Goal: Task Accomplishment & Management: Manage account settings

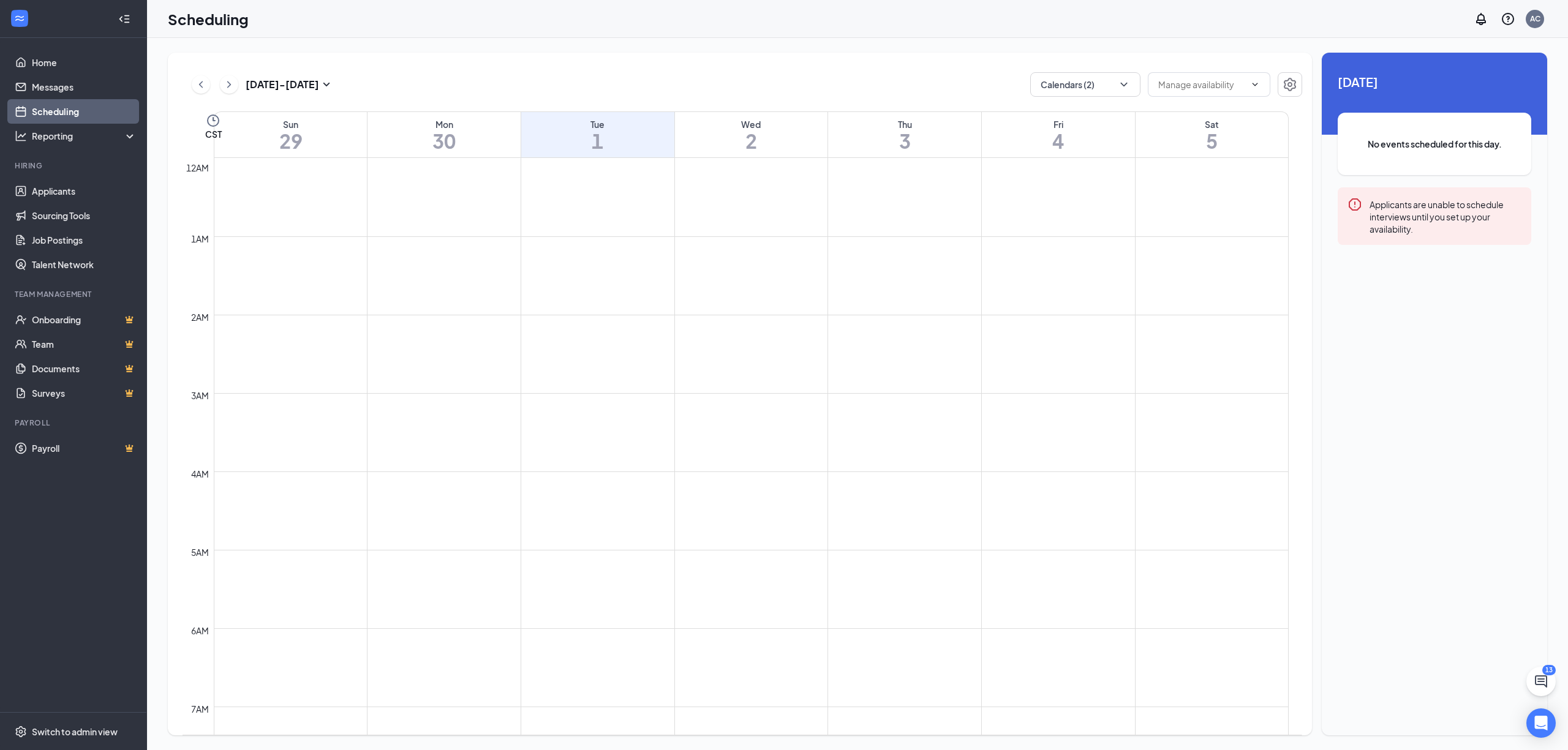
scroll to position [601, 0]
click at [293, 89] on h3 "[DATE] - [DATE]" at bounding box center [282, 85] width 74 height 14
type input "2025-07-30"
click at [327, 237] on div "27" at bounding box center [330, 243] width 14 height 14
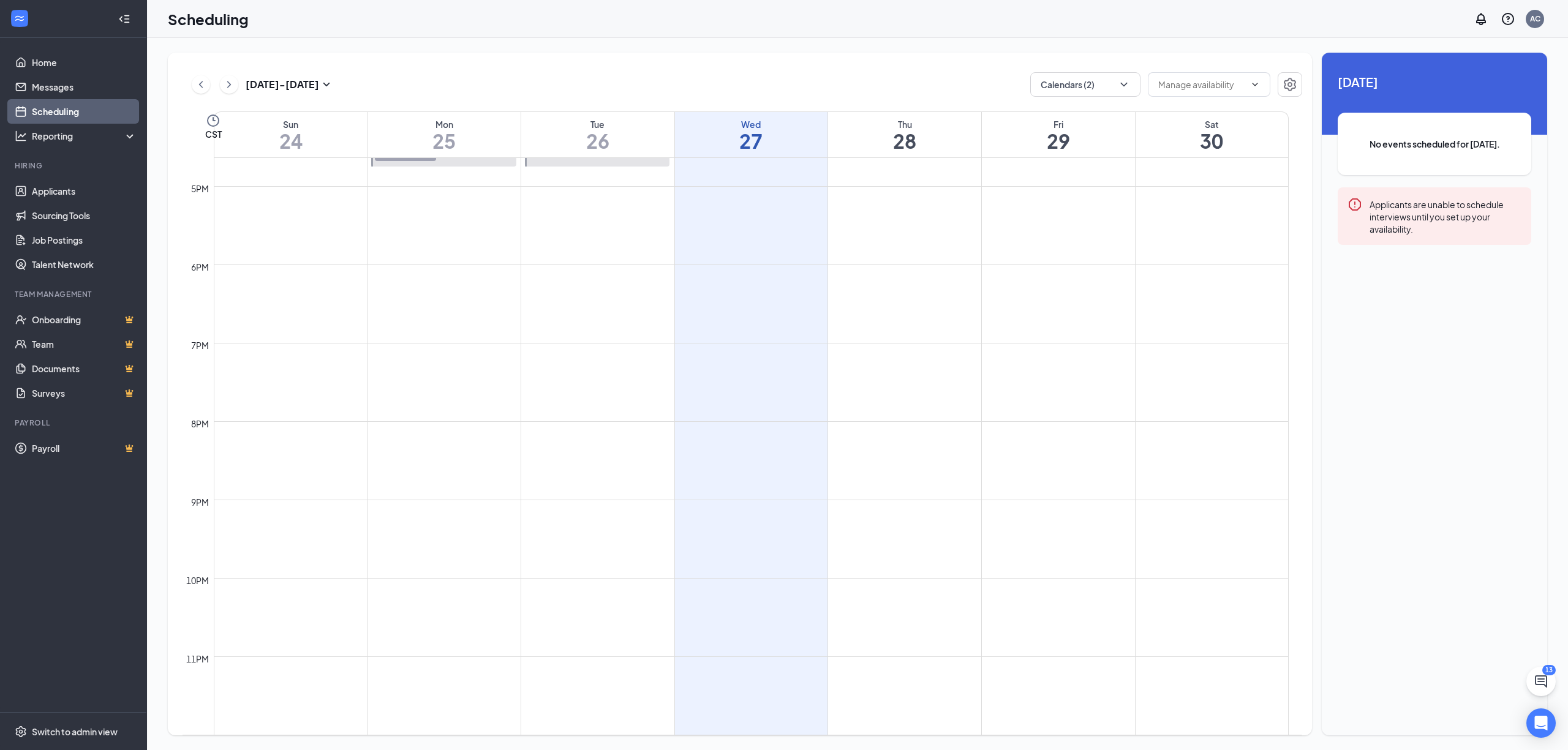
scroll to position [897, 0]
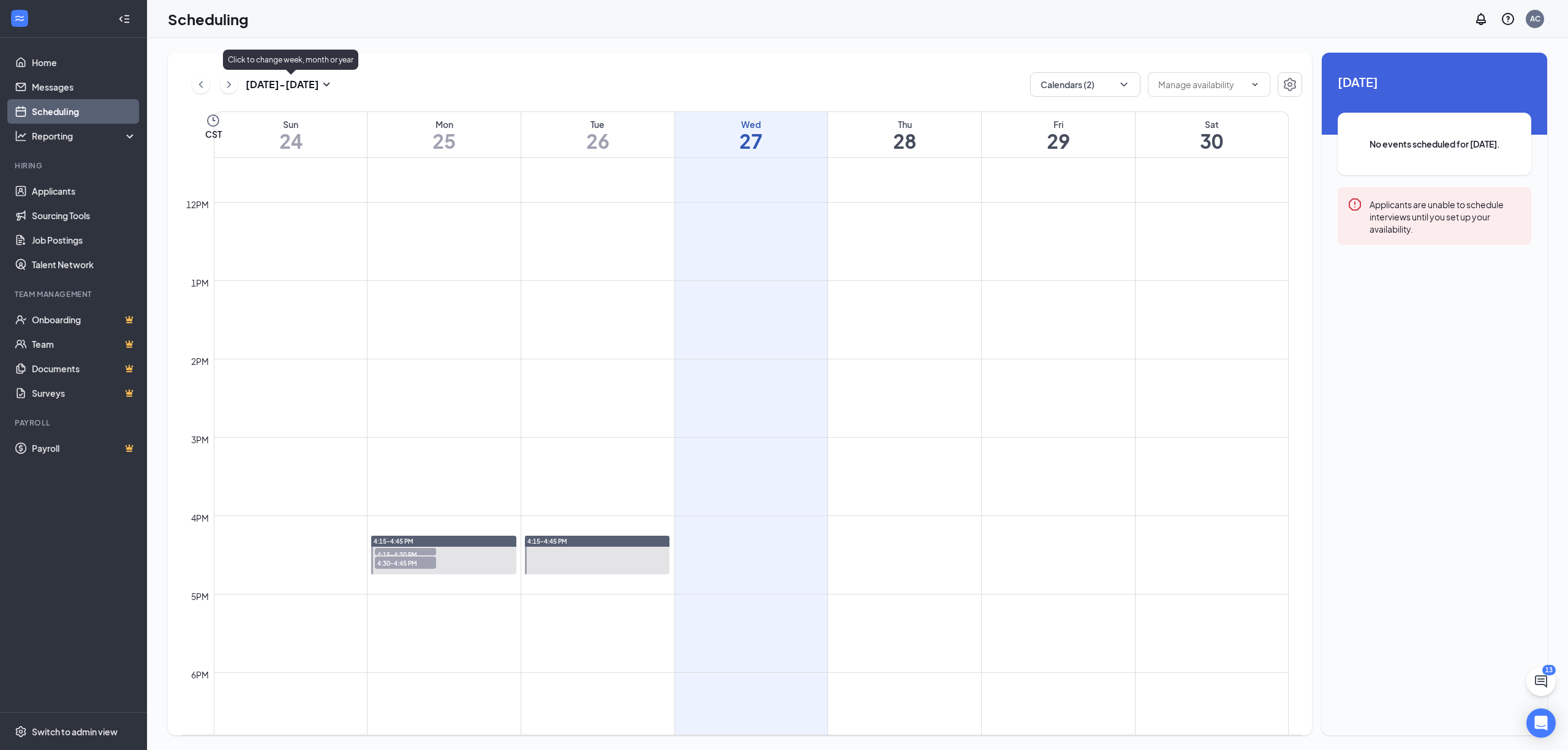
click at [304, 92] on div "Aug 24 - Aug 30" at bounding box center [290, 84] width 88 height 14
type input "2025-09-01"
click at [284, 263] on div "1" at bounding box center [286, 261] width 14 height 14
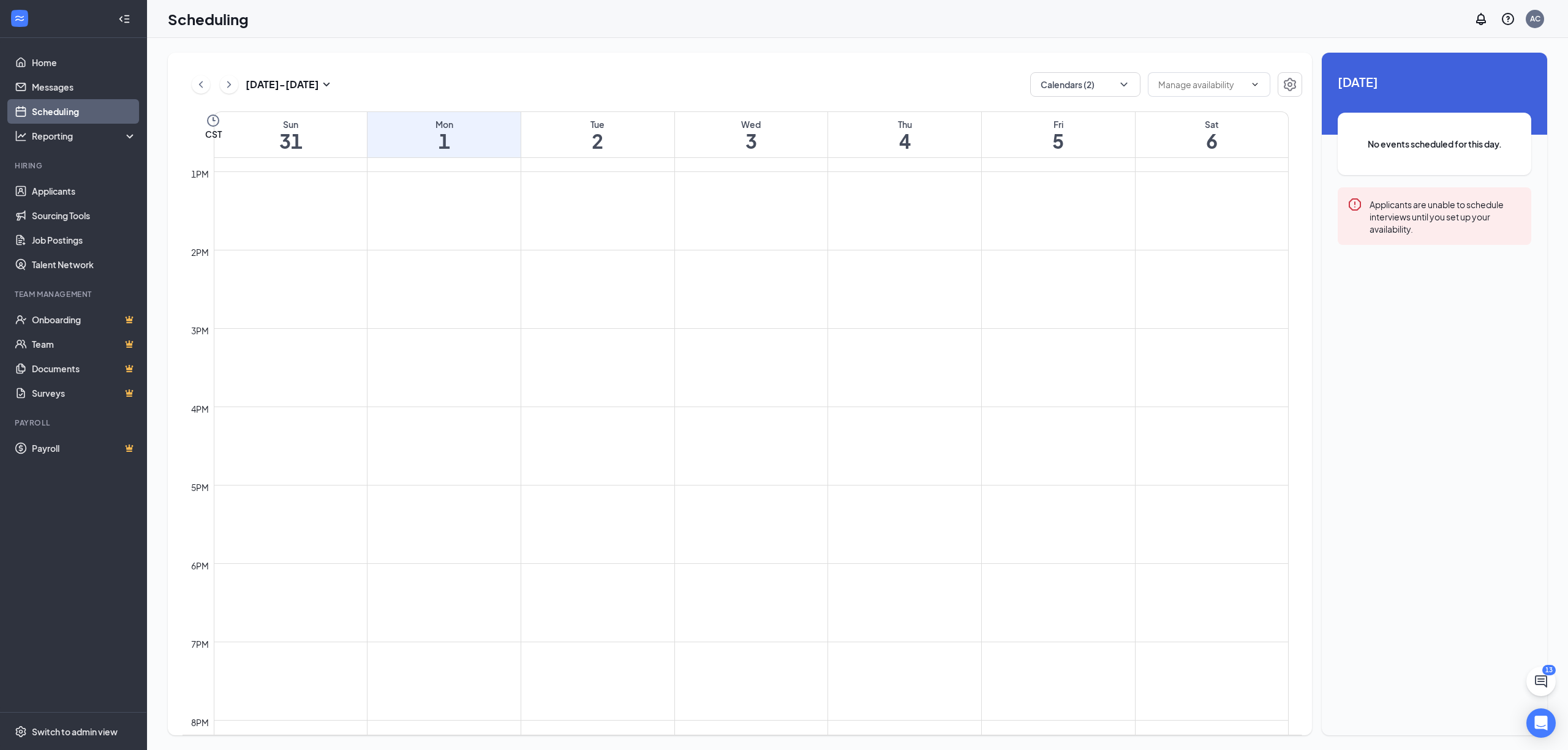
scroll to position [1091, 0]
drag, startPoint x: 407, startPoint y: 358, endPoint x: 410, endPoint y: 386, distance: 28.2
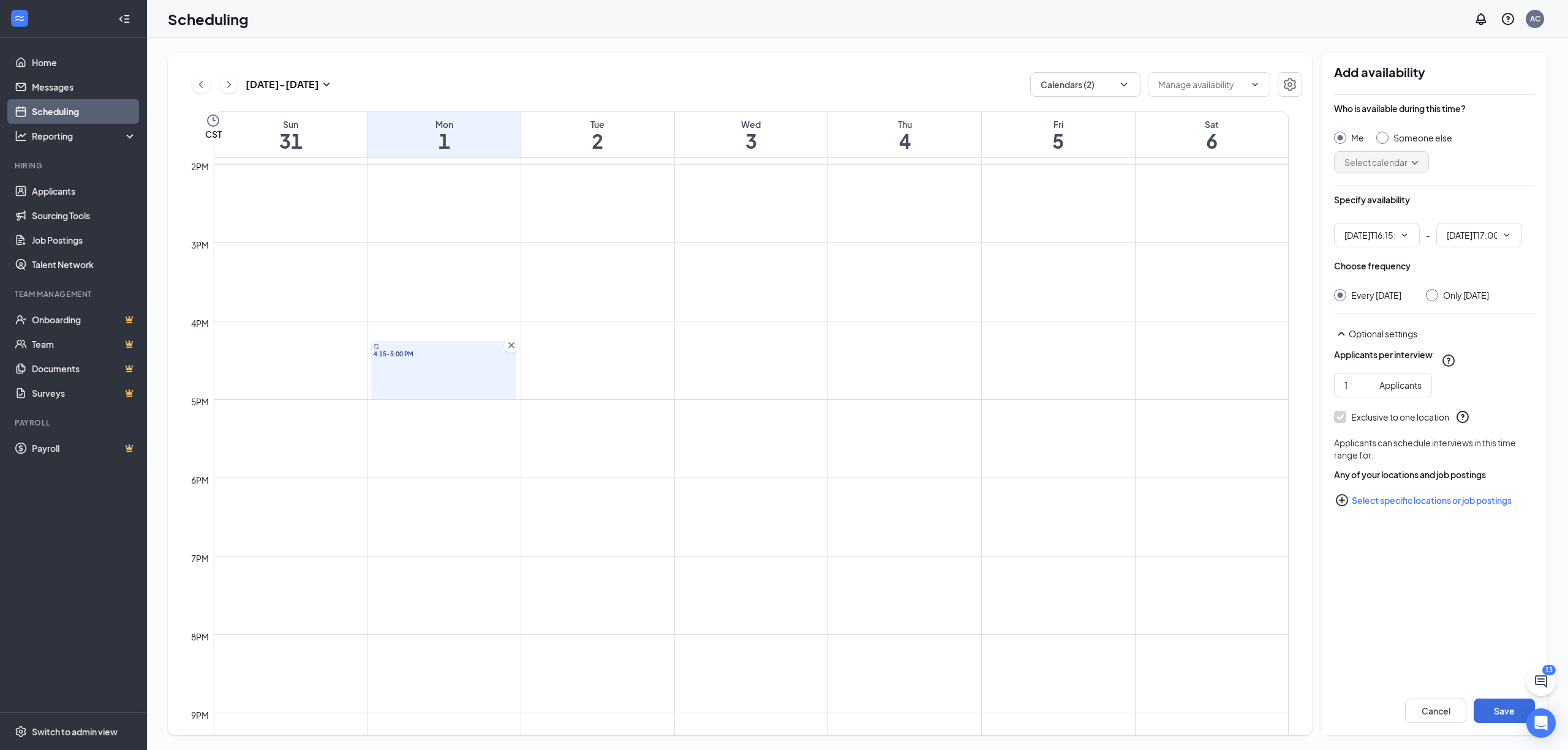
type input "04:15 PM"
type input "05:00 PM"
drag, startPoint x: 506, startPoint y: 347, endPoint x: 473, endPoint y: 358, distance: 34.8
click at [505, 347] on icon "Cross" at bounding box center [511, 345] width 12 height 12
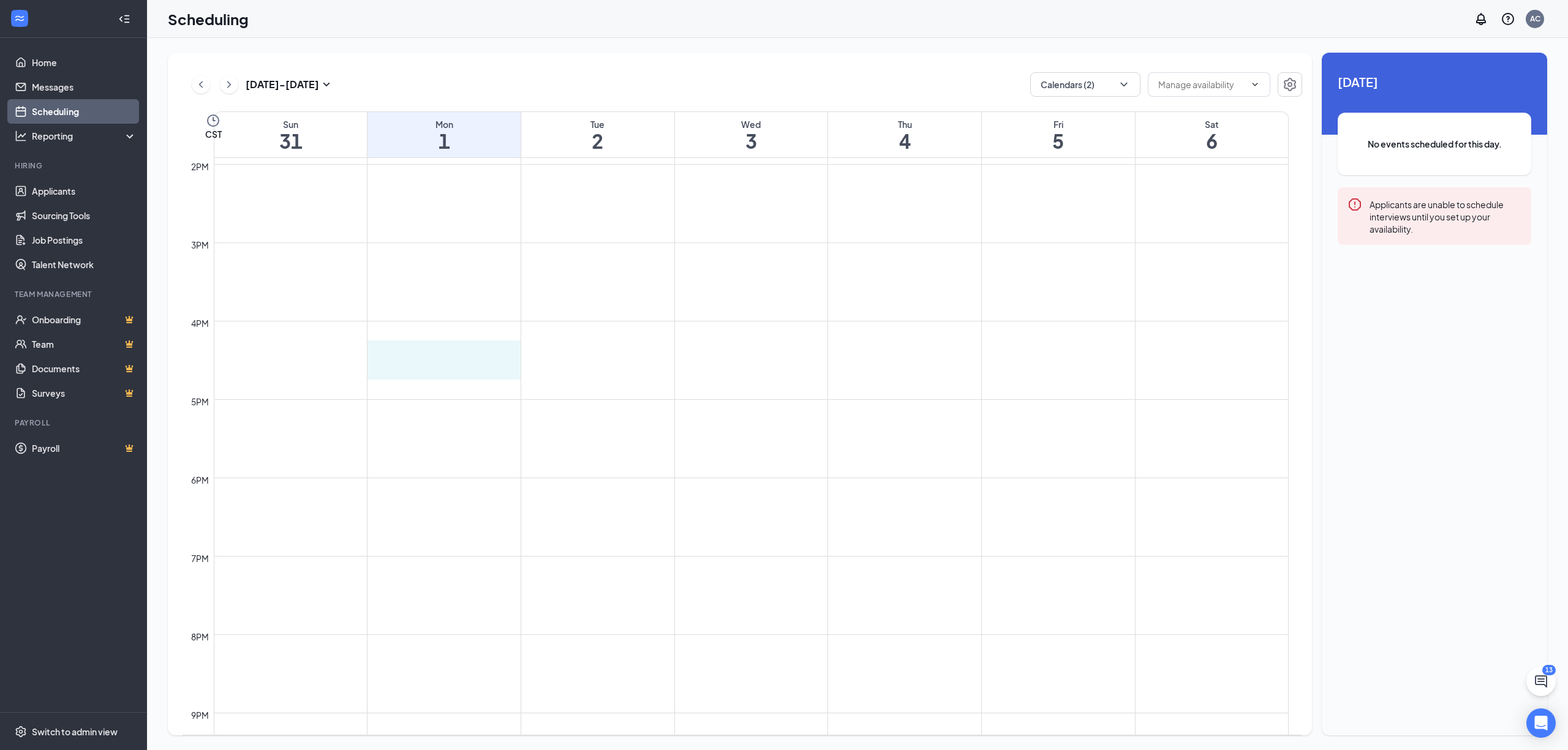
drag, startPoint x: 380, startPoint y: 349, endPoint x: 386, endPoint y: 376, distance: 27.7
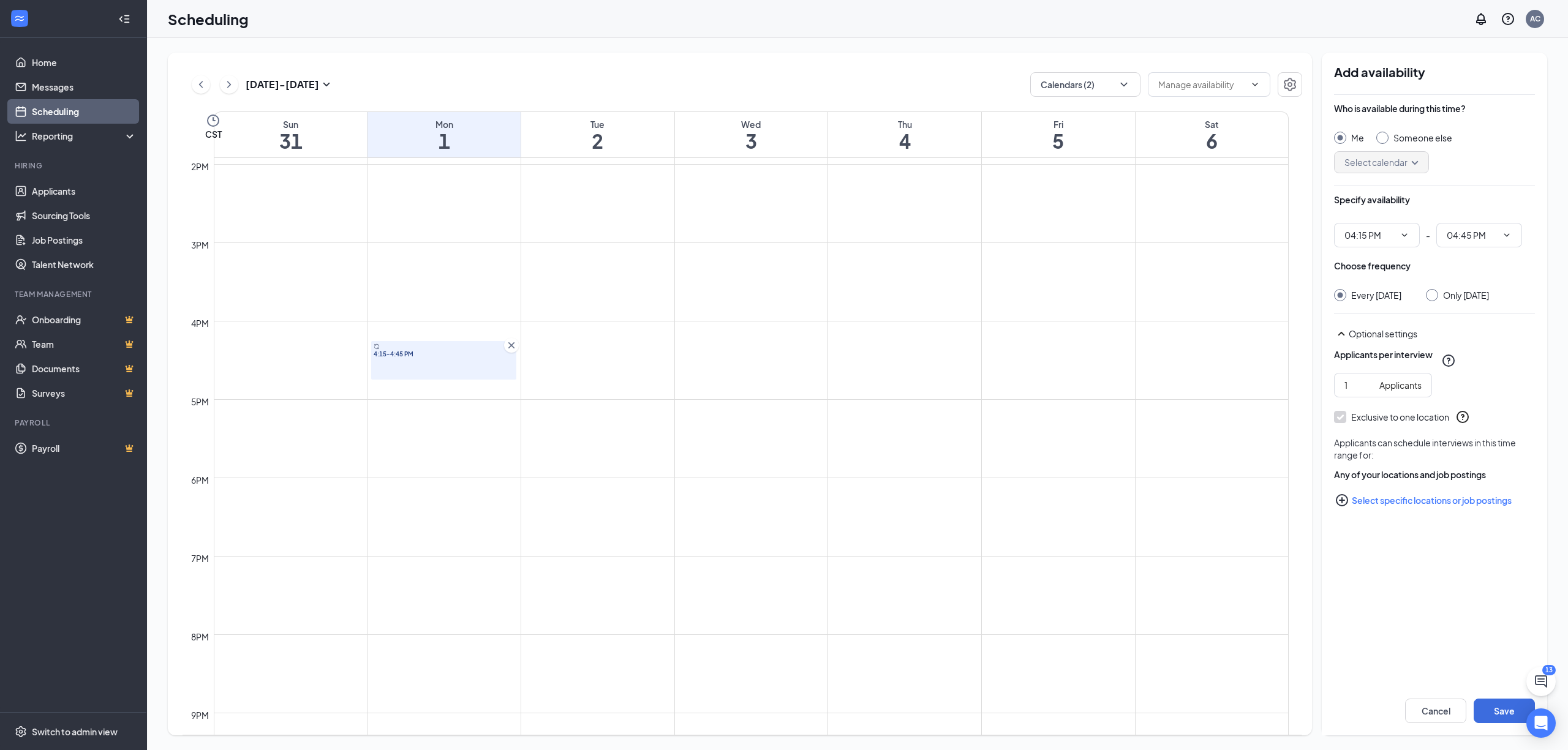
click at [1434, 295] on input "Only Monday, Sep 1" at bounding box center [1430, 293] width 8 height 8
radio input "true"
radio input "false"
click at [1485, 708] on button "Save" at bounding box center [1504, 711] width 61 height 25
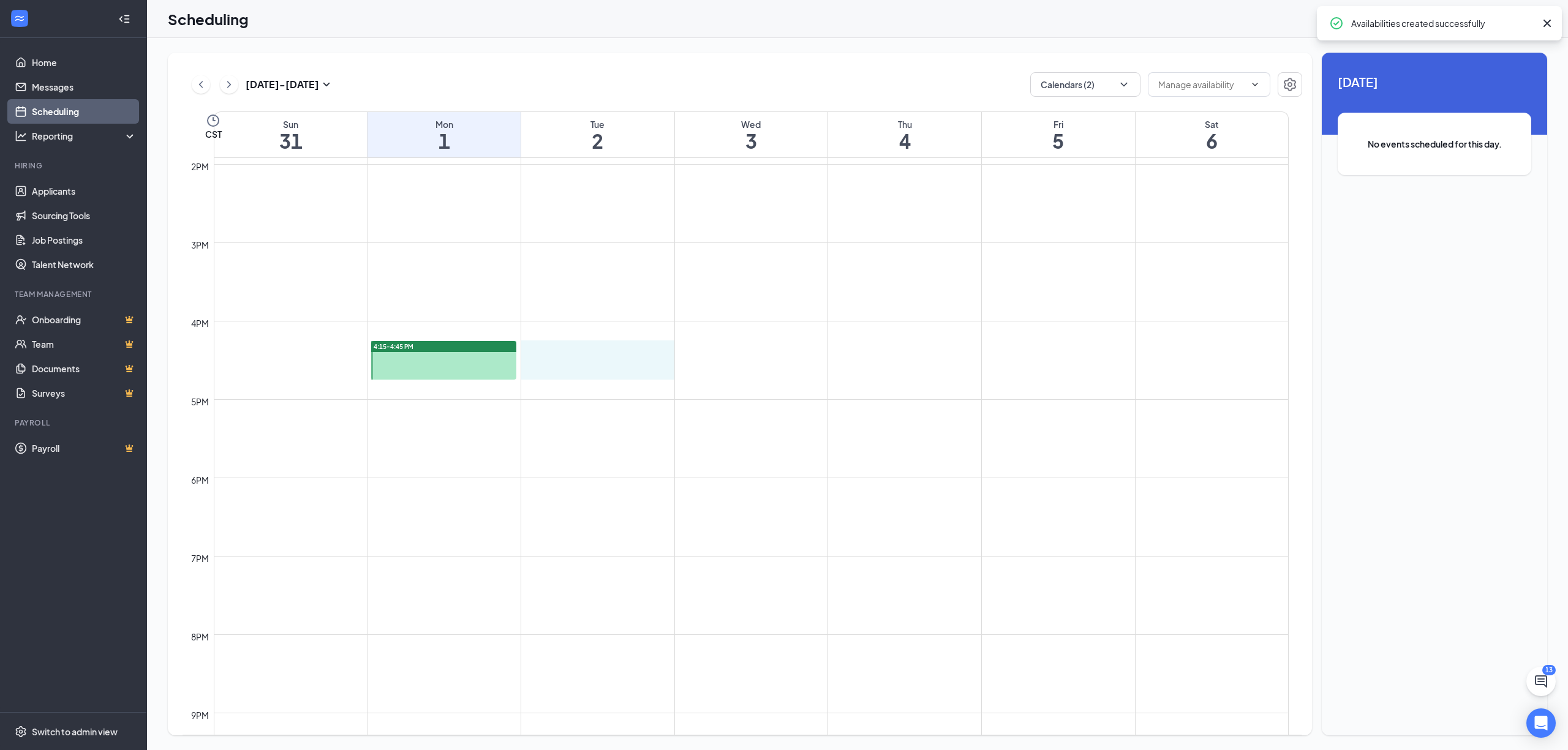
drag, startPoint x: 551, startPoint y: 346, endPoint x: 547, endPoint y: 367, distance: 21.4
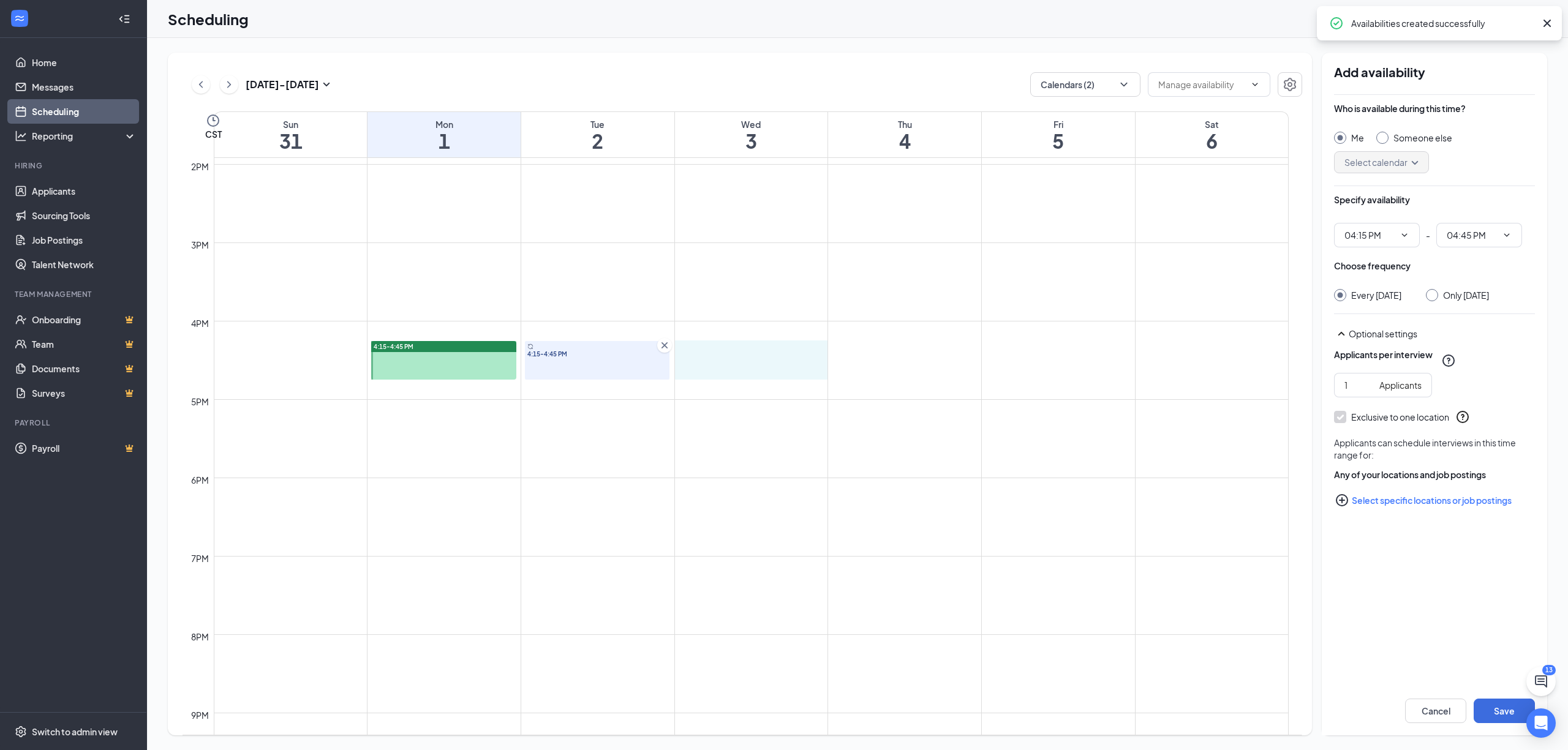
drag, startPoint x: 726, startPoint y: 344, endPoint x: 724, endPoint y: 374, distance: 30.1
drag, startPoint x: 871, startPoint y: 348, endPoint x: 871, endPoint y: 372, distance: 24.0
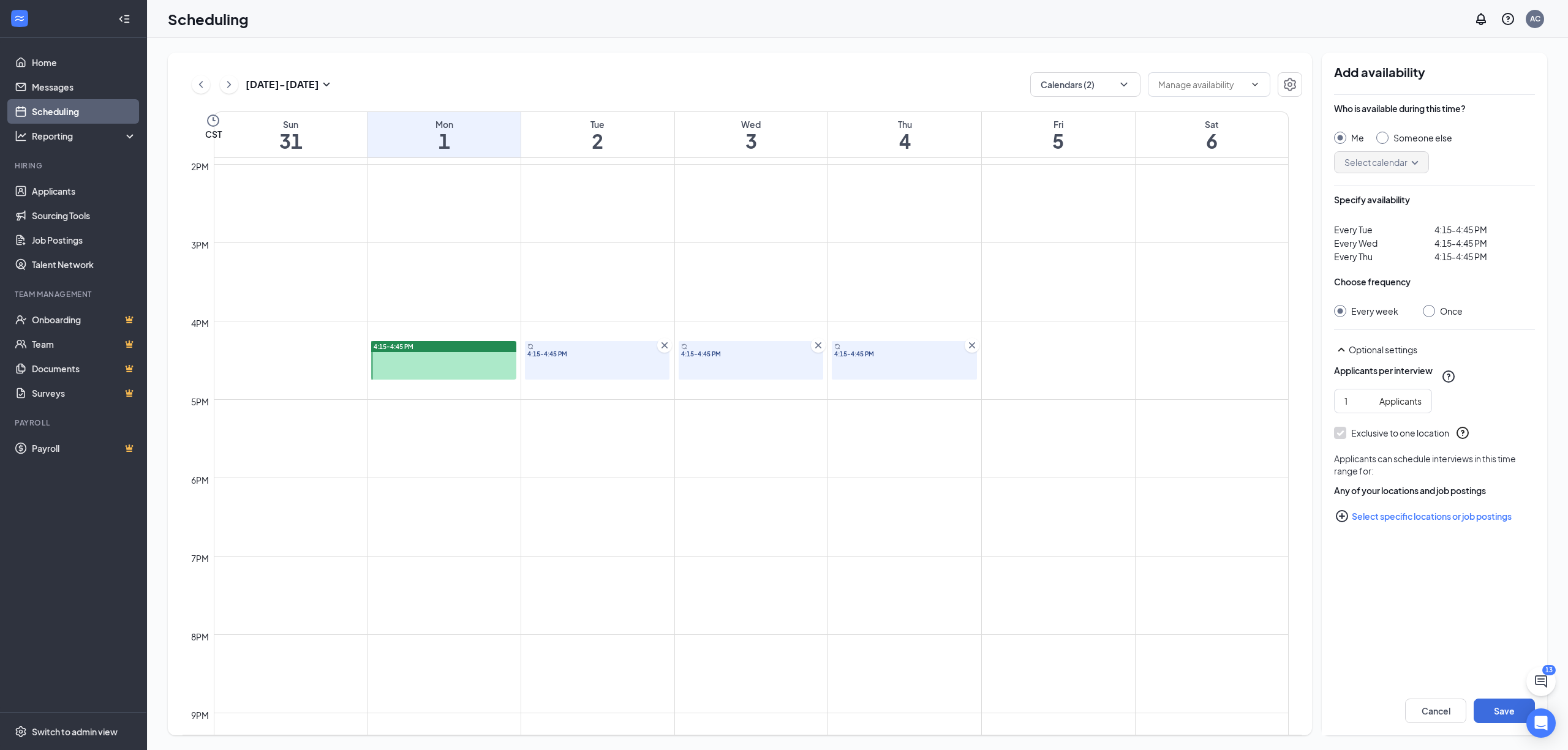
click at [1424, 316] on div at bounding box center [1429, 311] width 12 height 12
click at [1433, 314] on div "Once" at bounding box center [1443, 311] width 40 height 12
click at [1430, 314] on div "Once" at bounding box center [1443, 311] width 40 height 12
click at [1430, 314] on input "Once" at bounding box center [1427, 309] width 8 height 8
radio input "true"
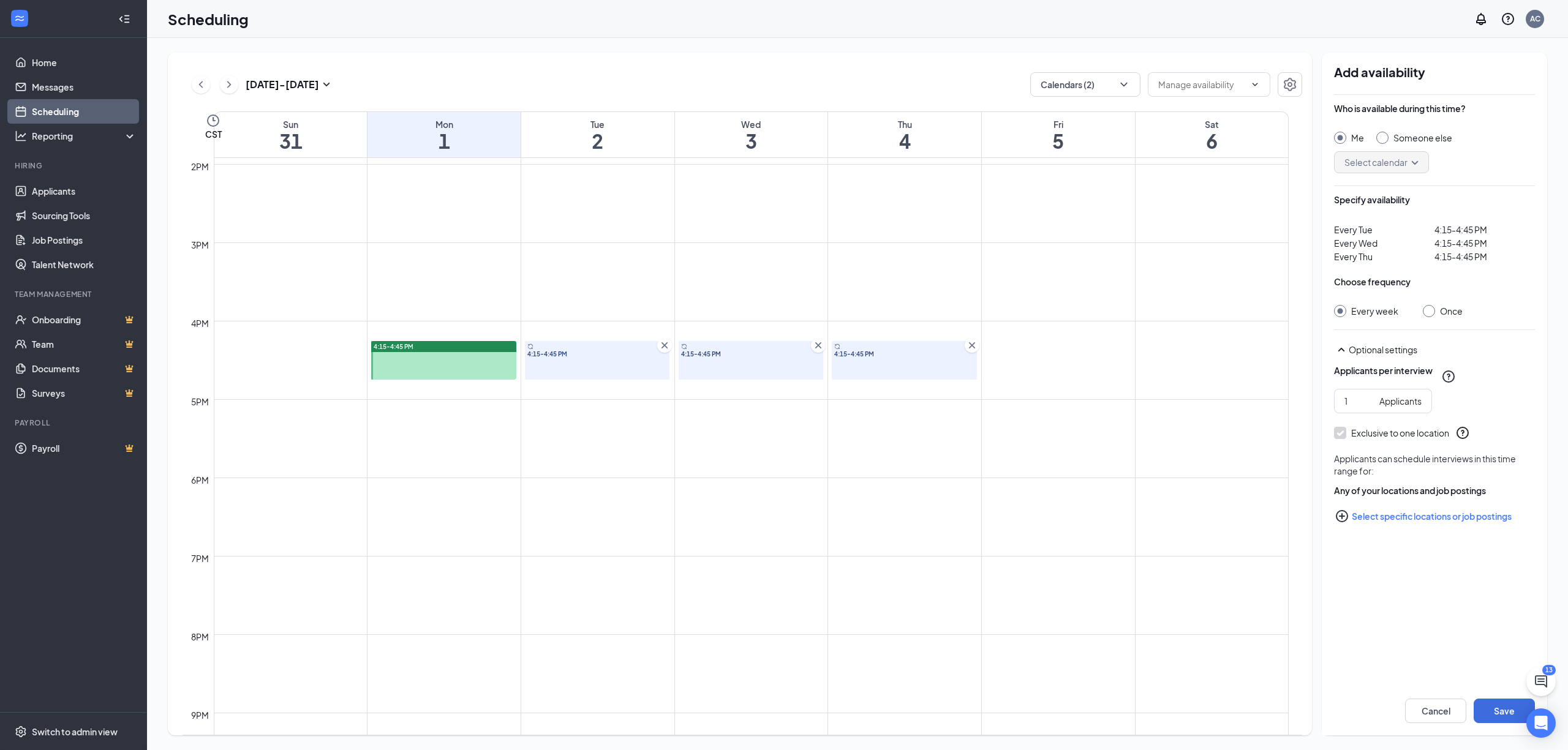
radio input "false"
click at [1508, 707] on button "Save" at bounding box center [1504, 711] width 61 height 25
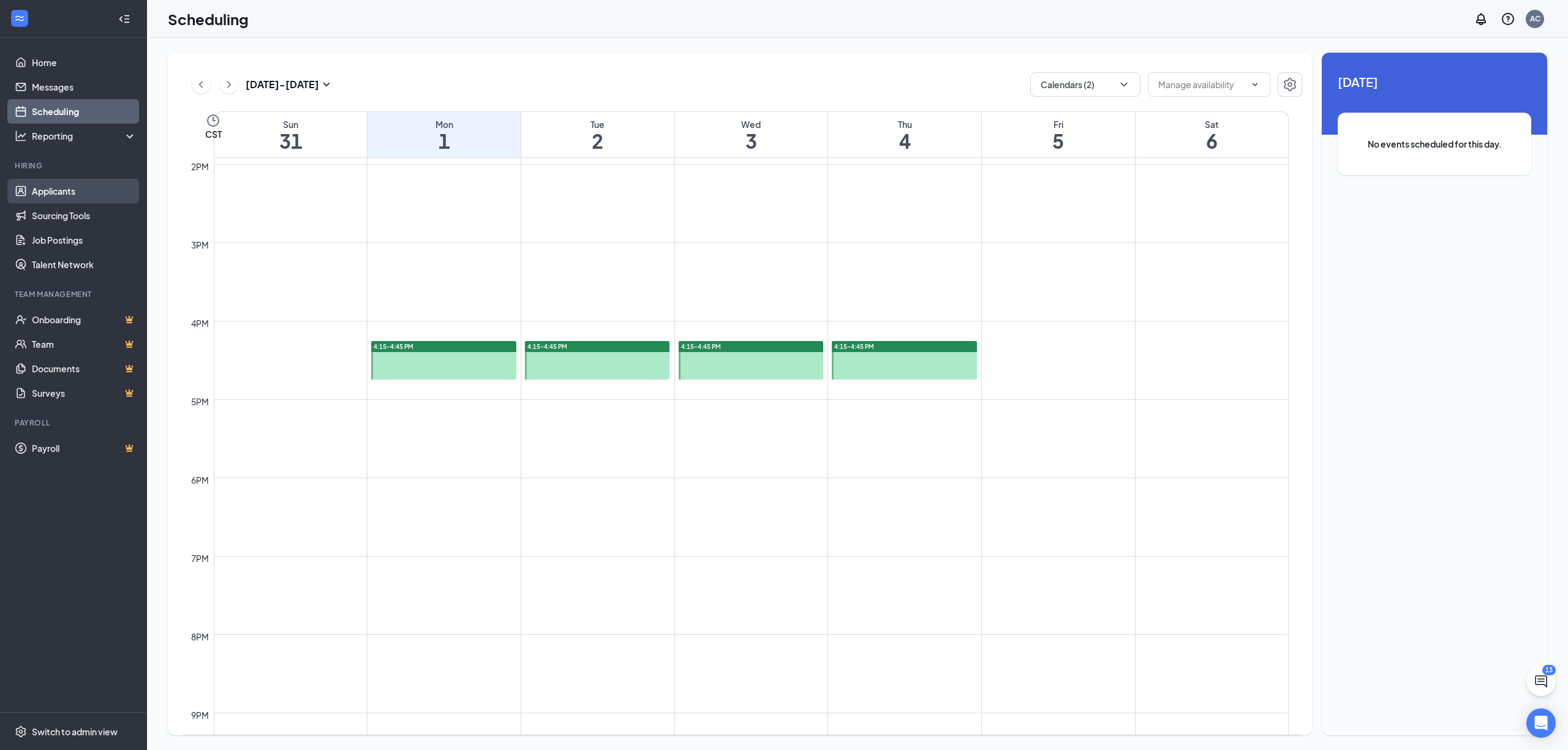
click at [32, 196] on link "Applicants" at bounding box center [84, 191] width 105 height 25
click at [32, 182] on link "Applicants" at bounding box center [84, 191] width 105 height 25
click at [178, 19] on icon "ChevronLeft" at bounding box center [180, 19] width 5 height 8
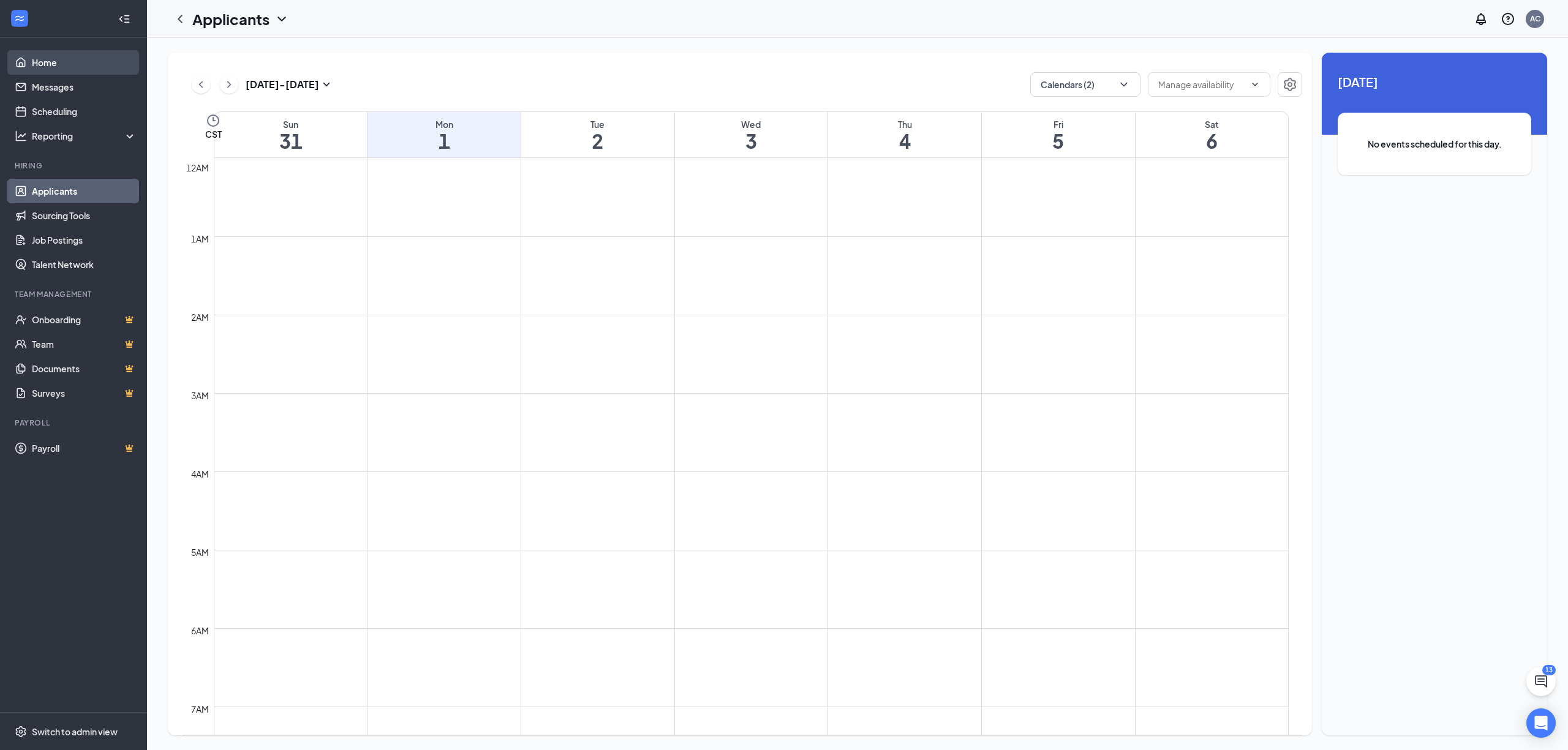
click at [34, 65] on link "Home" at bounding box center [84, 63] width 105 height 25
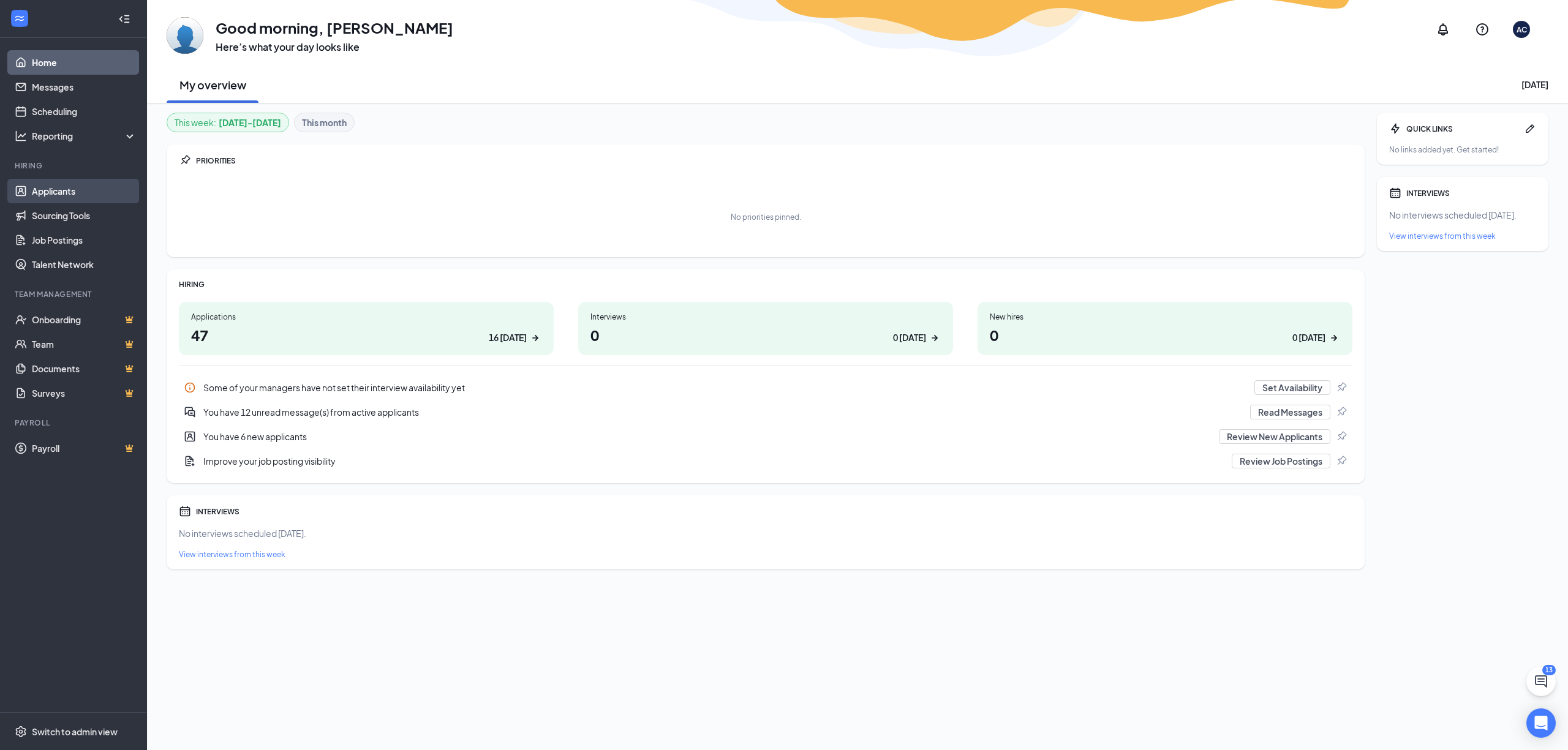
click at [66, 186] on link "Applicants" at bounding box center [84, 191] width 105 height 25
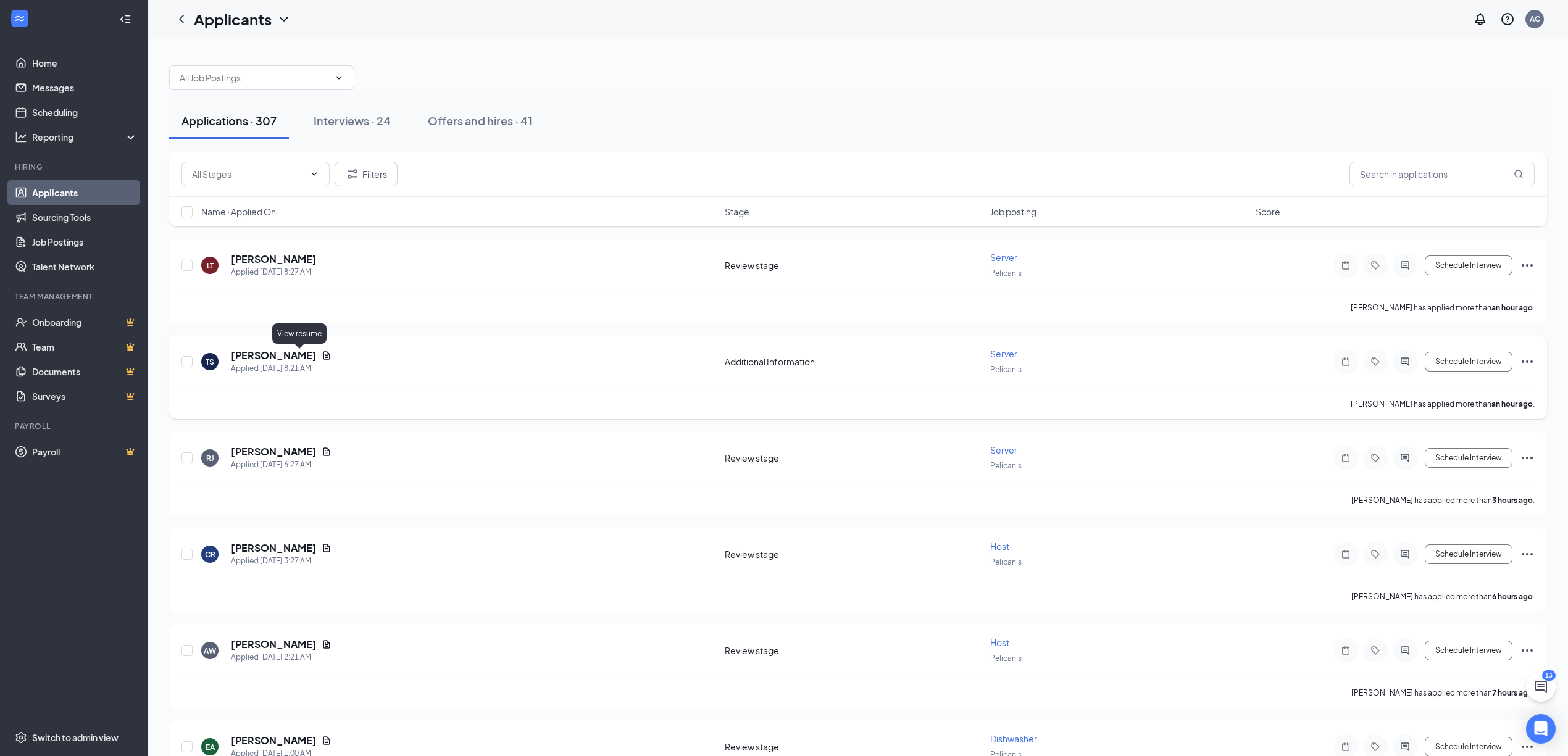
click at [322, 356] on icon "Document" at bounding box center [327, 355] width 10 height 10
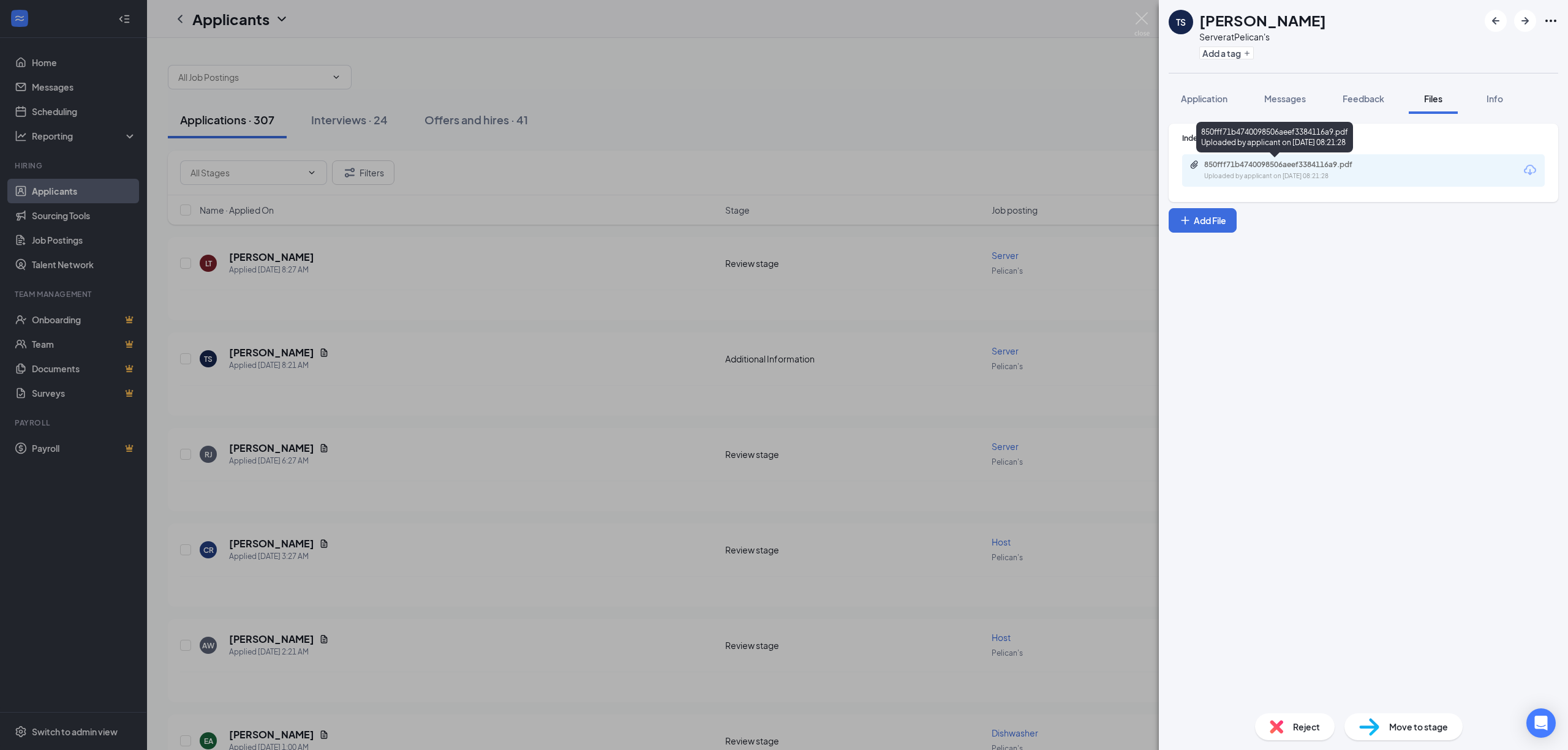
click at [1305, 170] on div "850fff71b4740098506aeef3384116a9.pdf Uploaded by applicant on Aug 27, 2025 at 0…" at bounding box center [1289, 170] width 198 height 21
click at [510, 365] on div "TS Tyra Seward Server at Pelican's Add a tag Application Messages Feedback File…" at bounding box center [784, 375] width 1568 height 750
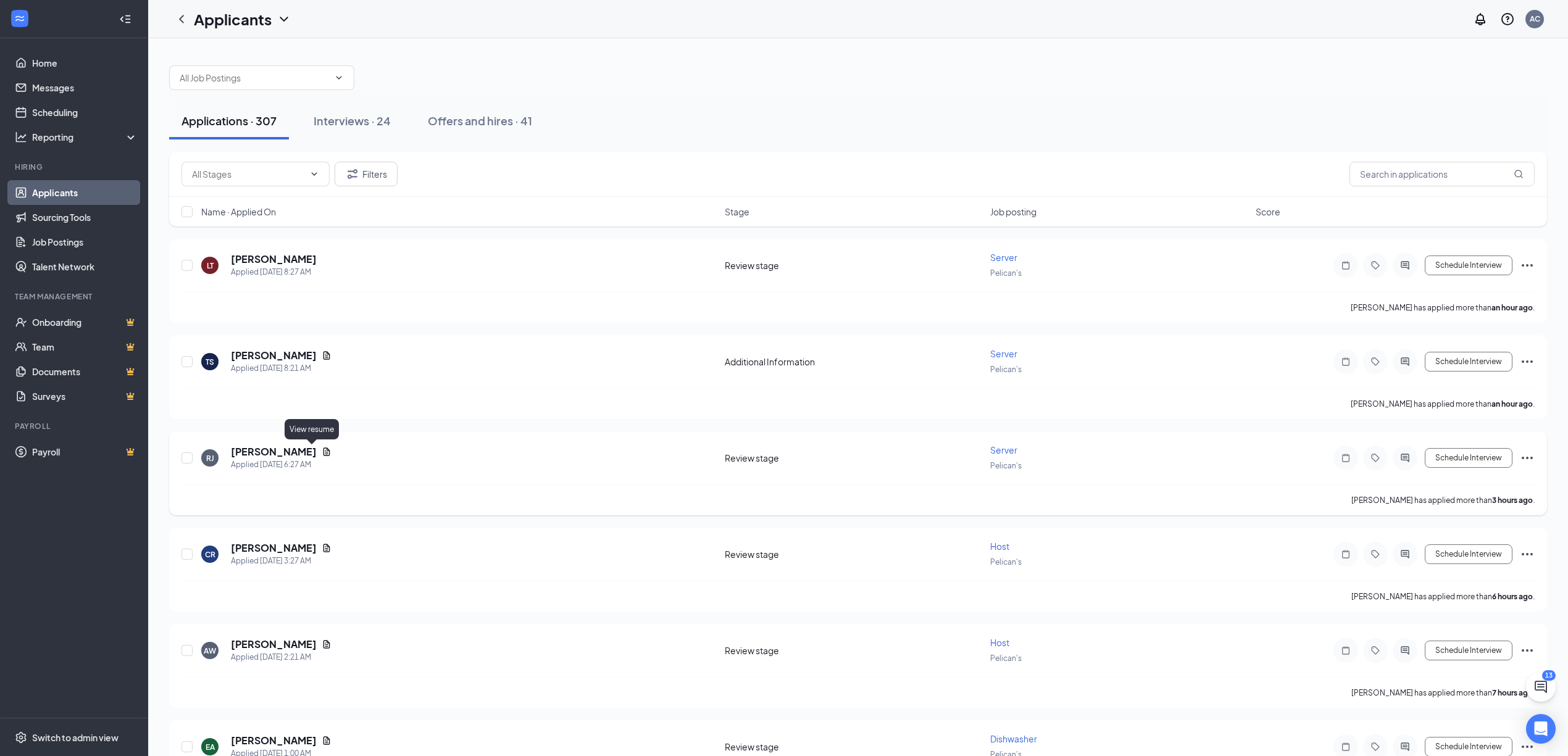
click at [322, 453] on icon "Document" at bounding box center [327, 452] width 10 height 10
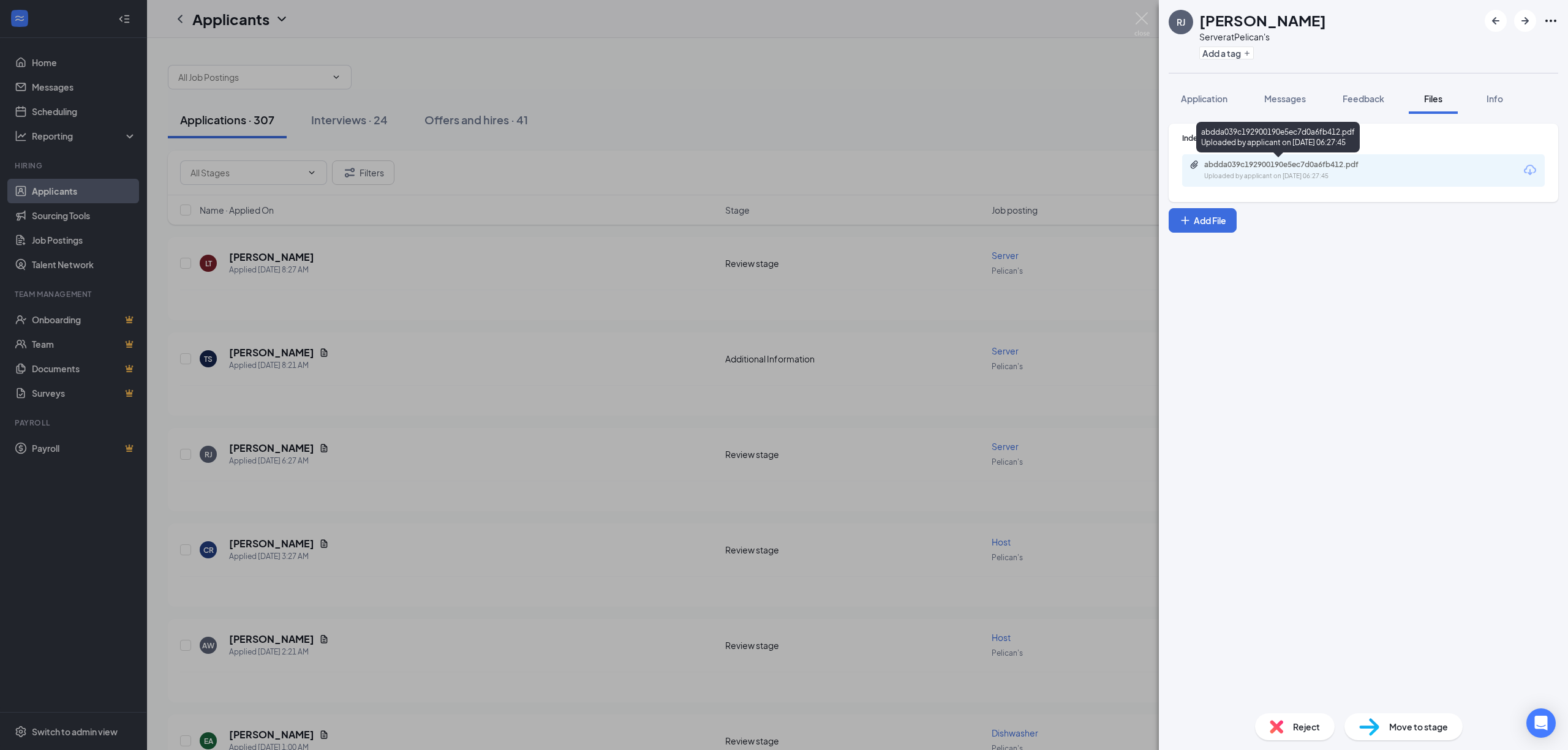
click at [1260, 169] on div "abdda039c192900190e5ec7d0a6fb412.pdf" at bounding box center [1290, 164] width 171 height 10
click at [1318, 733] on div "Reject" at bounding box center [1295, 727] width 80 height 27
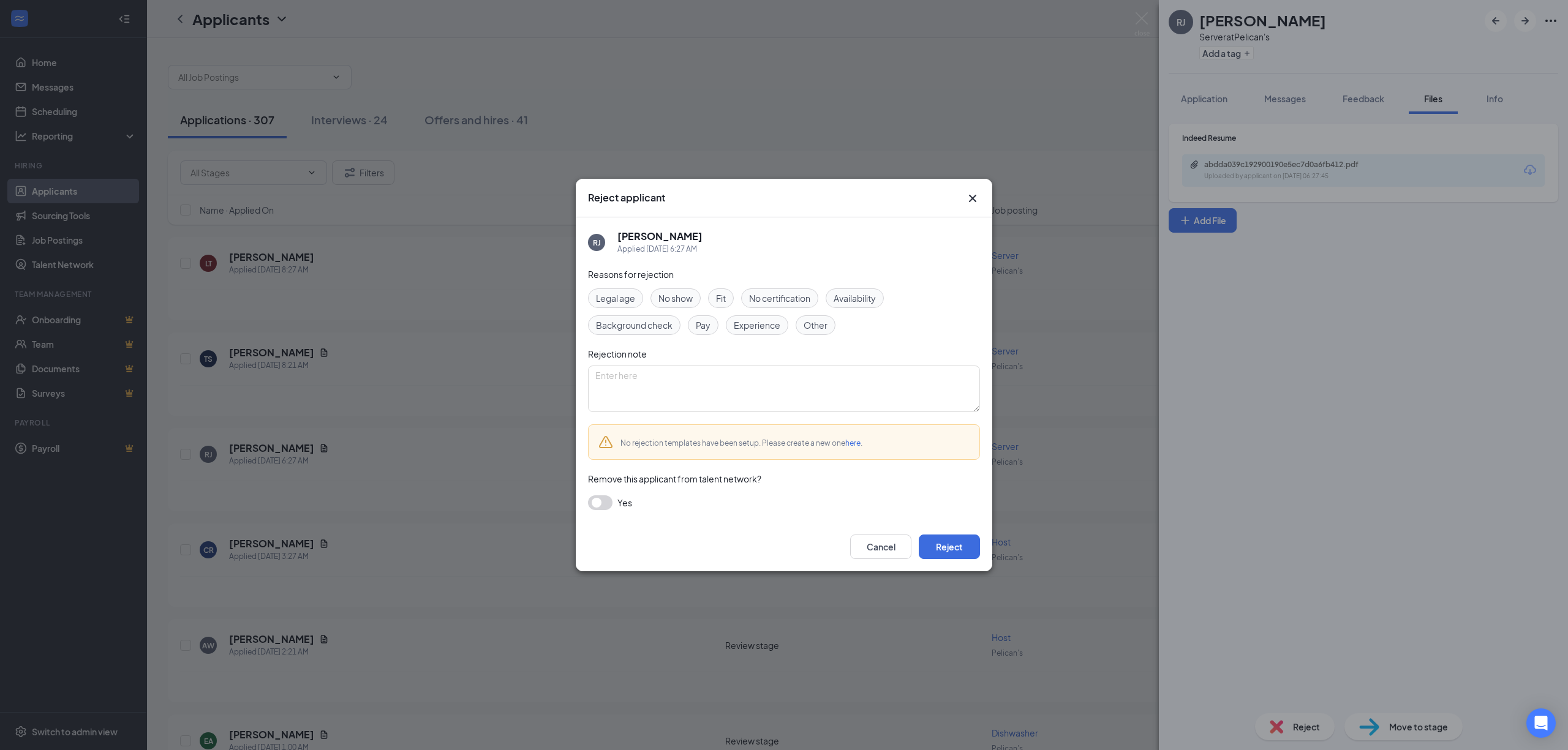
click at [603, 504] on button "button" at bounding box center [600, 502] width 25 height 14
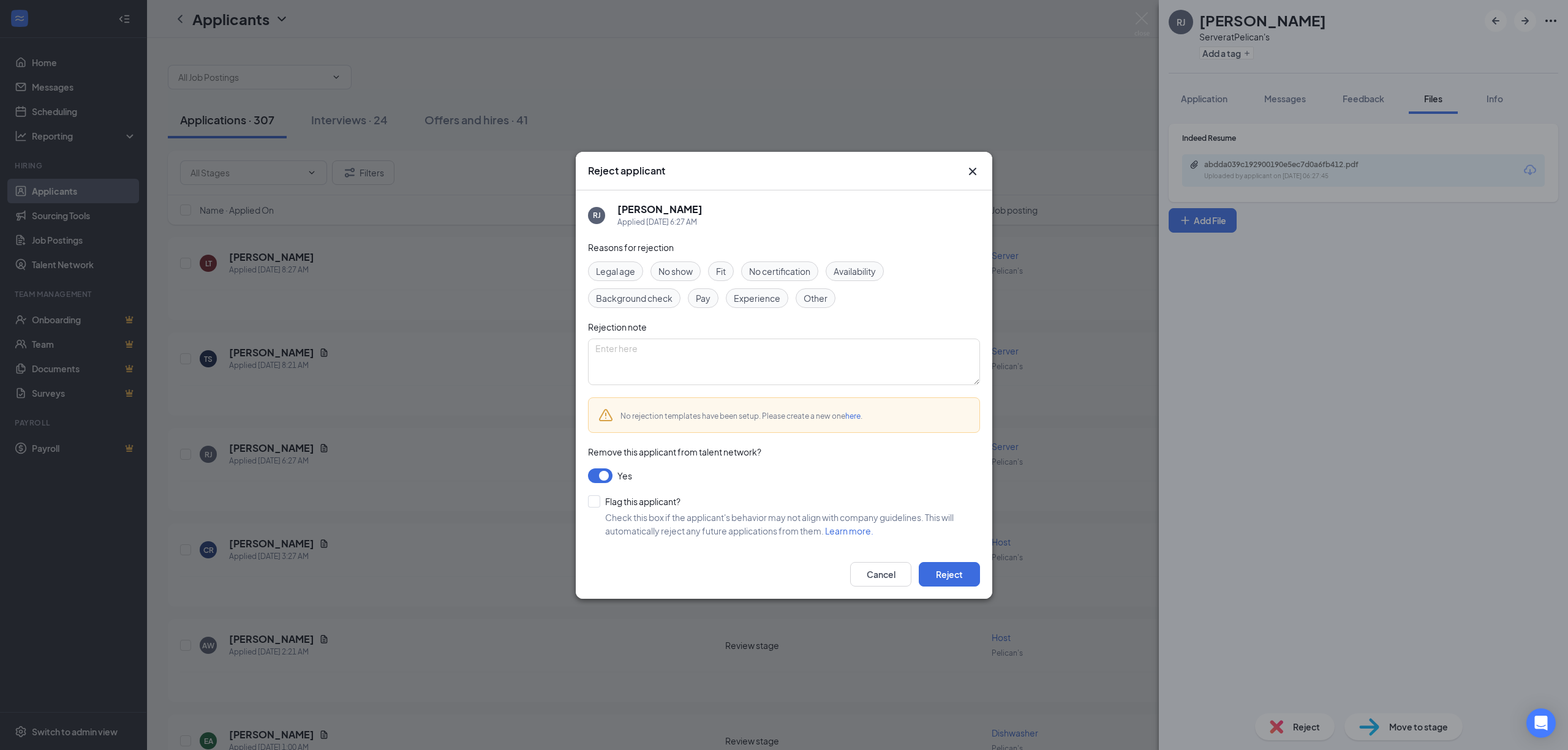
click at [595, 504] on input "Flag this applicant?" at bounding box center [634, 502] width 92 height 12
checkbox input "true"
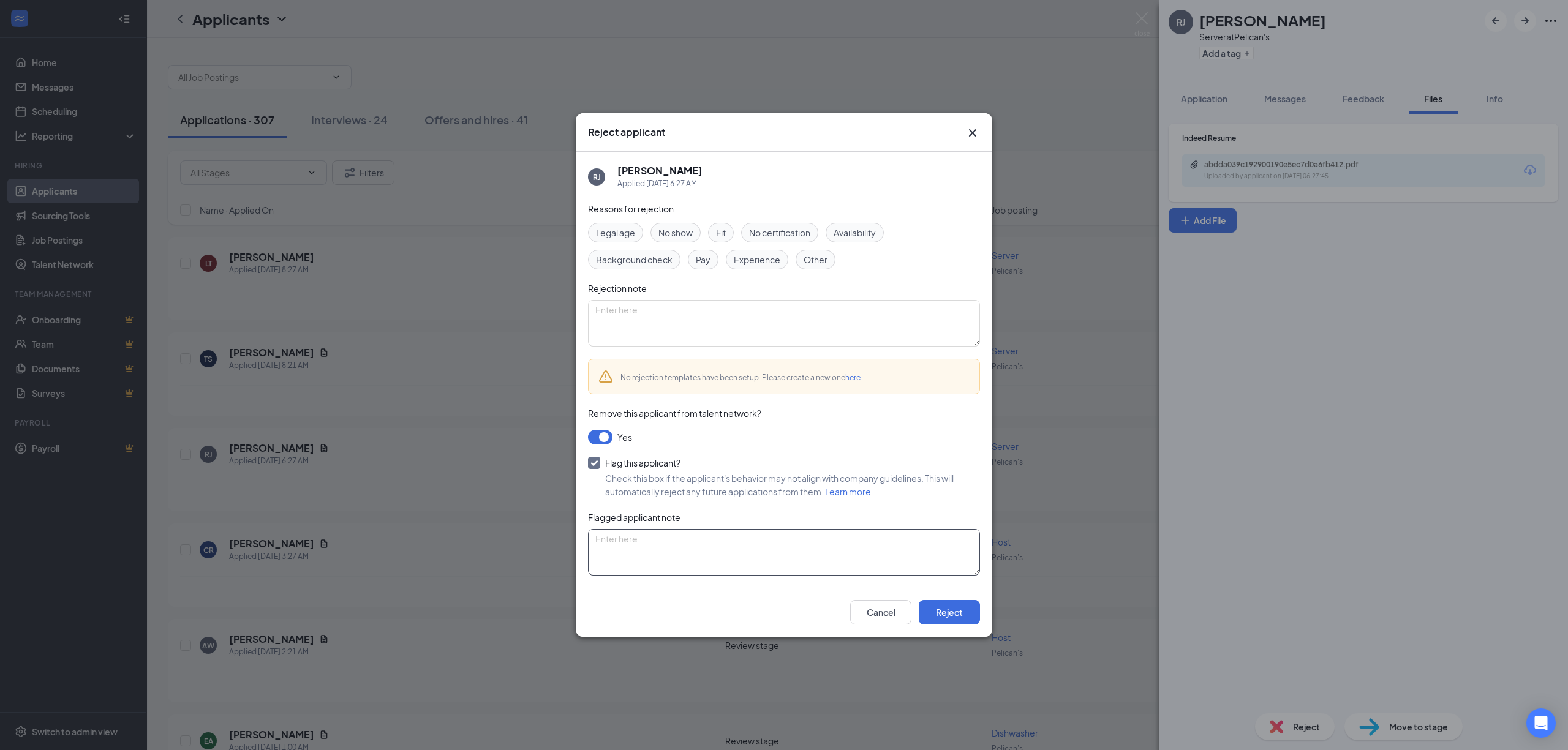
click at [734, 555] on textarea at bounding box center [784, 553] width 392 height 47
type textarea "was rude on facebook messenger"
click at [944, 611] on button "Reject" at bounding box center [949, 612] width 61 height 25
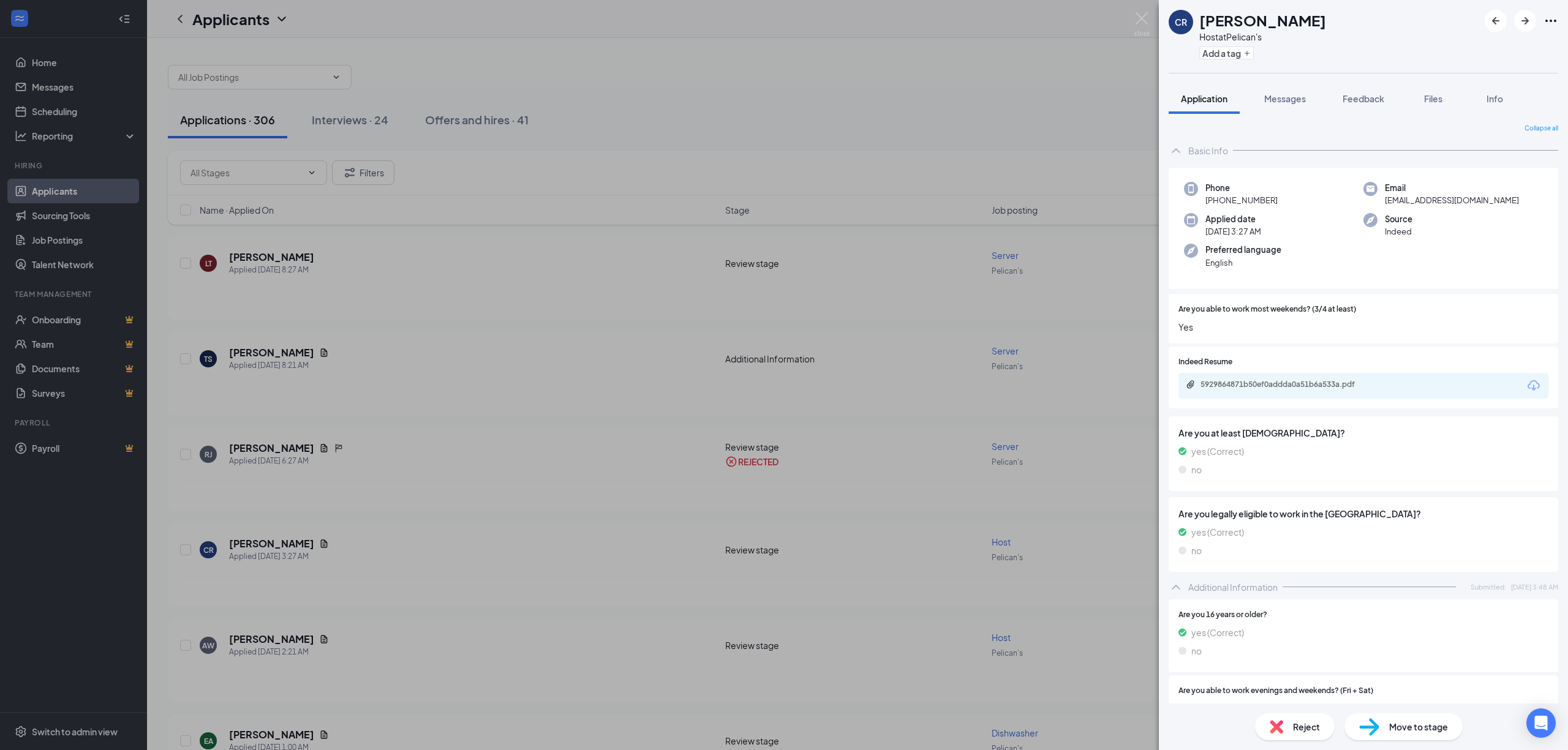
click at [416, 517] on div "CR Curtis Robinson Host at Pelican's Add a tag Application Messages Feedback Fi…" at bounding box center [784, 375] width 1568 height 750
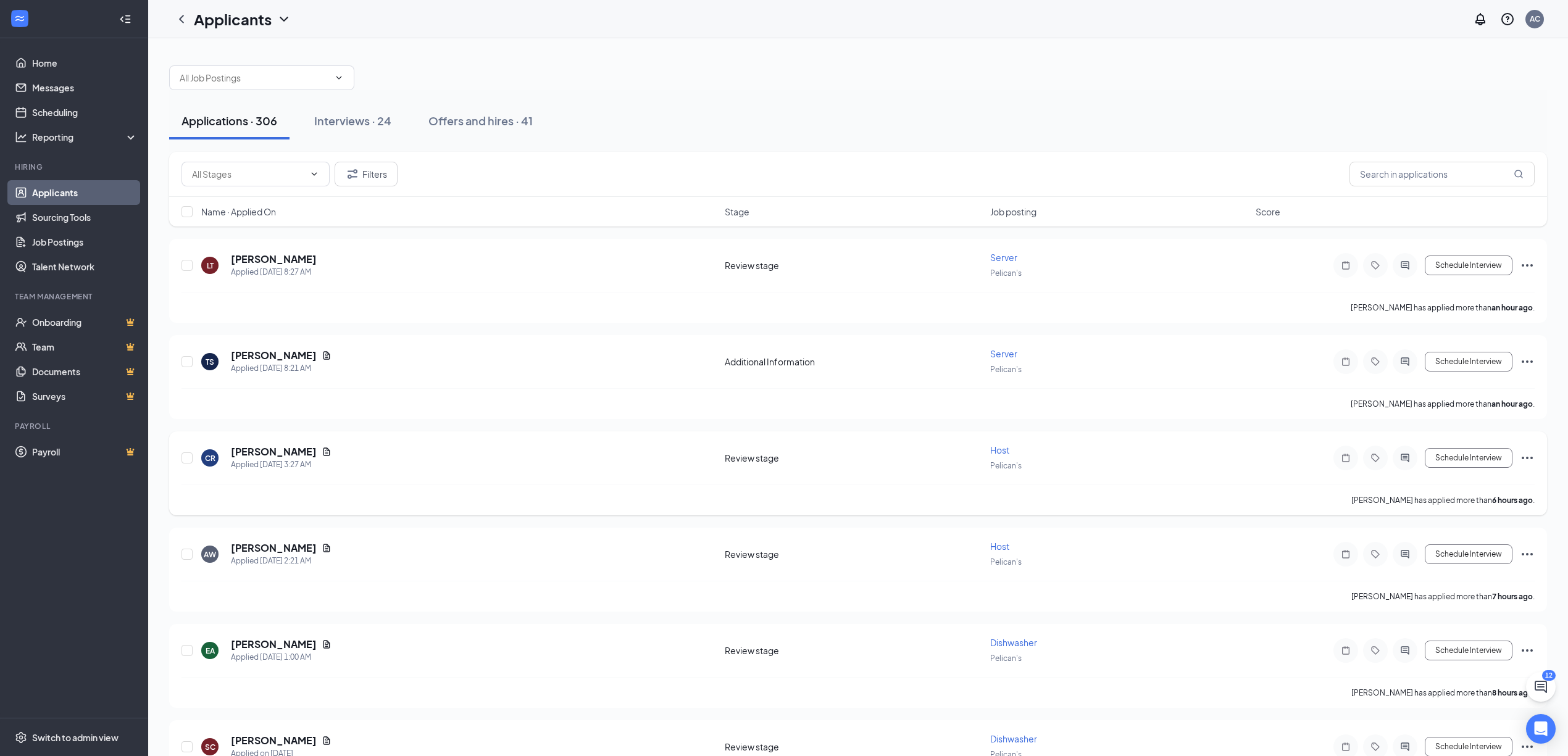
click at [322, 451] on icon "Document" at bounding box center [327, 452] width 10 height 10
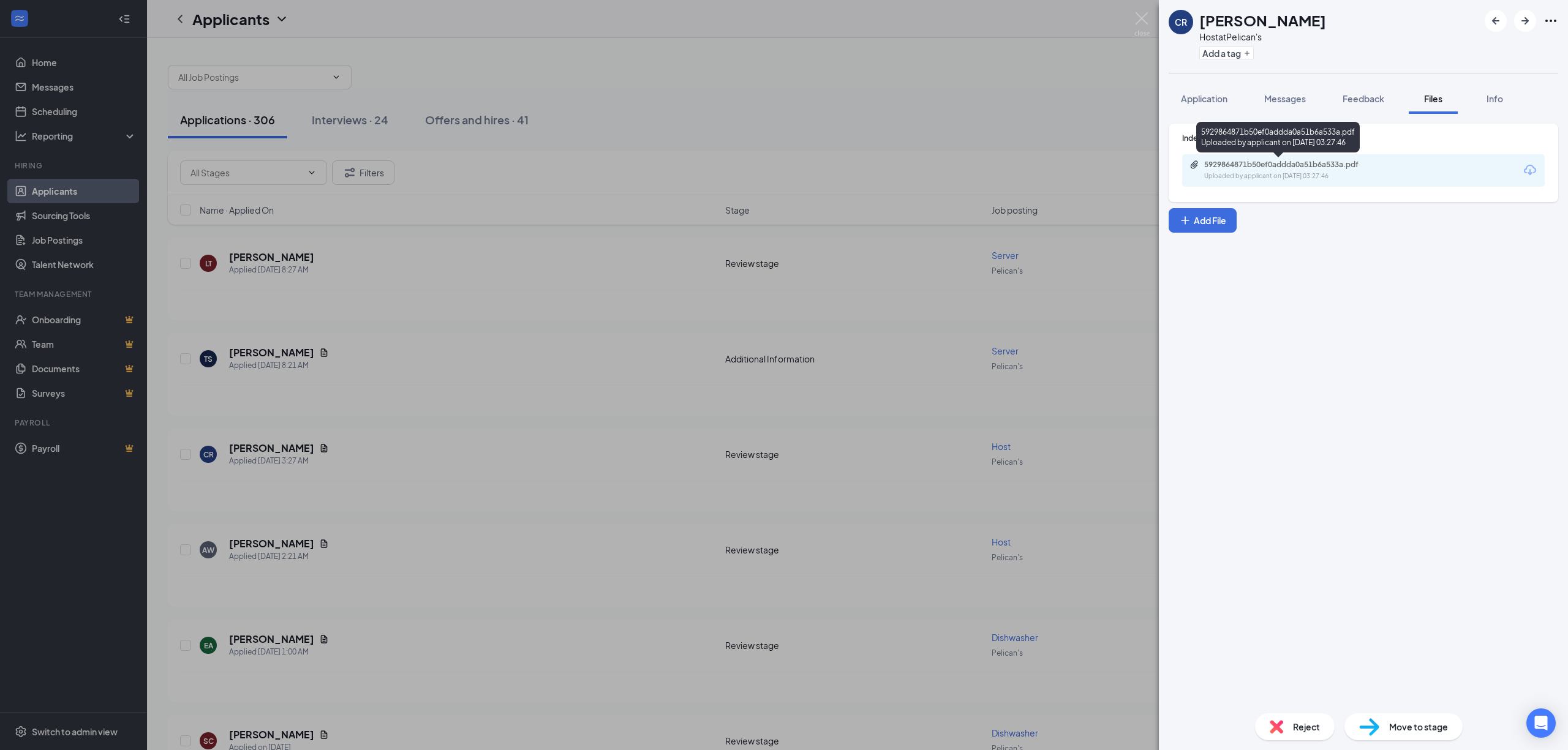
click at [1300, 175] on div "Uploaded by applicant on Aug 27, 2025 at 03:27:46" at bounding box center [1296, 176] width 184 height 10
click at [638, 501] on div "CR Curtis Robinson Host at Pelican's Add a tag Application Messages Feedback Fi…" at bounding box center [784, 375] width 1568 height 750
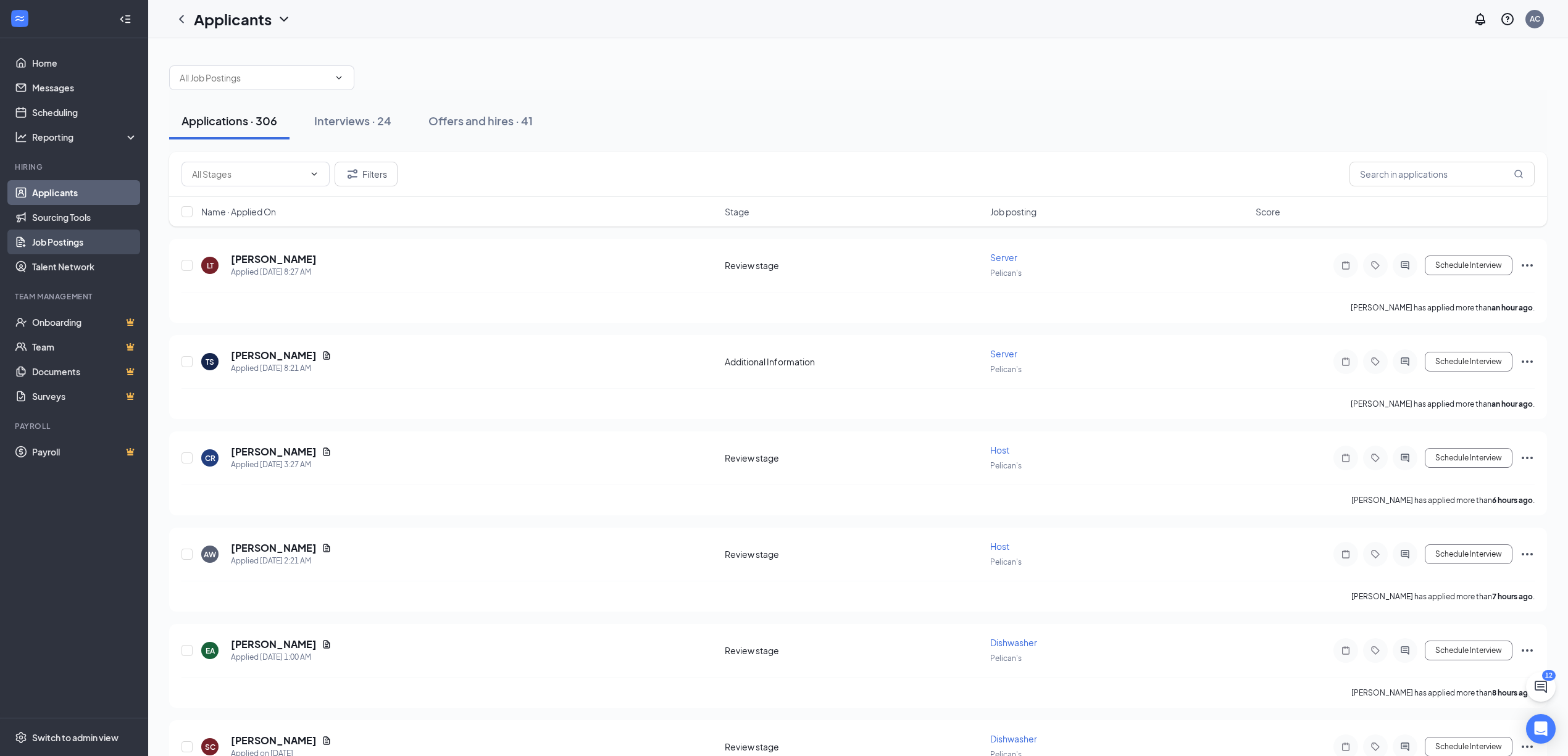
click at [54, 242] on link "Job Postings" at bounding box center [85, 242] width 105 height 25
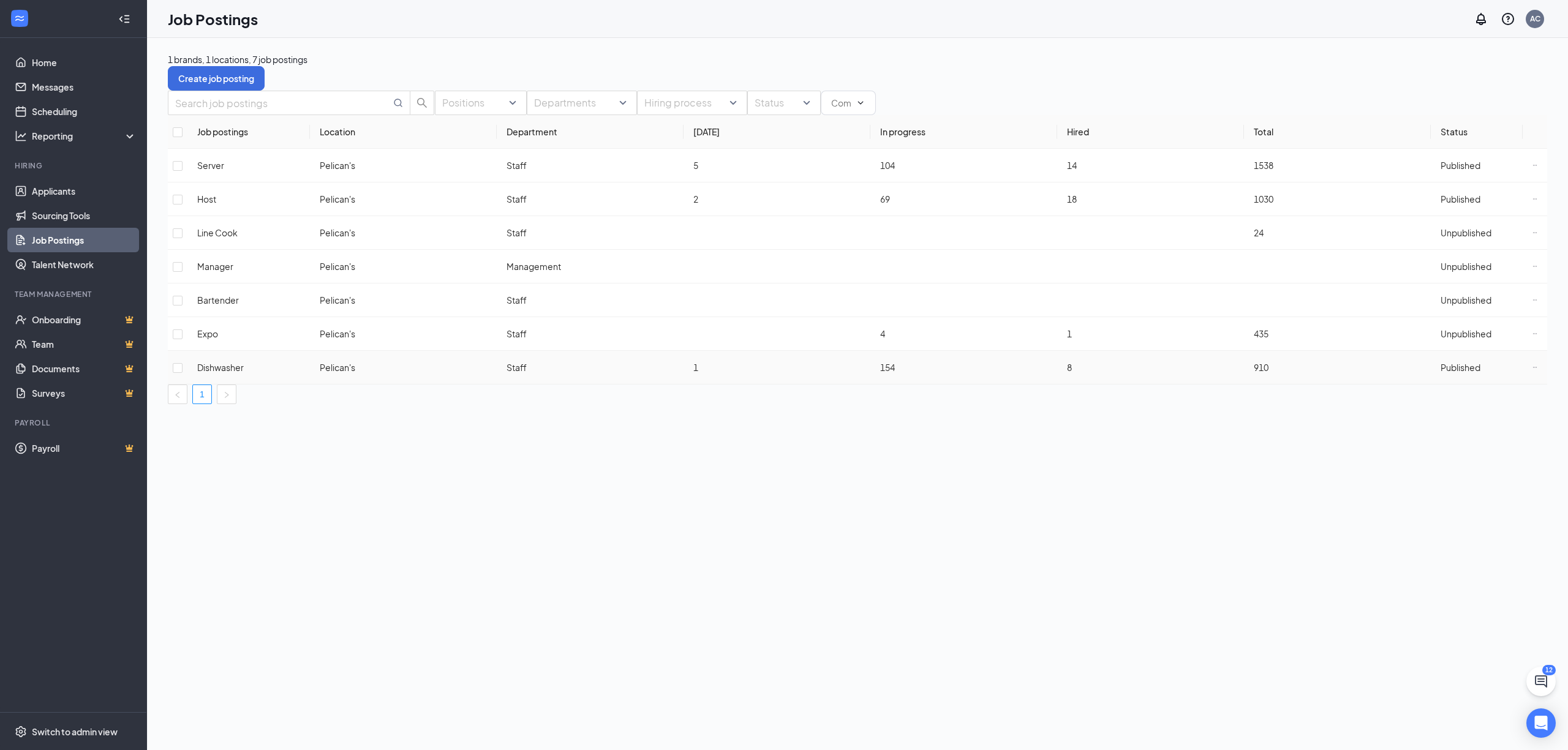
click at [1448, 351] on td "Published" at bounding box center [1476, 367] width 92 height 34
click at [1451, 362] on span "Published" at bounding box center [1461, 367] width 40 height 11
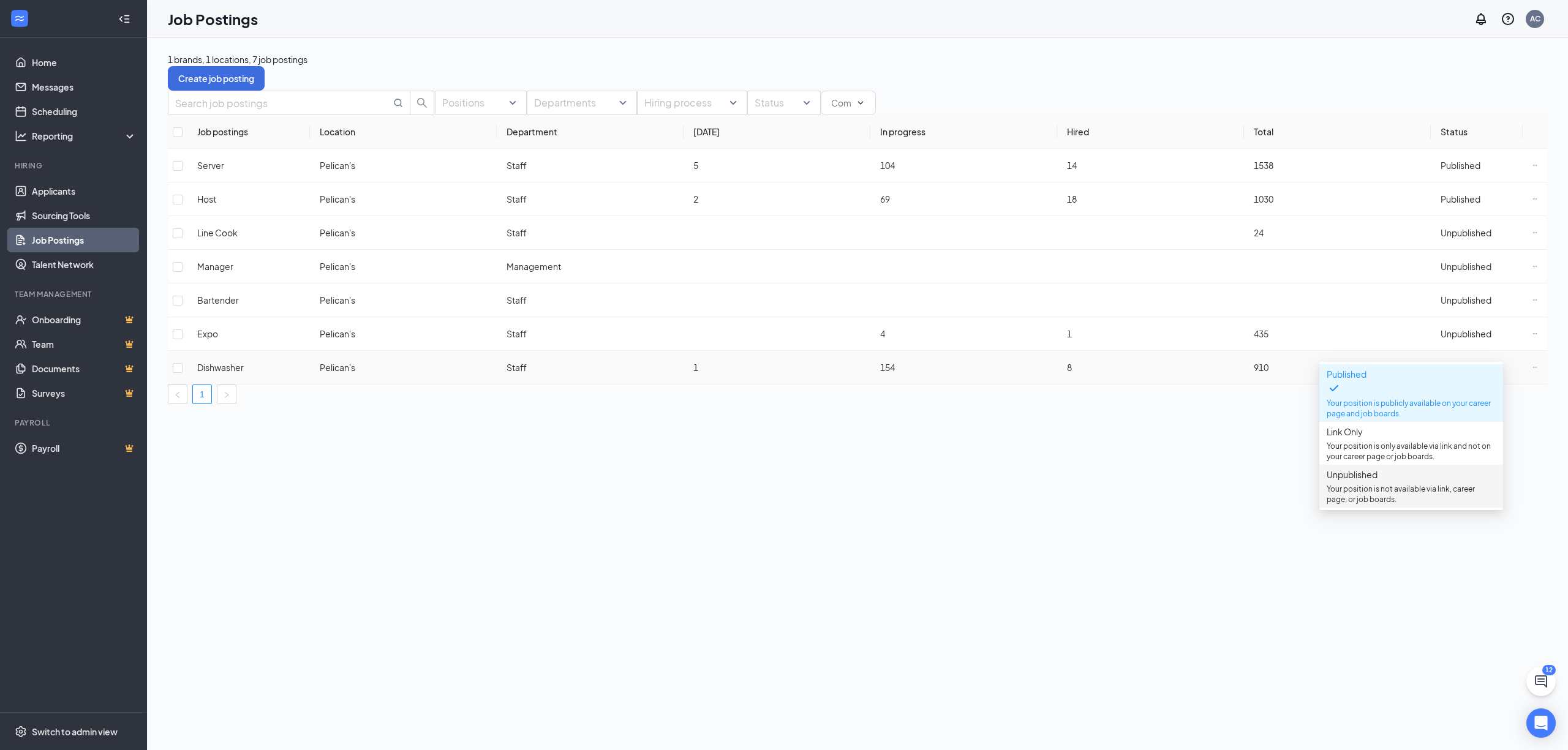
click at [1371, 480] on span "Unpublished" at bounding box center [1353, 475] width 51 height 11
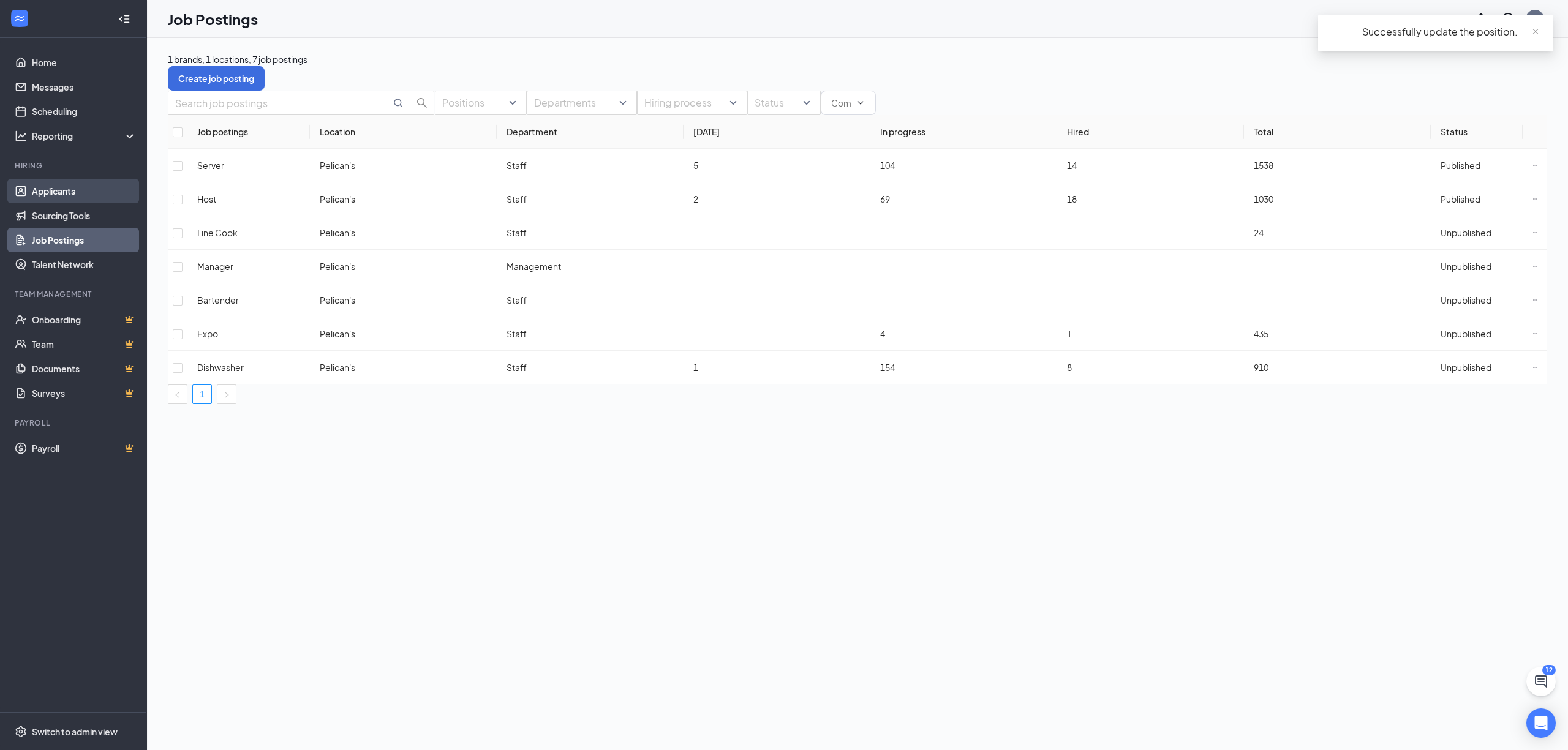
click at [42, 197] on link "Applicants" at bounding box center [84, 191] width 105 height 25
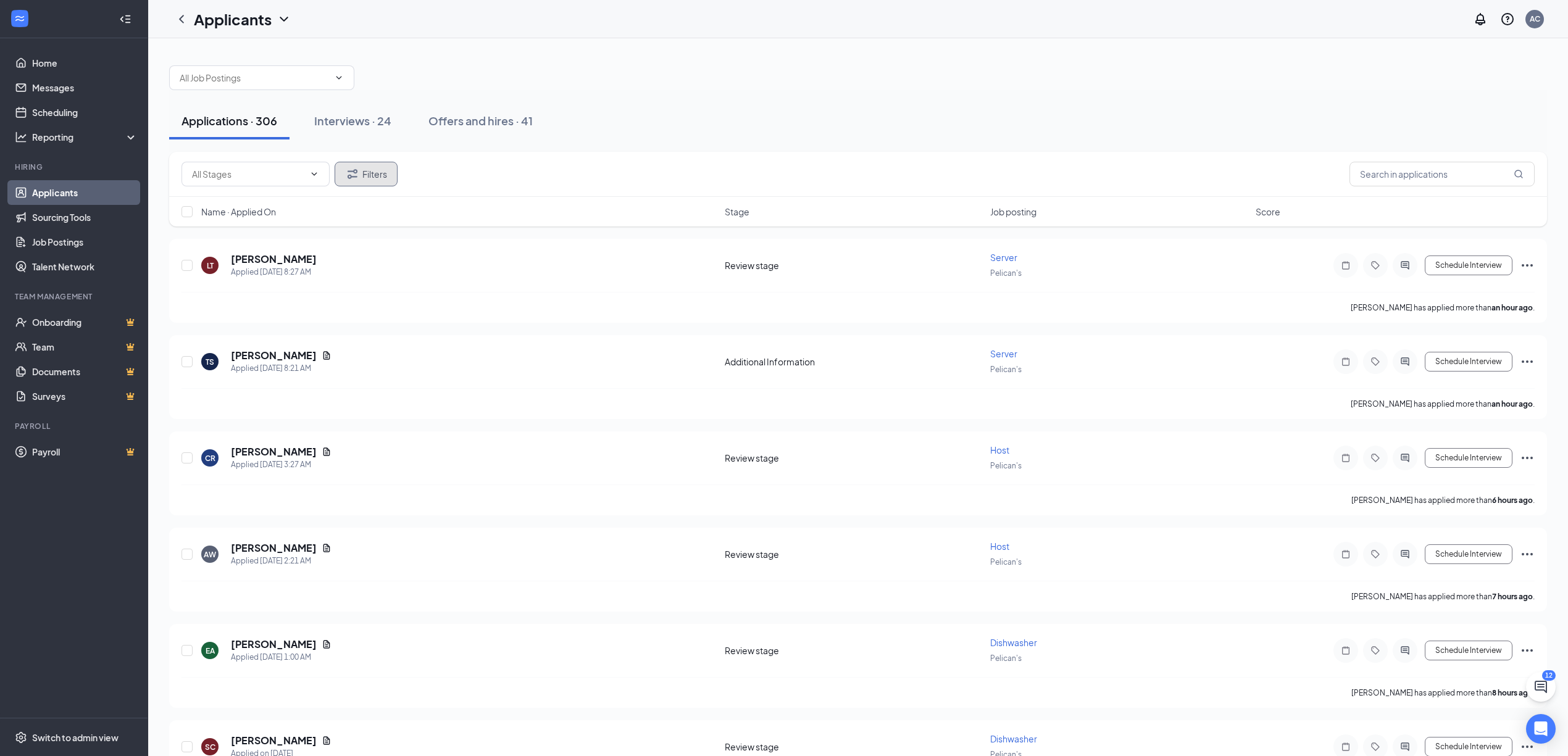
click at [353, 179] on icon "Filter" at bounding box center [352, 173] width 15 height 15
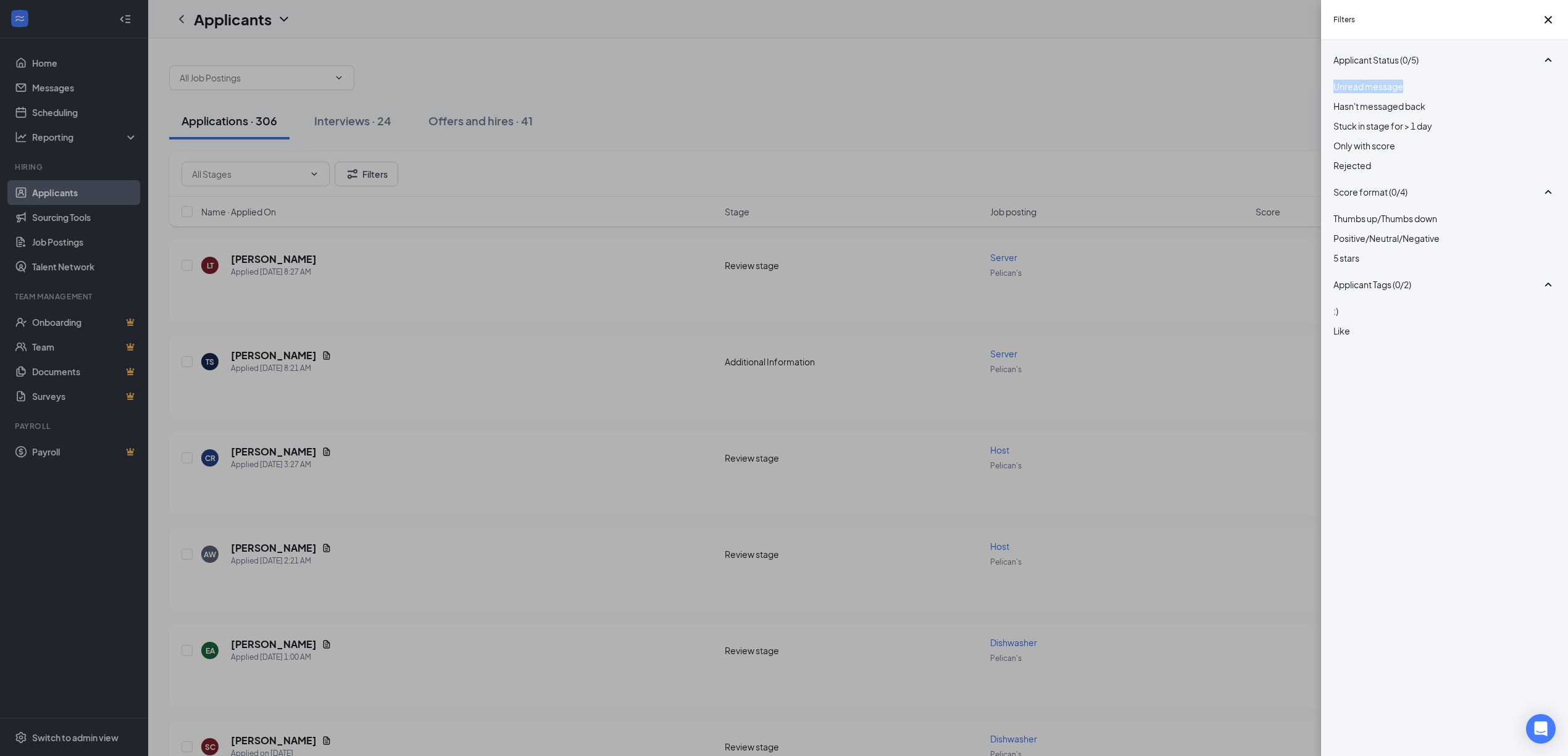
click at [895, 110] on div "Filters Applicant Status (0/5) Unread message Hasn't messaged back Stuck in sta…" at bounding box center [784, 378] width 1568 height 756
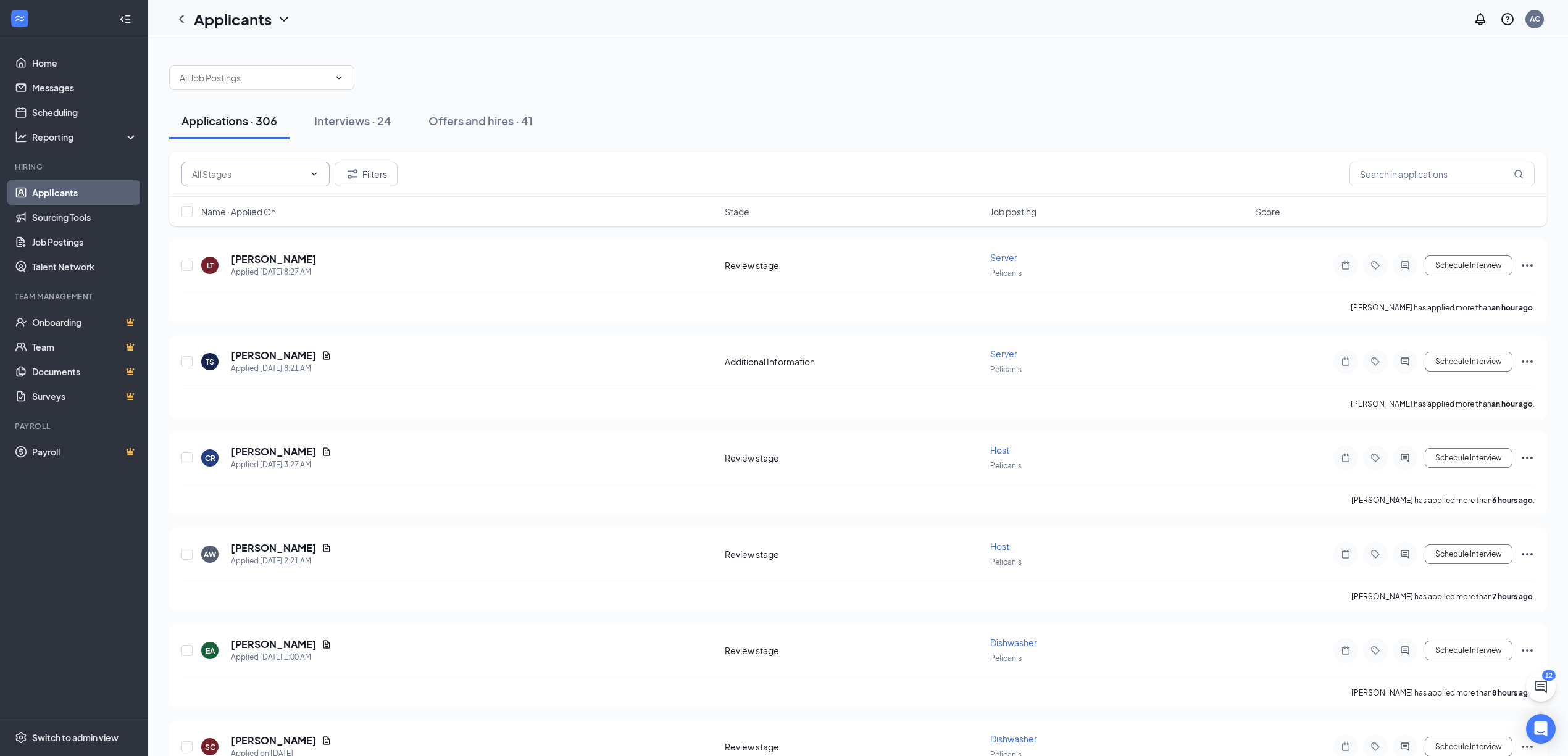
click at [282, 174] on input "text" at bounding box center [248, 174] width 112 height 14
click at [309, 175] on icon "ChevronUp" at bounding box center [314, 174] width 10 height 10
click at [1475, 178] on input "text" at bounding box center [1442, 174] width 185 height 25
type input "server"
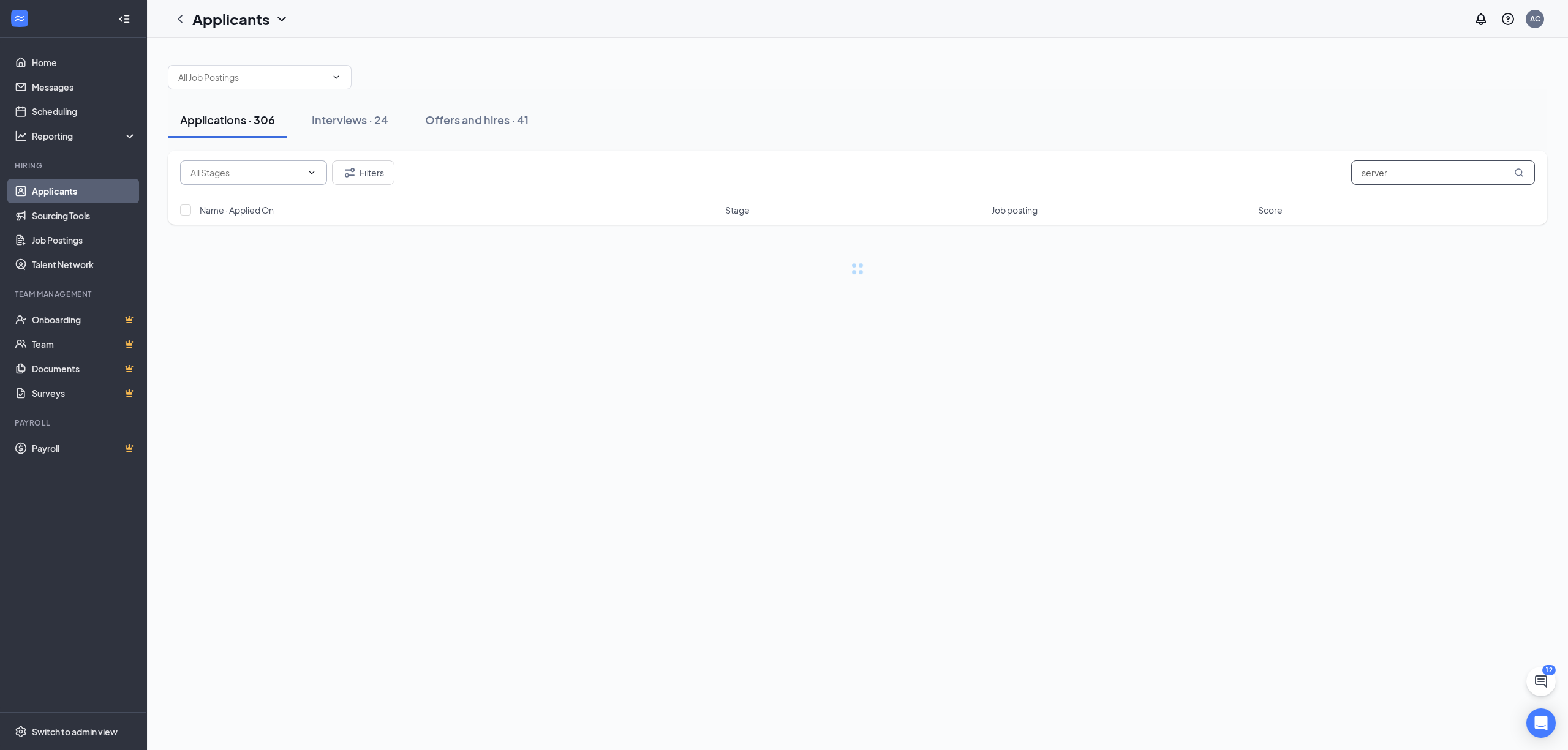
drag, startPoint x: 1448, startPoint y: 174, endPoint x: 1301, endPoint y: 160, distance: 147.7
click at [1301, 160] on div "Filters server" at bounding box center [858, 173] width 1379 height 45
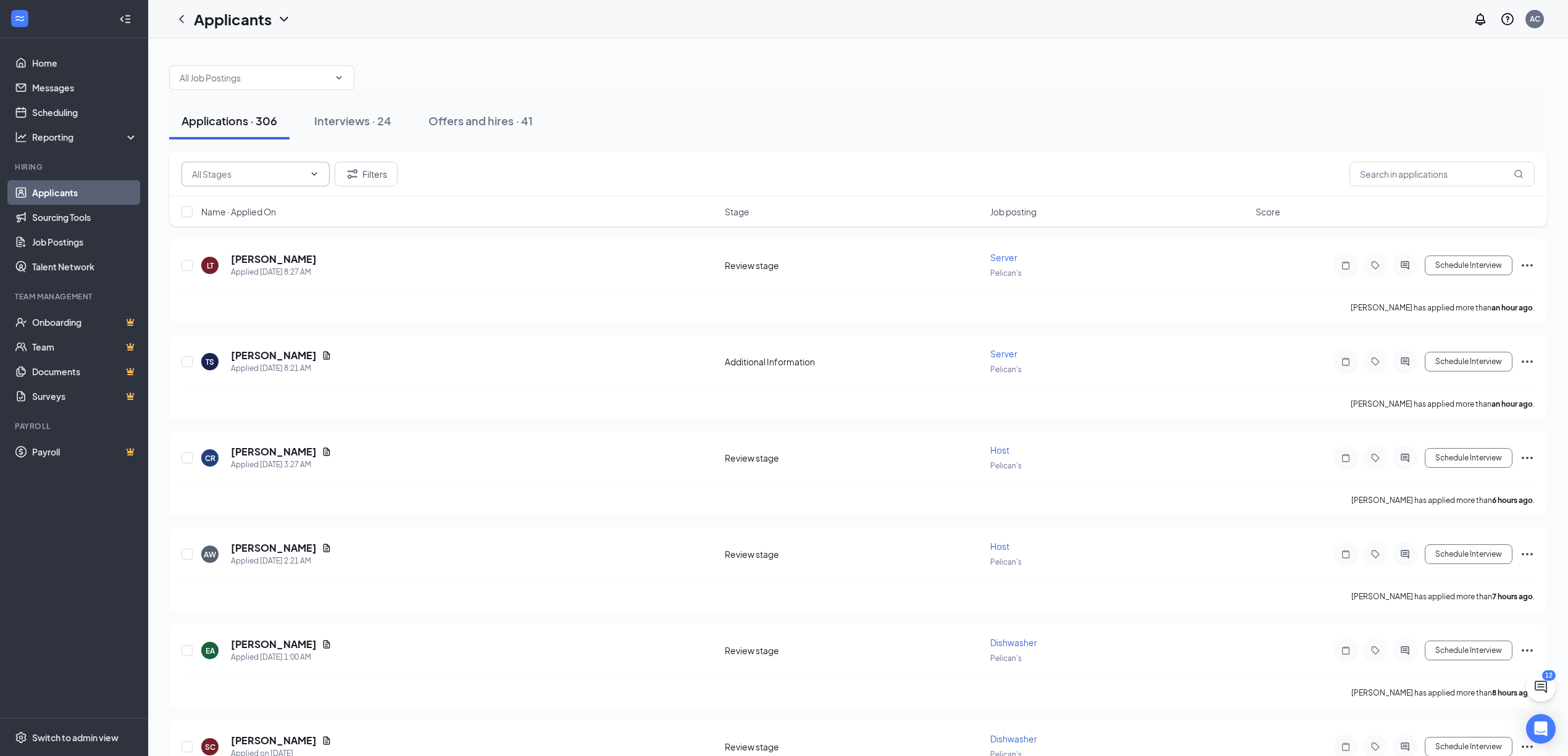
click at [1006, 209] on span "Job posting" at bounding box center [1013, 212] width 46 height 12
click at [314, 257] on icon "Document" at bounding box center [309, 259] width 10 height 10
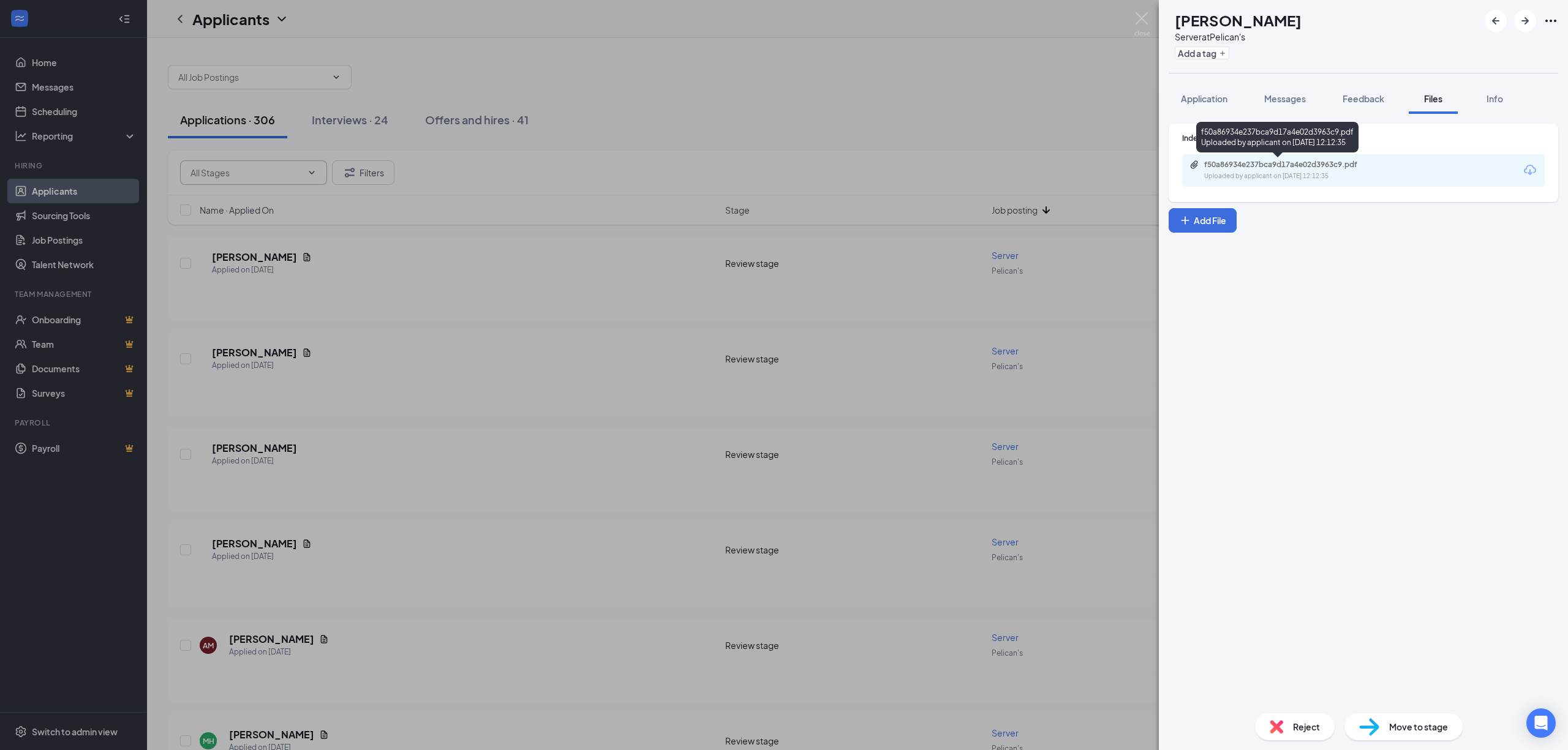
click at [1273, 168] on div "f50a86934e237bca9d17a4e02d3963c9.pdf" at bounding box center [1290, 164] width 171 height 10
click at [1393, 730] on span "Move to stage" at bounding box center [1418, 727] width 59 height 14
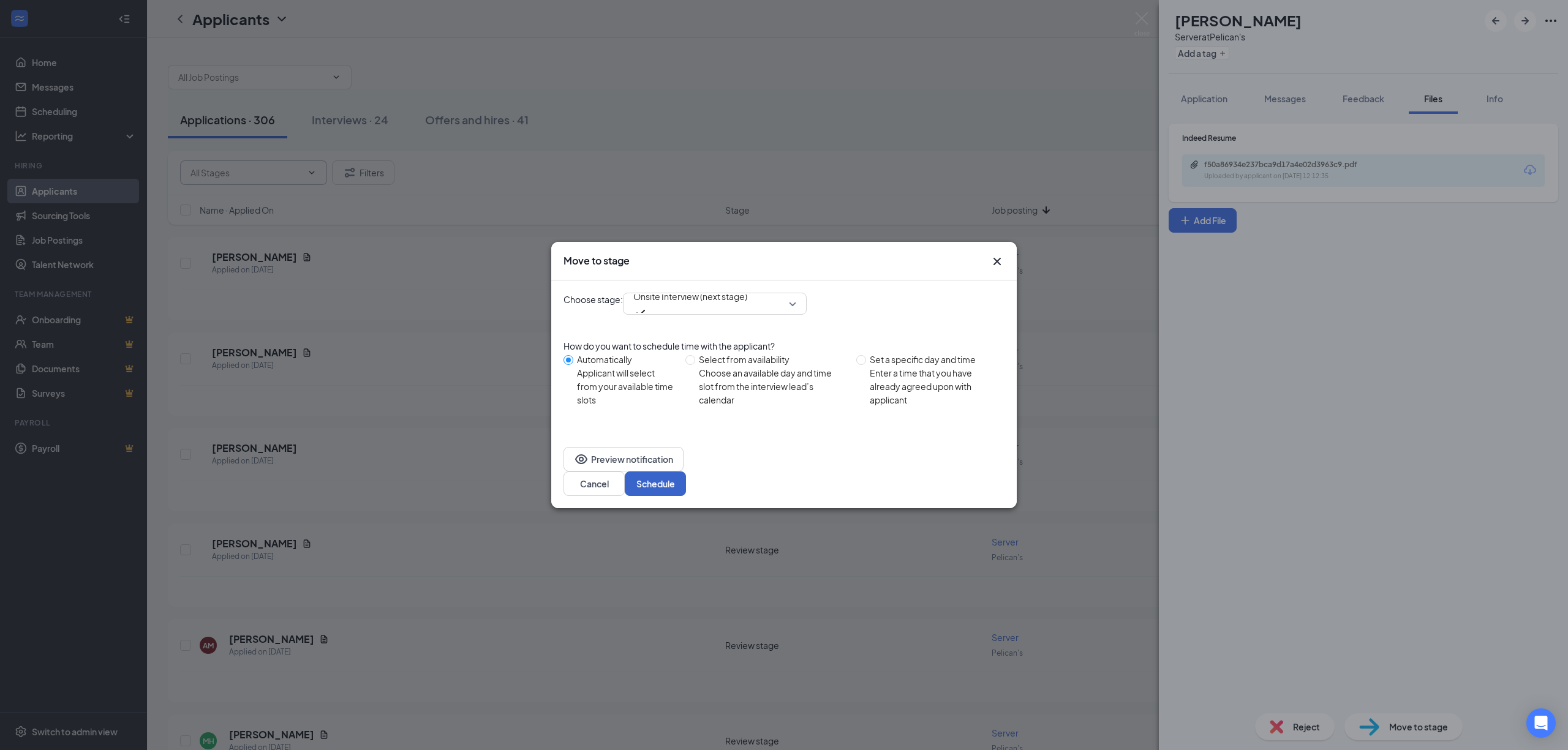
click at [686, 471] on button "Schedule" at bounding box center [655, 484] width 61 height 25
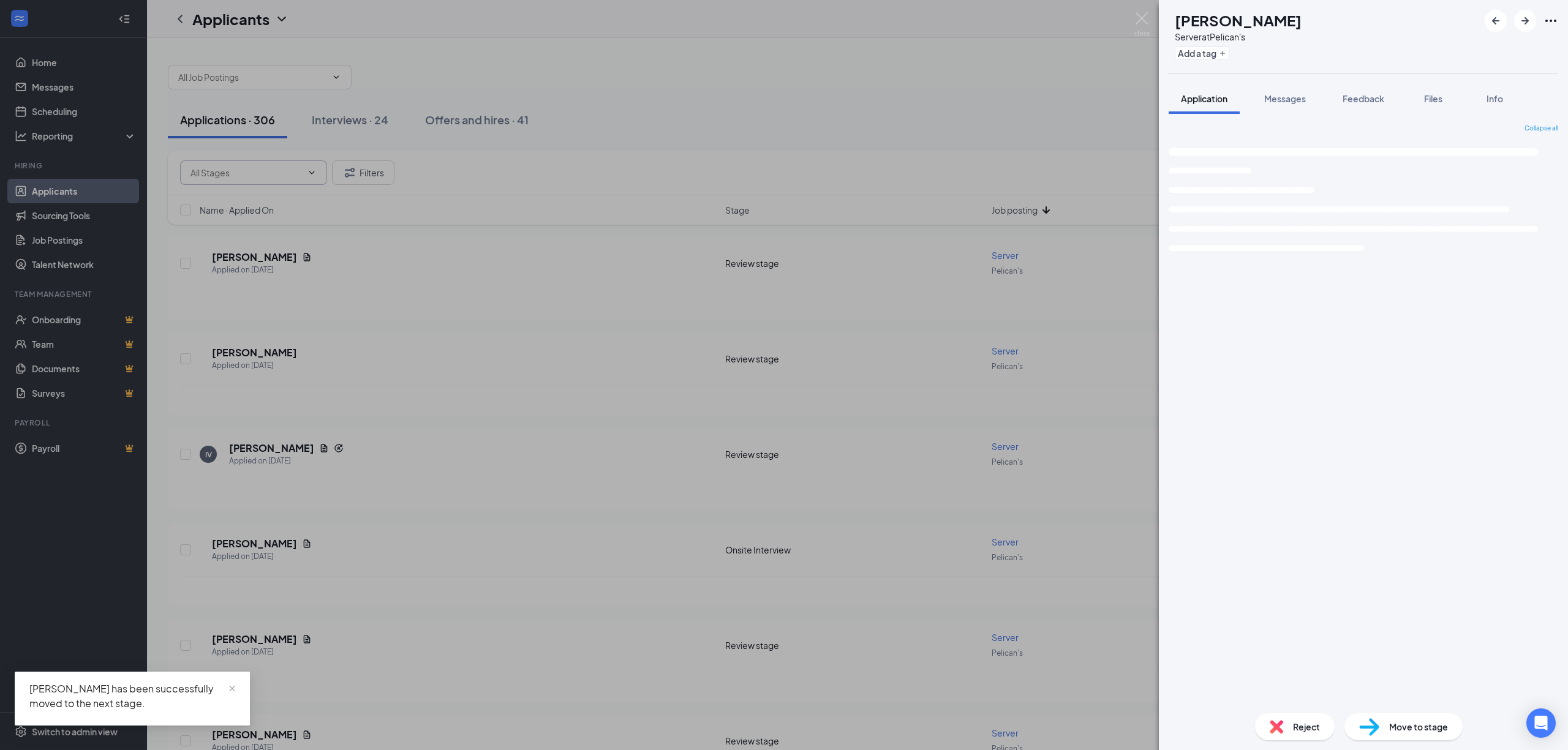
click at [500, 491] on div "JF Jacobie Frederick Server at Pelican's Add a tag Application Messages Feedbac…" at bounding box center [784, 375] width 1568 height 750
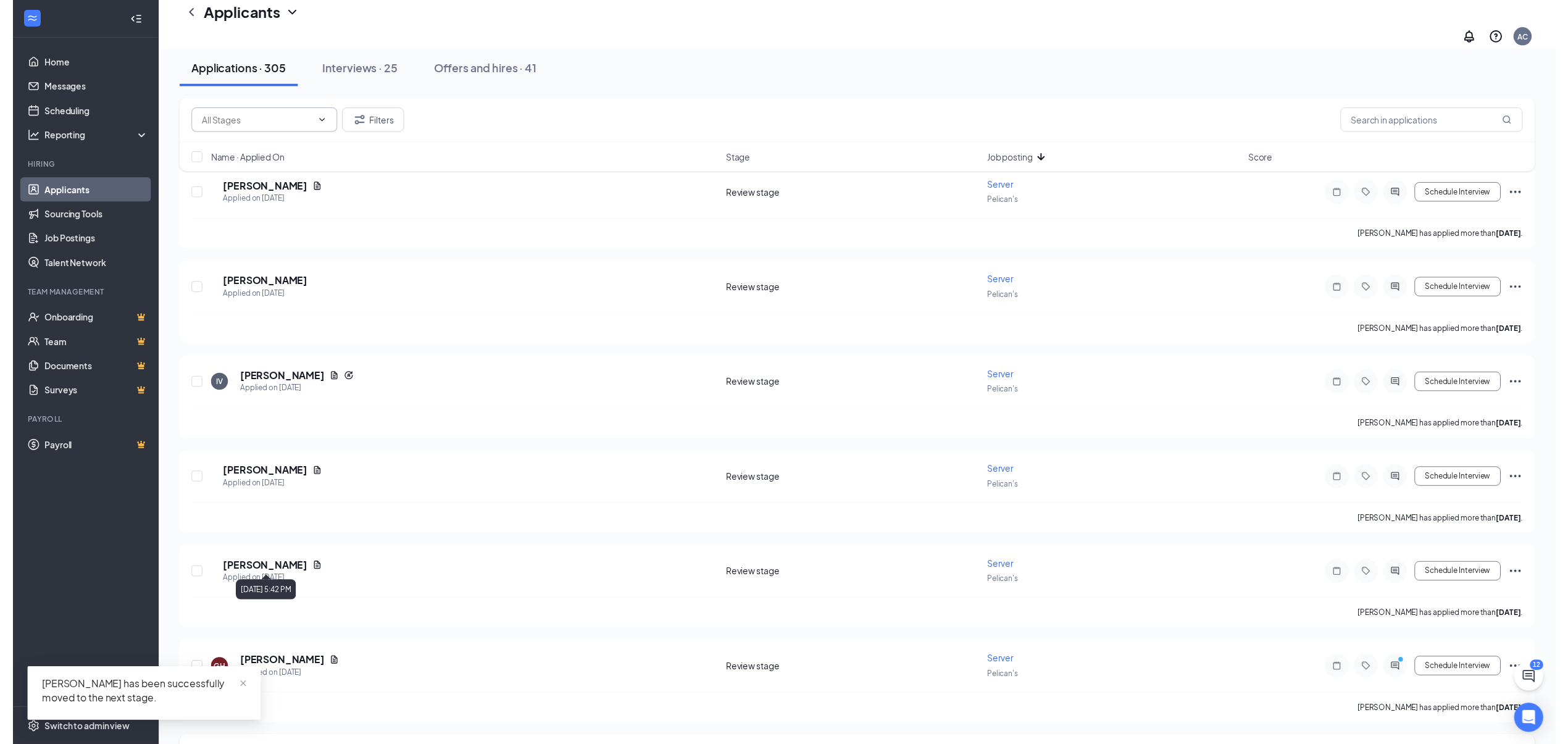
scroll to position [247, 0]
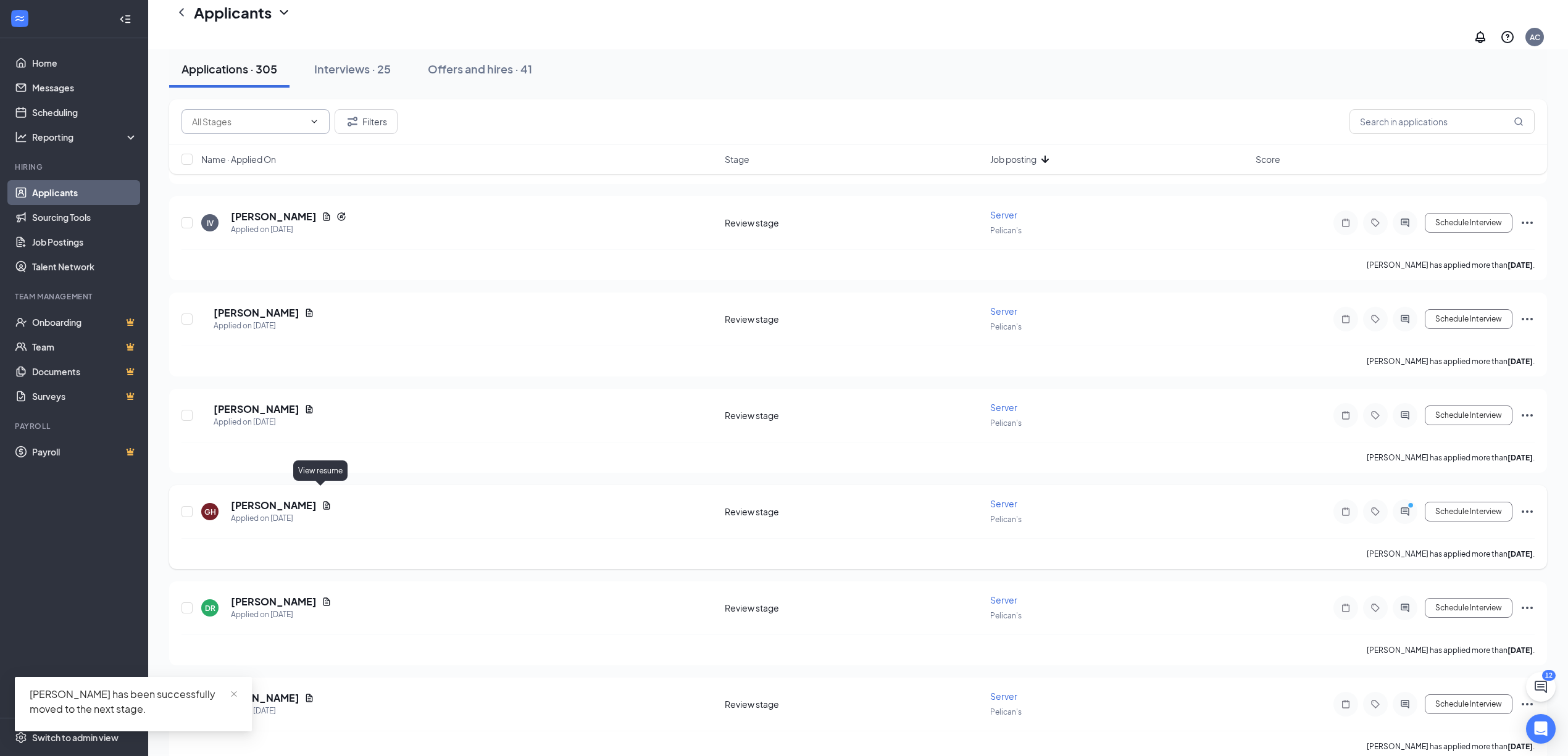
click at [322, 501] on icon "Document" at bounding box center [327, 506] width 10 height 10
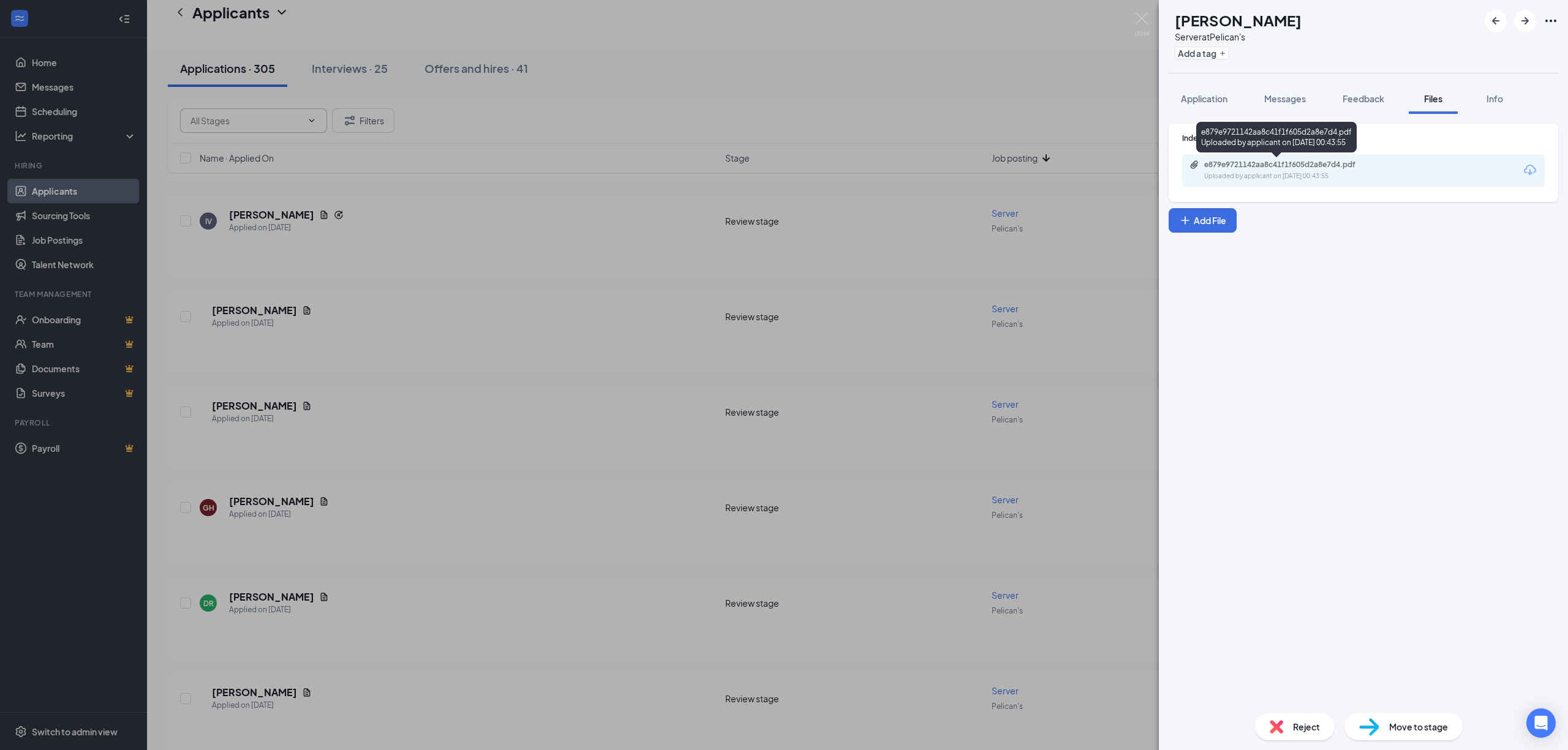
click at [1268, 160] on div "e879e9721142aa8c41f1f605d2a8e7d4.pdf" at bounding box center [1290, 164] width 171 height 10
click at [1287, 727] on div "Reject" at bounding box center [1295, 727] width 80 height 27
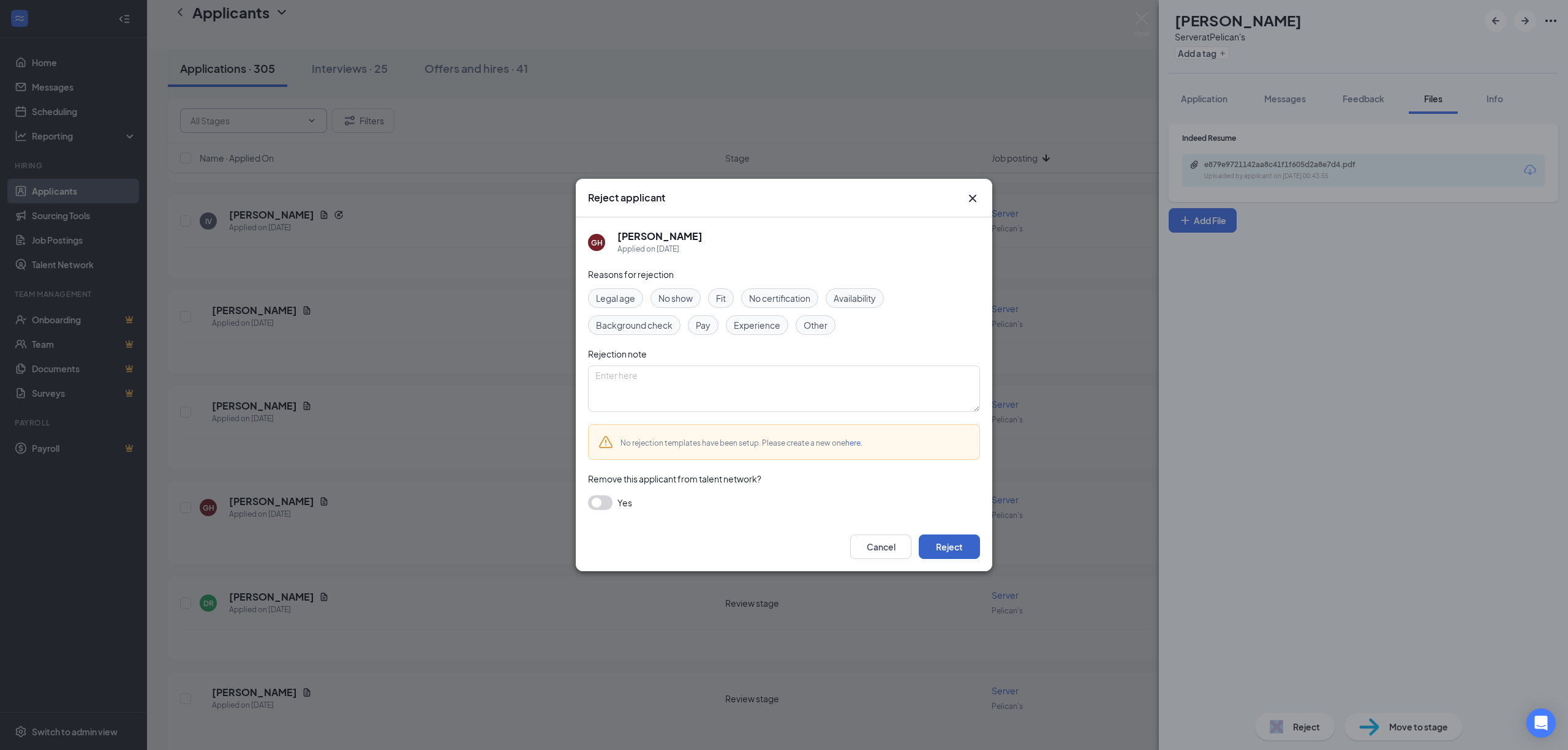
click at [946, 542] on button "Reject" at bounding box center [949, 547] width 61 height 25
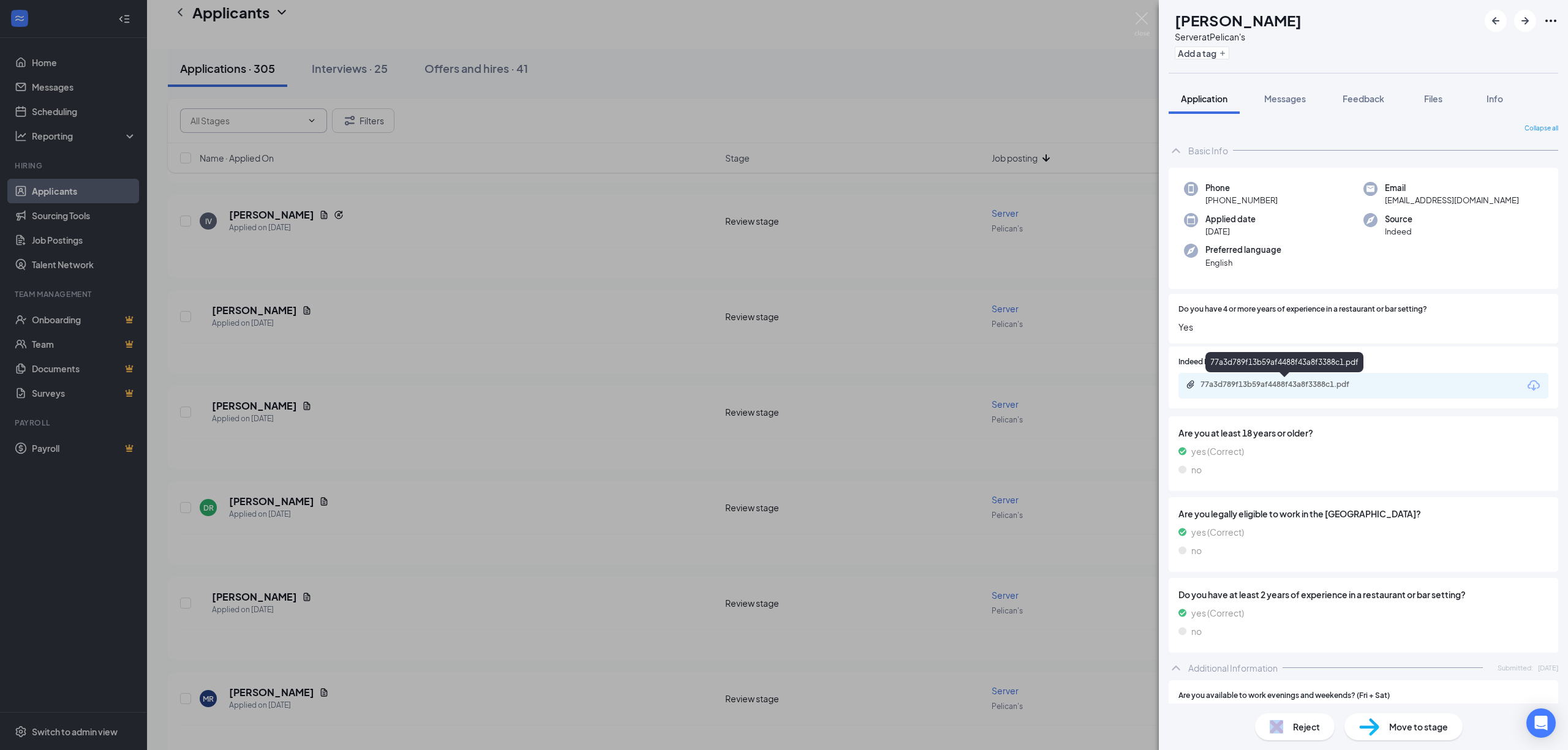
click at [1268, 385] on div "77a3d789f13b59af4488f43a8f3388c1.pdf" at bounding box center [1286, 385] width 171 height 10
click at [1389, 728] on span "Move to stage" at bounding box center [1418, 727] width 59 height 14
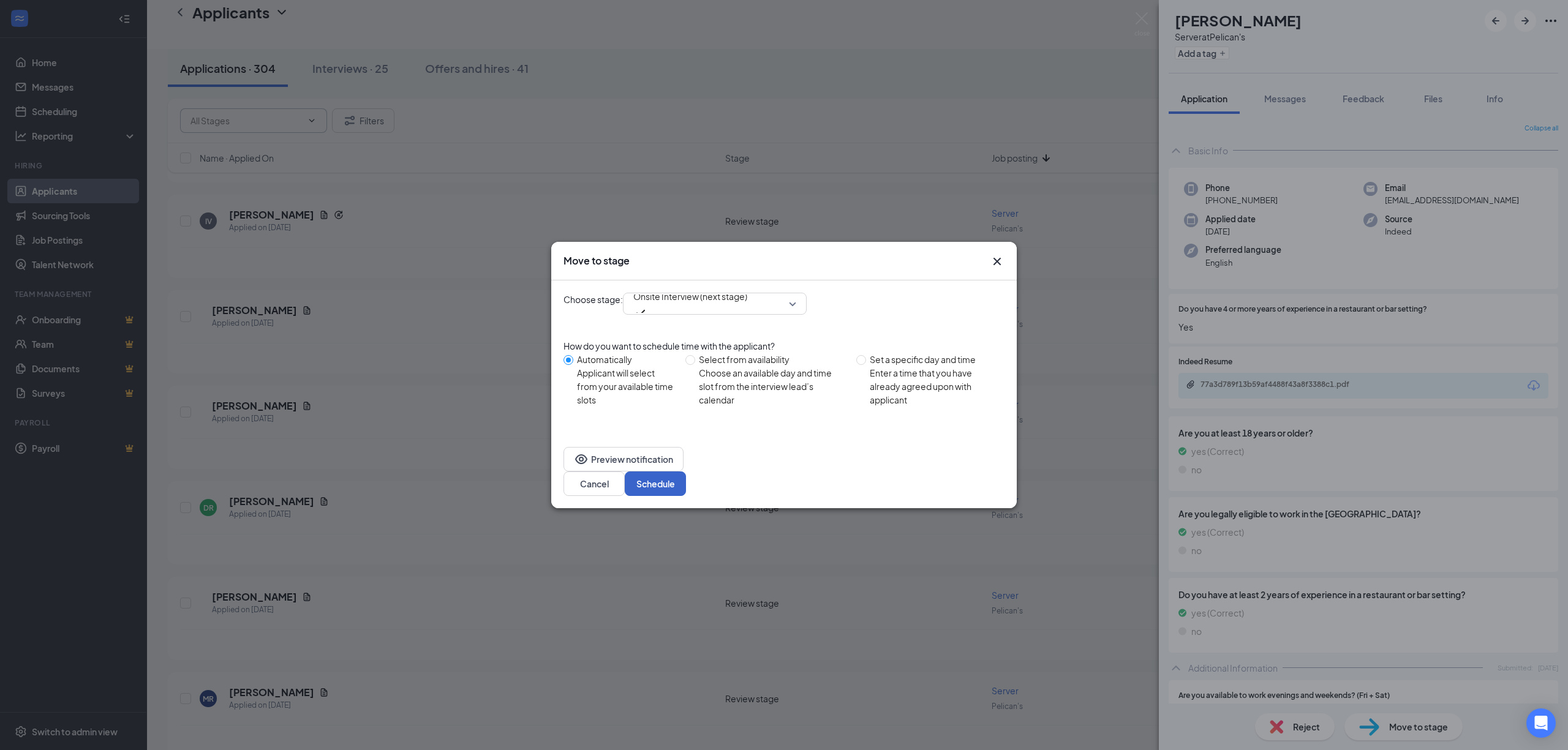
click at [686, 475] on button "Schedule" at bounding box center [655, 484] width 61 height 25
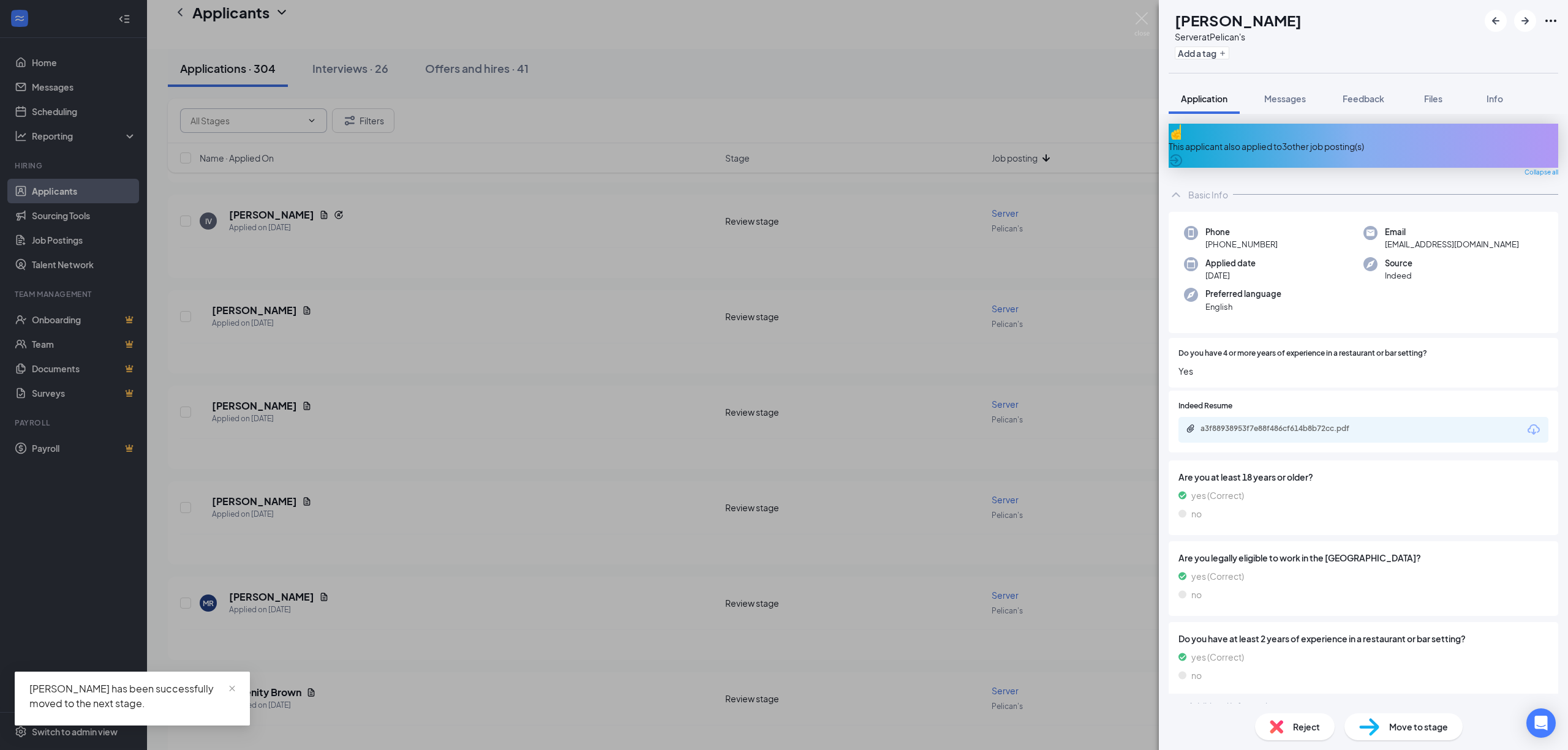
click at [63, 554] on div "AC [PERSON_NAME] Server at Pelican's Add a tag Application Messages Feedback Fi…" at bounding box center [784, 375] width 1568 height 750
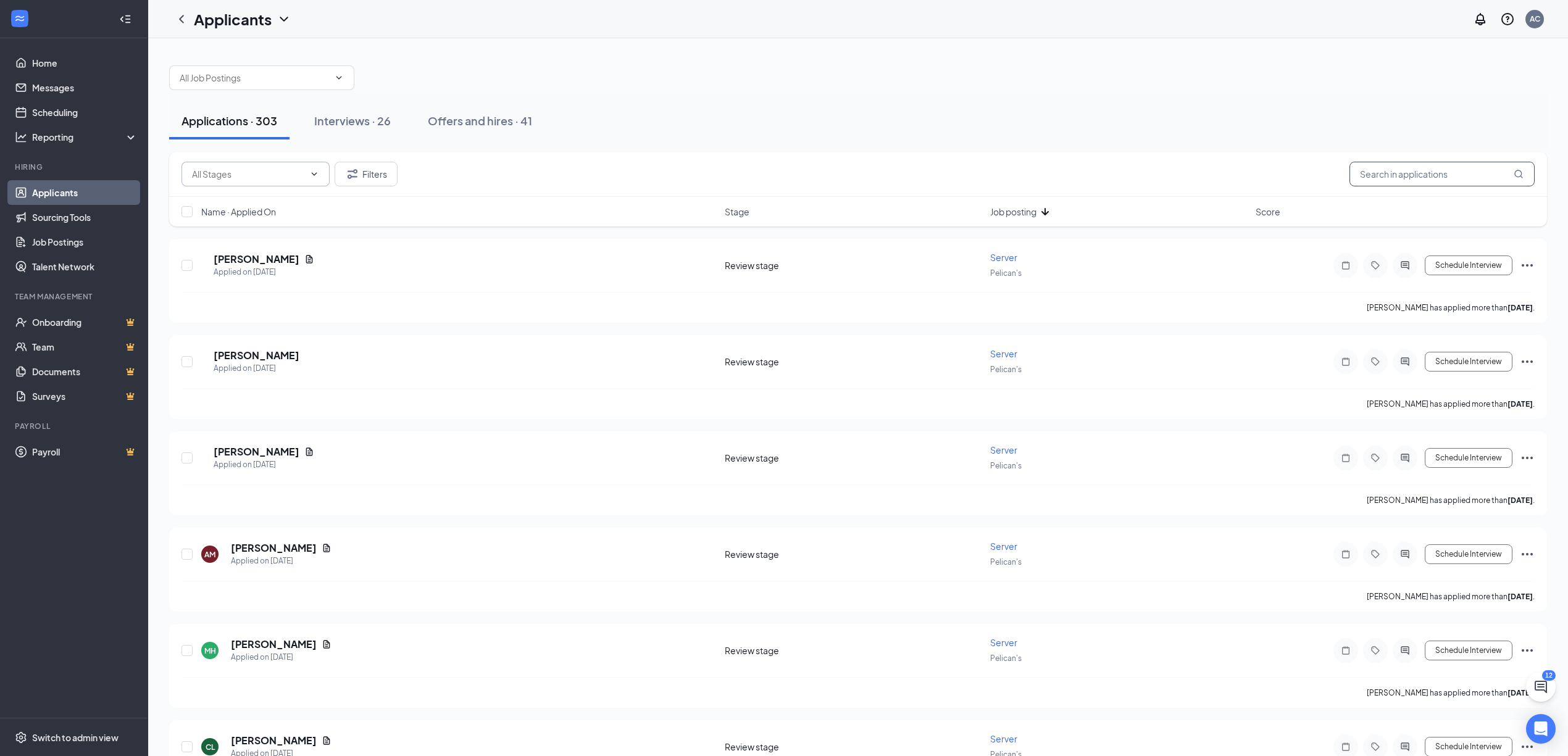
click at [1401, 186] on input "text" at bounding box center [1442, 174] width 185 height 25
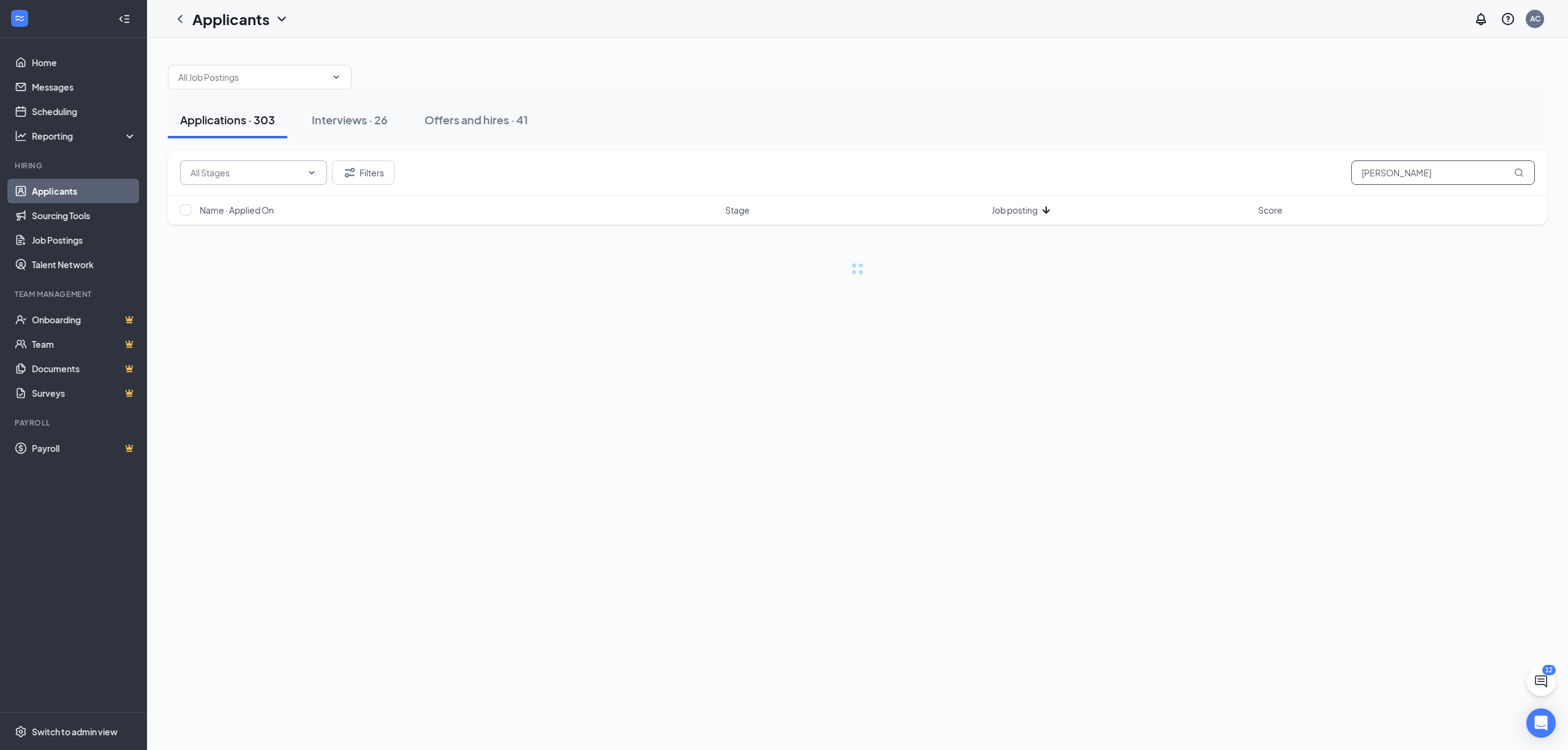
type input "alisha"
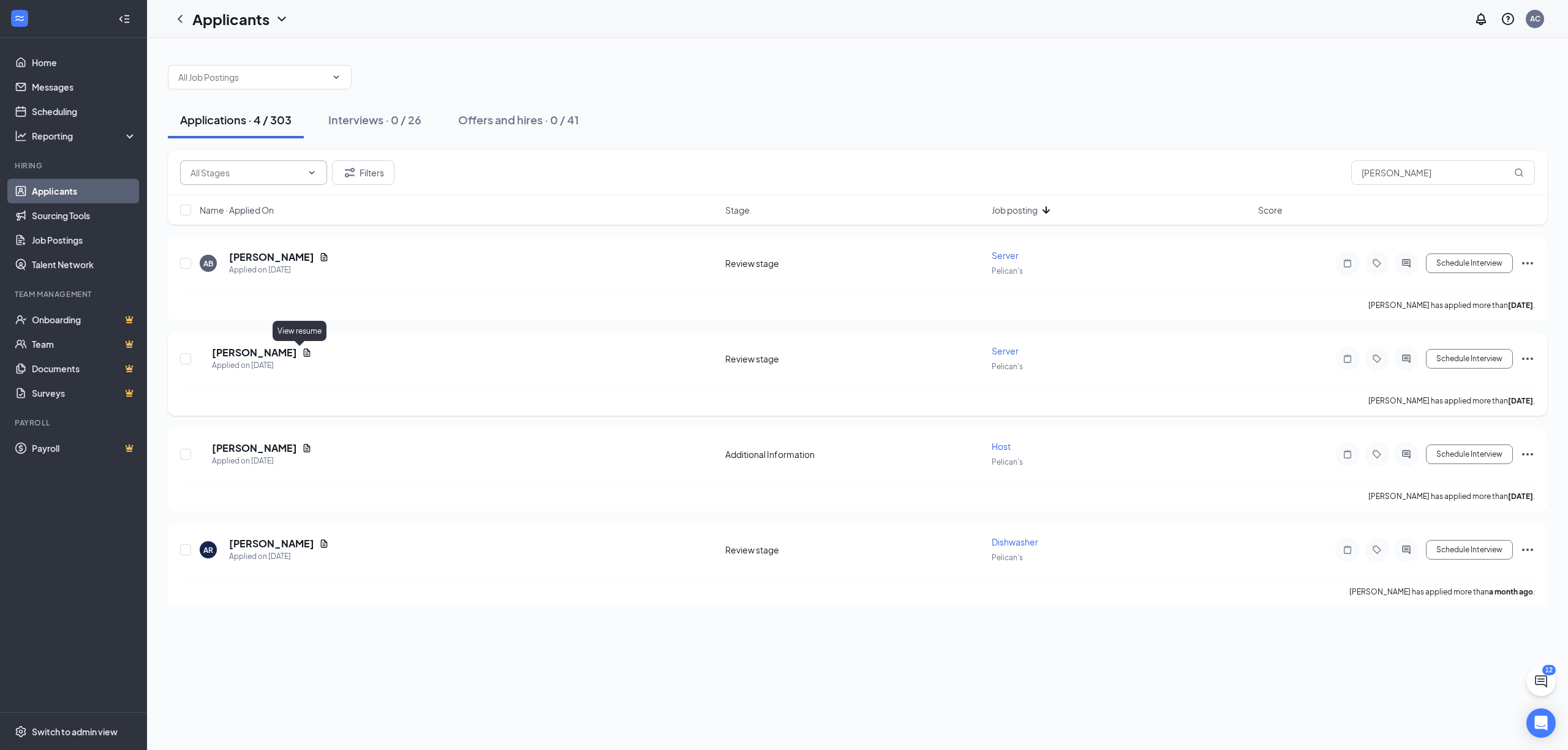
click at [302, 351] on icon "Document" at bounding box center [307, 352] width 10 height 10
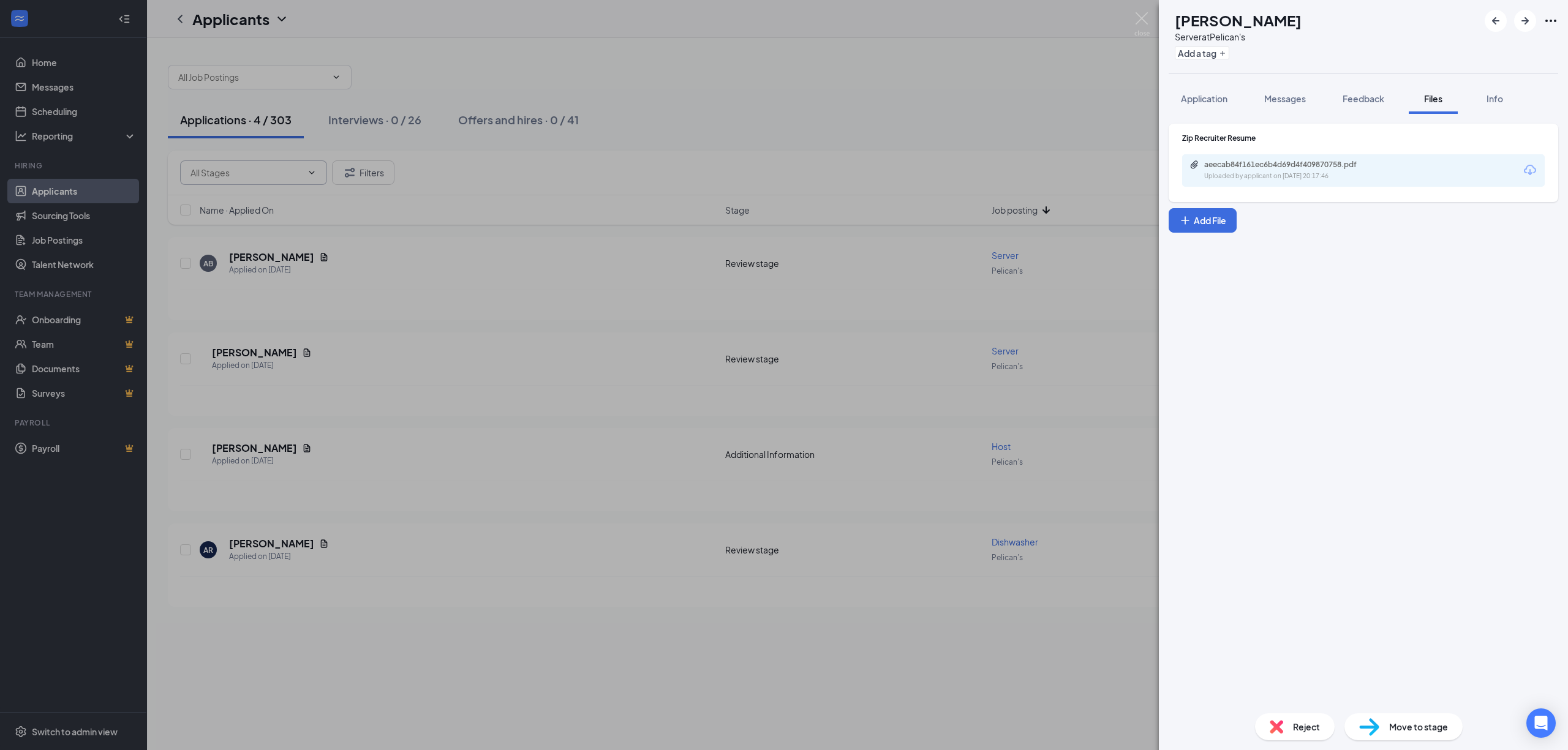
click at [1412, 730] on span "Move to stage" at bounding box center [1418, 727] width 59 height 14
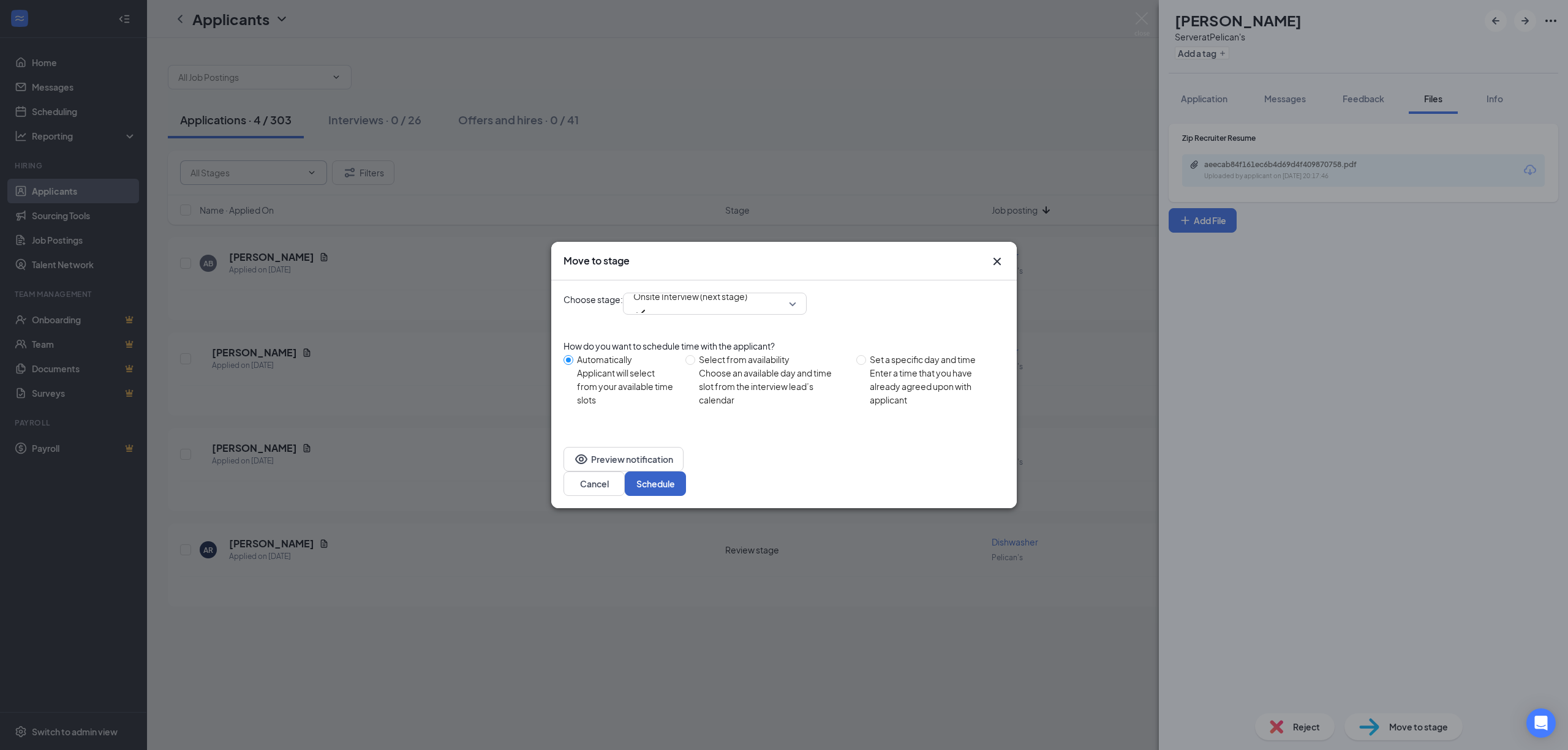
click at [686, 471] on button "Schedule" at bounding box center [655, 484] width 61 height 25
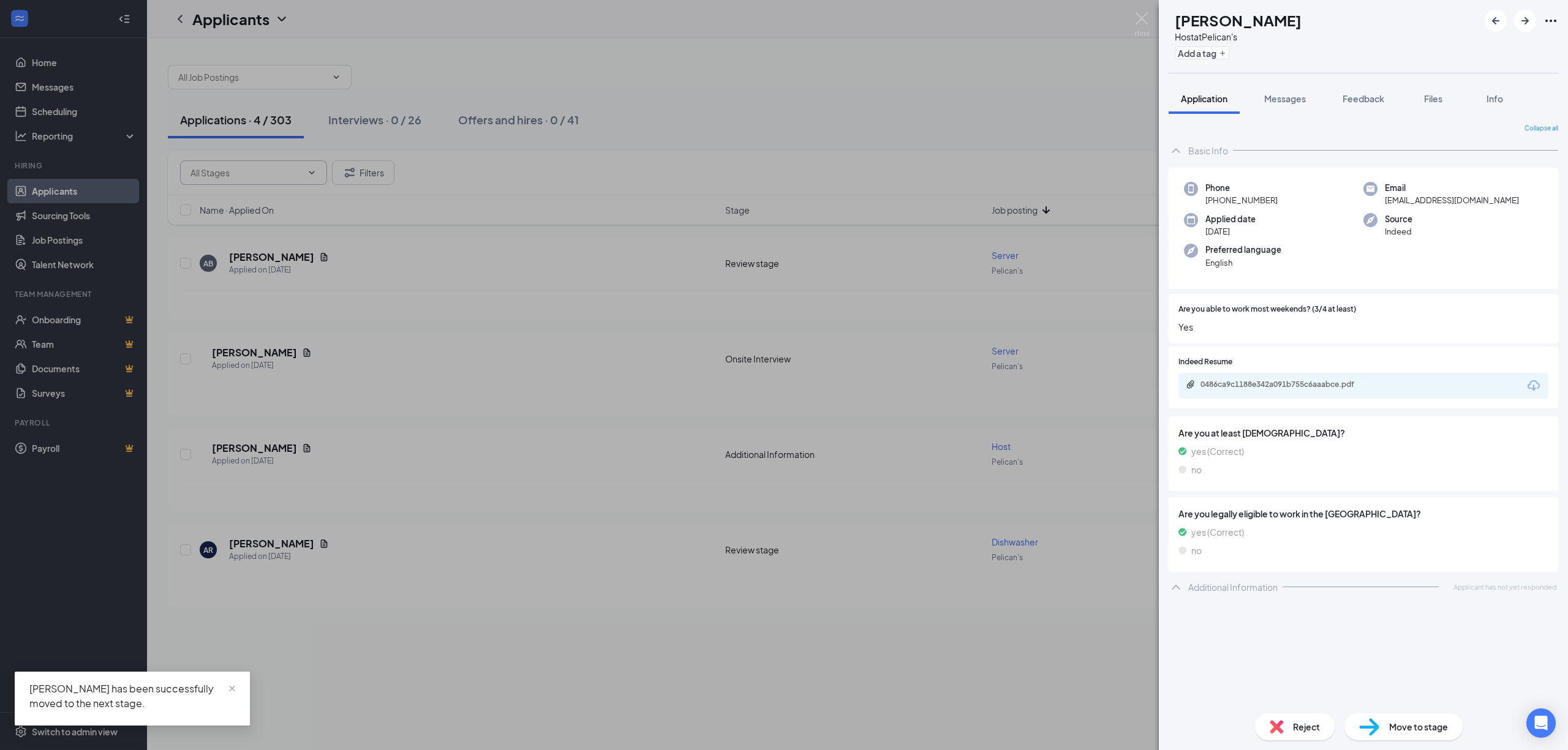
click at [301, 311] on div "AB Alisha Bumgardner Host at Pelican's Add a tag Application Messages Feedback …" at bounding box center [784, 375] width 1568 height 750
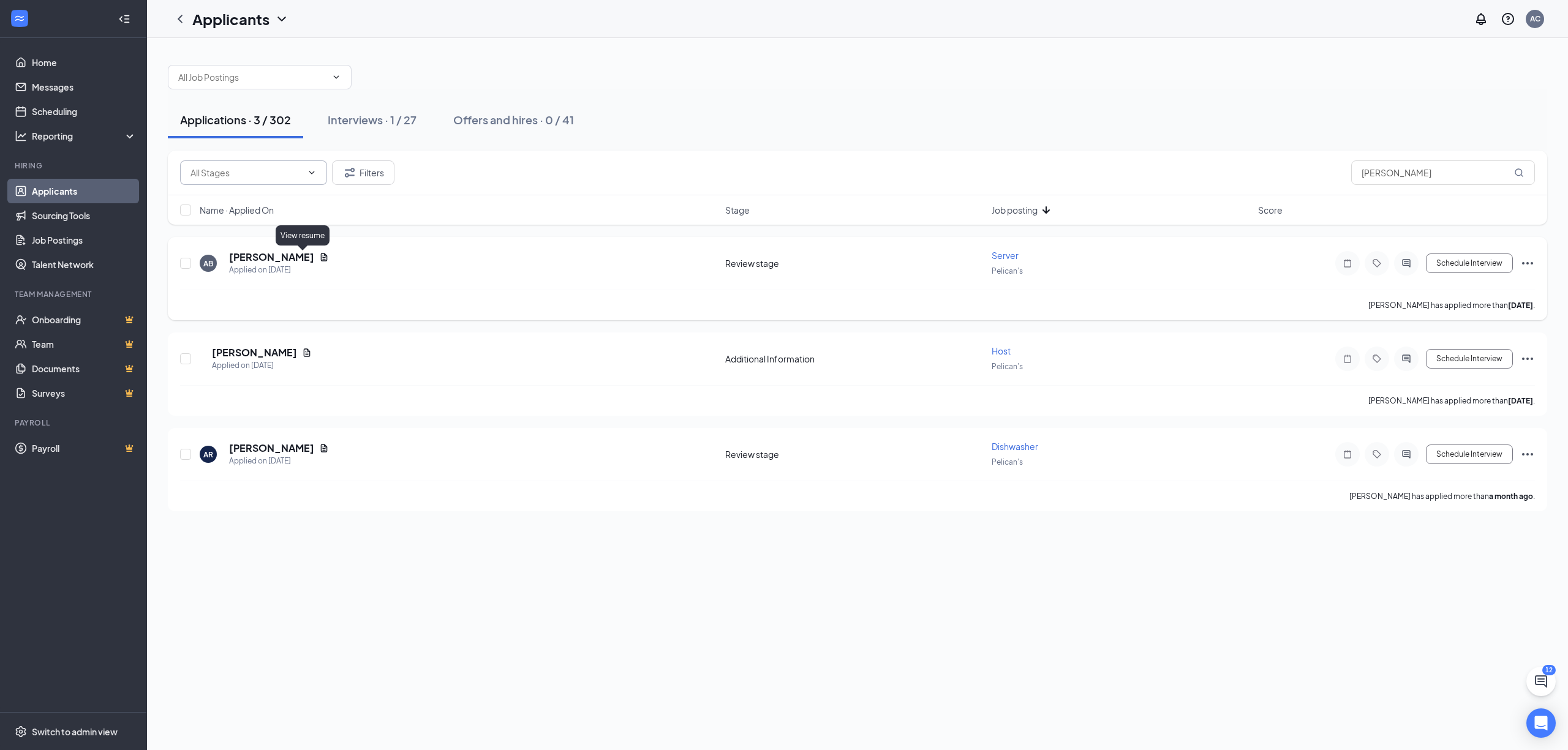
click at [319, 259] on icon "Document" at bounding box center [324, 257] width 10 height 10
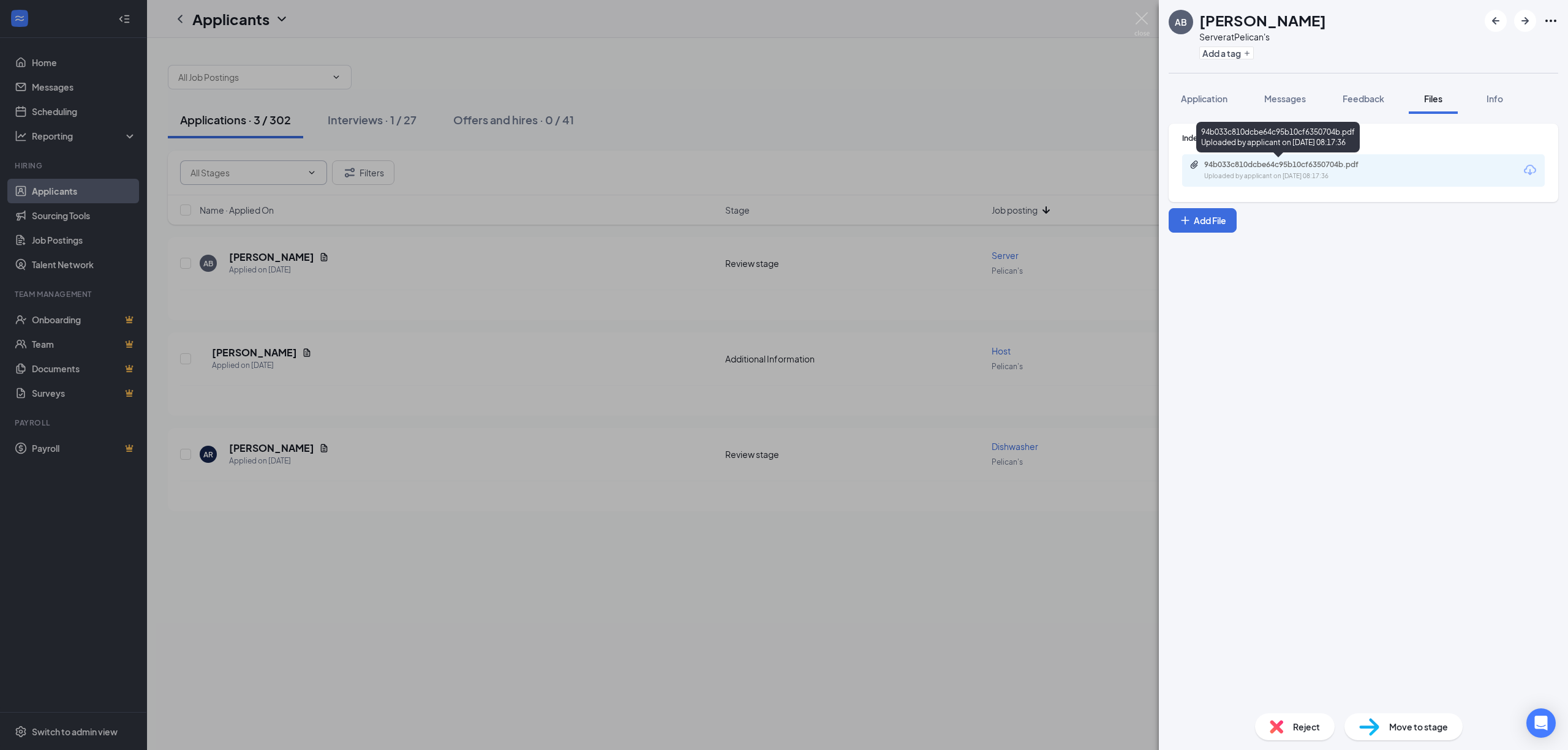
click at [1284, 171] on div "Uploaded by applicant on Aug 18, 2025 at 08:17:36" at bounding box center [1296, 176] width 184 height 10
click at [1423, 723] on span "Move to stage" at bounding box center [1418, 727] width 59 height 14
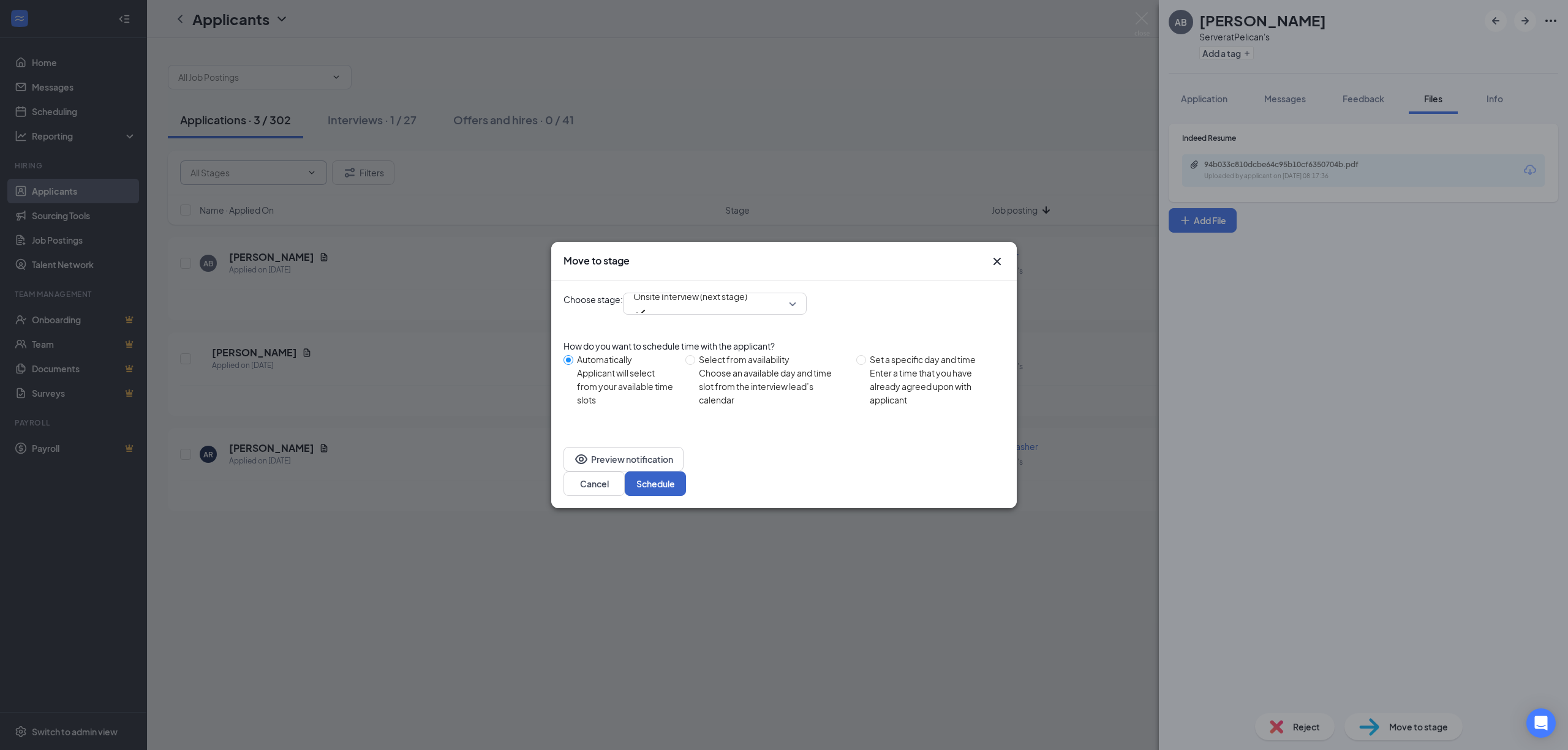
click at [686, 471] on button "Schedule" at bounding box center [655, 484] width 61 height 25
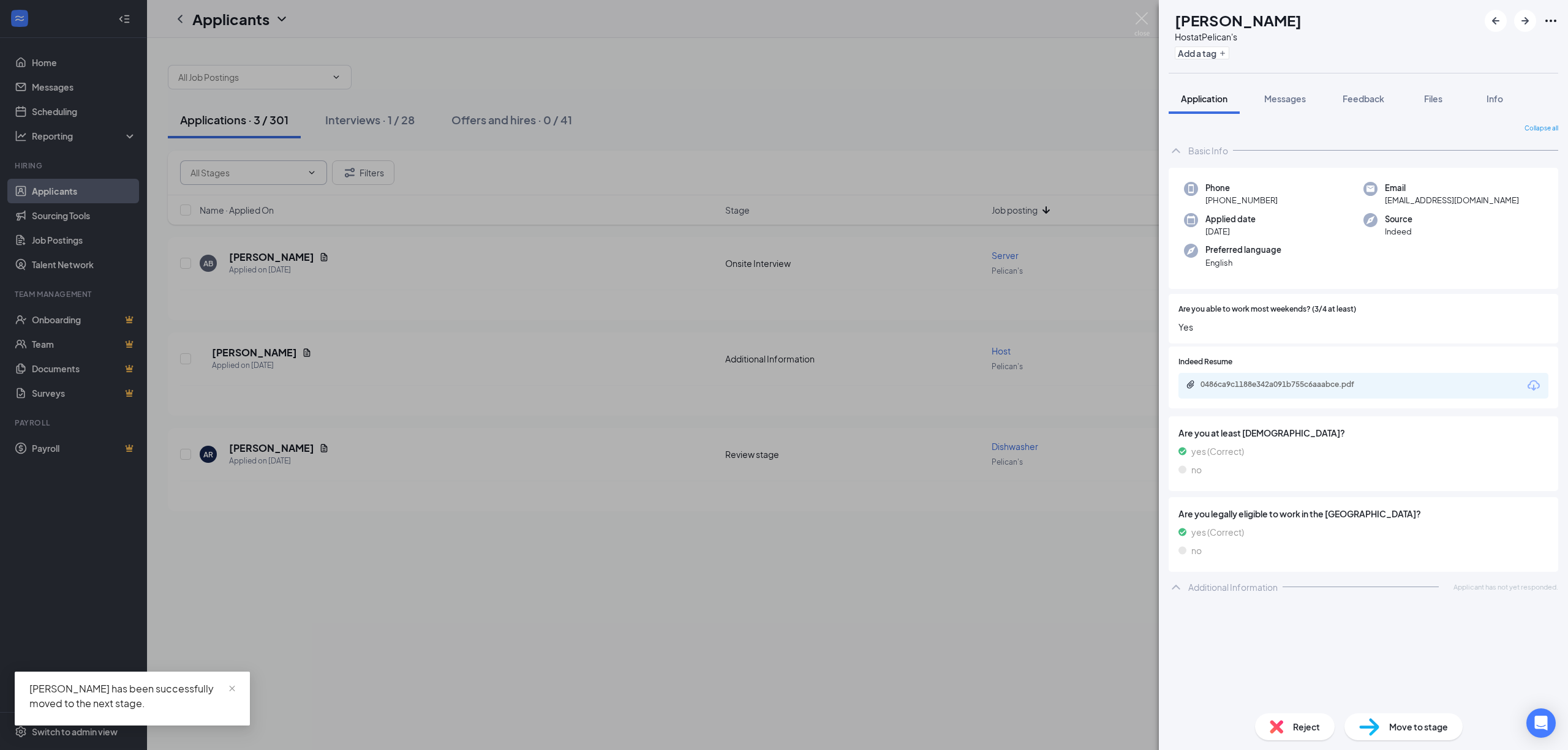
click at [50, 63] on div "AB Alisha Bumgardner Host at Pelican's Add a tag Application Messages Feedback …" at bounding box center [784, 375] width 1568 height 750
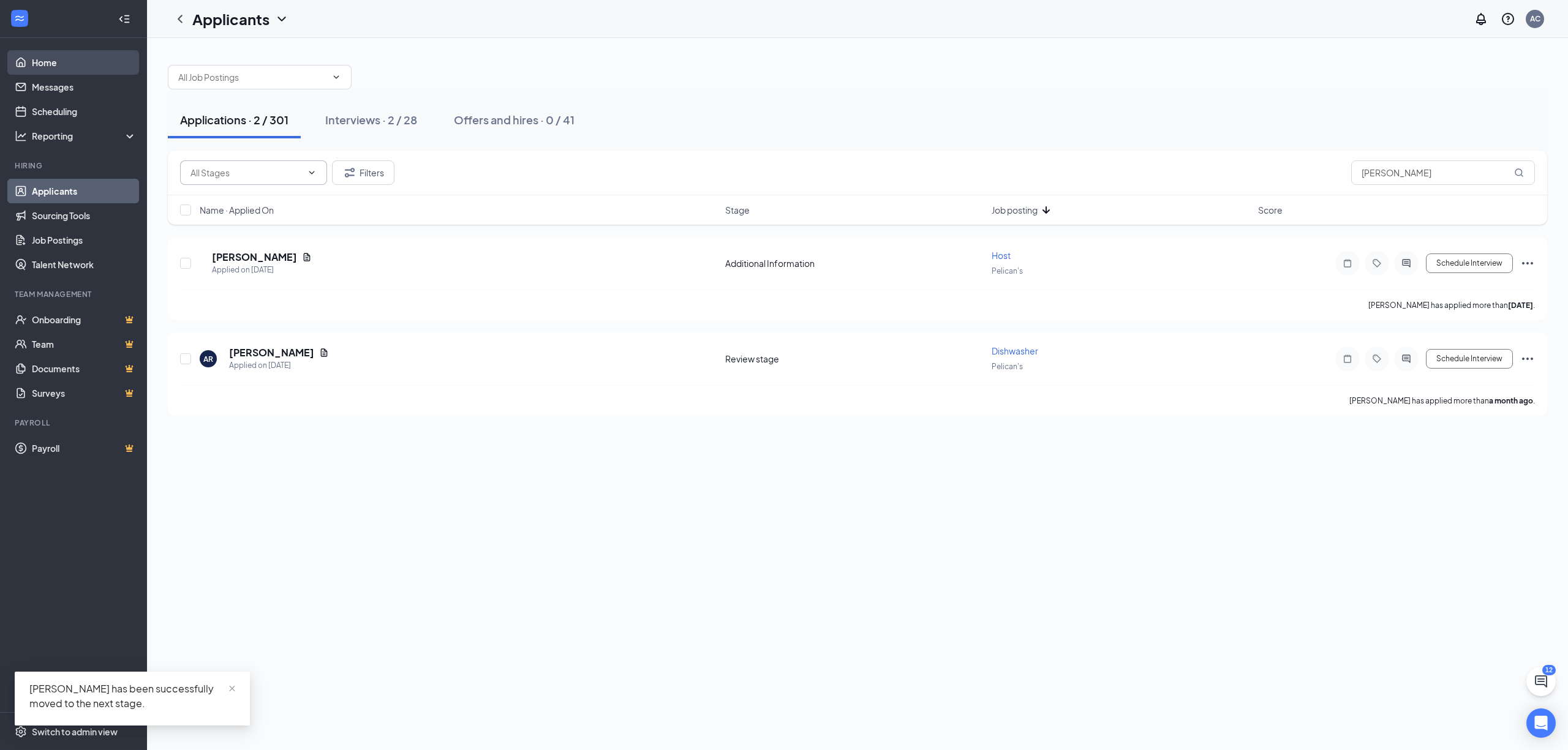
click at [50, 64] on link "Home" at bounding box center [84, 63] width 105 height 25
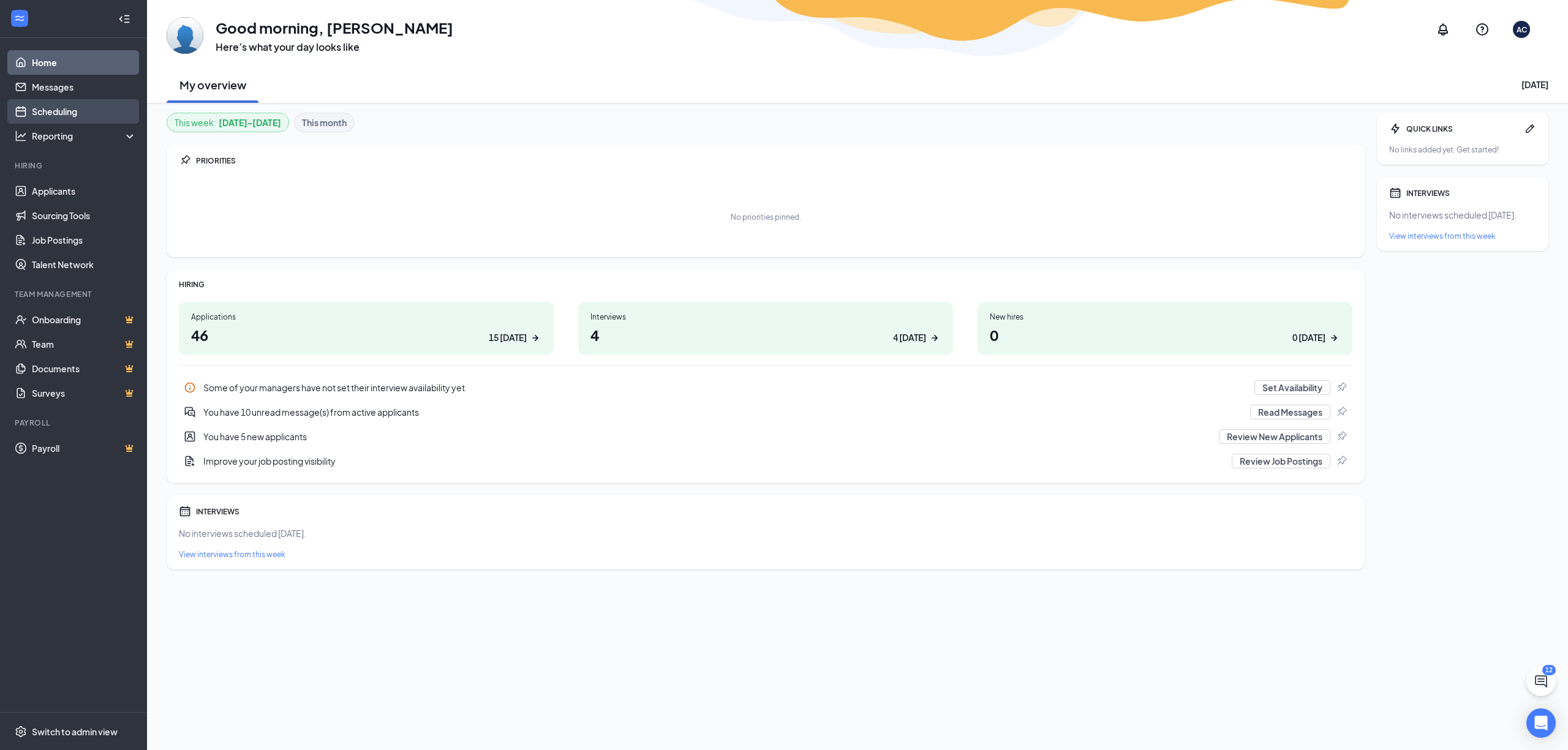
click at [42, 106] on link "Scheduling" at bounding box center [84, 111] width 105 height 25
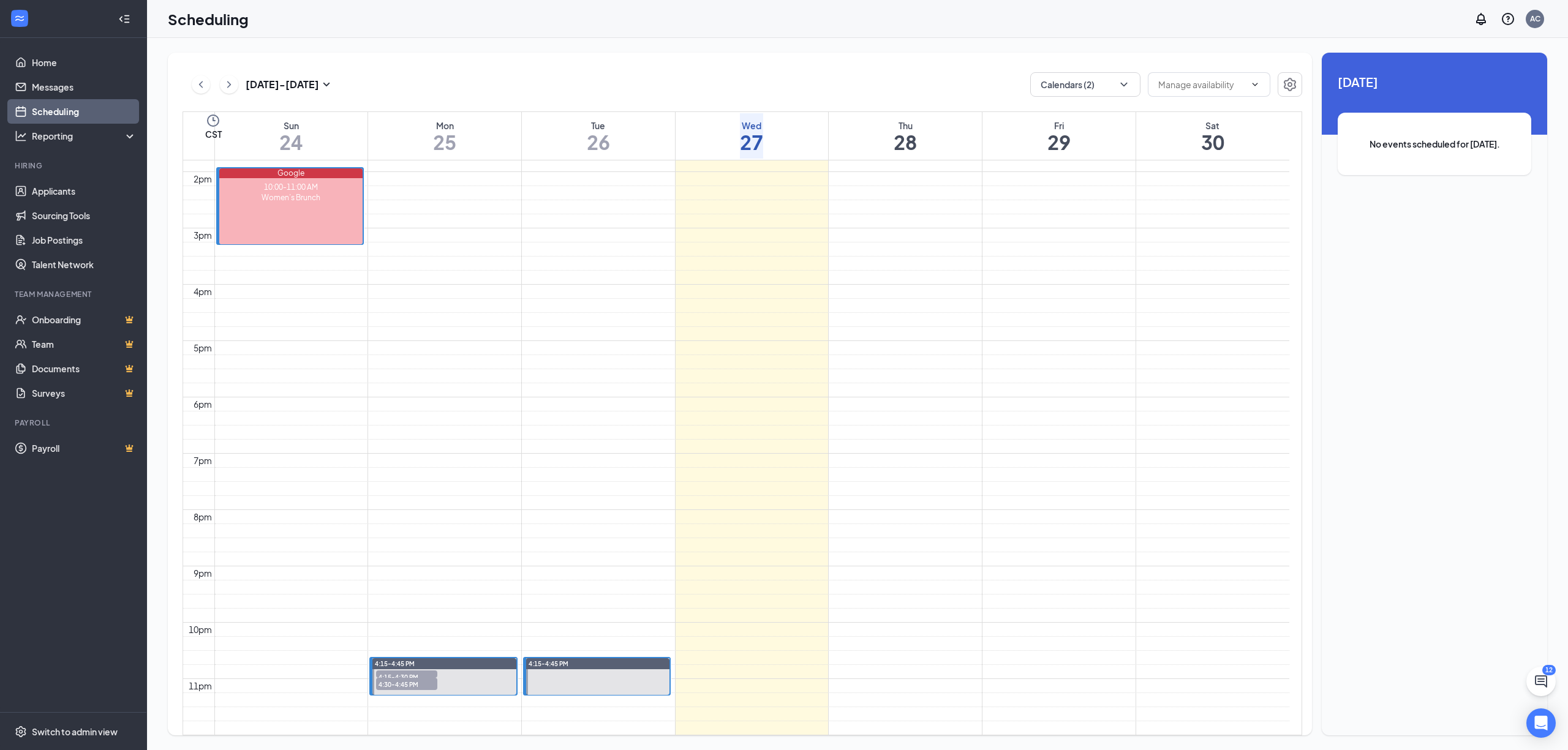
scroll to position [1091, 0]
click at [285, 89] on h3 "Aug 24 - Aug 30" at bounding box center [282, 85] width 74 height 14
type input "2025-09-02"
click at [314, 261] on div "2" at bounding box center [308, 261] width 14 height 14
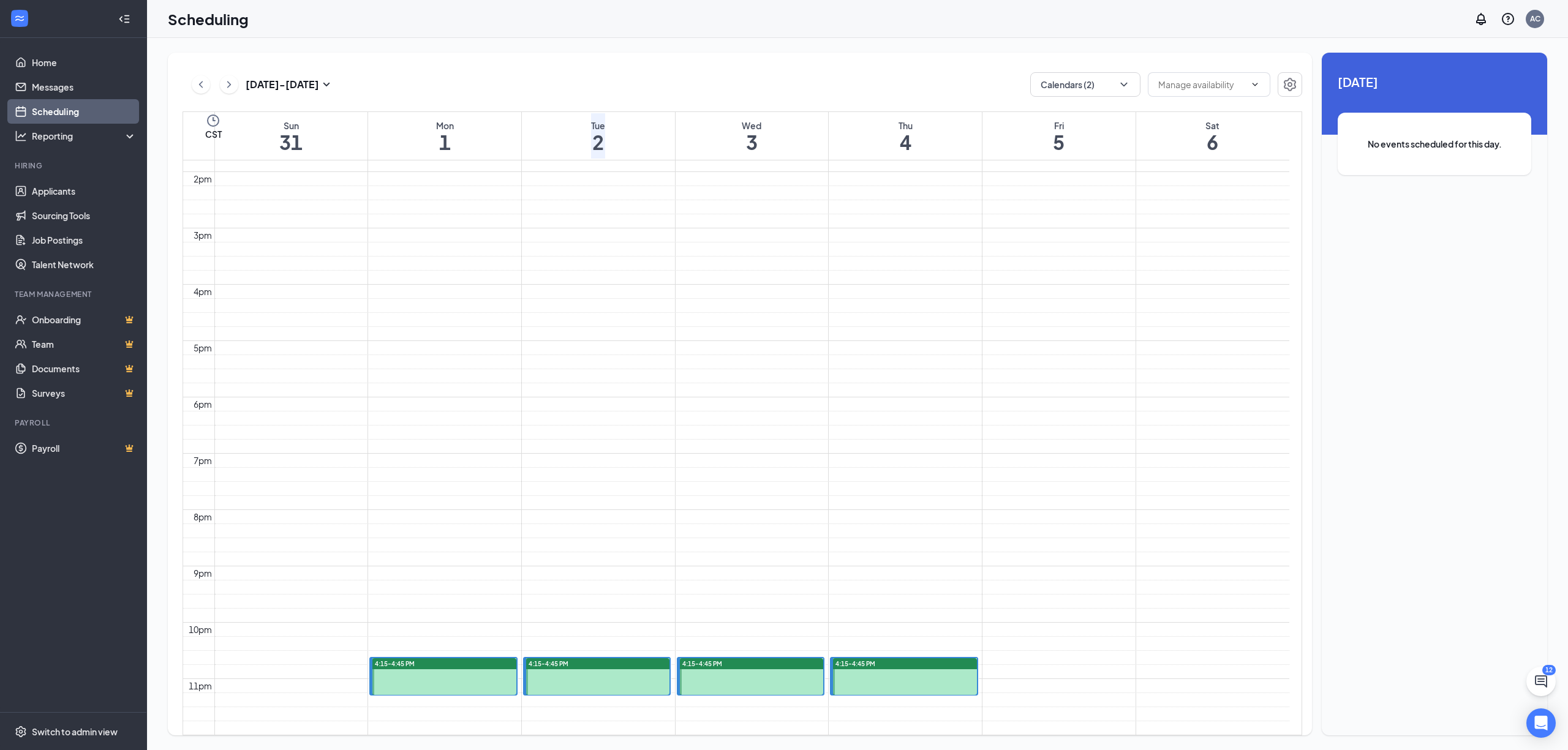
scroll to position [1091, 0]
click at [457, 658] on div at bounding box center [444, 676] width 143 height 36
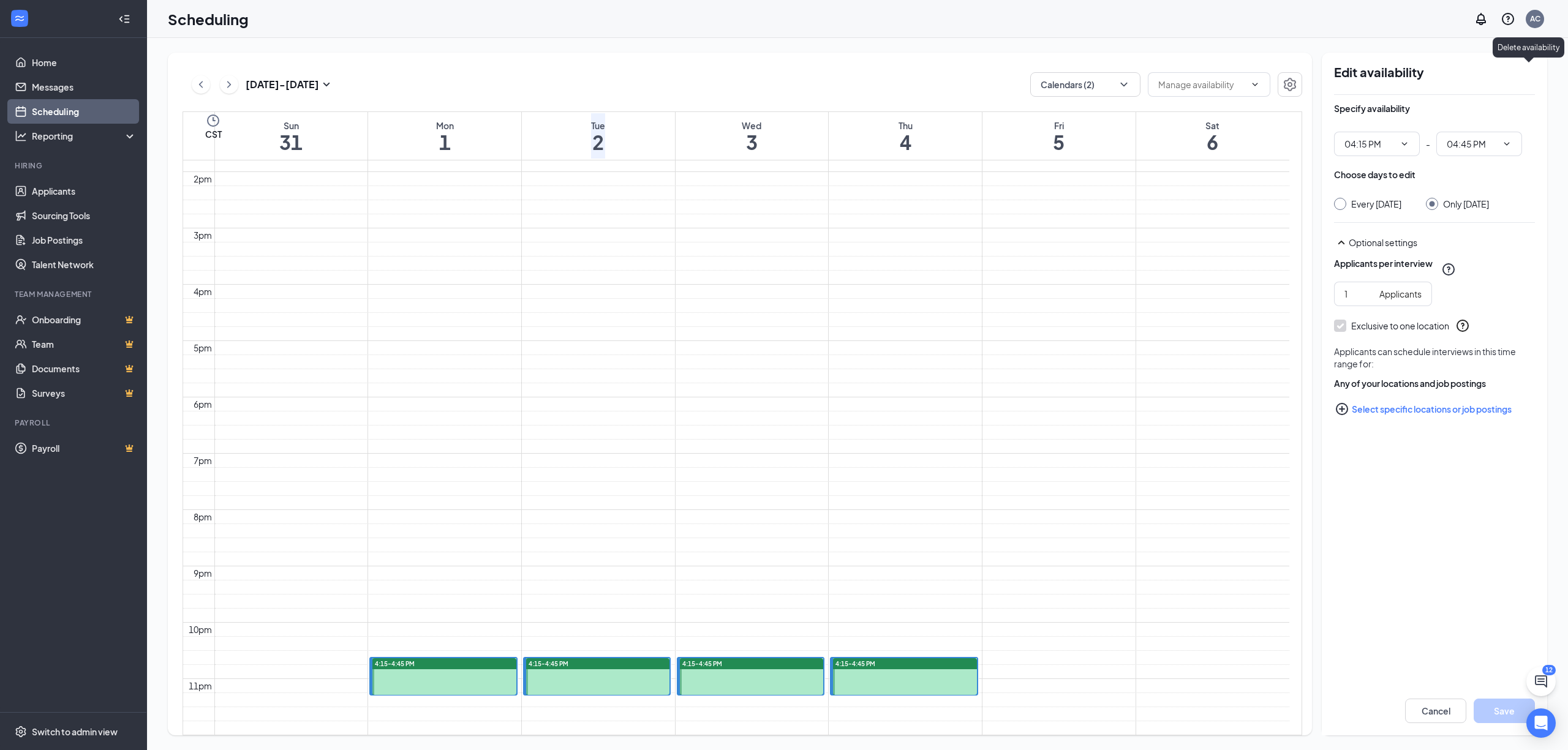
click at [1538, 58] on div "Delete availability" at bounding box center [1529, 50] width 72 height 25
click at [1535, 72] on icon "TrashOutline" at bounding box center [1535, 72] width 0 height 0
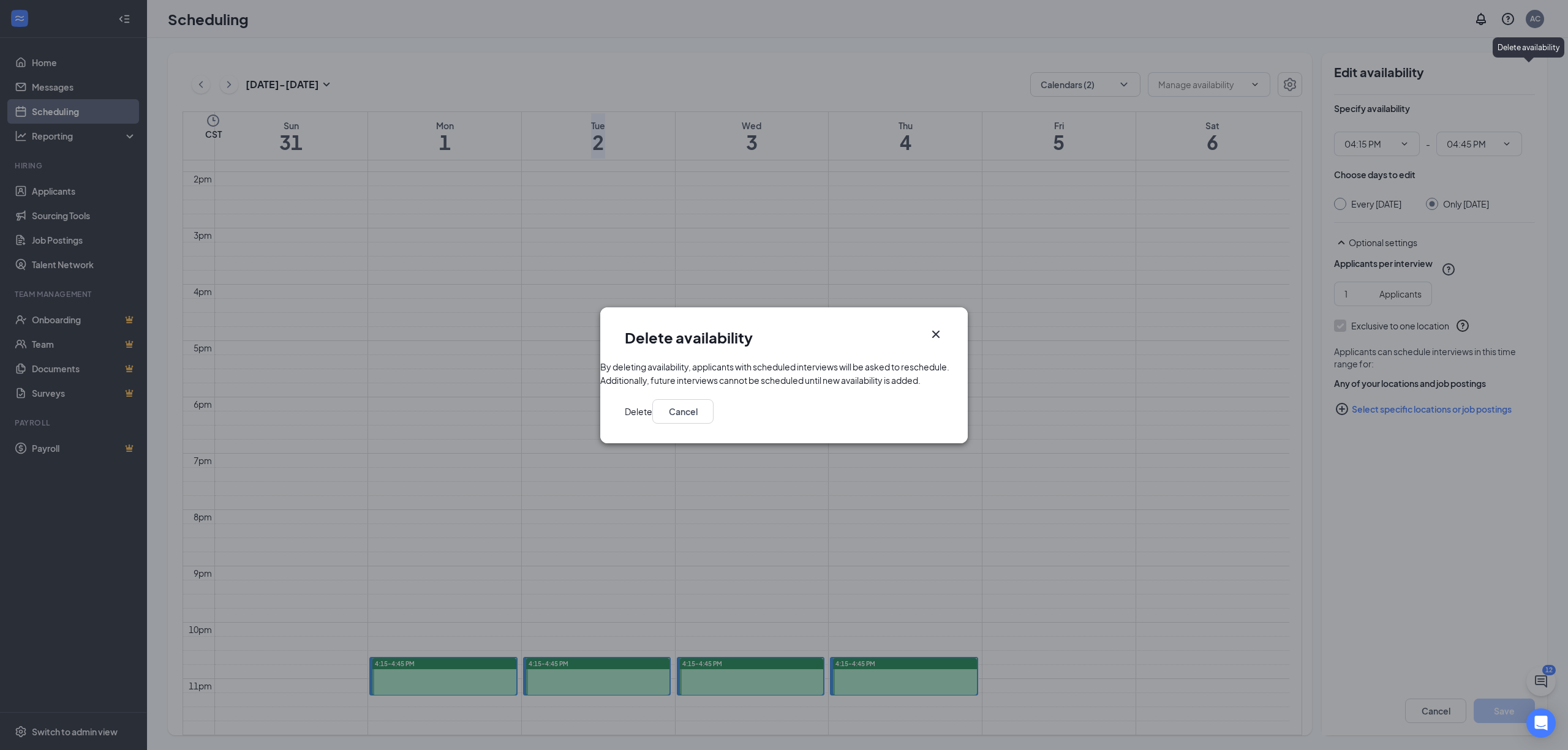
click at [653, 422] on button "Delete" at bounding box center [639, 411] width 28 height 25
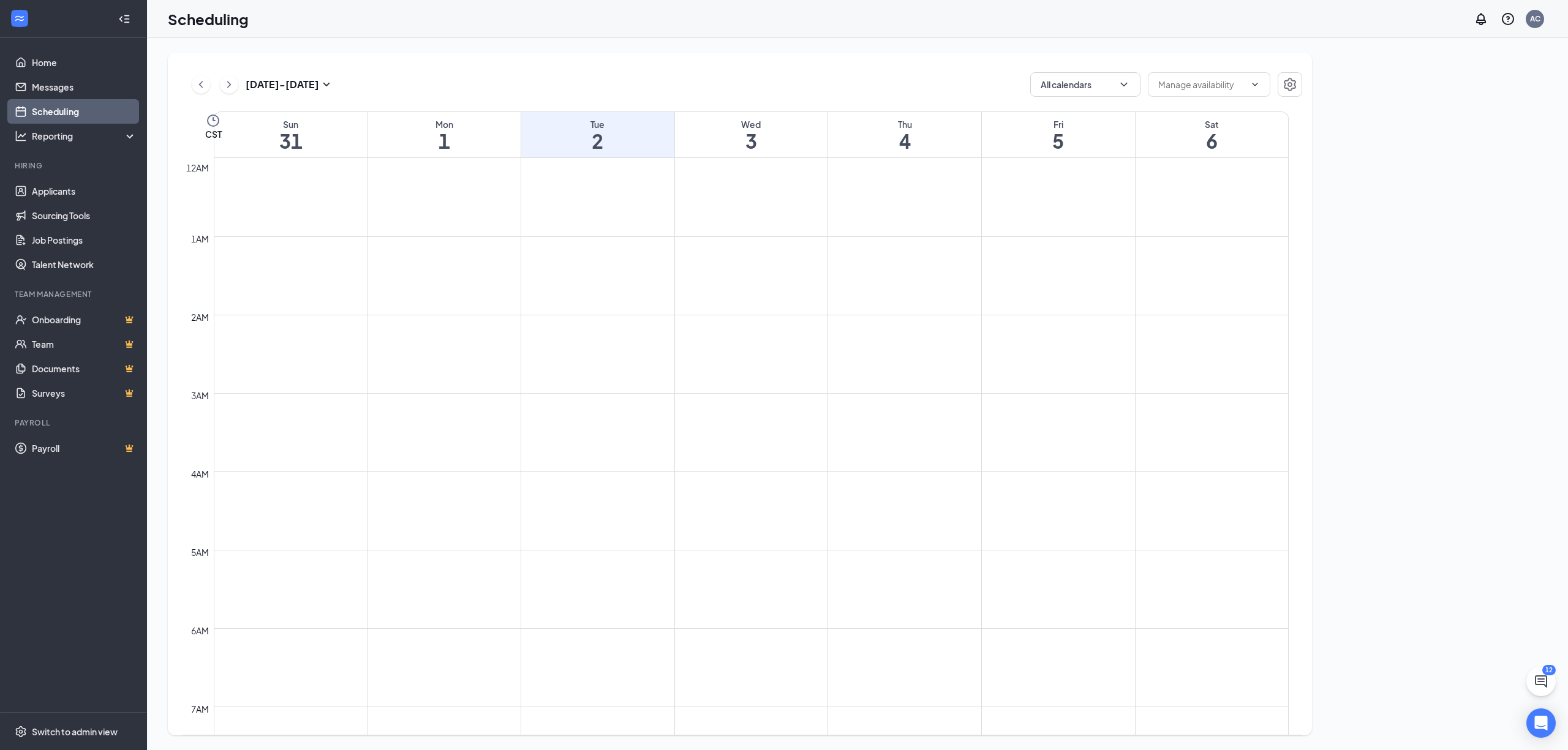
scroll to position [601, 0]
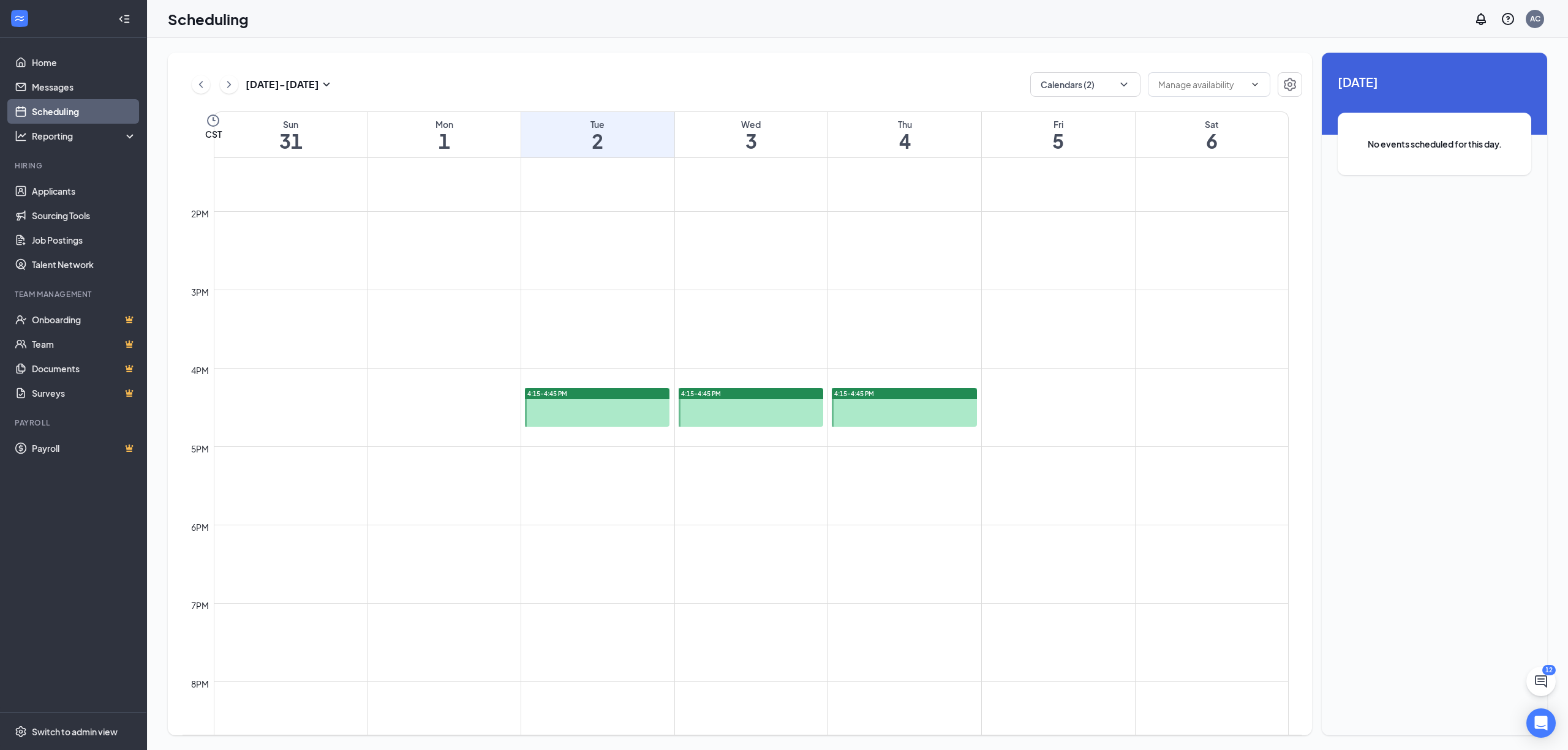
scroll to position [1091, 0]
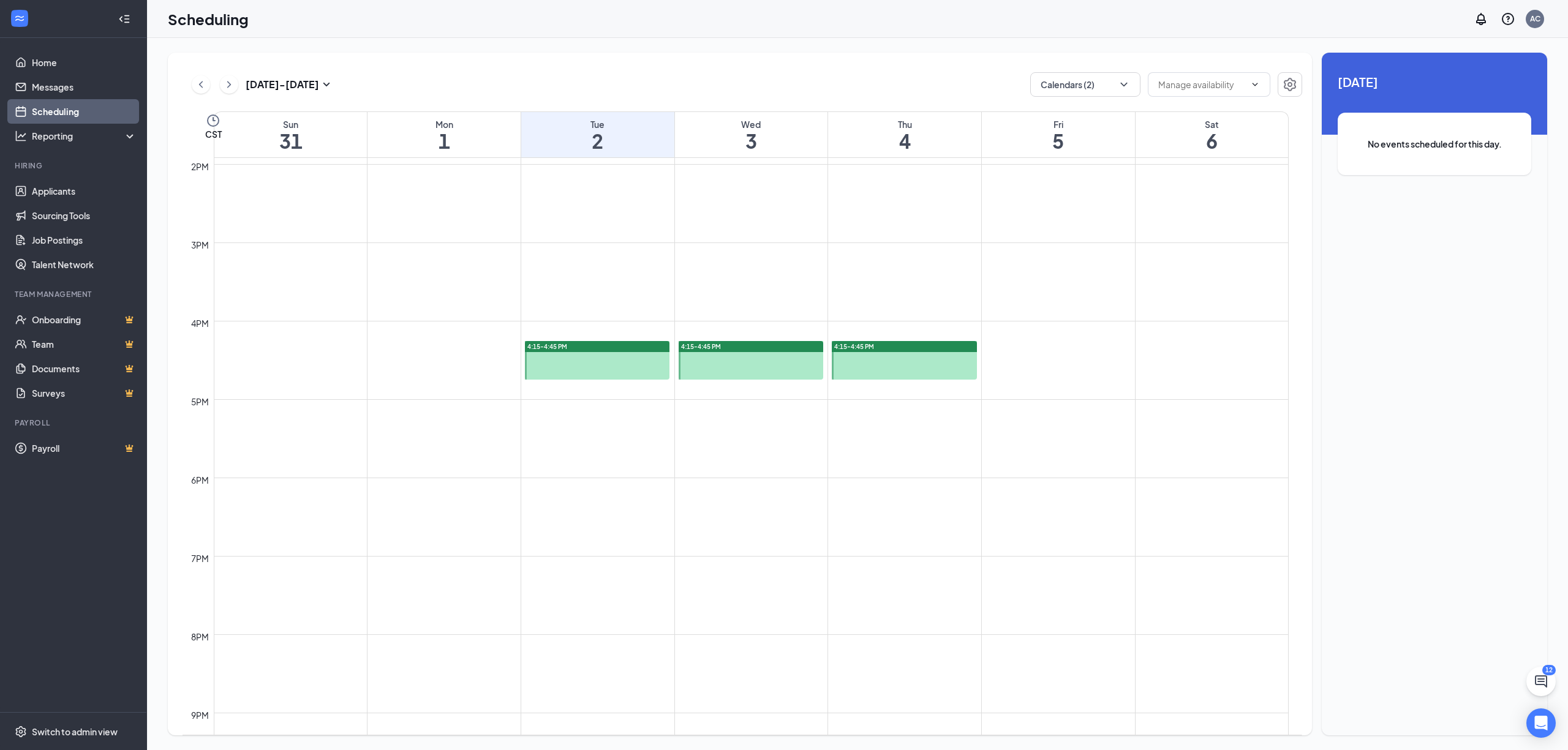
click at [229, 86] on icon "ChevronRight" at bounding box center [229, 84] width 3 height 7
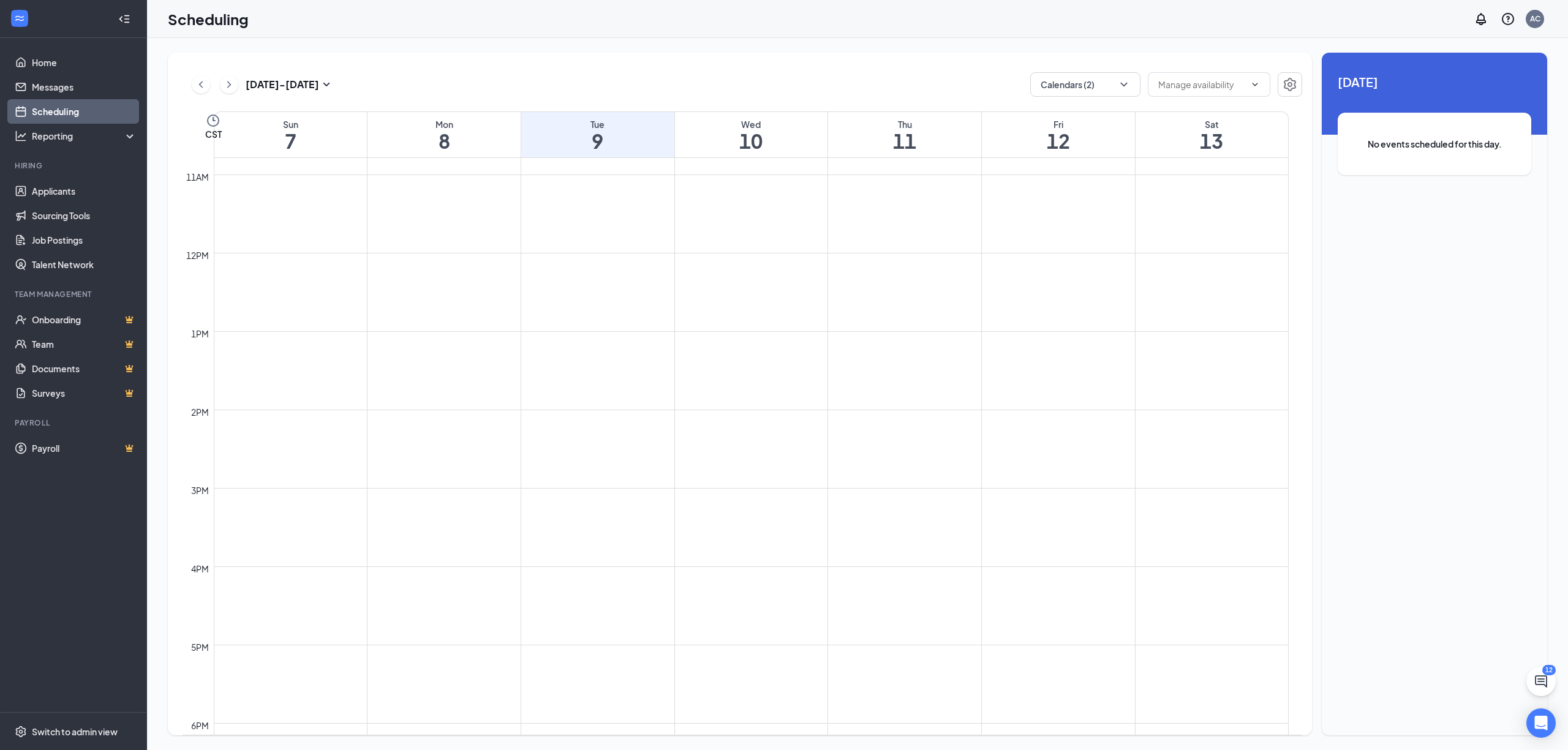
scroll to position [928, 0]
drag, startPoint x: 410, startPoint y: 513, endPoint x: 403, endPoint y: 535, distance: 23.1
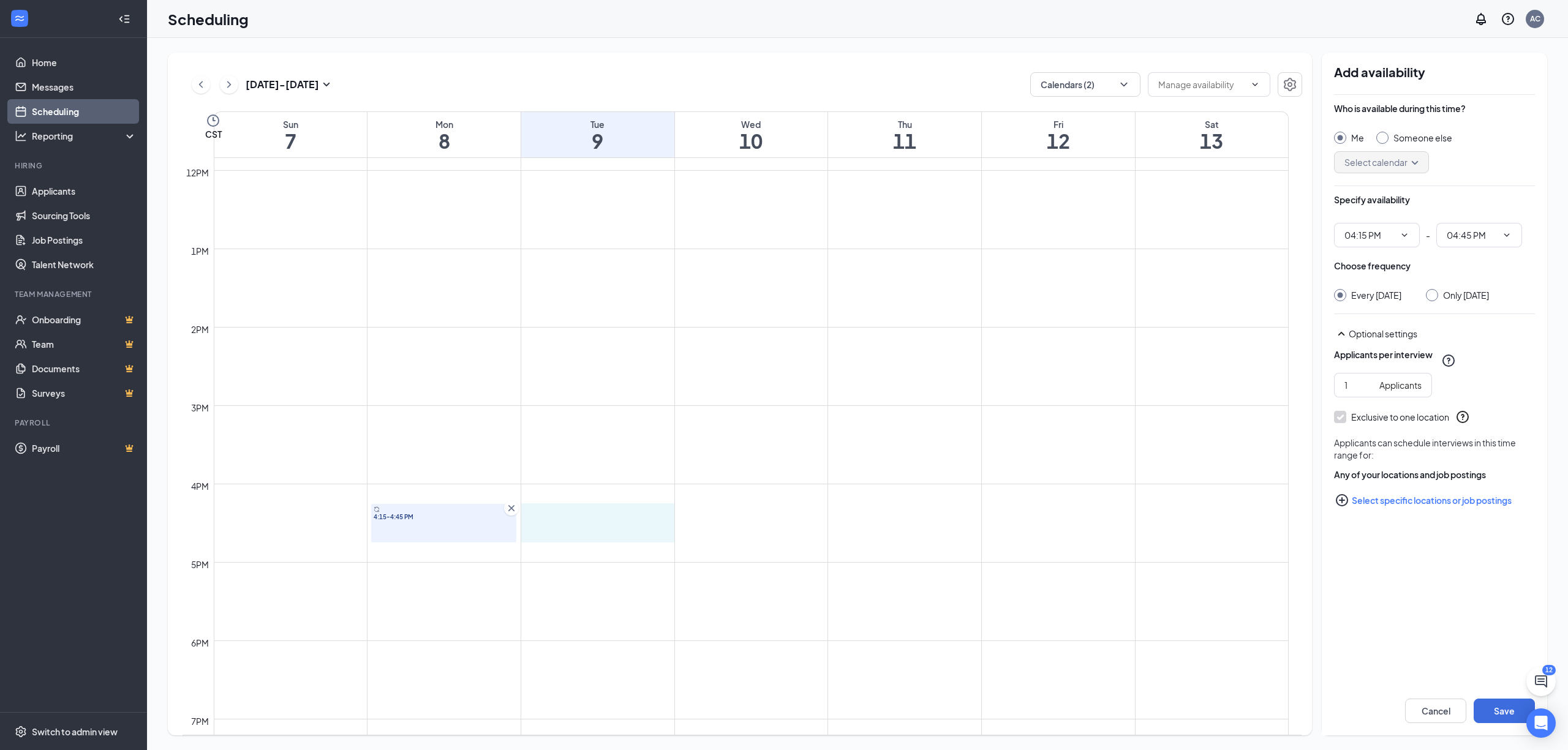
drag, startPoint x: 566, startPoint y: 512, endPoint x: 561, endPoint y: 532, distance: 20.6
drag, startPoint x: 697, startPoint y: 512, endPoint x: 696, endPoint y: 525, distance: 13.0
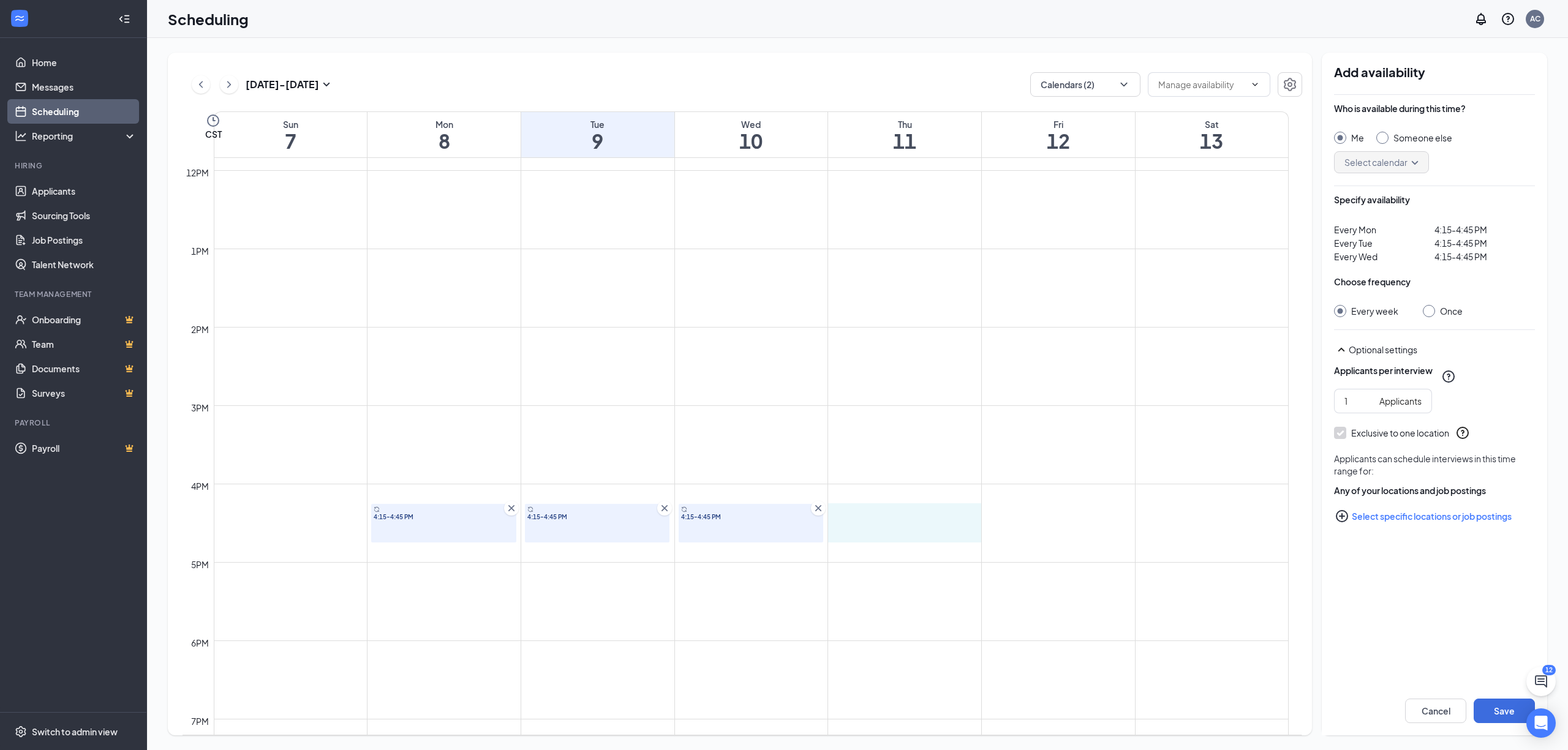
drag, startPoint x: 849, startPoint y: 517, endPoint x: 851, endPoint y: 533, distance: 16.1
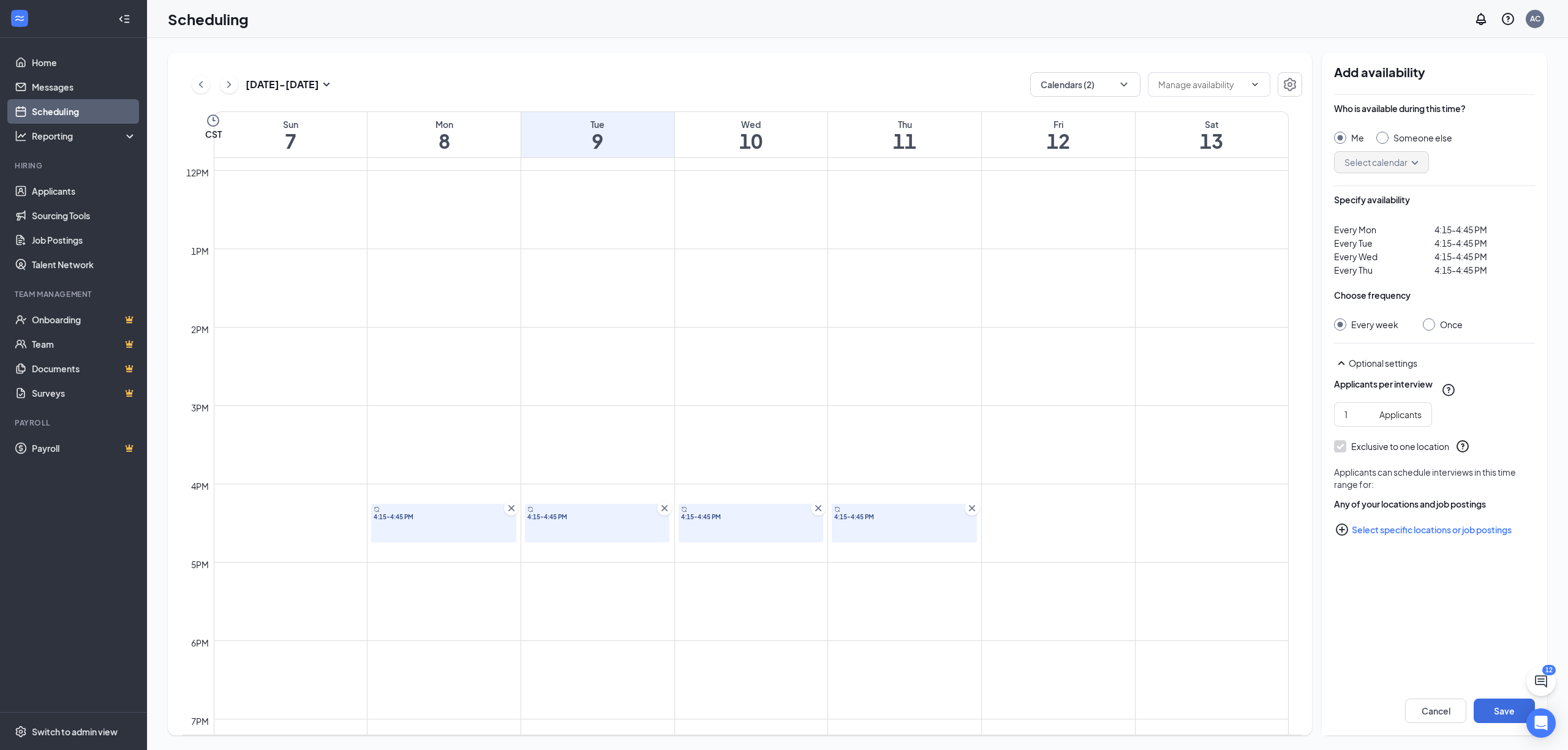
click at [1428, 325] on input "Once" at bounding box center [1427, 323] width 8 height 8
radio input "true"
radio input "false"
click at [1503, 703] on button "Save" at bounding box center [1504, 711] width 61 height 25
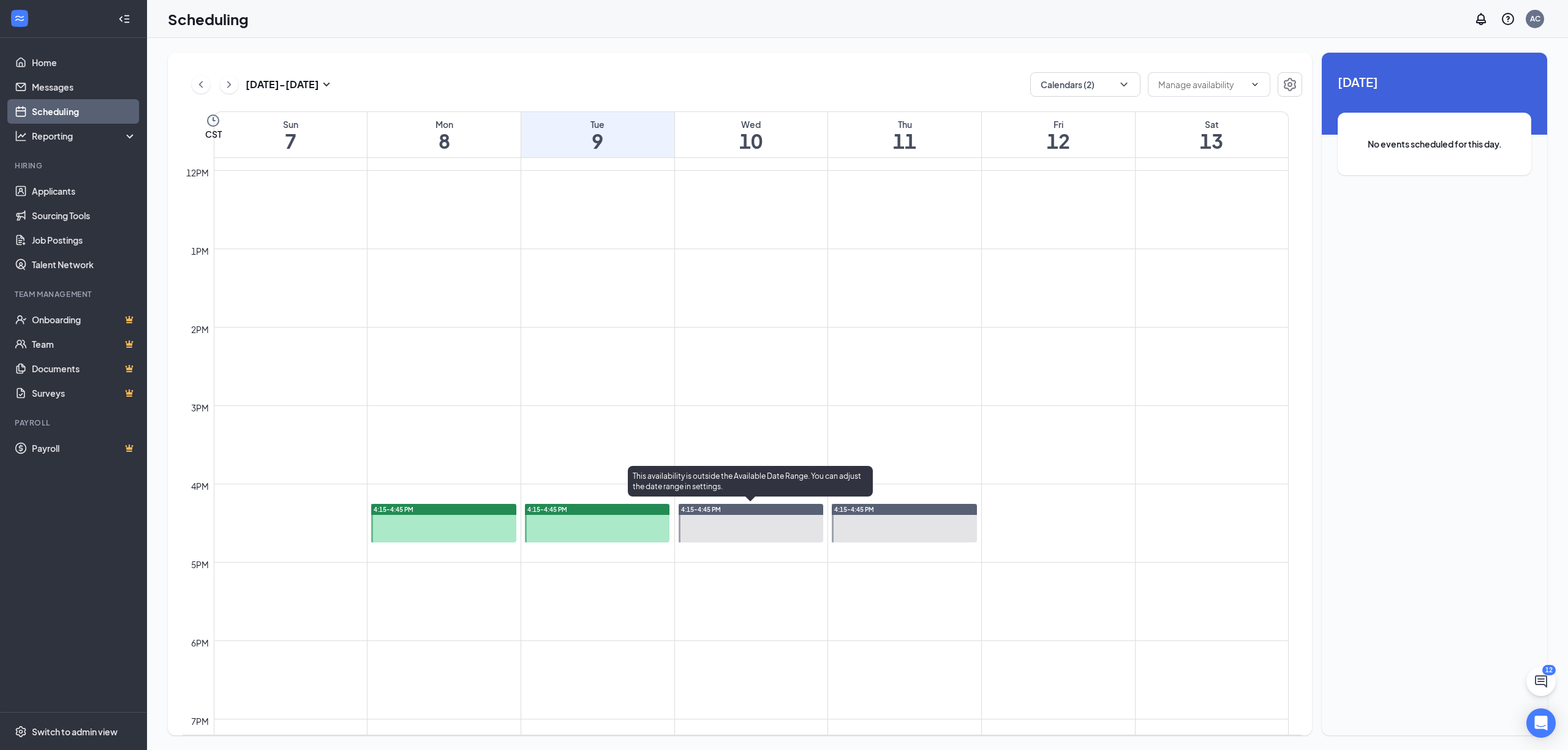
click at [748, 533] on div at bounding box center [751, 523] width 145 height 39
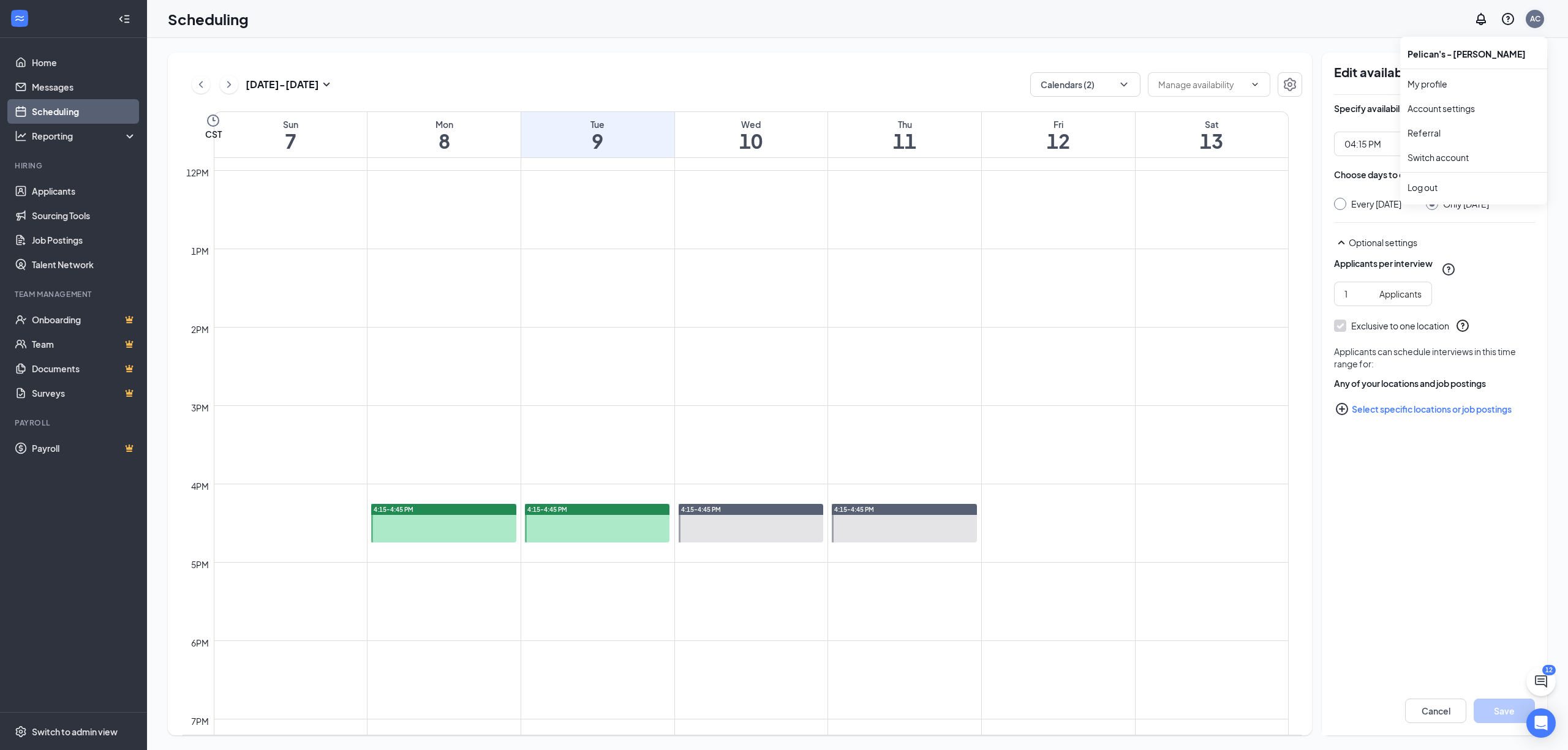
click at [1533, 25] on div "AC" at bounding box center [1535, 19] width 19 height 19
click at [1454, 109] on link "Account settings" at bounding box center [1474, 109] width 132 height 12
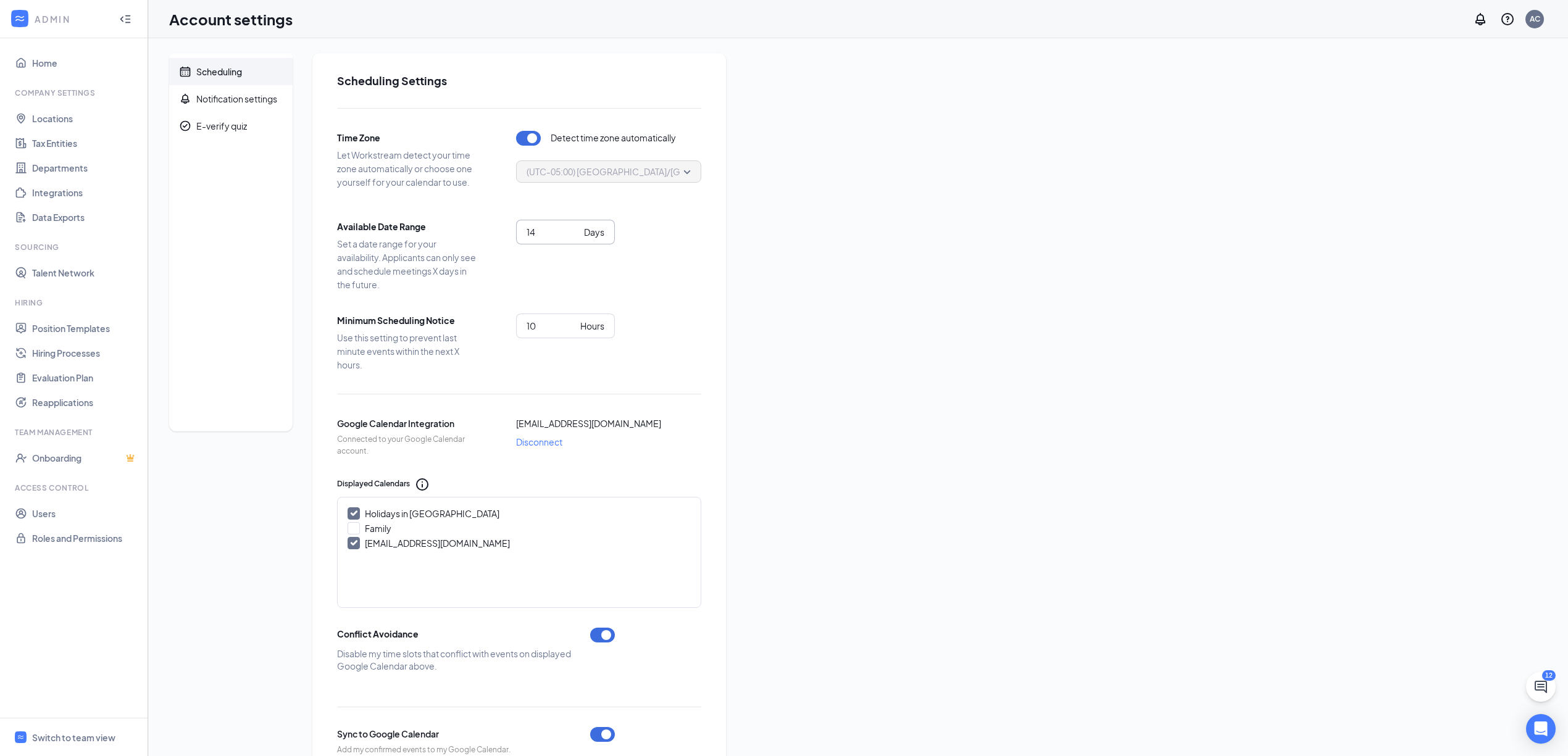
click at [553, 228] on input "14" at bounding box center [553, 232] width 53 height 14
click at [571, 228] on input "15" at bounding box center [553, 232] width 53 height 14
click at [571, 228] on input "16" at bounding box center [553, 232] width 53 height 14
click at [1065, 344] on div "Scheduling Notification settings E-verify quiz Scheduling Settings Time Zone Le…" at bounding box center [858, 510] width 1378 height 913
click at [571, 235] on input "15" at bounding box center [553, 232] width 53 height 14
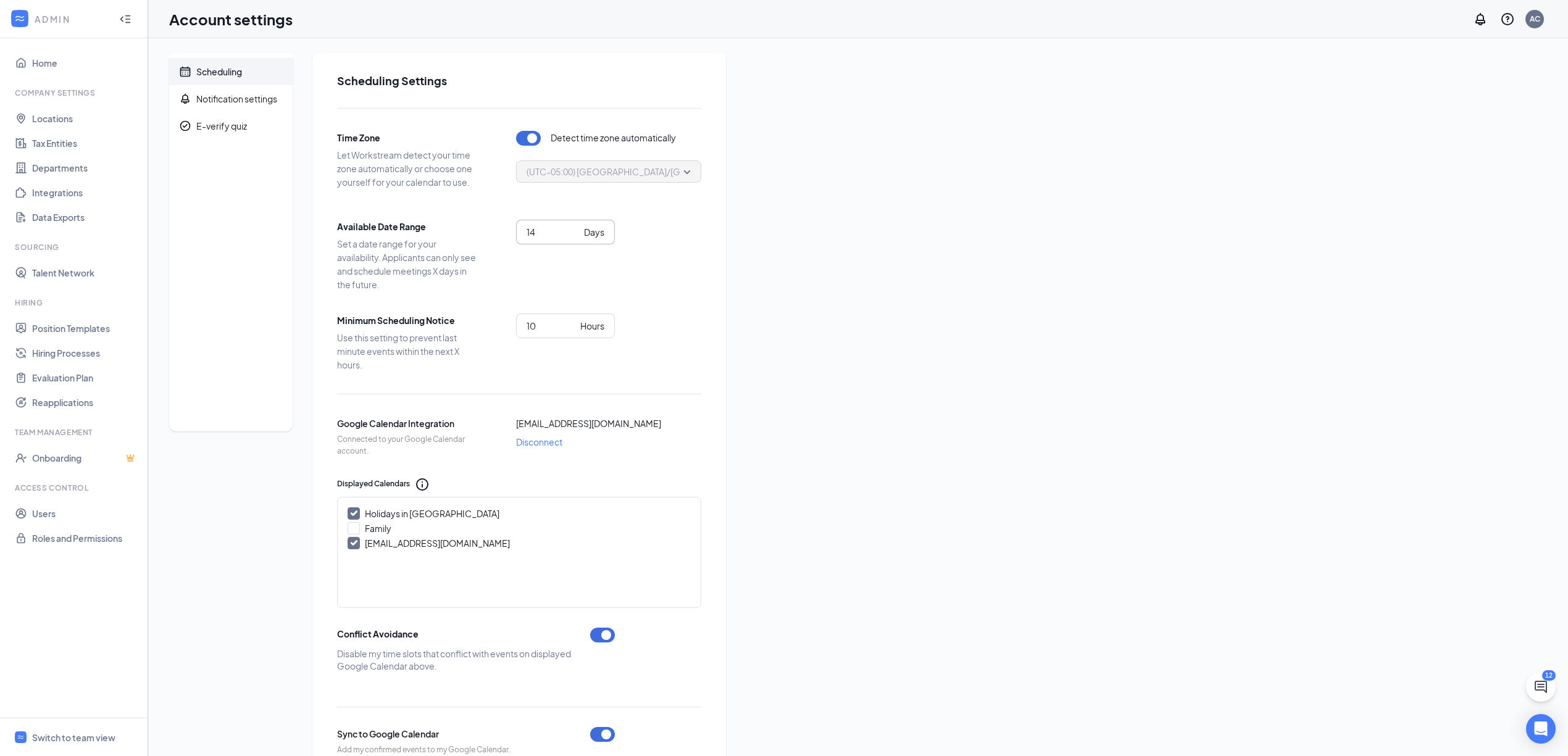
type input "14"
click at [571, 235] on input "14" at bounding box center [553, 232] width 53 height 14
click at [841, 307] on div "Scheduling Notification settings E-verify quiz Scheduling Settings Time Zone Le…" at bounding box center [858, 510] width 1378 height 913
click at [53, 65] on link "Home" at bounding box center [85, 63] width 105 height 25
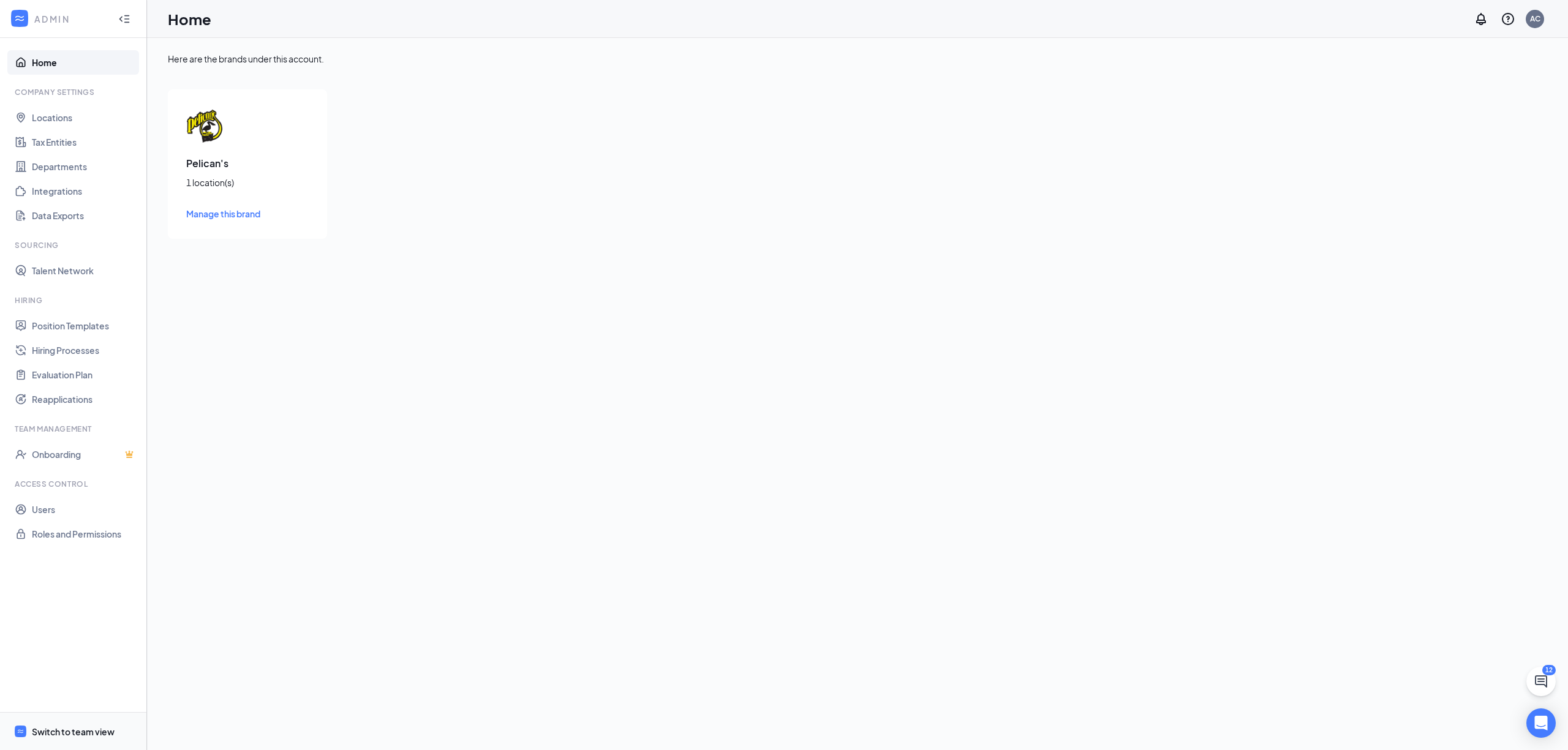
click at [67, 728] on div "Switch to team view" at bounding box center [73, 732] width 83 height 12
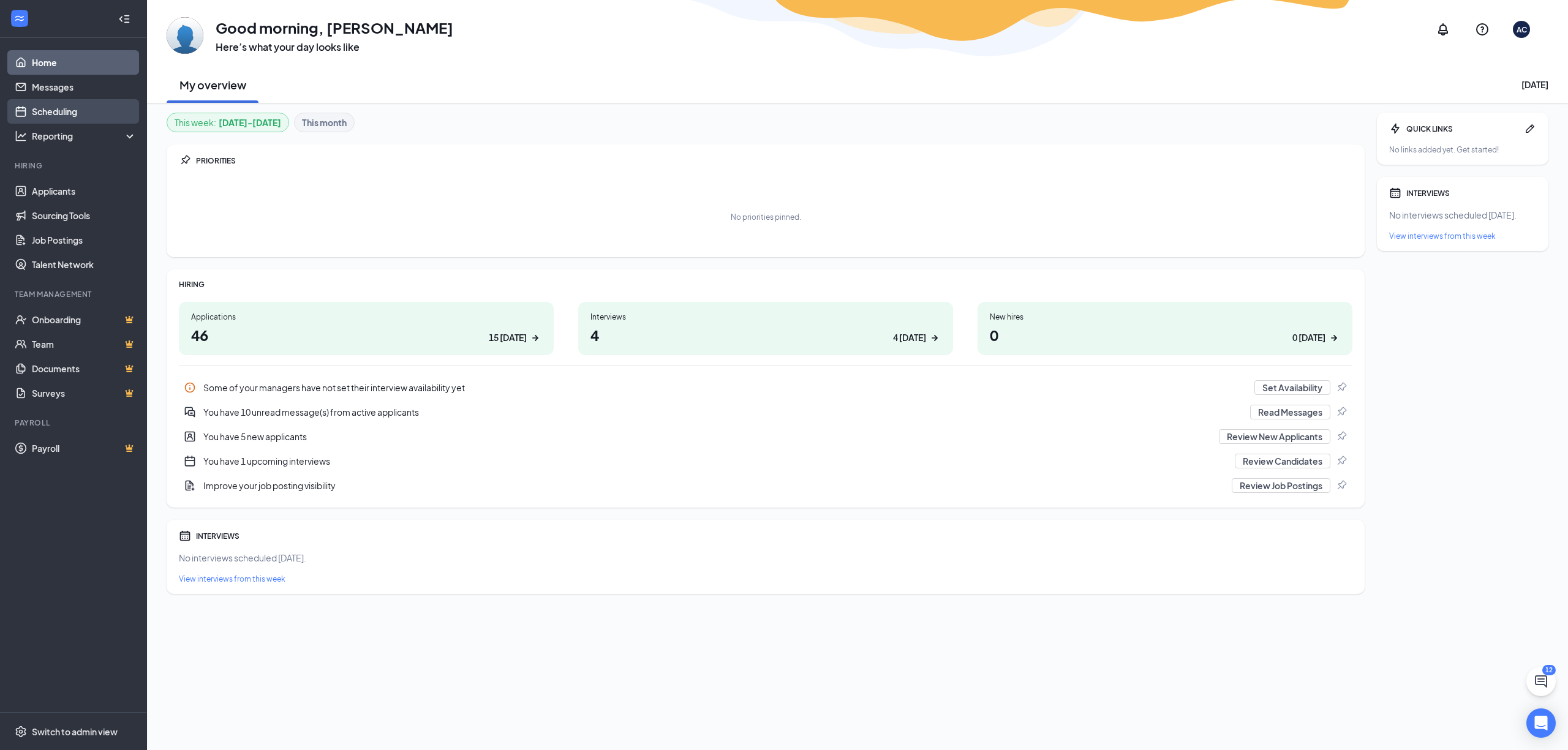
click at [92, 107] on link "Scheduling" at bounding box center [84, 111] width 105 height 25
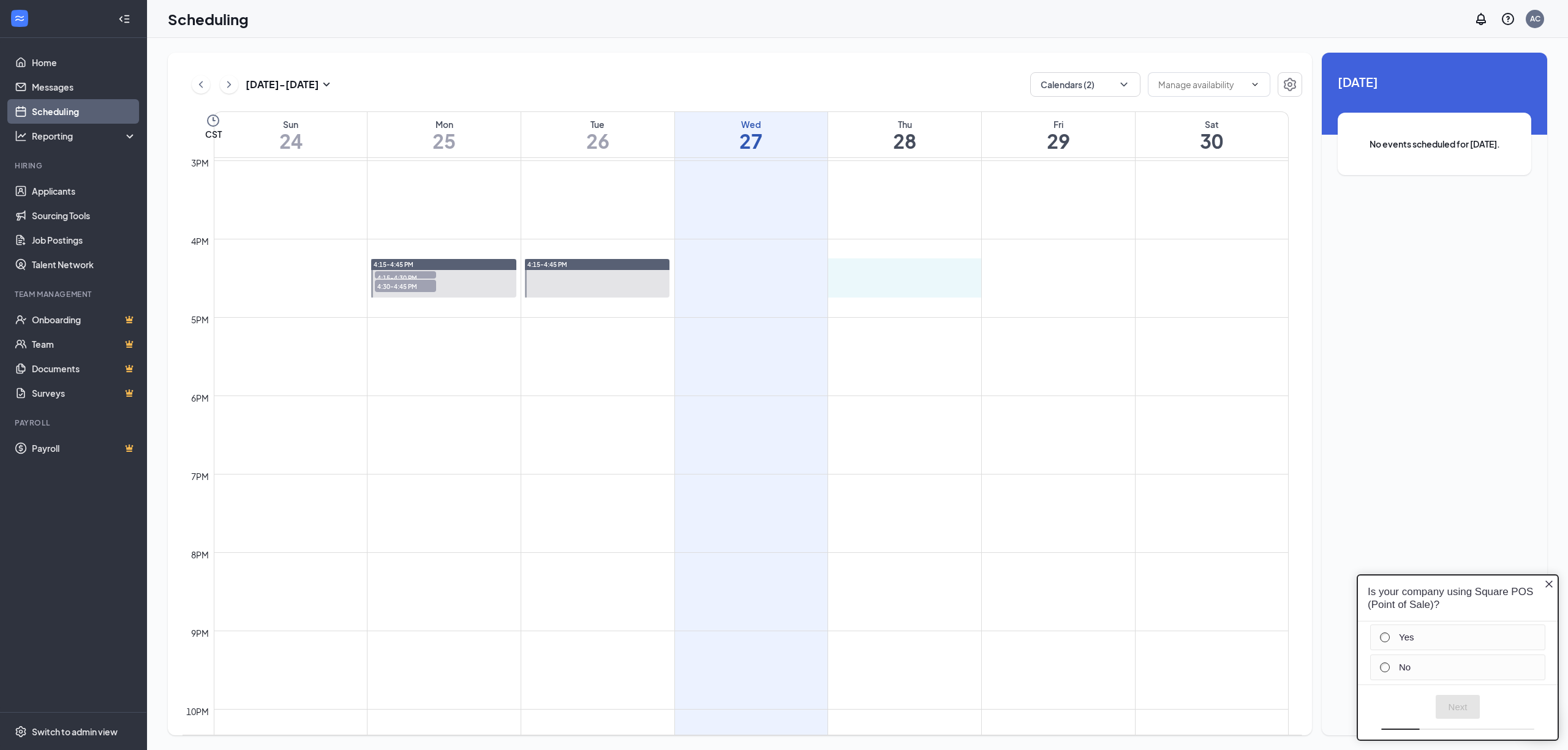
drag, startPoint x: 837, startPoint y: 270, endPoint x: 836, endPoint y: 292, distance: 22.0
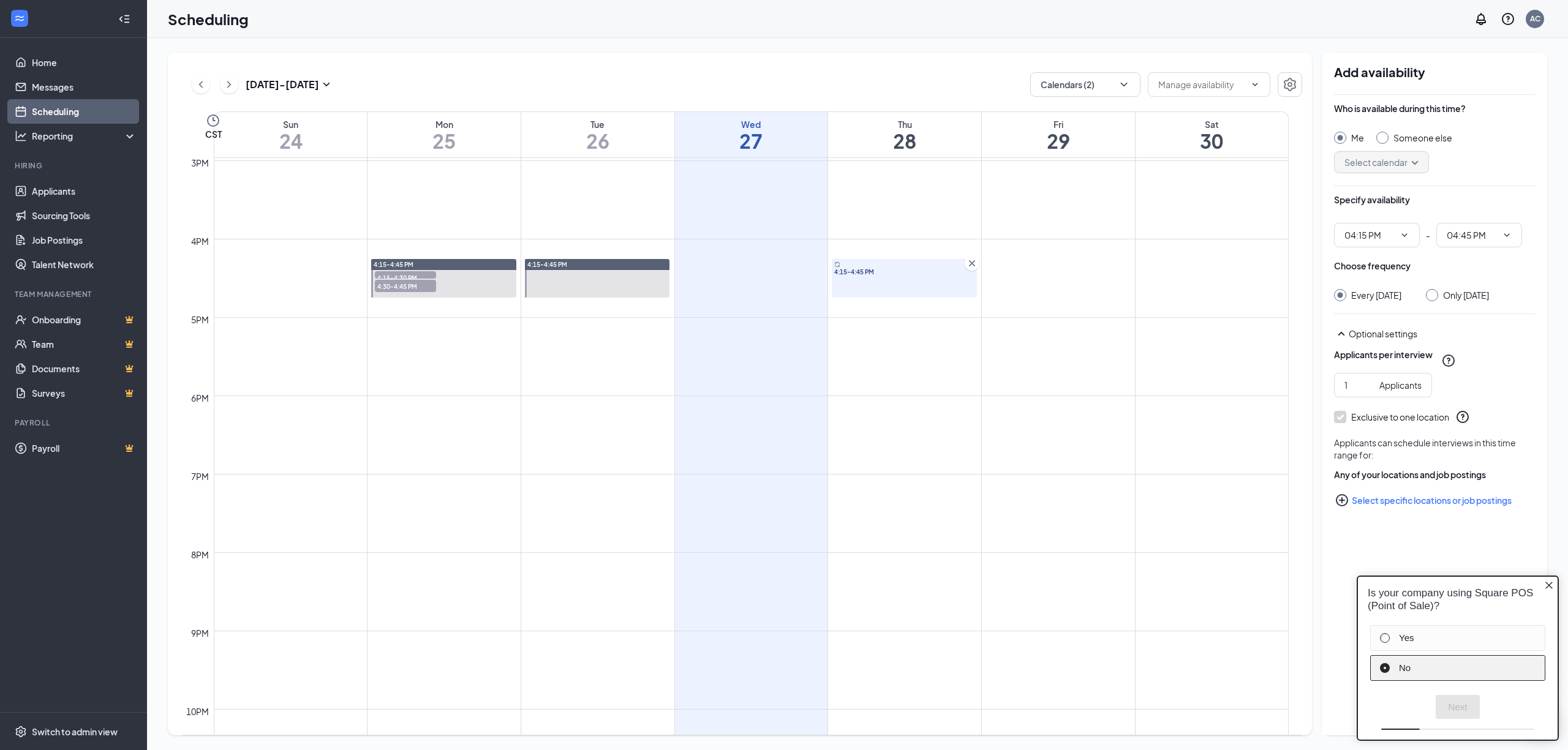
click at [1425, 663] on label "No" at bounding box center [1466, 668] width 134 height 12
click at [1468, 707] on button "Next" at bounding box center [1458, 707] width 45 height 24
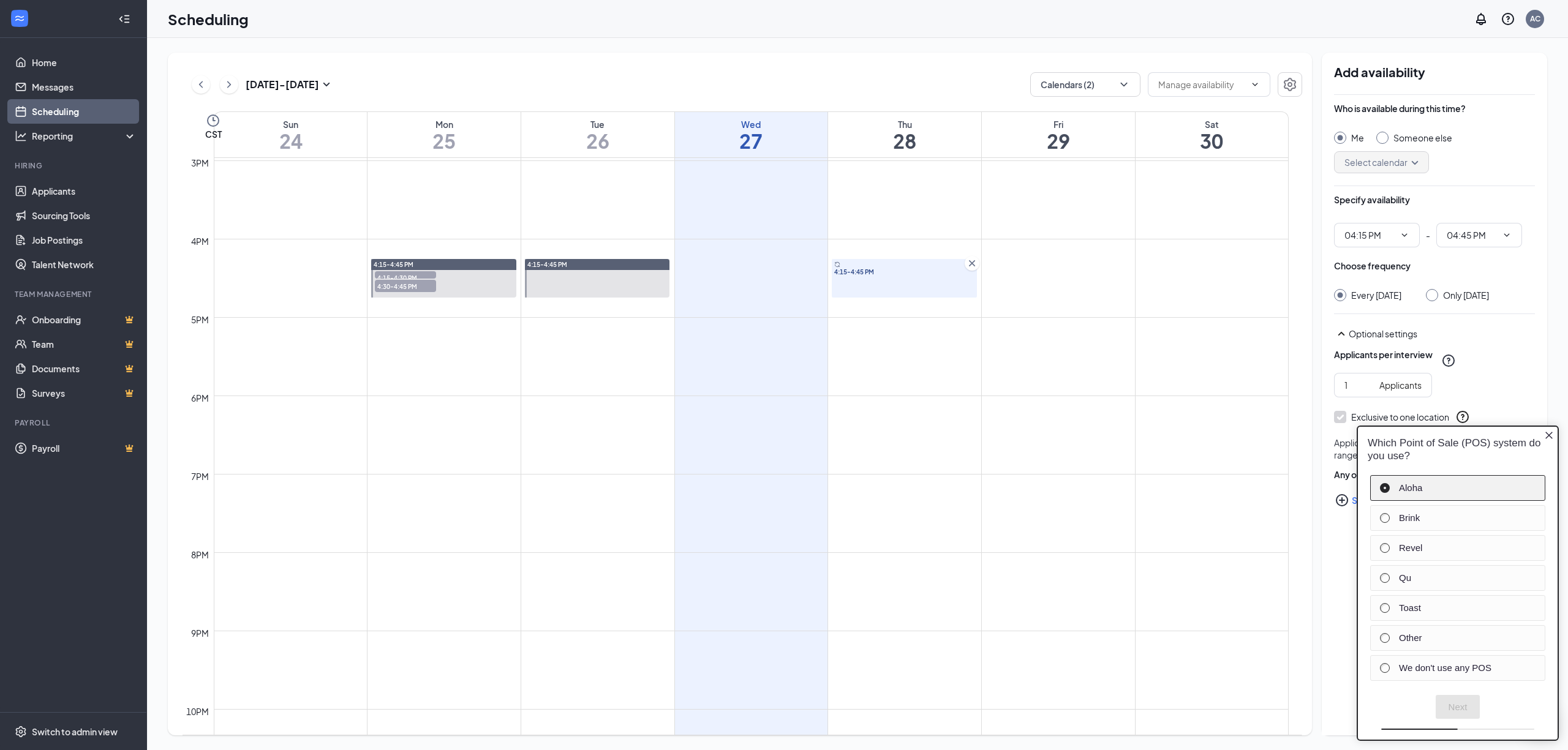
click at [1445, 482] on label "Aloha" at bounding box center [1466, 488] width 134 height 12
click at [1447, 700] on button "Next" at bounding box center [1458, 707] width 45 height 24
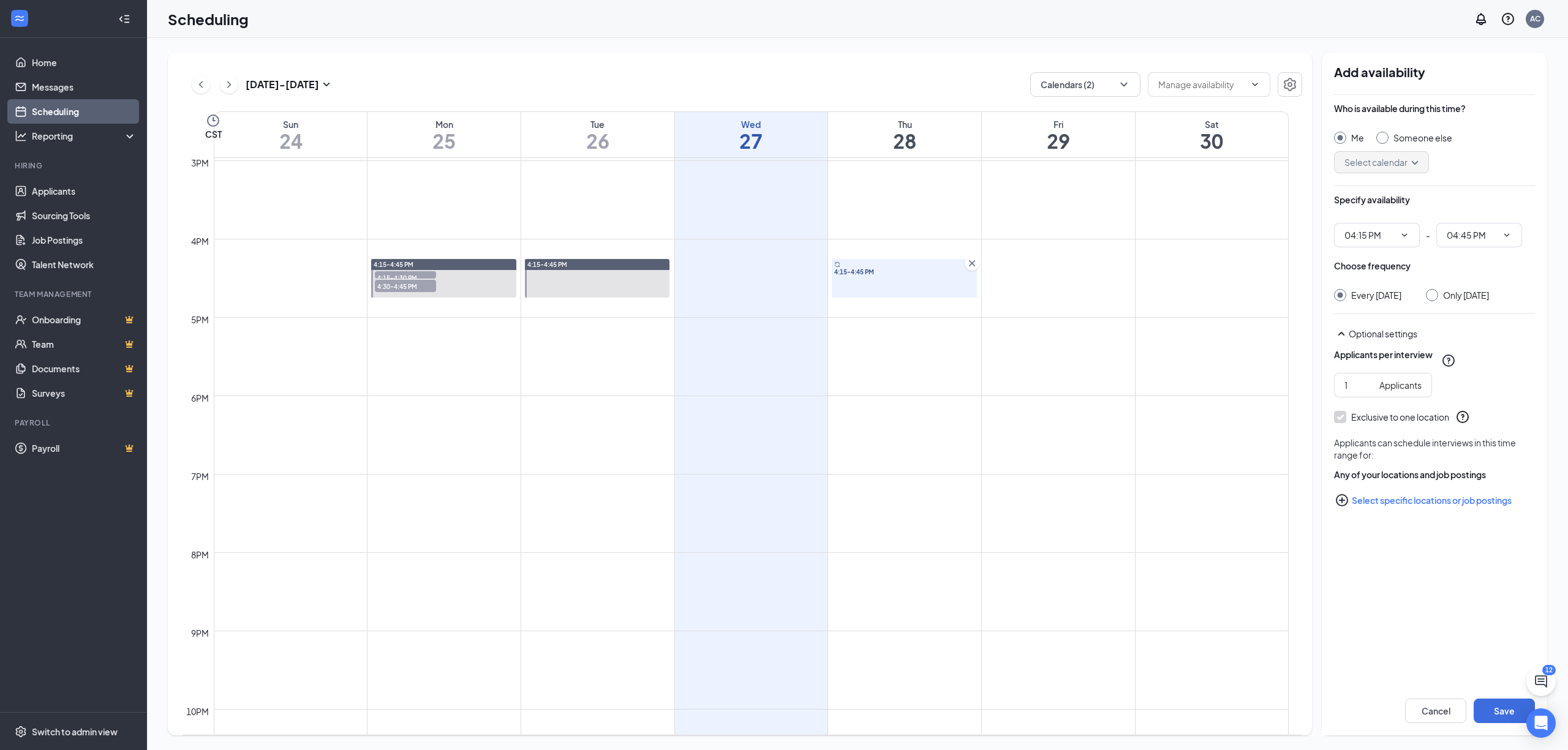
click at [1428, 289] on div "Choose frequency Every [DATE] Only [DATE]" at bounding box center [1434, 280] width 201 height 42
click at [1448, 301] on div "Only [DATE]" at bounding box center [1458, 295] width 63 height 12
click at [1444, 294] on div "Only [DATE]" at bounding box center [1458, 295] width 63 height 12
drag, startPoint x: 1441, startPoint y: 294, endPoint x: 1468, endPoint y: 360, distance: 71.3
click at [1434, 294] on input "Only [DATE]" at bounding box center [1430, 293] width 8 height 8
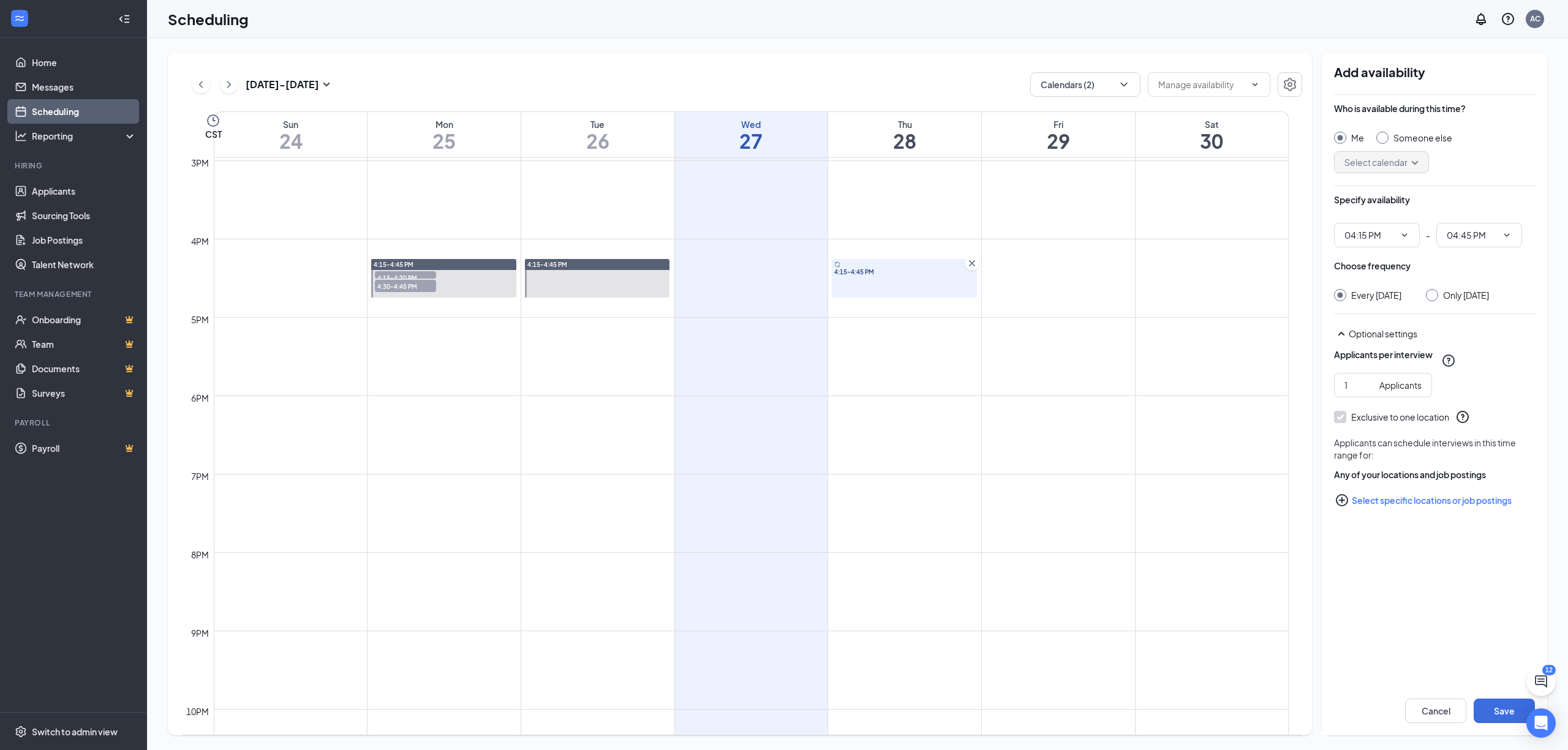
radio input "true"
radio input "false"
click at [1493, 714] on button "Save" at bounding box center [1504, 711] width 61 height 25
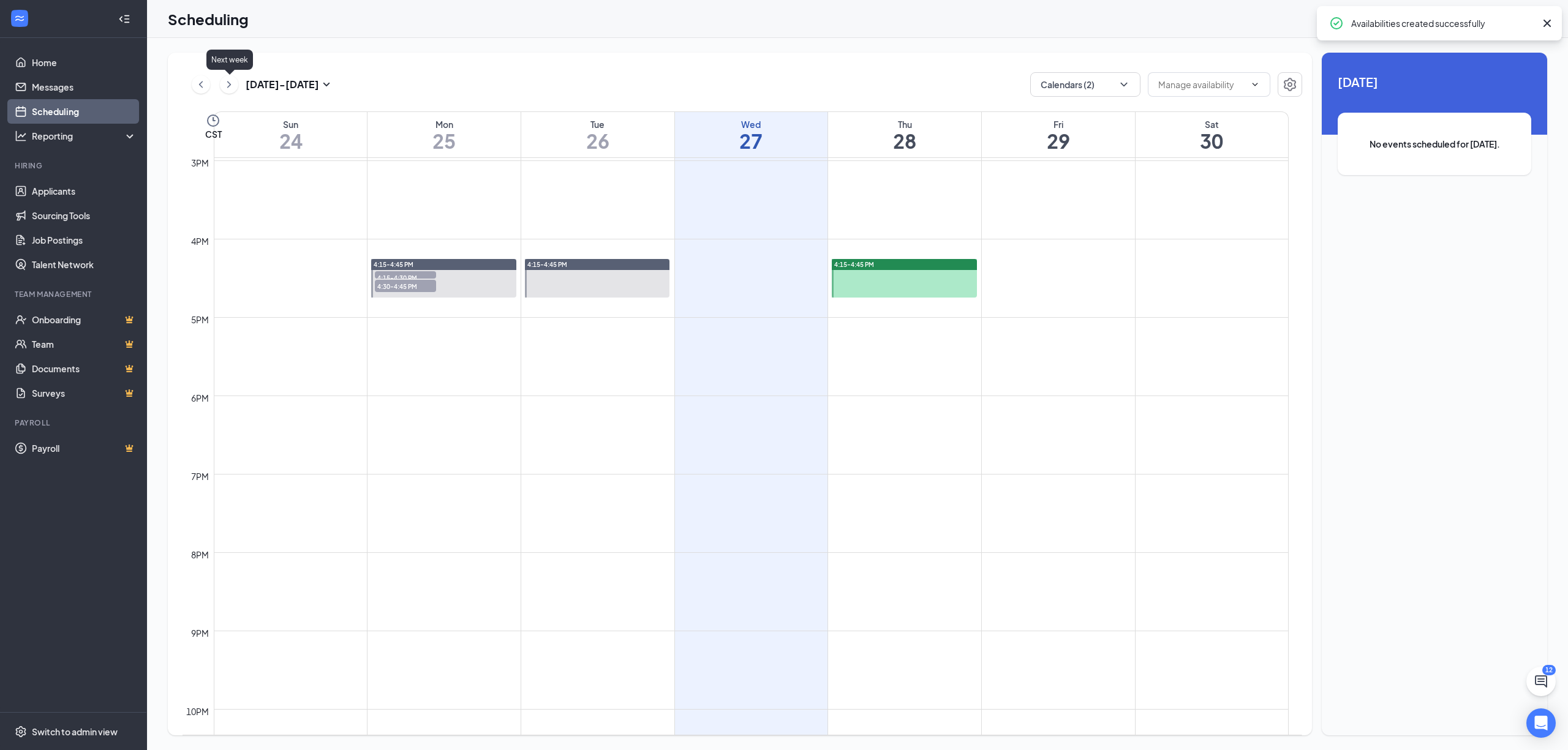
click at [226, 85] on icon "ChevronRight" at bounding box center [229, 84] width 12 height 14
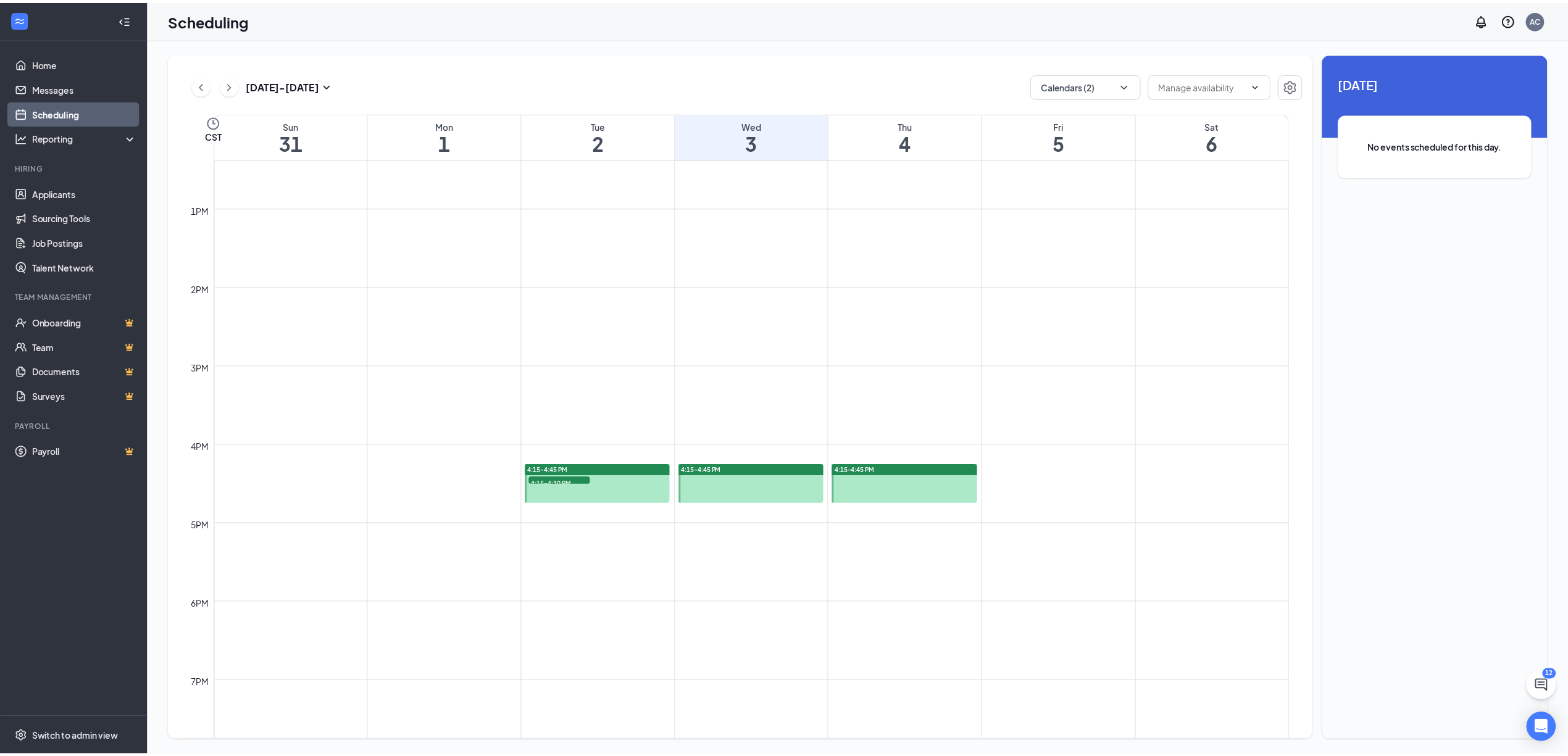
scroll to position [1017, 0]
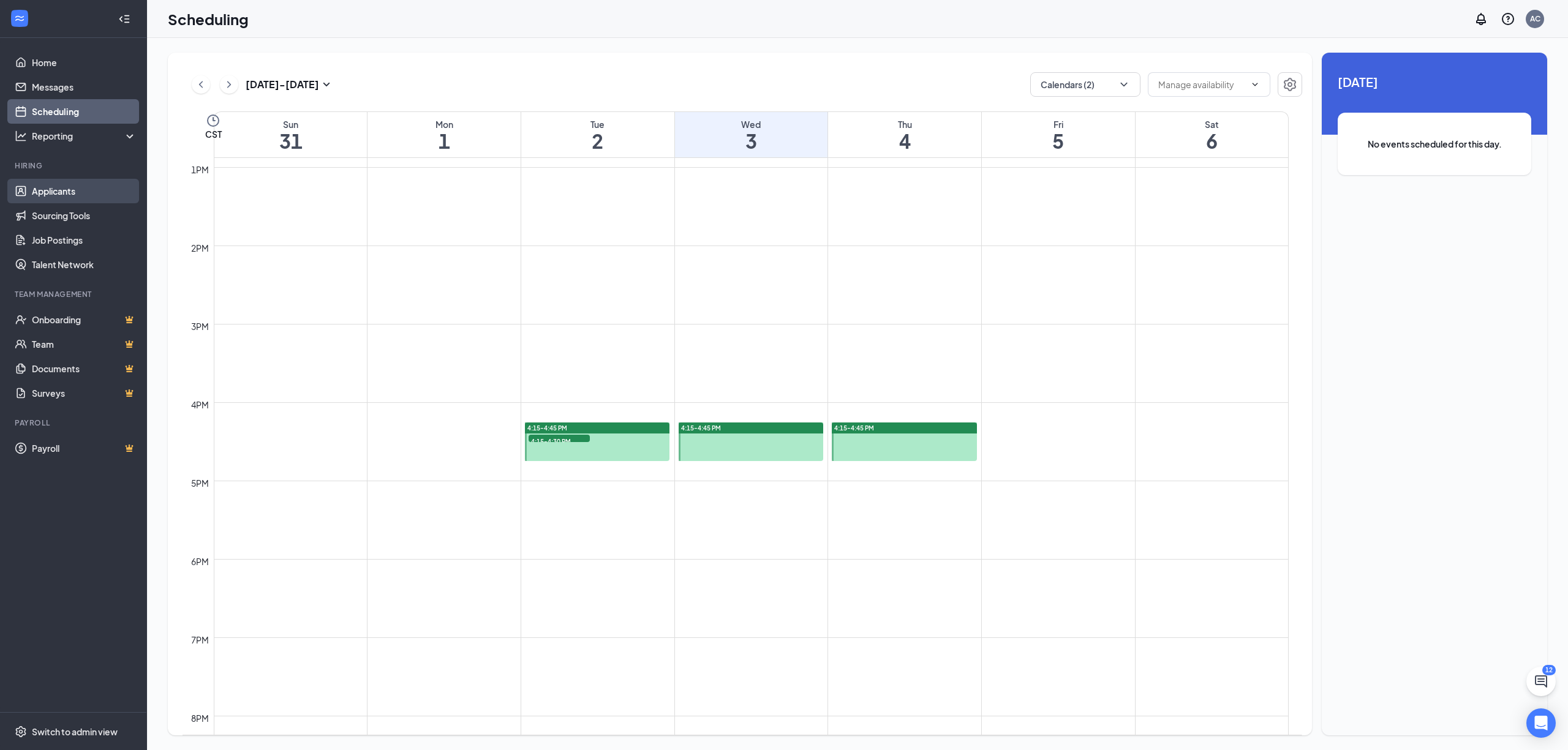
click at [47, 181] on link "Applicants" at bounding box center [84, 191] width 105 height 25
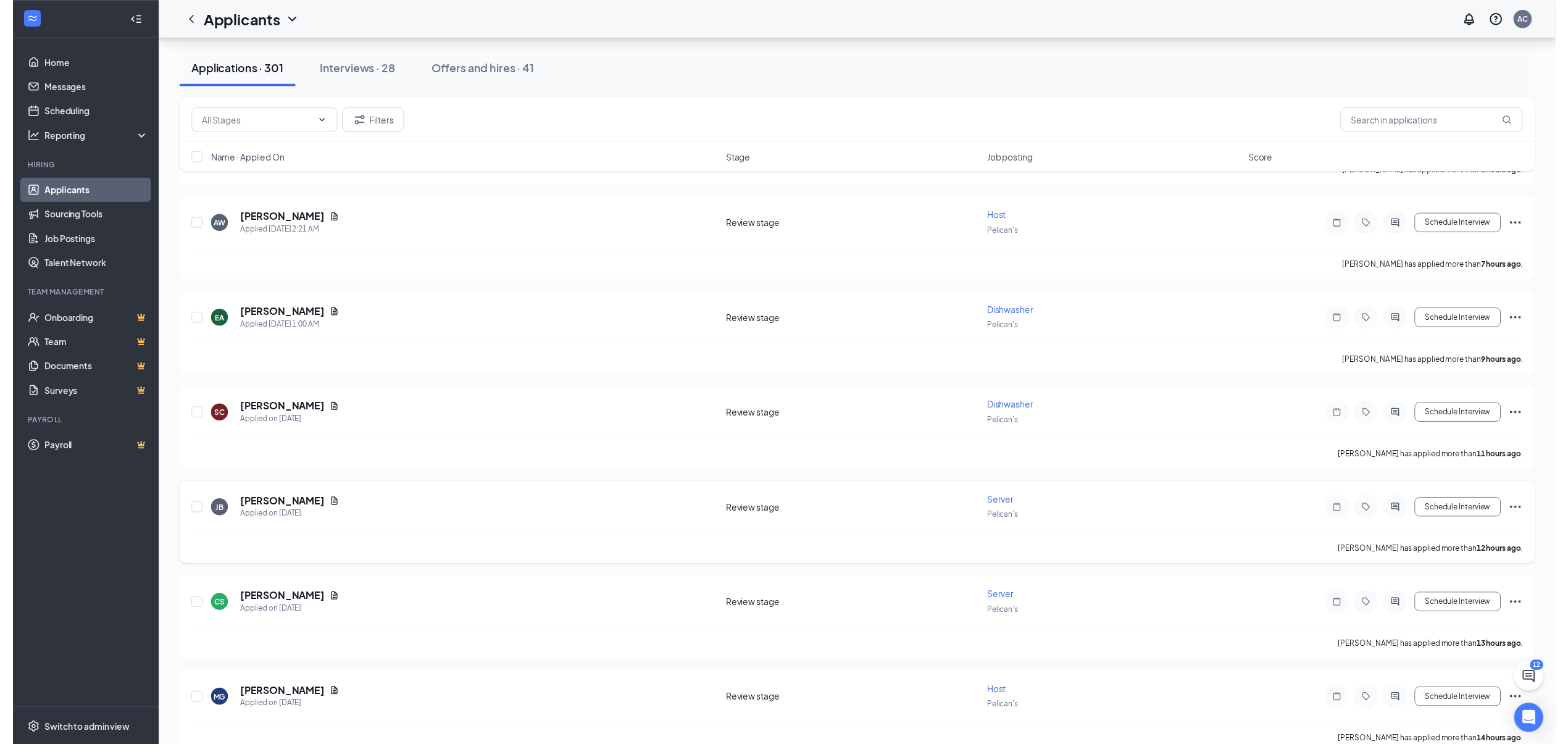
scroll to position [412, 0]
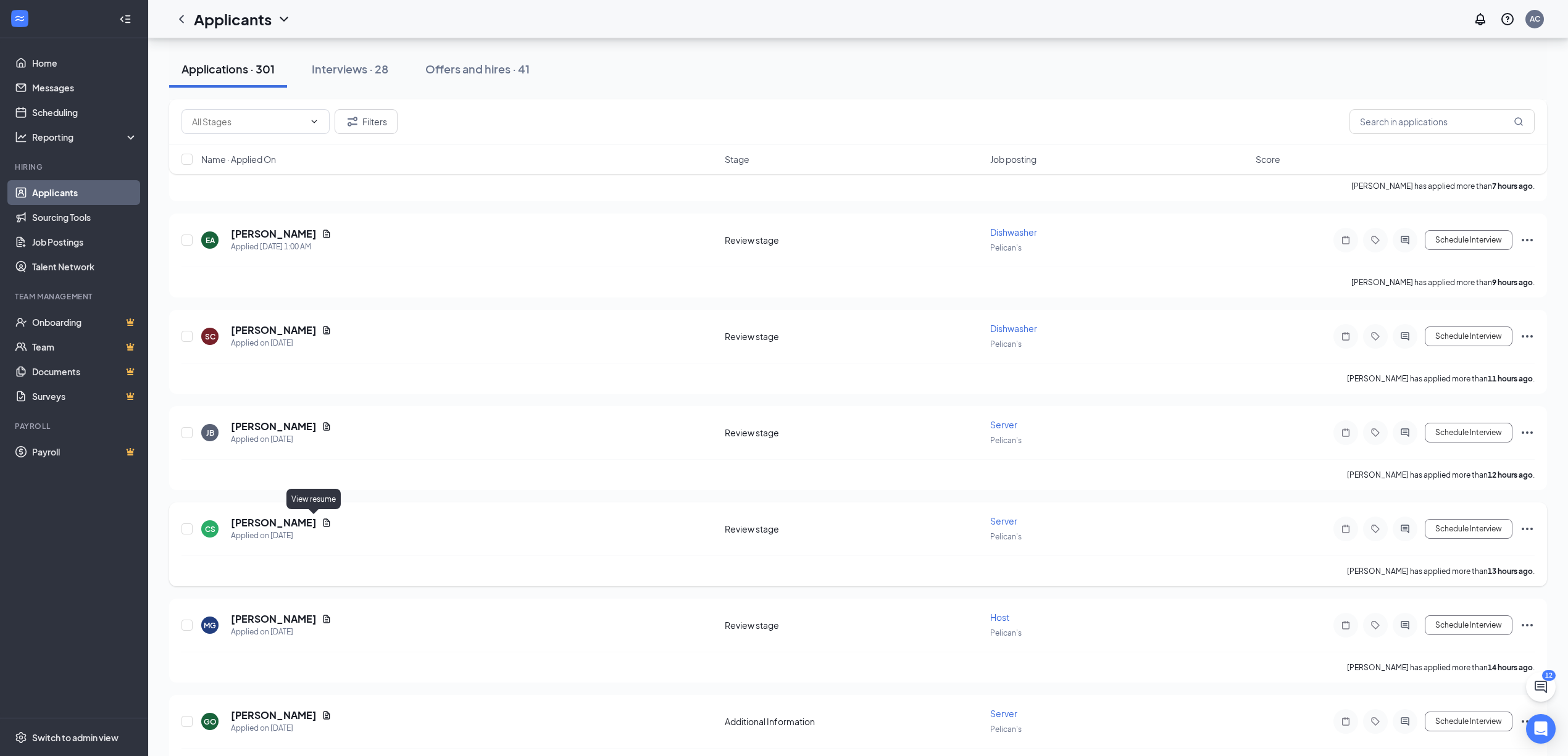
click at [322, 519] on icon "Document" at bounding box center [327, 523] width 10 height 10
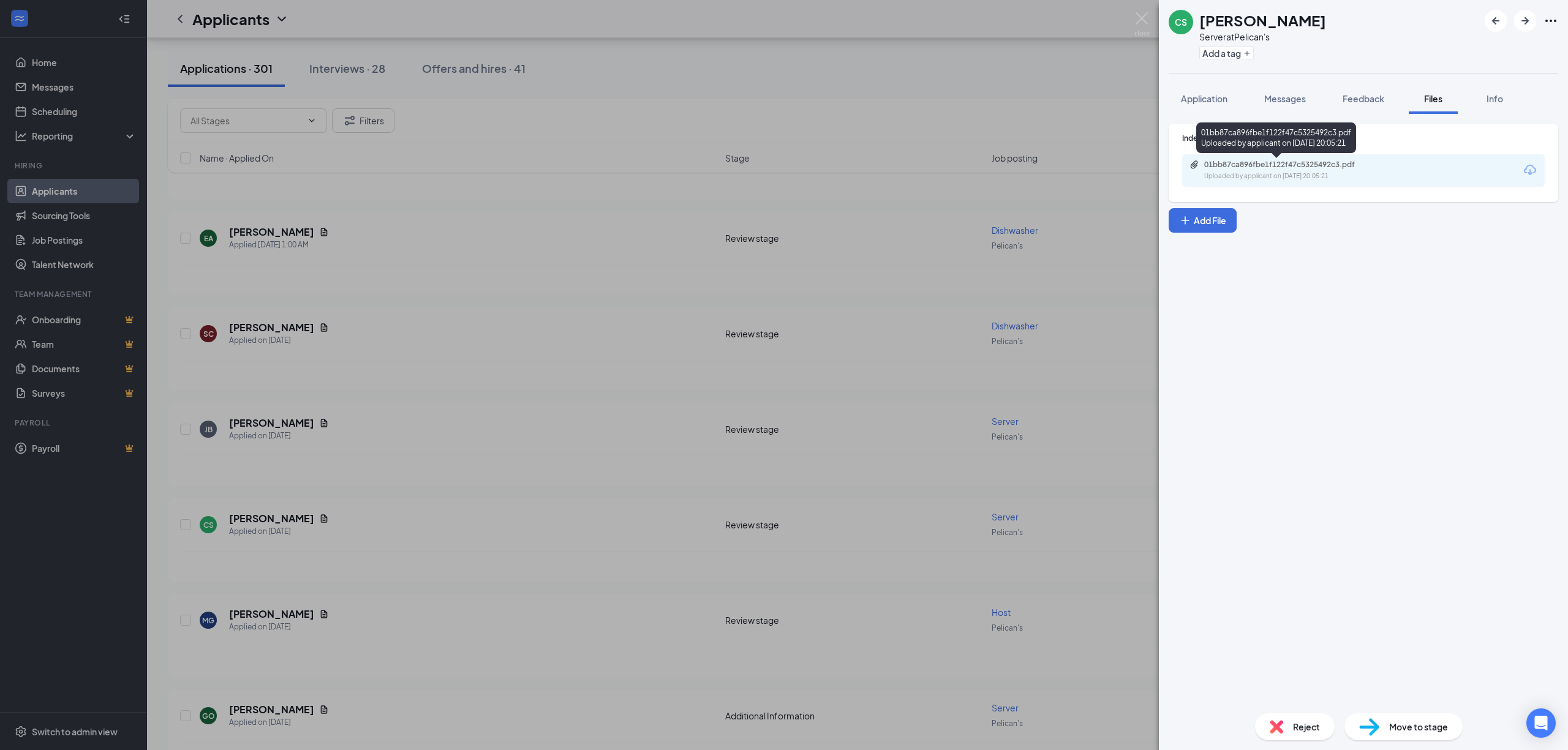
click at [1250, 174] on div "Uploaded by applicant on [DATE] 20:05:21" at bounding box center [1296, 176] width 184 height 10
click at [405, 537] on div "CS [PERSON_NAME] Server at Pelican's Add a tag Application Messages Feedback Fi…" at bounding box center [784, 375] width 1568 height 750
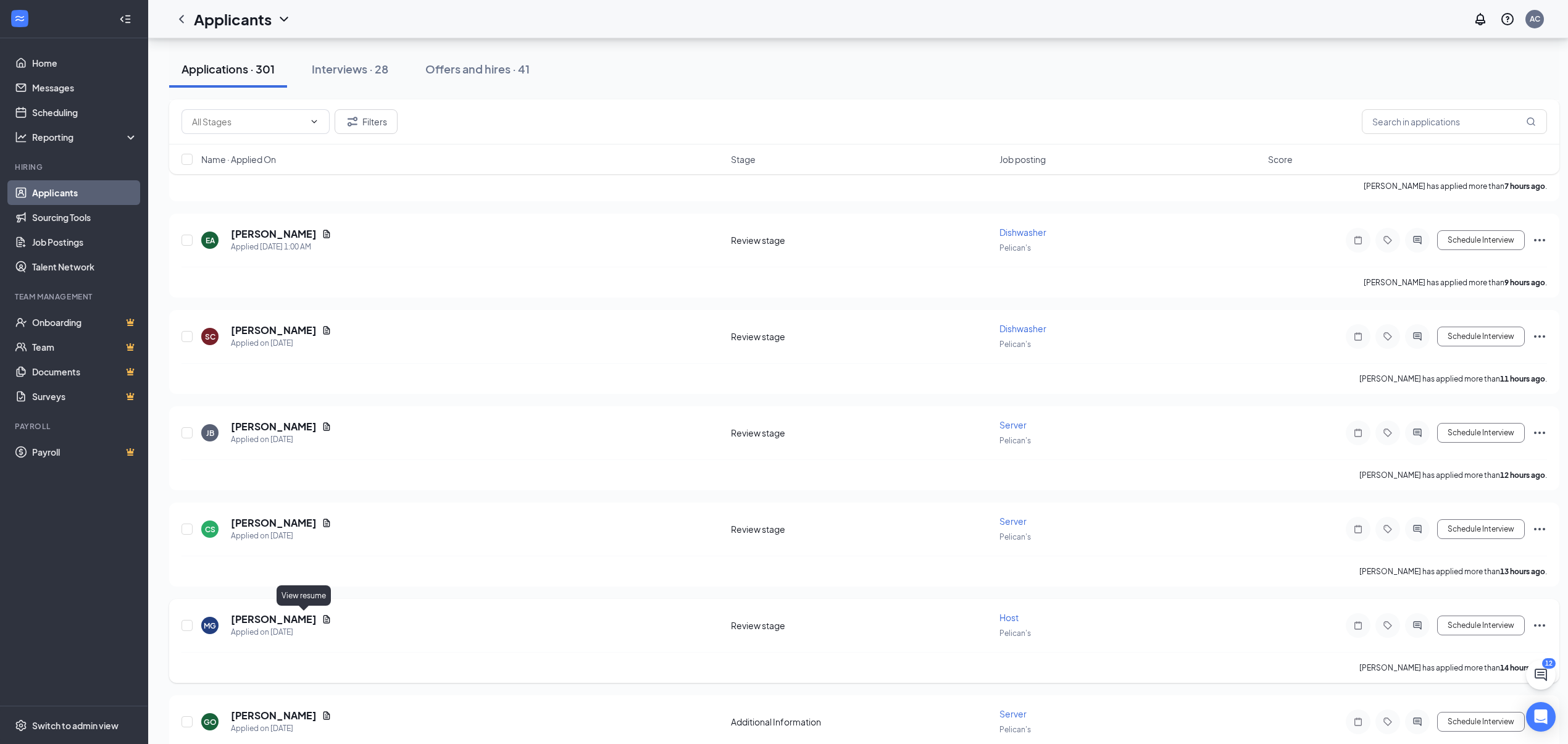
click at [322, 618] on icon "Document" at bounding box center [327, 619] width 10 height 10
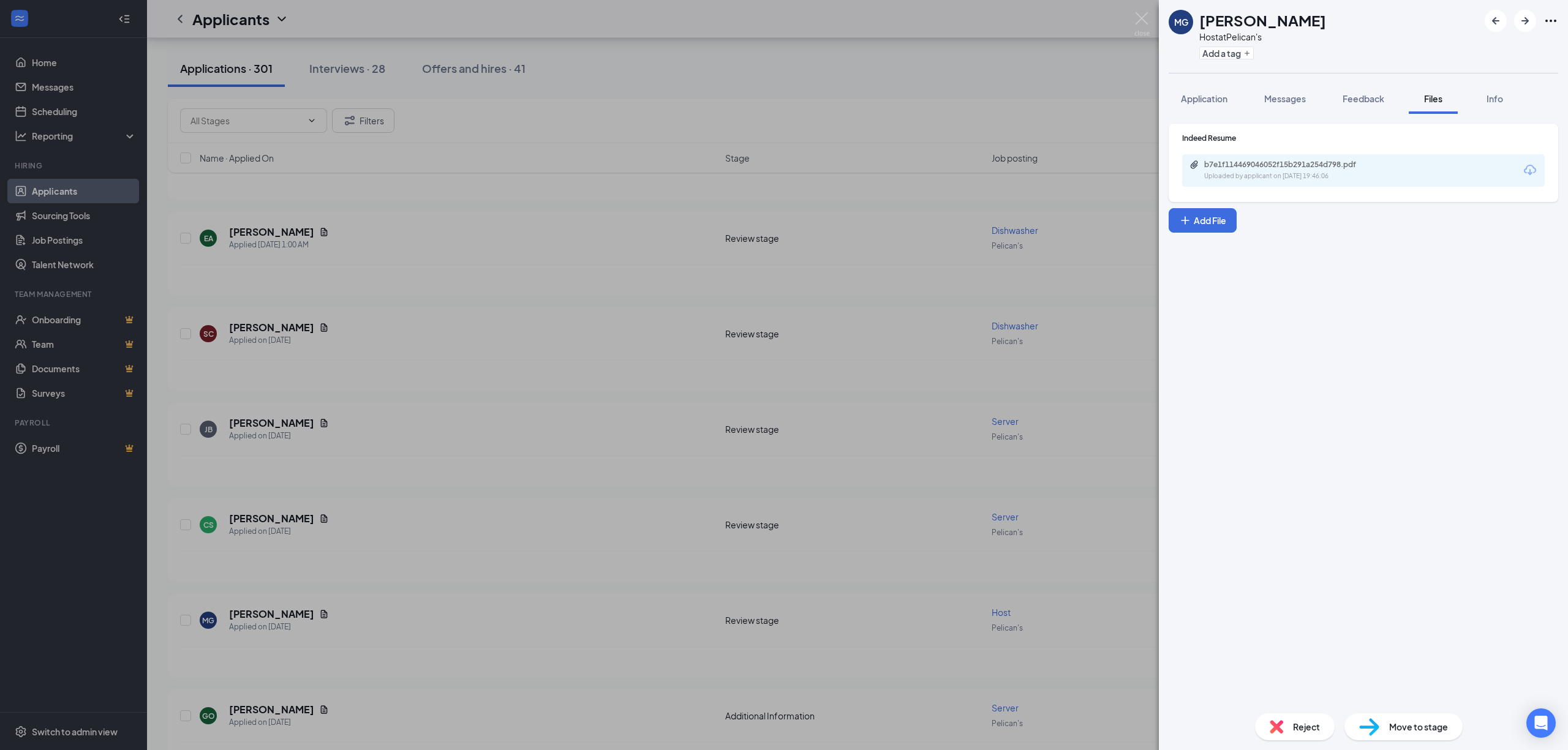
click at [1323, 182] on div "b7e1f114469046052f15b291a254d798.pdf Uploaded by applicant on [DATE] 19:46:06" at bounding box center [1364, 170] width 363 height 32
click at [1328, 172] on div "Uploaded by applicant on [DATE] 19:46:06" at bounding box center [1296, 176] width 184 height 10
click at [476, 489] on div "MG [PERSON_NAME] Host at Pelican's Add a tag Application Messages Feedback File…" at bounding box center [784, 375] width 1568 height 750
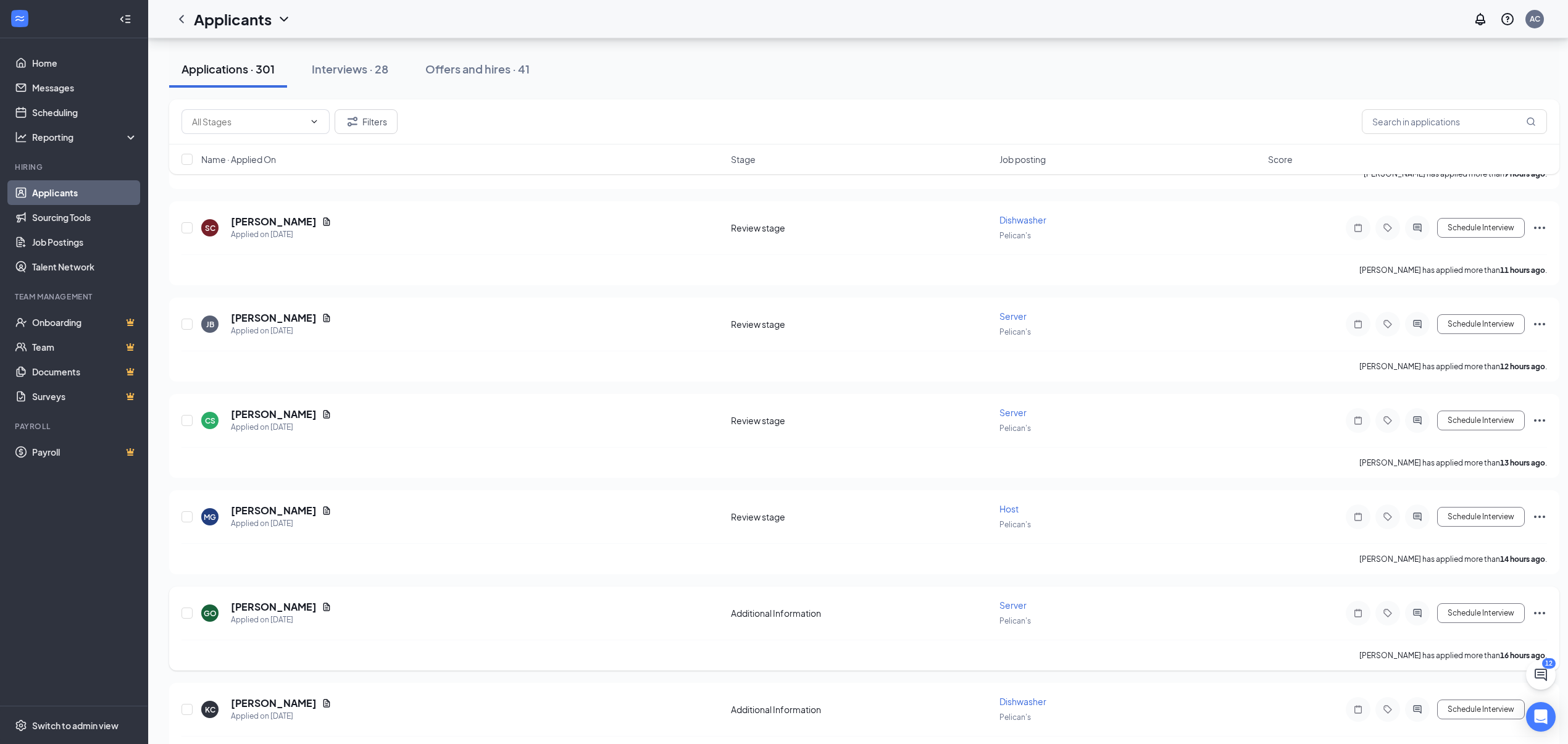
scroll to position [576, 0]
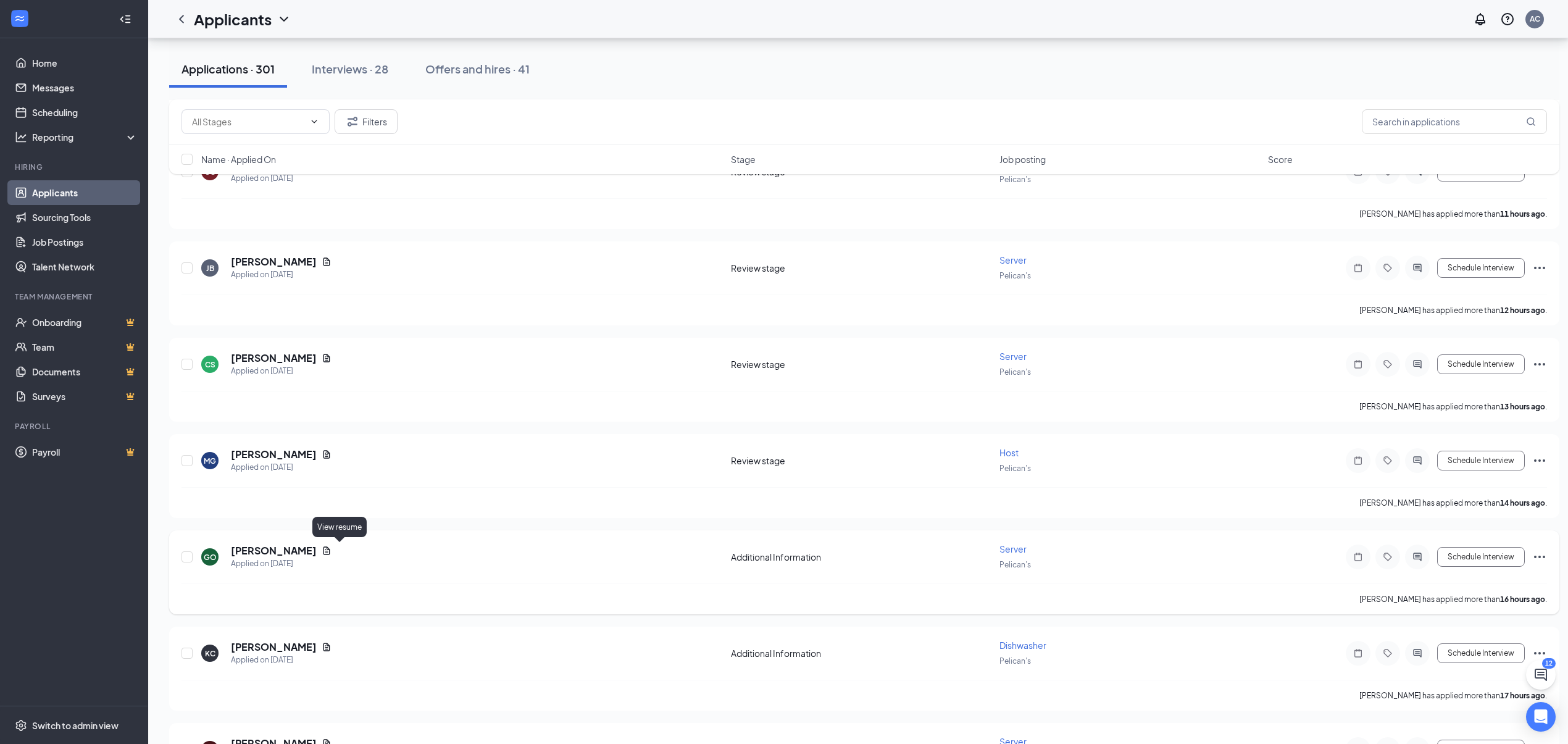
click at [330, 549] on icon "Document" at bounding box center [327, 551] width 7 height 8
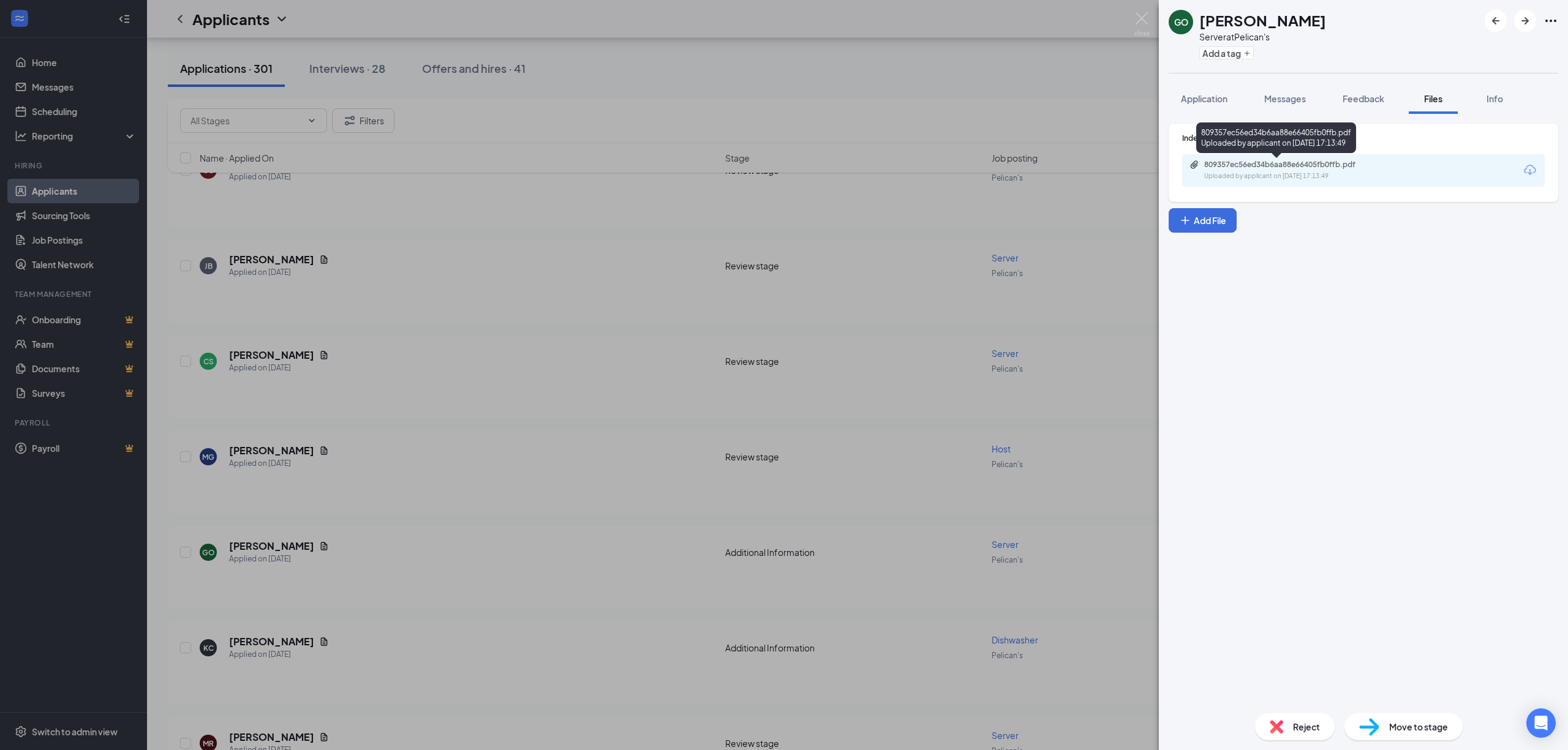
click at [1312, 164] on div "809357ec56ed34b6aa88e66405fb0ffb.pdf" at bounding box center [1290, 164] width 171 height 10
click at [1305, 720] on span "Reject" at bounding box center [1306, 727] width 27 height 14
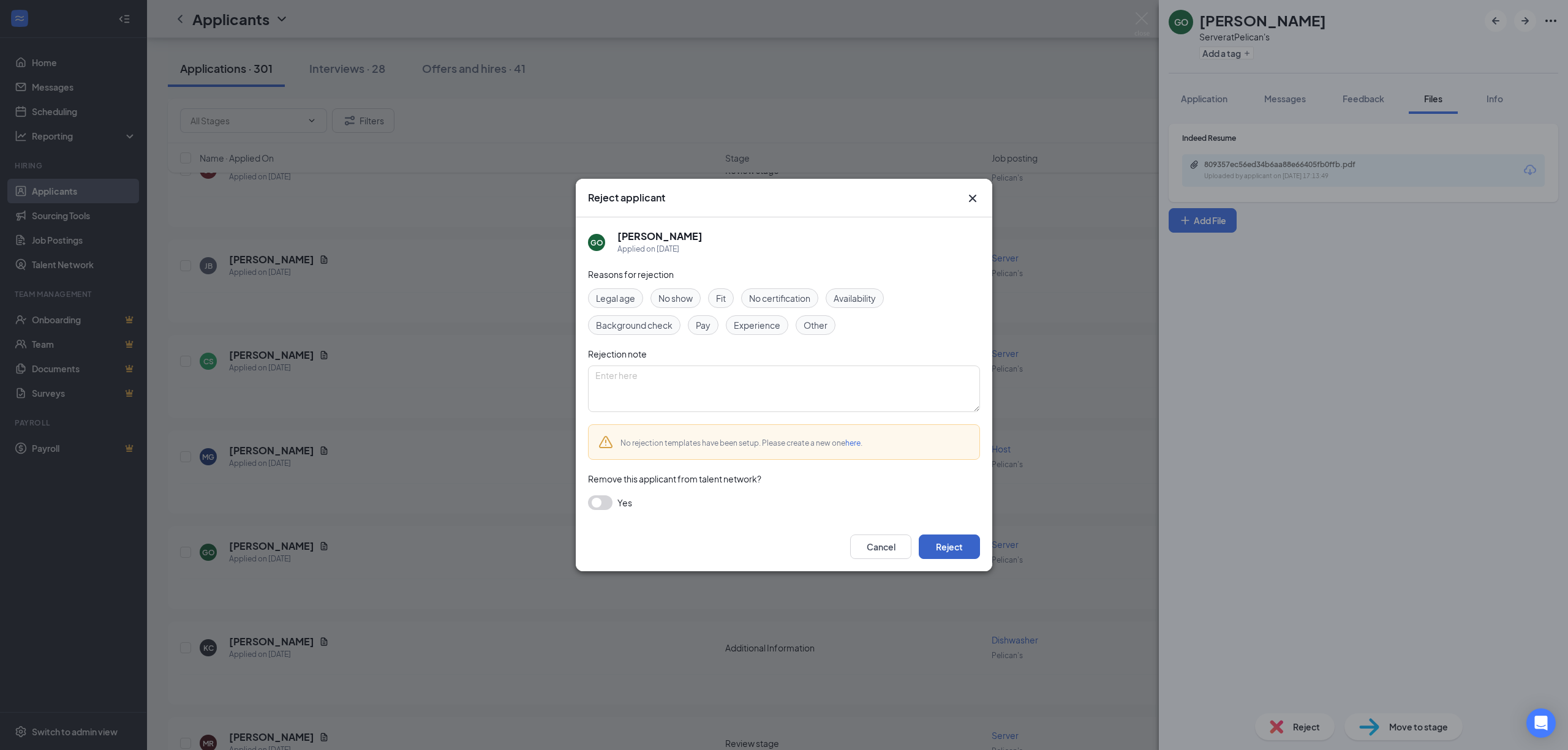
click at [947, 554] on button "Reject" at bounding box center [949, 547] width 61 height 25
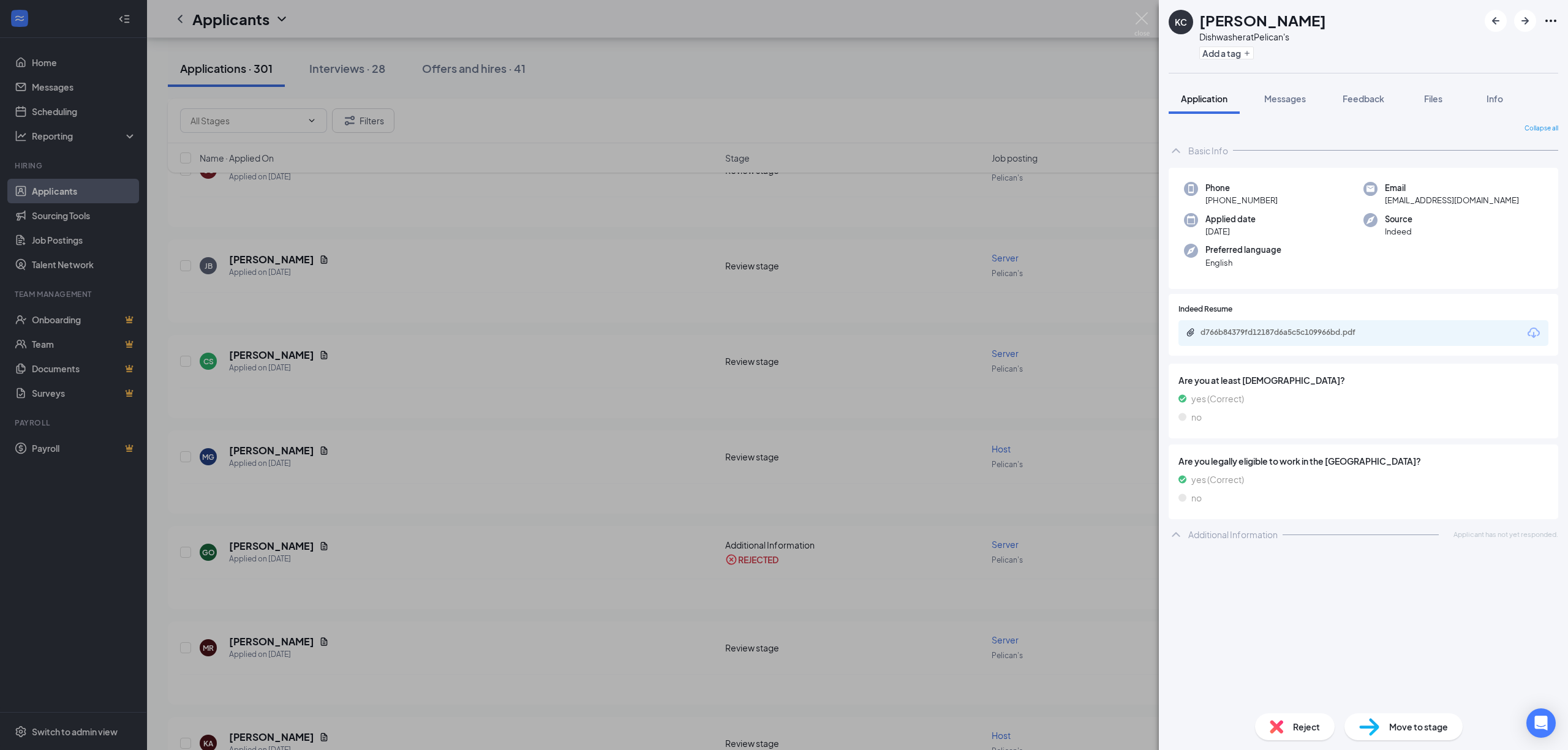
click at [597, 481] on div "KC [PERSON_NAME] Dishwasher at Pelican's Add a tag Application Messages Feedbac…" at bounding box center [784, 375] width 1568 height 750
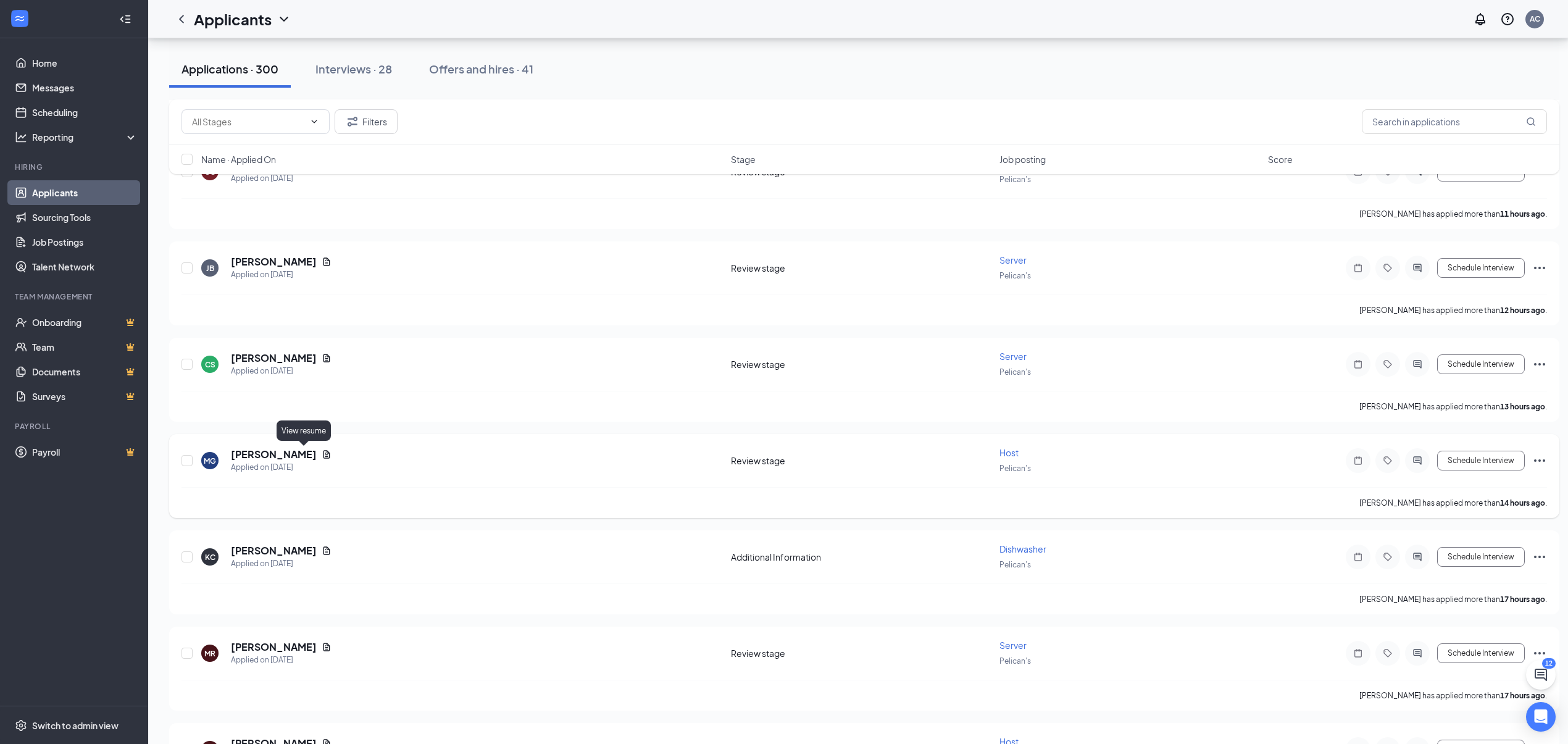
click at [323, 455] on icon "Document" at bounding box center [327, 455] width 7 height 8
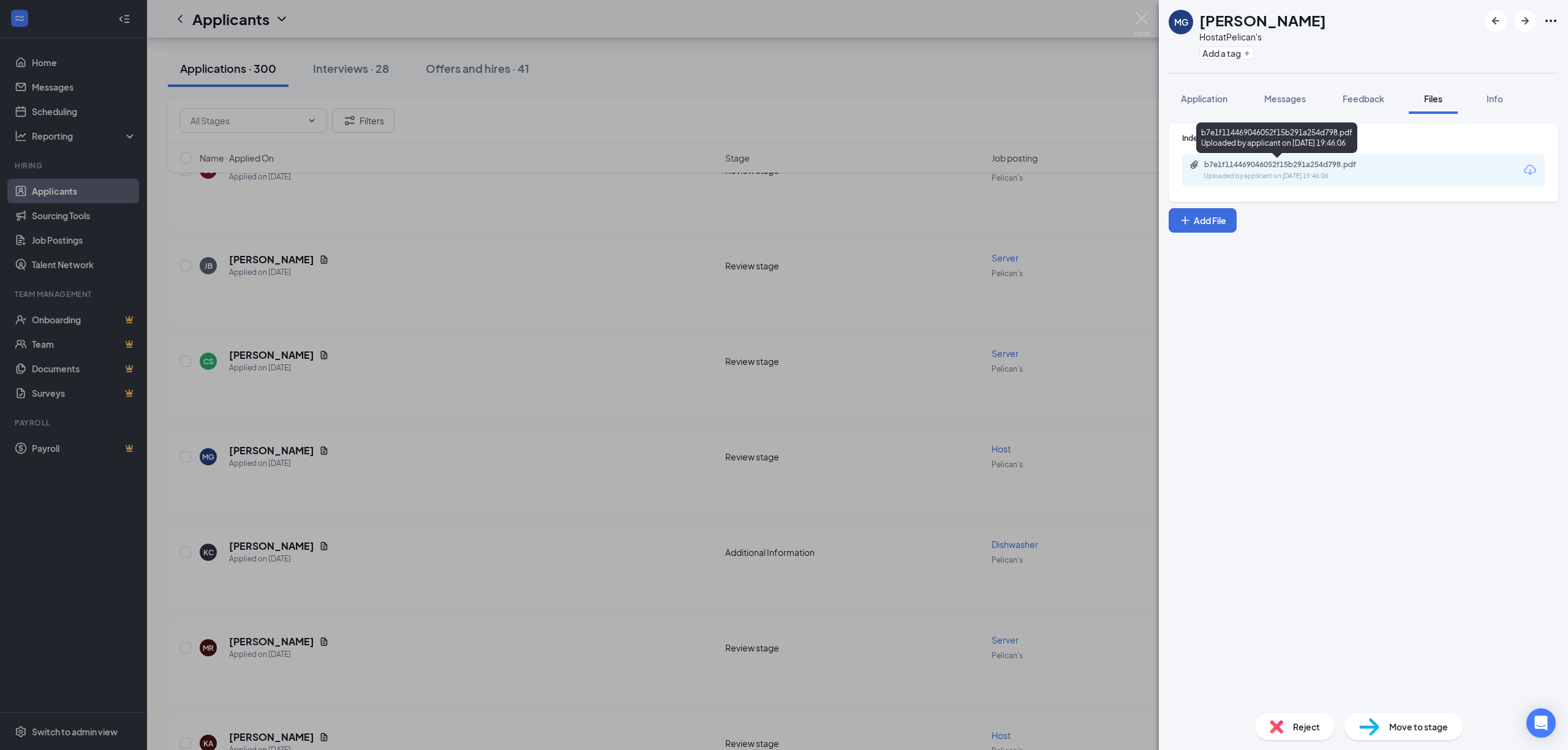
click at [1227, 175] on div "Uploaded by applicant on [DATE] 19:46:06" at bounding box center [1296, 176] width 184 height 10
click at [1422, 726] on span "Move to stage" at bounding box center [1418, 727] width 59 height 14
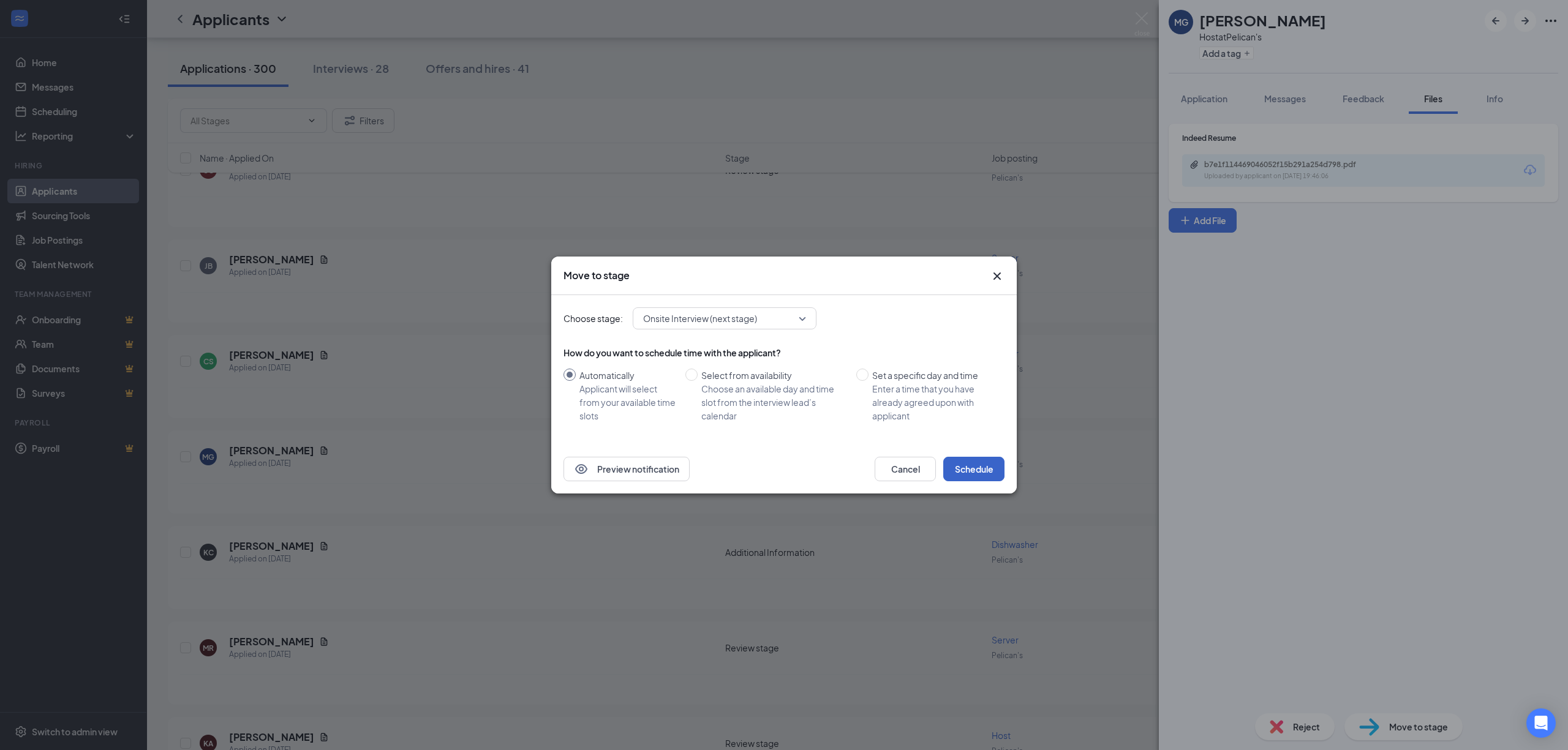
click at [955, 463] on button "Schedule" at bounding box center [973, 469] width 61 height 25
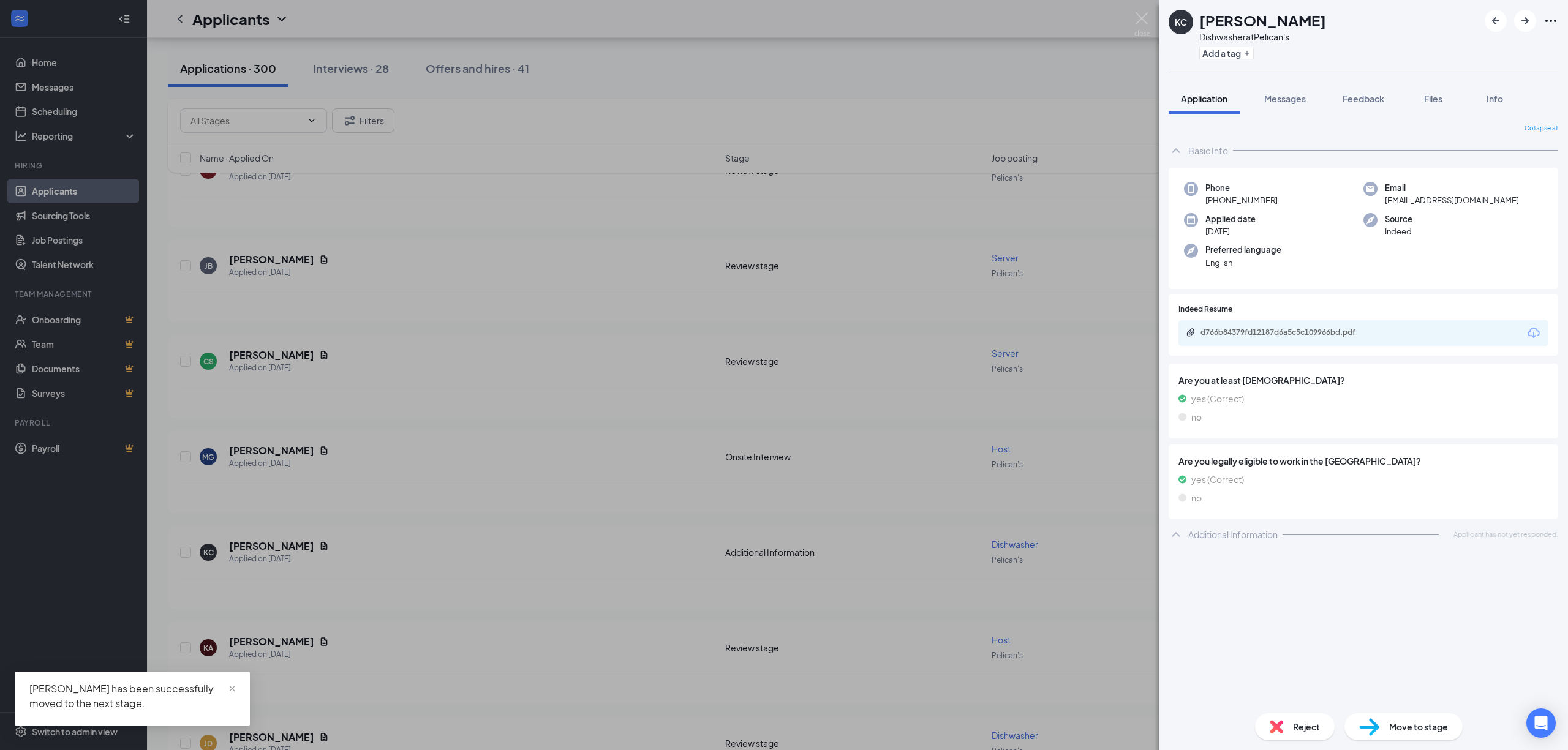
click at [454, 304] on div "KC [PERSON_NAME] Dishwasher at Pelican's Add a tag Application Messages Feedbac…" at bounding box center [784, 375] width 1568 height 750
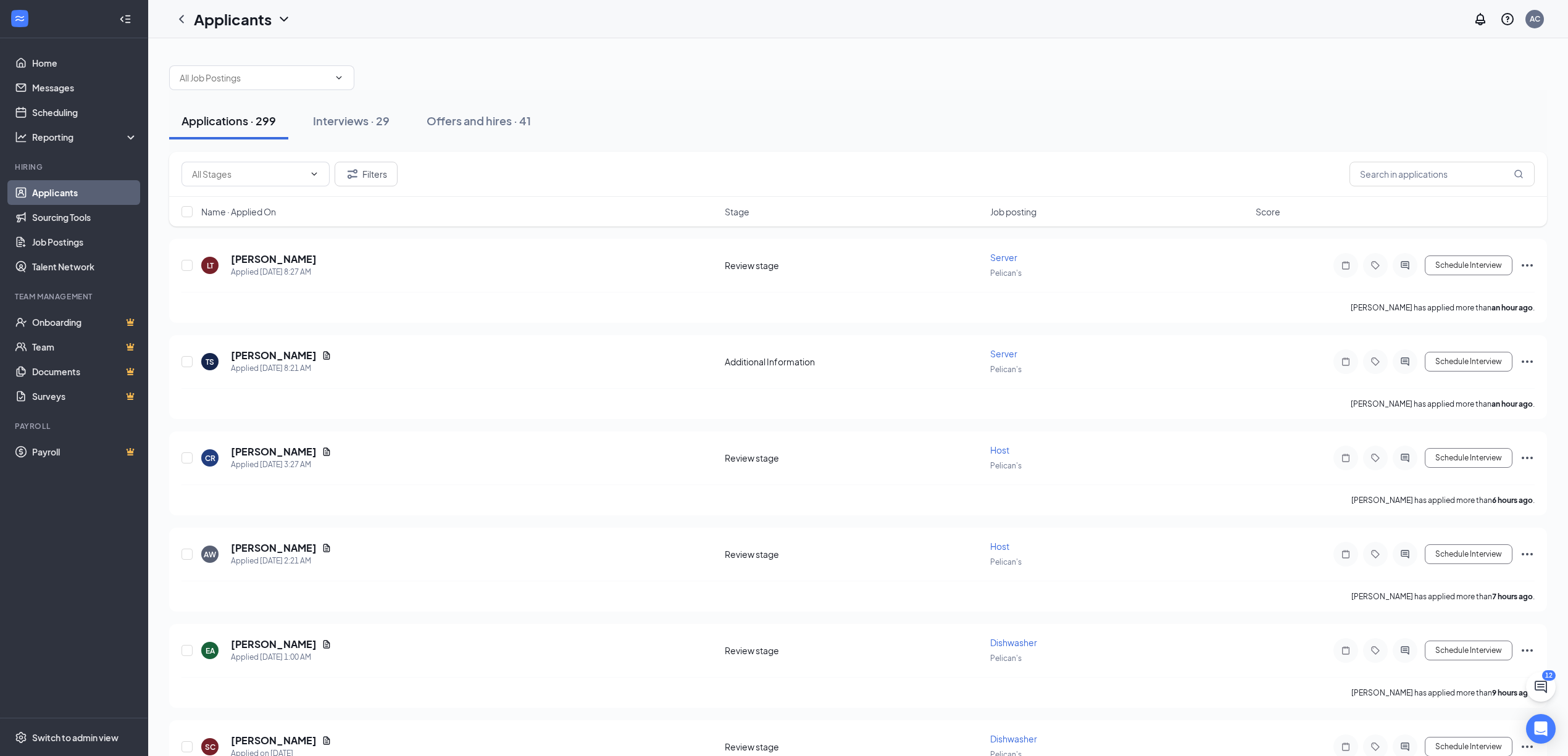
click at [1025, 216] on span "Job posting" at bounding box center [1013, 212] width 46 height 12
click at [323, 262] on icon "Document" at bounding box center [327, 259] width 7 height 8
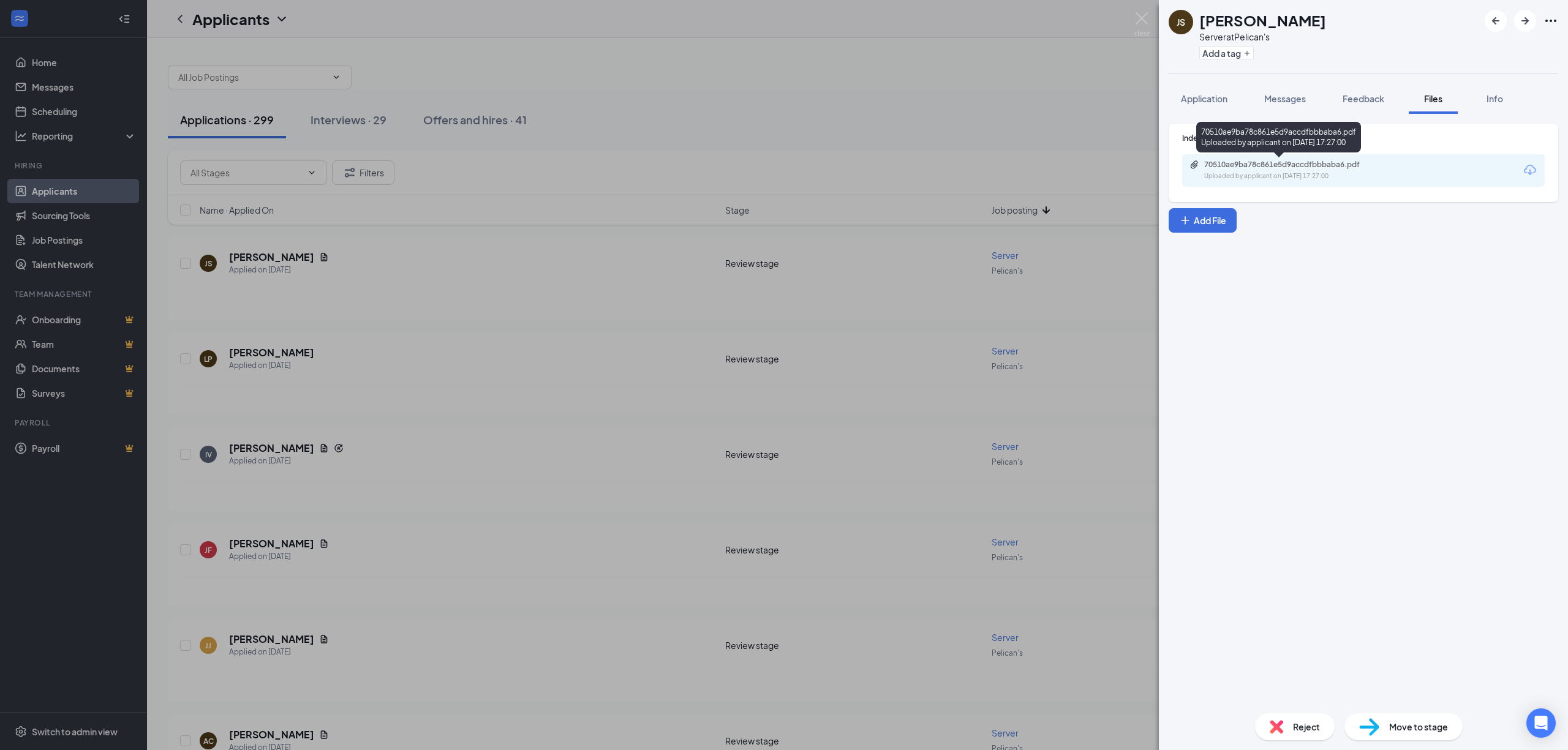
click at [1312, 179] on div "Uploaded by applicant on [DATE] 17:27:00" at bounding box center [1296, 176] width 184 height 10
click at [1305, 730] on span "Reject" at bounding box center [1306, 727] width 27 height 14
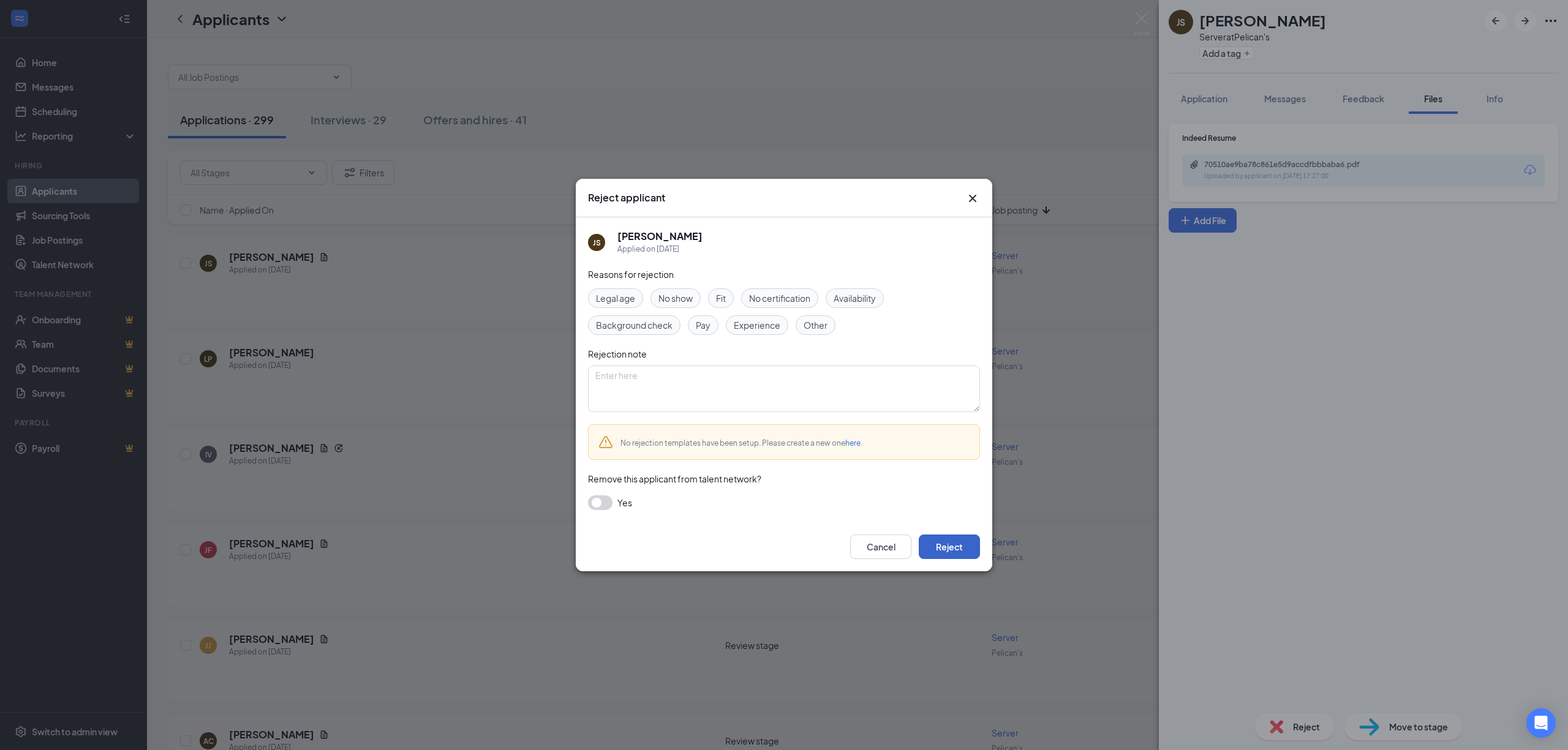
click at [938, 542] on button "Reject" at bounding box center [949, 547] width 61 height 25
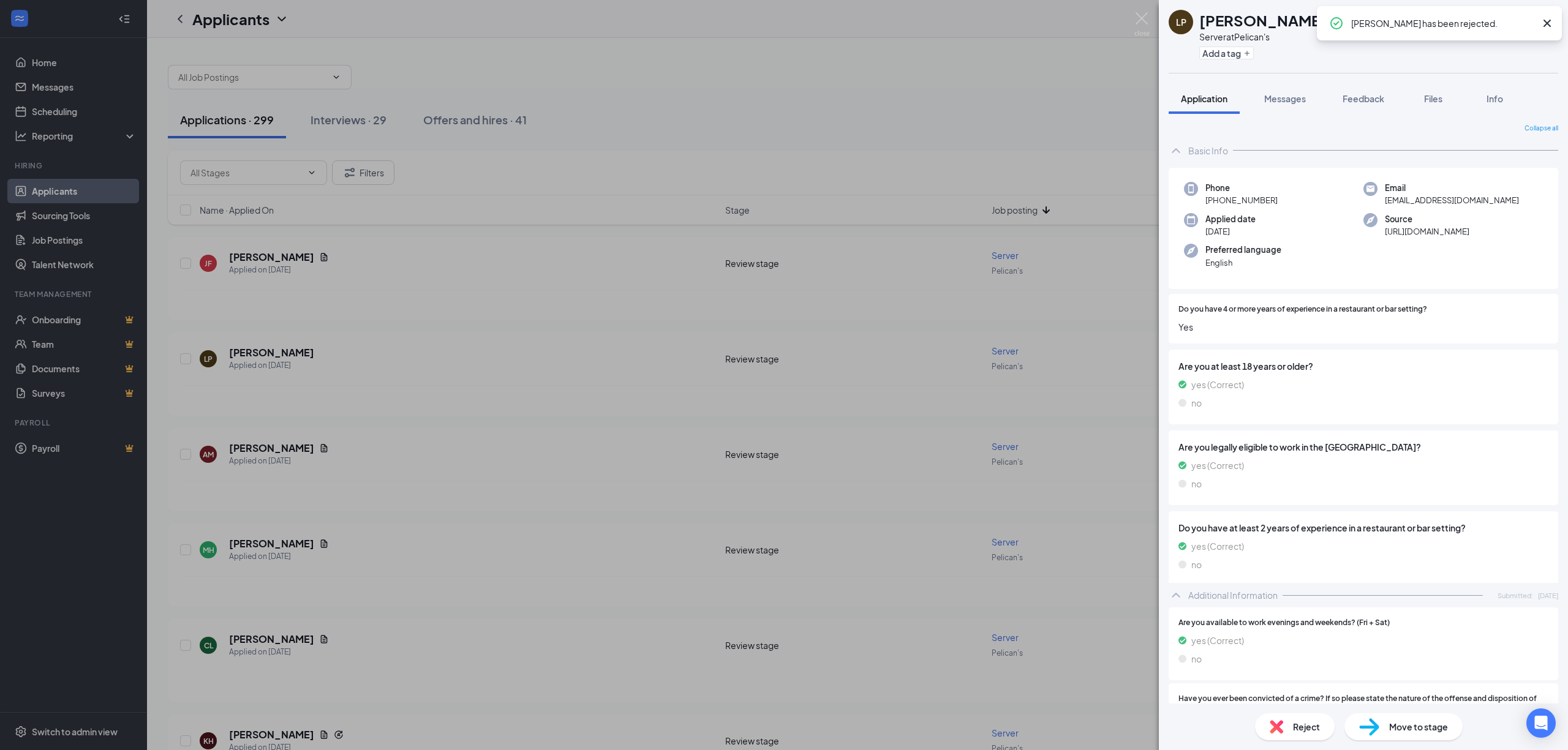
click at [352, 463] on div "LP [PERSON_NAME] Server at Pelican's Add a tag Application Messages Feedback Fi…" at bounding box center [784, 375] width 1568 height 750
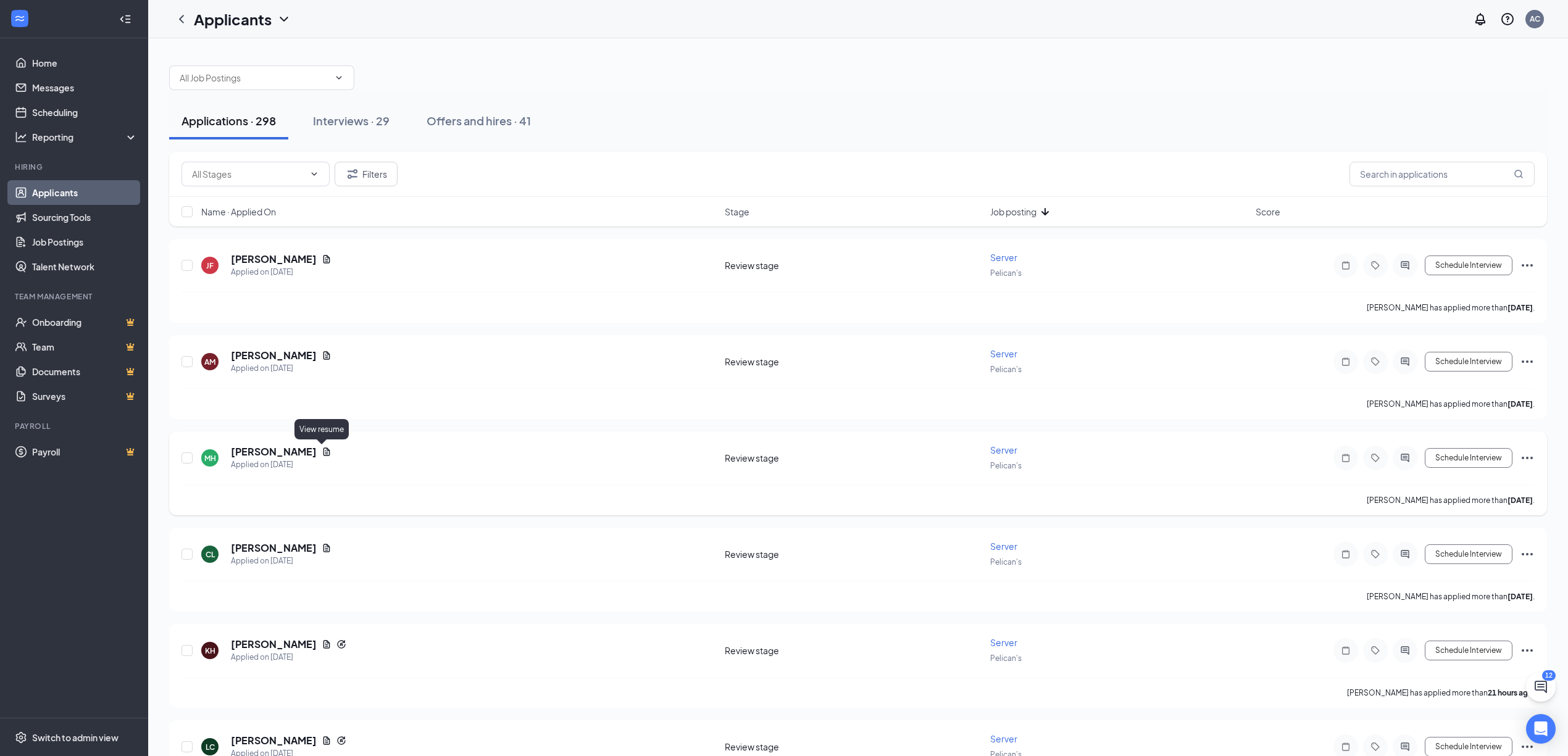
click at [324, 455] on icon "Document" at bounding box center [327, 452] width 10 height 10
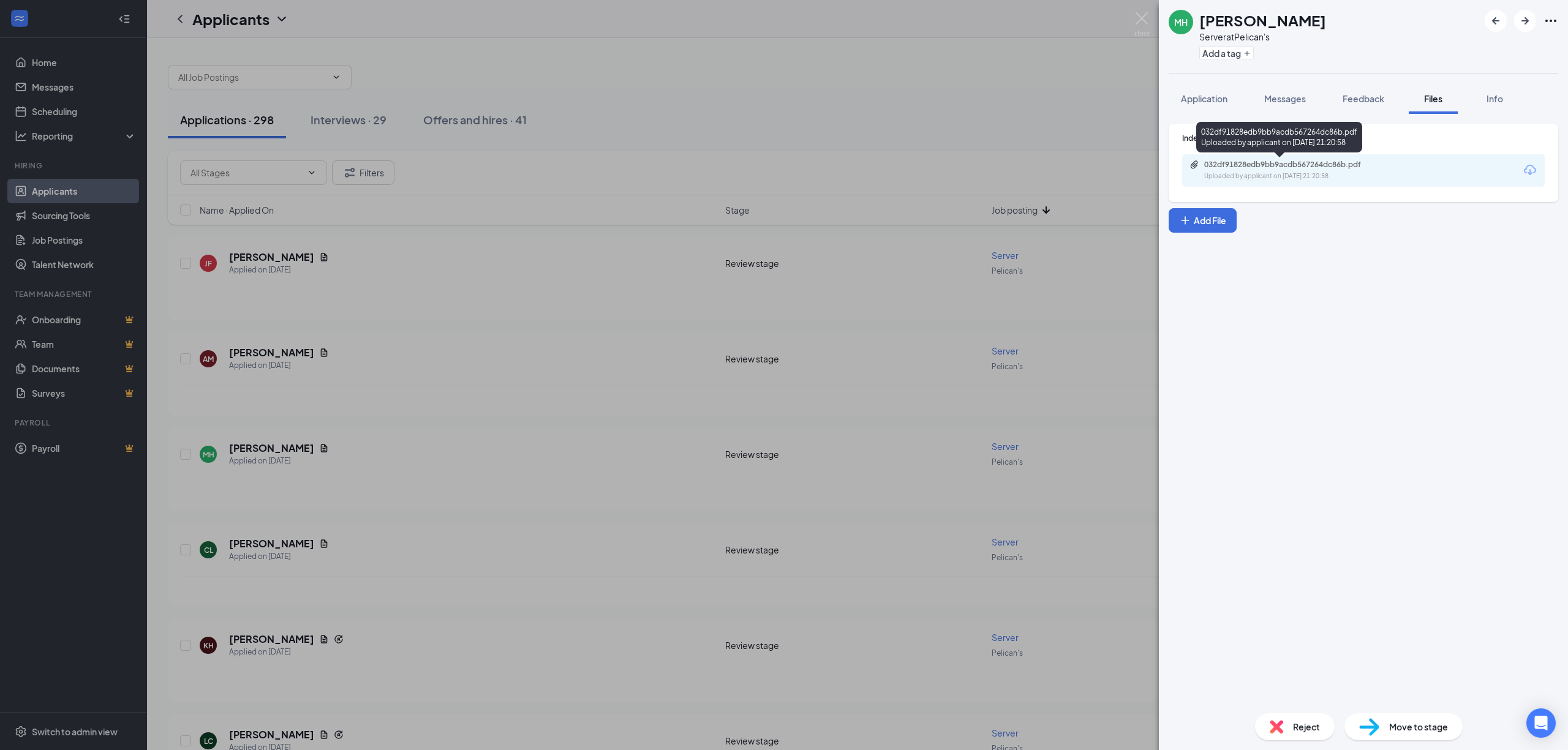
click at [1282, 171] on div "Uploaded by applicant on [DATE] 21:20:58" at bounding box center [1296, 176] width 184 height 10
click at [1284, 723] on div "Reject" at bounding box center [1295, 727] width 80 height 27
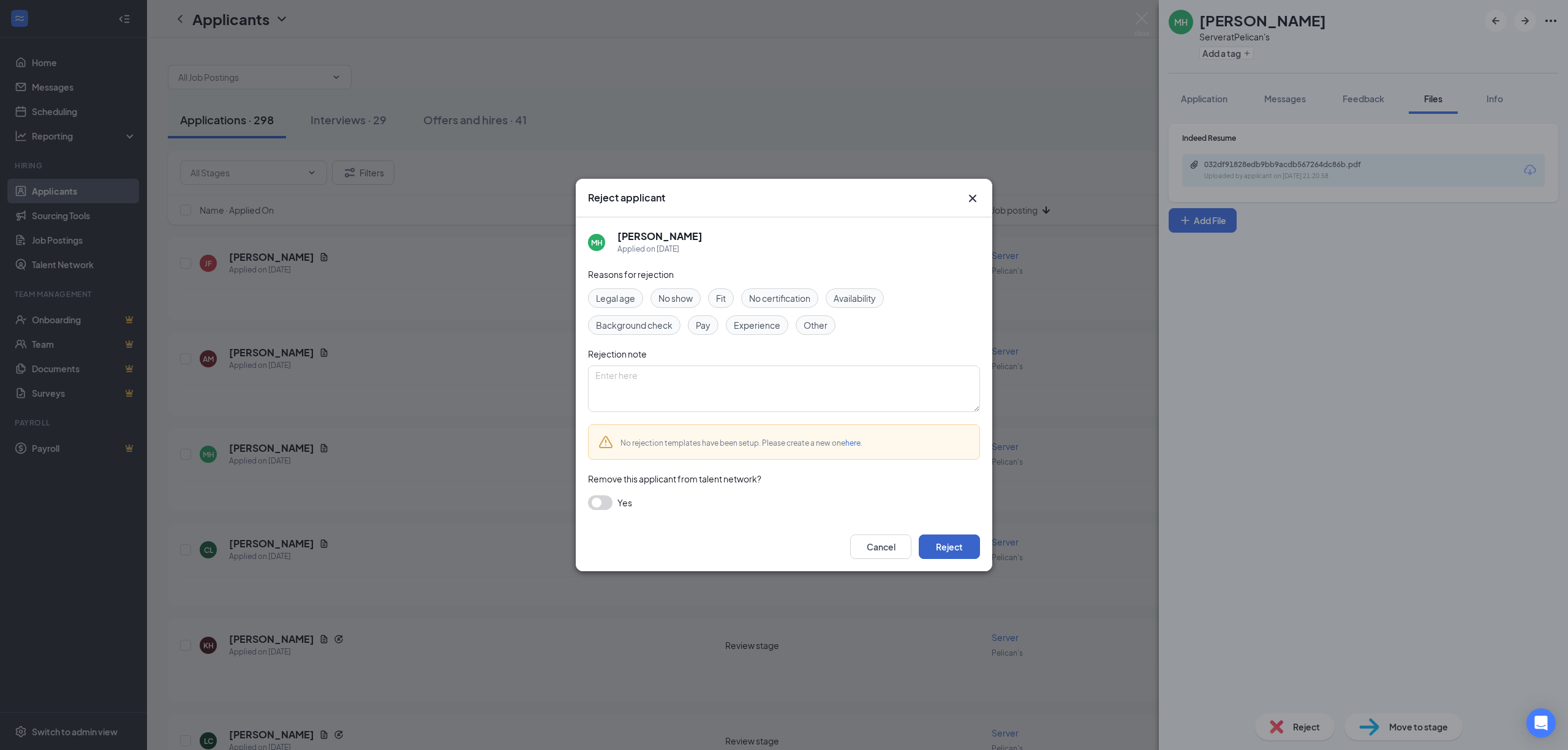
click at [966, 545] on button "Reject" at bounding box center [949, 547] width 61 height 25
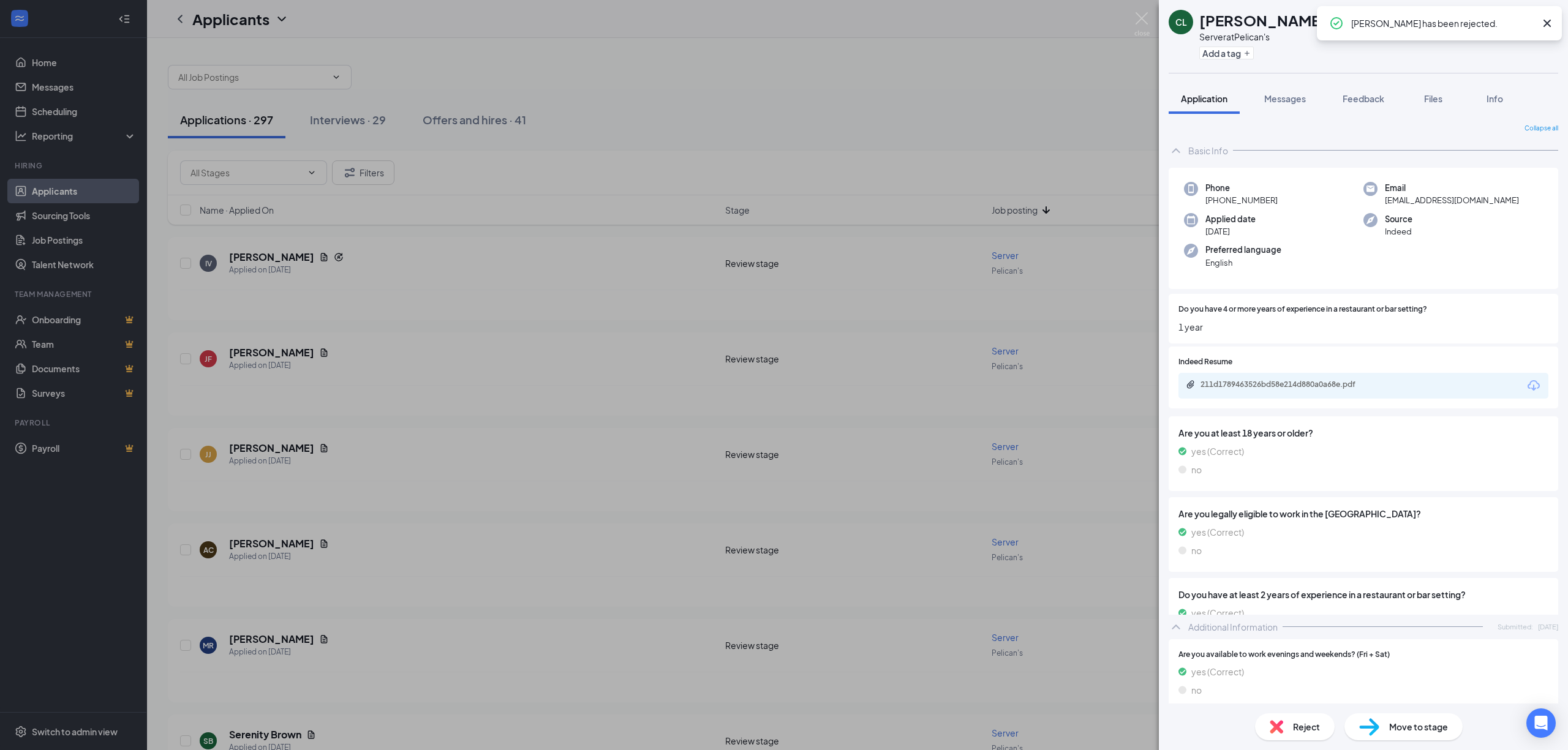
click at [427, 592] on div "CL [PERSON_NAME] Server at Pelican's Add a tag Application Messages Feedback Fi…" at bounding box center [784, 375] width 1568 height 750
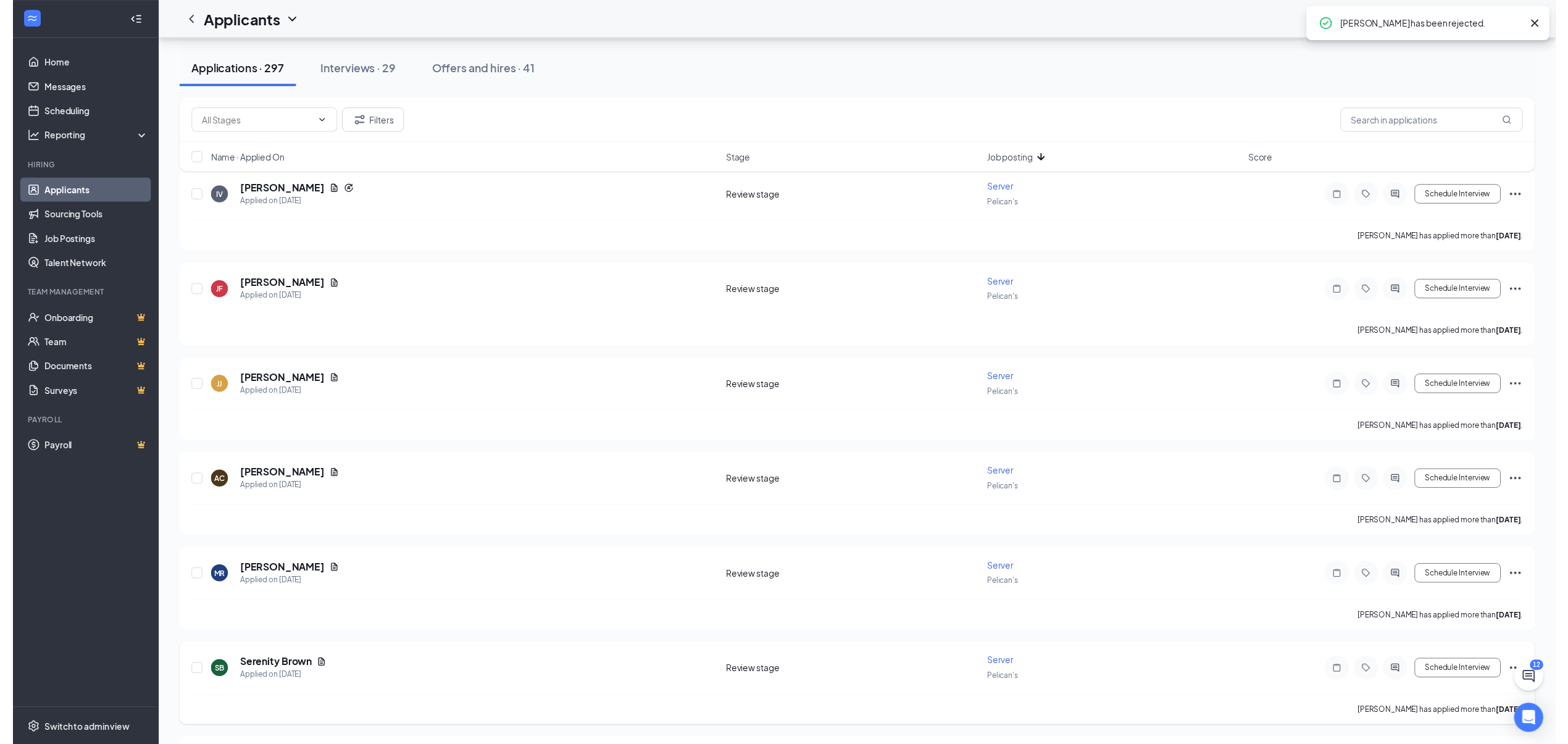
scroll to position [164, 0]
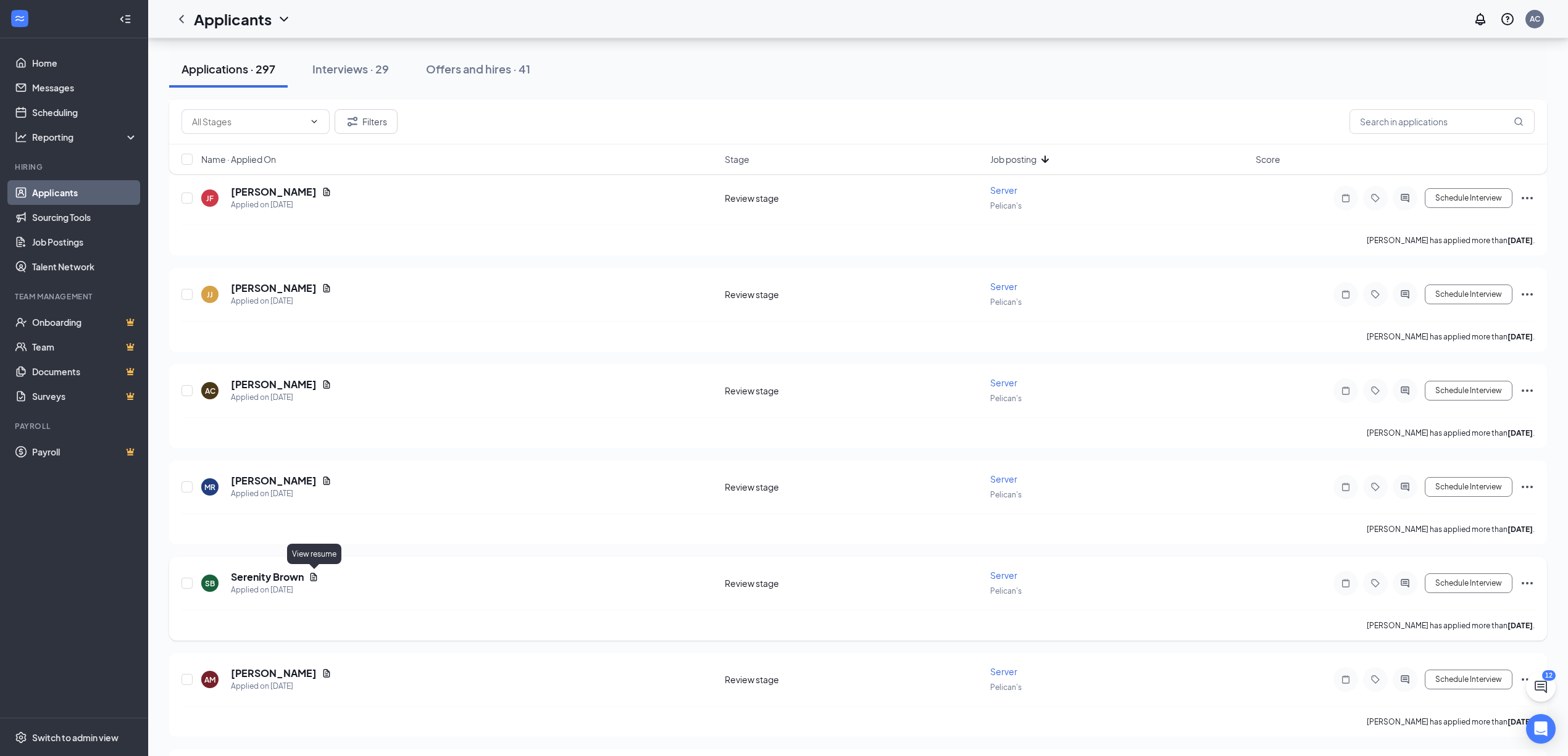
click at [314, 576] on icon "Document" at bounding box center [314, 577] width 10 height 10
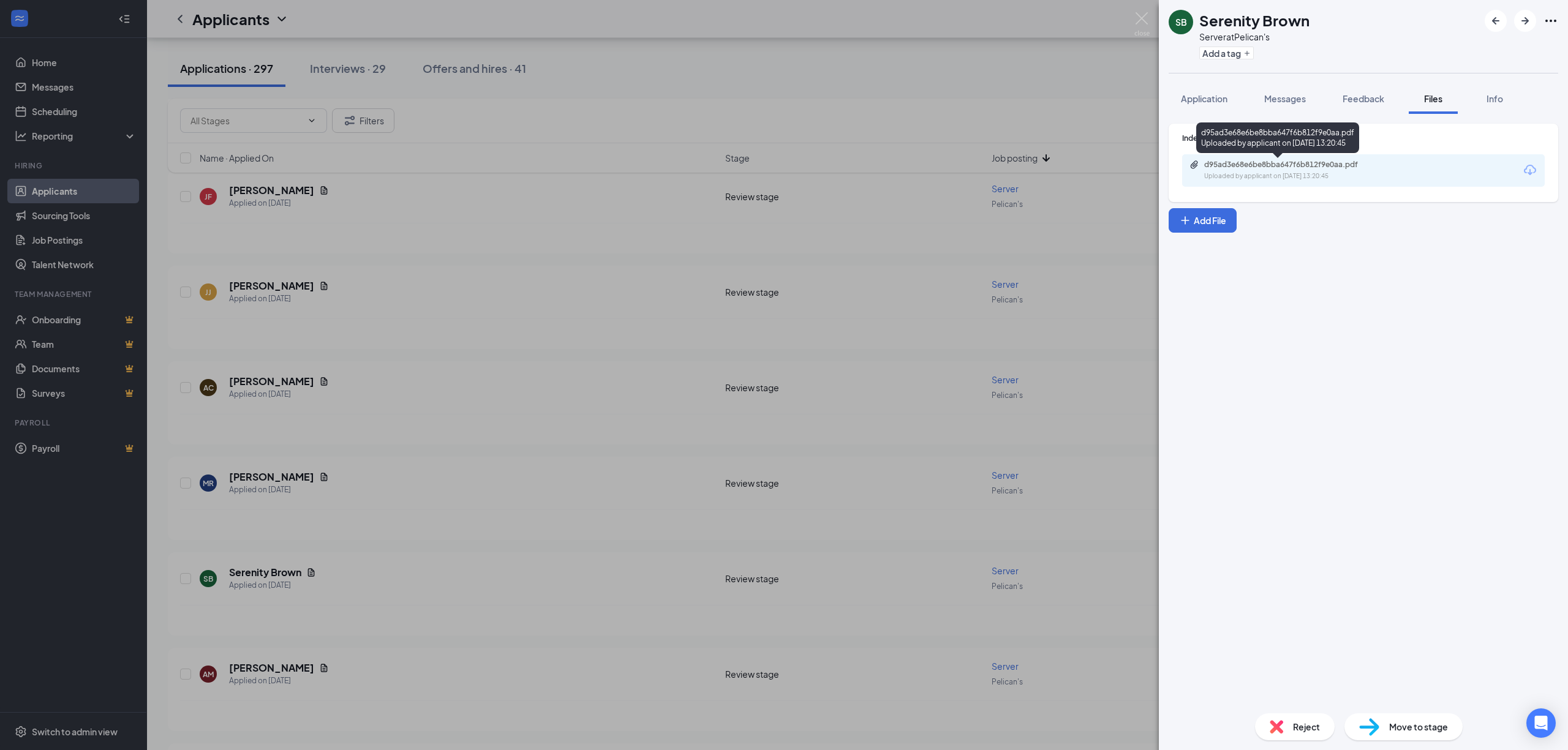
click at [1267, 162] on div "d95ad3e68e6be8bba647f6b812f9e0aa.pdf" at bounding box center [1290, 164] width 171 height 10
click at [1424, 728] on span "Move to stage" at bounding box center [1418, 727] width 59 height 14
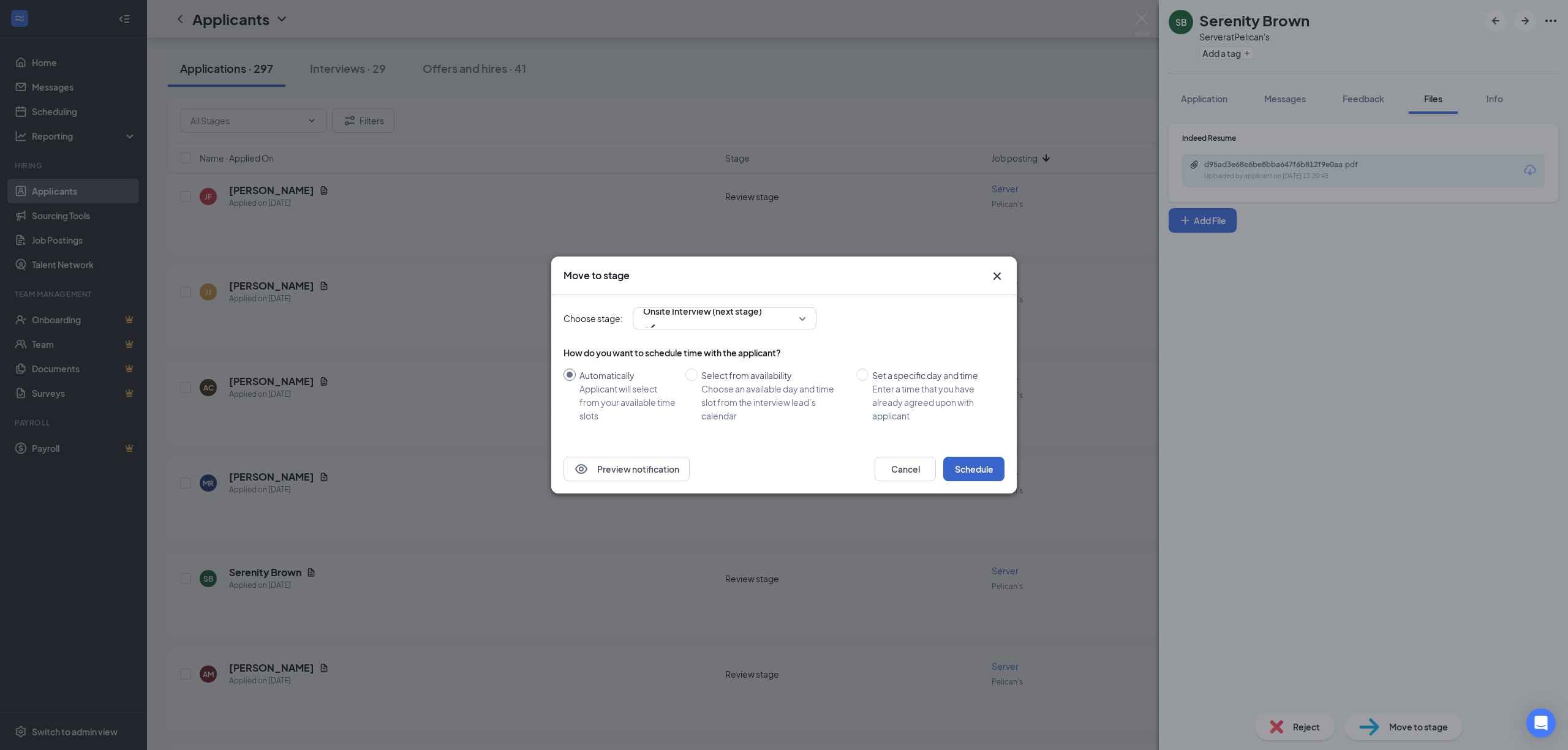
click at [955, 469] on button "Schedule" at bounding box center [973, 469] width 61 height 25
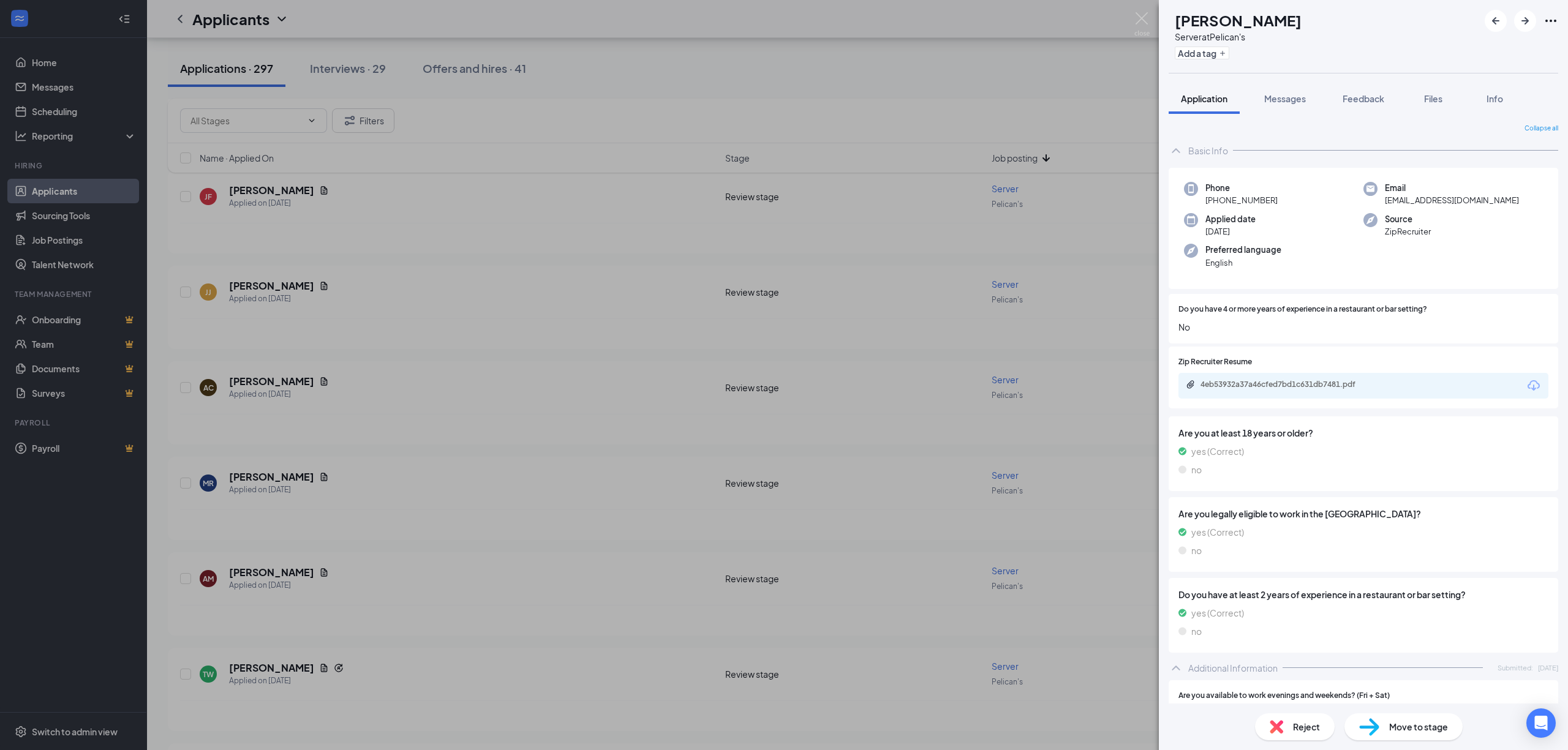
click at [360, 564] on div "AM [PERSON_NAME] Server at Pelican's Add a tag Application Messages Feedback Fi…" at bounding box center [784, 375] width 1568 height 750
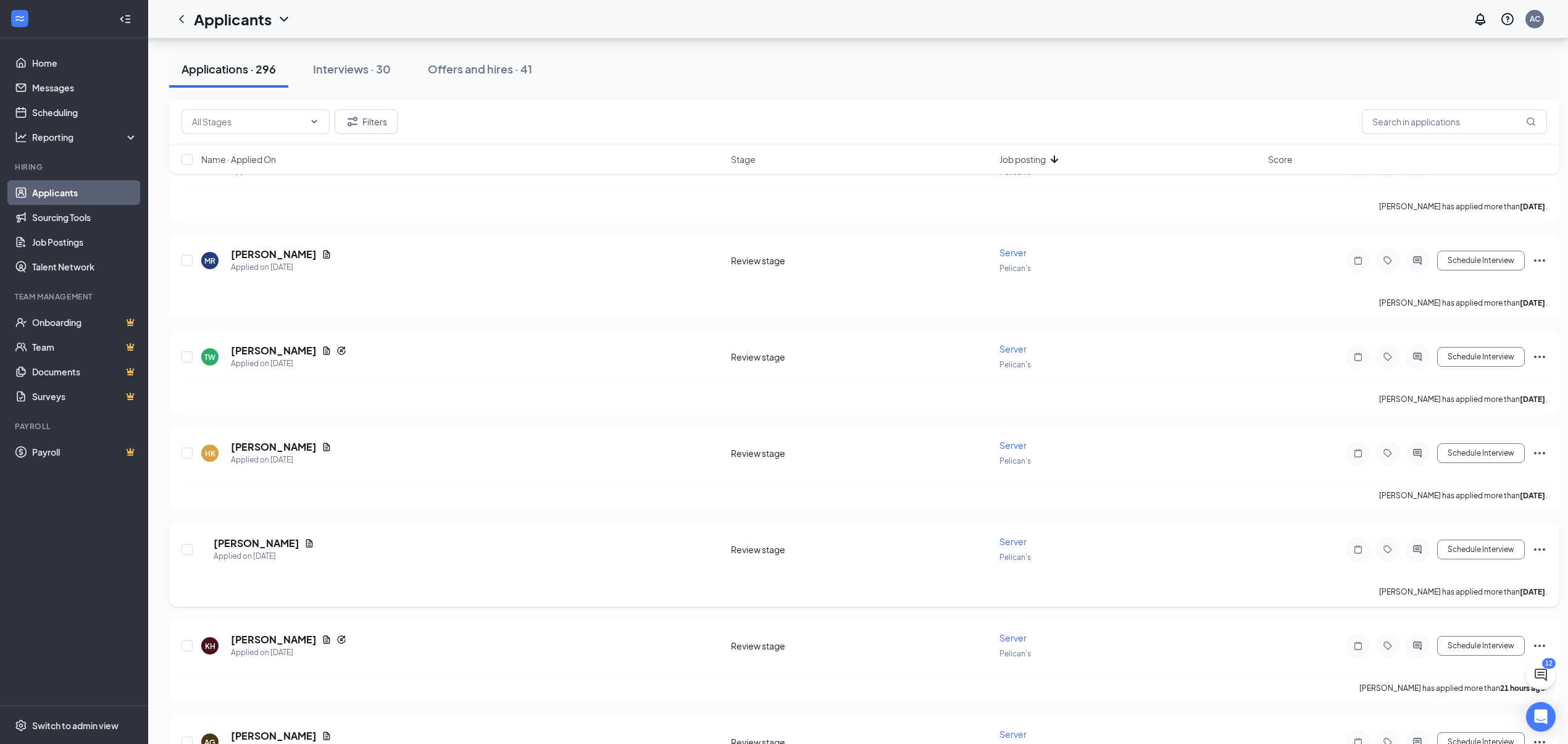
scroll to position [412, 0]
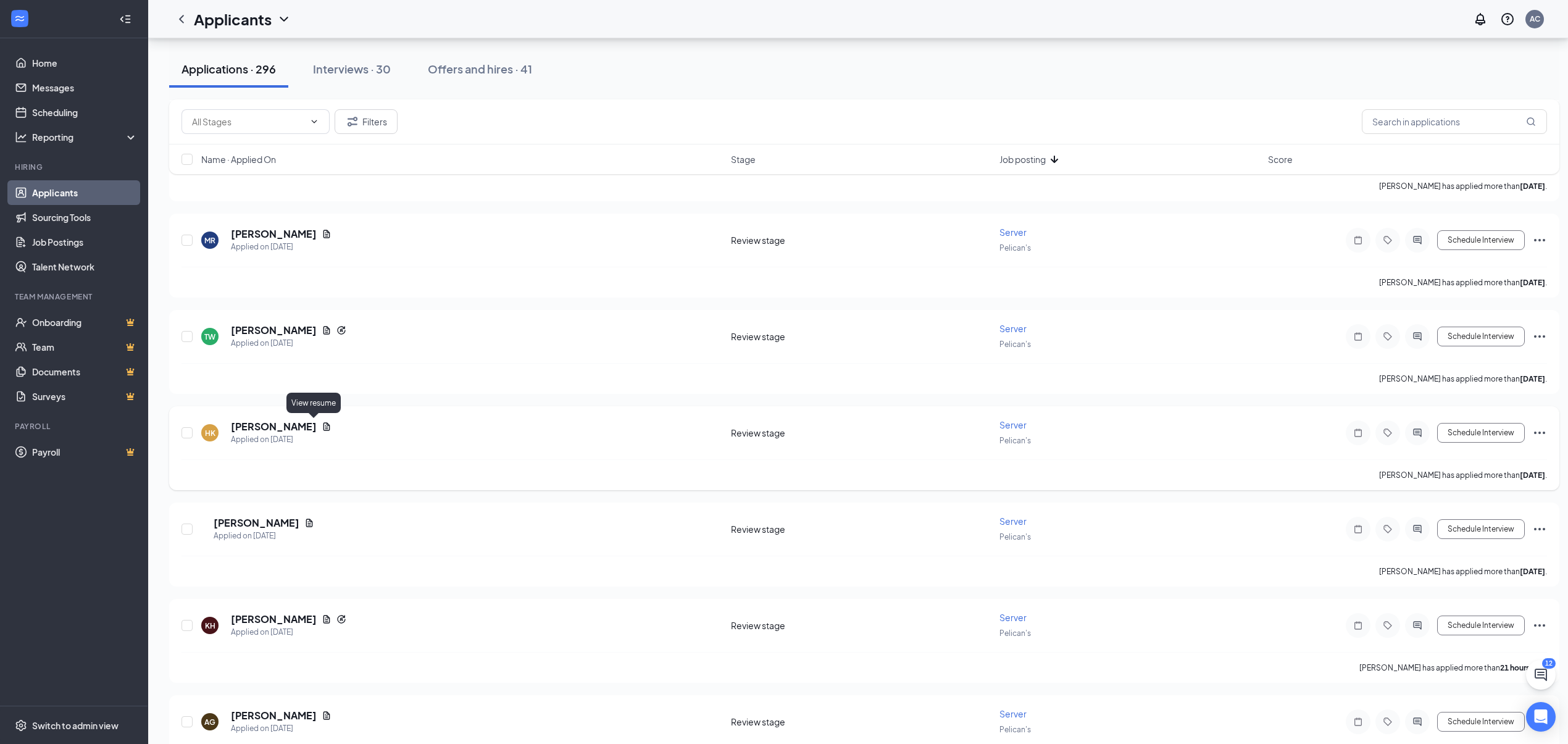
click at [323, 423] on icon "Document" at bounding box center [327, 427] width 7 height 8
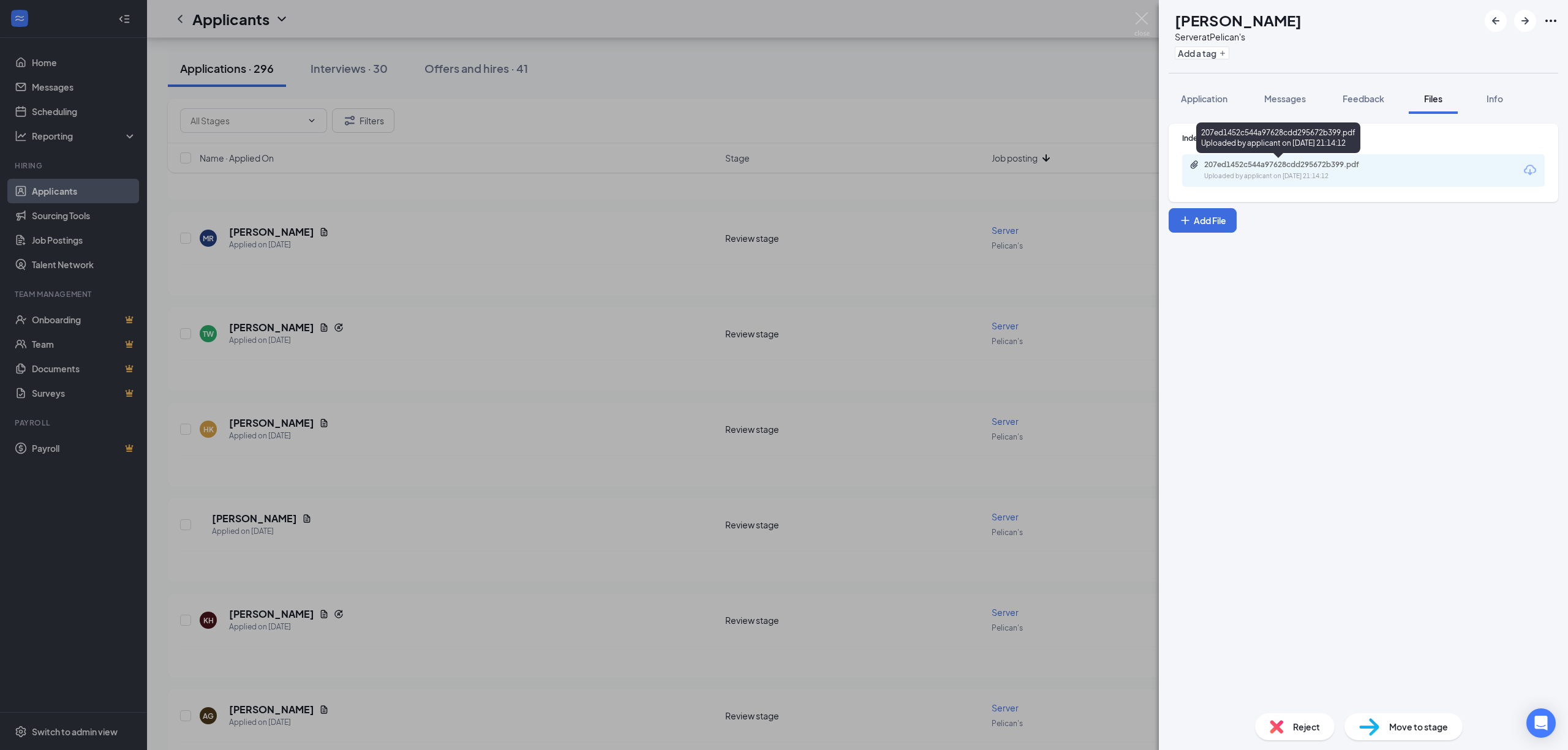
click at [1356, 175] on div "Uploaded by applicant on [DATE] 21:14:12" at bounding box center [1296, 176] width 184 height 10
click at [1304, 726] on span "Reject" at bounding box center [1306, 727] width 27 height 14
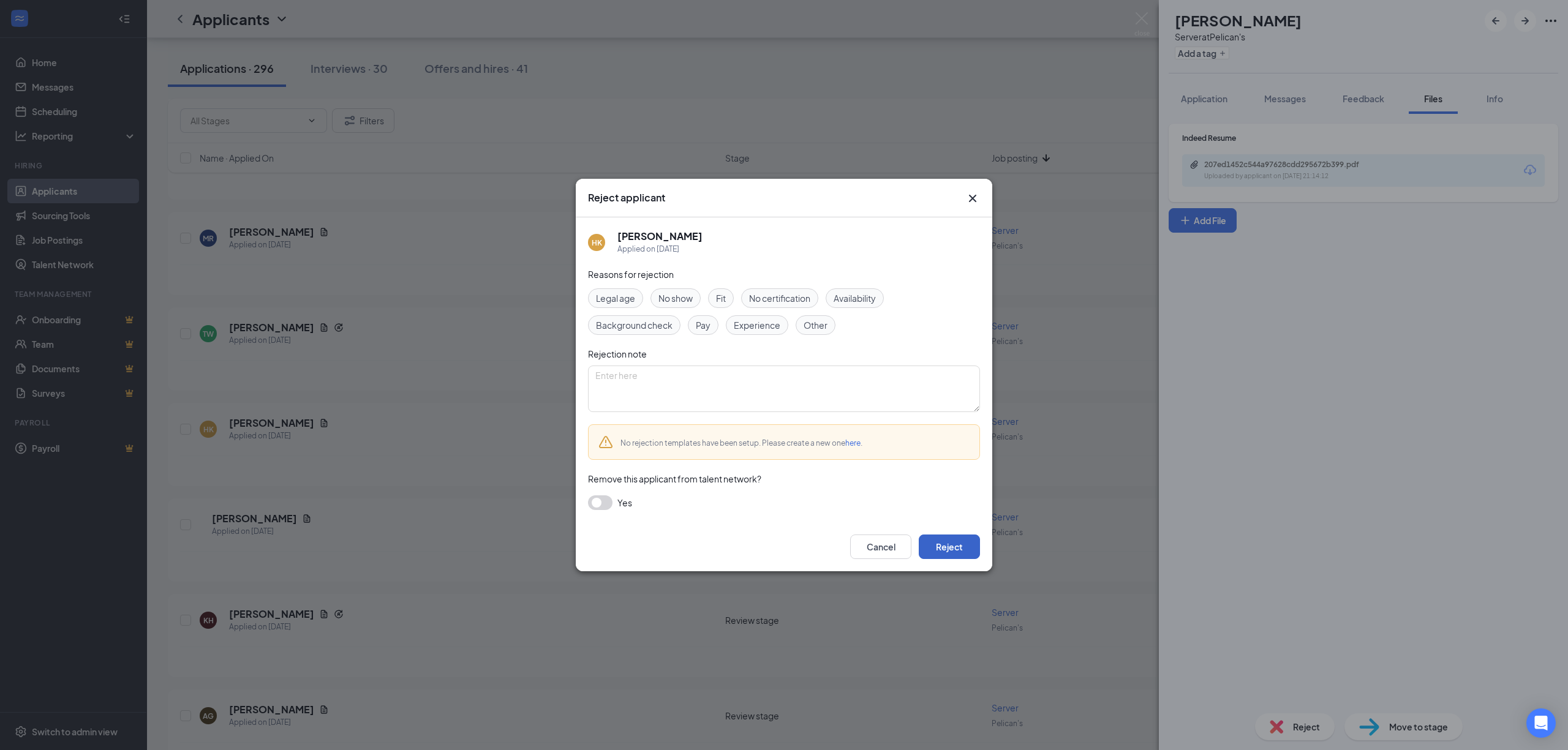
click at [955, 548] on button "Reject" at bounding box center [949, 547] width 61 height 25
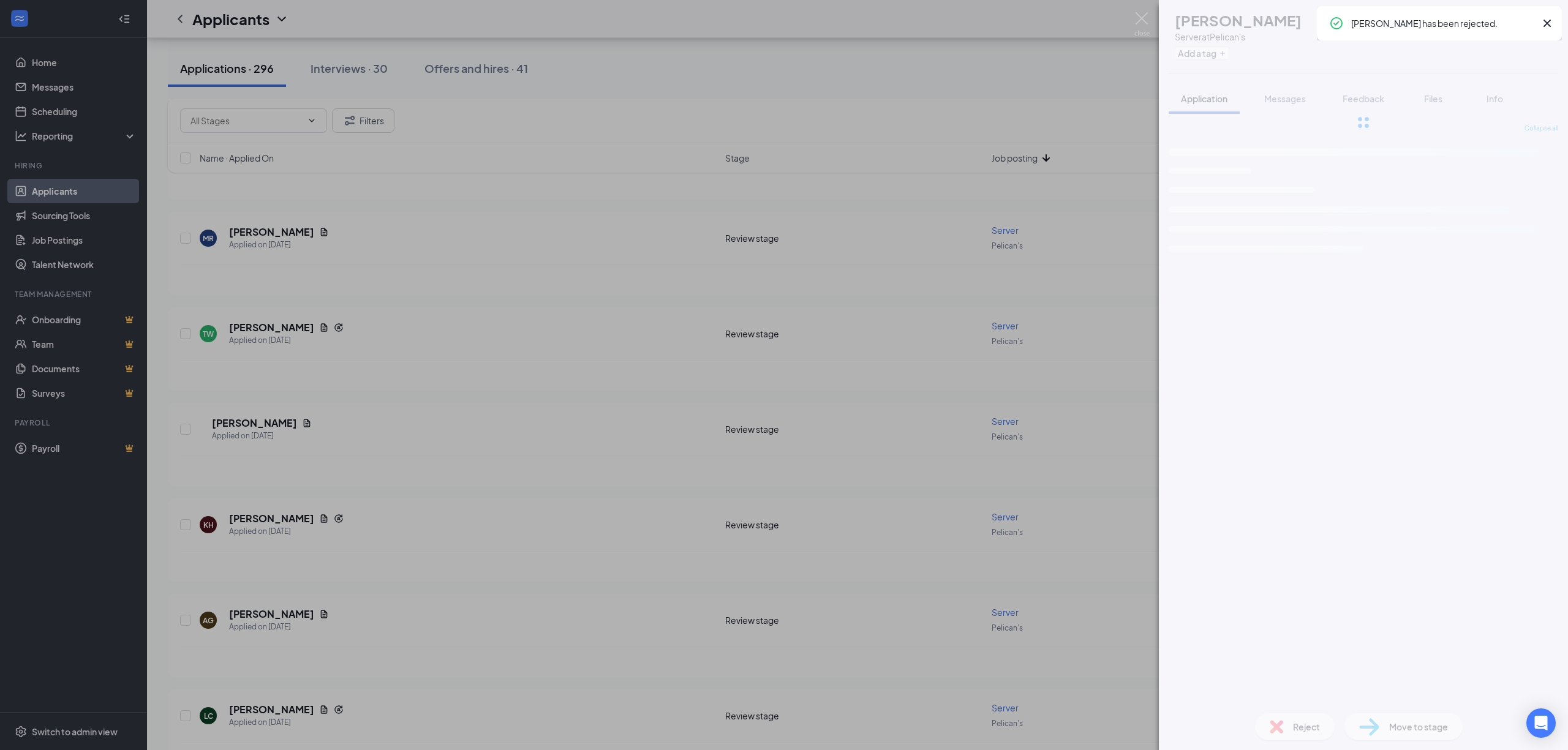
click at [380, 462] on div "CC [PERSON_NAME] Server at Pelican's Add a tag Application Messages Feedback Fi…" at bounding box center [784, 375] width 1568 height 750
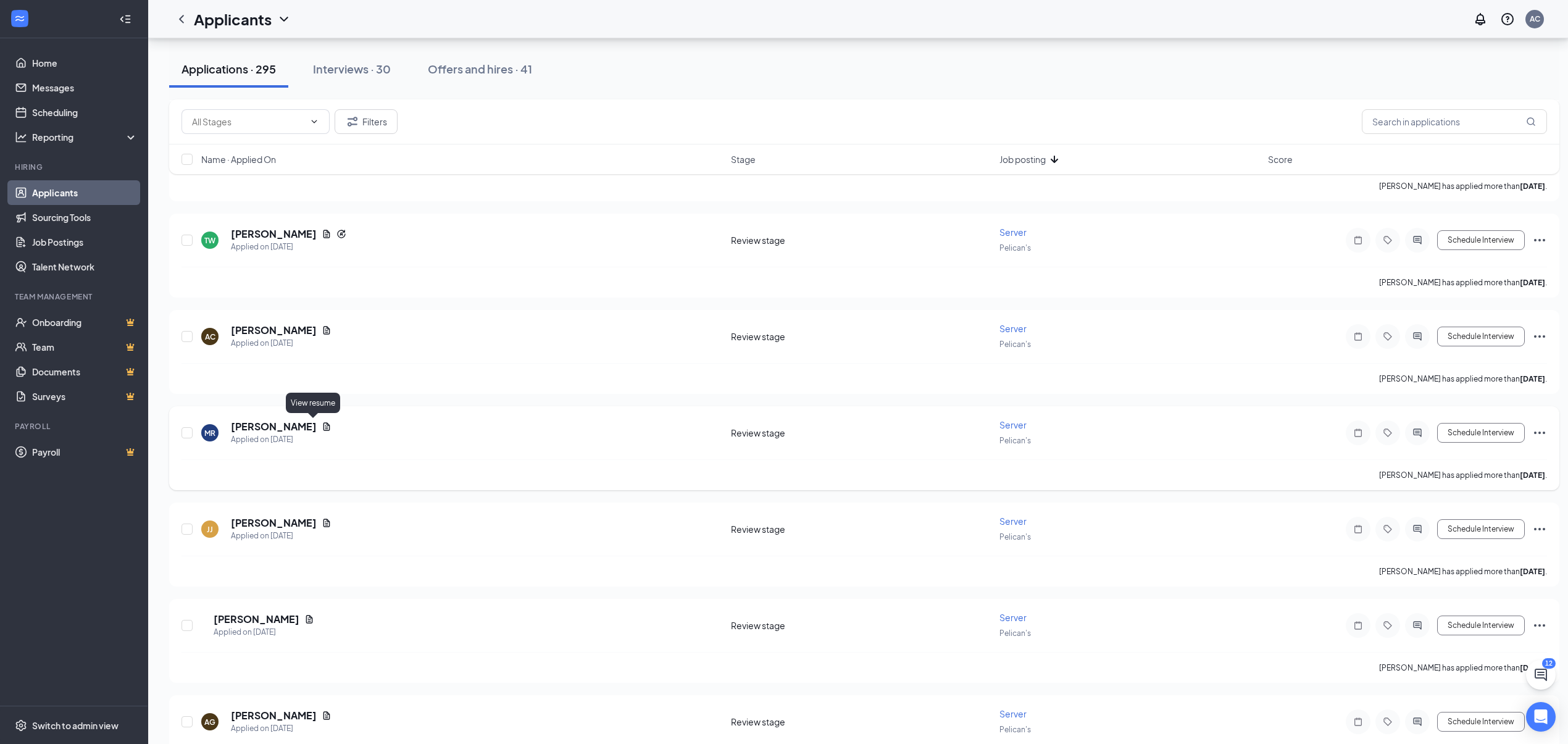
click at [323, 425] on icon "Document" at bounding box center [327, 427] width 7 height 8
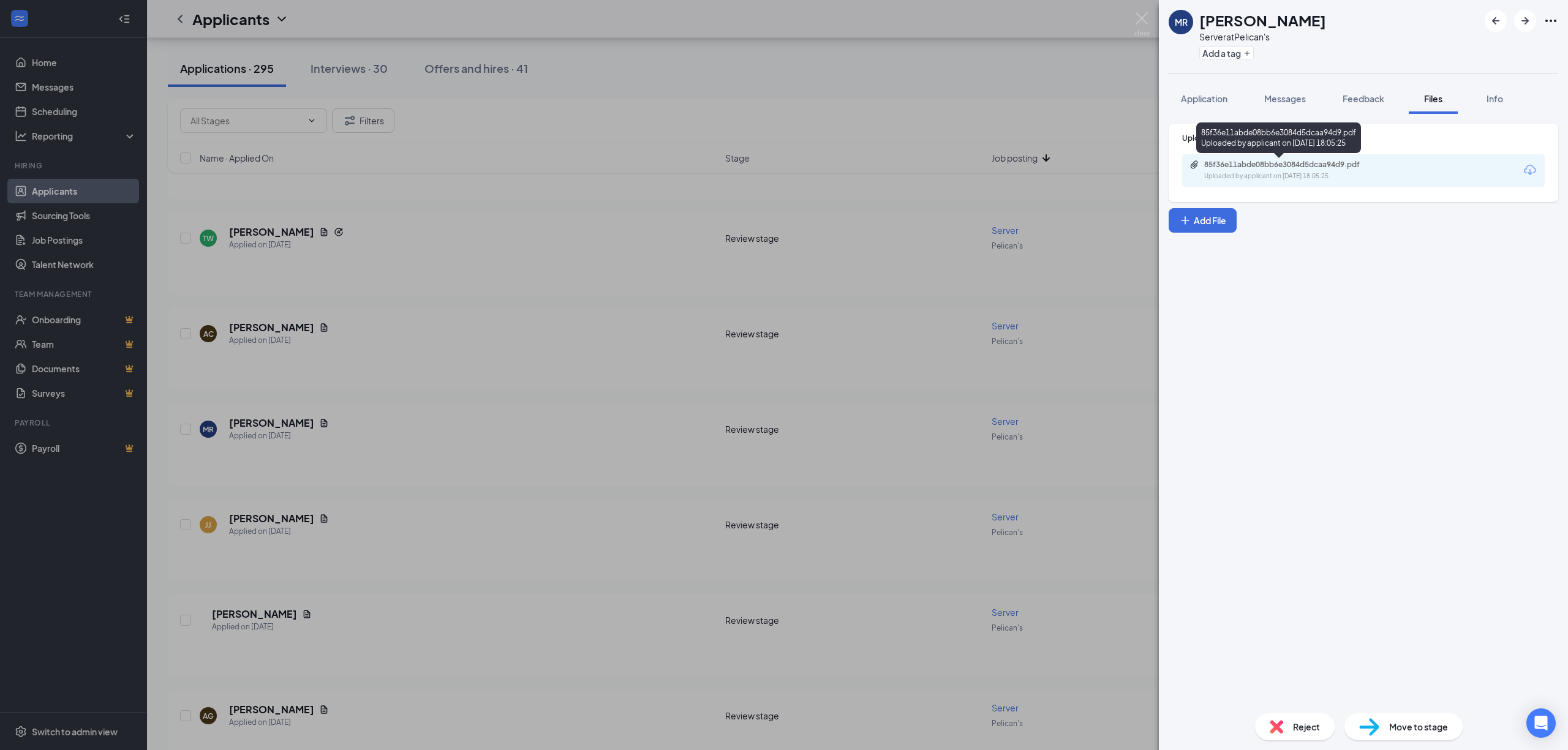
click at [1250, 175] on div "Uploaded by applicant on [DATE] 18:05:25" at bounding box center [1296, 176] width 184 height 10
click at [1375, 719] on img at bounding box center [1369, 727] width 20 height 18
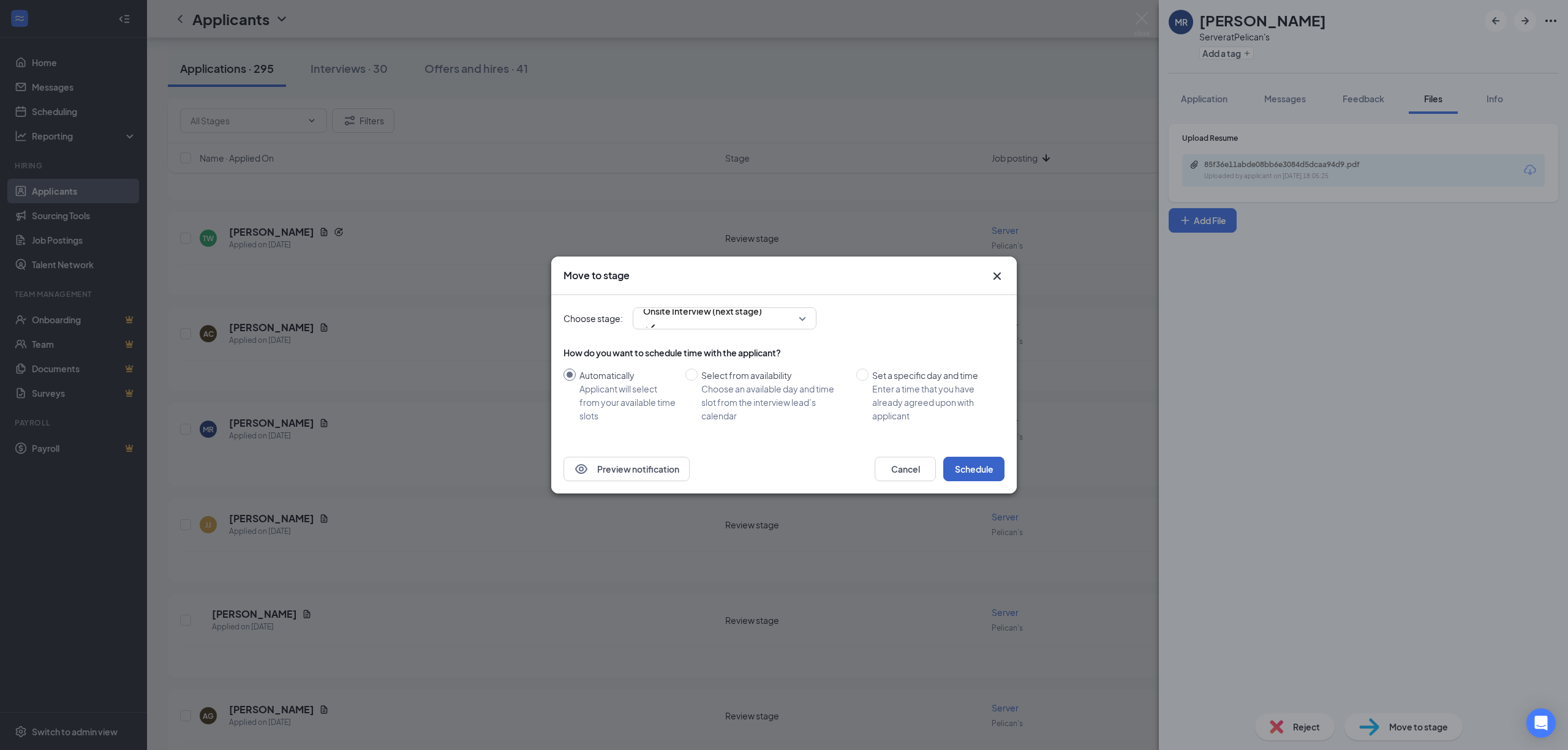
click at [971, 469] on button "Schedule" at bounding box center [973, 469] width 61 height 25
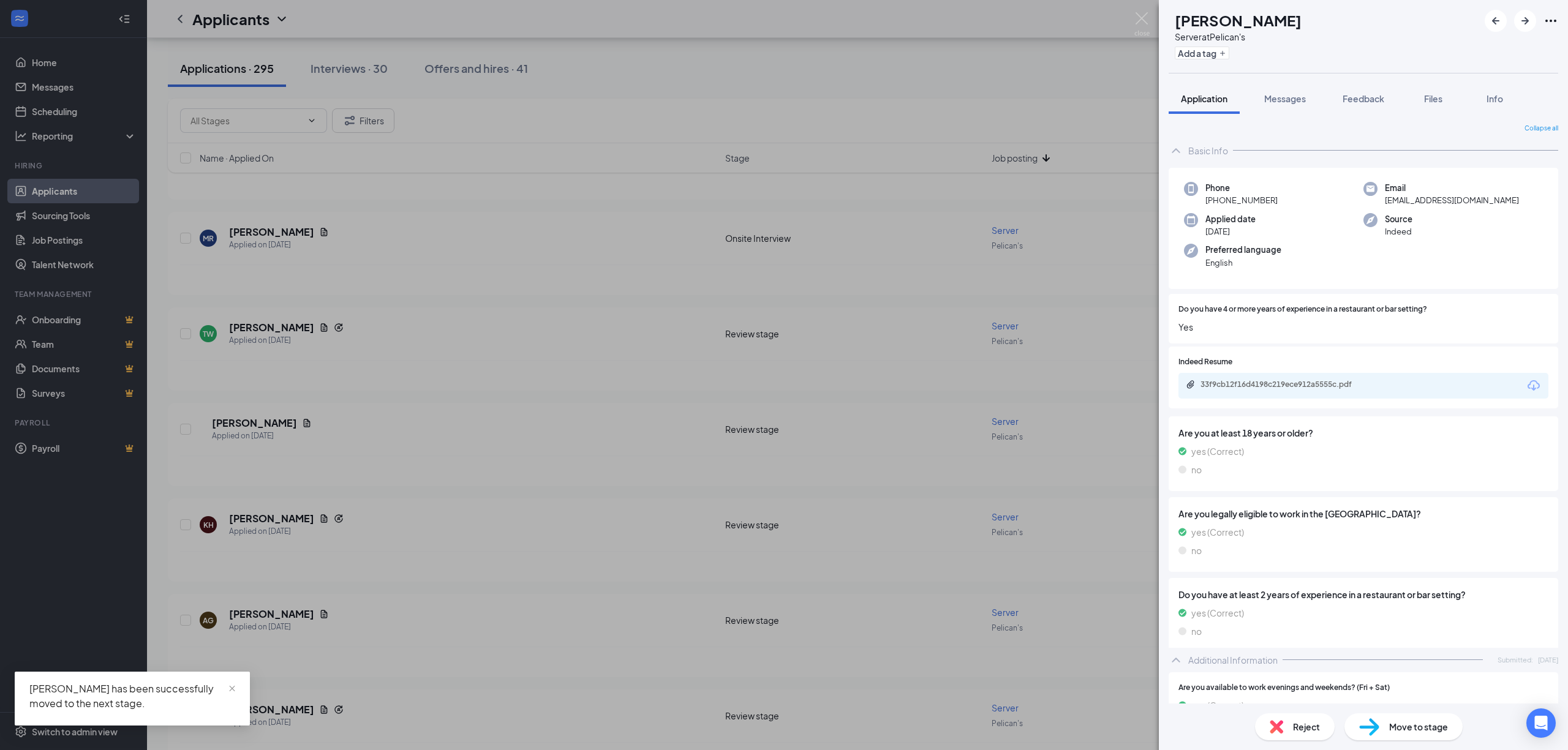
click at [432, 458] on div "[PERSON_NAME] Server at Pelican's Add a tag Application Messages Feedback Files…" at bounding box center [784, 375] width 1568 height 750
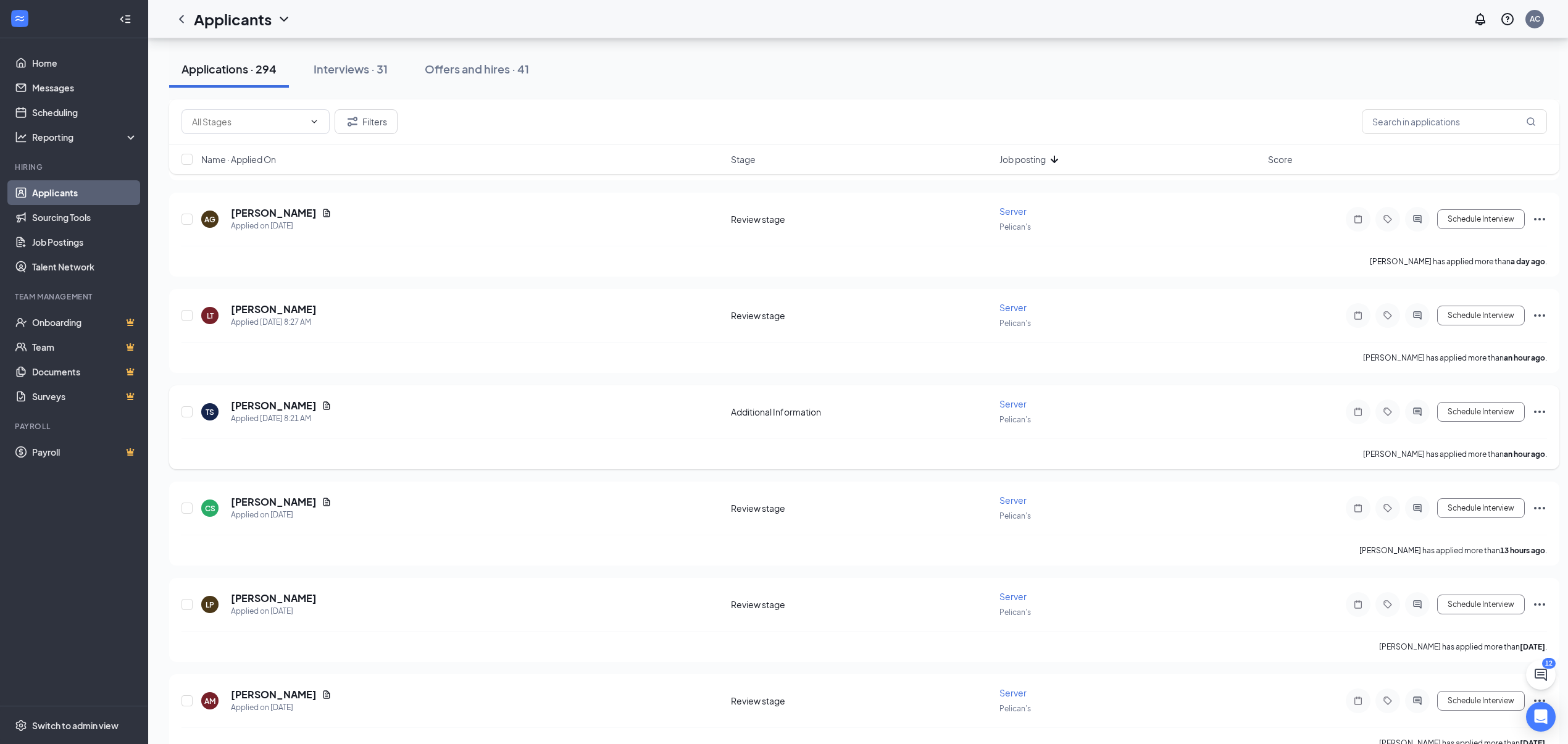
scroll to position [823, 0]
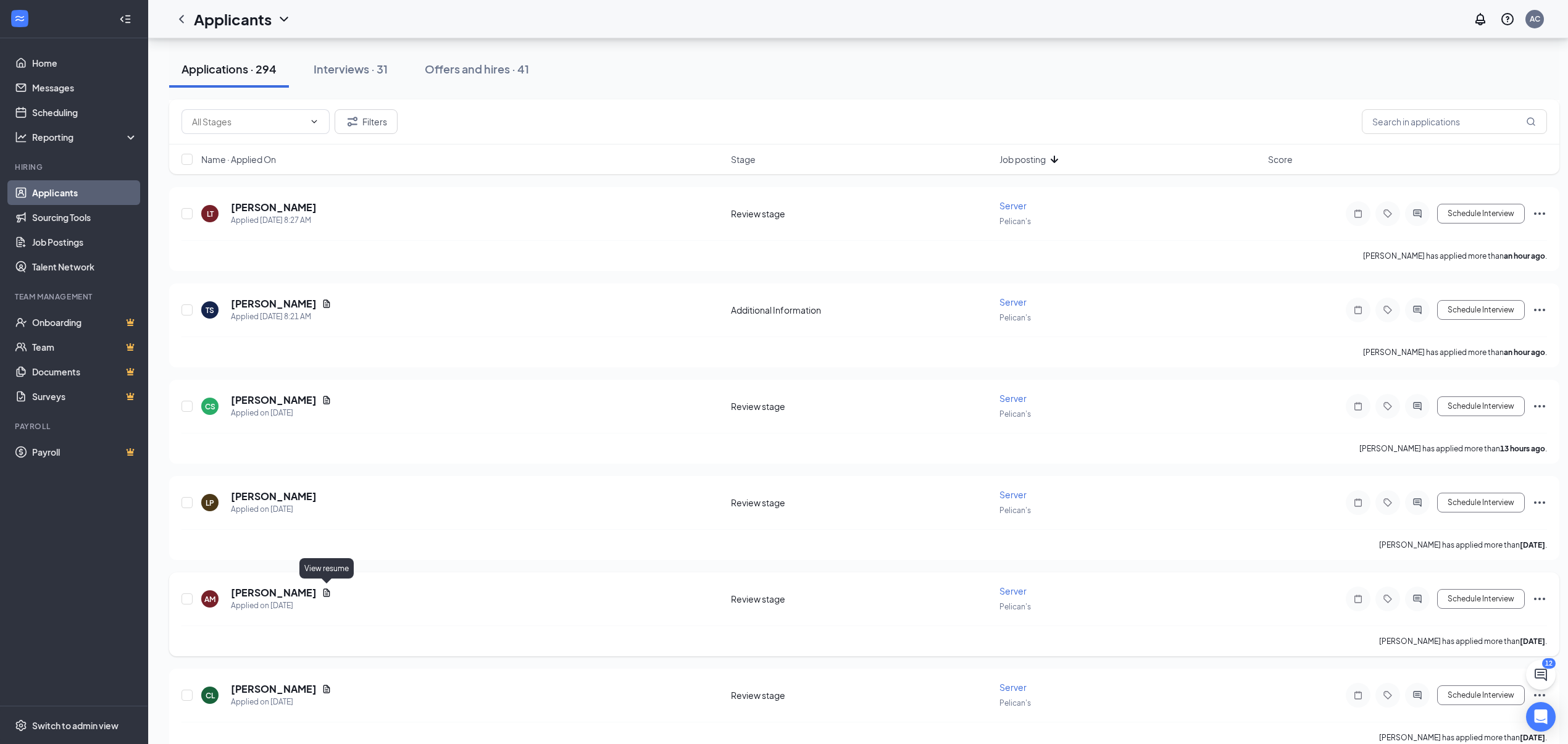
click at [327, 591] on icon "Document" at bounding box center [327, 593] width 7 height 8
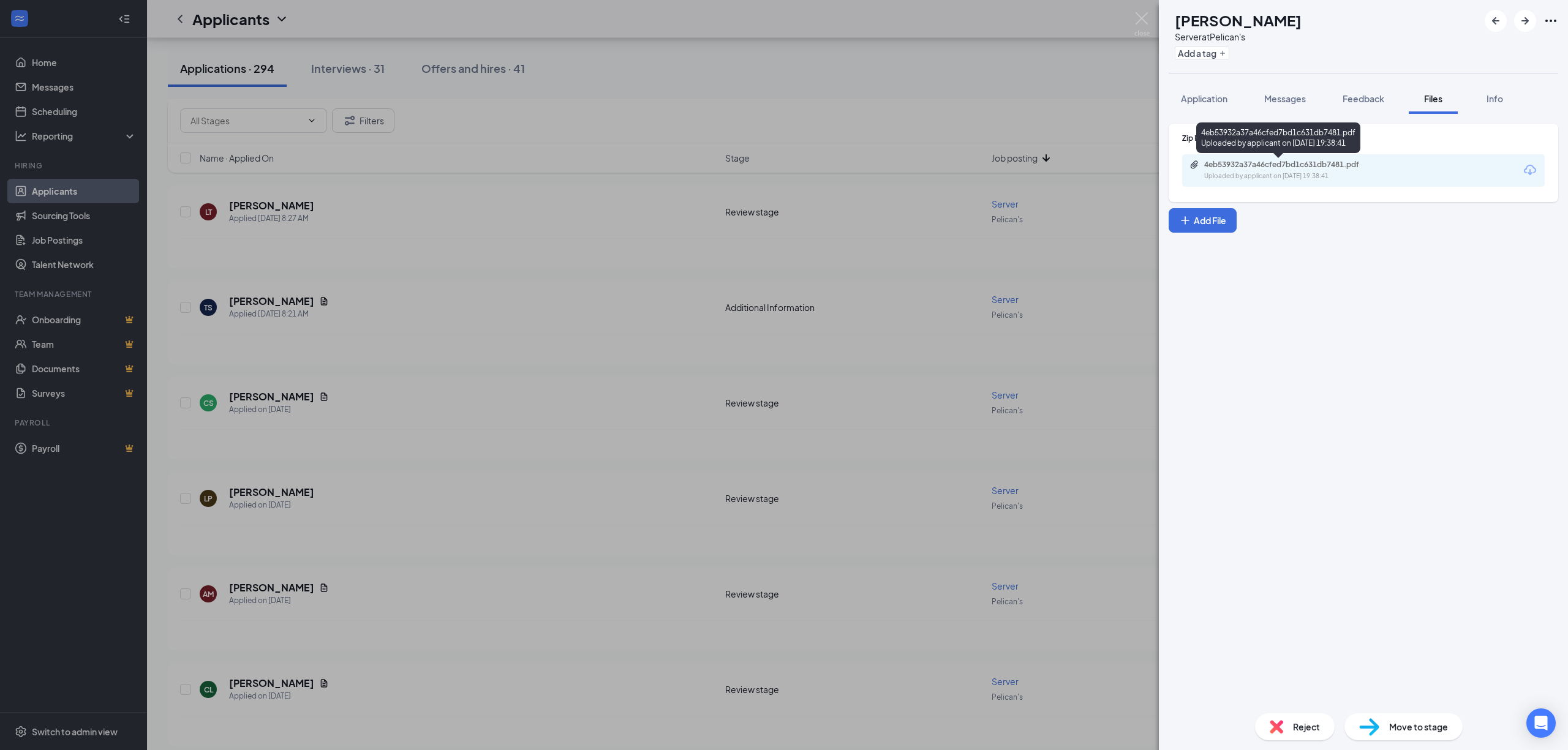
click at [1262, 165] on div "4eb53932a37a46cfed7bd1c631db7481.pdf" at bounding box center [1290, 164] width 171 height 10
click at [1292, 718] on div "Reject" at bounding box center [1295, 727] width 80 height 27
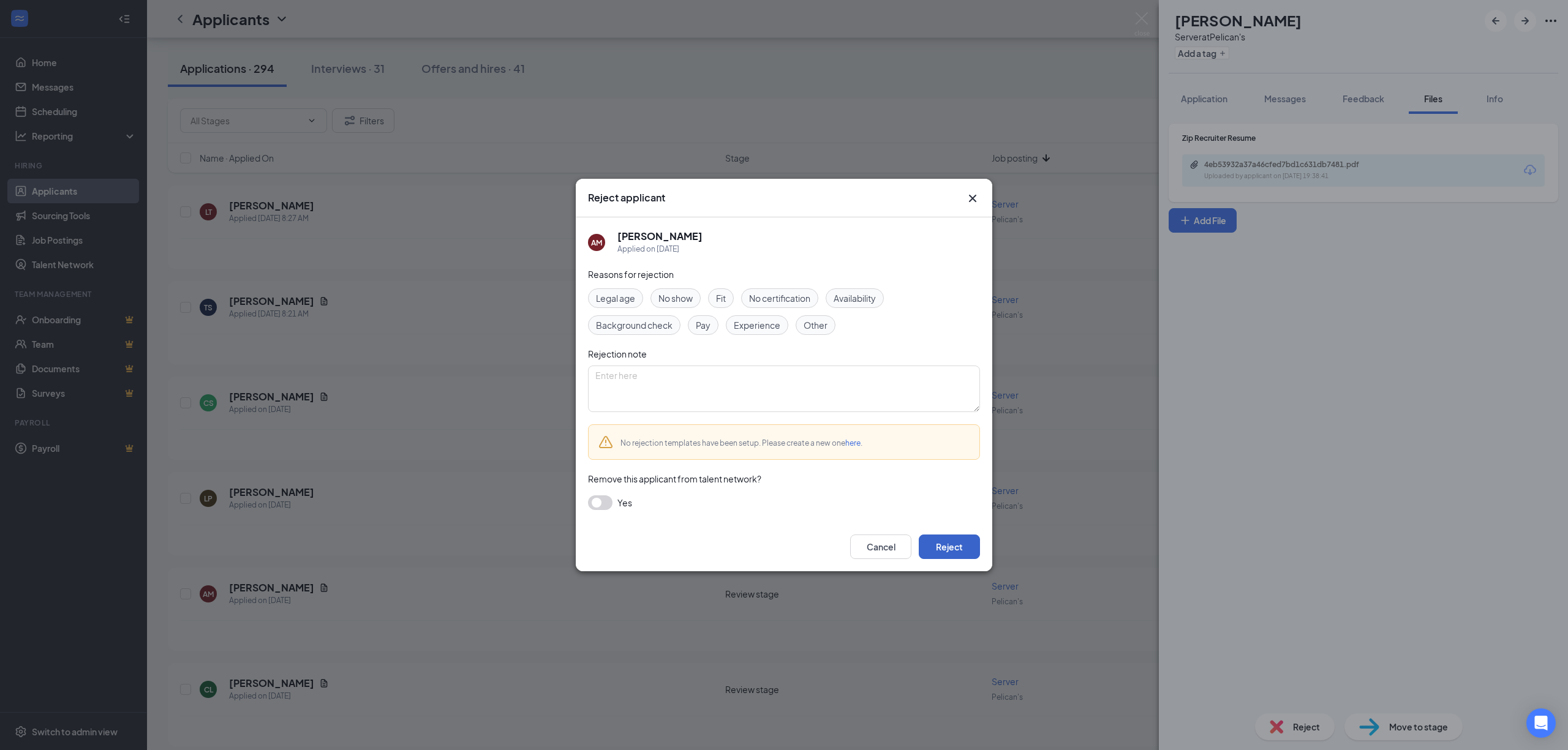
click at [951, 556] on button "Reject" at bounding box center [949, 547] width 61 height 25
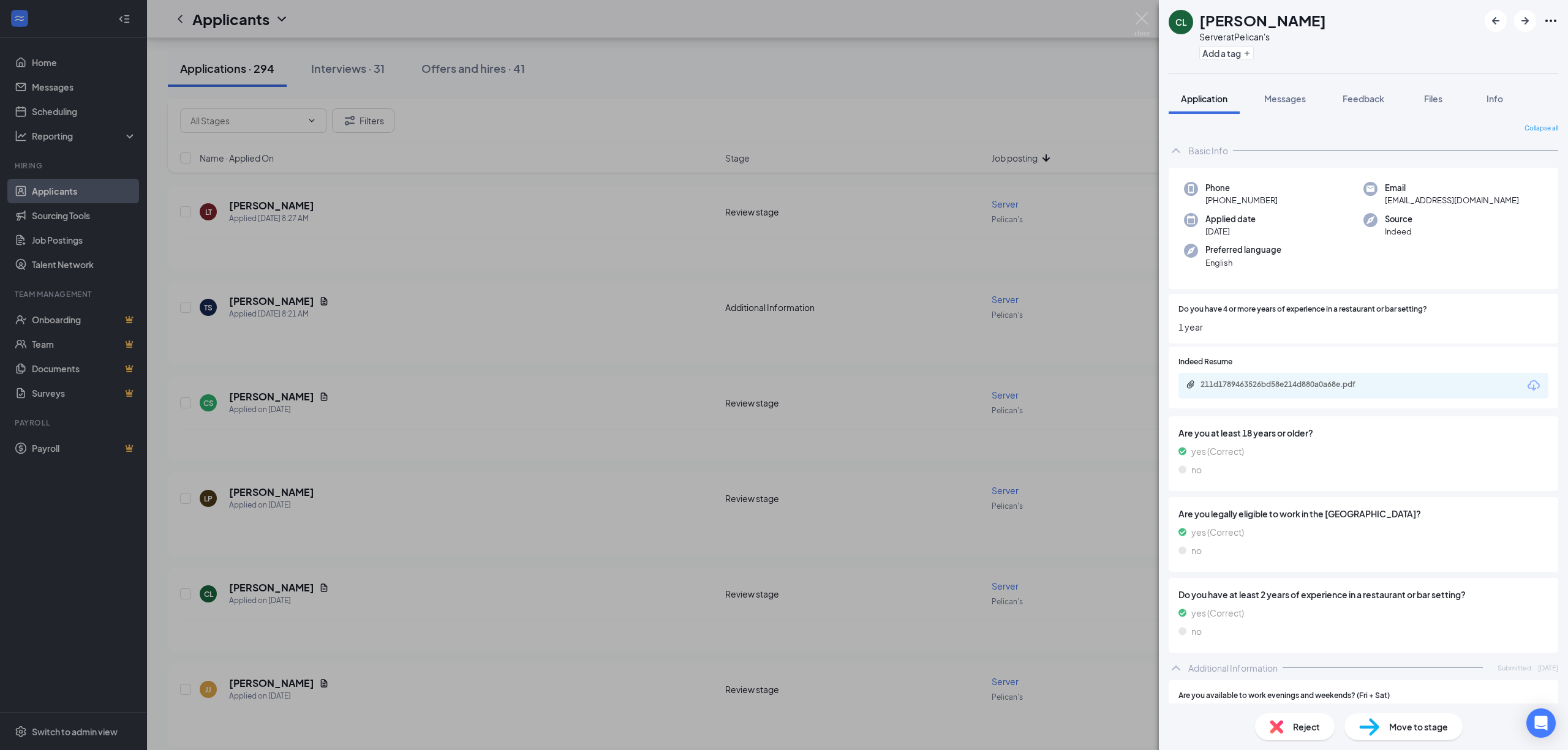
click at [456, 513] on div "CL [PERSON_NAME] Server at Pelican's Add a tag Application Messages Feedback Fi…" at bounding box center [784, 375] width 1568 height 750
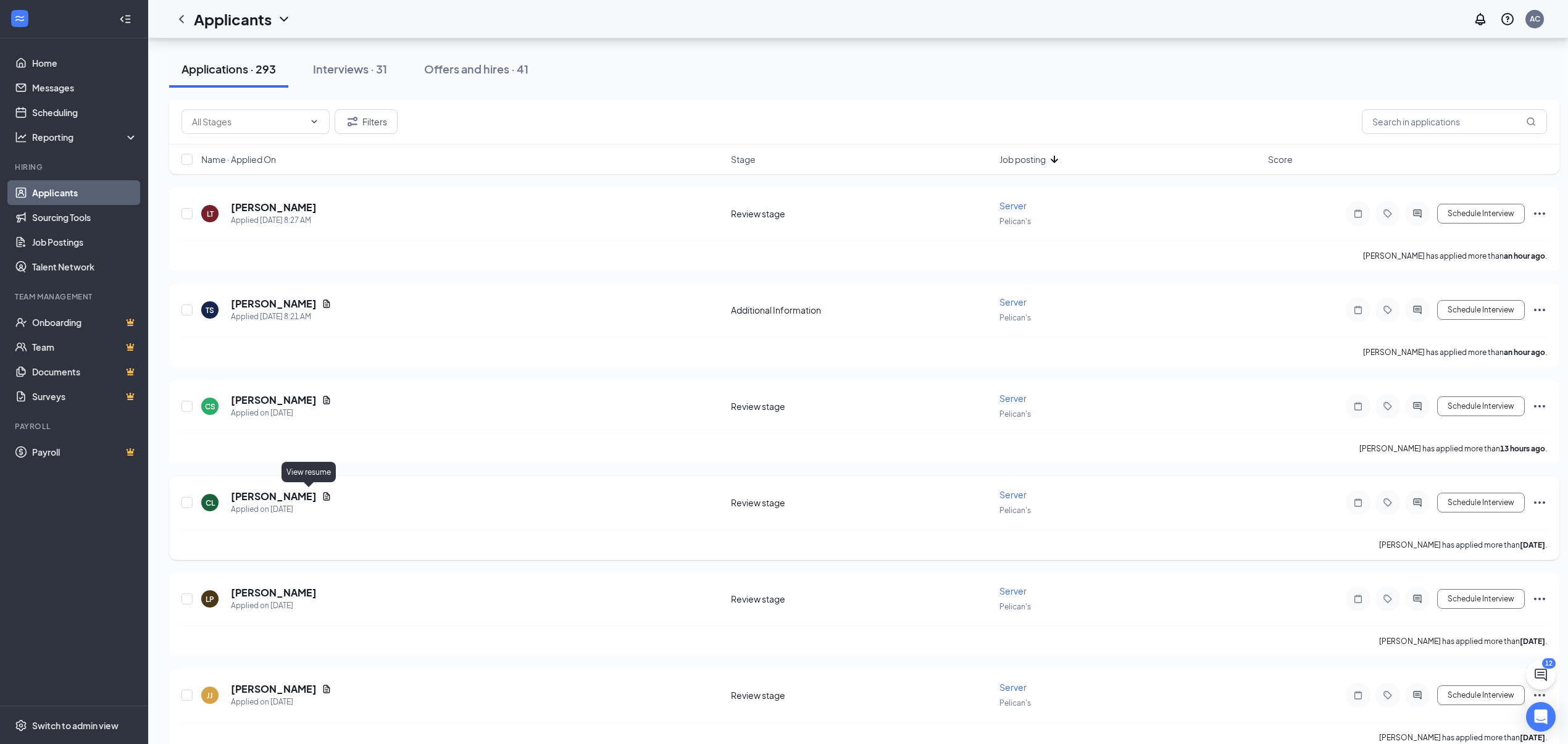
click at [322, 491] on icon "Document" at bounding box center [327, 496] width 10 height 10
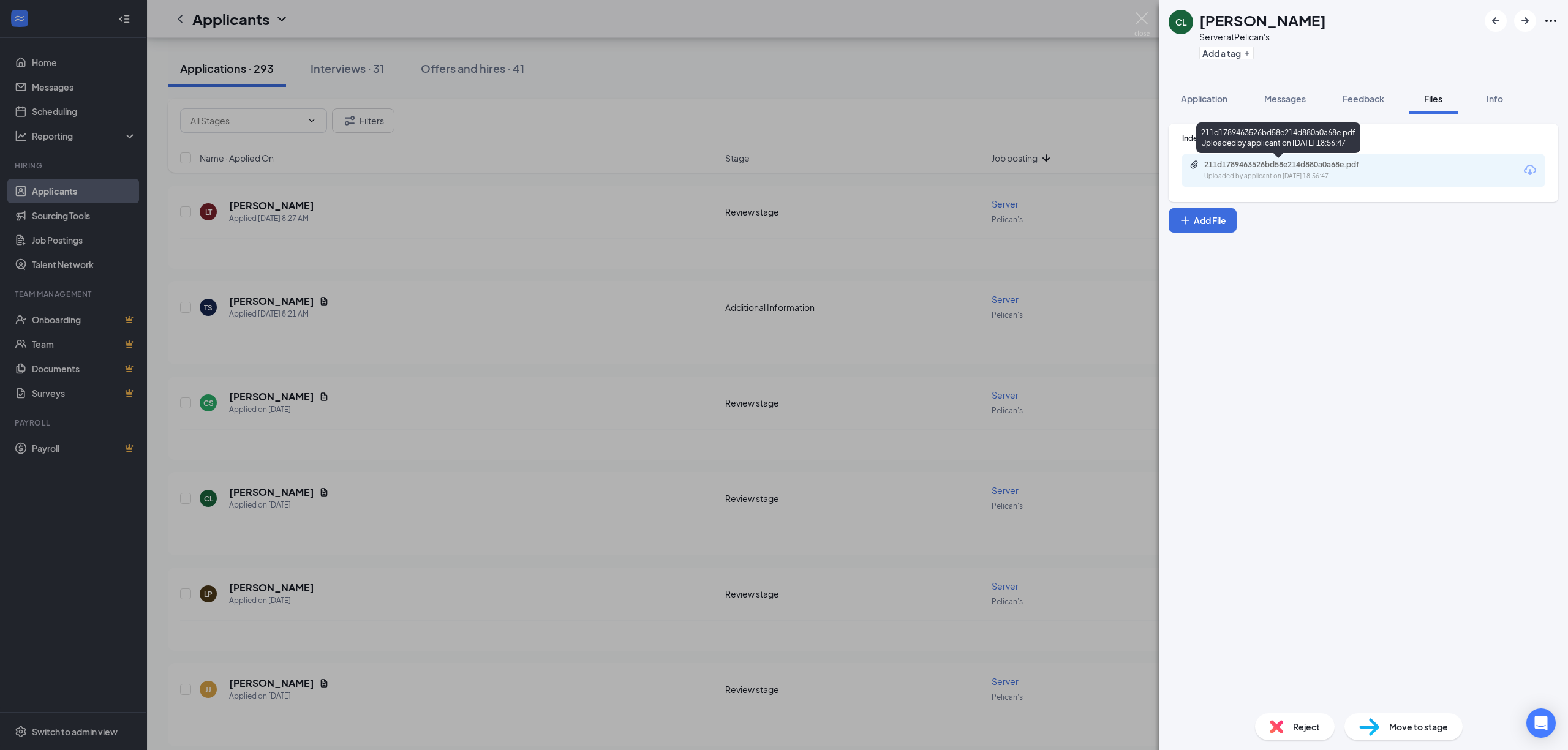
click at [1277, 175] on div "Uploaded by applicant on [DATE] 18:56:47" at bounding box center [1296, 176] width 184 height 10
click at [1285, 723] on div "Reject" at bounding box center [1295, 727] width 80 height 27
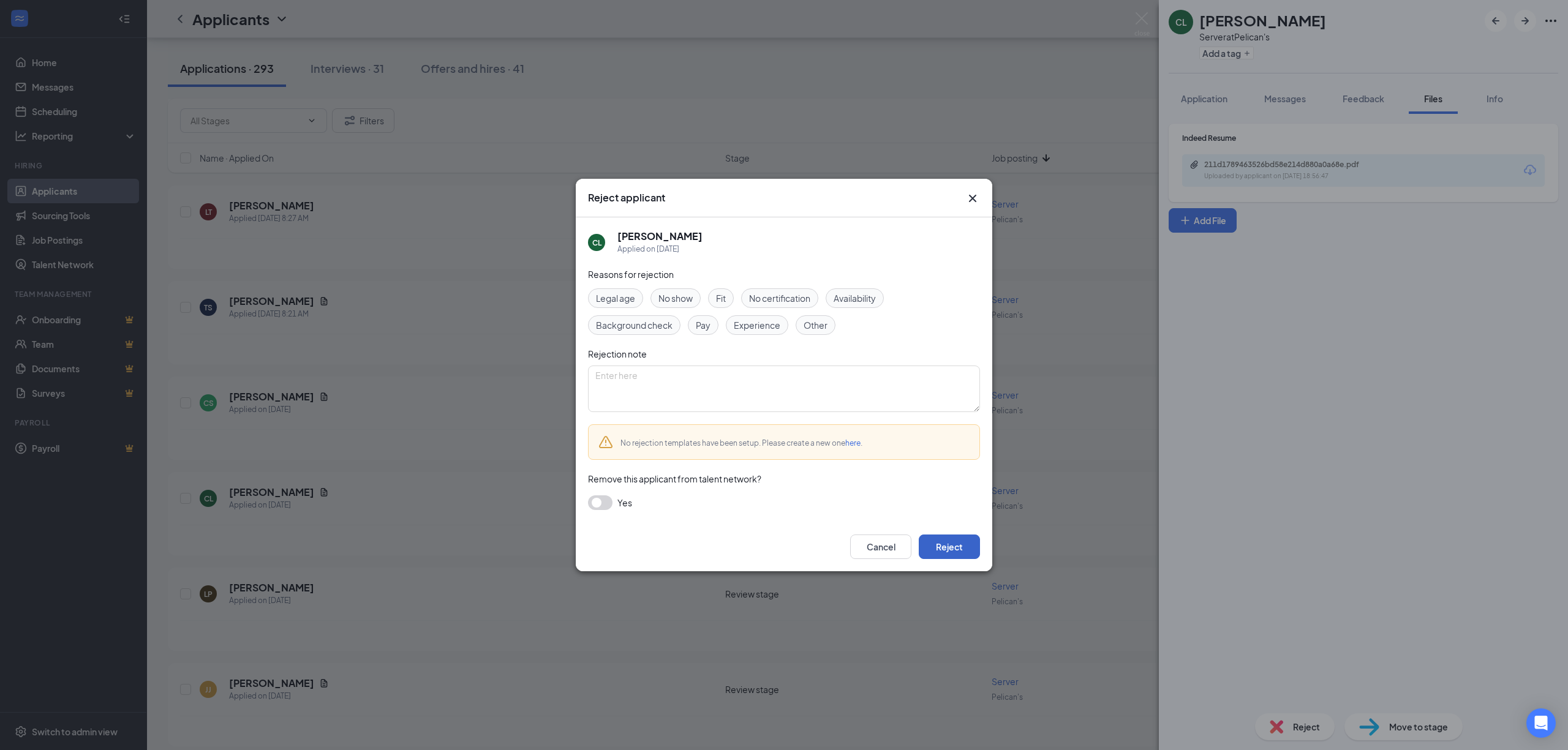
click at [964, 544] on button "Reject" at bounding box center [949, 547] width 61 height 25
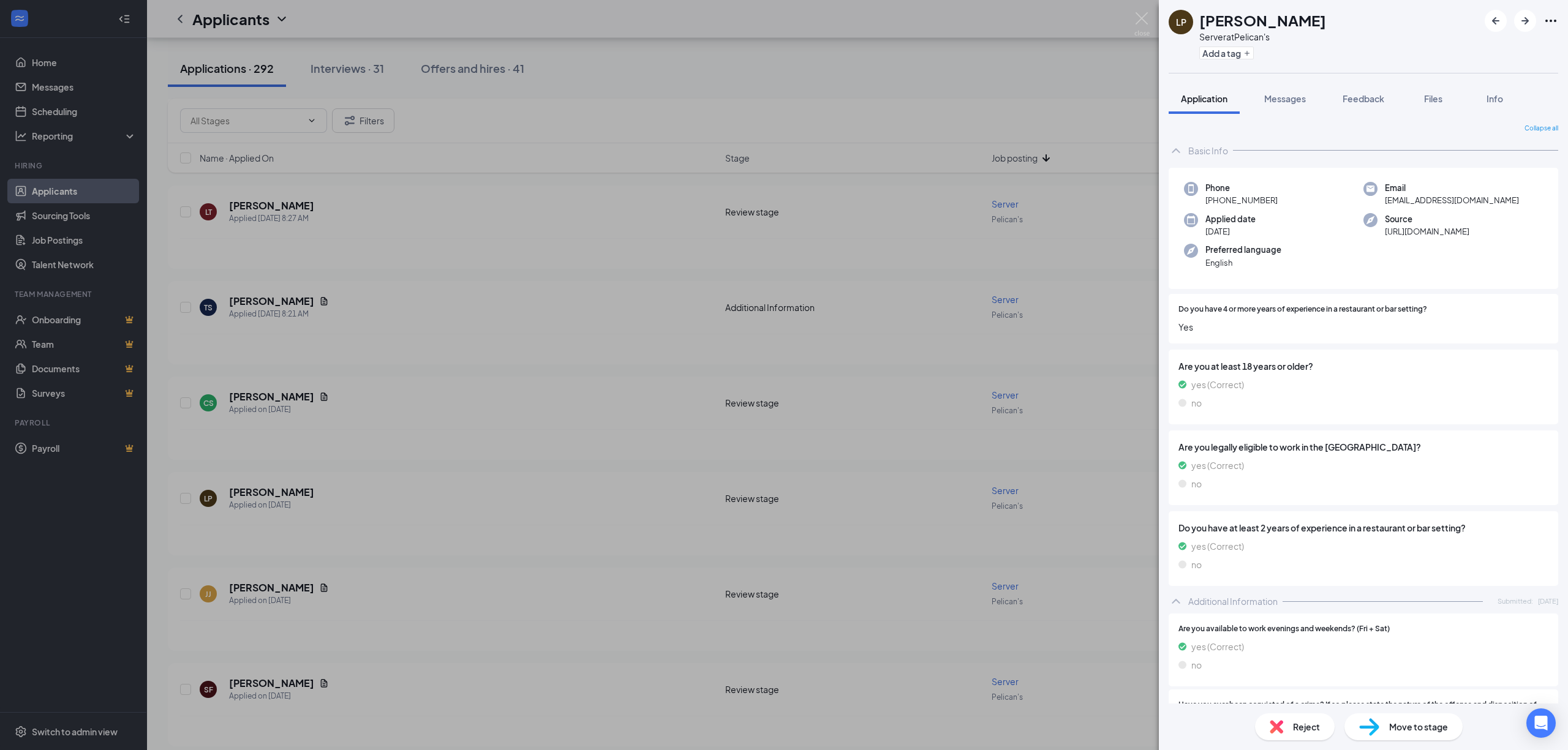
click at [376, 484] on div "LP [PERSON_NAME] Server at Pelican's Add a tag Application Messages Feedback Fi…" at bounding box center [784, 375] width 1568 height 750
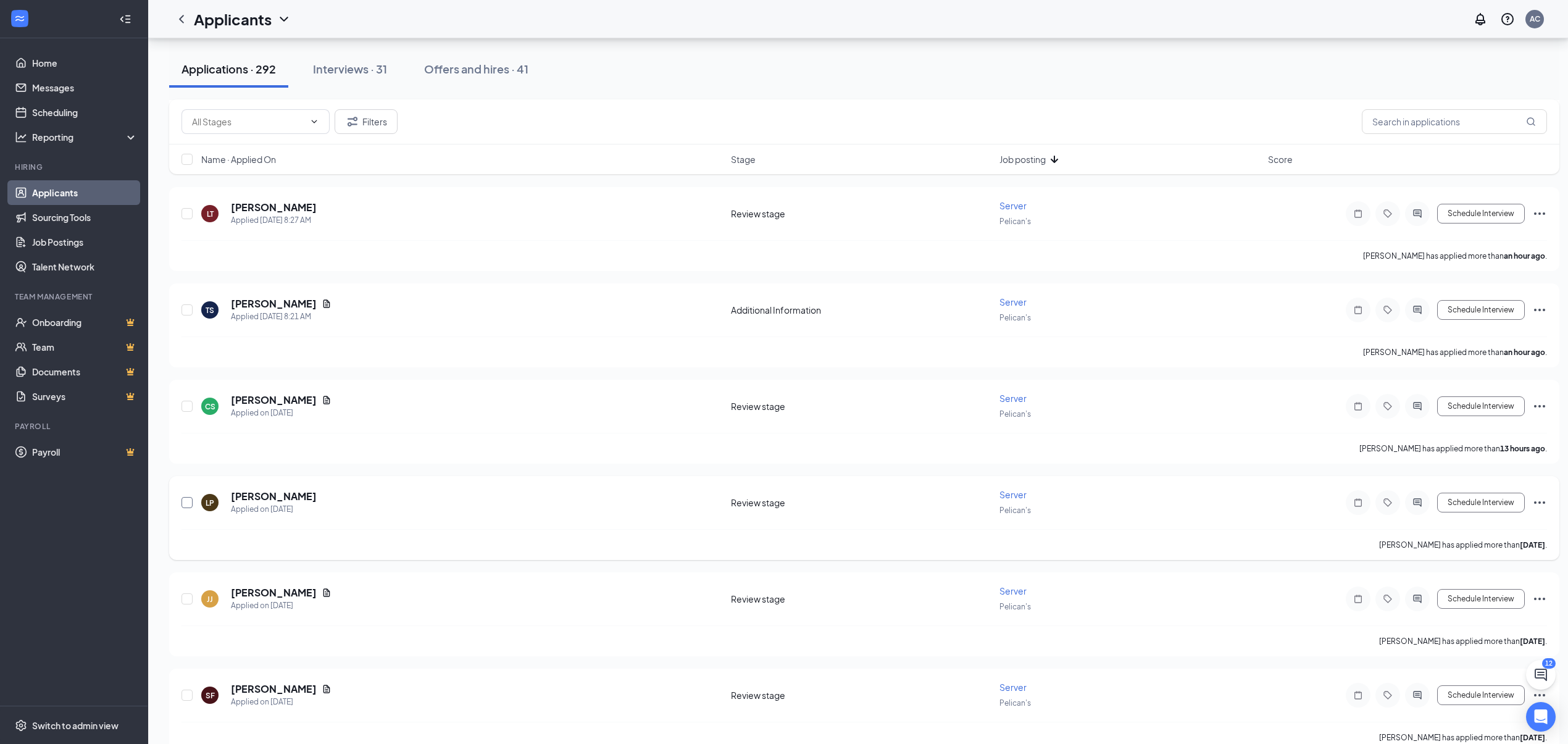
click at [184, 499] on input "checkbox" at bounding box center [187, 502] width 11 height 11
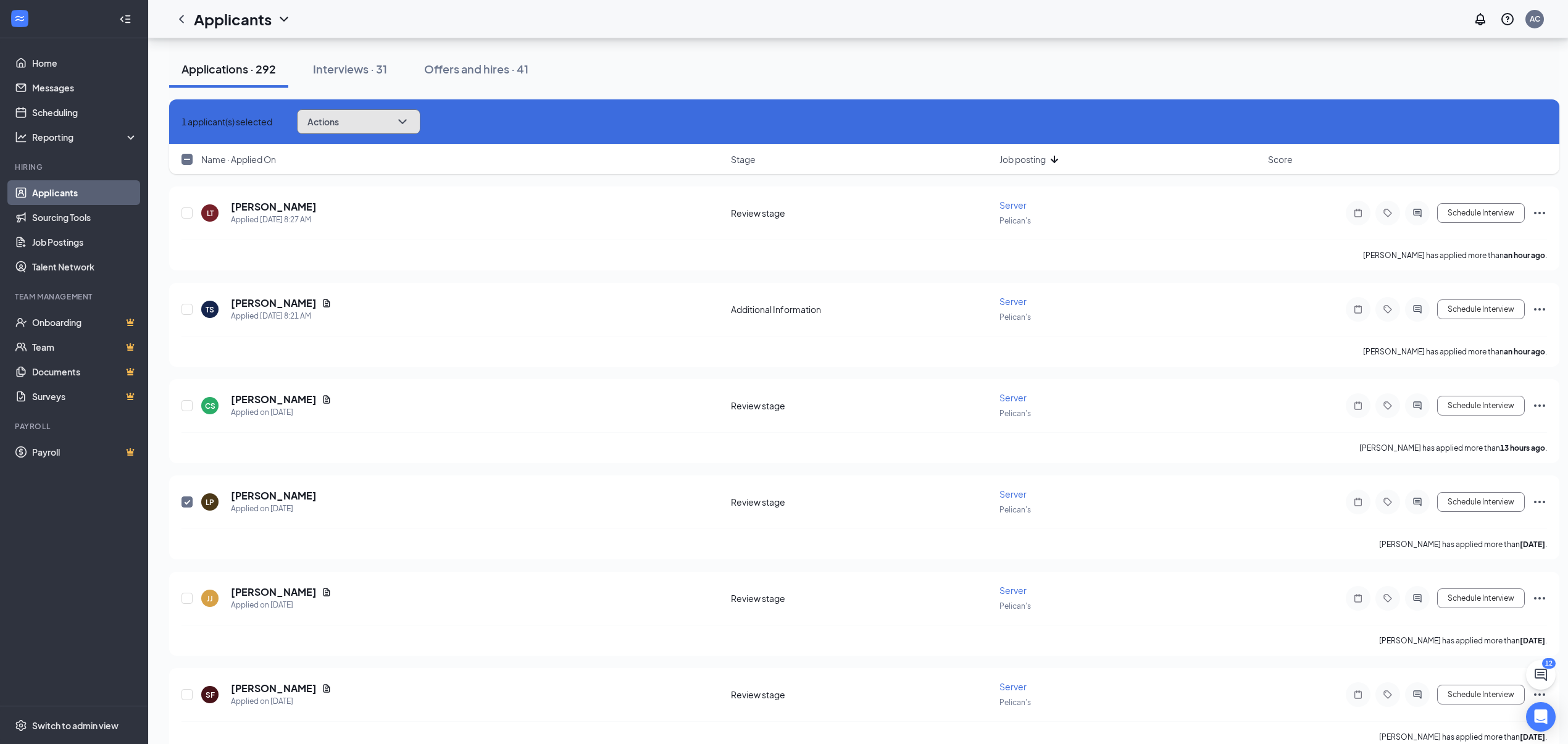
click at [411, 126] on button "Actions" at bounding box center [359, 122] width 123 height 25
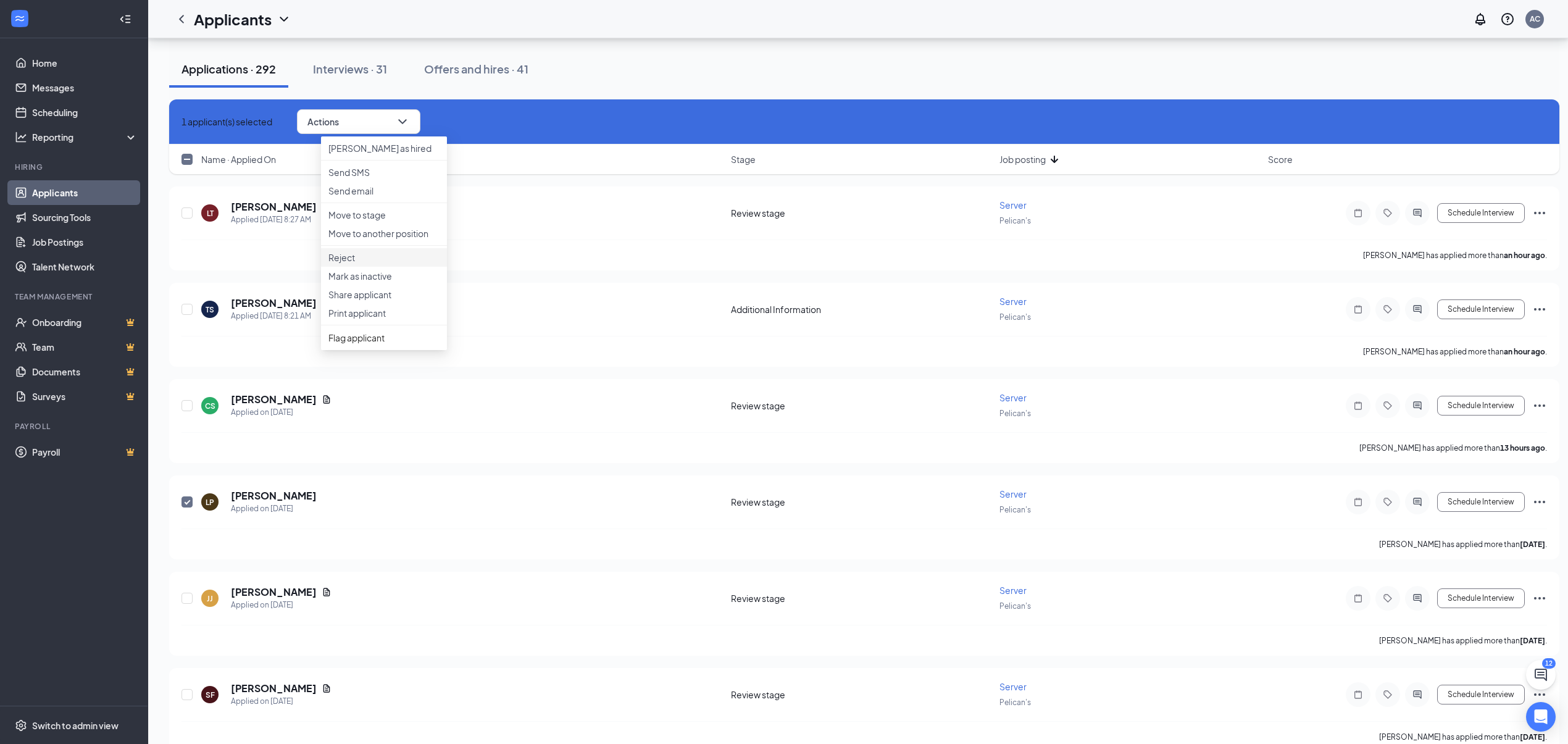
click at [349, 264] on p "Reject" at bounding box center [384, 257] width 111 height 12
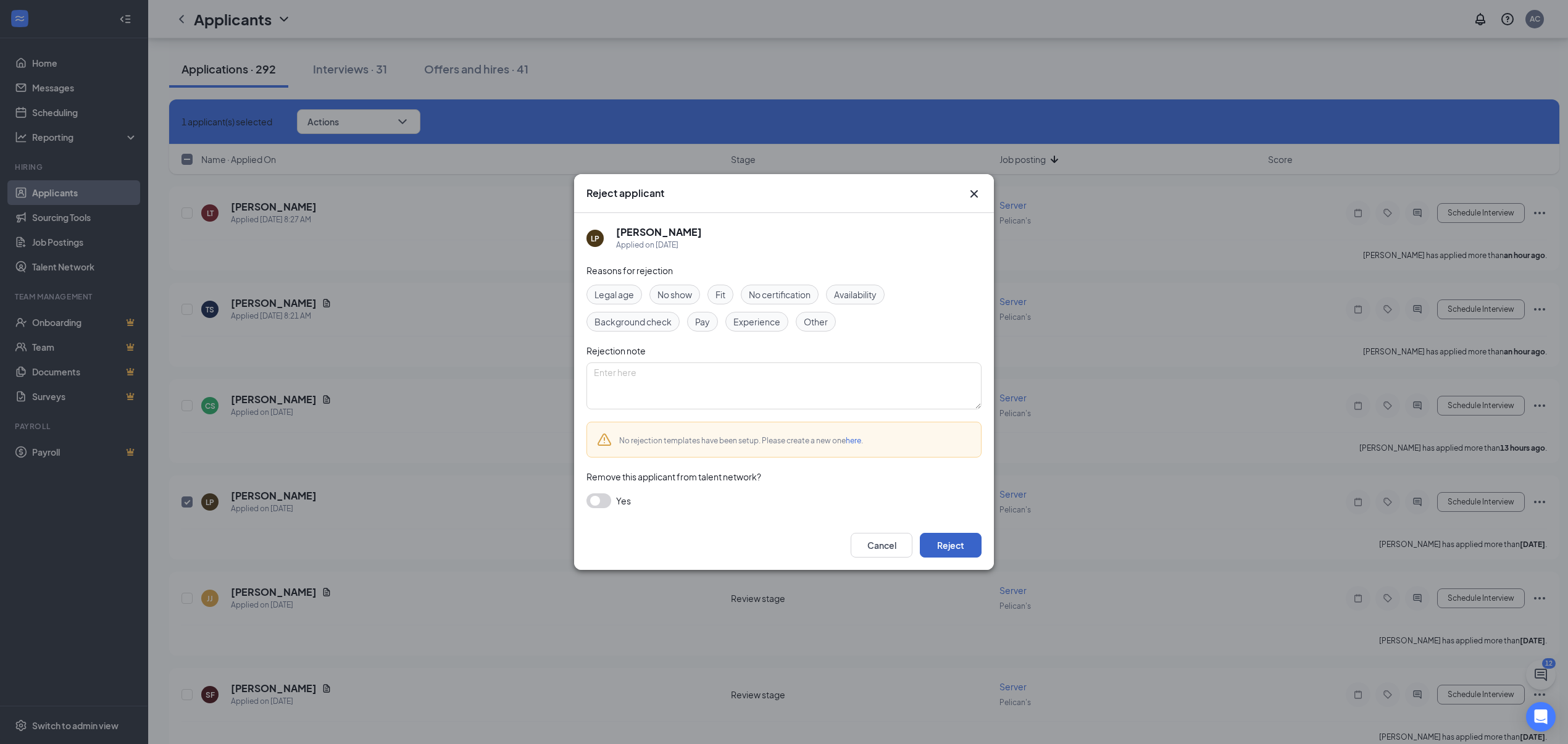
click at [952, 543] on button "Reject" at bounding box center [951, 546] width 62 height 25
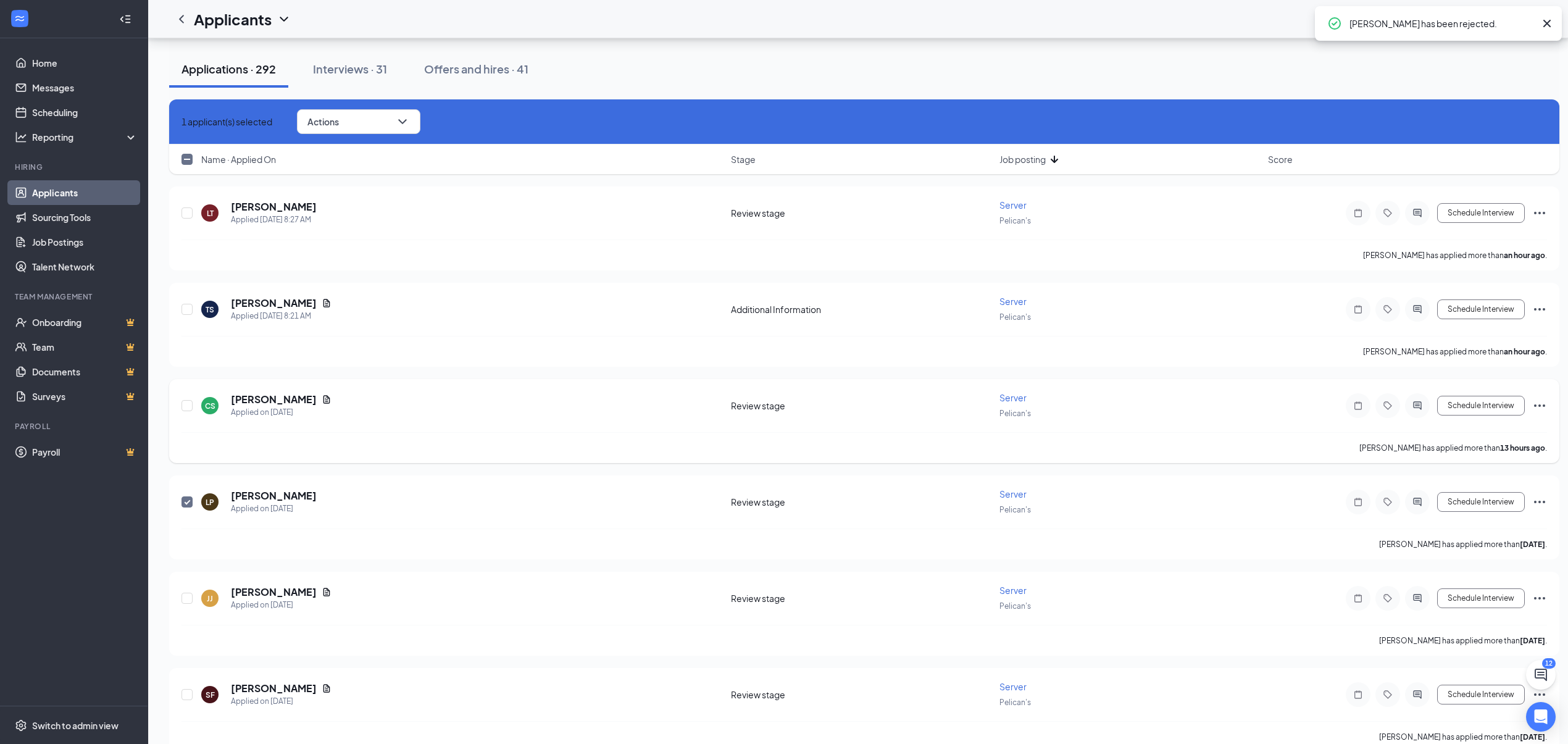
checkbox input "false"
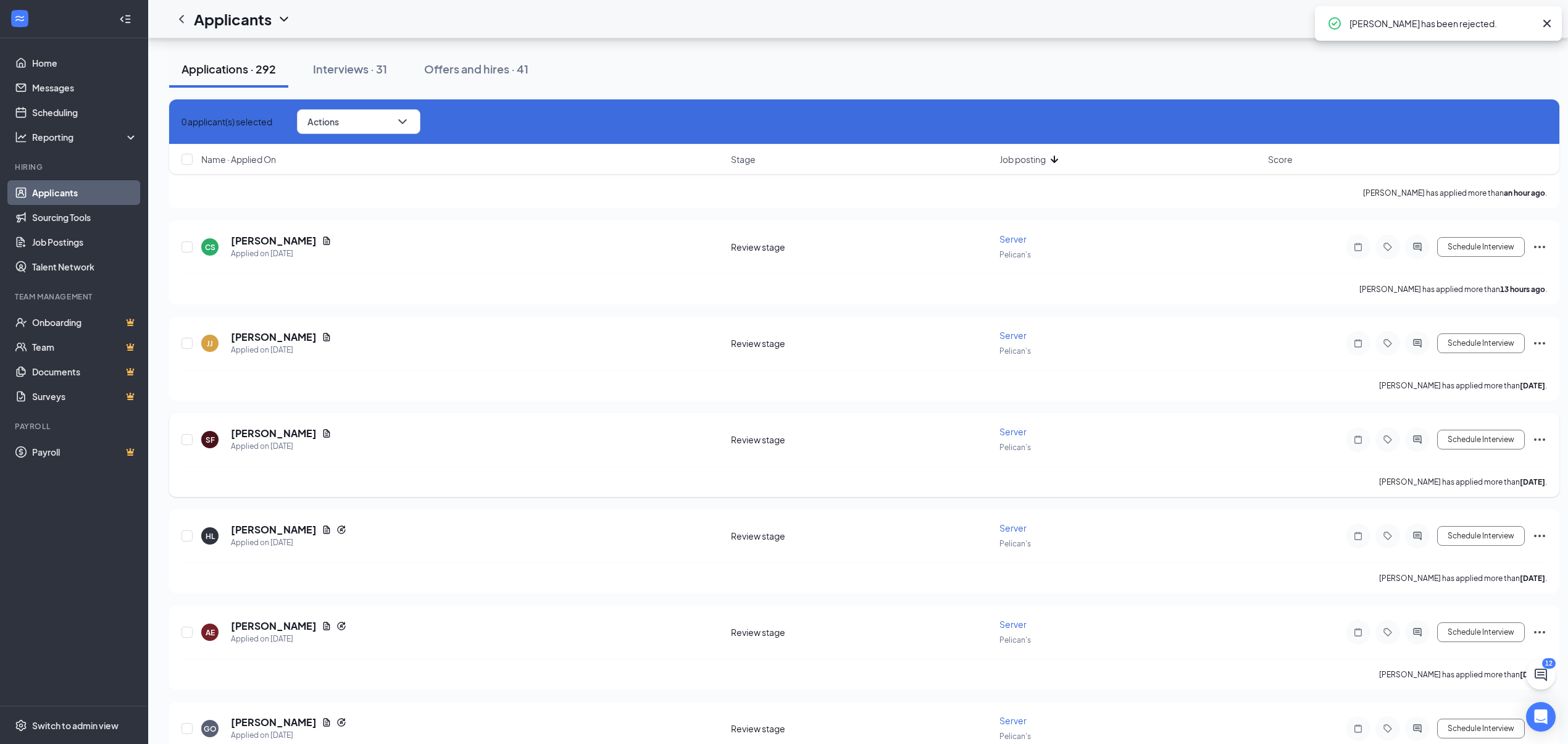
scroll to position [988, 0]
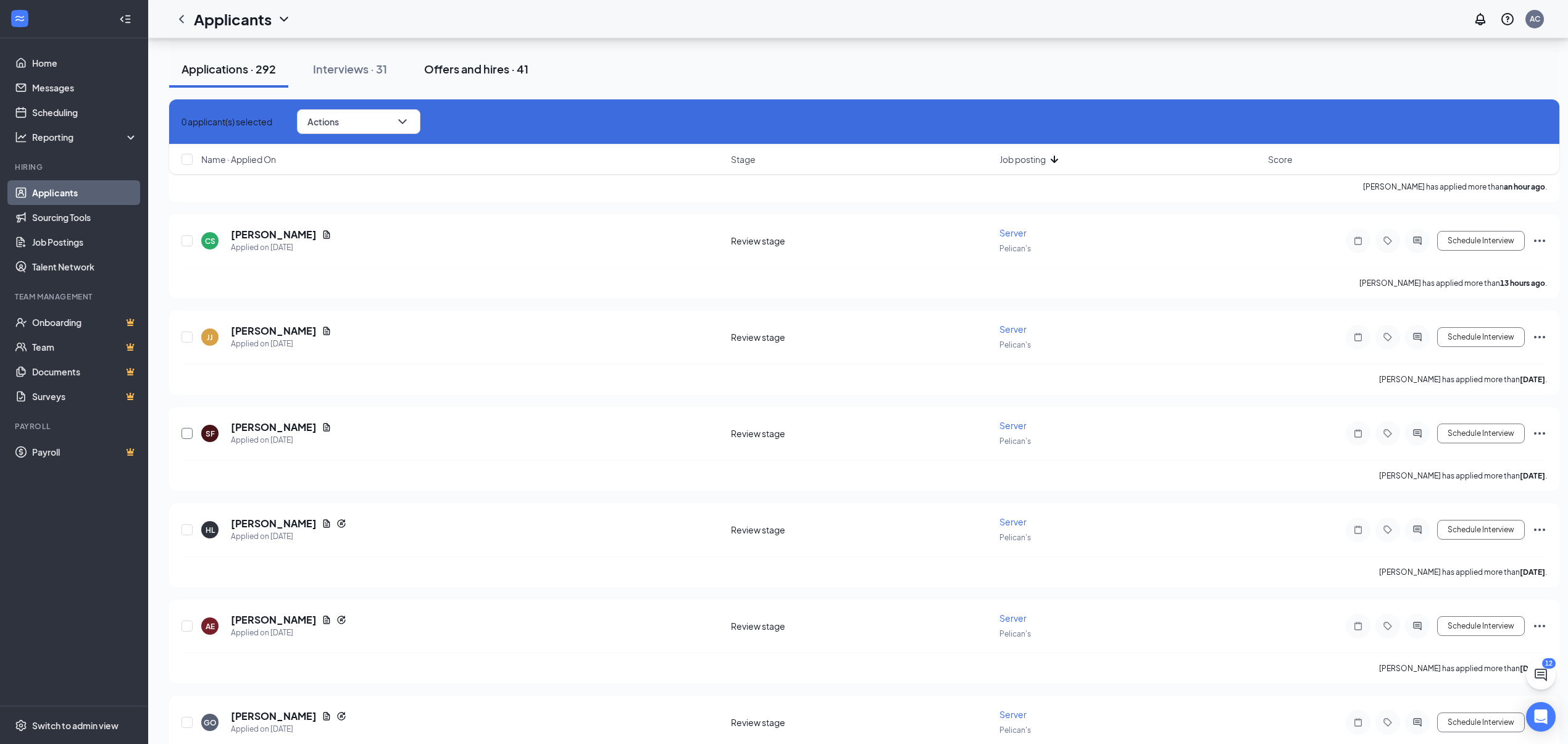
drag, startPoint x: 185, startPoint y: 432, endPoint x: 438, endPoint y: 55, distance: 454.0
click at [184, 432] on input "checkbox" at bounding box center [187, 434] width 11 height 11
drag, startPoint x: 410, startPoint y: 124, endPoint x: 421, endPoint y: 191, distance: 67.9
click at [409, 124] on button "Actions" at bounding box center [359, 122] width 123 height 25
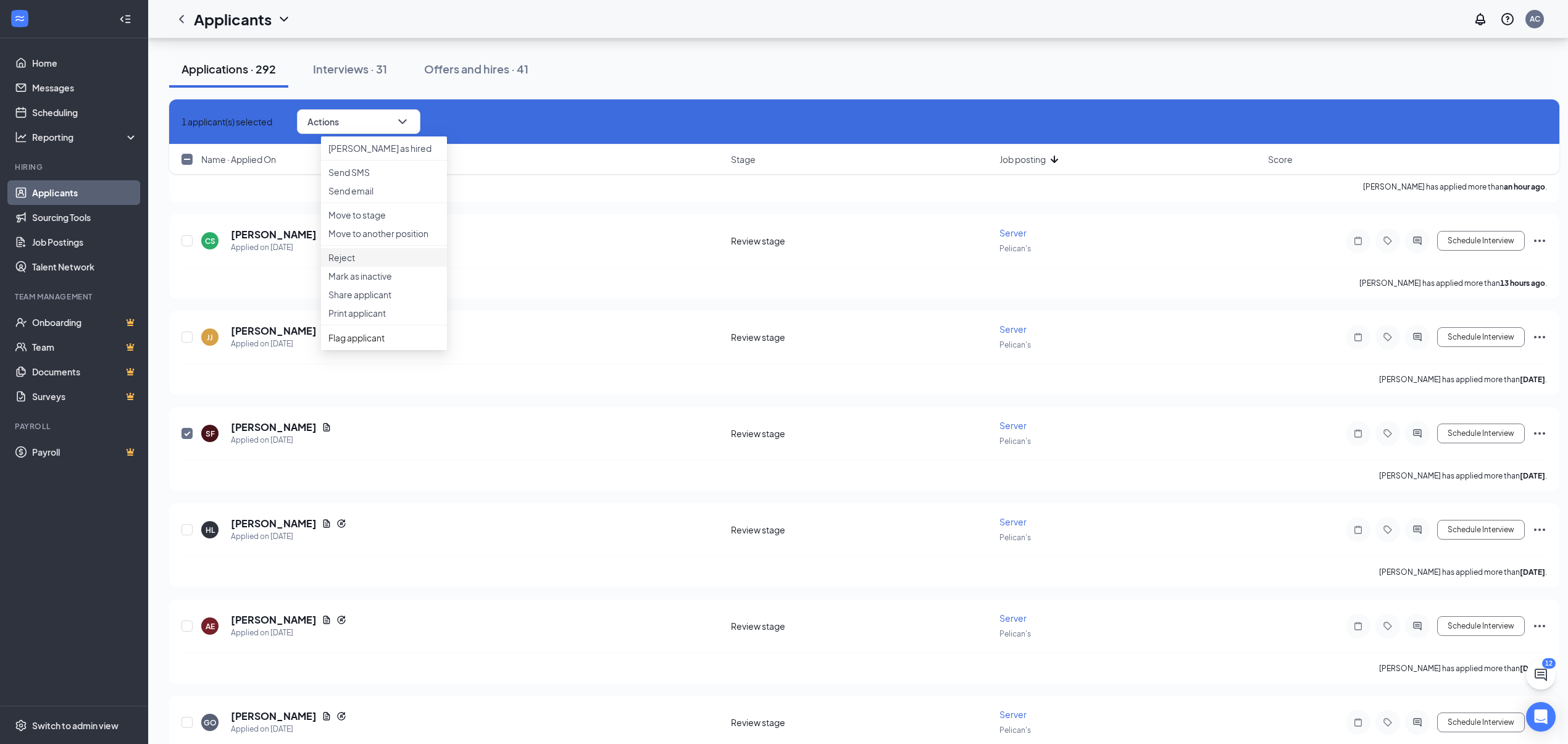
click at [350, 264] on p "Reject" at bounding box center [384, 257] width 111 height 12
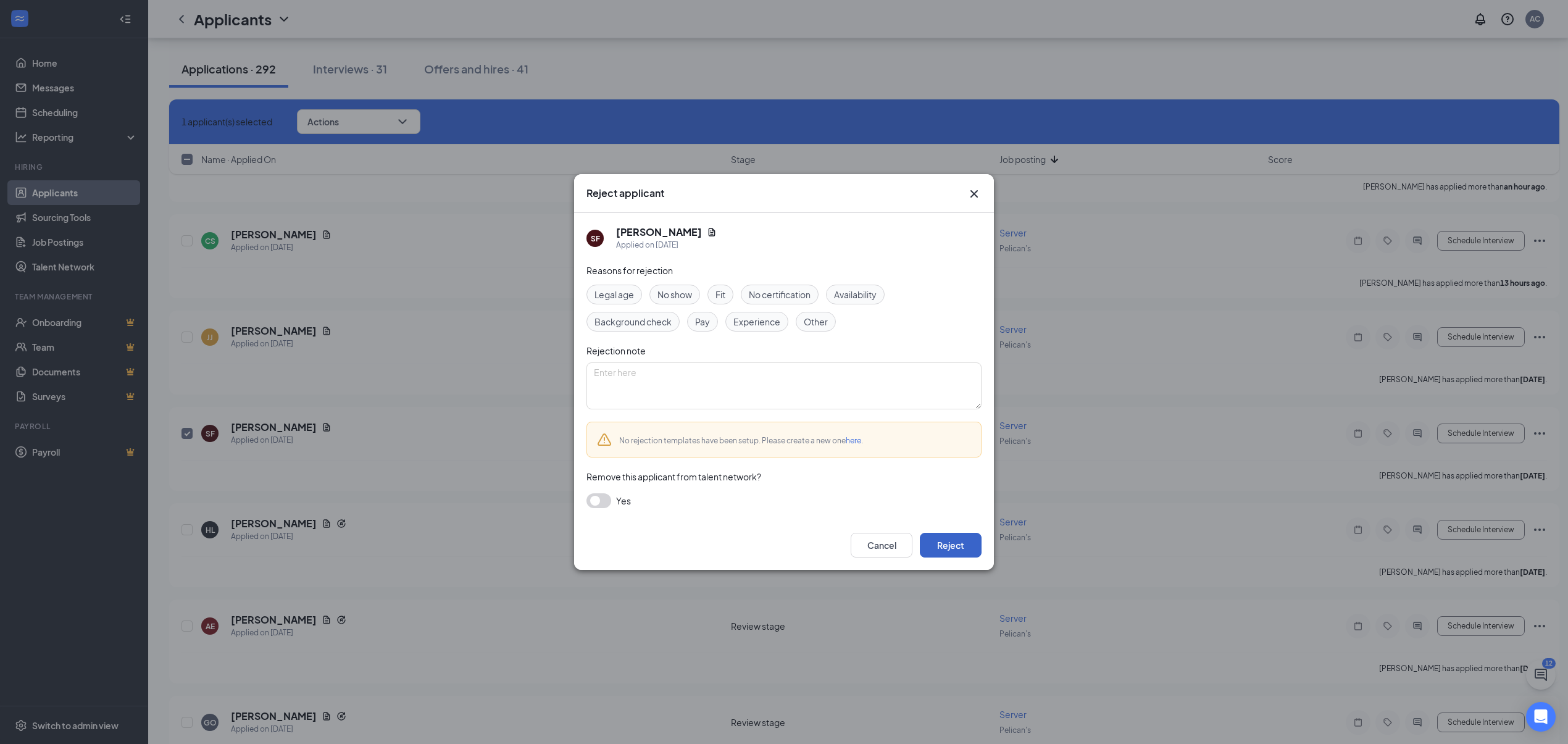
click at [941, 539] on button "Reject" at bounding box center [951, 546] width 62 height 25
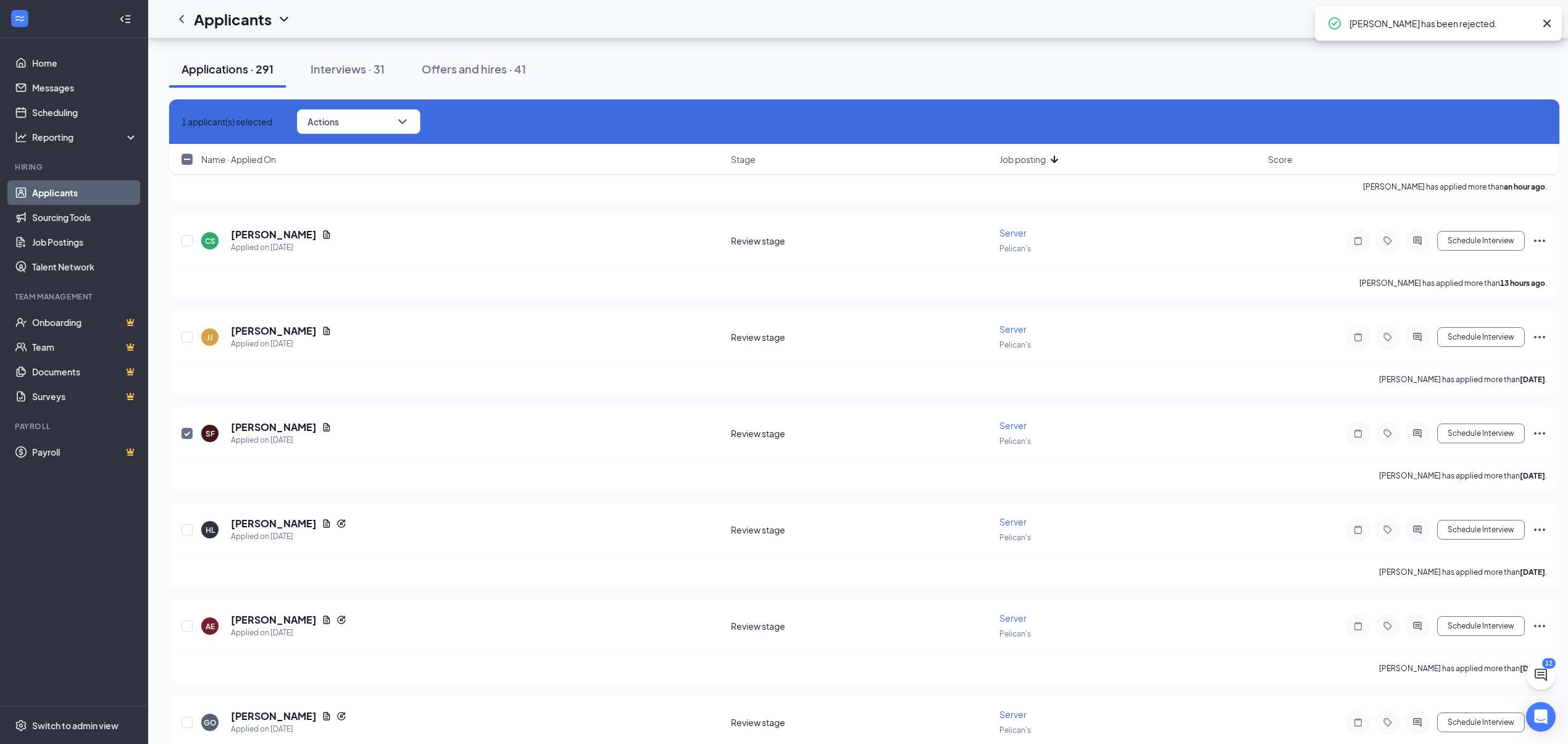
checkbox input "false"
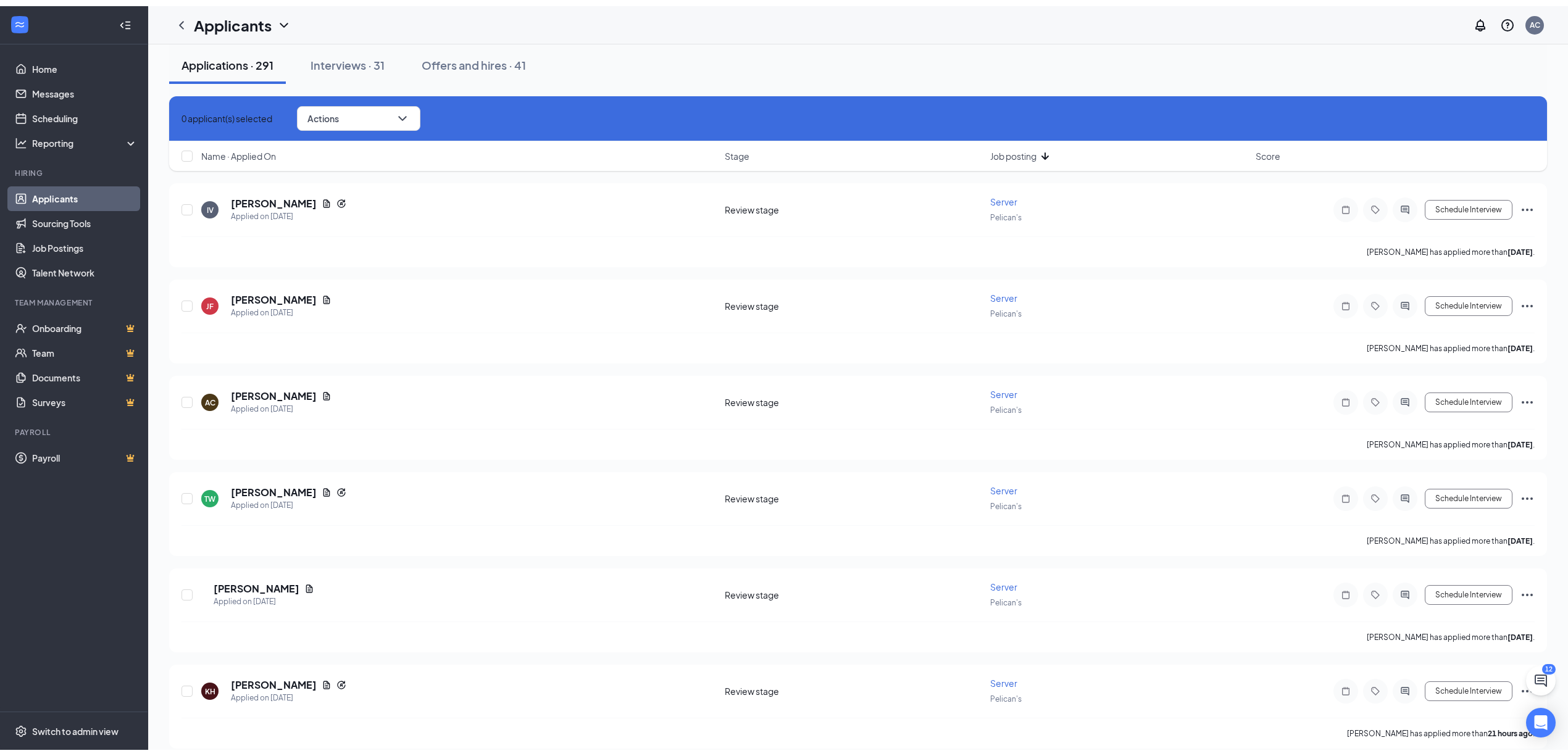
scroll to position [0, 0]
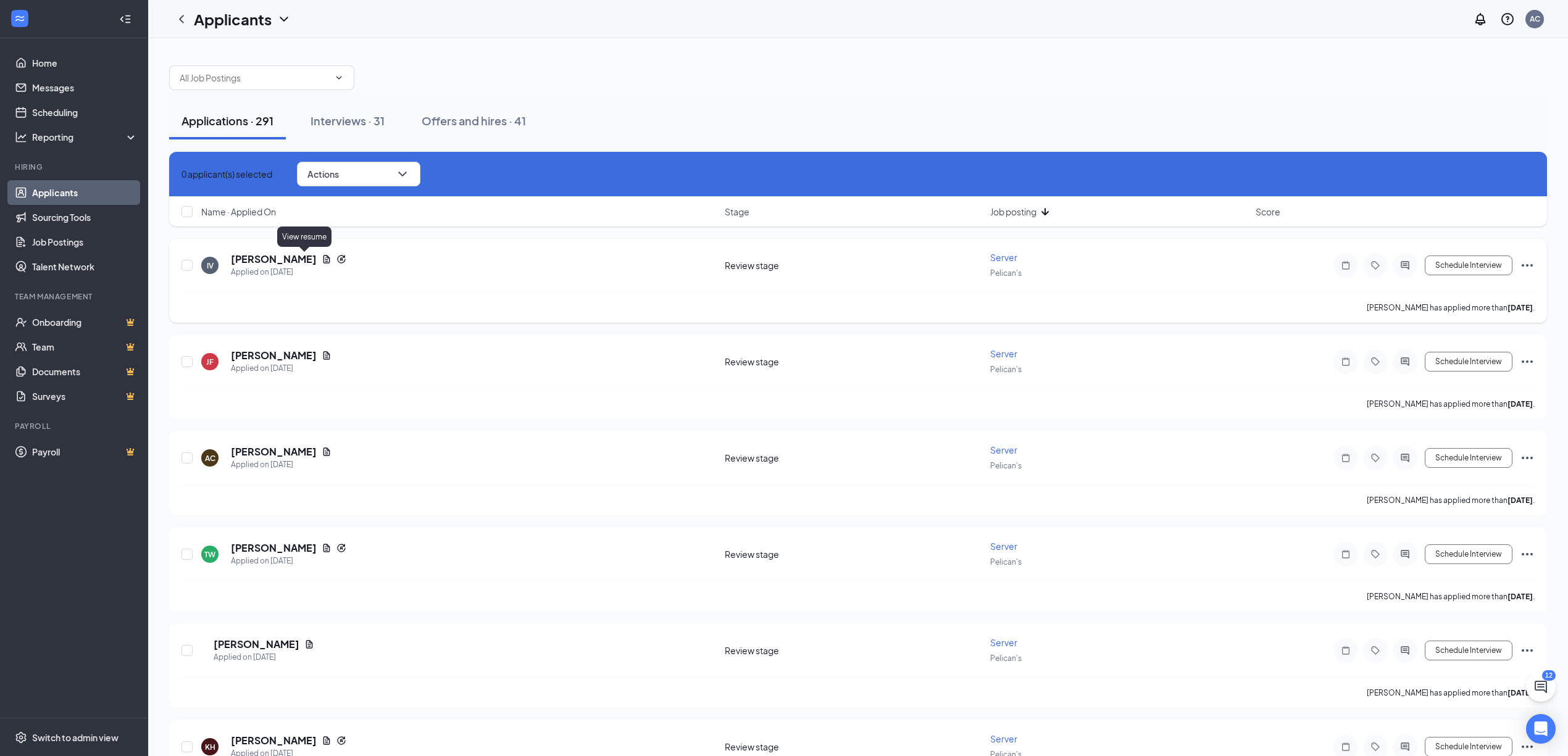
click at [322, 259] on icon "Document" at bounding box center [327, 259] width 10 height 10
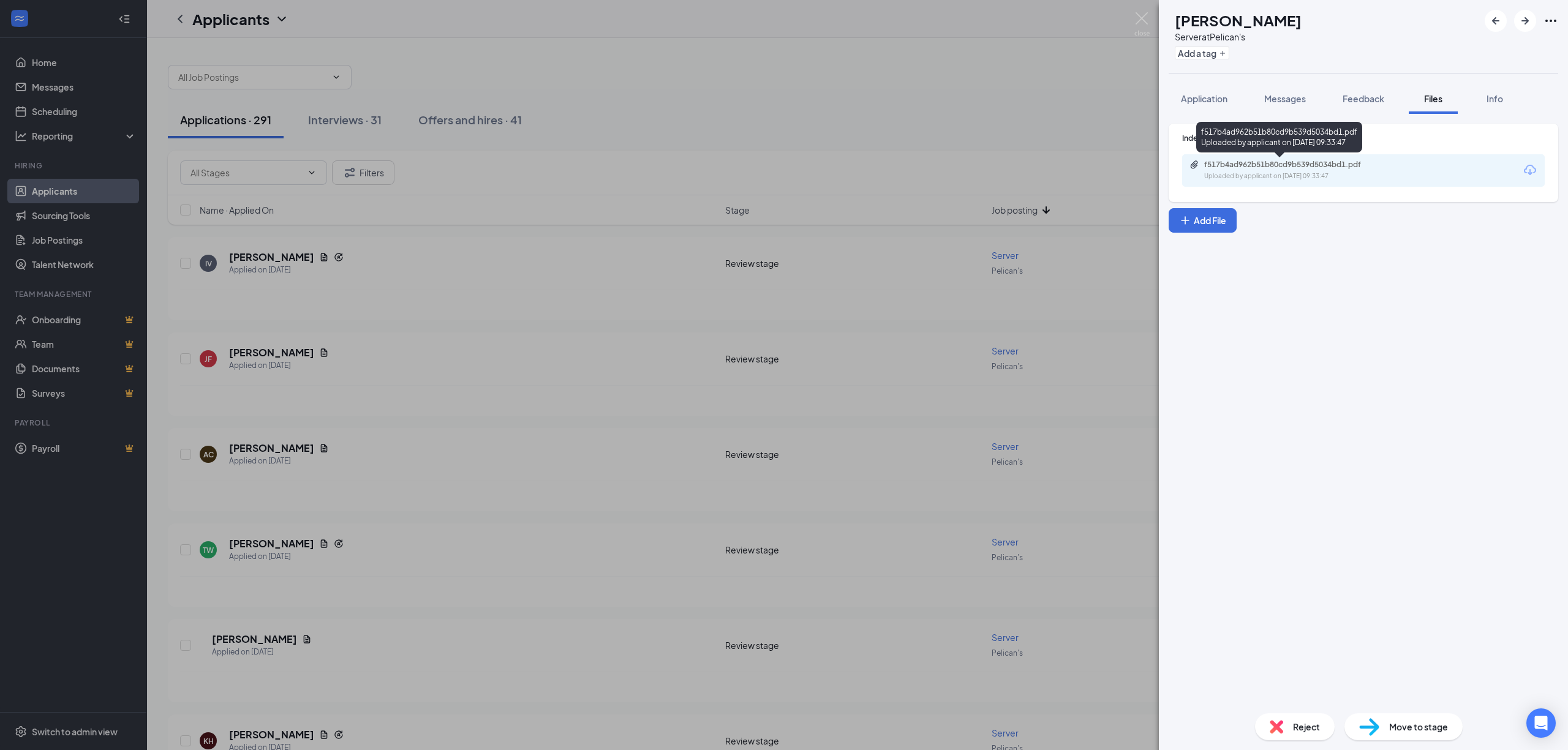
click at [1270, 165] on div "f517b4ad962b51b80cd9b539d5034bd1.pdf" at bounding box center [1290, 164] width 171 height 10
click at [1302, 720] on span "Reject" at bounding box center [1306, 727] width 27 height 14
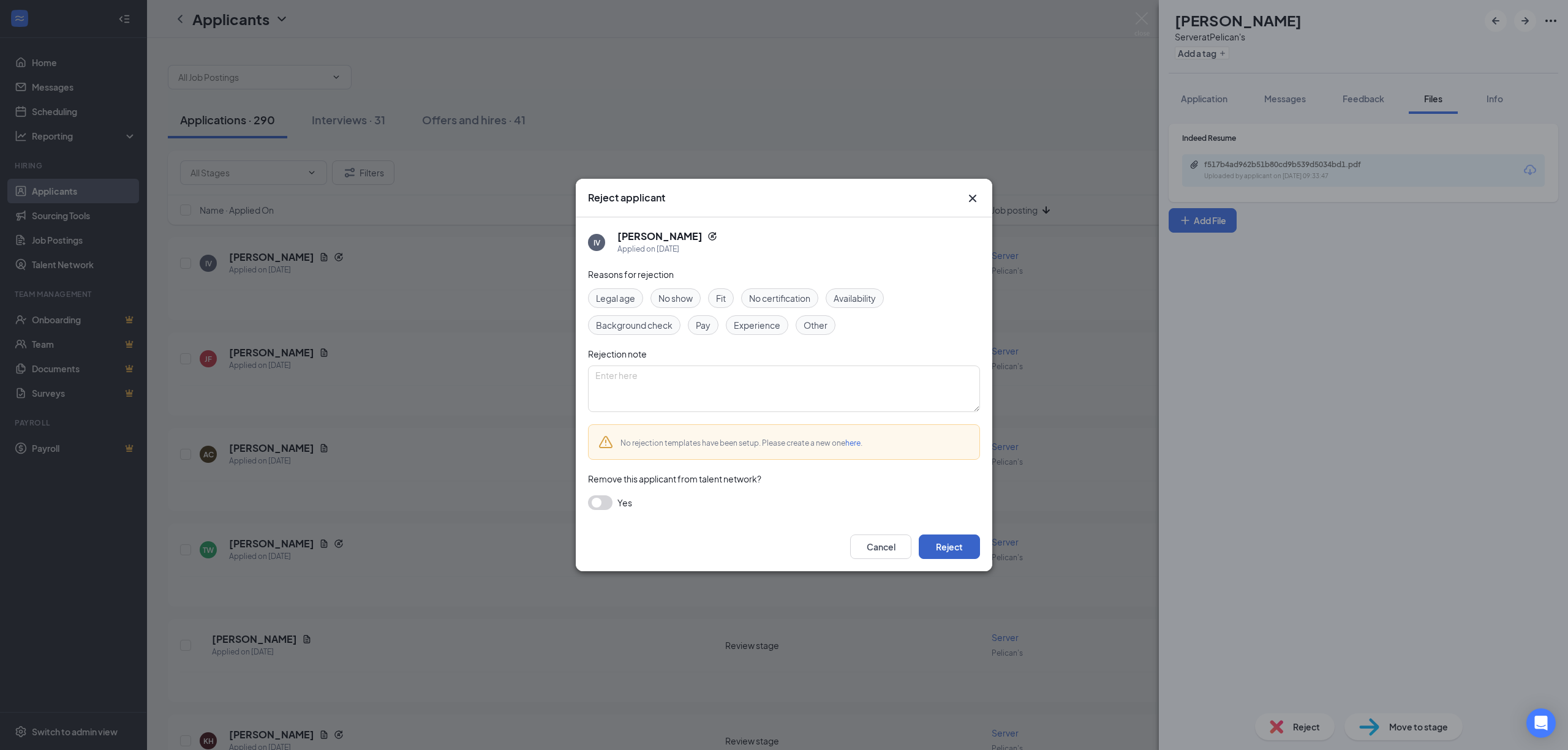
click at [955, 555] on button "Reject" at bounding box center [949, 547] width 61 height 25
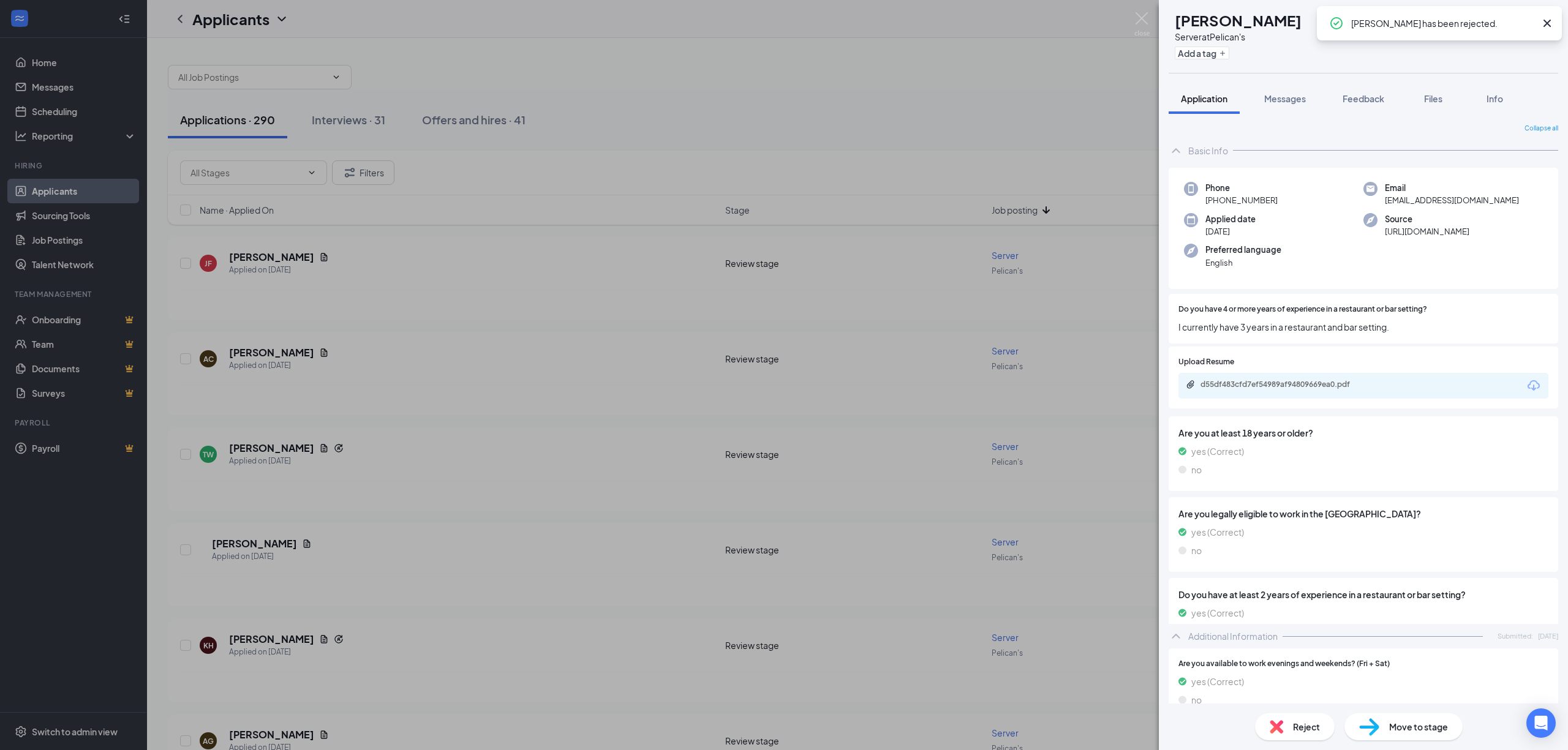
click at [354, 290] on div "[PERSON_NAME] Server at Pelican's Add a tag Application Messages Feedback Files…" at bounding box center [784, 375] width 1568 height 750
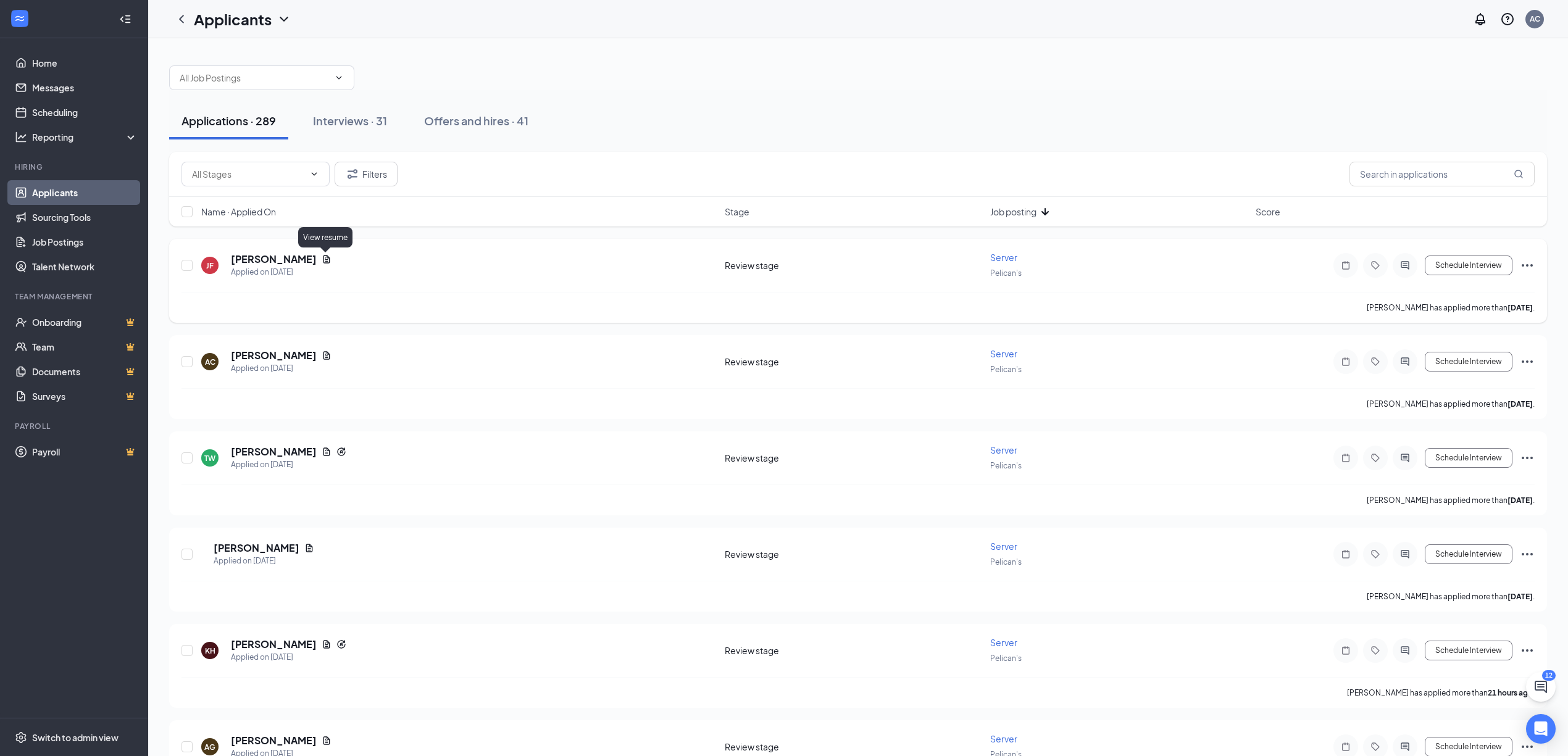
click at [323, 255] on div "[PERSON_NAME]" at bounding box center [281, 259] width 101 height 14
click at [323, 261] on icon "Document" at bounding box center [327, 259] width 10 height 10
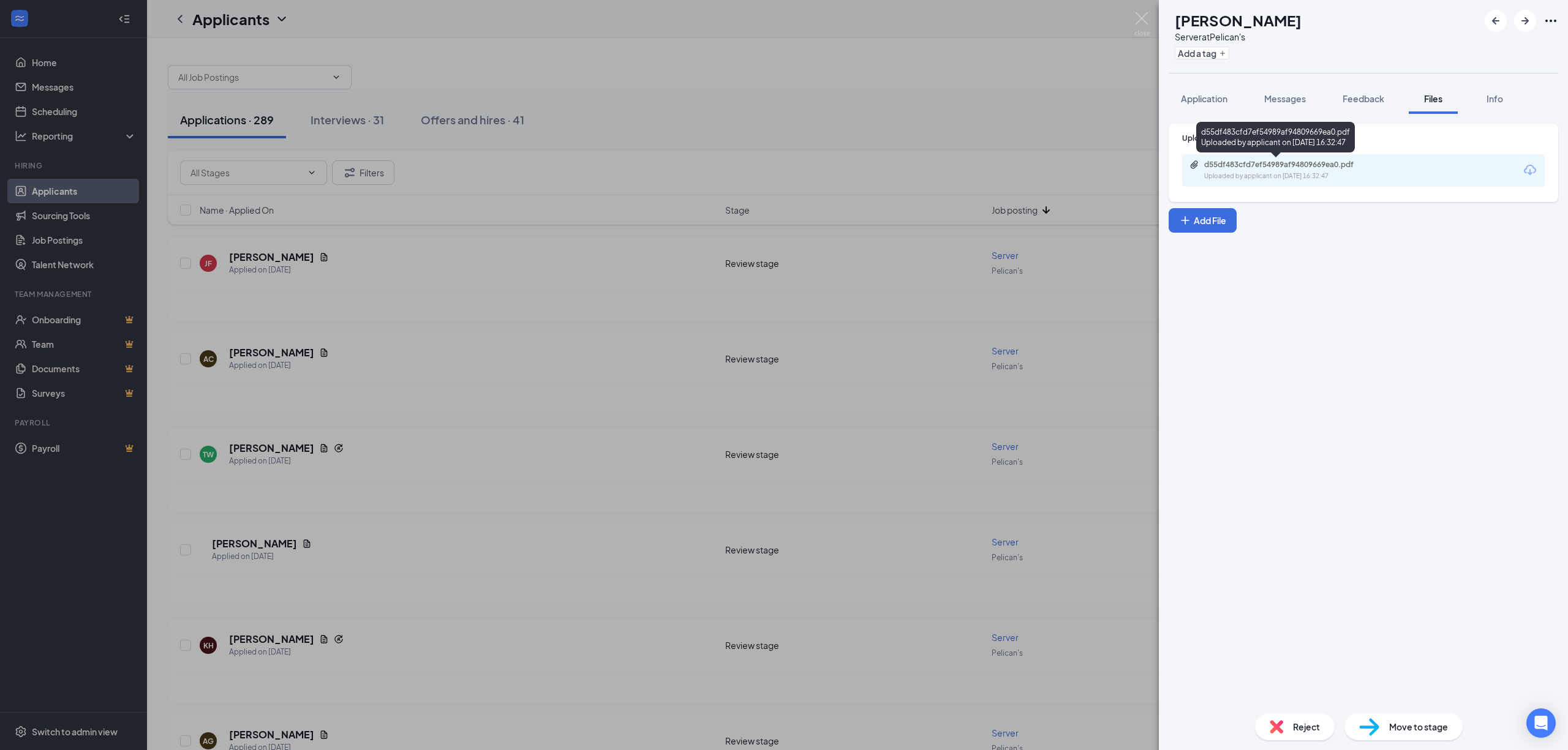
click at [1291, 170] on div "d55df483cfd7ef54989af94809669ea0.pdf Uploaded by applicant on [DATE] 16:32:47" at bounding box center [1289, 170] width 198 height 21
click at [1434, 740] on div "Move to stage" at bounding box center [1403, 727] width 118 height 27
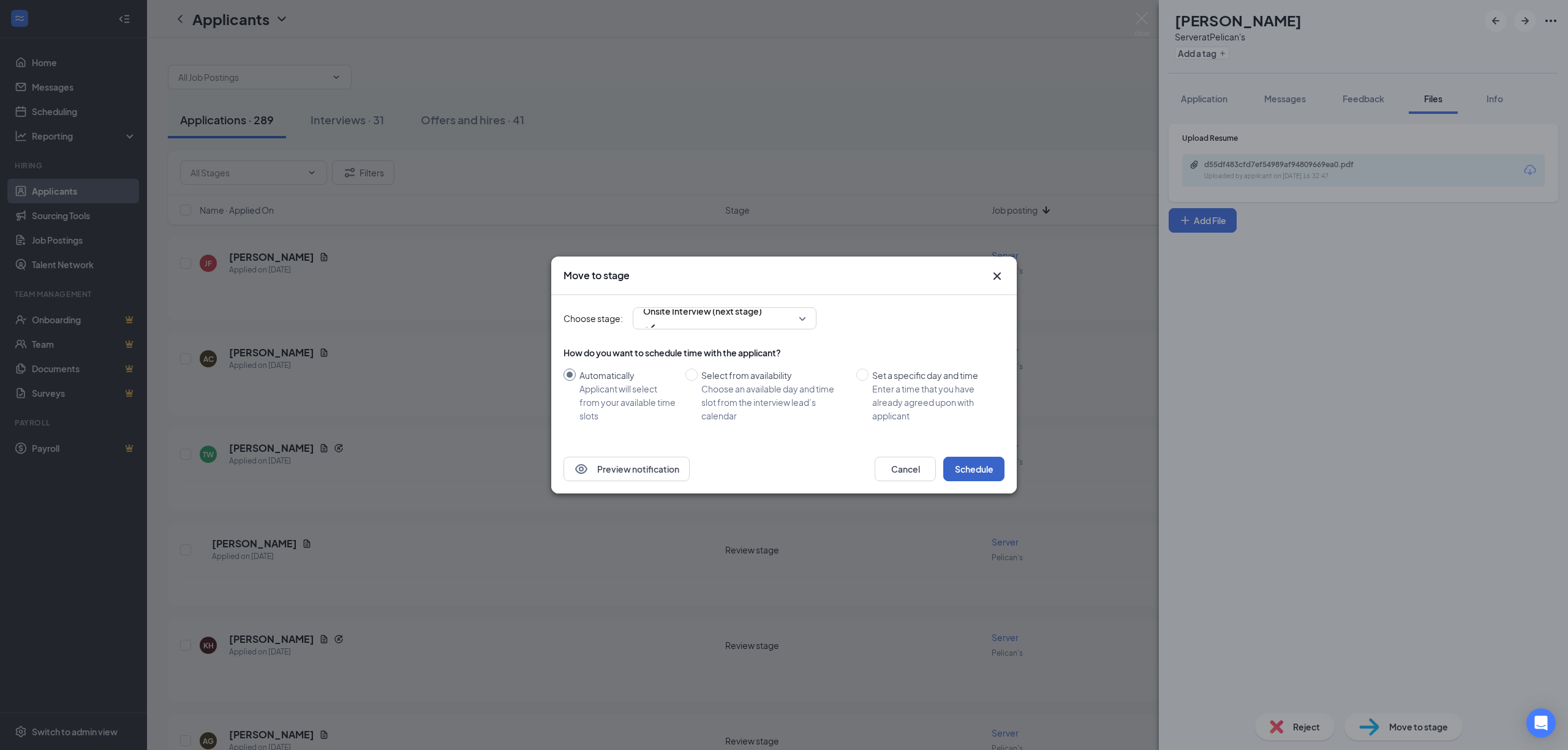
click at [981, 469] on button "Schedule" at bounding box center [973, 469] width 61 height 25
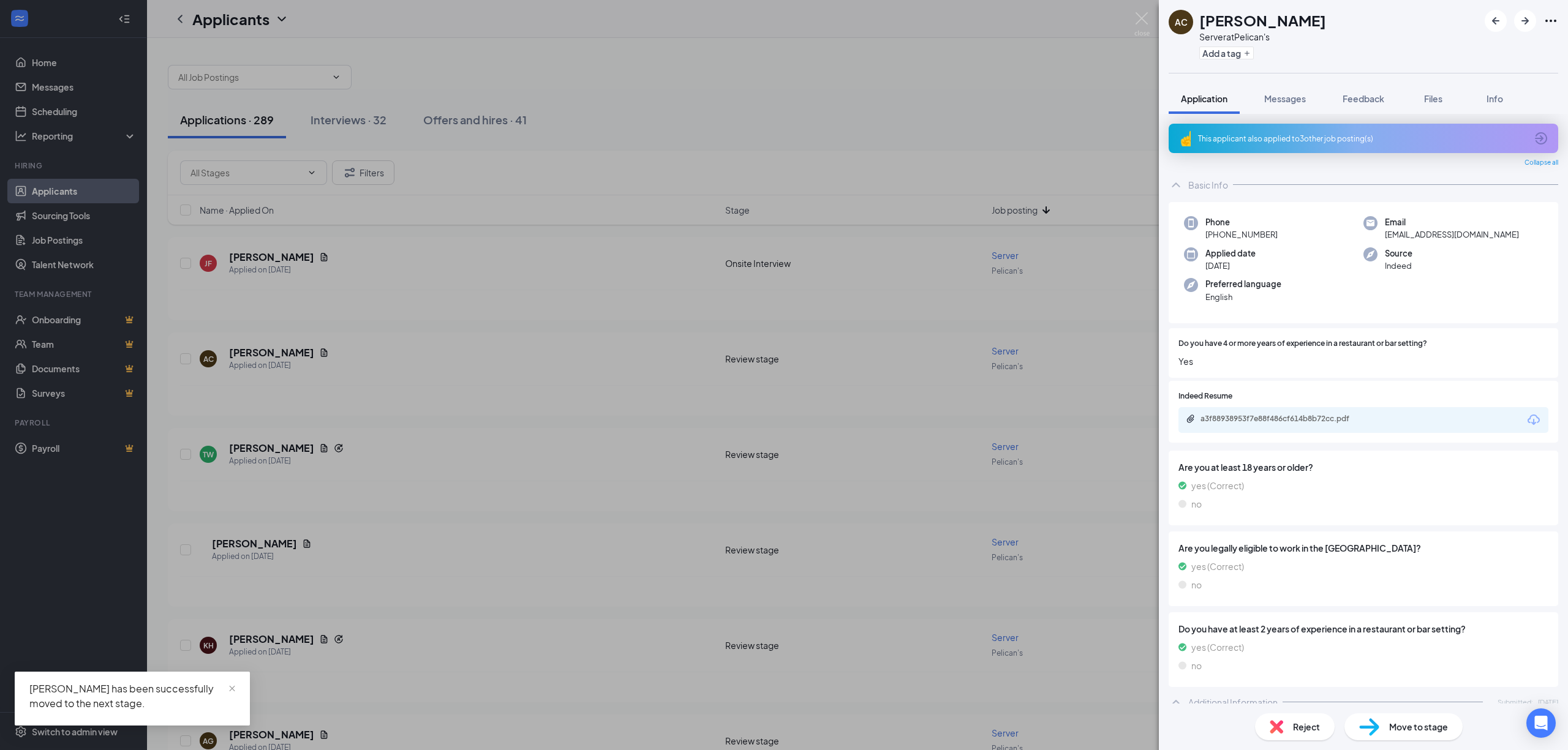
click at [538, 396] on div "AC [PERSON_NAME] Server at Pelican's Add a tag Application Messages Feedback Fi…" at bounding box center [784, 375] width 1568 height 750
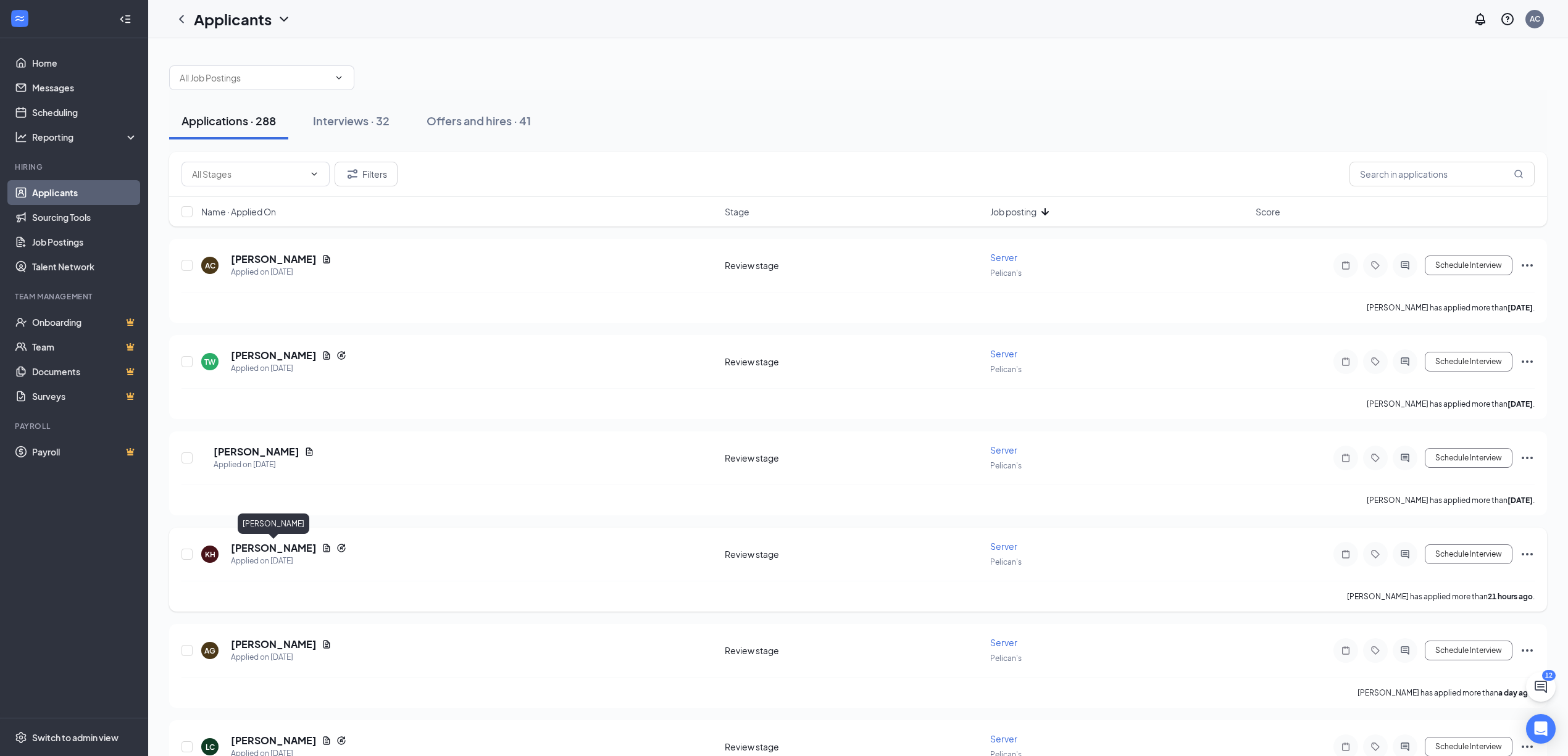
click at [312, 551] on h5 "[PERSON_NAME]" at bounding box center [274, 548] width 86 height 14
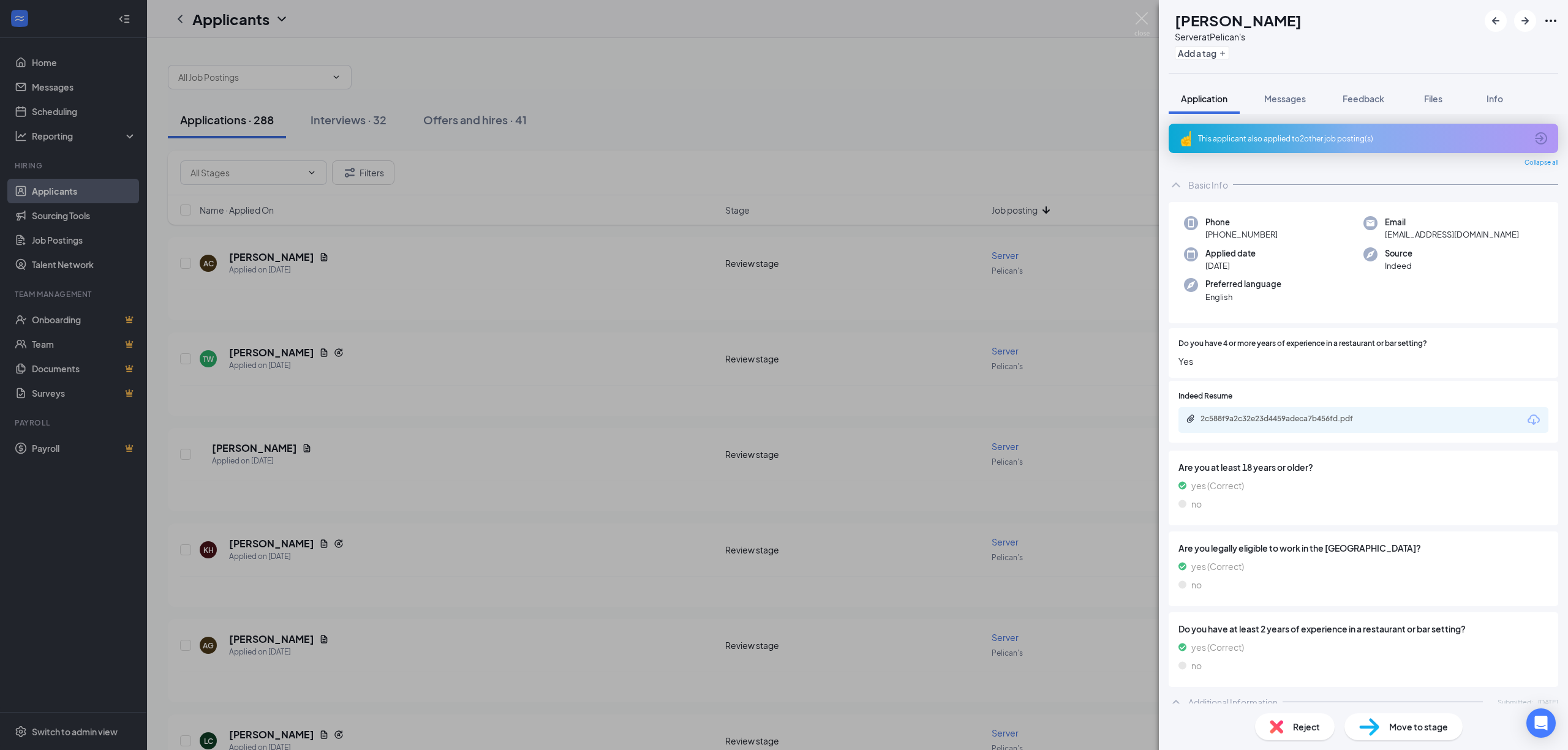
click at [1260, 409] on div "2c588f9a2c32e23d4459adeca7b456fd.pdf" at bounding box center [1364, 420] width 370 height 25
click at [1258, 420] on div "2c588f9a2c32e23d4459adeca7b456fd.pdf" at bounding box center [1286, 419] width 171 height 10
click at [1311, 733] on div "Reject" at bounding box center [1295, 727] width 80 height 27
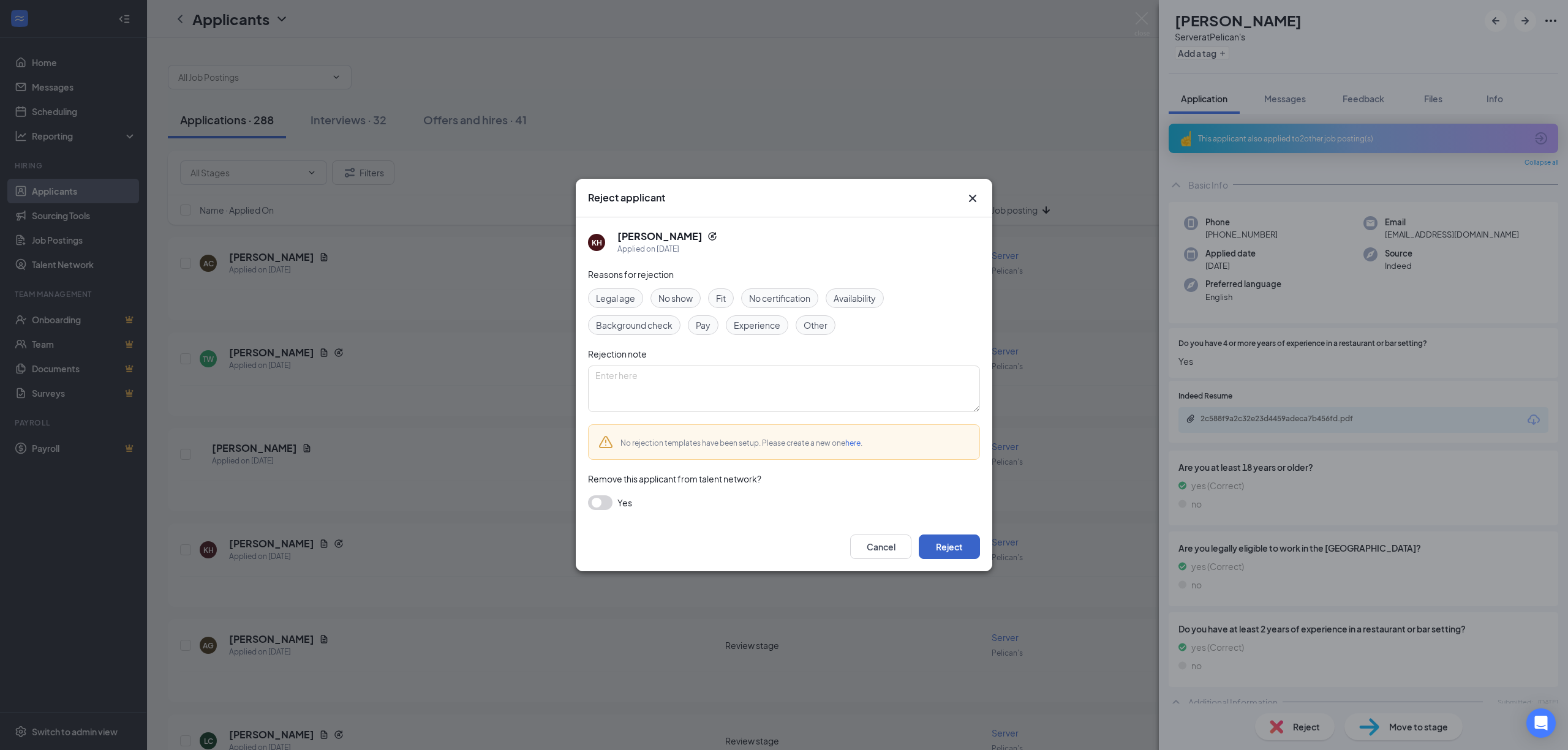
click at [946, 549] on button "Reject" at bounding box center [949, 547] width 61 height 25
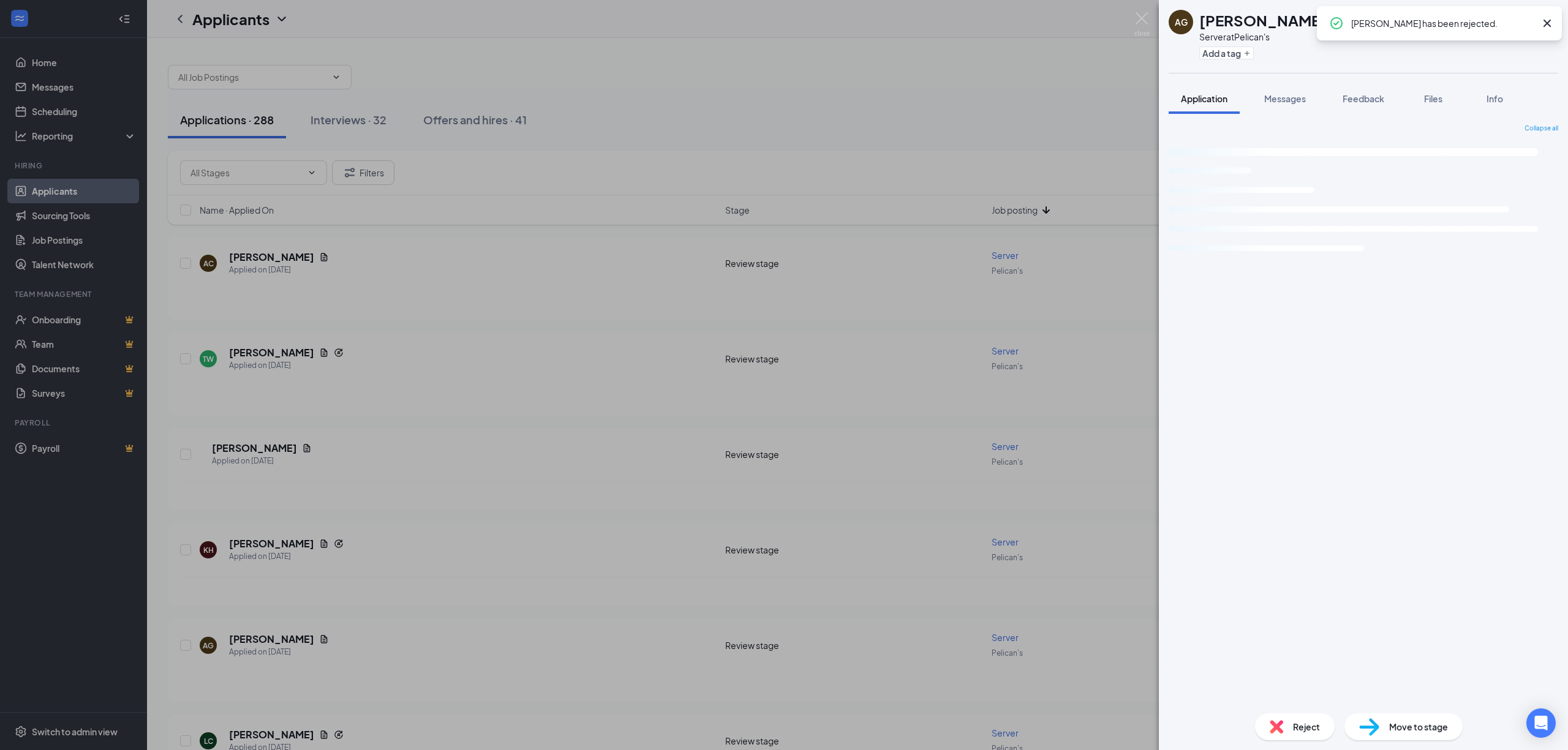
click at [460, 407] on div "AG [PERSON_NAME] Server at Pelican's Add a tag Application Messages Feedback Fi…" at bounding box center [784, 375] width 1568 height 750
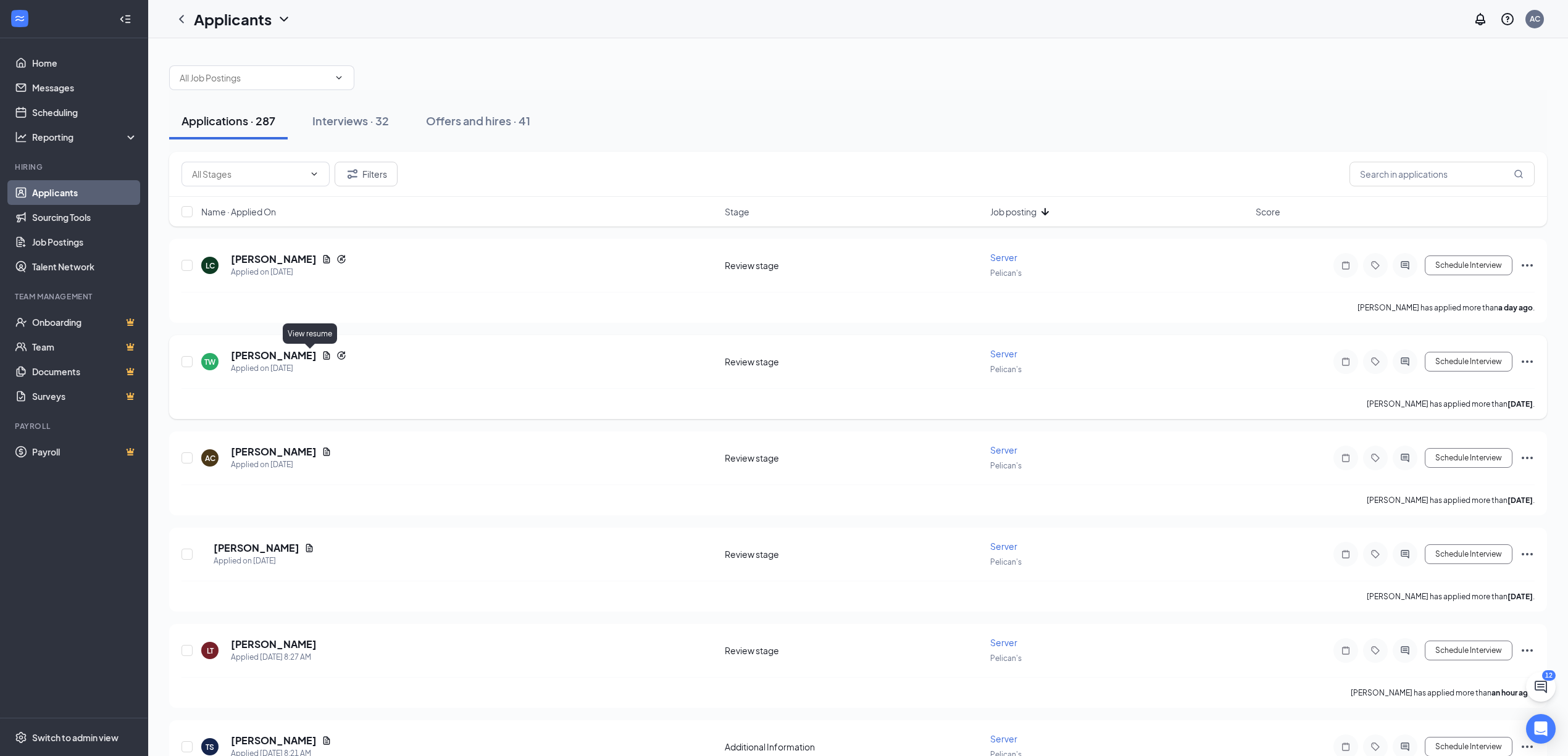
click at [322, 354] on icon "Document" at bounding box center [327, 355] width 10 height 10
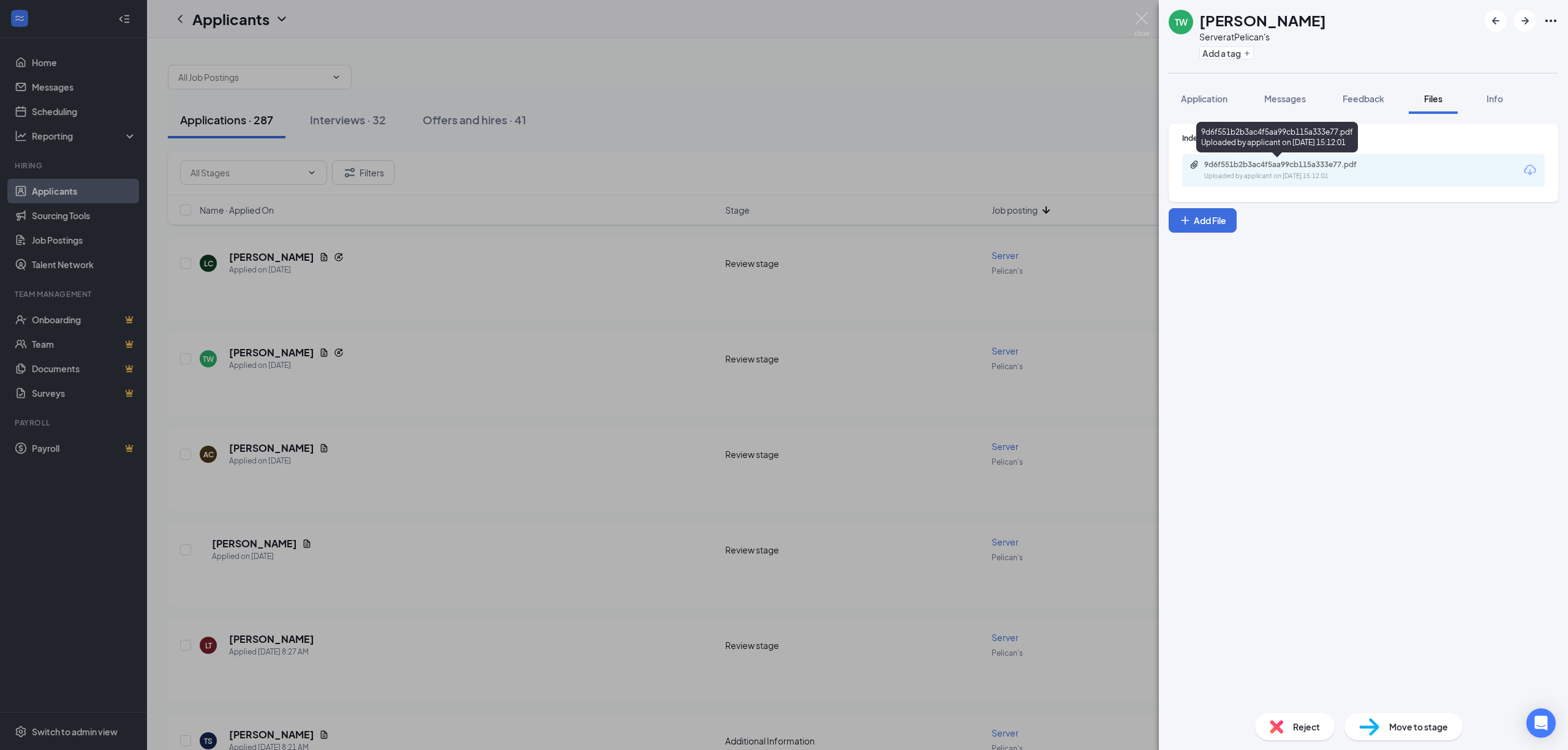
click at [1332, 178] on div "Uploaded by applicant on [DATE] 15:12:01" at bounding box center [1296, 176] width 184 height 10
click at [1323, 732] on div "Reject" at bounding box center [1295, 727] width 80 height 27
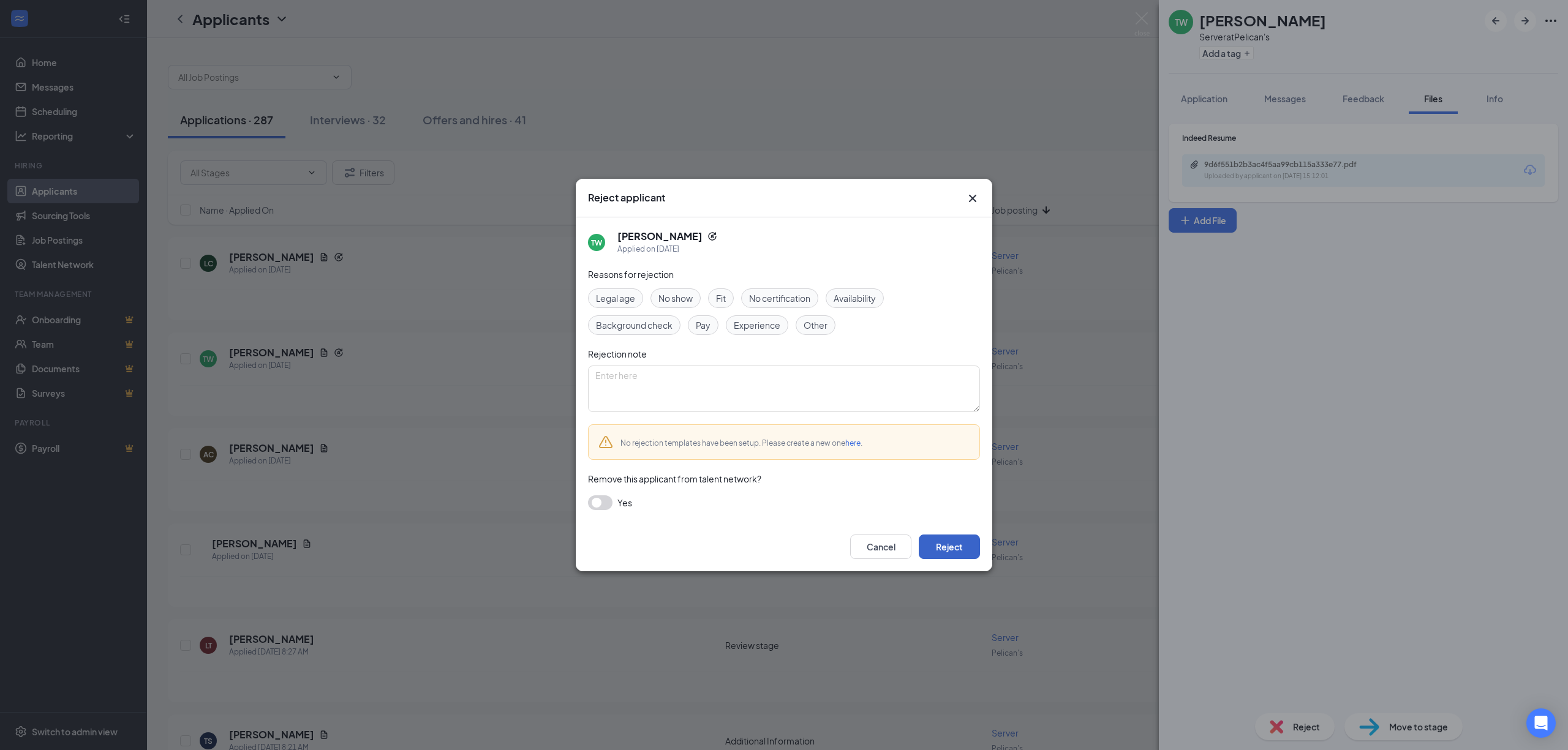
click at [946, 553] on button "Reject" at bounding box center [949, 547] width 61 height 25
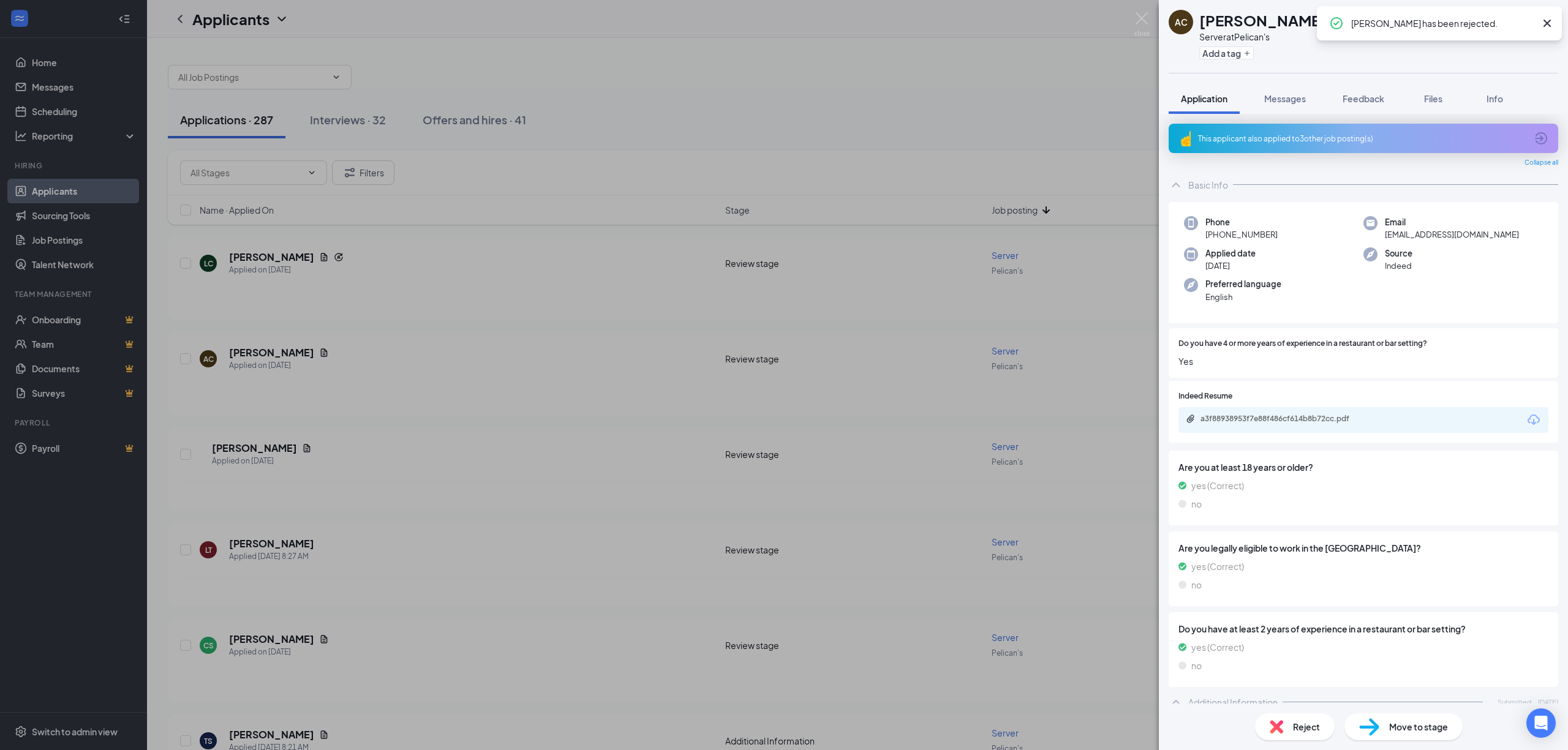
click at [381, 391] on div "AC [PERSON_NAME] Server at Pelican's Add a tag Application Messages Feedback Fi…" at bounding box center [784, 375] width 1568 height 750
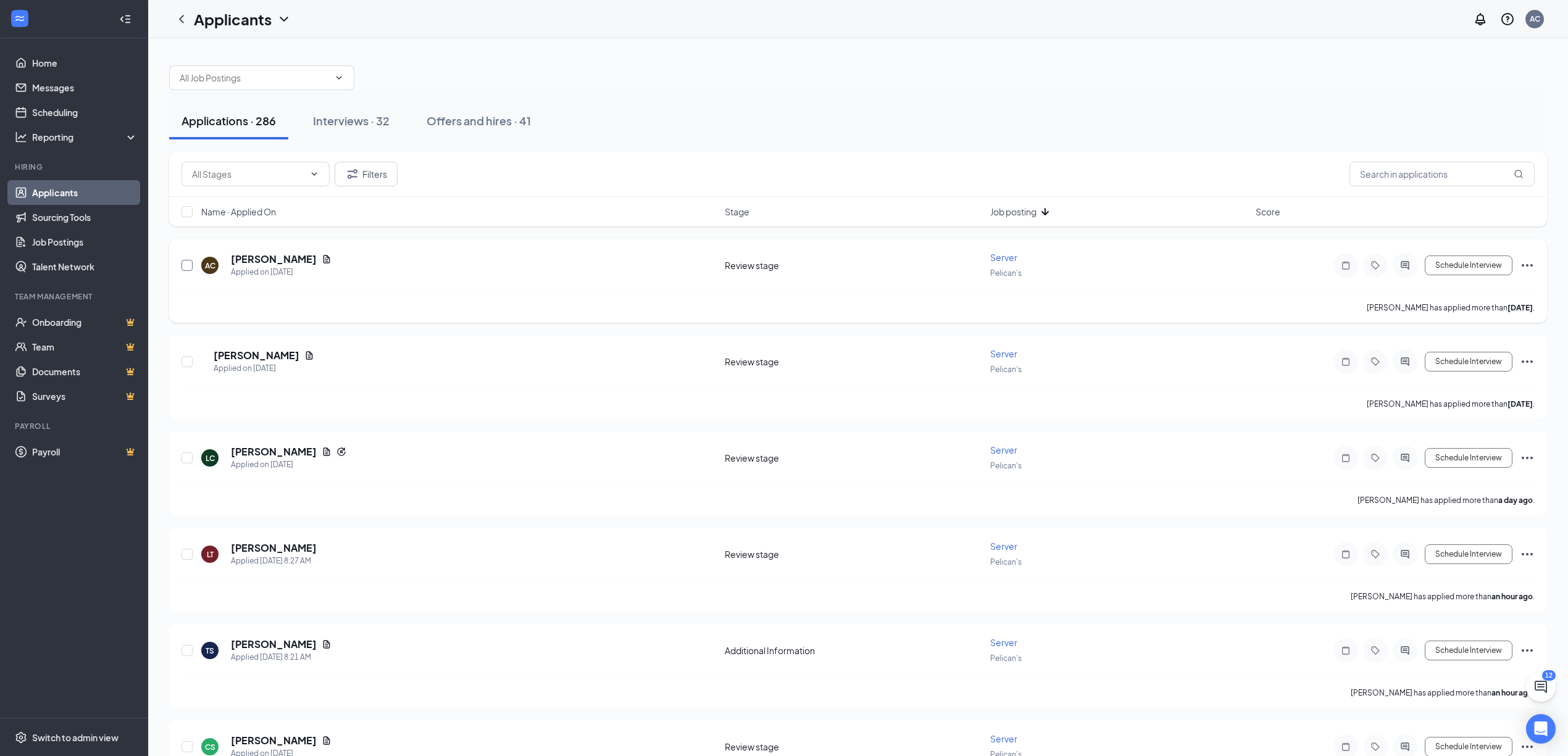
click at [183, 265] on input "checkbox" at bounding box center [187, 266] width 11 height 11
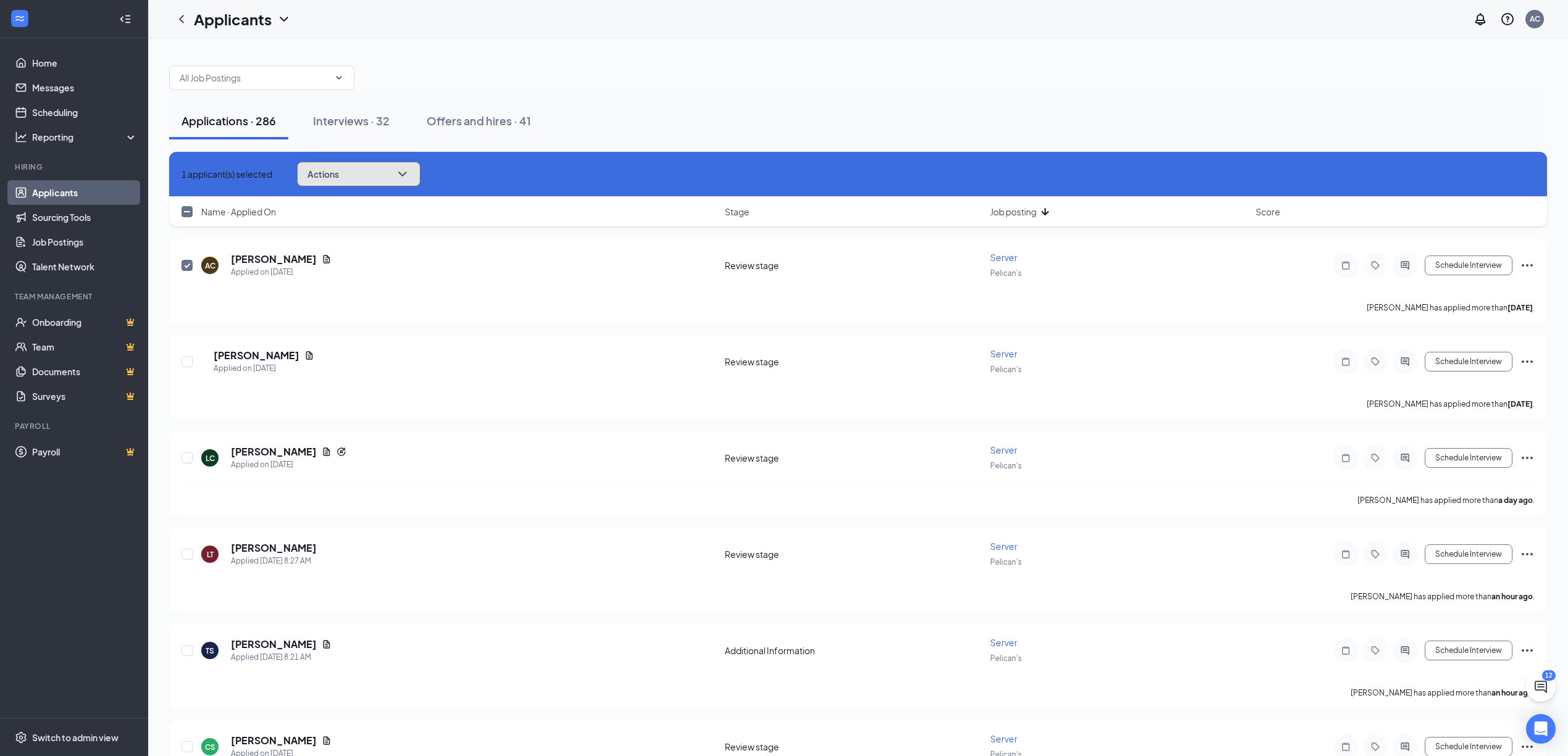
click at [405, 171] on button "Actions" at bounding box center [359, 174] width 123 height 25
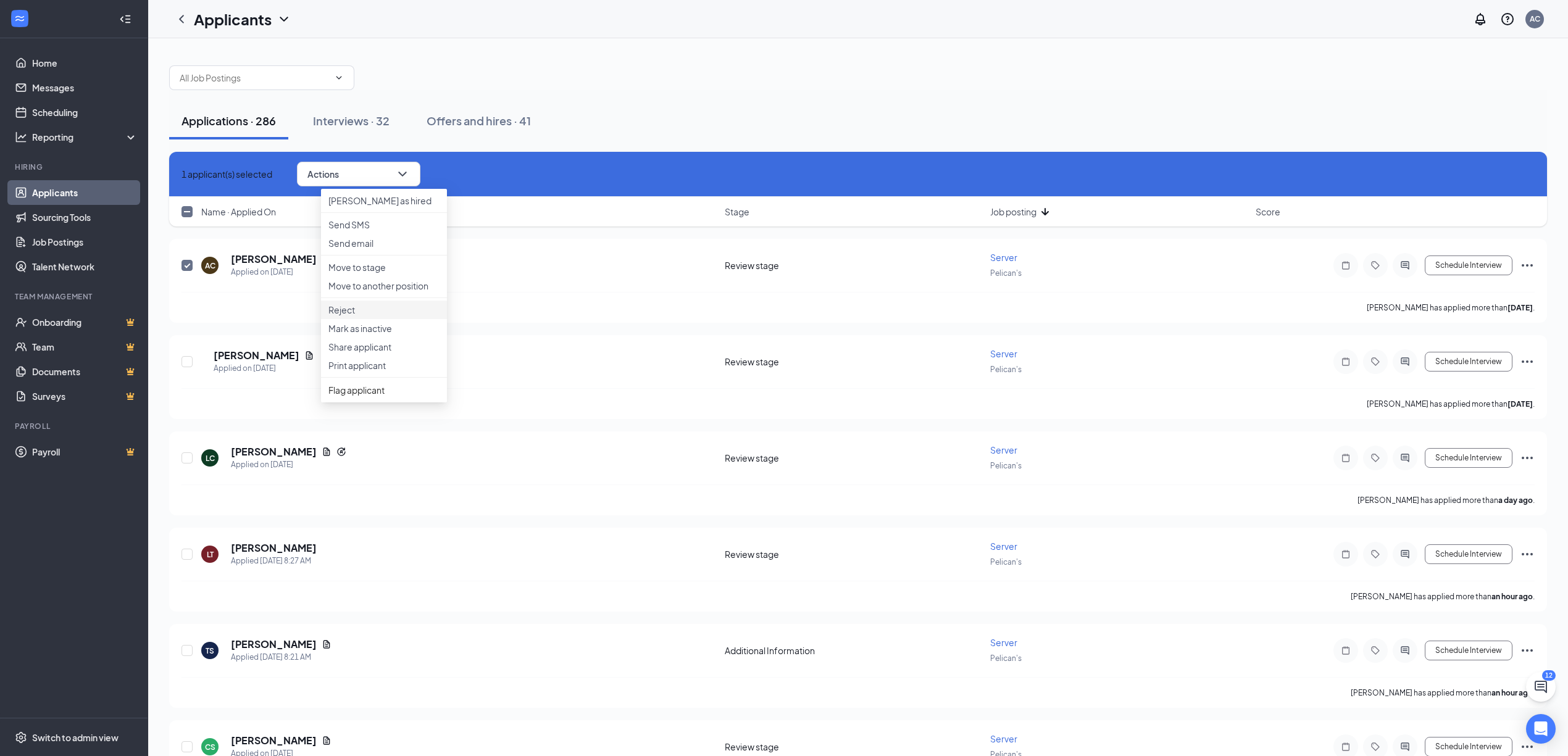
click at [363, 316] on p "Reject" at bounding box center [384, 310] width 111 height 12
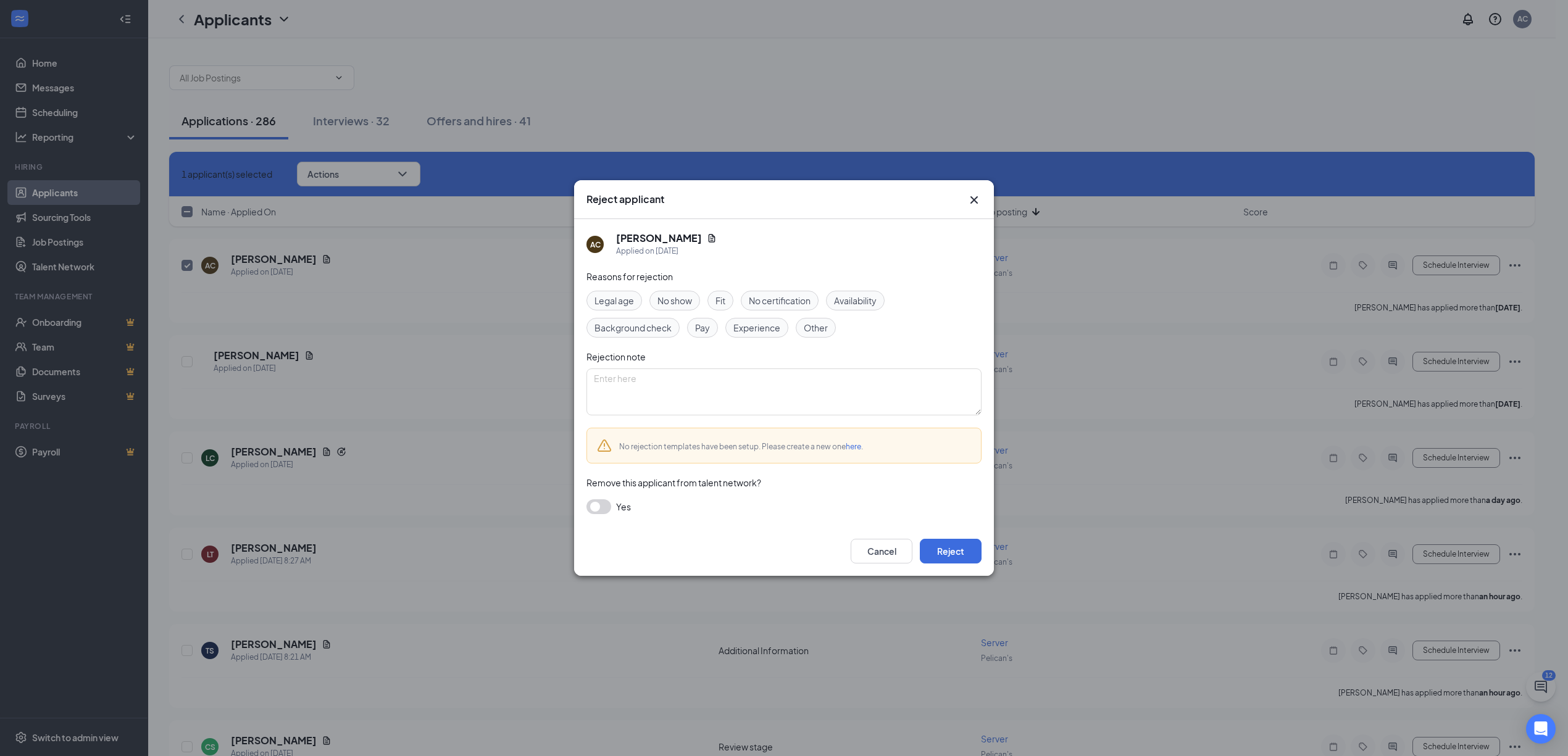
click at [941, 530] on div "Cancel Reject" at bounding box center [784, 551] width 420 height 49
click at [947, 539] on button "Reject" at bounding box center [951, 551] width 62 height 25
click at [951, 552] on button "button" at bounding box center [951, 551] width 62 height 25
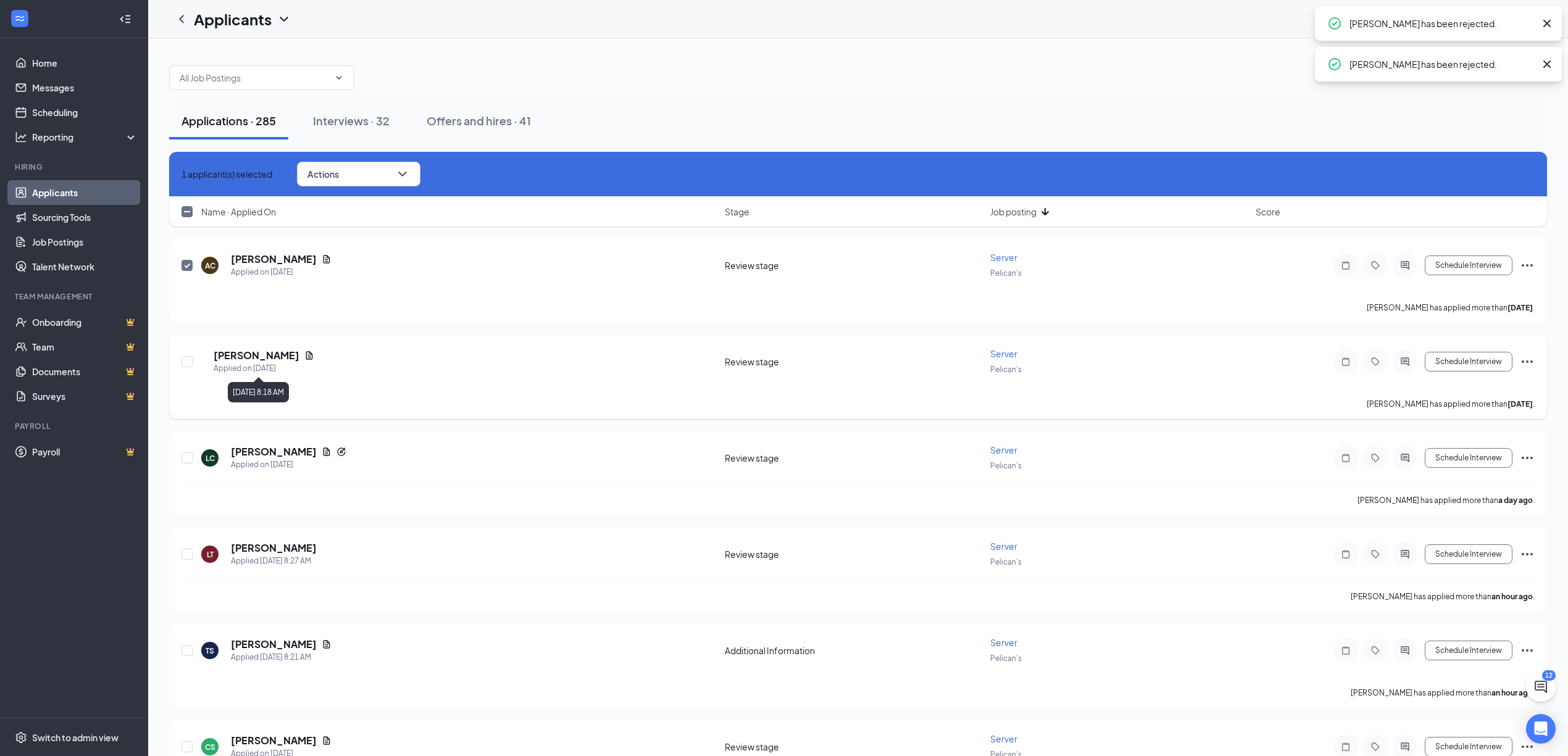
checkbox input "false"
click at [257, 353] on h5 "[PERSON_NAME]" at bounding box center [257, 356] width 86 height 14
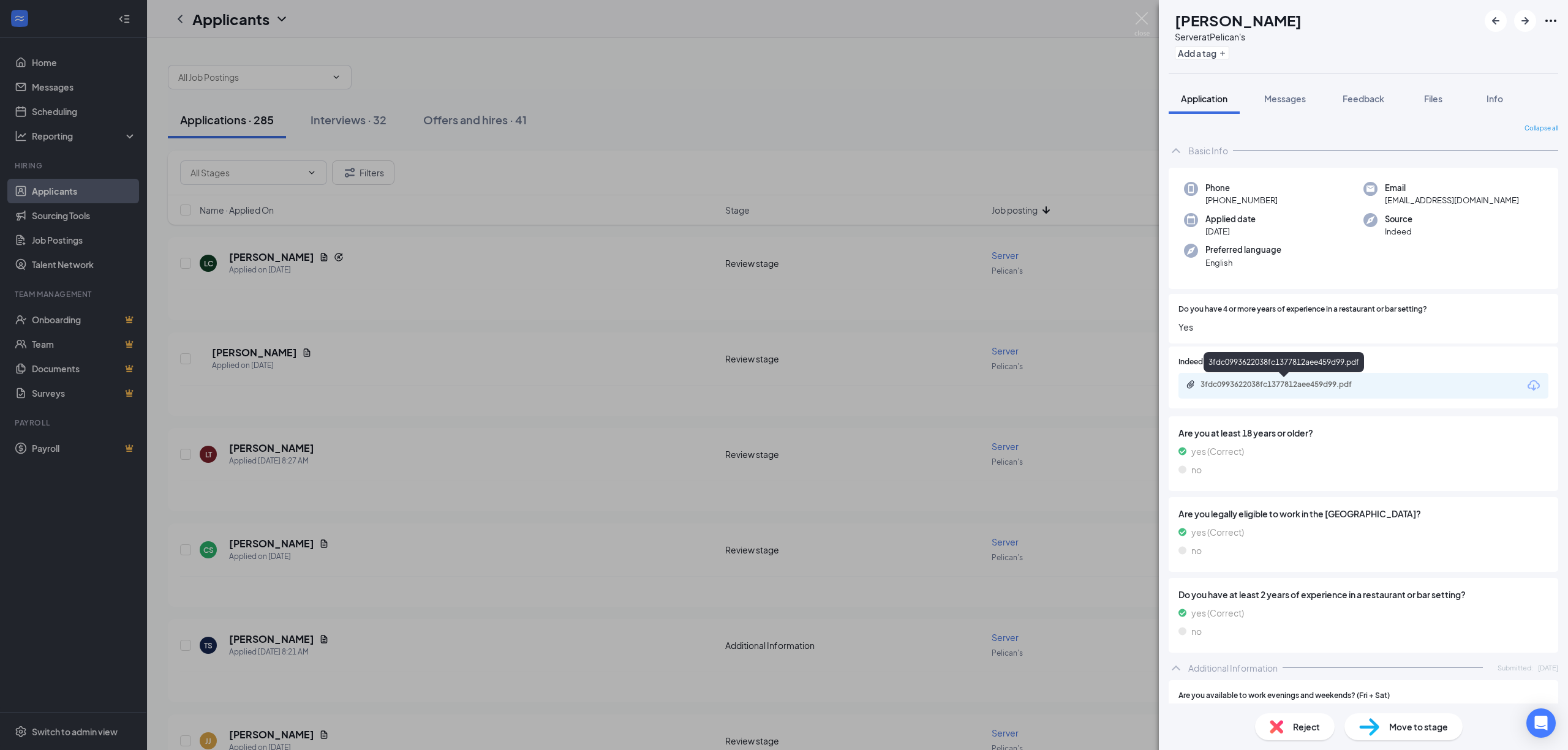
click at [1268, 381] on div "3fdc0993622038fc1377812aee459d99.pdf" at bounding box center [1286, 385] width 171 height 10
click at [1302, 720] on span "Reject" at bounding box center [1306, 727] width 27 height 14
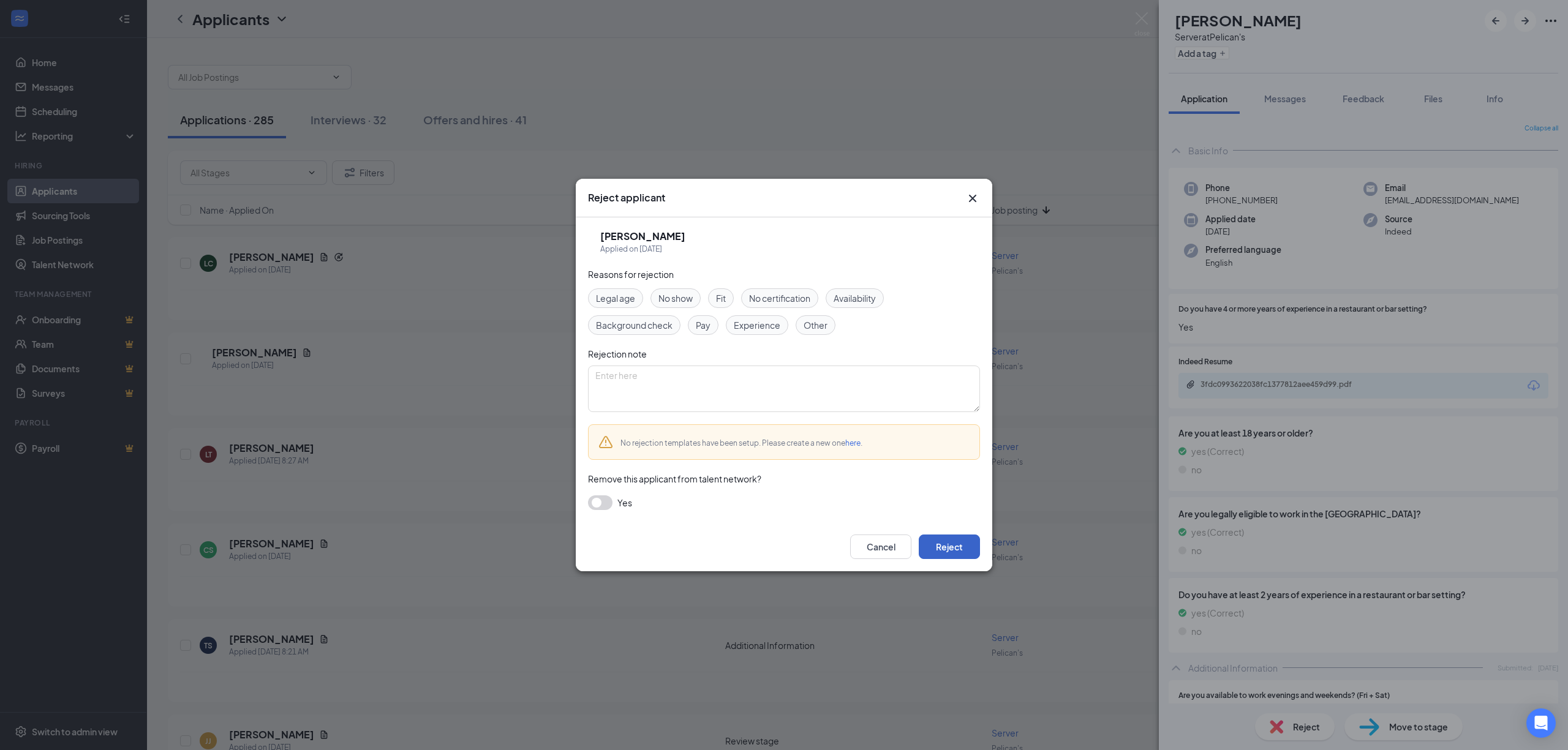
click at [933, 545] on button "Reject" at bounding box center [949, 547] width 61 height 25
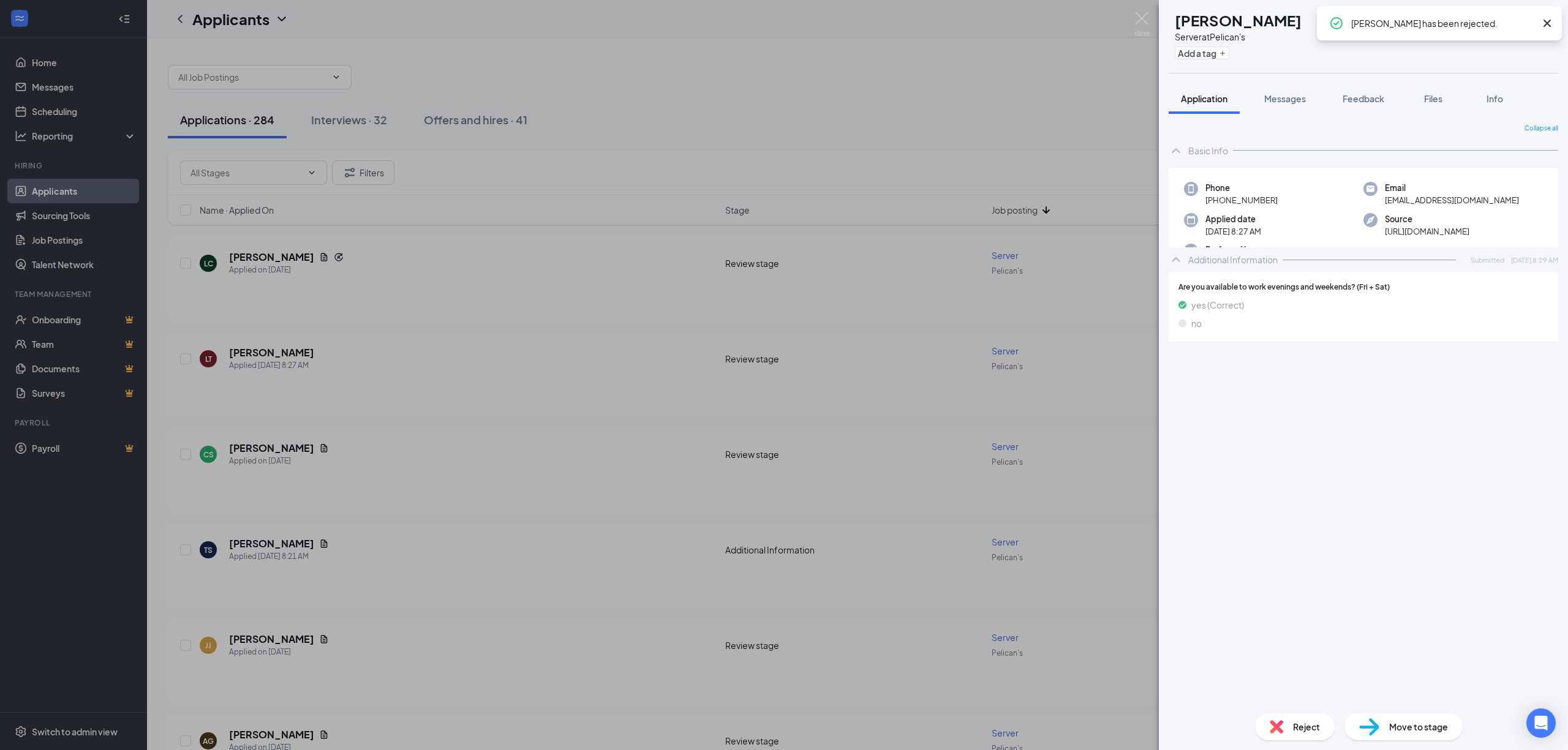
click at [293, 301] on div "LT [PERSON_NAME] Server at Pelican's Add a tag Application Messages Feedback Fi…" at bounding box center [784, 375] width 1568 height 750
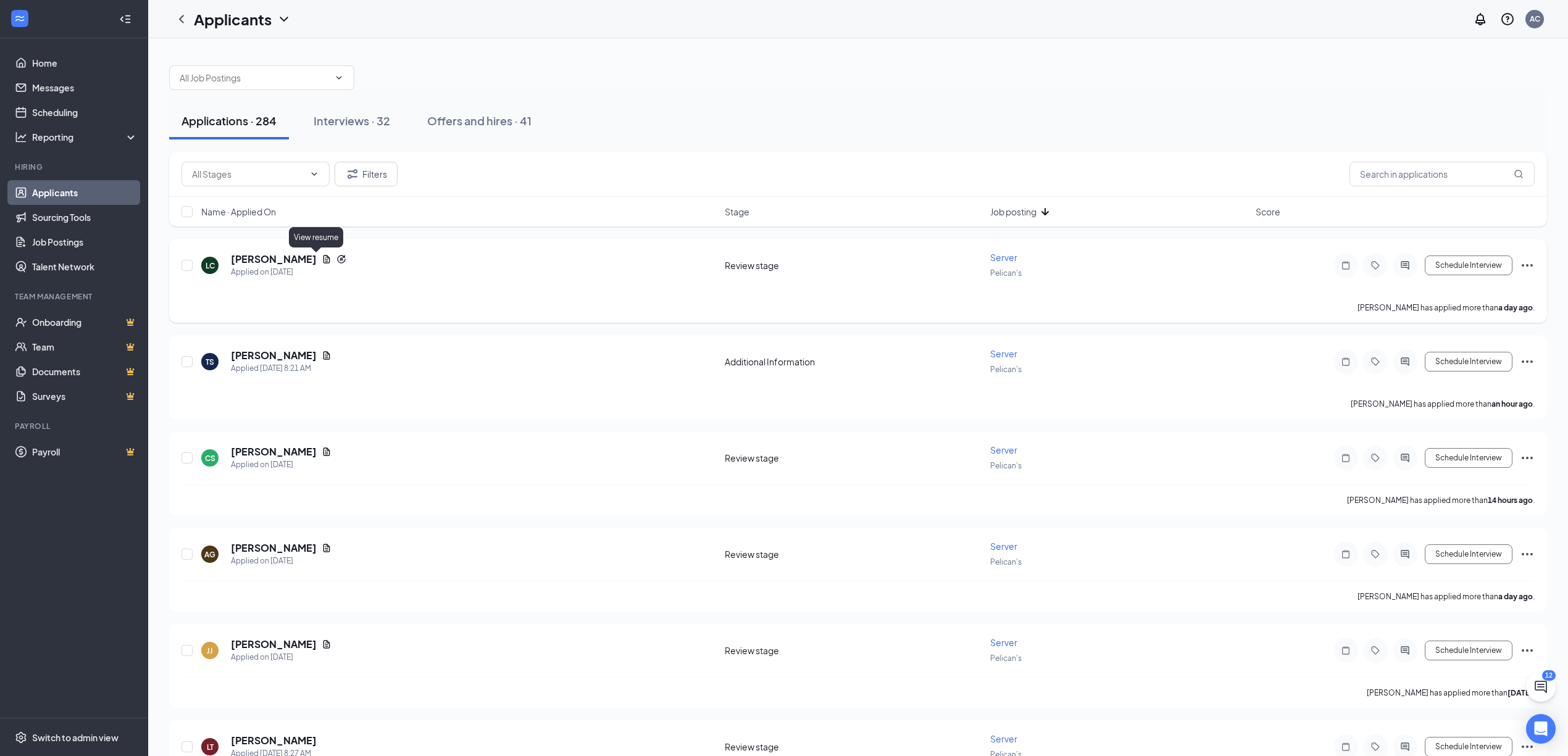
click at [323, 261] on icon "Document" at bounding box center [327, 259] width 7 height 8
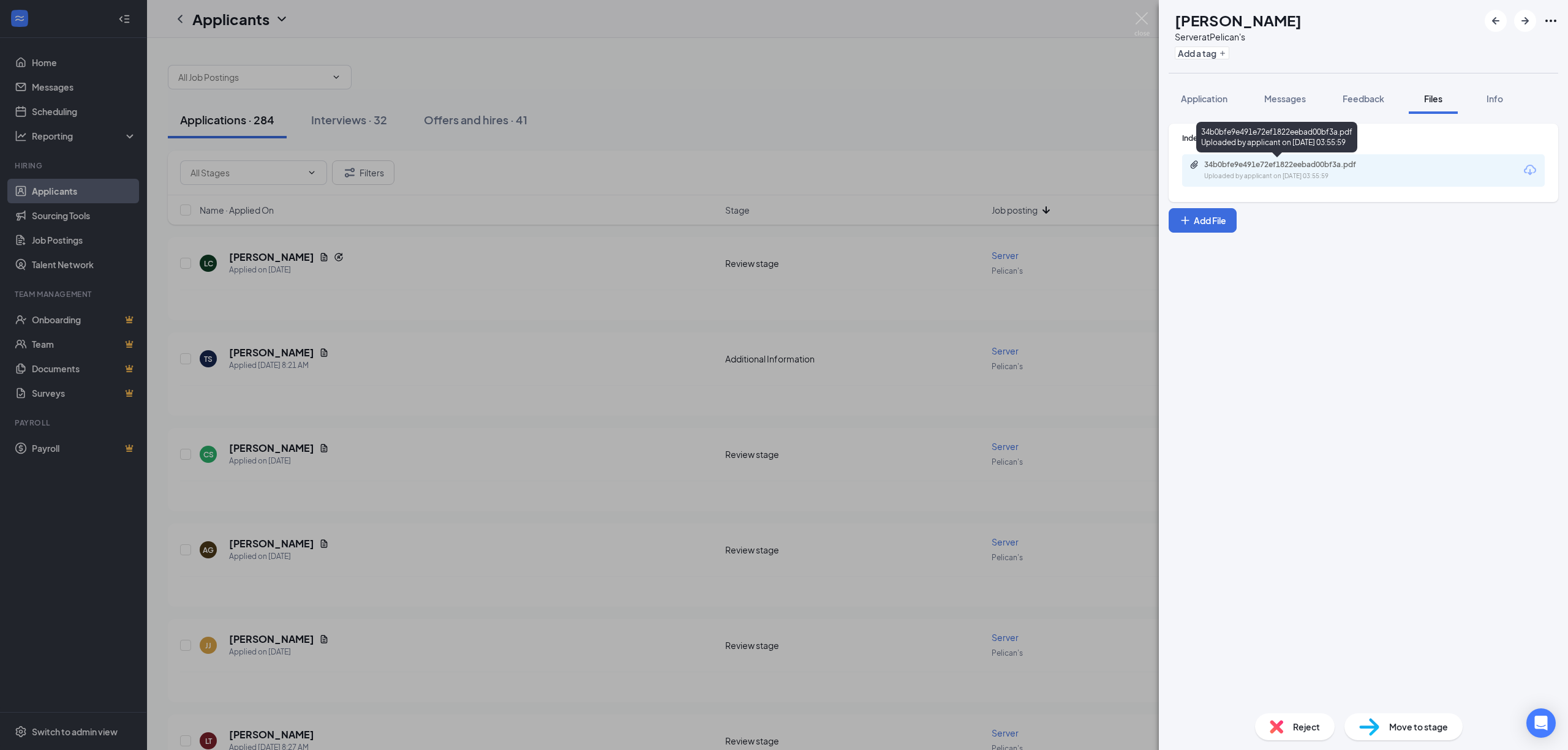
click at [1290, 175] on div "Uploaded by applicant on [DATE] 03:55:59" at bounding box center [1296, 176] width 184 height 10
click at [1218, 101] on span "Application" at bounding box center [1205, 98] width 47 height 11
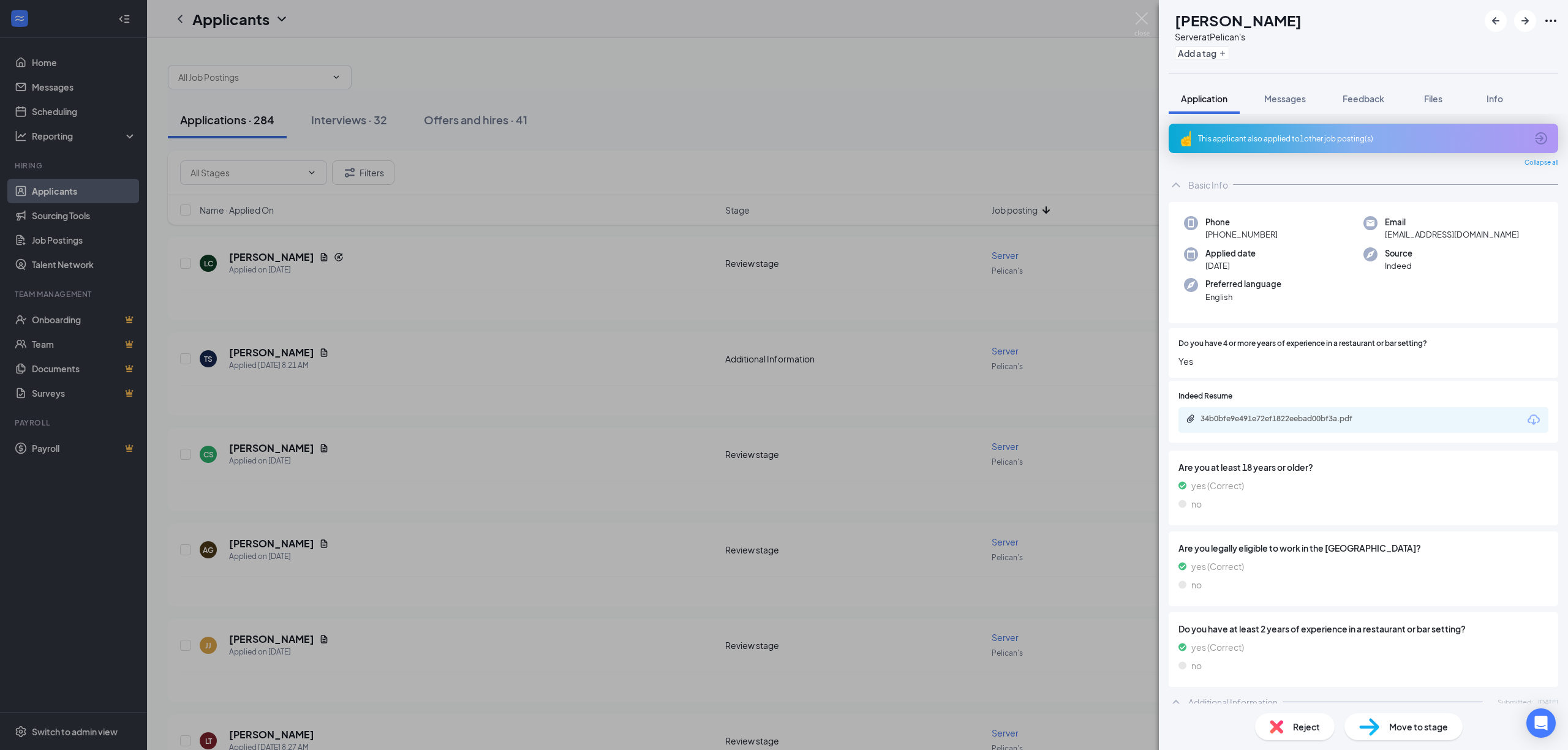
click at [1432, 718] on div "Move to stage" at bounding box center [1403, 727] width 118 height 27
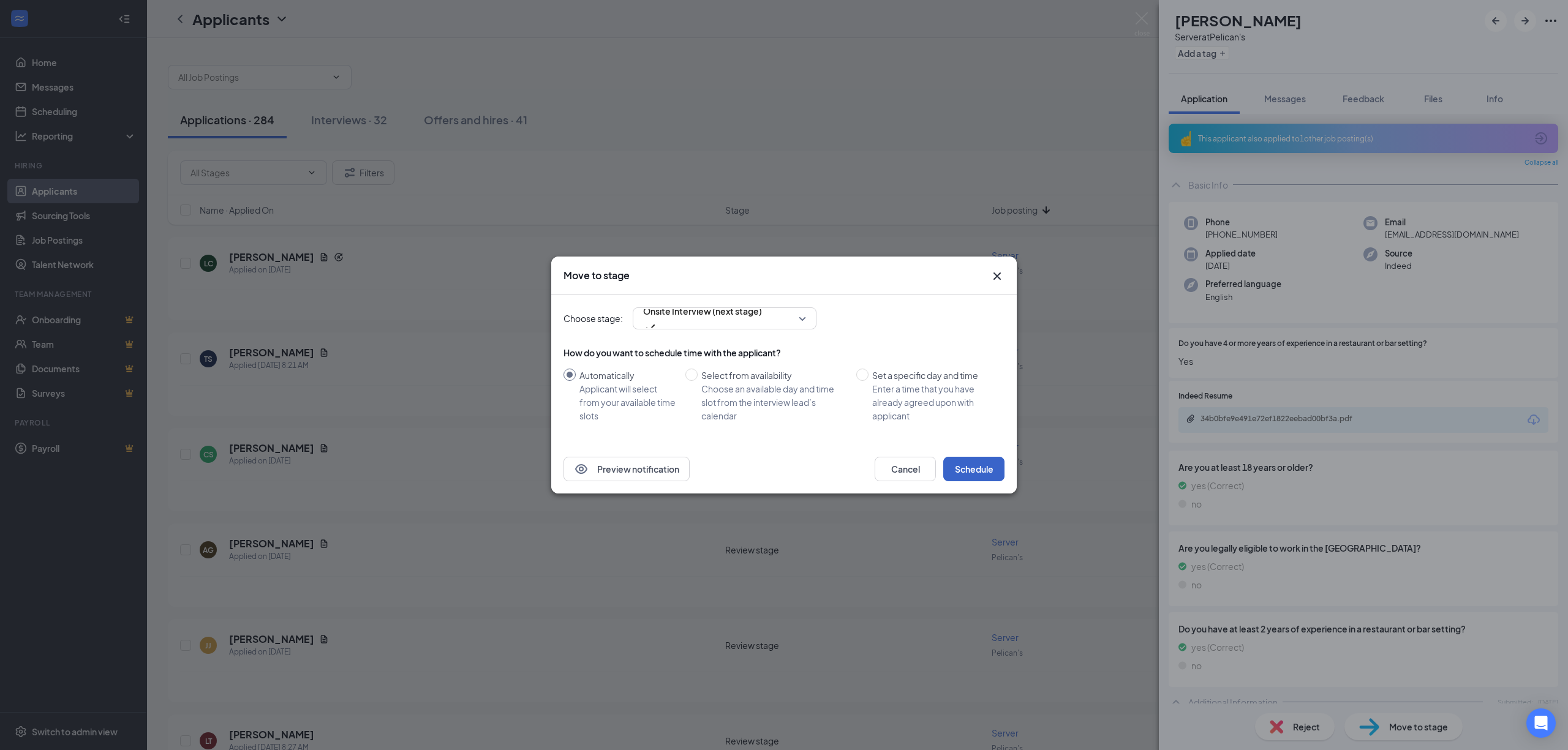
click at [973, 470] on button "Schedule" at bounding box center [973, 469] width 61 height 25
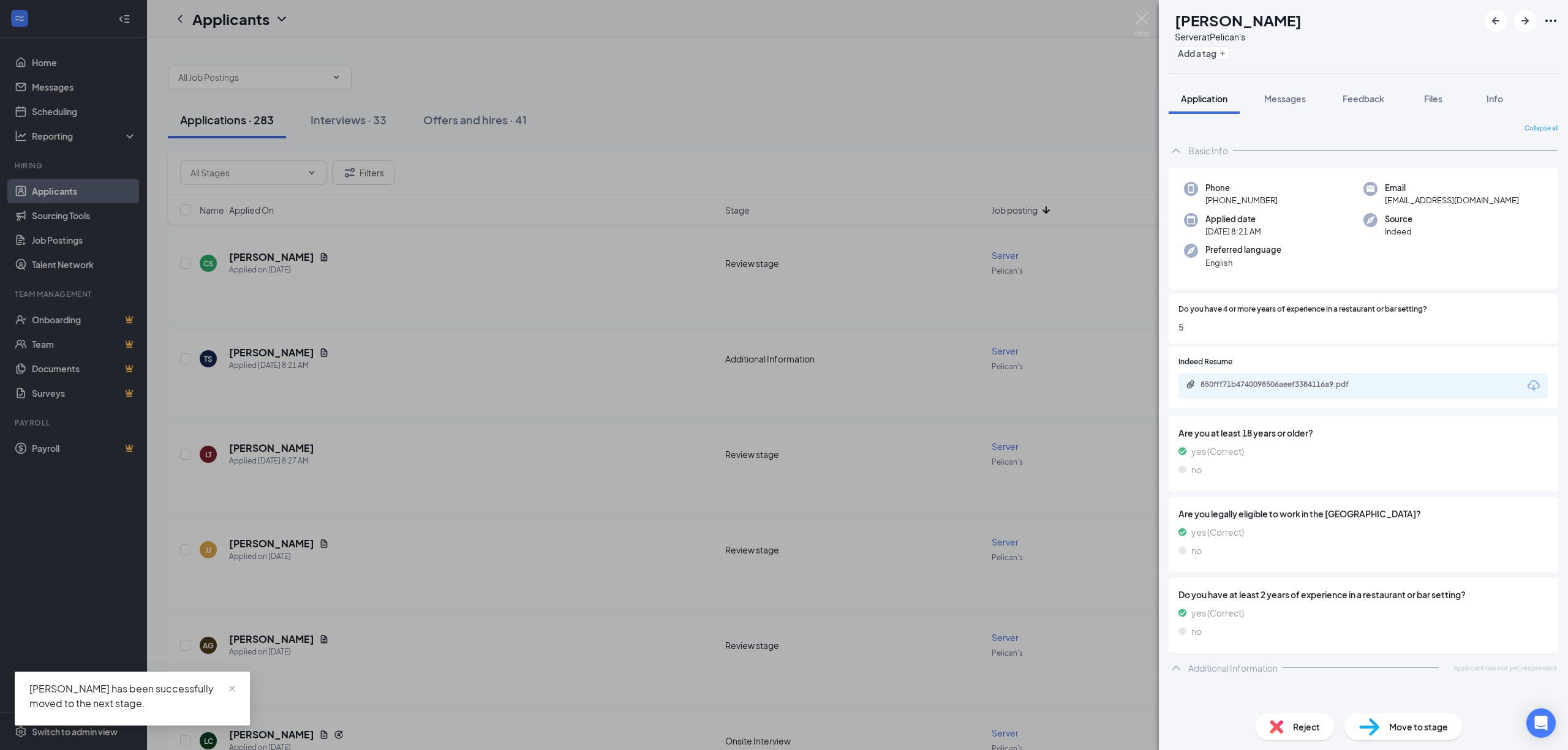
click at [617, 309] on div "TS [PERSON_NAME] Server at Pelican's Add a tag Application Messages Feedback Fi…" at bounding box center [784, 375] width 1568 height 750
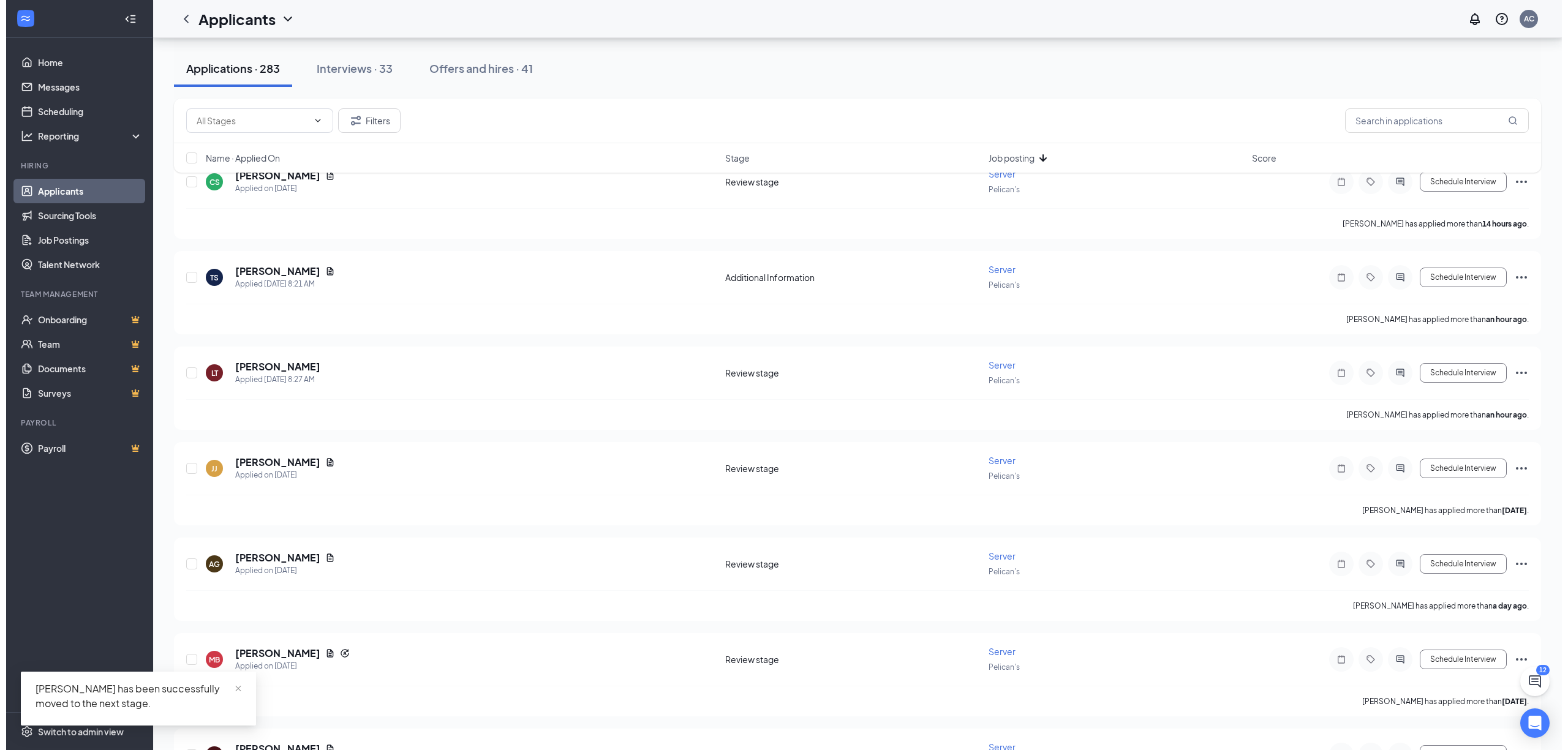
scroll to position [163, 0]
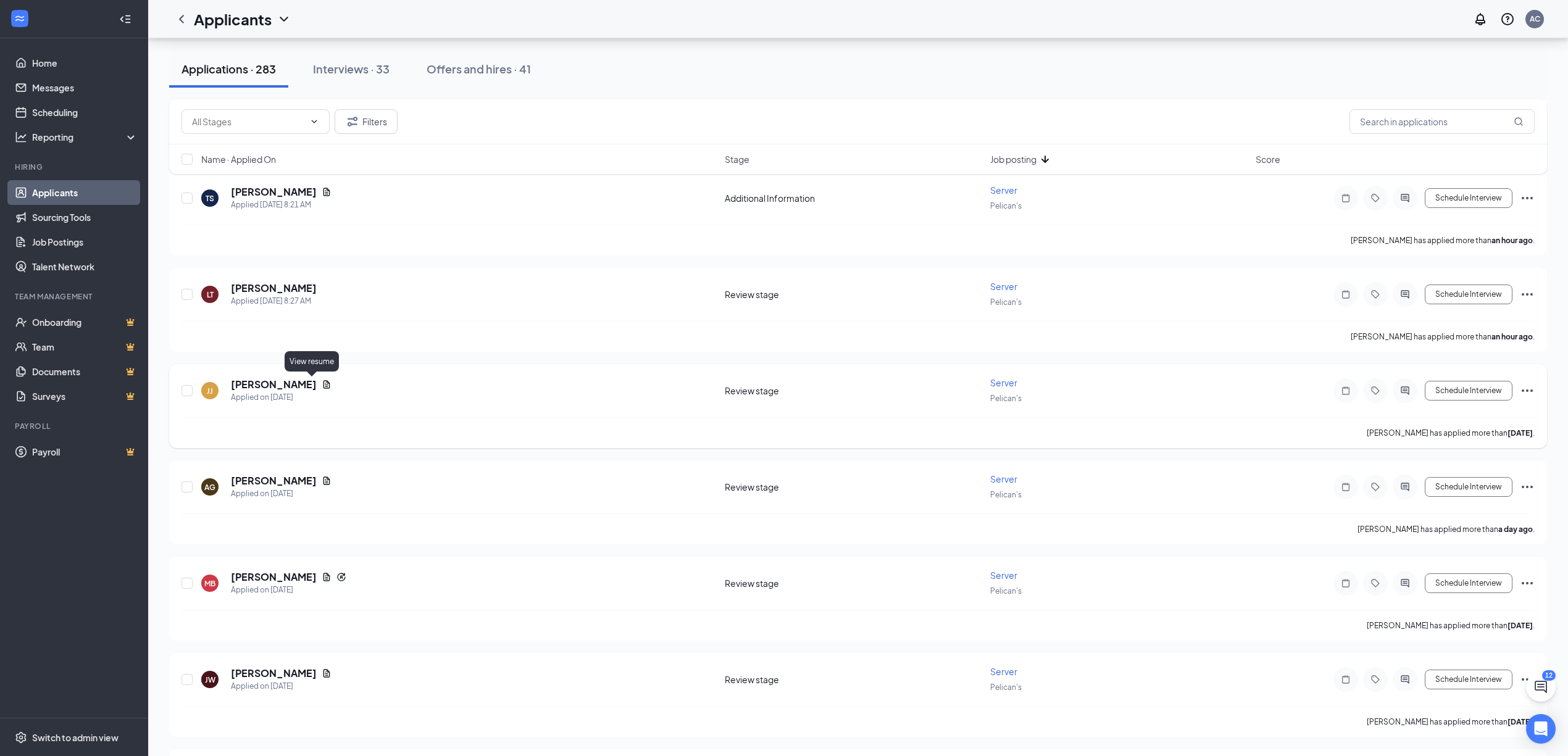
click at [322, 381] on icon "Document" at bounding box center [327, 384] width 10 height 10
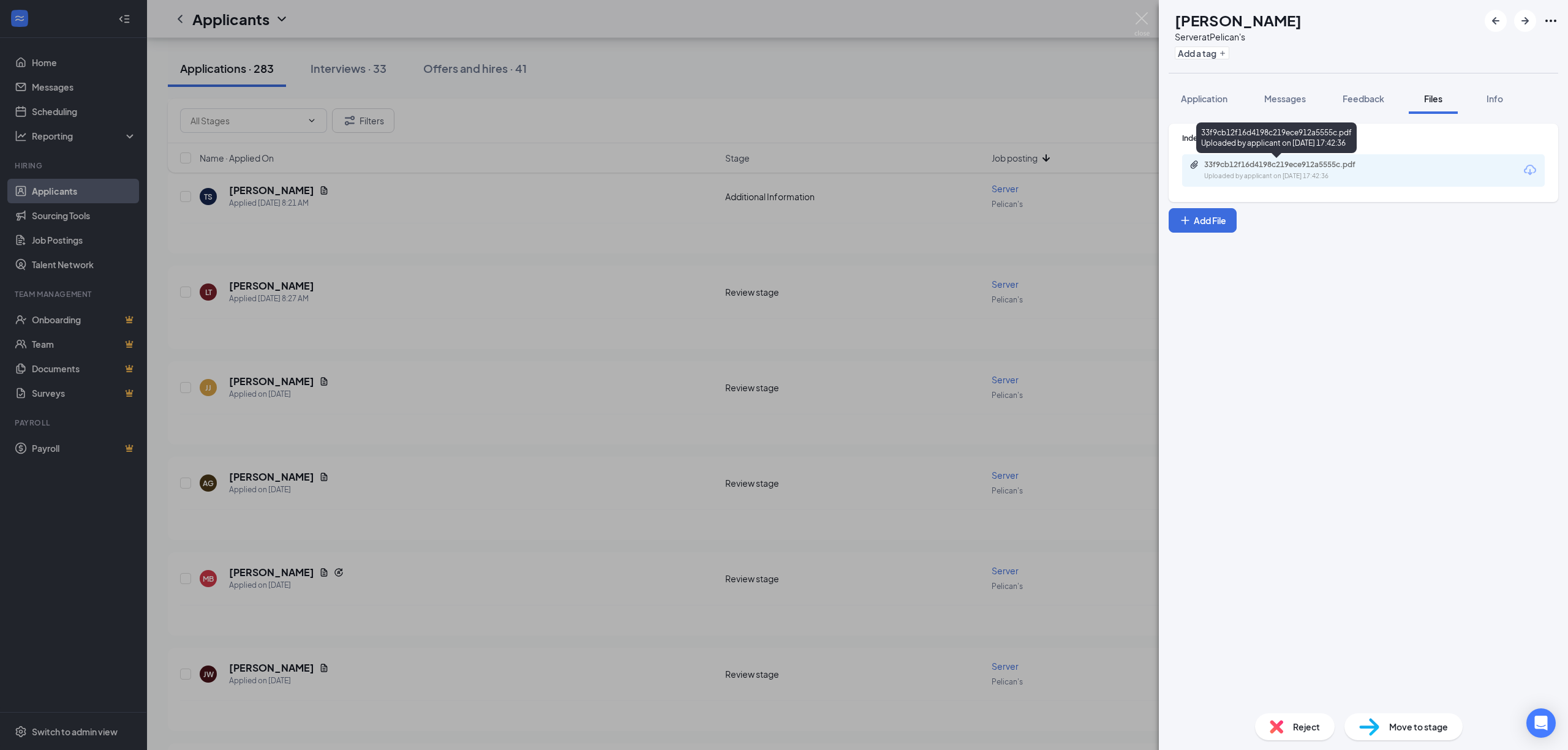
click at [1275, 163] on div "33f9cb12f16d4198c219ece912a5555c.pdf" at bounding box center [1290, 164] width 171 height 10
click at [1220, 103] on button "Application" at bounding box center [1204, 98] width 71 height 30
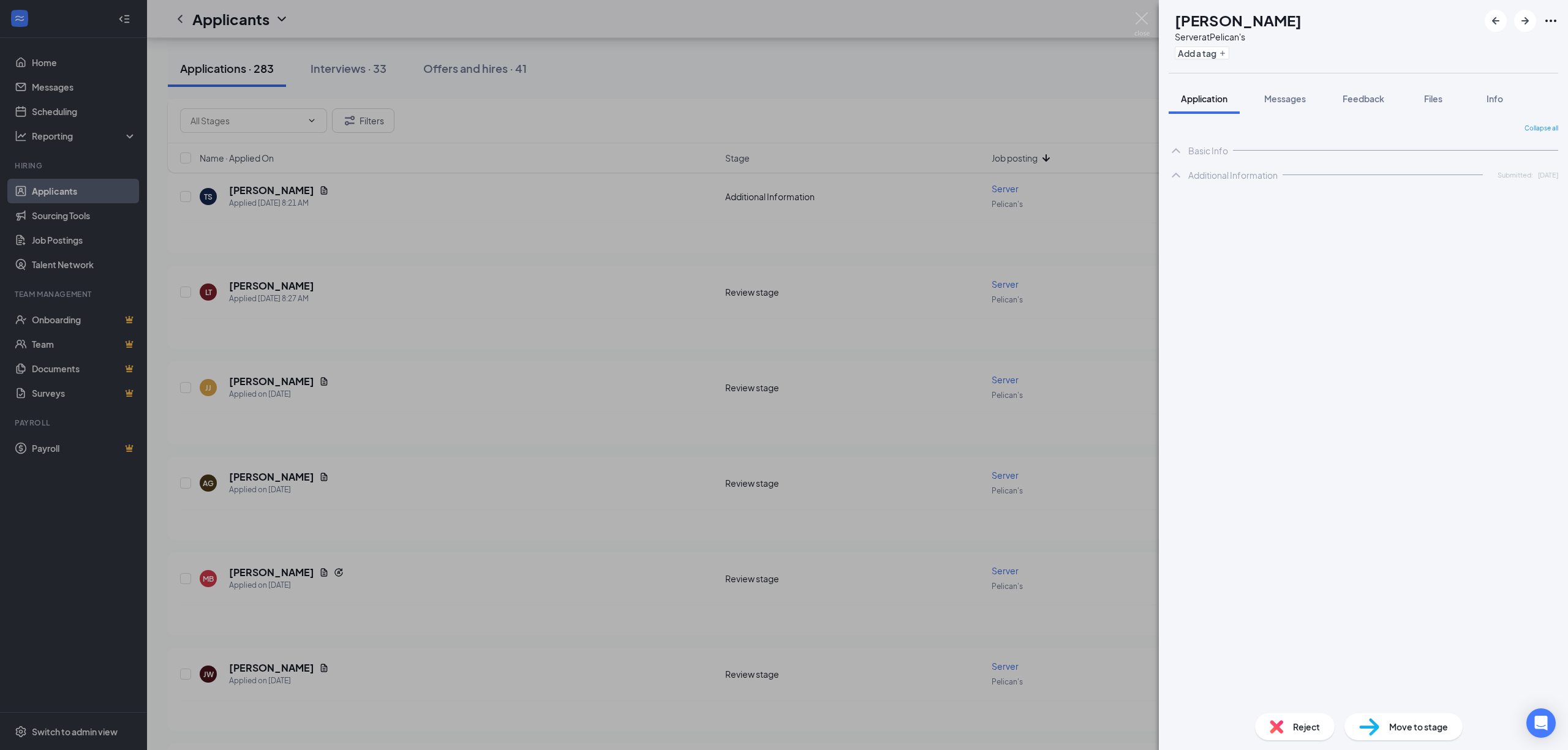
click at [1220, 103] on span "Application" at bounding box center [1205, 98] width 47 height 11
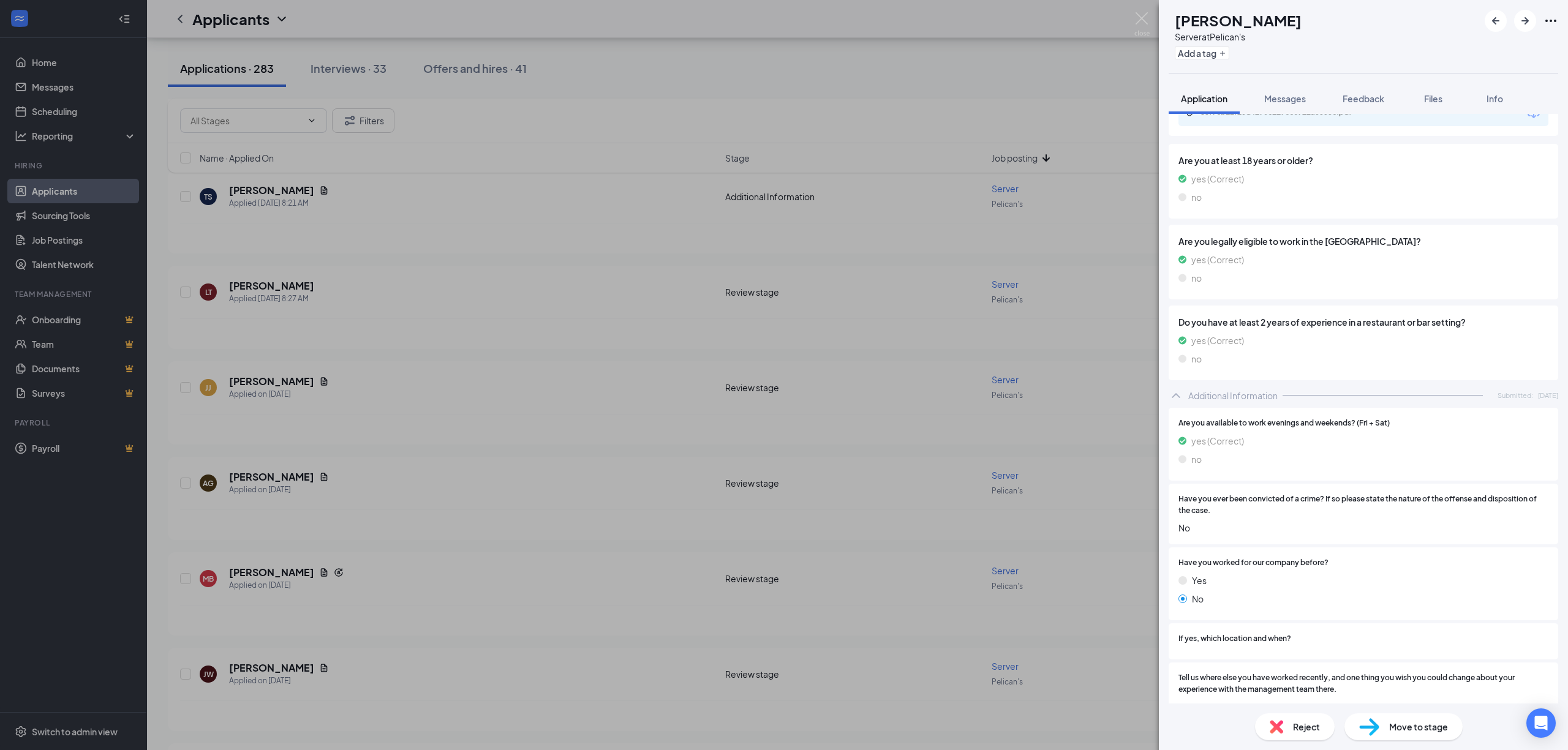
scroll to position [309, 0]
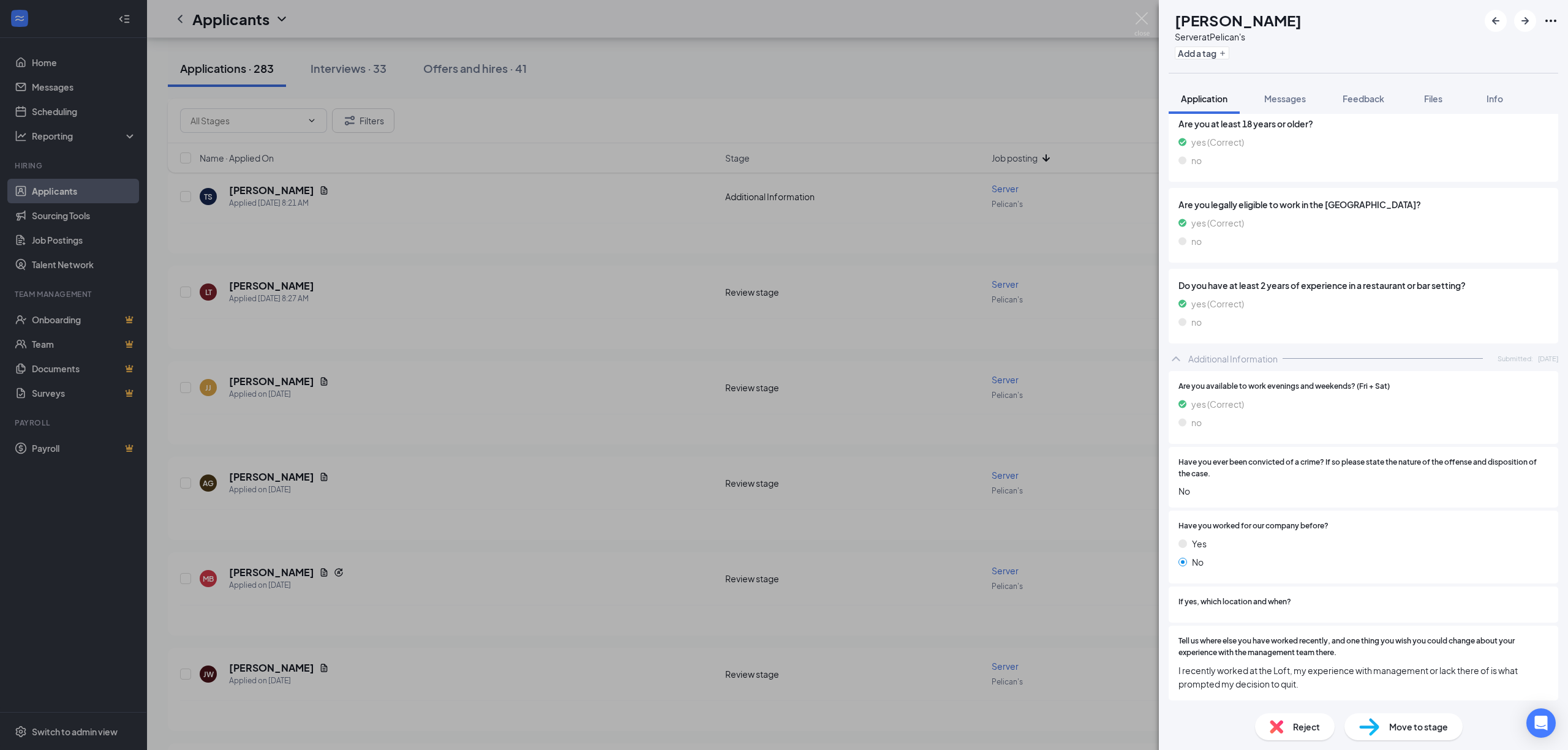
click at [1392, 730] on span "Move to stage" at bounding box center [1418, 727] width 59 height 14
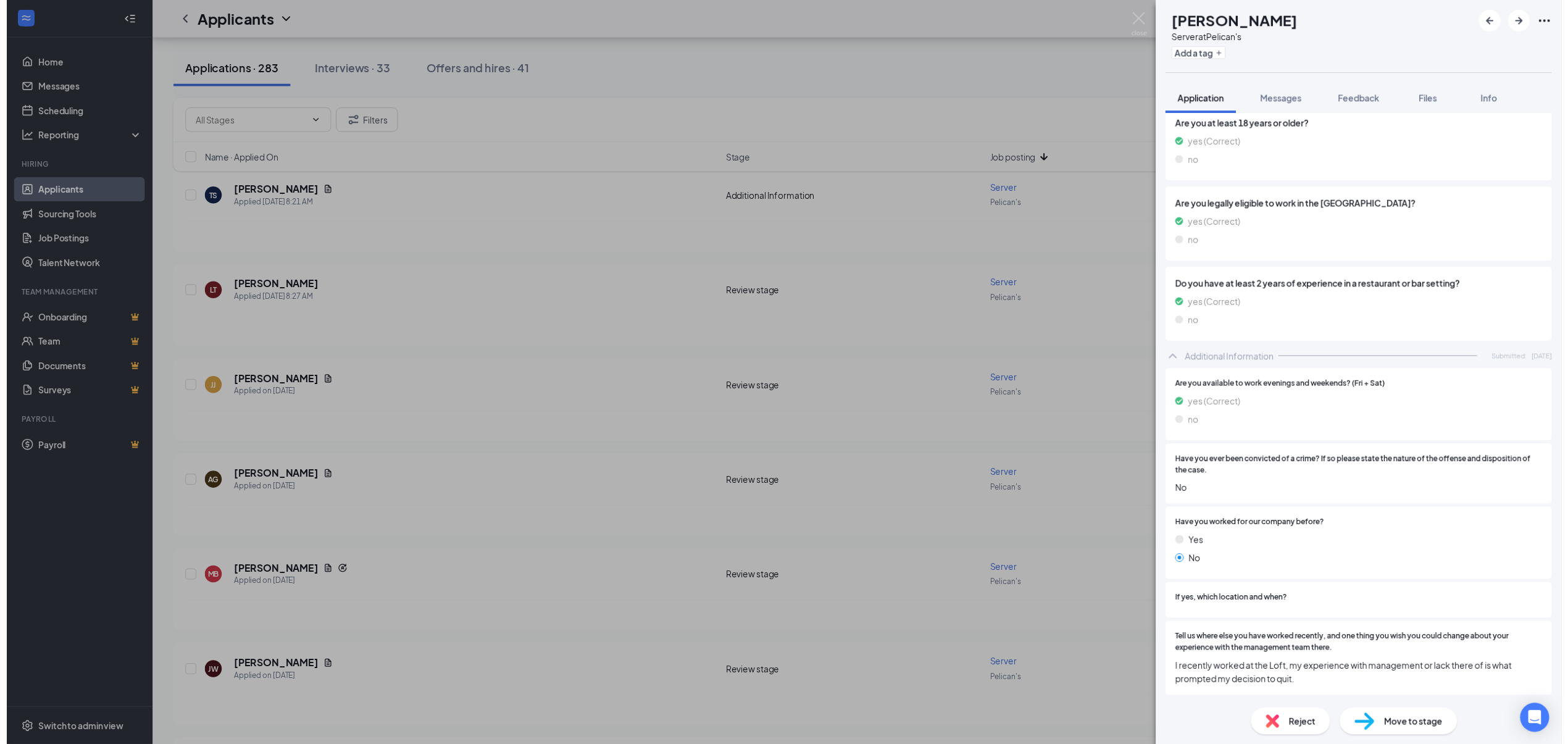
scroll to position [307, 0]
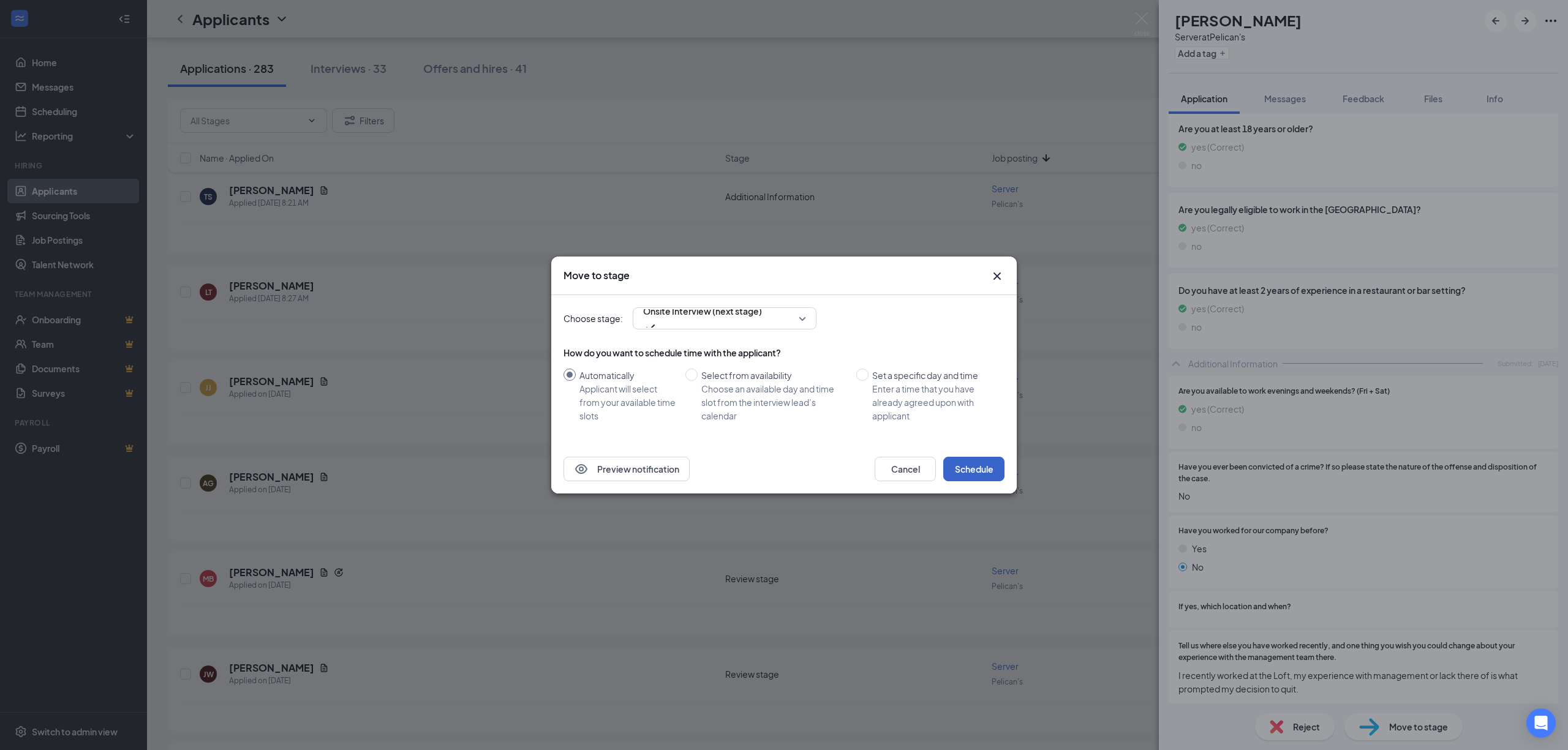
click at [983, 459] on button "Schedule" at bounding box center [973, 469] width 61 height 25
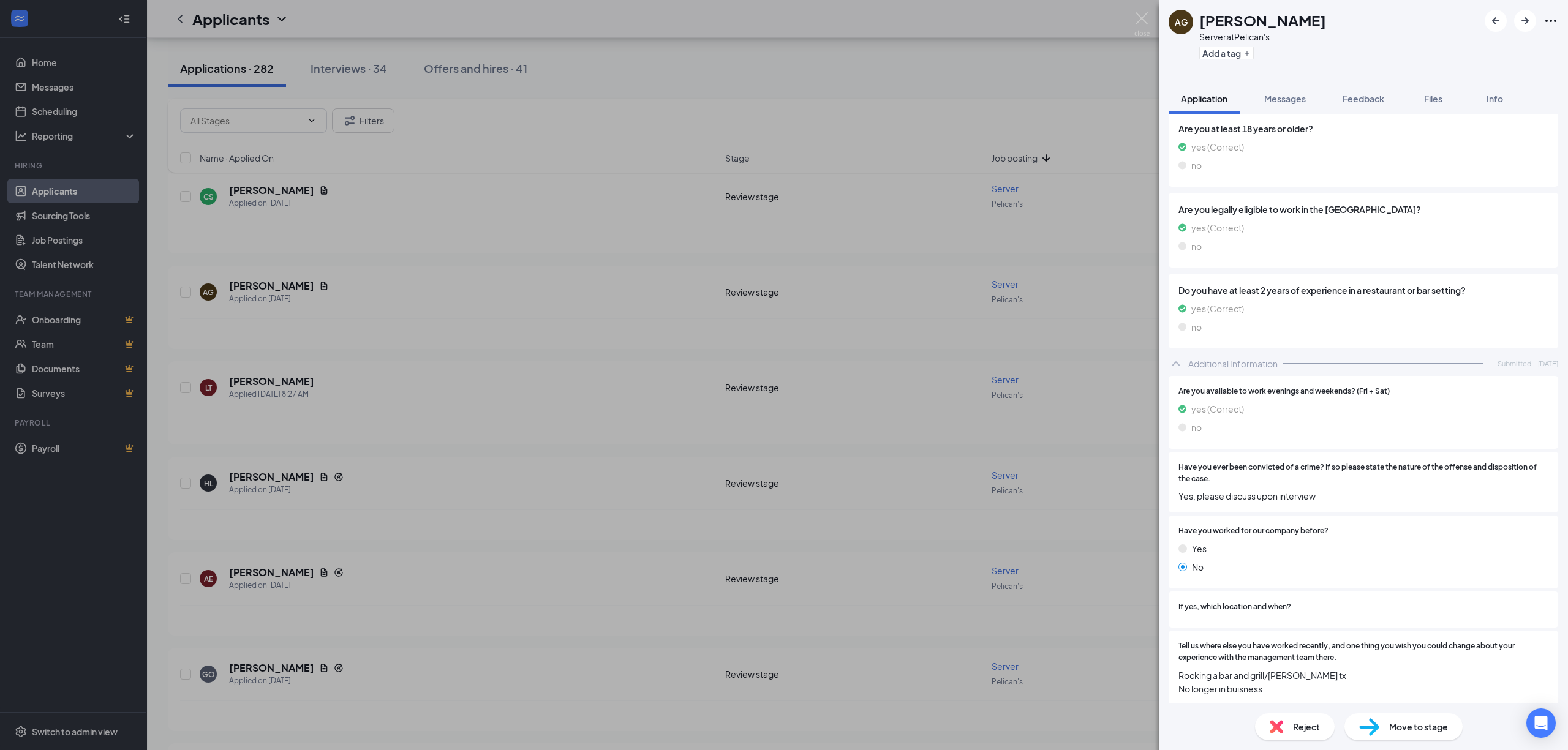
click at [63, 218] on div "AG [PERSON_NAME] Server at Pelican's Add a tag Application Messages Feedback Fi…" at bounding box center [784, 375] width 1568 height 750
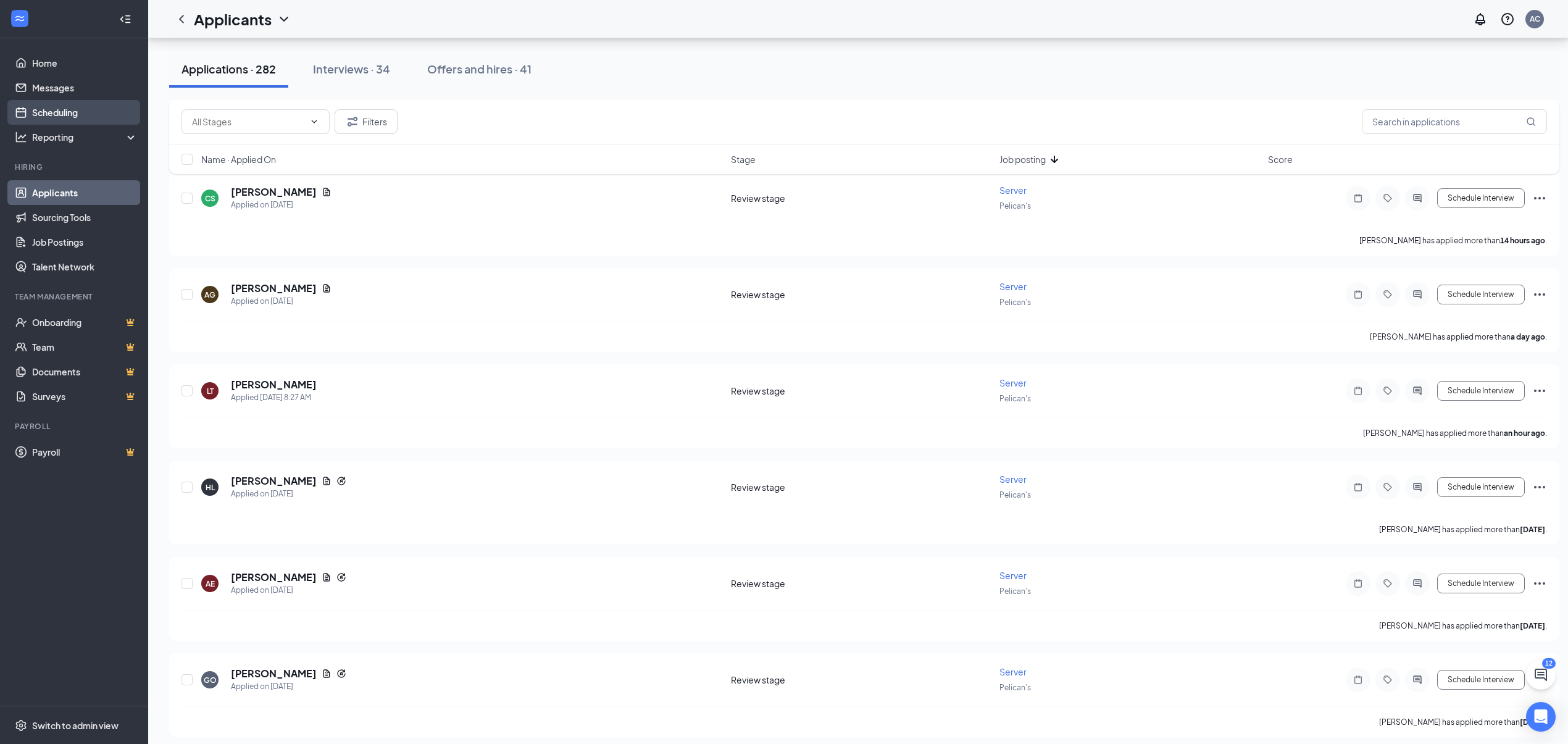
click at [76, 106] on link "Scheduling" at bounding box center [85, 112] width 105 height 25
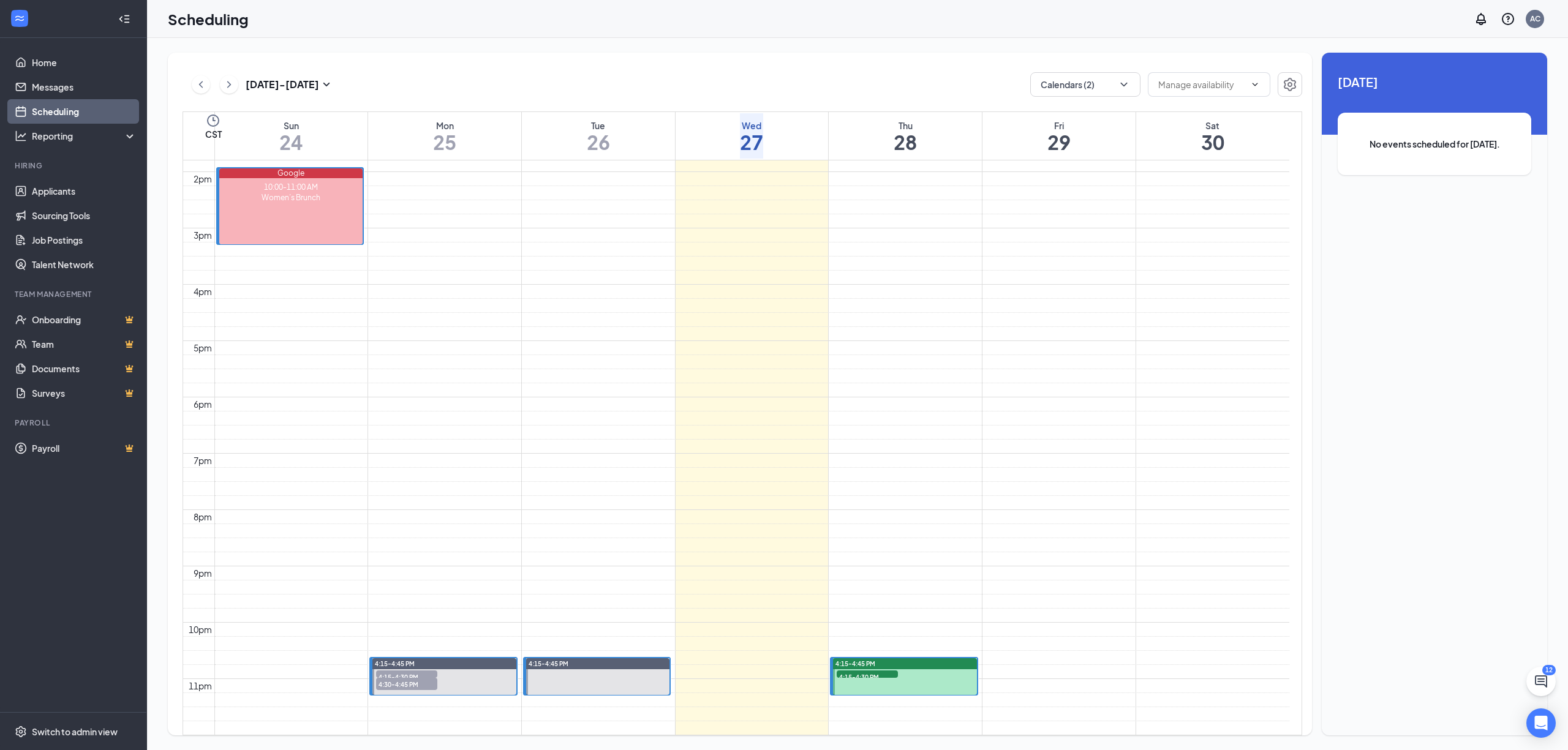
scroll to position [1091, 0]
click at [859, 670] on span "4:15-4:30 PM" at bounding box center [867, 676] width 61 height 12
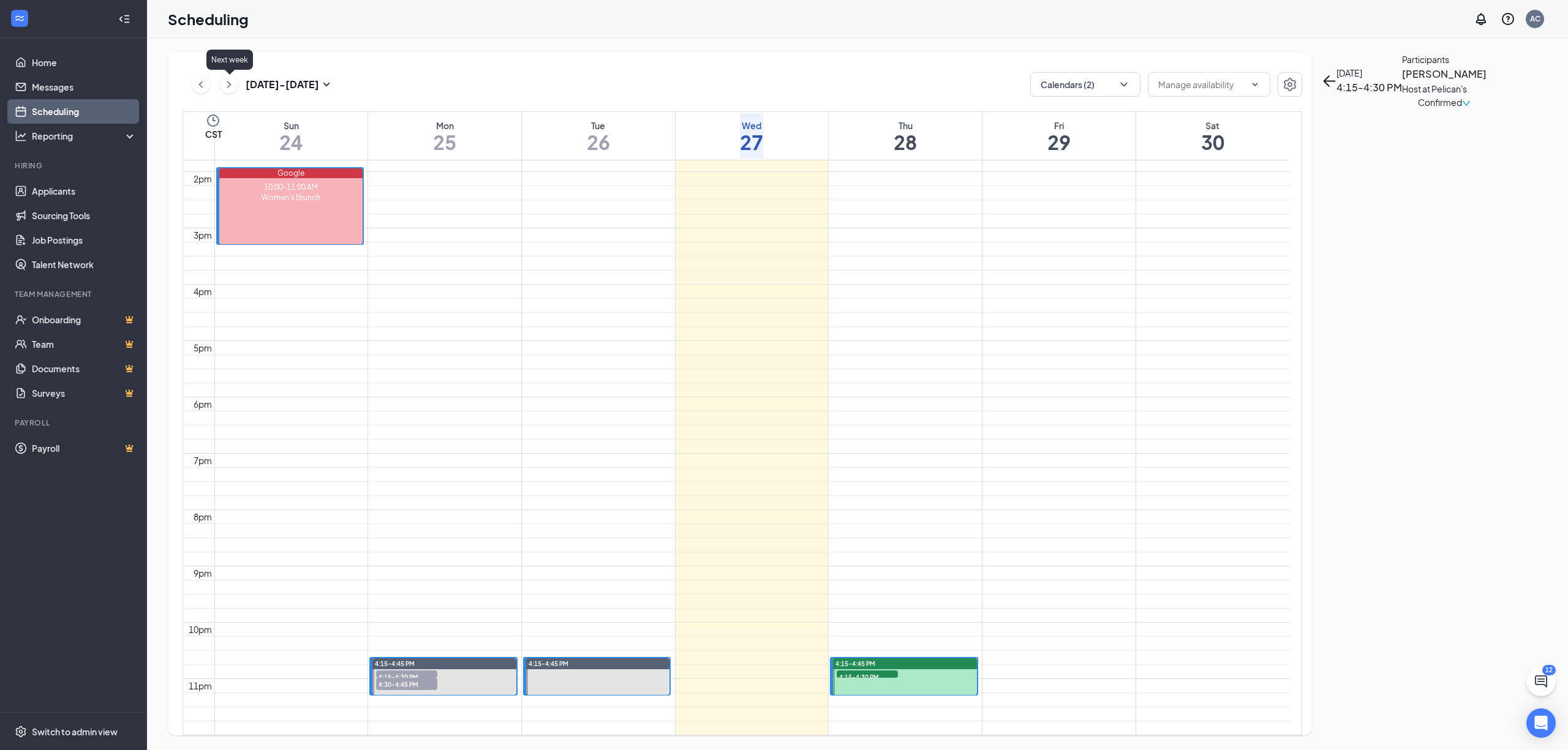
click at [231, 80] on icon "ChevronRight" at bounding box center [229, 84] width 12 height 14
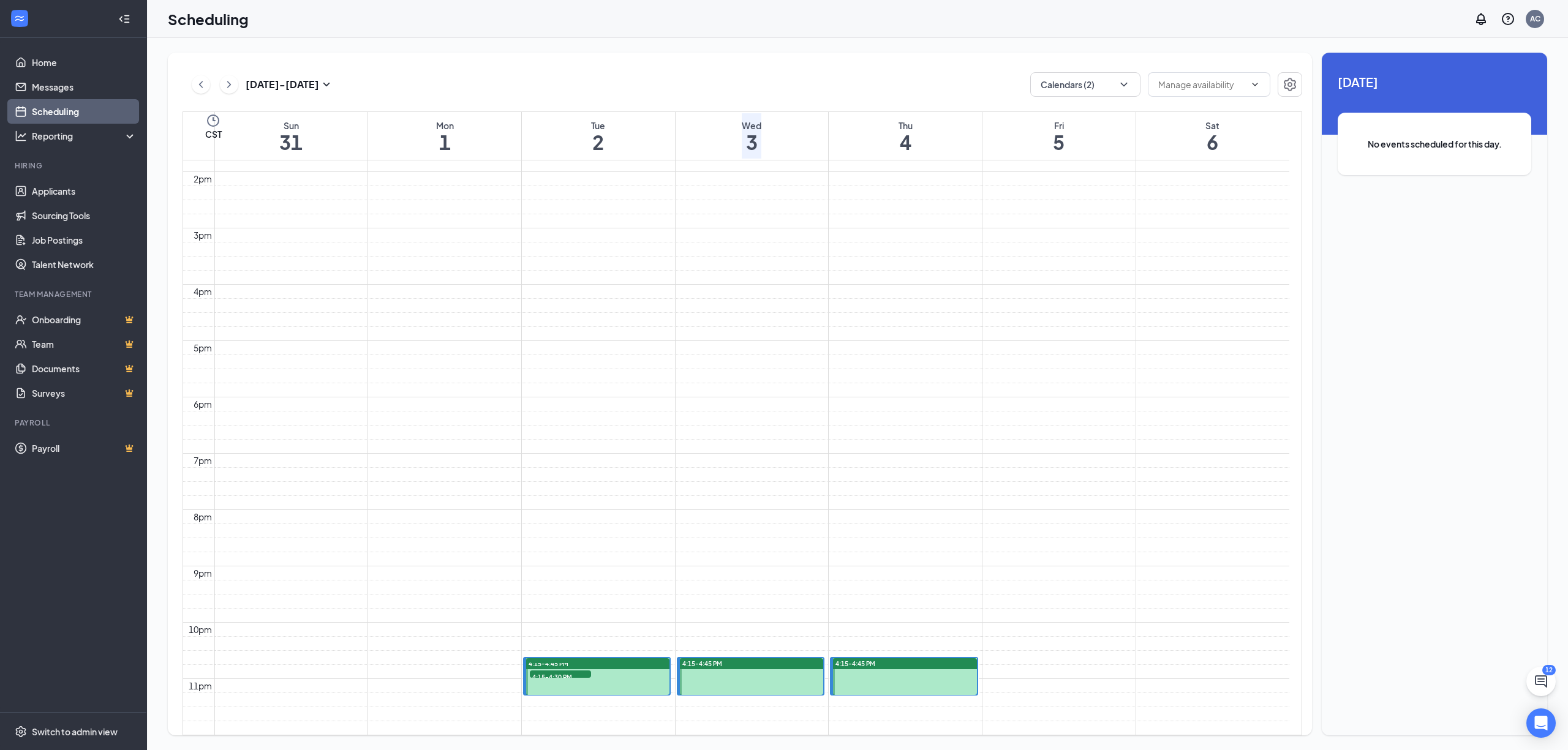
scroll to position [1173, 0]
click at [547, 670] on span "4:15-4:30 PM" at bounding box center [560, 676] width 61 height 12
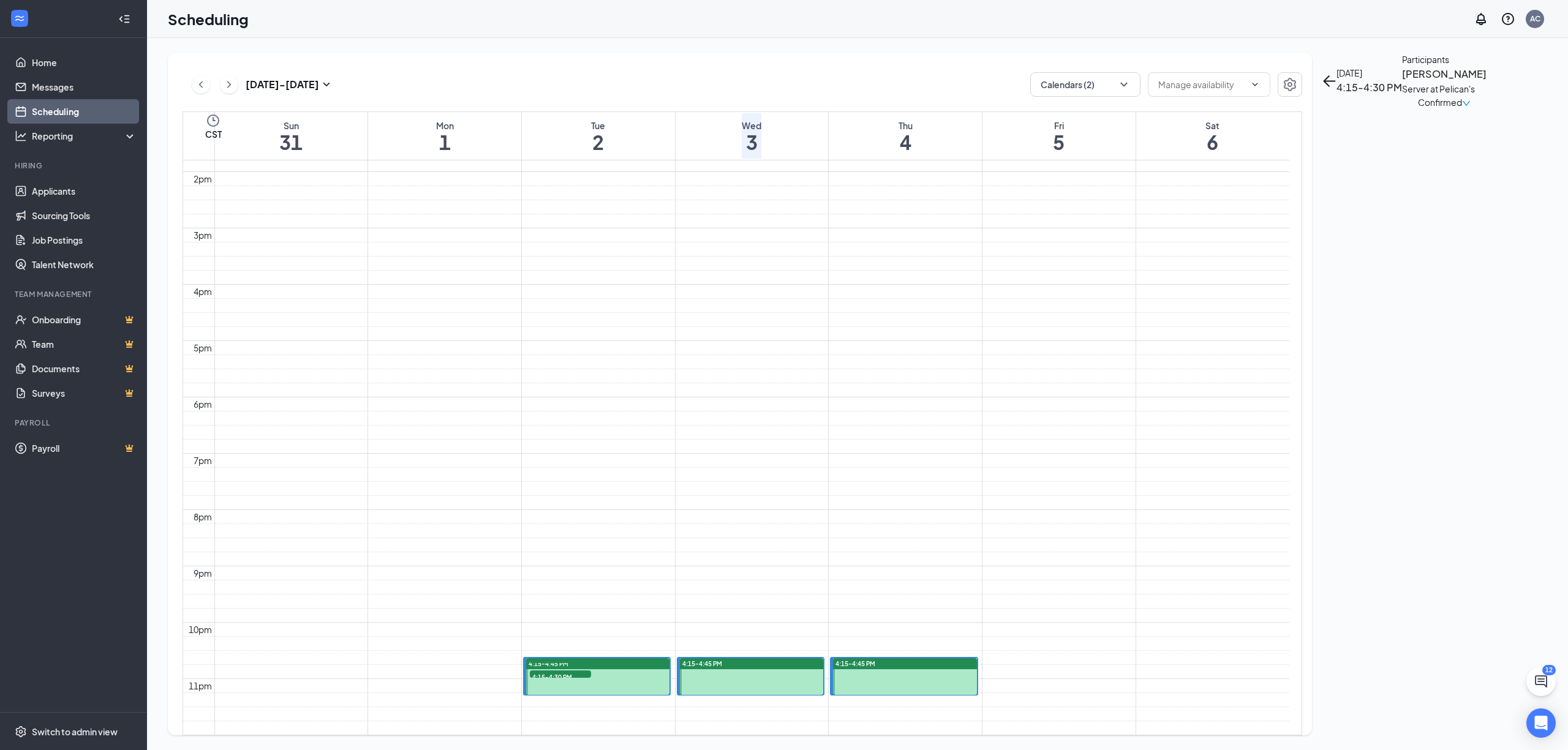
click at [555, 659] on span "4:30-4:45 PM" at bounding box center [560, 665] width 61 height 12
click at [578, 383] on td at bounding box center [752, 390] width 1075 height 14
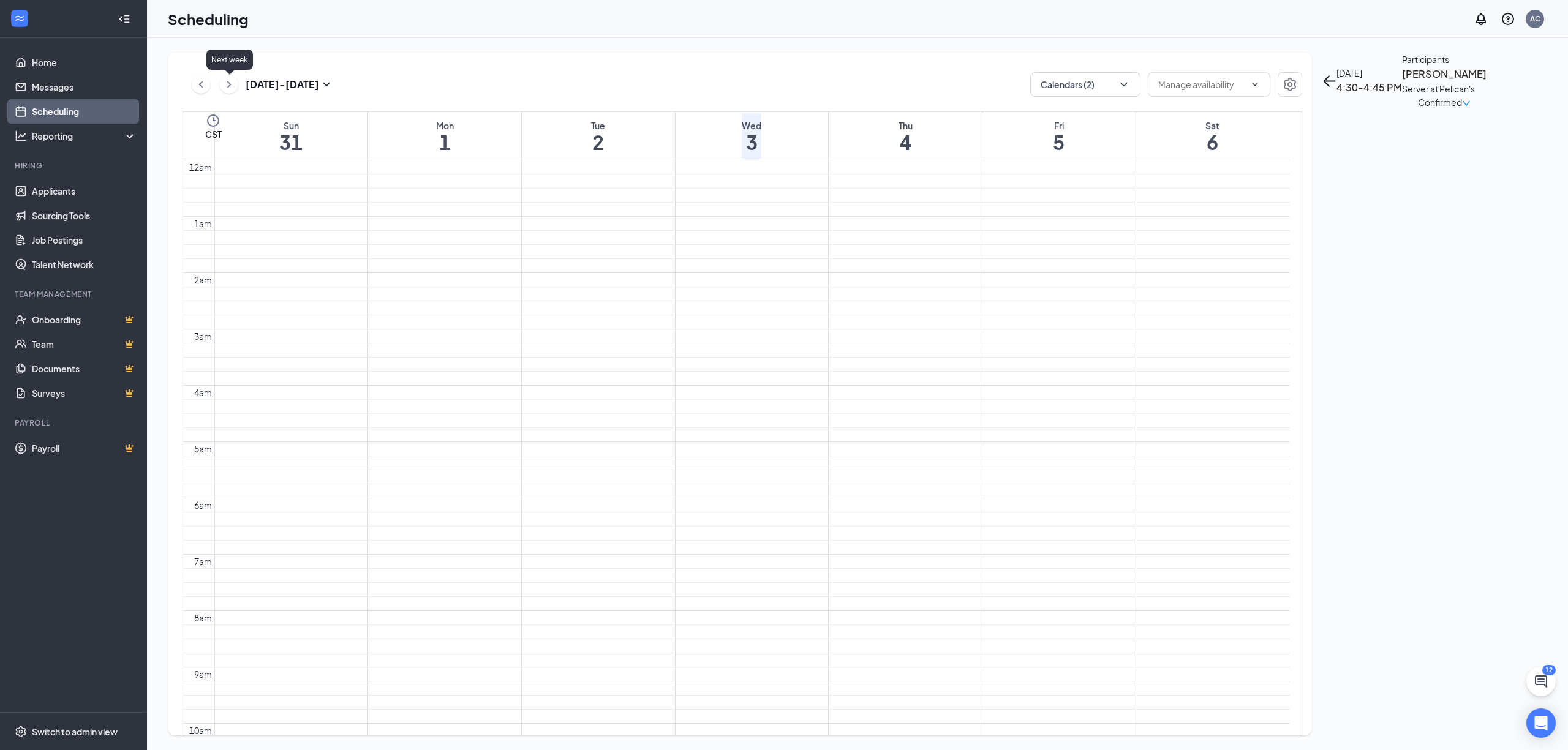
click at [231, 87] on icon "ChevronRight" at bounding box center [229, 84] width 12 height 14
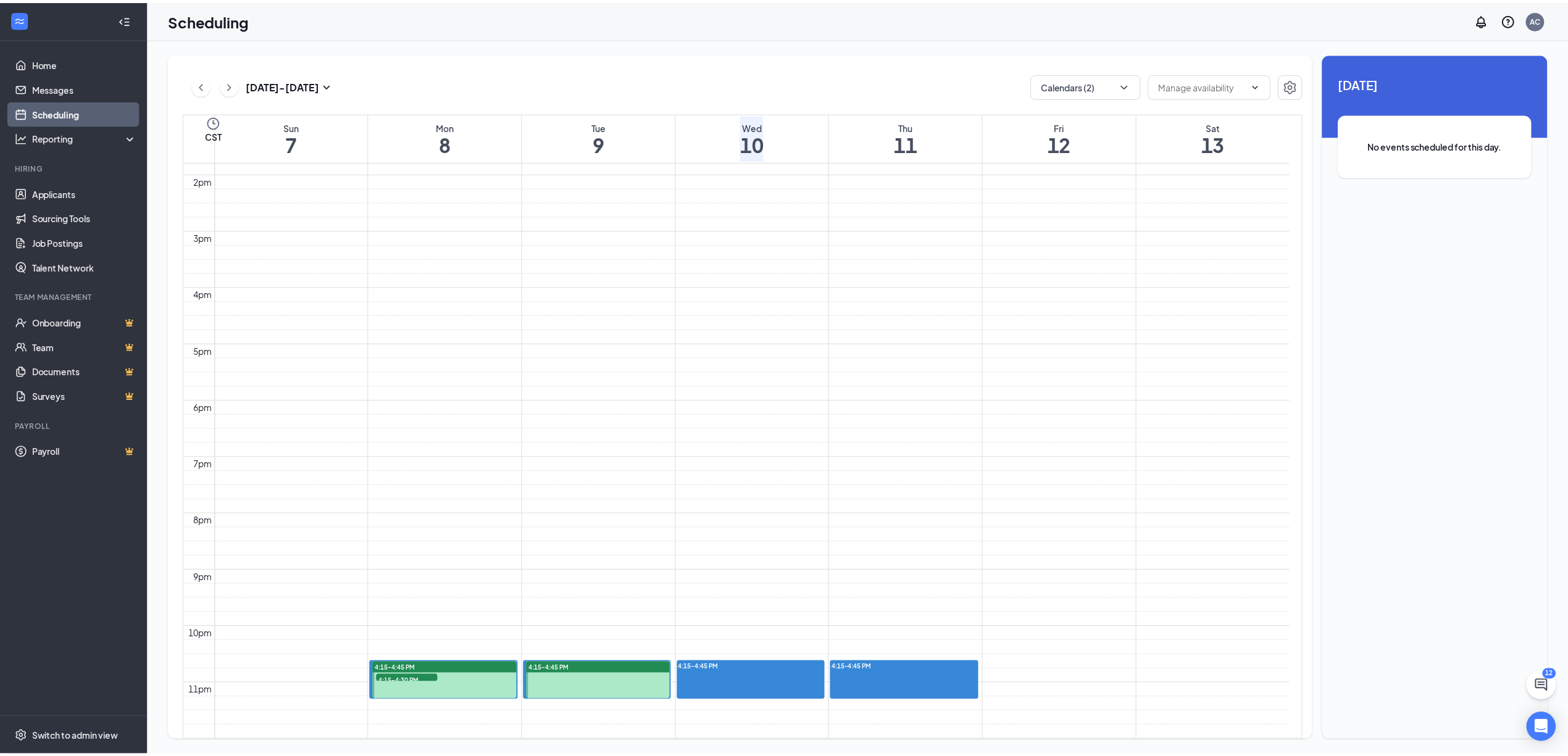
scroll to position [1017, 0]
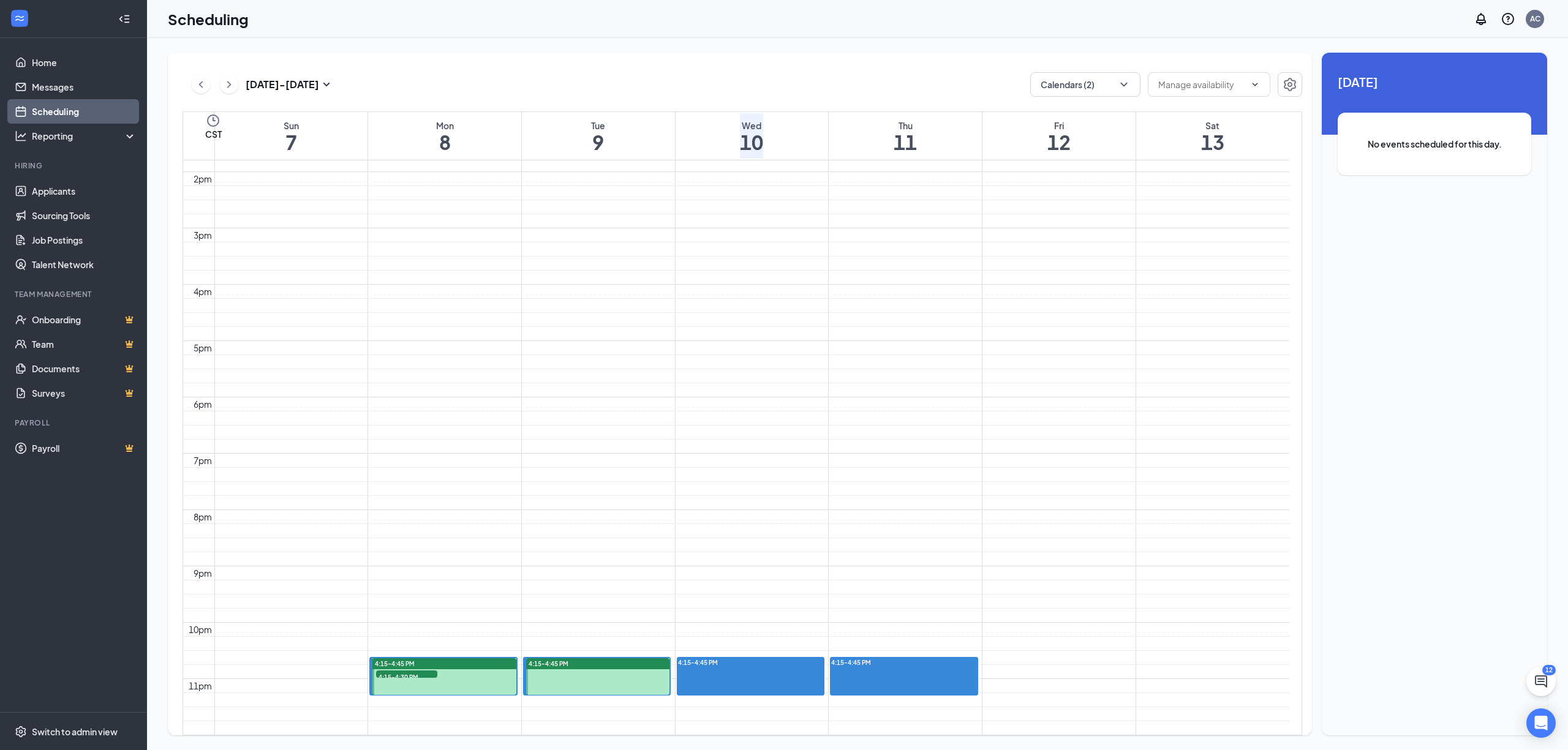
click at [394, 670] on span "4:15-4:30 PM" at bounding box center [406, 676] width 61 height 12
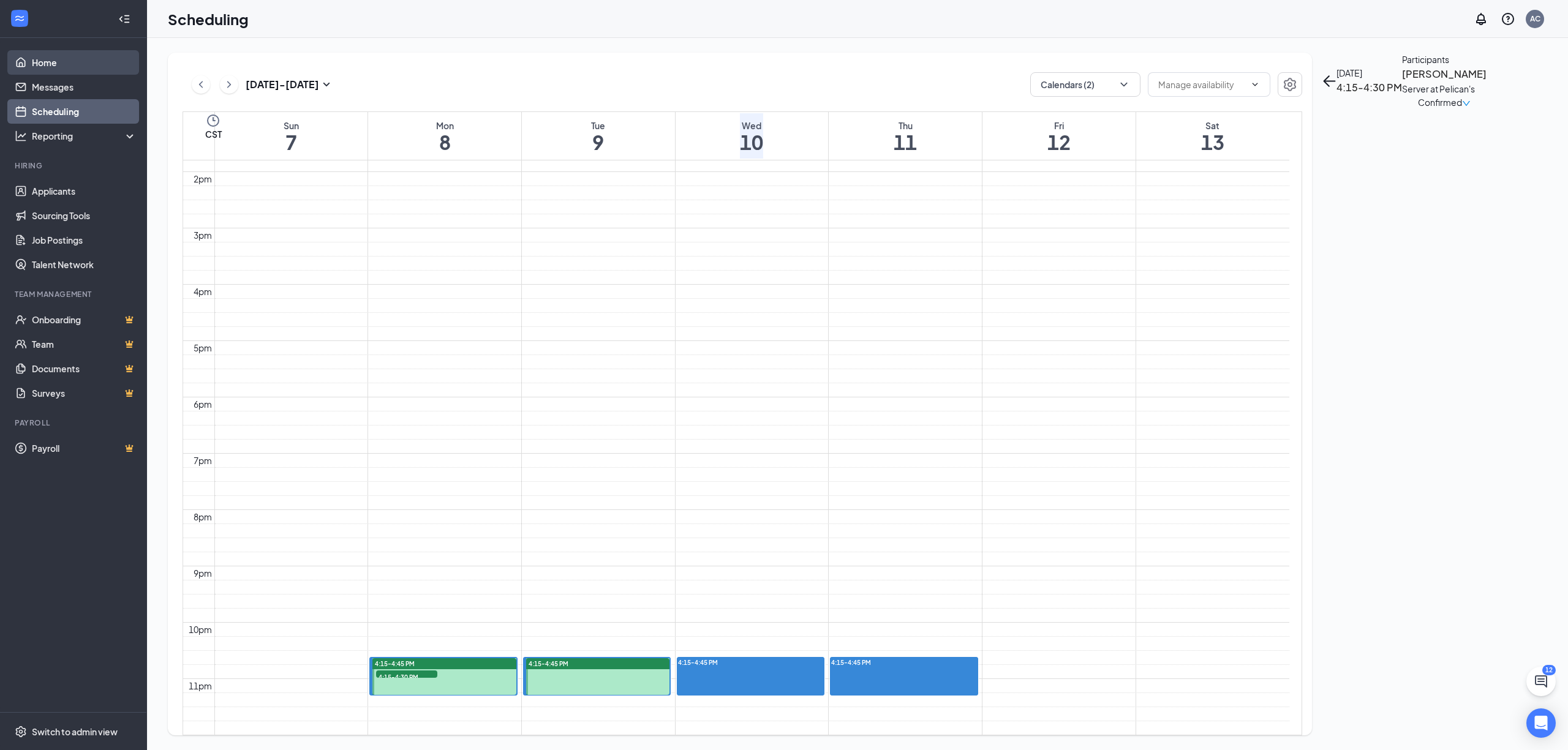
click at [47, 61] on link "Home" at bounding box center [84, 63] width 105 height 25
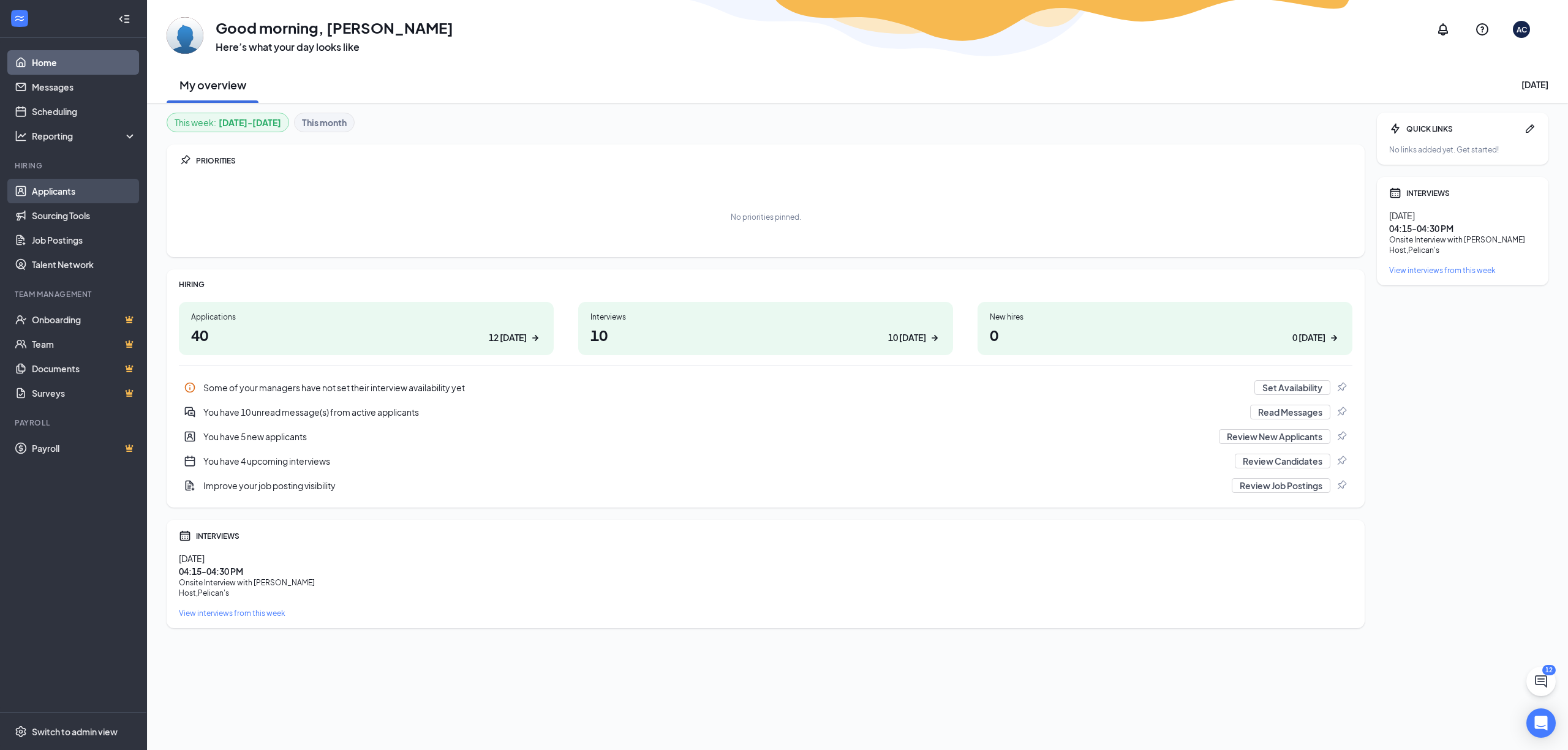
click at [96, 199] on link "Applicants" at bounding box center [84, 191] width 105 height 25
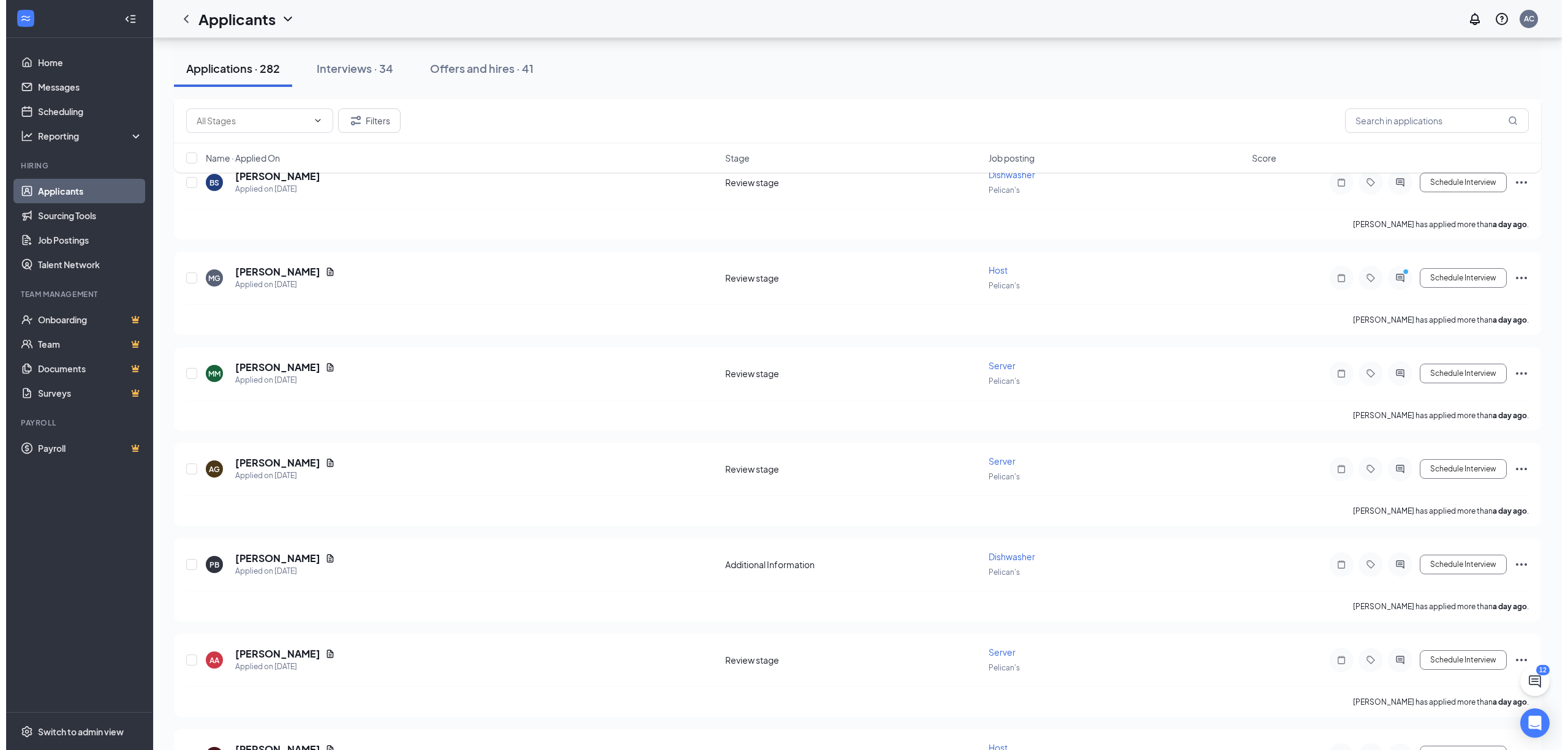
scroll to position [1551, 0]
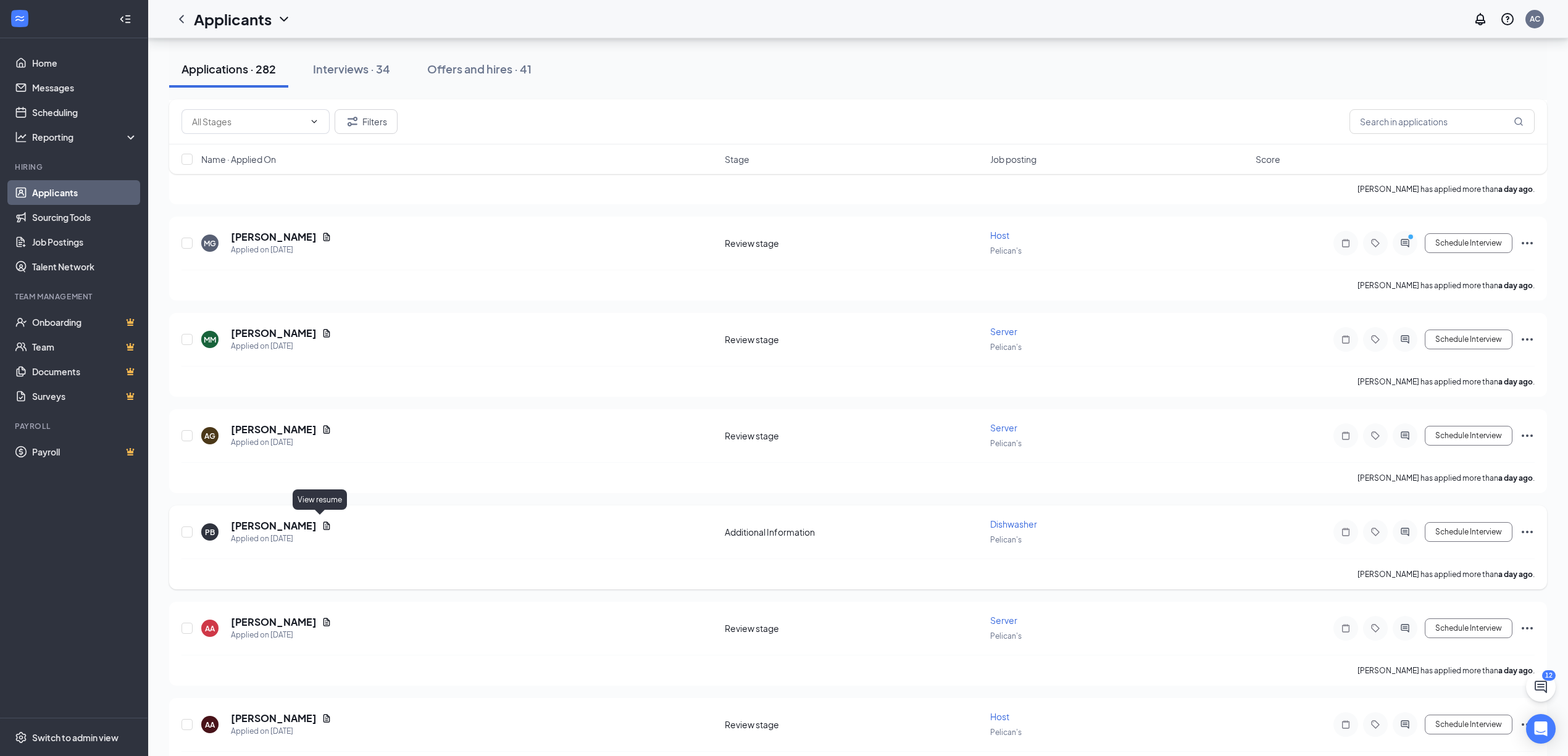
click at [323, 522] on icon "Document" at bounding box center [327, 526] width 7 height 8
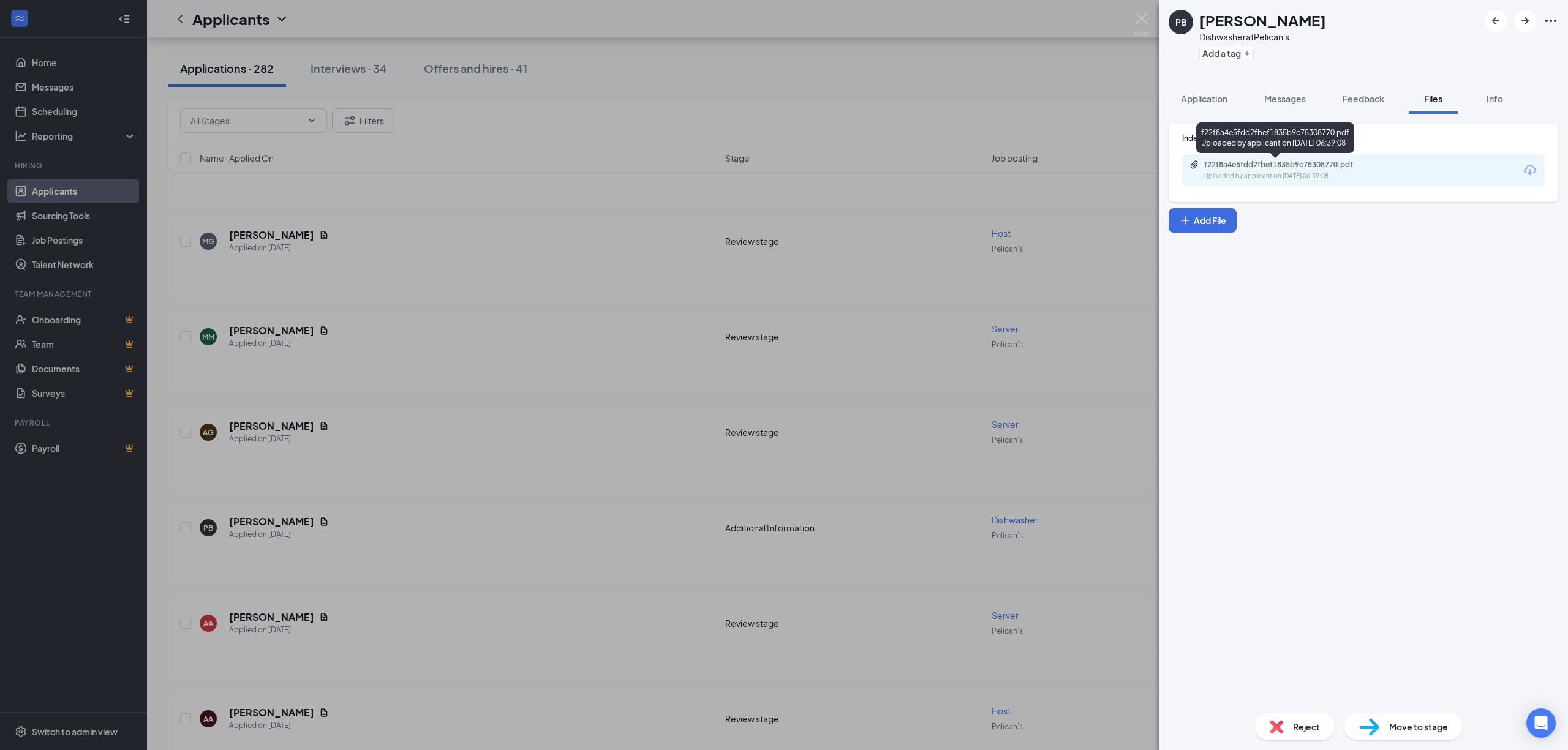
click at [1338, 164] on div "f22f8a4e5fdd2fbef1835b9c75308770.pdf" at bounding box center [1290, 164] width 171 height 10
click at [666, 435] on div "PB [PERSON_NAME] Dishwasher at Pelican's Add a tag Application Messages Feedbac…" at bounding box center [784, 375] width 1568 height 750
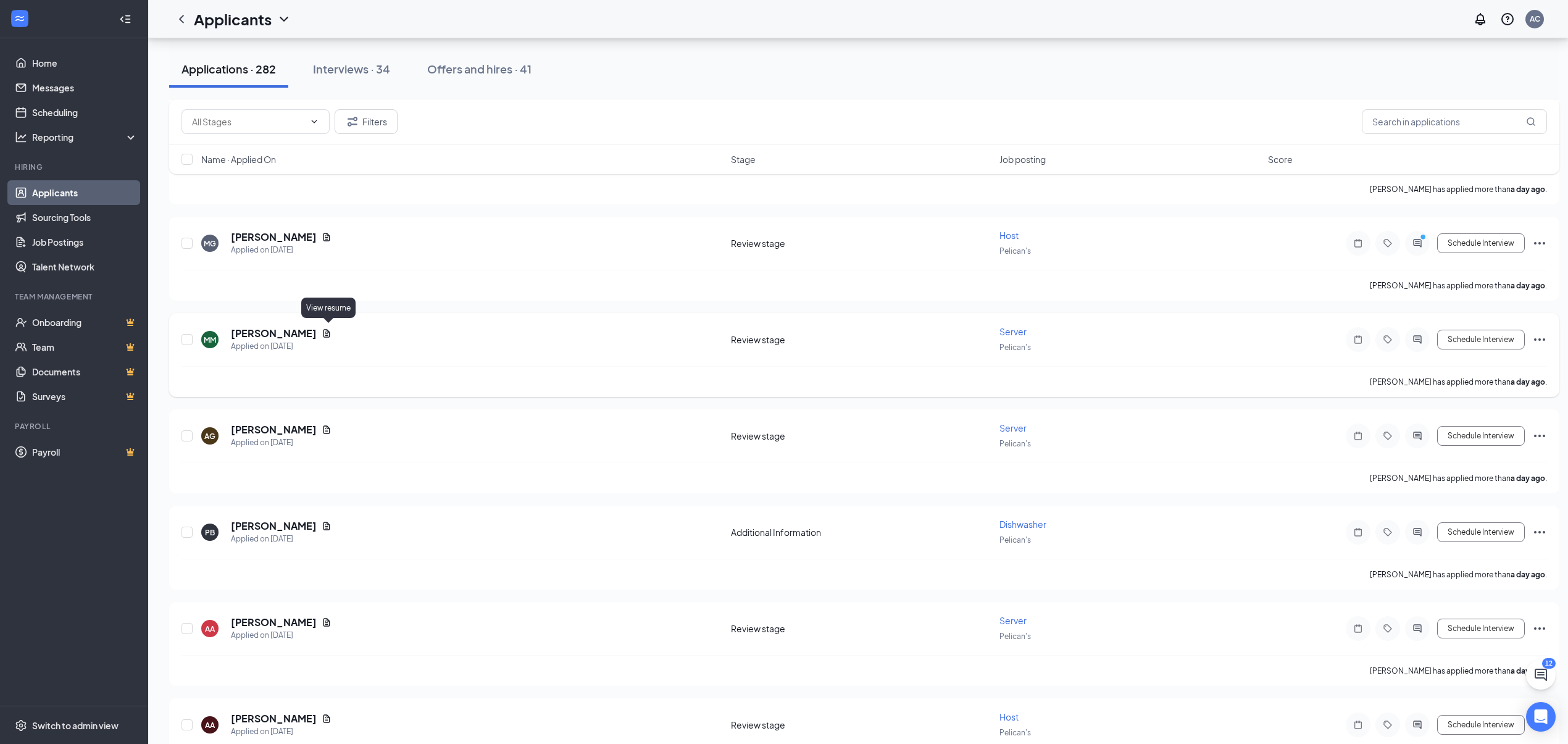
click at [326, 329] on icon "Document" at bounding box center [327, 333] width 7 height 8
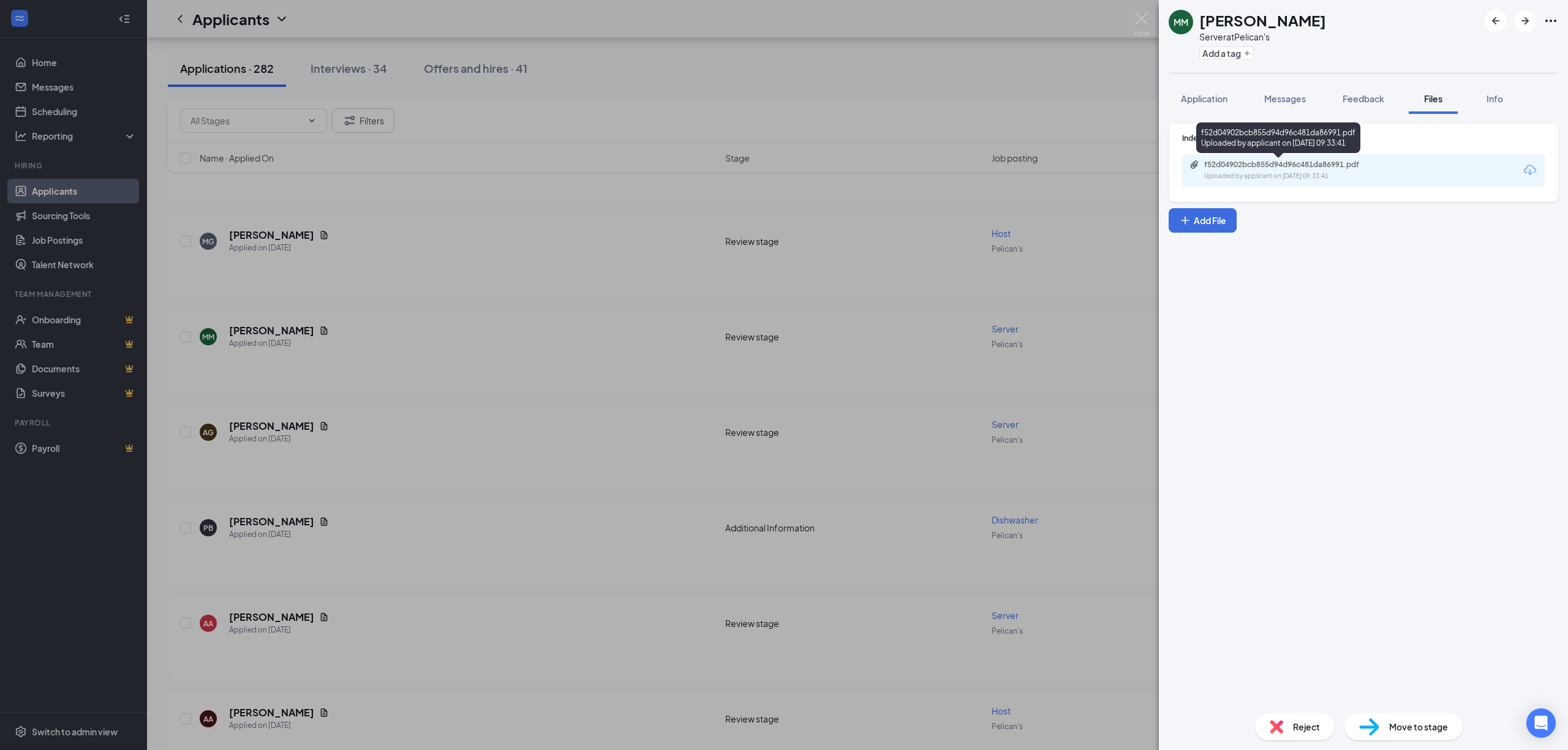
click at [1289, 162] on div "f52d04902bcb855d94d96c481da86991.pdf" at bounding box center [1290, 164] width 171 height 10
click at [1398, 733] on div "Move to stage" at bounding box center [1403, 727] width 118 height 27
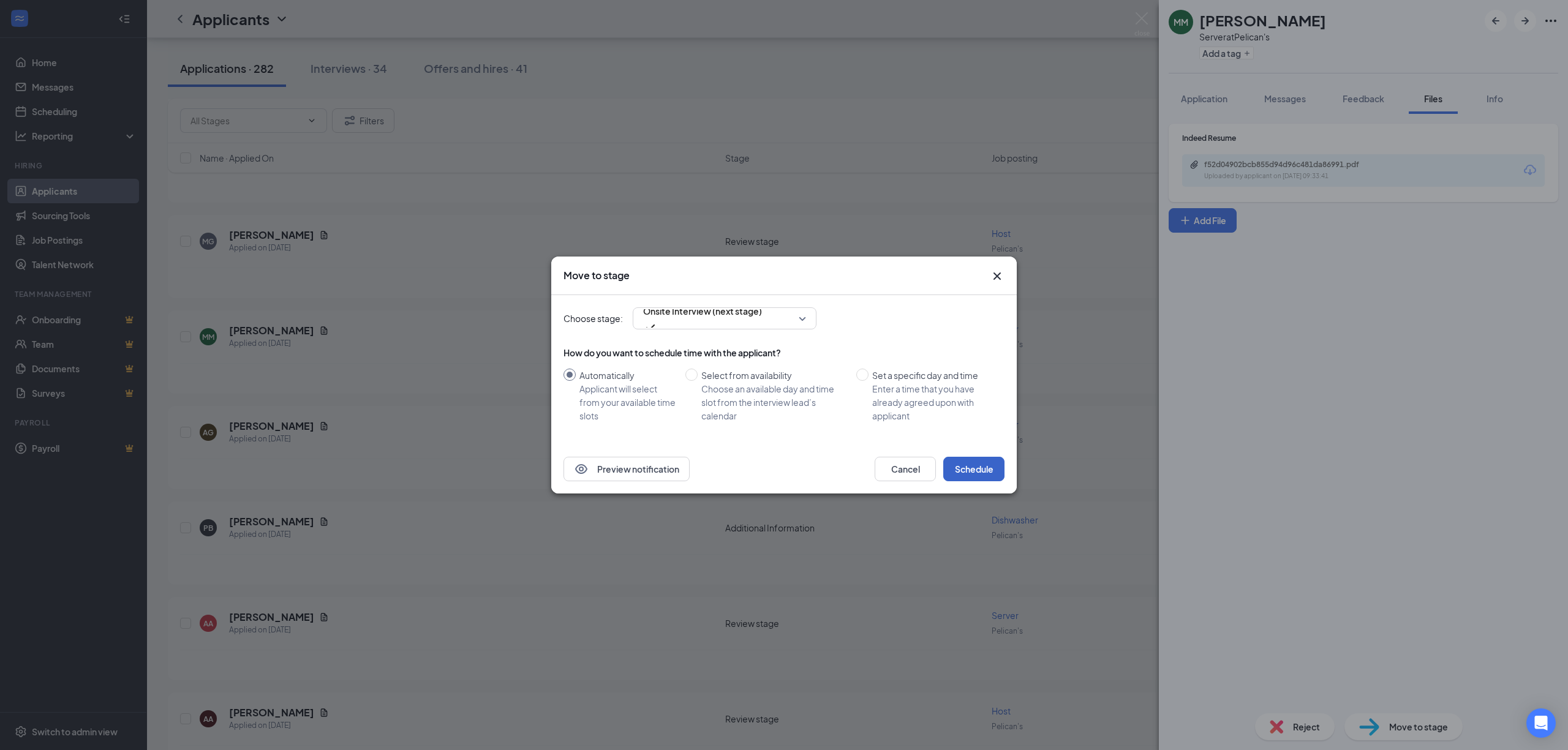
click at [979, 471] on button "Schedule" at bounding box center [973, 469] width 61 height 25
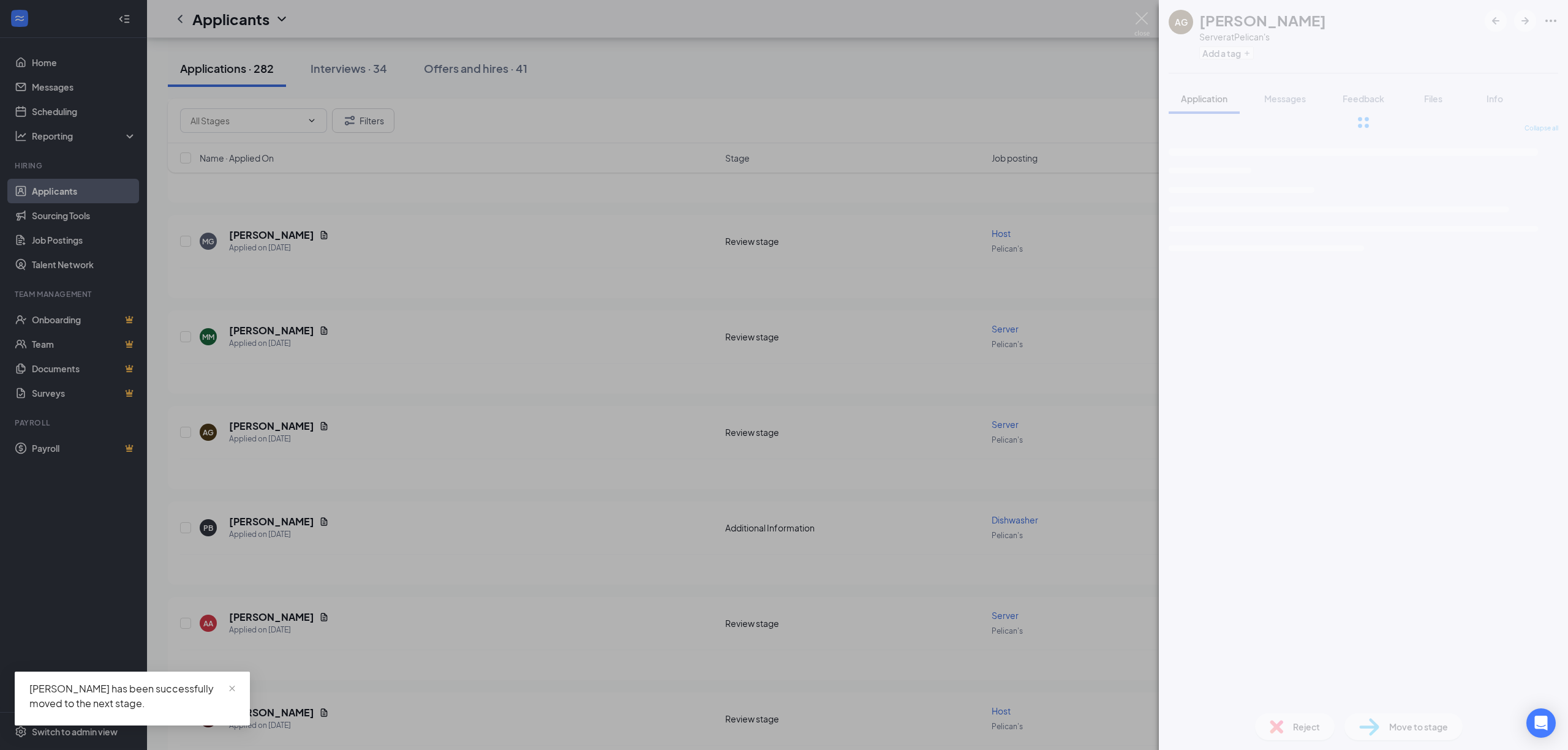
click at [335, 278] on div "AG [PERSON_NAME] Server at Pelican's Add a tag Application Messages Feedback Fi…" at bounding box center [784, 375] width 1568 height 750
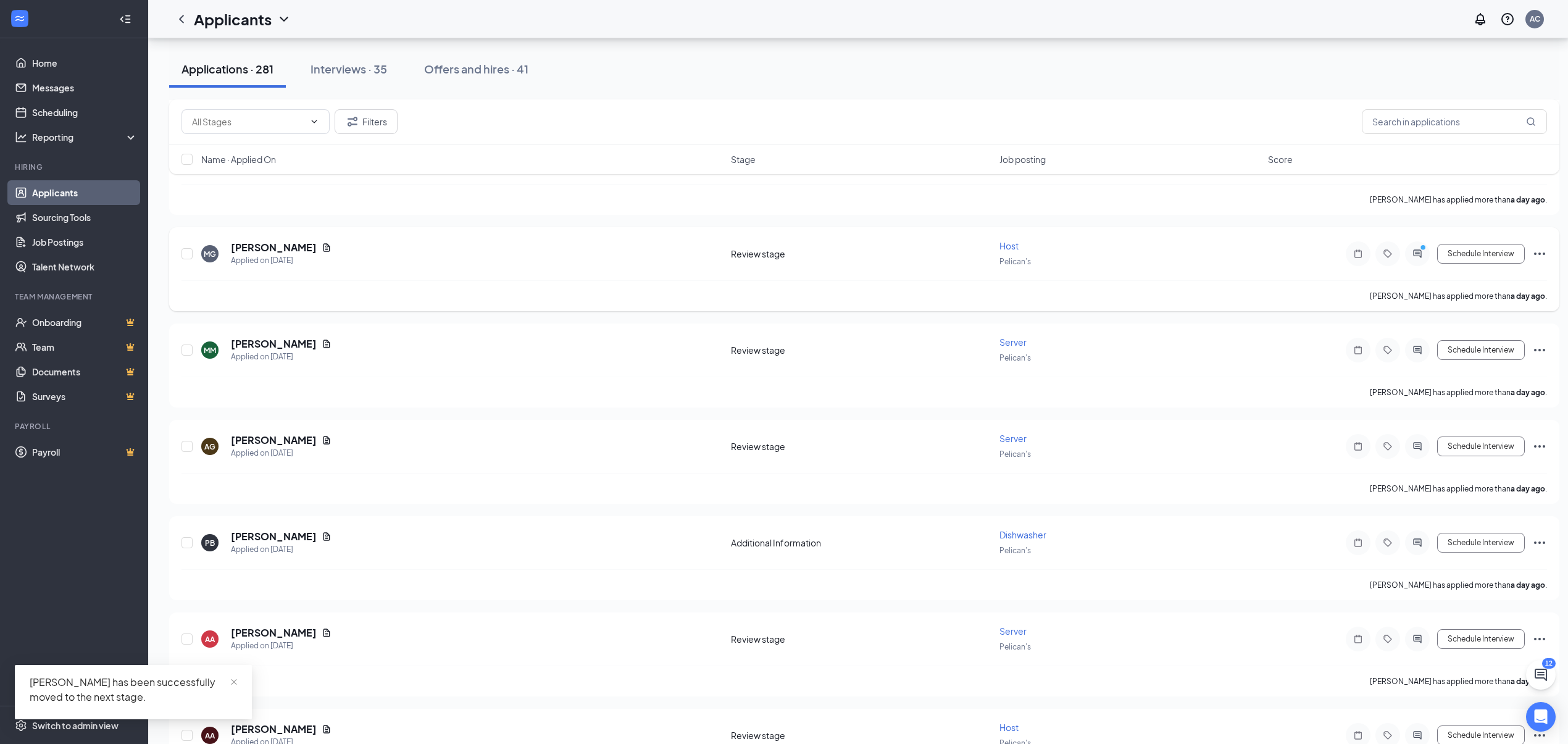
scroll to position [1482, 0]
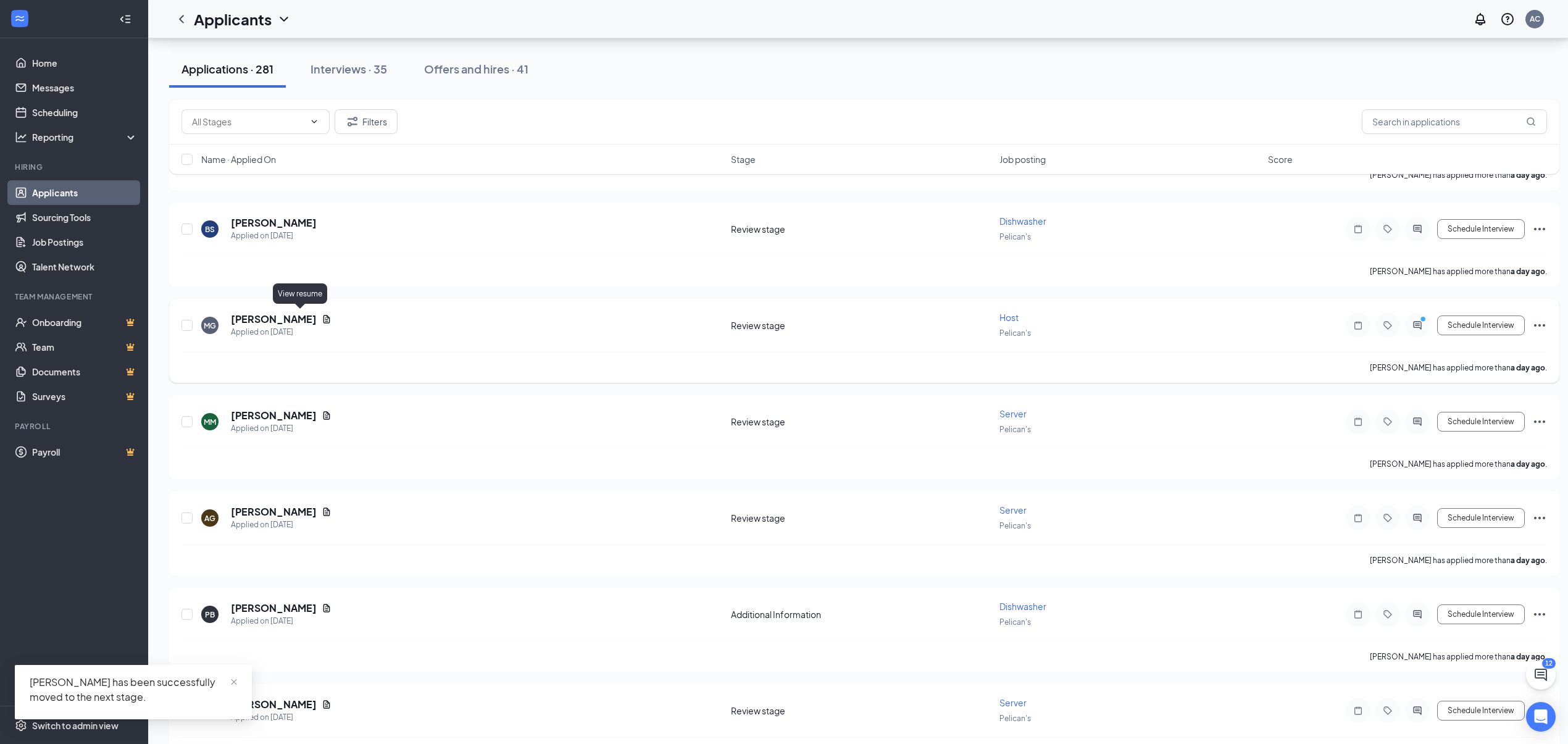
click at [323, 316] on icon "Document" at bounding box center [327, 319] width 7 height 8
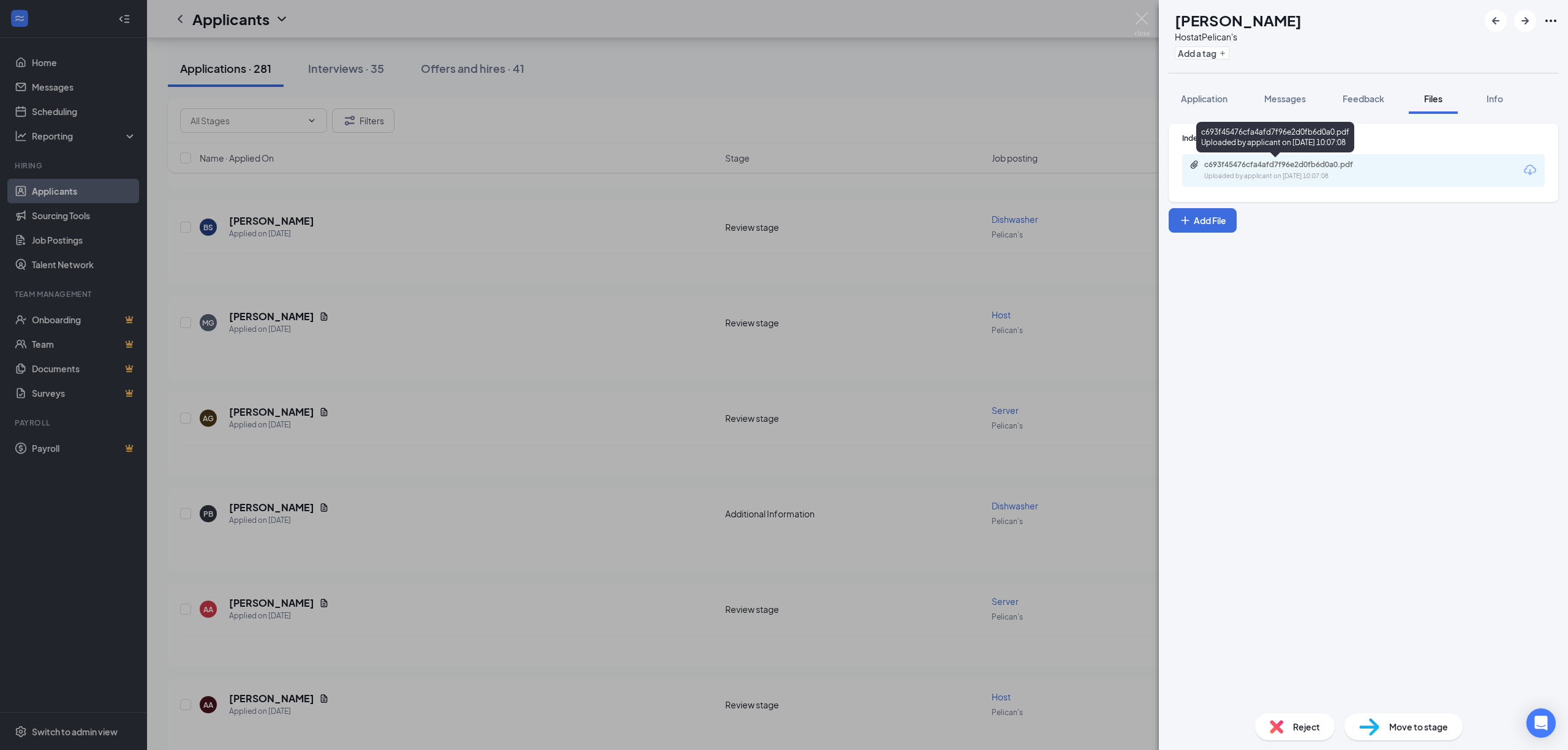
click at [1310, 171] on div "Uploaded by applicant on [DATE] 10:07:08" at bounding box center [1296, 176] width 184 height 10
click at [557, 376] on div "MG [PERSON_NAME] Host at Pelican's Add a tag Application Messages Feedback File…" at bounding box center [784, 375] width 1568 height 750
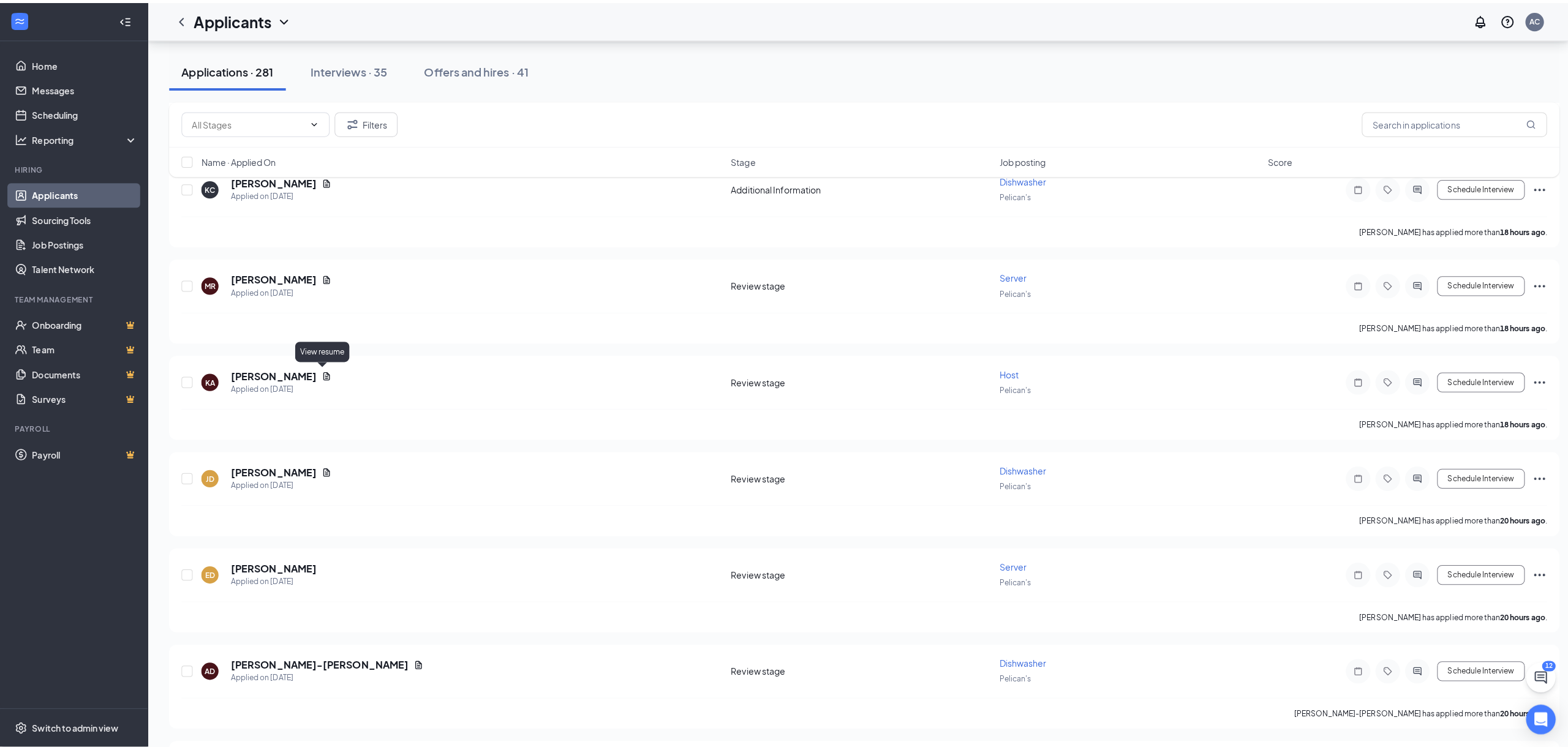
scroll to position [735, 0]
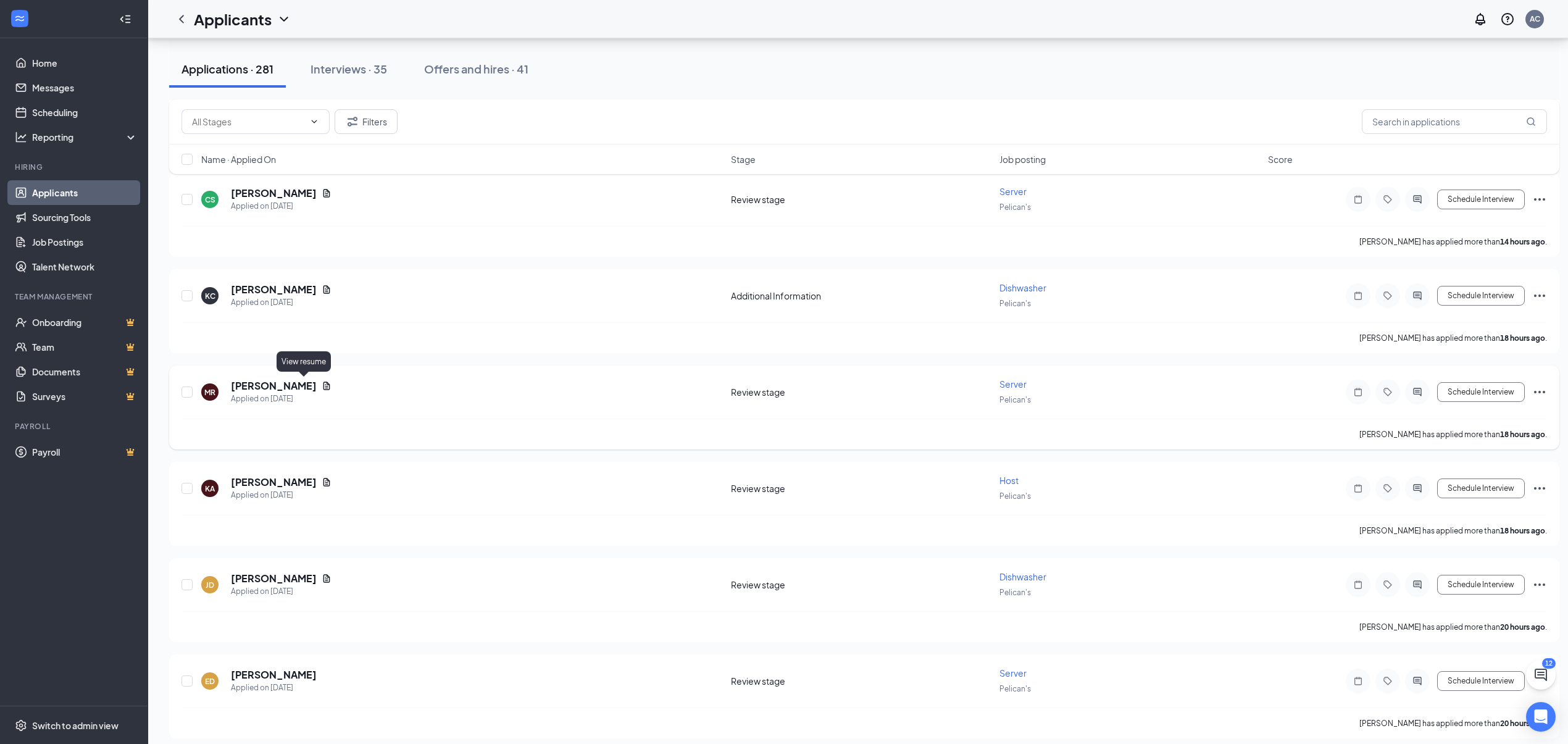
click at [323, 383] on icon "Document" at bounding box center [327, 386] width 7 height 8
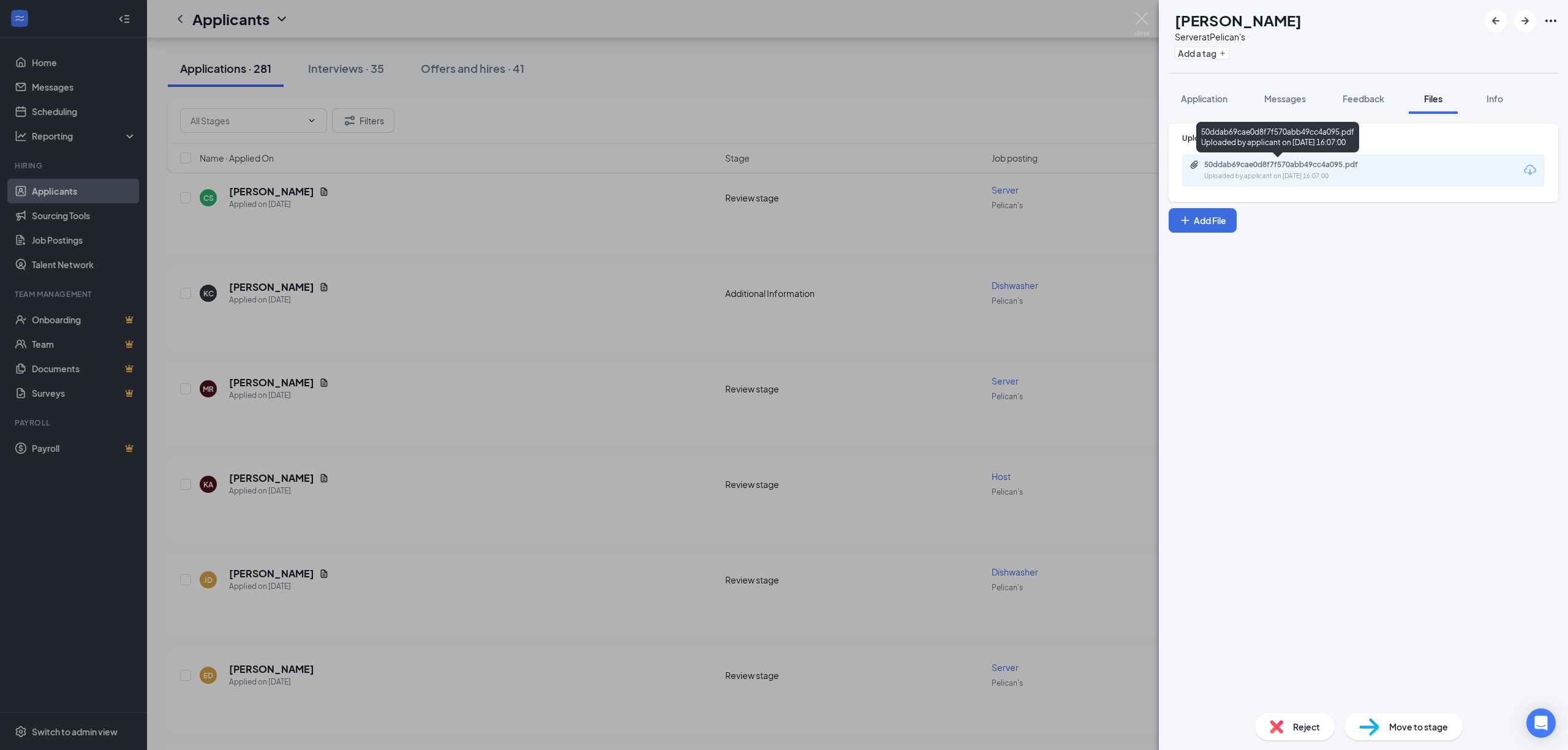
click at [1266, 179] on div "Uploaded by applicant on [DATE] 16:07:00" at bounding box center [1296, 176] width 184 height 10
click at [1377, 731] on img at bounding box center [1369, 727] width 20 height 18
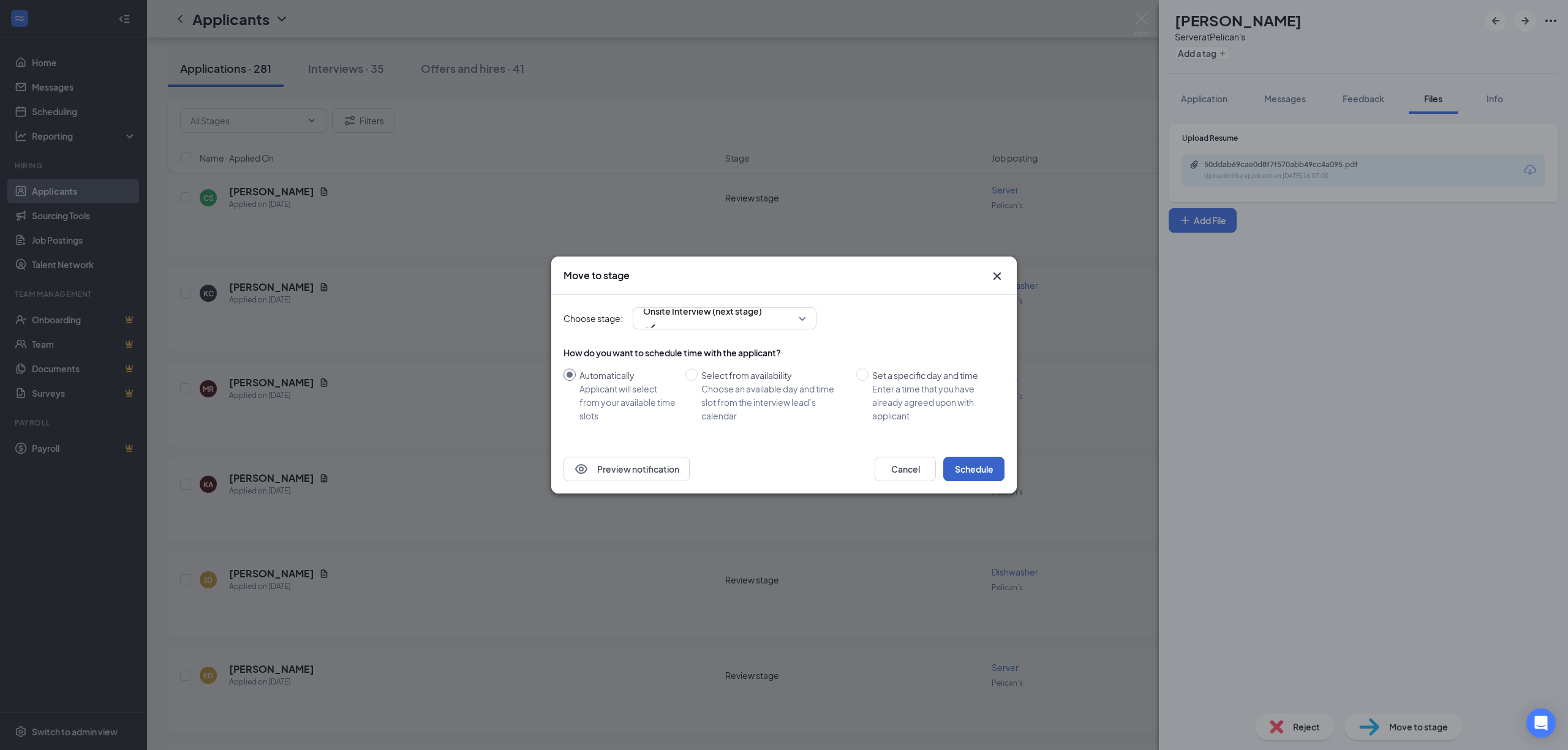
click at [964, 463] on button "Schedule" at bounding box center [973, 469] width 61 height 25
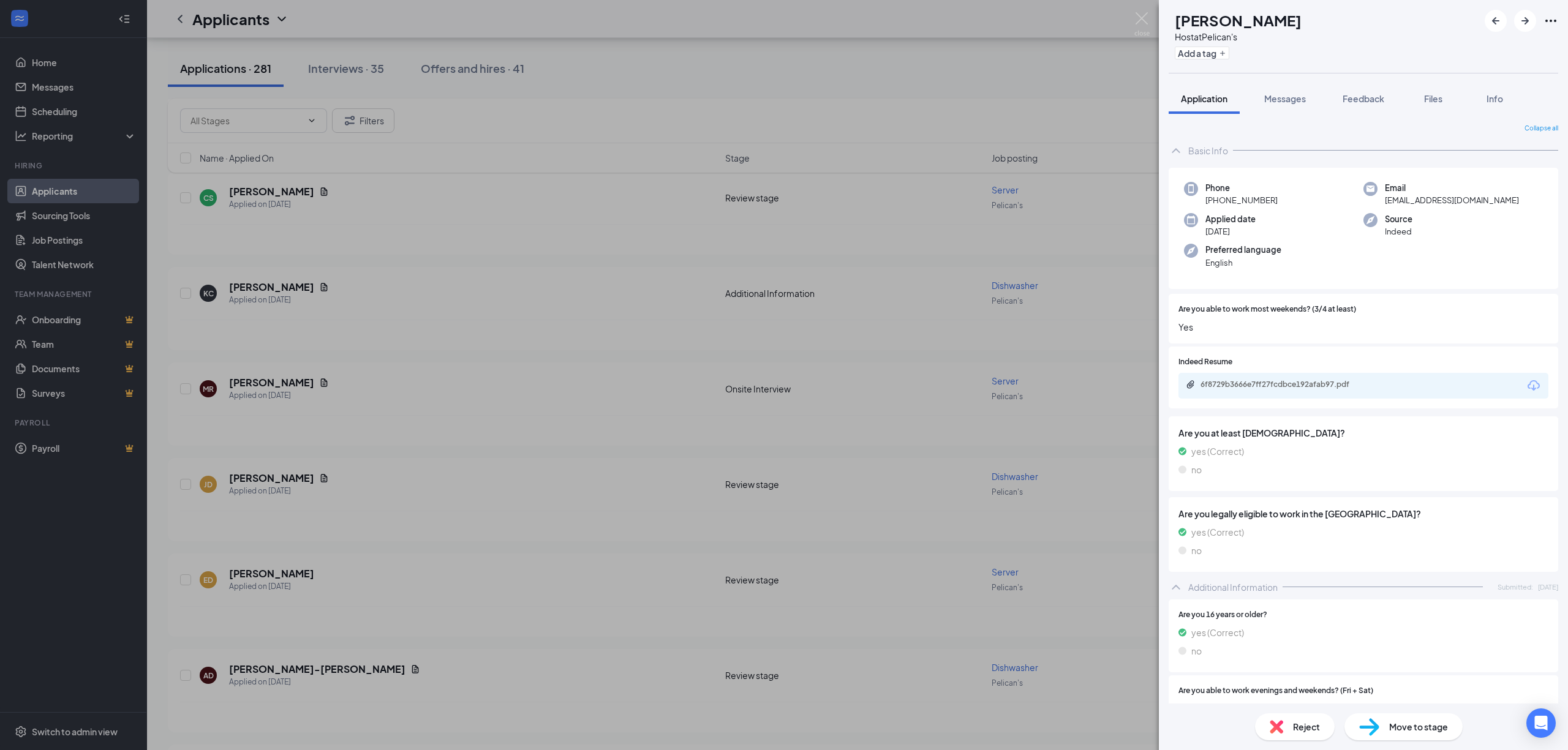
click at [501, 336] on div "KA [PERSON_NAME] Host at Pelican's Add a tag Application Messages Feedback File…" at bounding box center [784, 375] width 1568 height 750
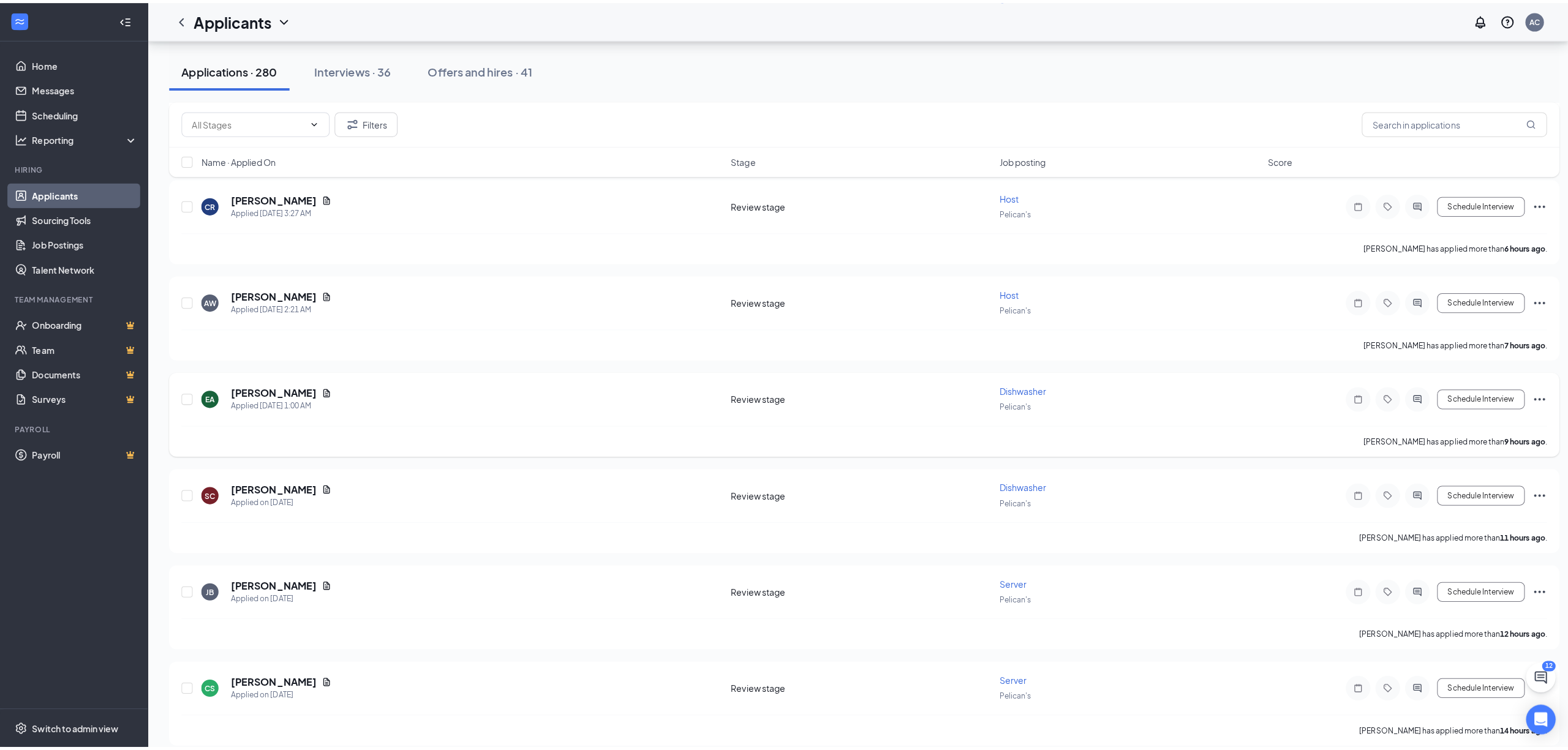
scroll to position [245, 0]
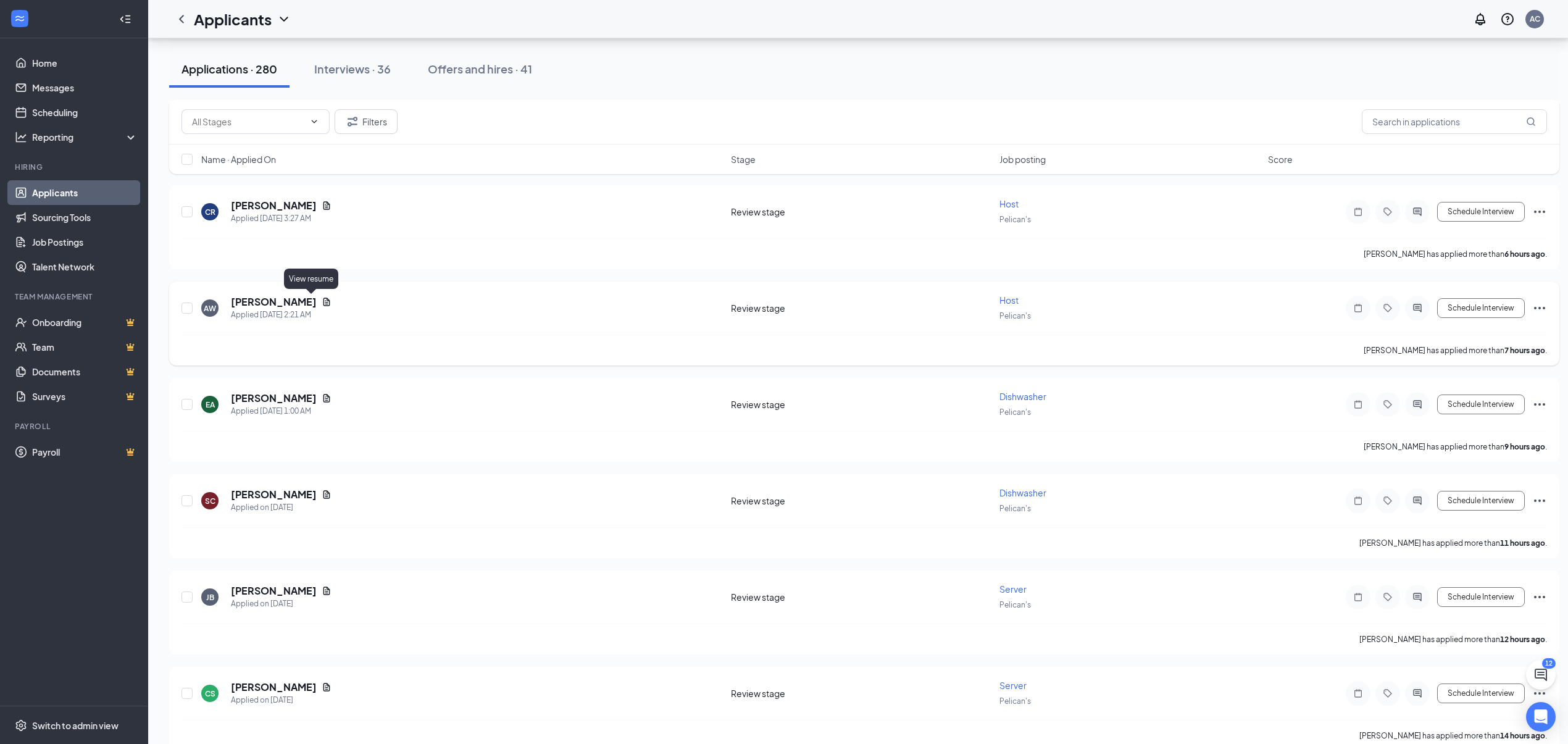
click at [322, 299] on icon "Document" at bounding box center [327, 302] width 10 height 10
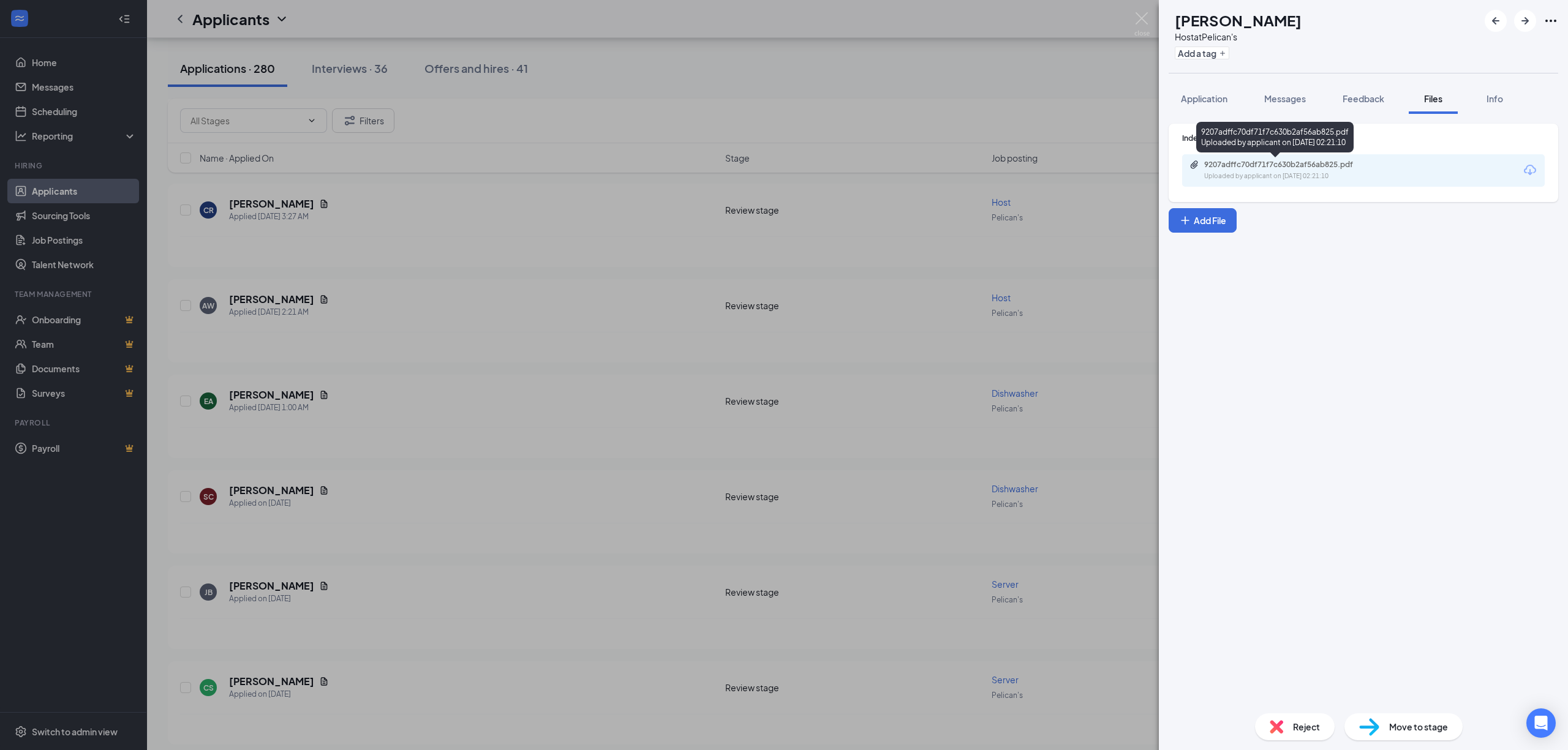
click at [1297, 180] on div "Uploaded by applicant on [DATE] 02:21:10" at bounding box center [1296, 176] width 184 height 10
click at [586, 272] on div "AW [PERSON_NAME] Host at Pelican's Add a tag Application Messages Feedback File…" at bounding box center [784, 375] width 1568 height 750
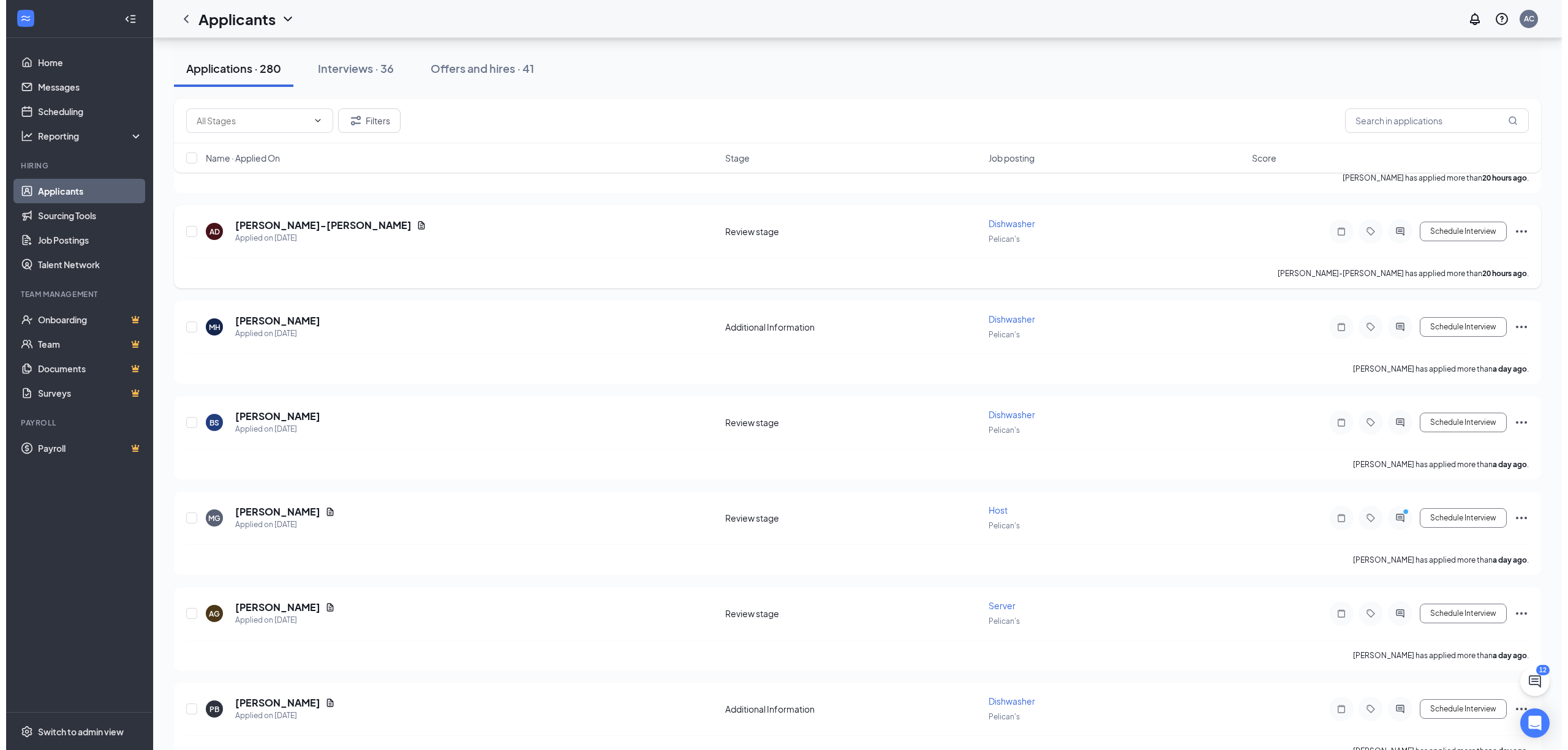
scroll to position [1470, 0]
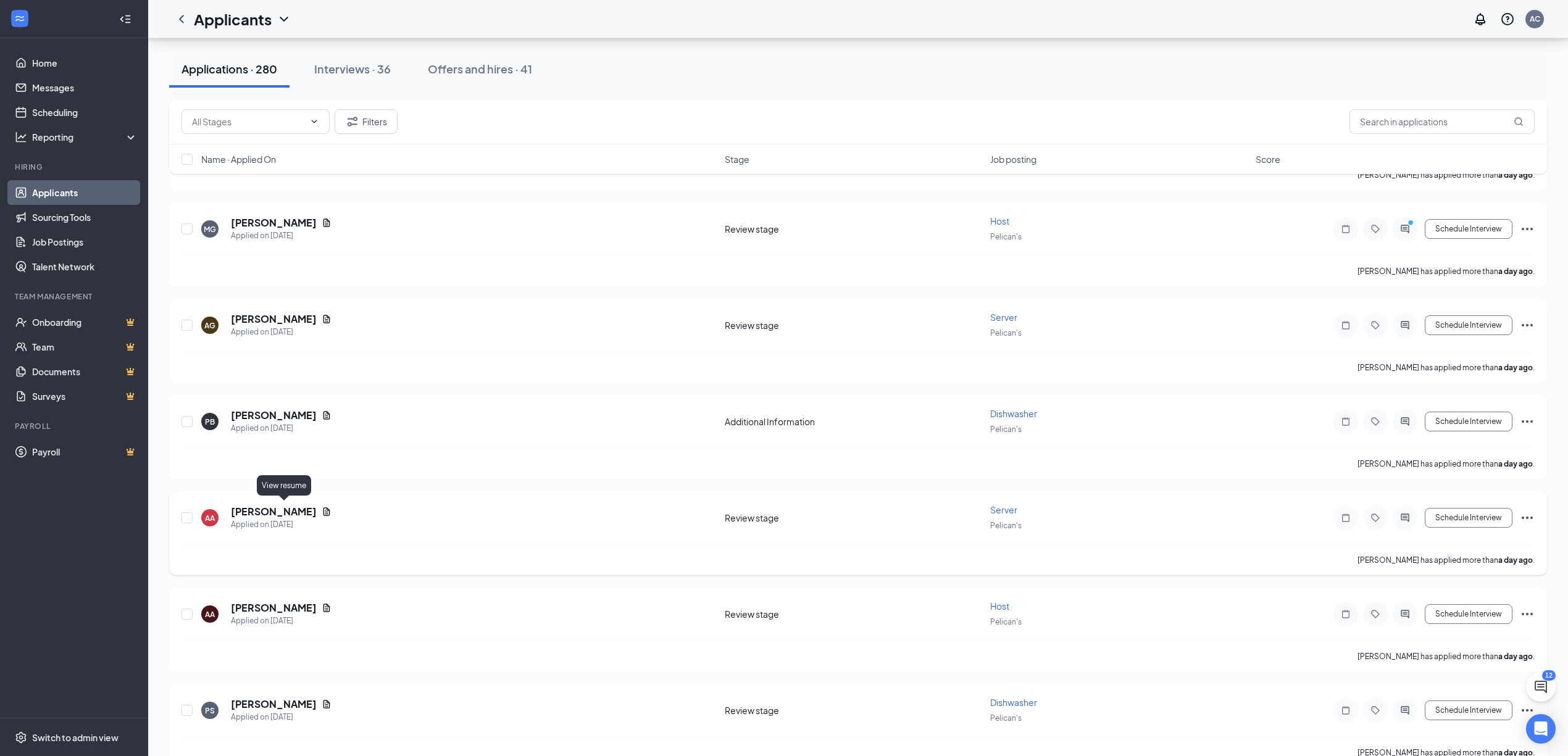
click at [323, 508] on icon "Document" at bounding box center [327, 512] width 7 height 8
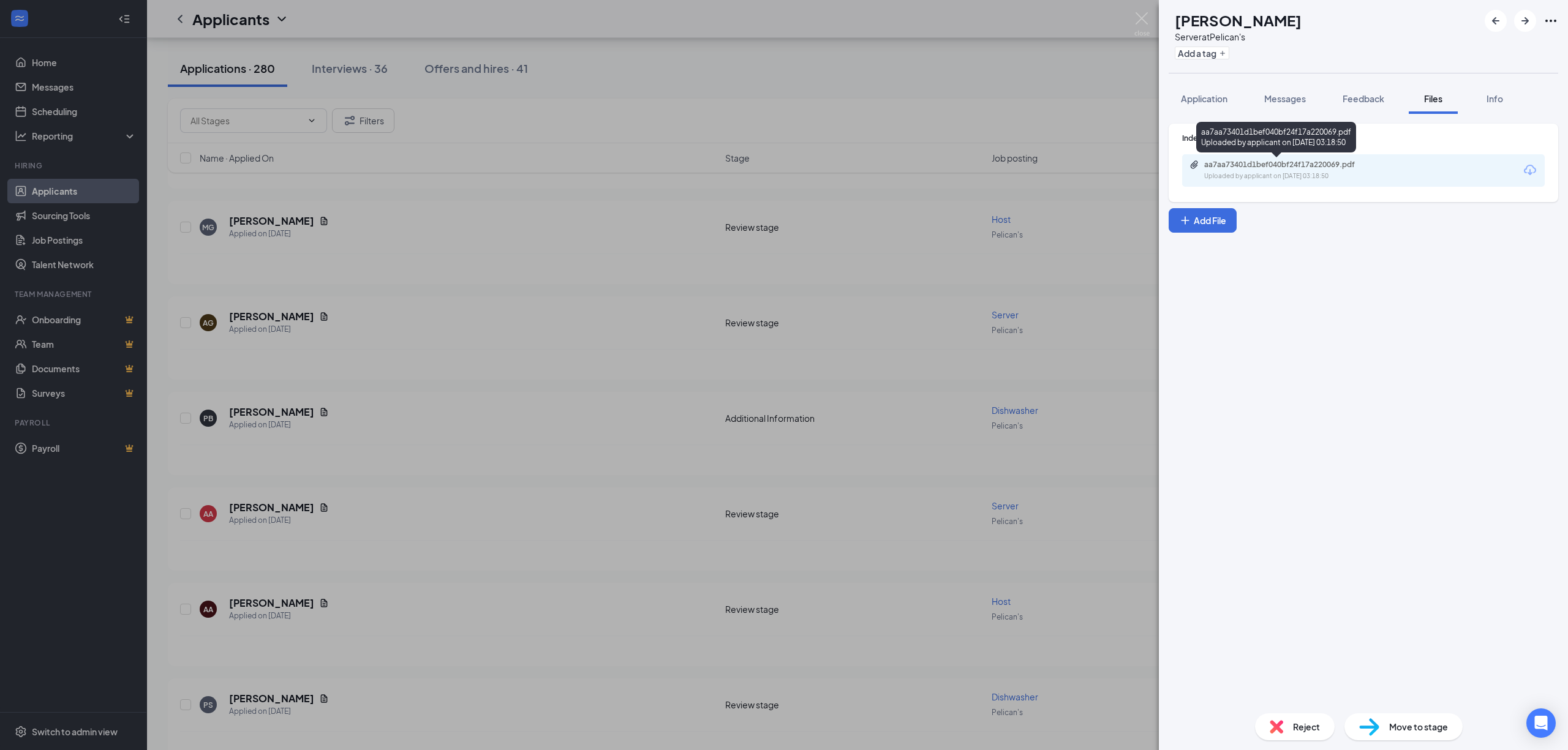
click at [1302, 169] on div "aa7aa73401d1bef040bf24f17a220069.pdf" at bounding box center [1290, 164] width 171 height 10
click at [1307, 733] on span "Reject" at bounding box center [1306, 727] width 27 height 14
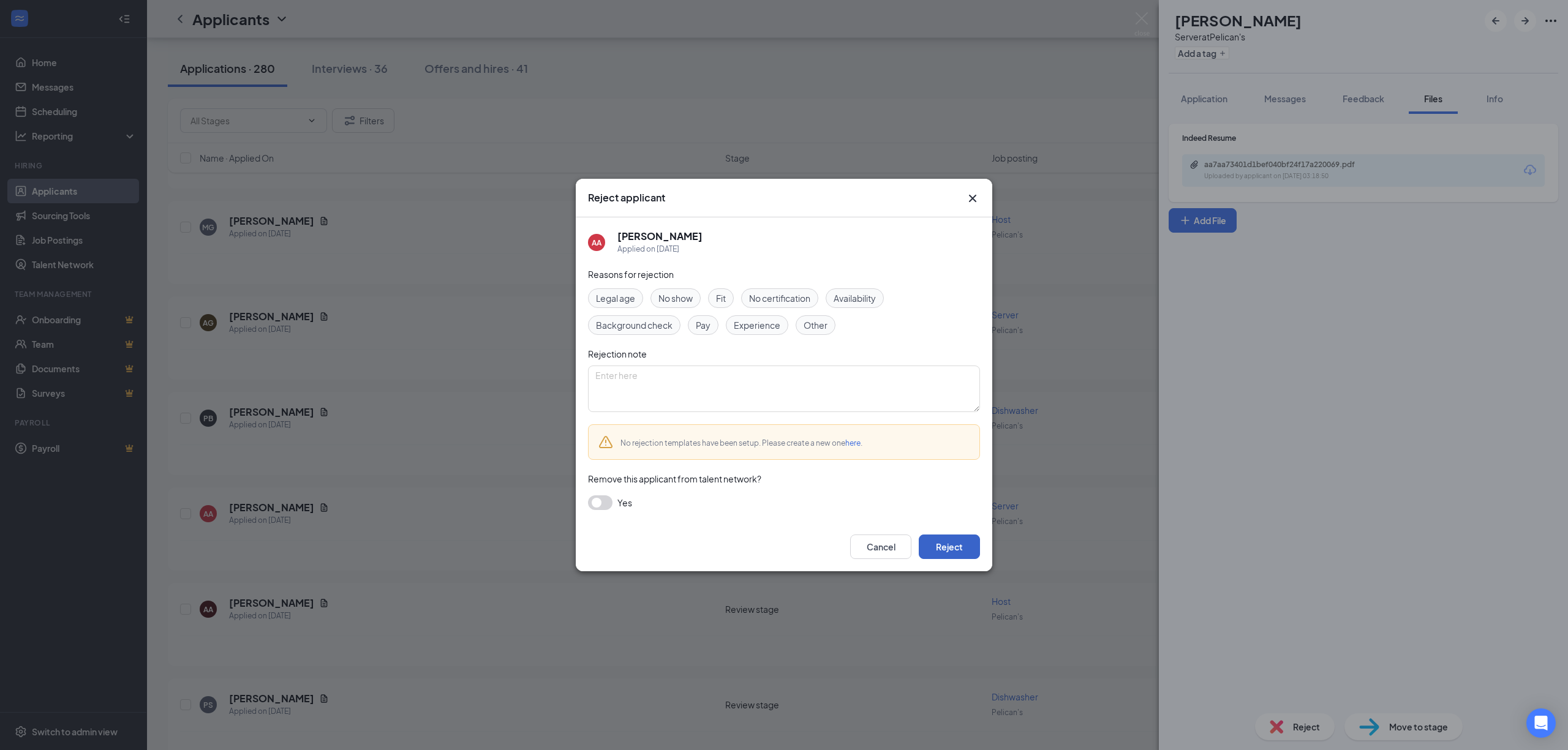
click at [959, 544] on button "Reject" at bounding box center [949, 547] width 61 height 25
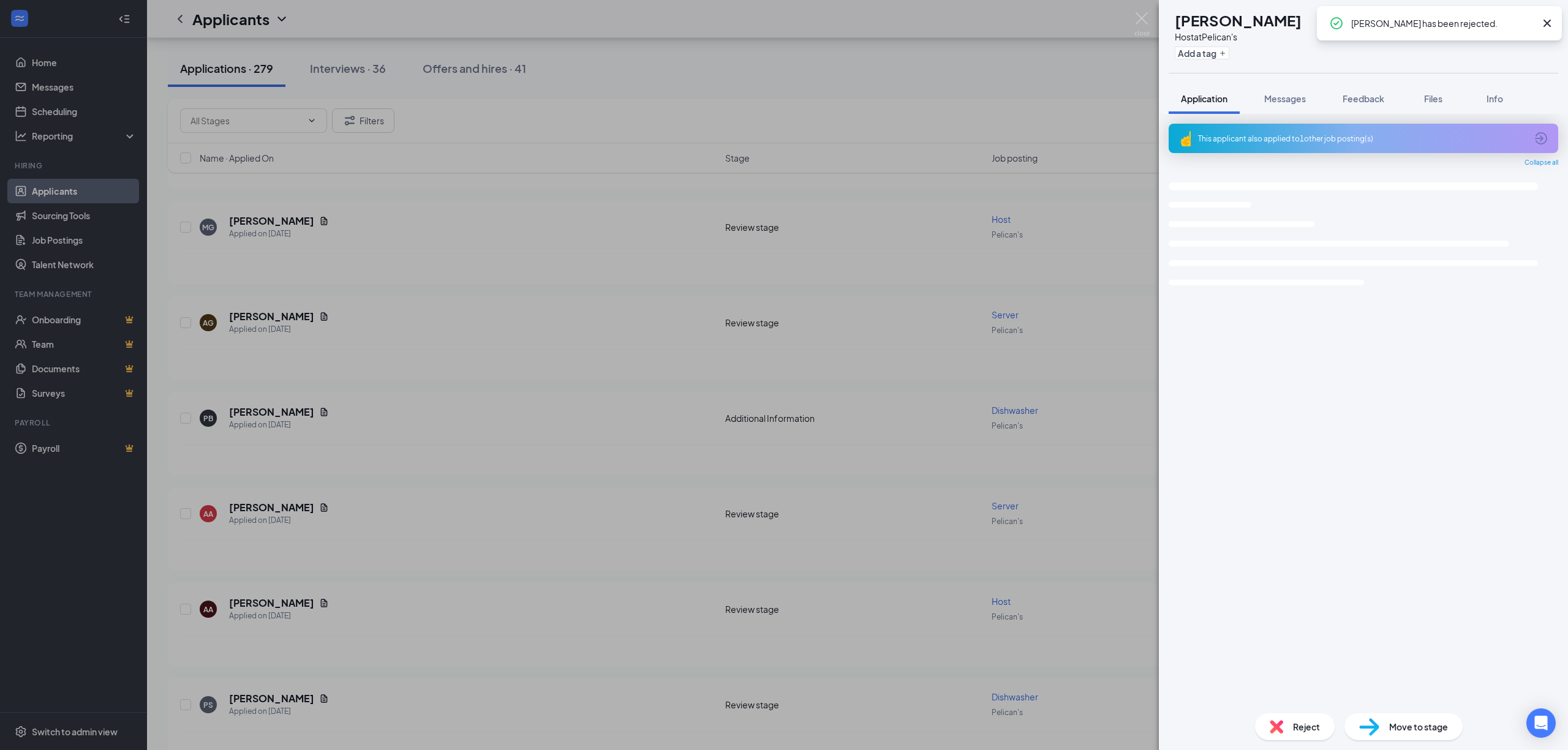
click at [444, 342] on div "AA Ally [PERSON_NAME] Host at Pelican's Add a tag Application Messages Feedback…" at bounding box center [784, 375] width 1568 height 750
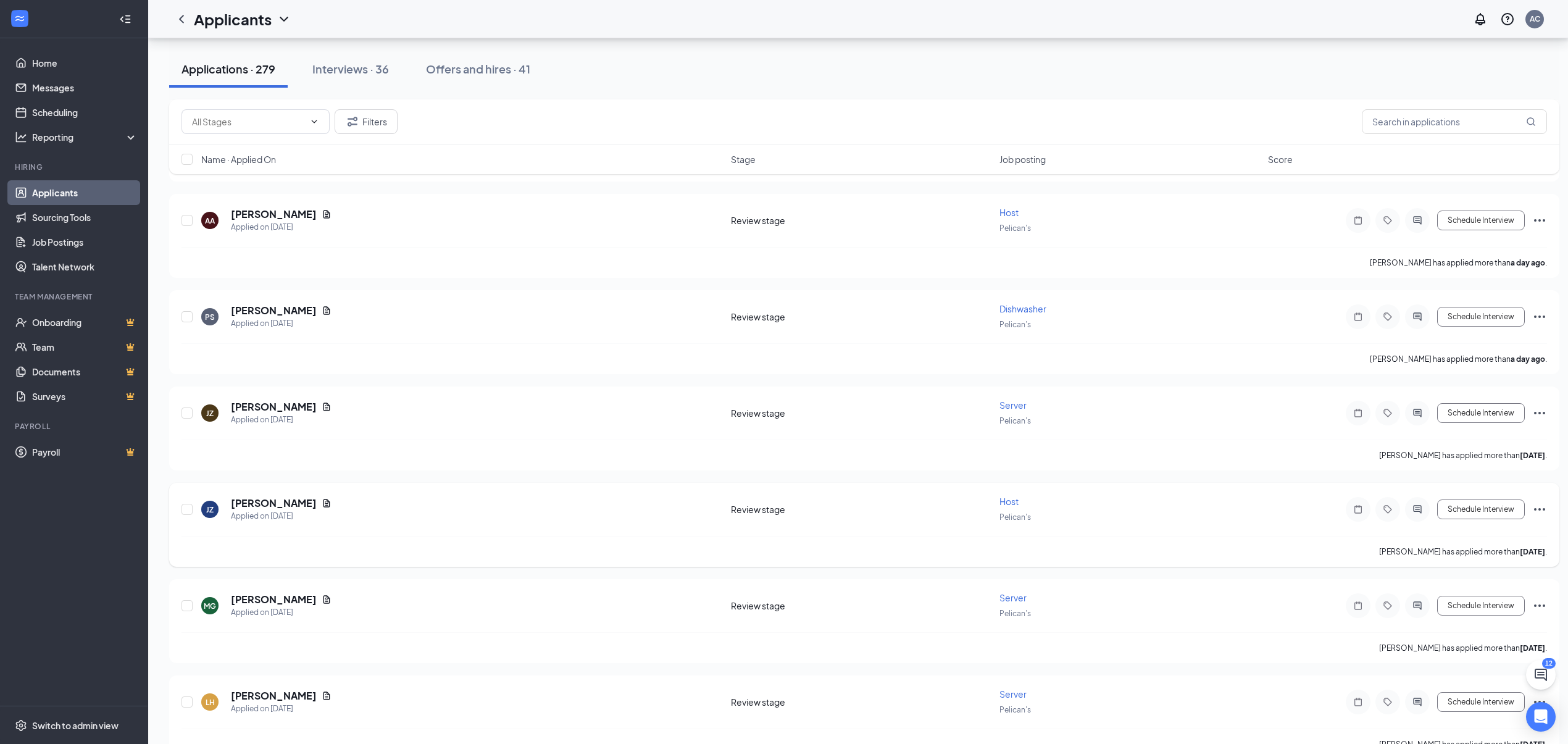
scroll to position [1894, 0]
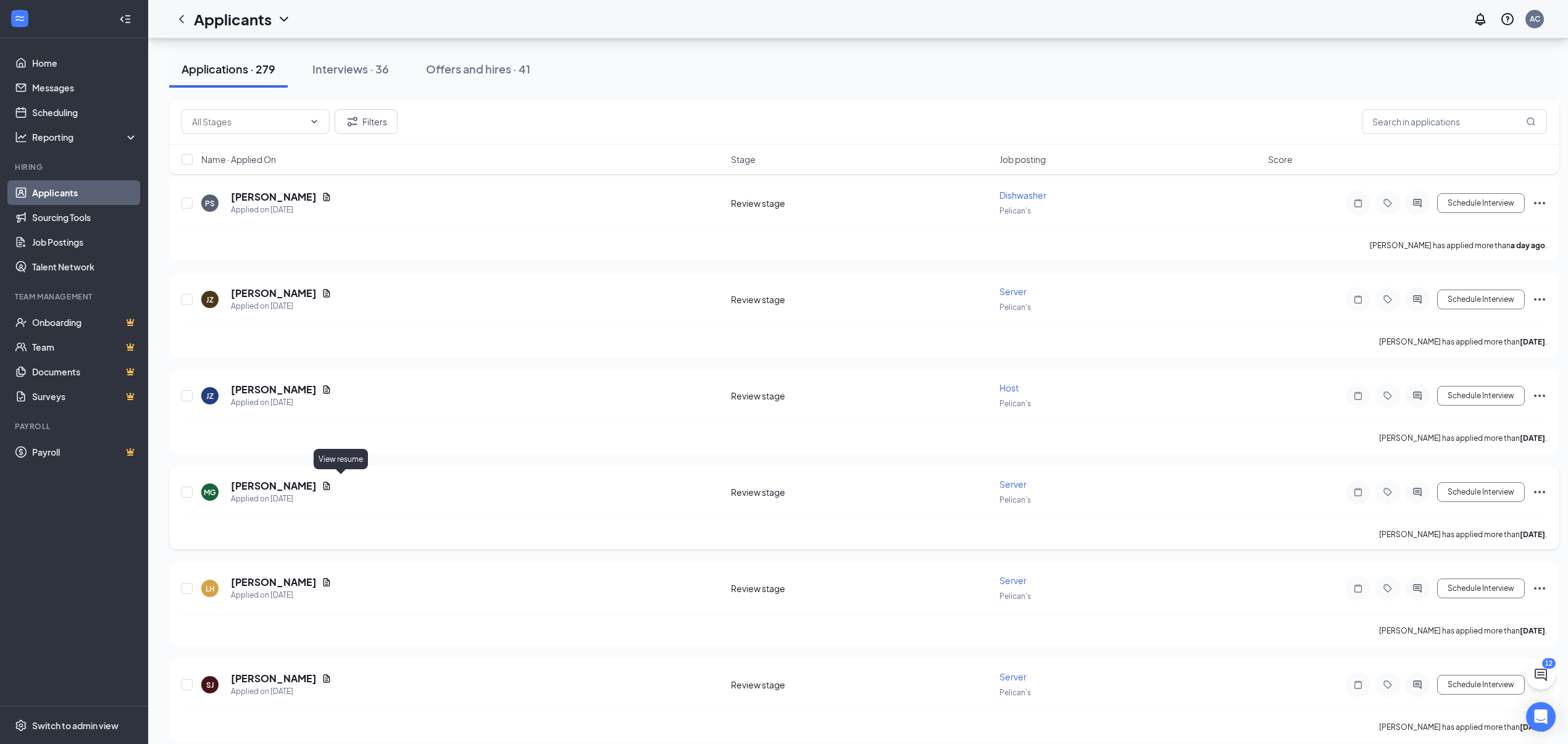
click at [330, 482] on icon "Document" at bounding box center [327, 486] width 7 height 8
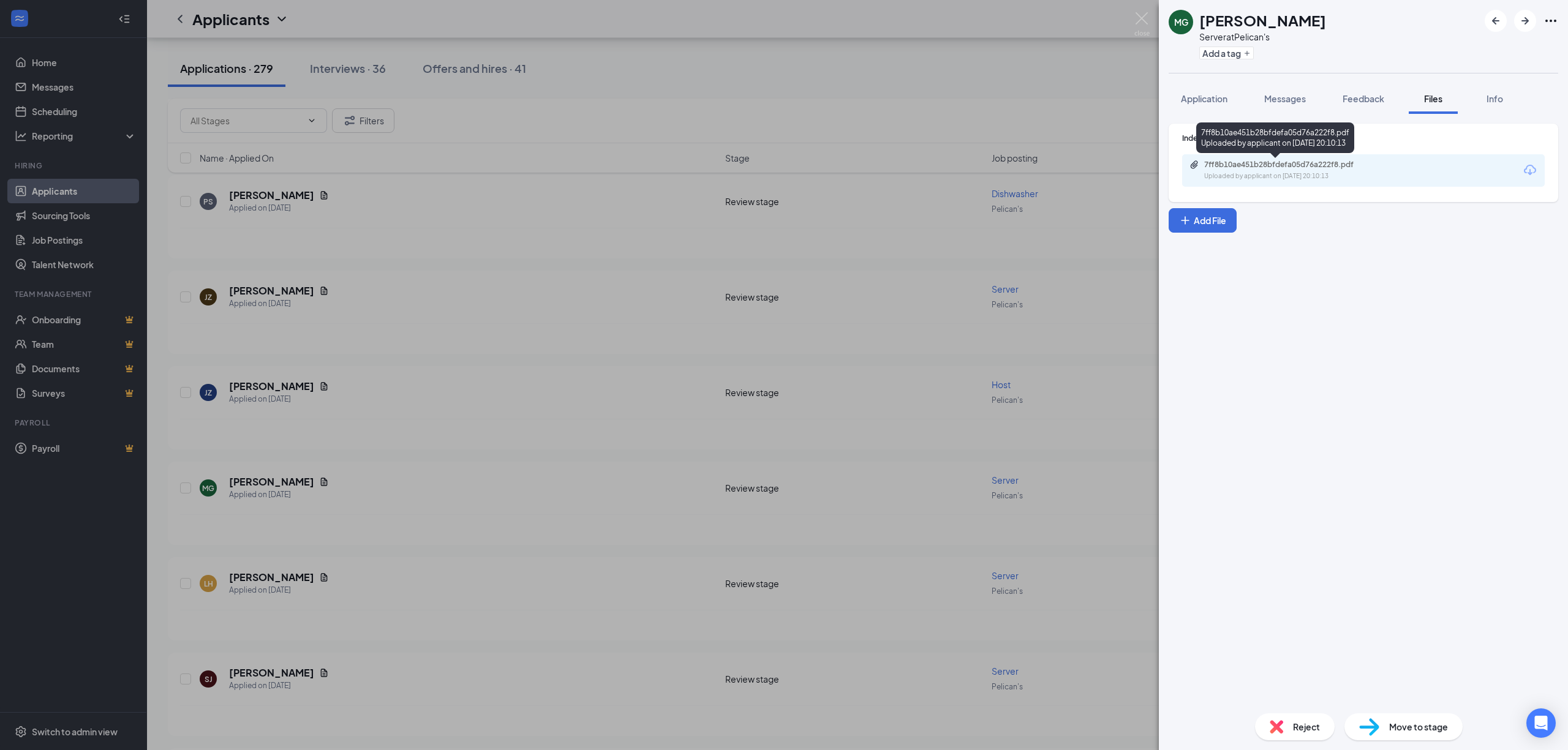
click at [1307, 168] on div "7ff8b10ae451b28bfdefa05d76a222f8.pdf" at bounding box center [1290, 164] width 171 height 10
click at [1306, 721] on span "Reject" at bounding box center [1306, 727] width 27 height 14
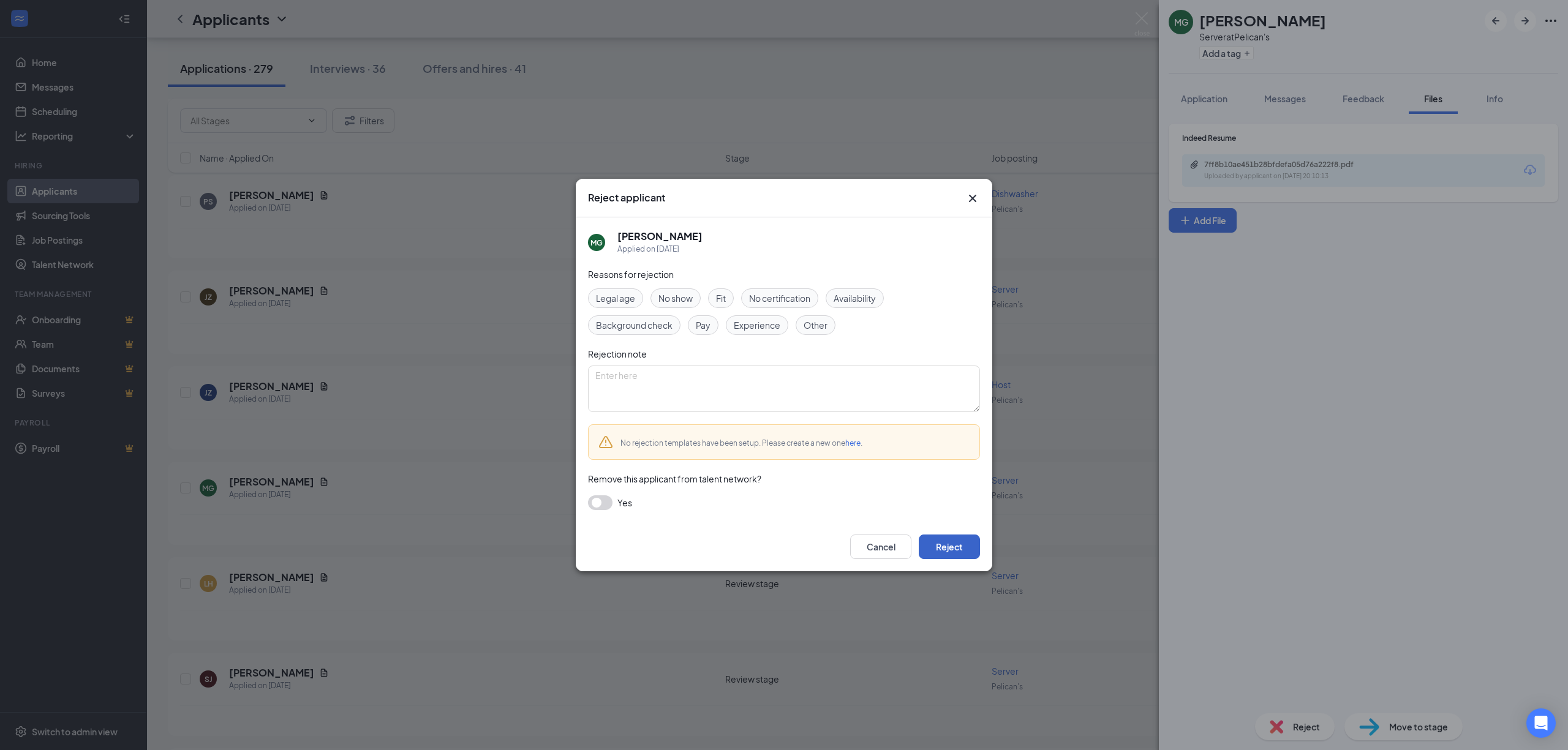
click at [951, 556] on button "Reject" at bounding box center [949, 547] width 61 height 25
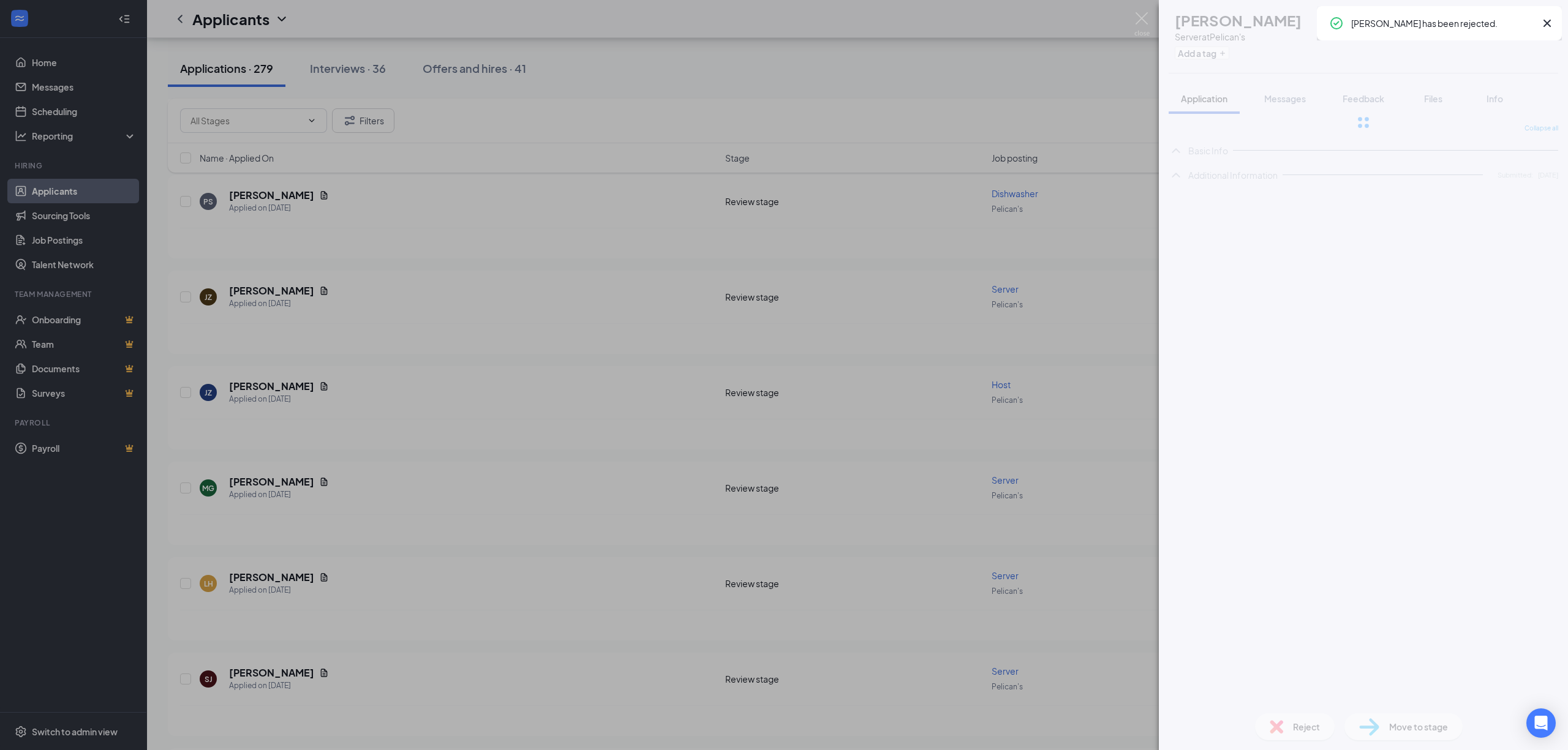
click at [373, 520] on div "[PERSON_NAME] [PERSON_NAME] Server at Pelican's Add a tag Application Messages …" at bounding box center [784, 375] width 1568 height 750
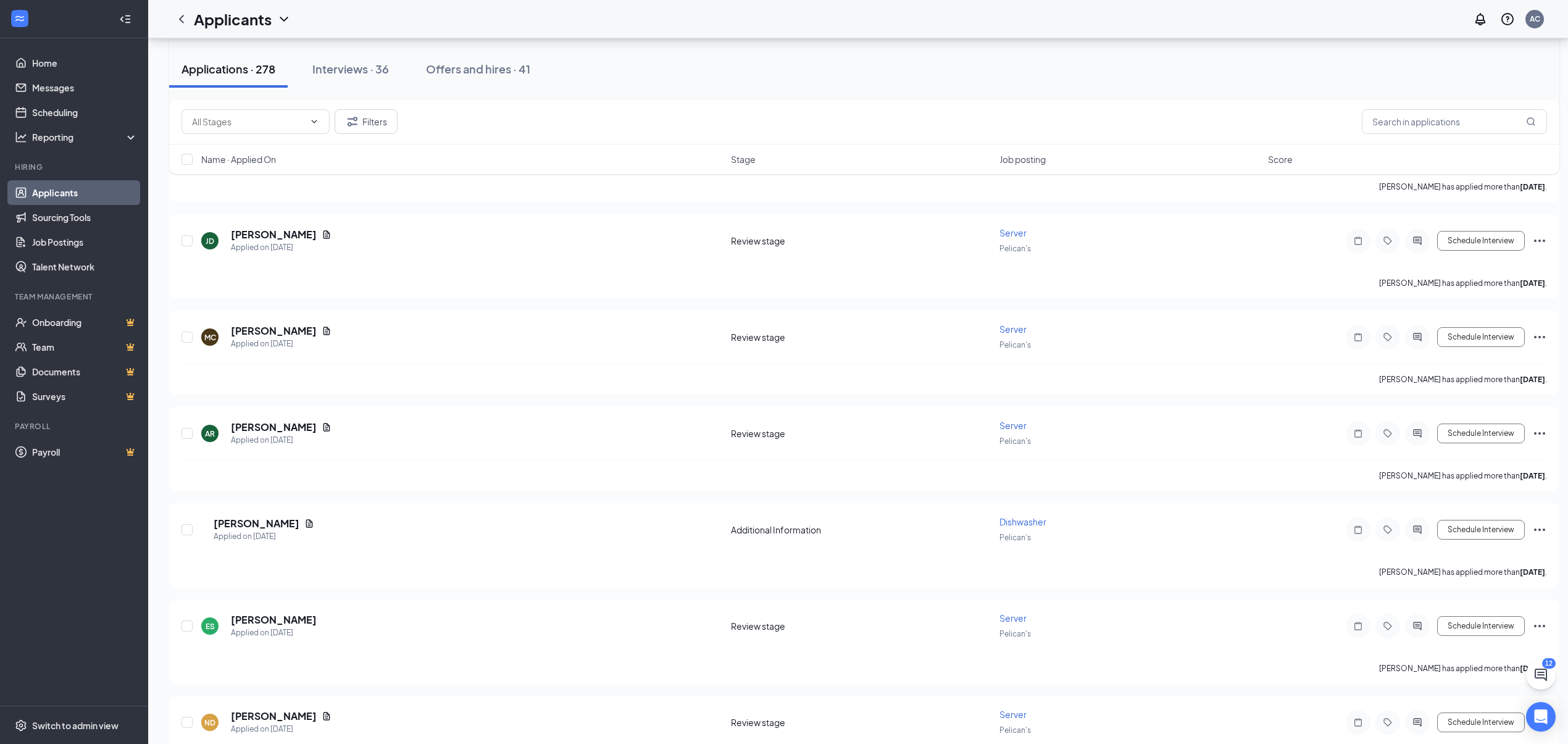
scroll to position [3294, 0]
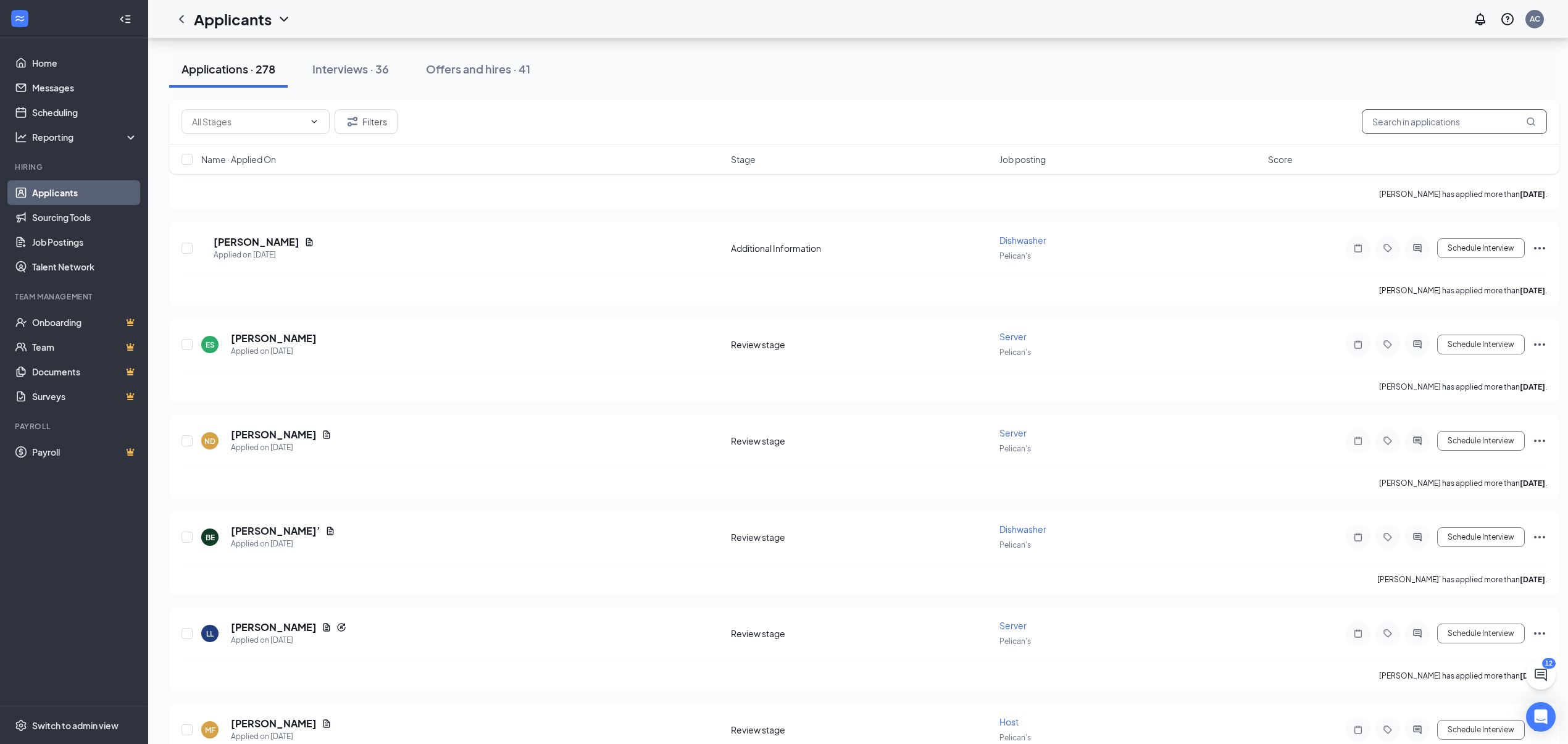
click at [1429, 122] on input "text" at bounding box center [1454, 122] width 185 height 25
type input "[PERSON_NAME]"
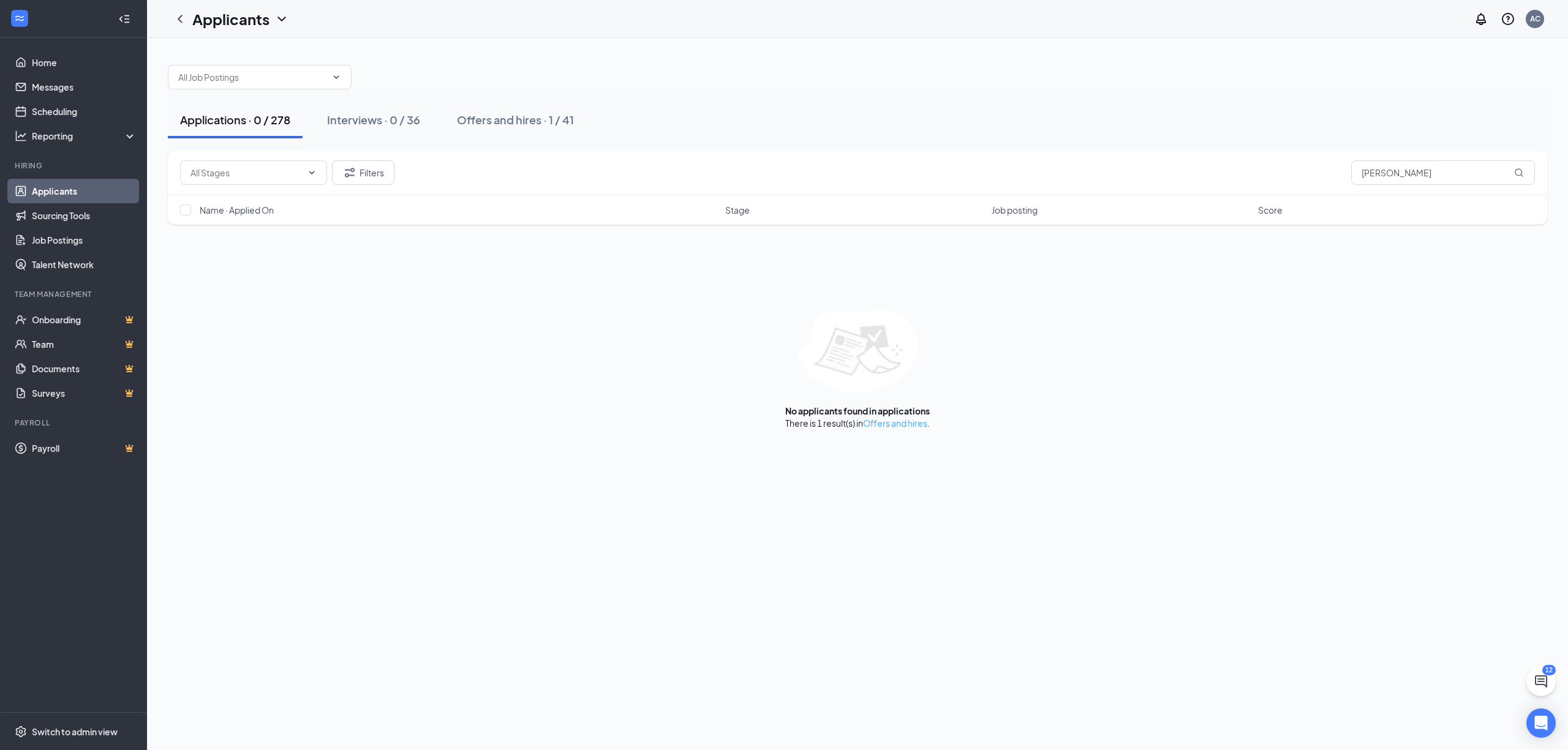
click at [916, 426] on link "Offers and hires" at bounding box center [895, 423] width 64 height 11
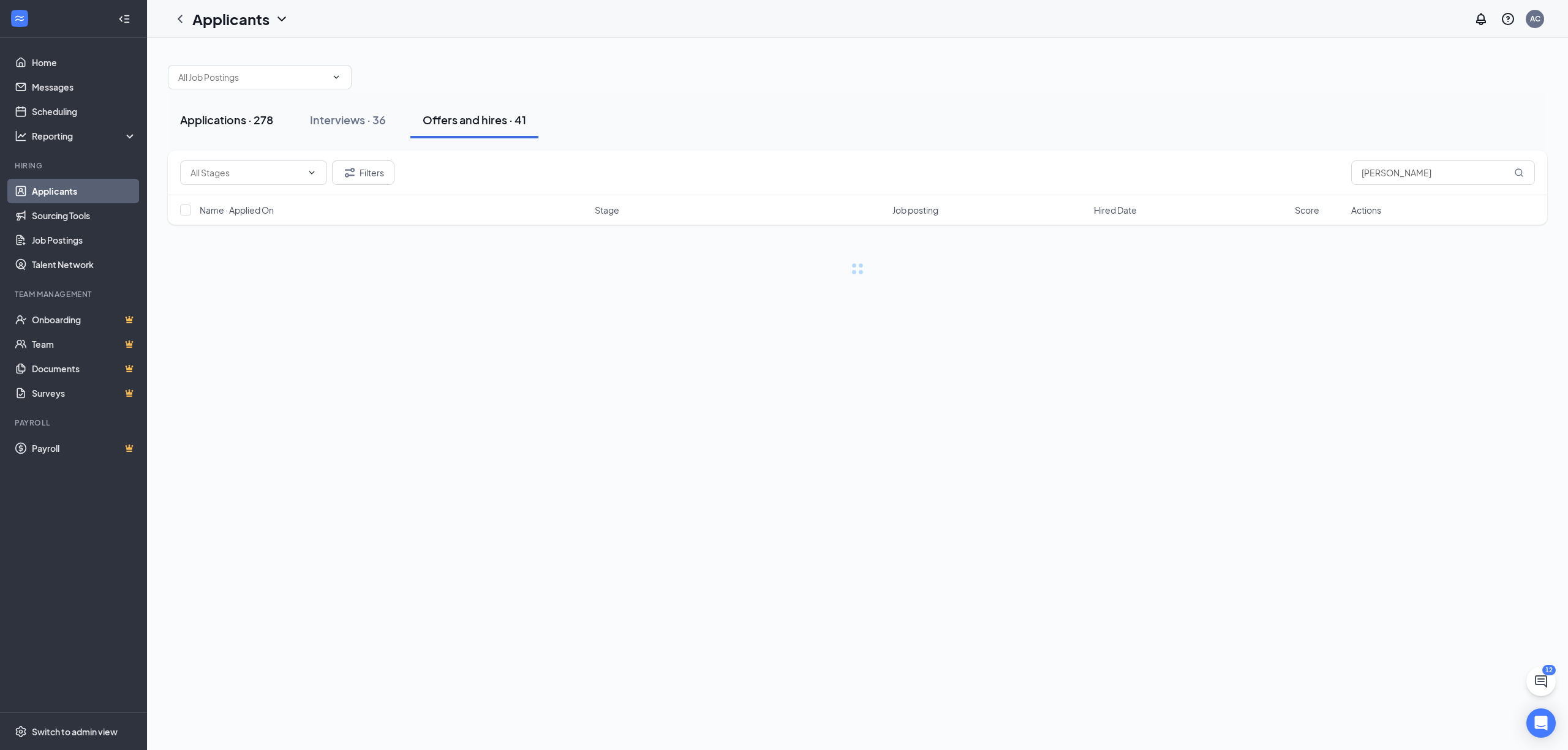
click at [222, 120] on div "Applications · 278" at bounding box center [226, 120] width 93 height 15
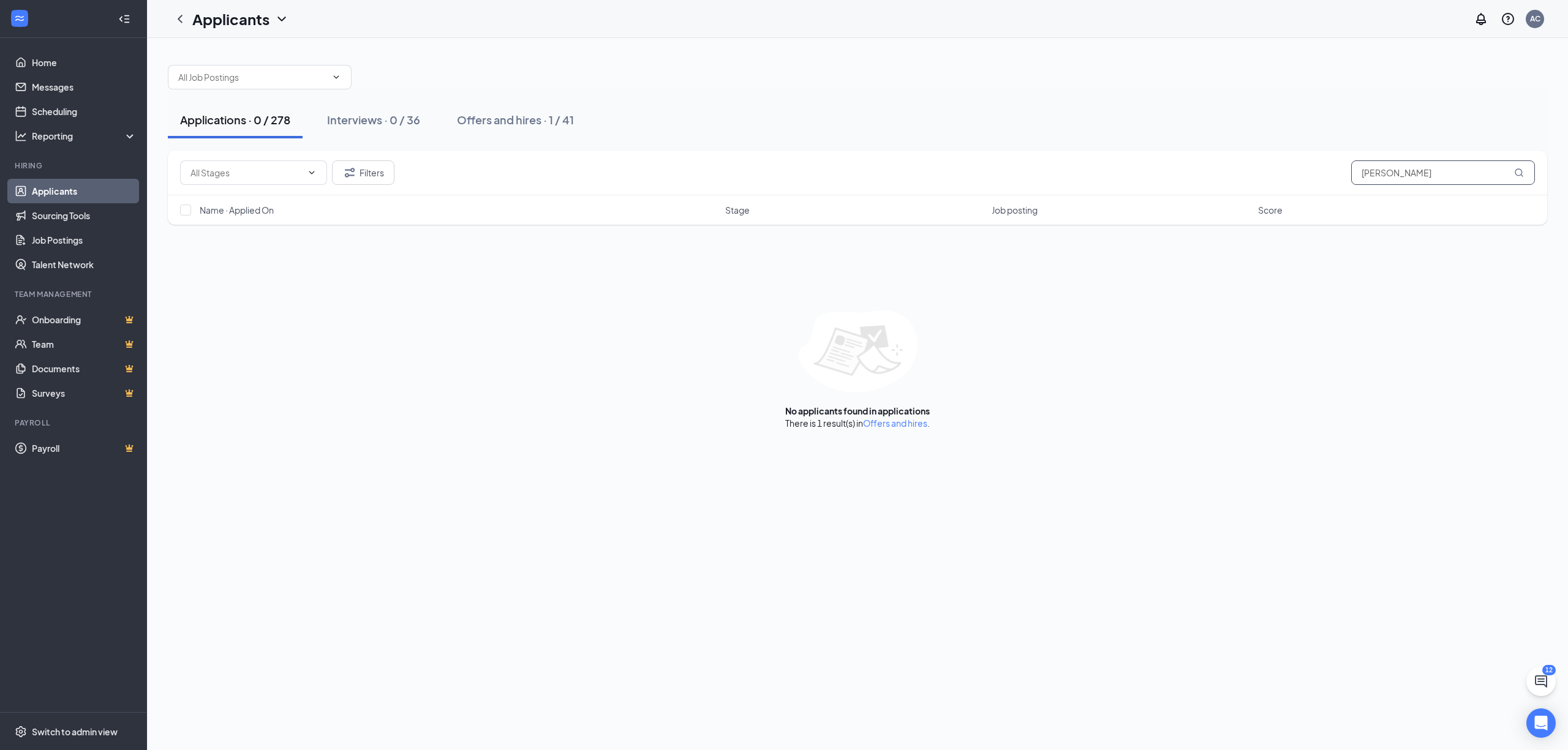
drag, startPoint x: 1481, startPoint y: 170, endPoint x: 1192, endPoint y: 167, distance: 289.0
click at [1192, 167] on div "Filters [PERSON_NAME]" at bounding box center [858, 173] width 1355 height 25
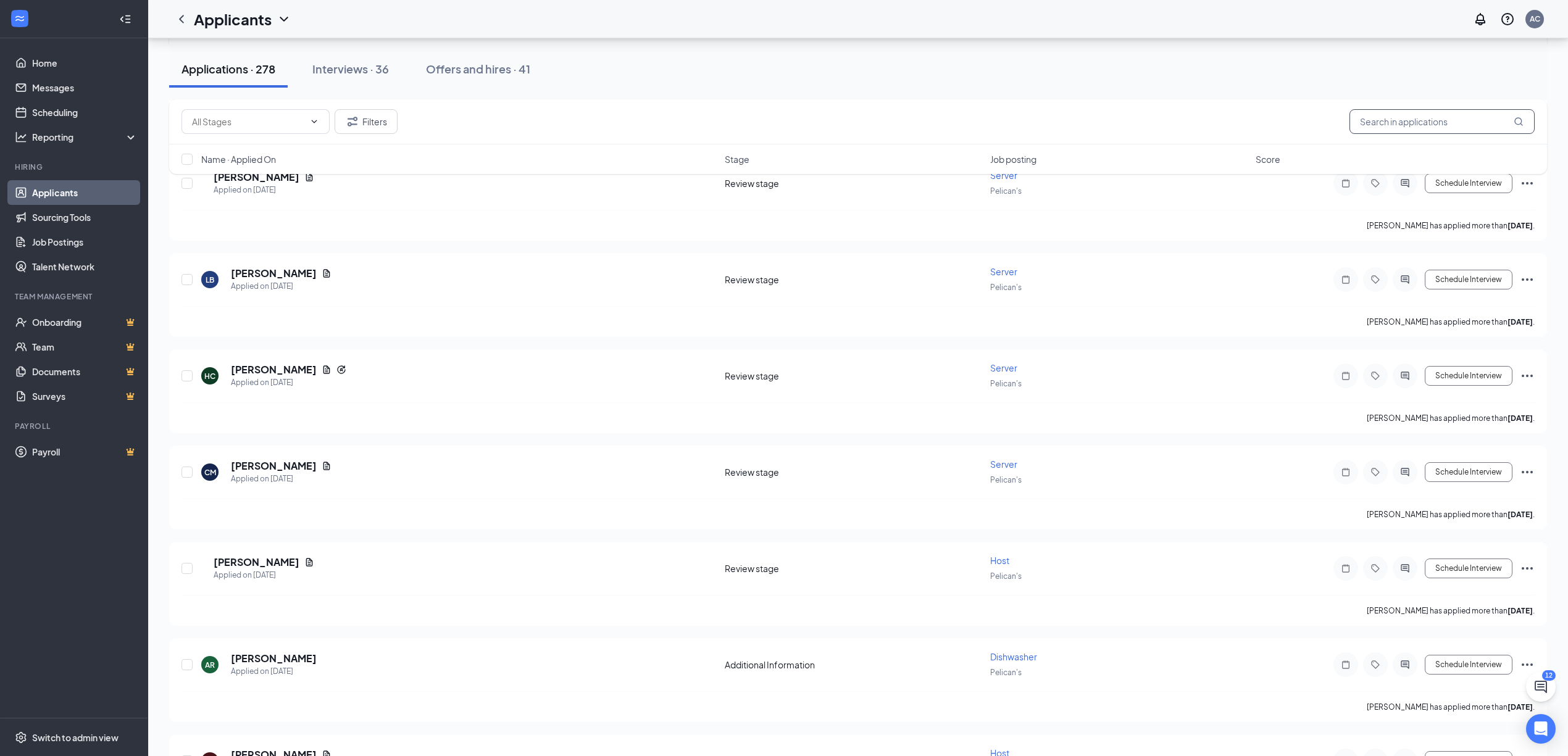
scroll to position [4032, 0]
click at [1041, 155] on div "Job posting" at bounding box center [1119, 160] width 258 height 12
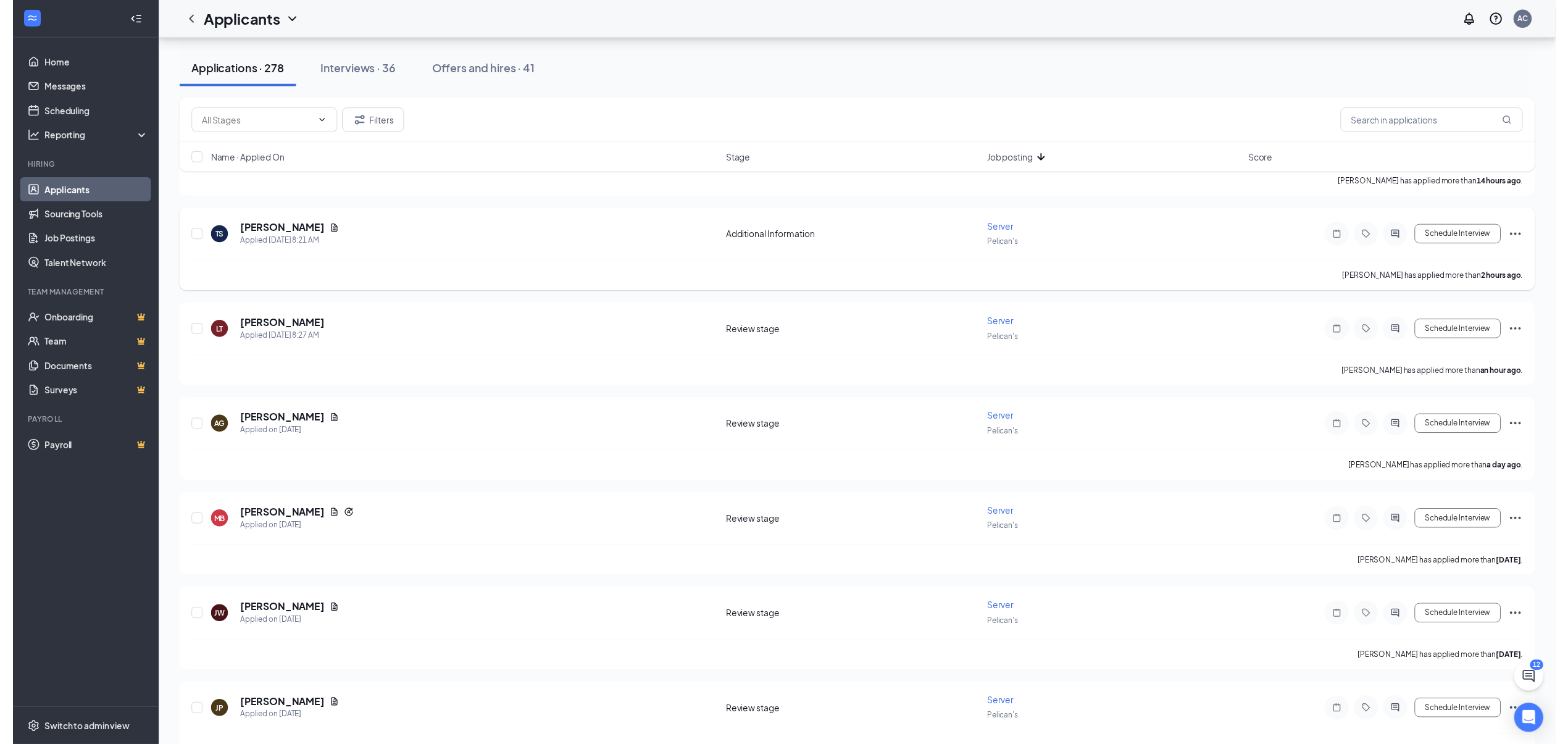
scroll to position [247, 0]
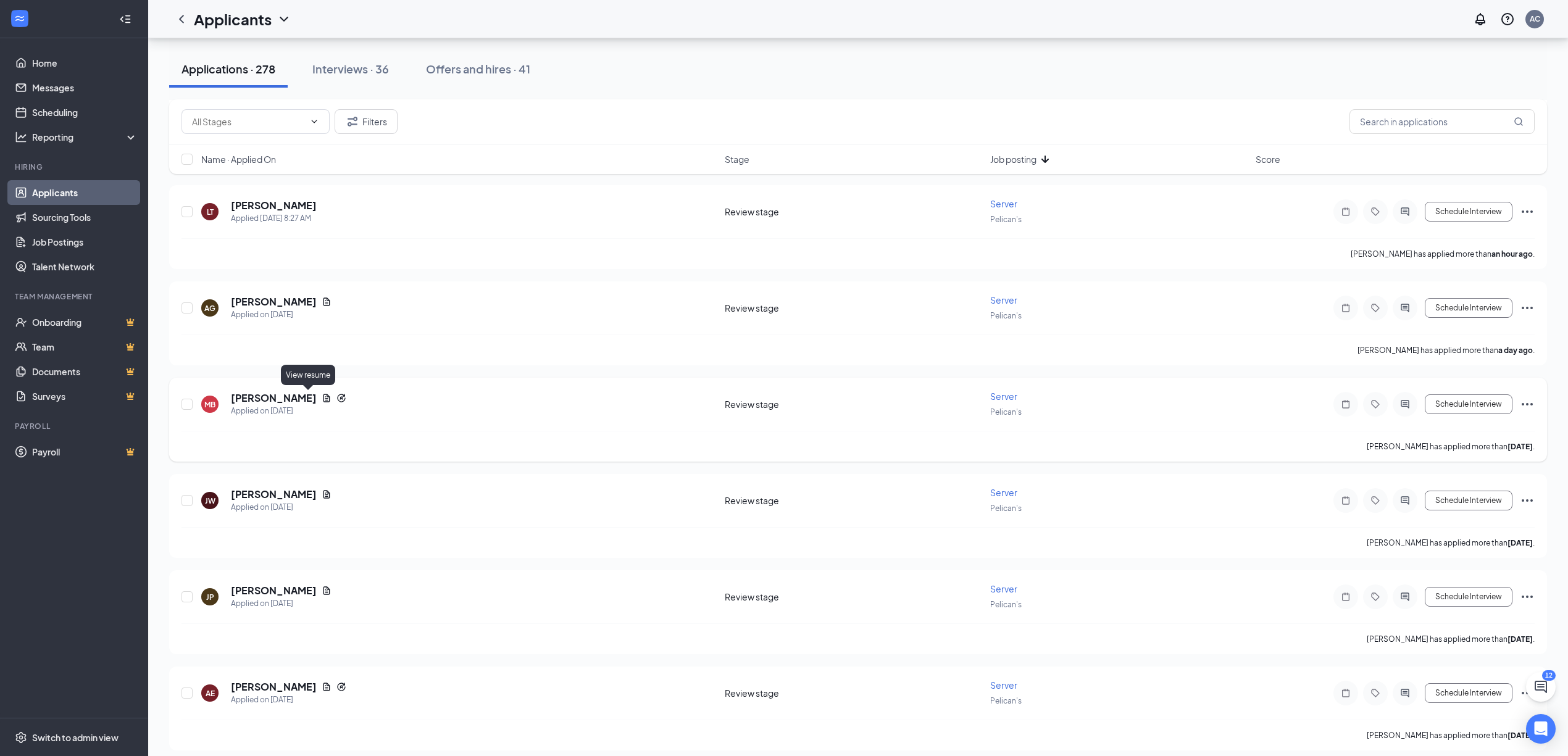
click at [322, 398] on icon "Document" at bounding box center [327, 398] width 10 height 10
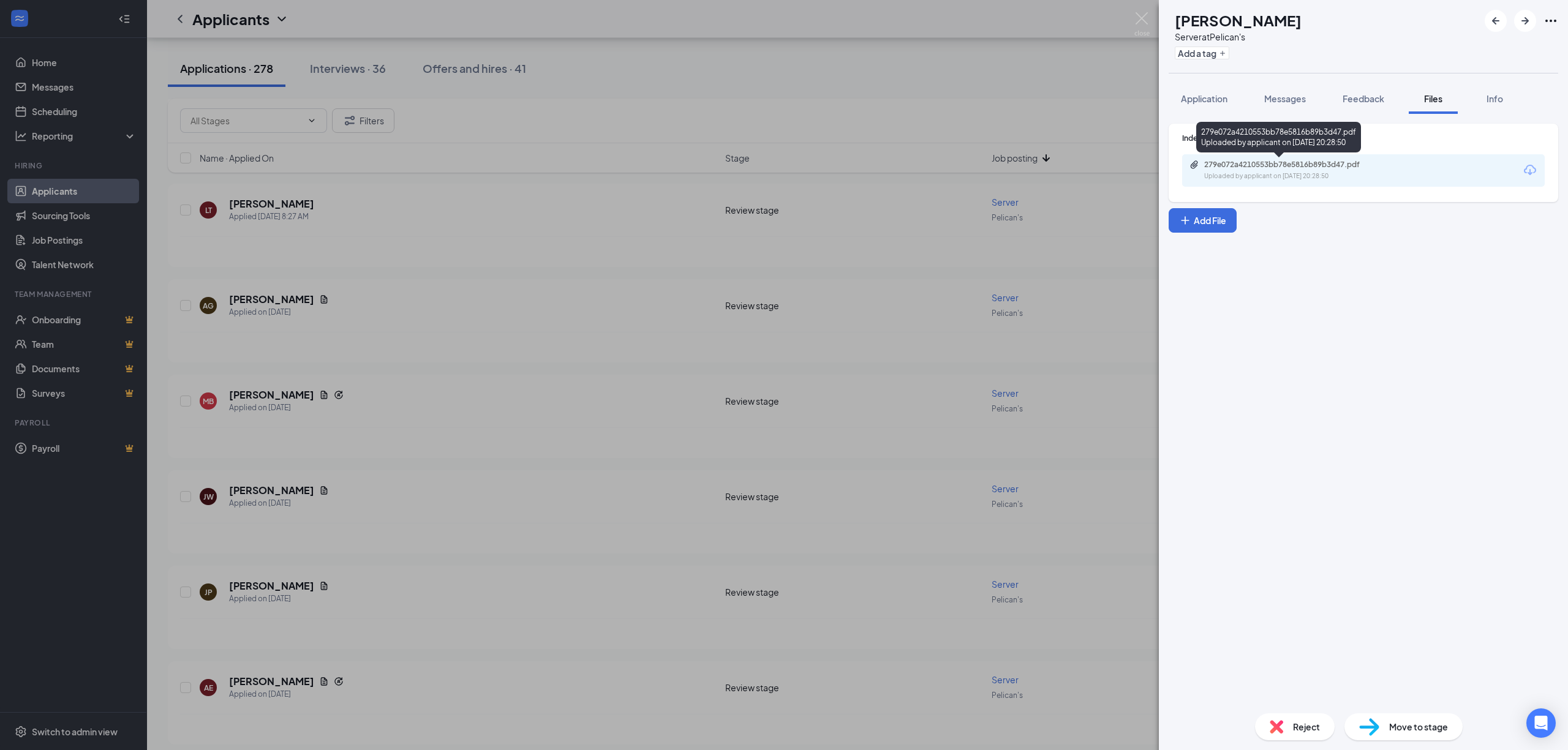
click at [1285, 173] on div "Uploaded by applicant on [DATE] 20:28:50" at bounding box center [1296, 176] width 184 height 10
click at [1419, 716] on div "Move to stage" at bounding box center [1403, 727] width 118 height 27
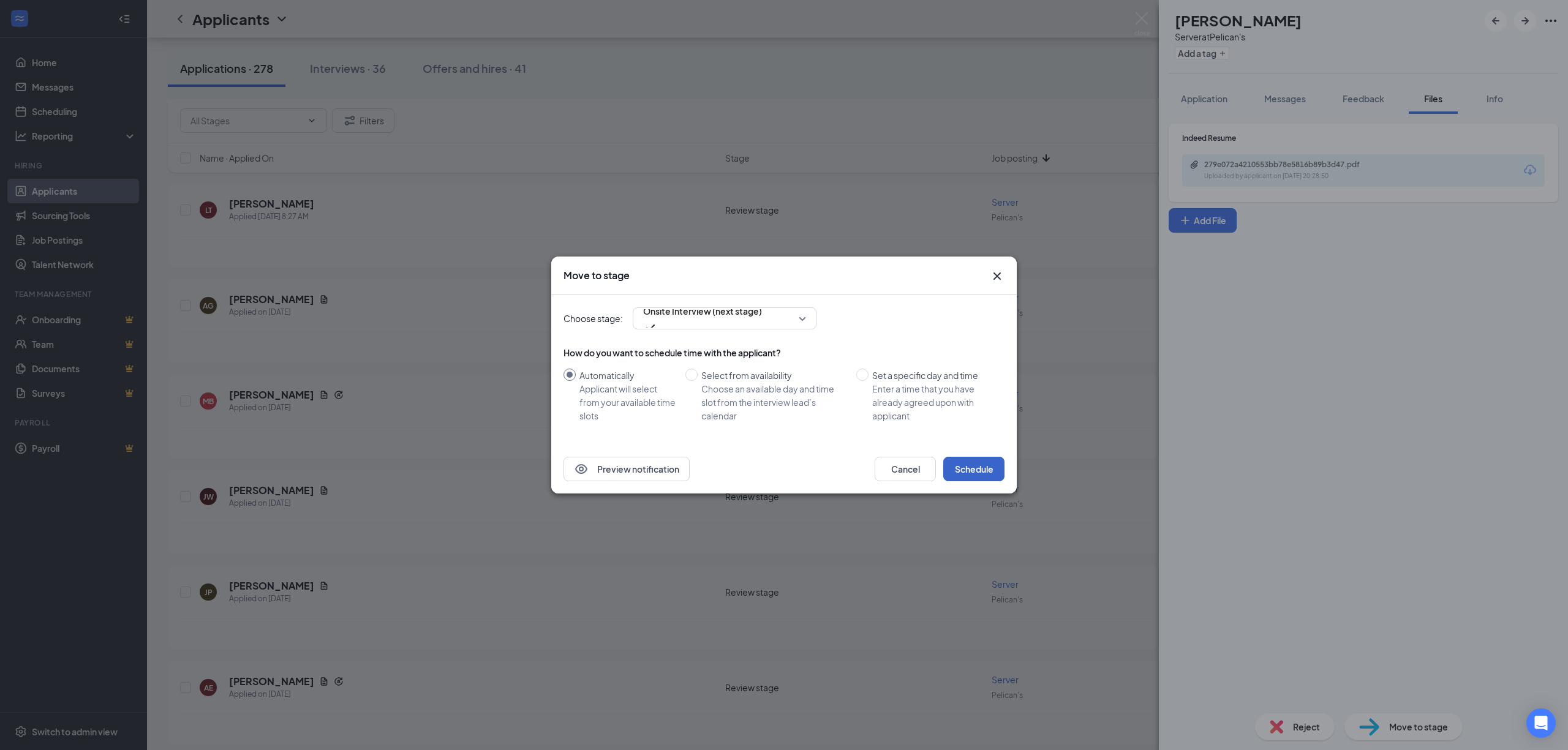
click at [966, 480] on button "Schedule" at bounding box center [973, 469] width 61 height 25
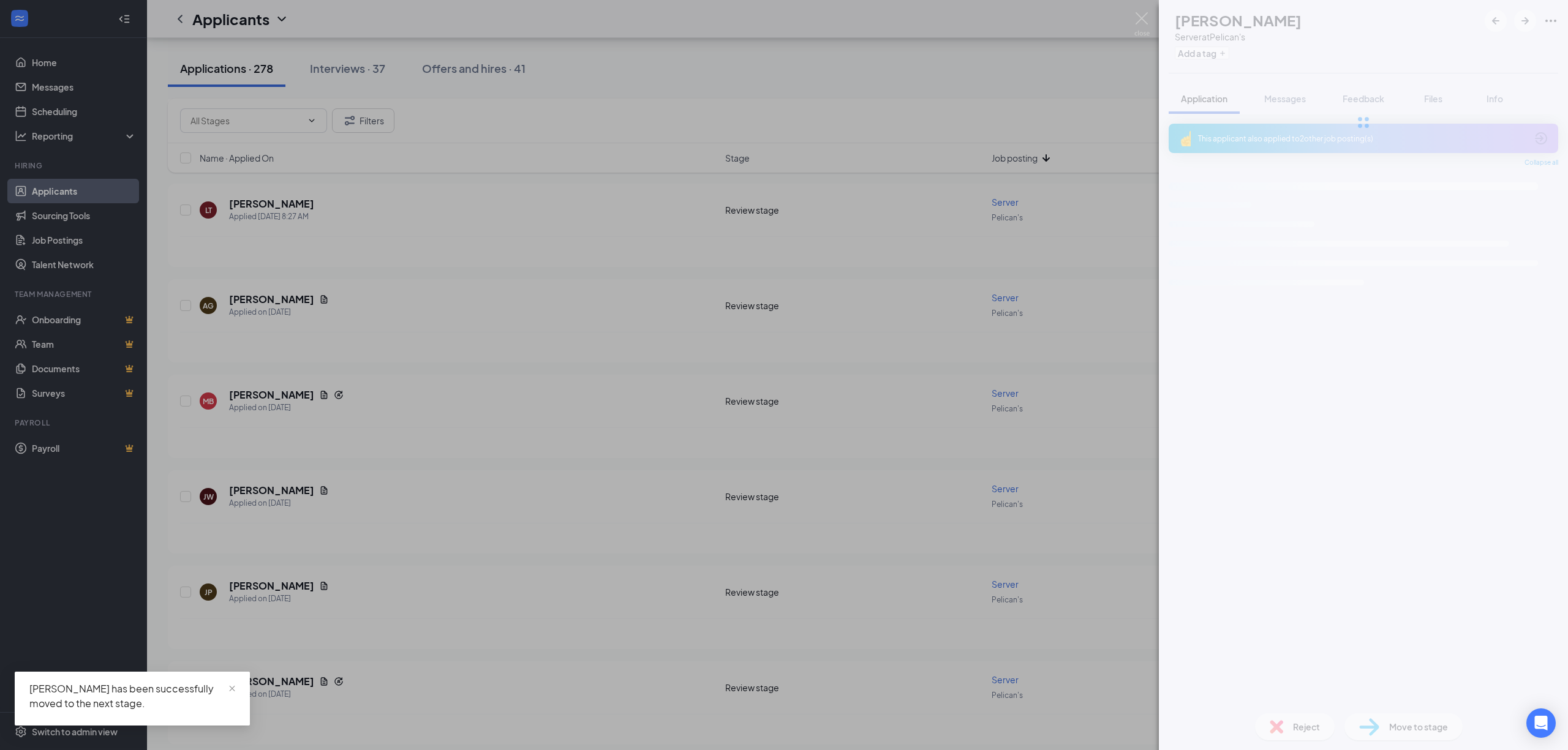
click at [57, 109] on div "MB [PERSON_NAME] Server at Pelican's Add a tag Application Messages Feedback Fi…" at bounding box center [784, 375] width 1568 height 750
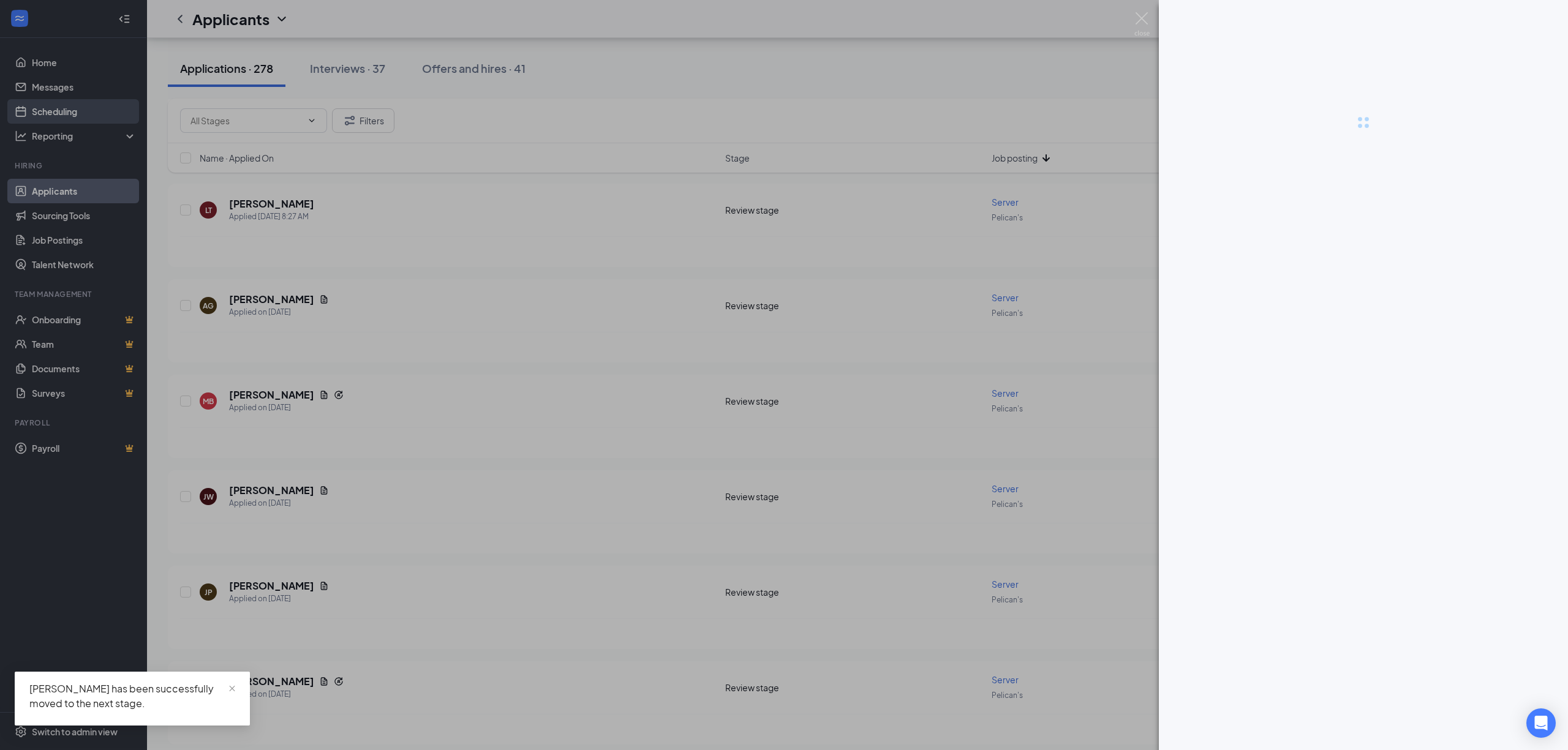
click at [65, 111] on link "Scheduling" at bounding box center [84, 111] width 105 height 25
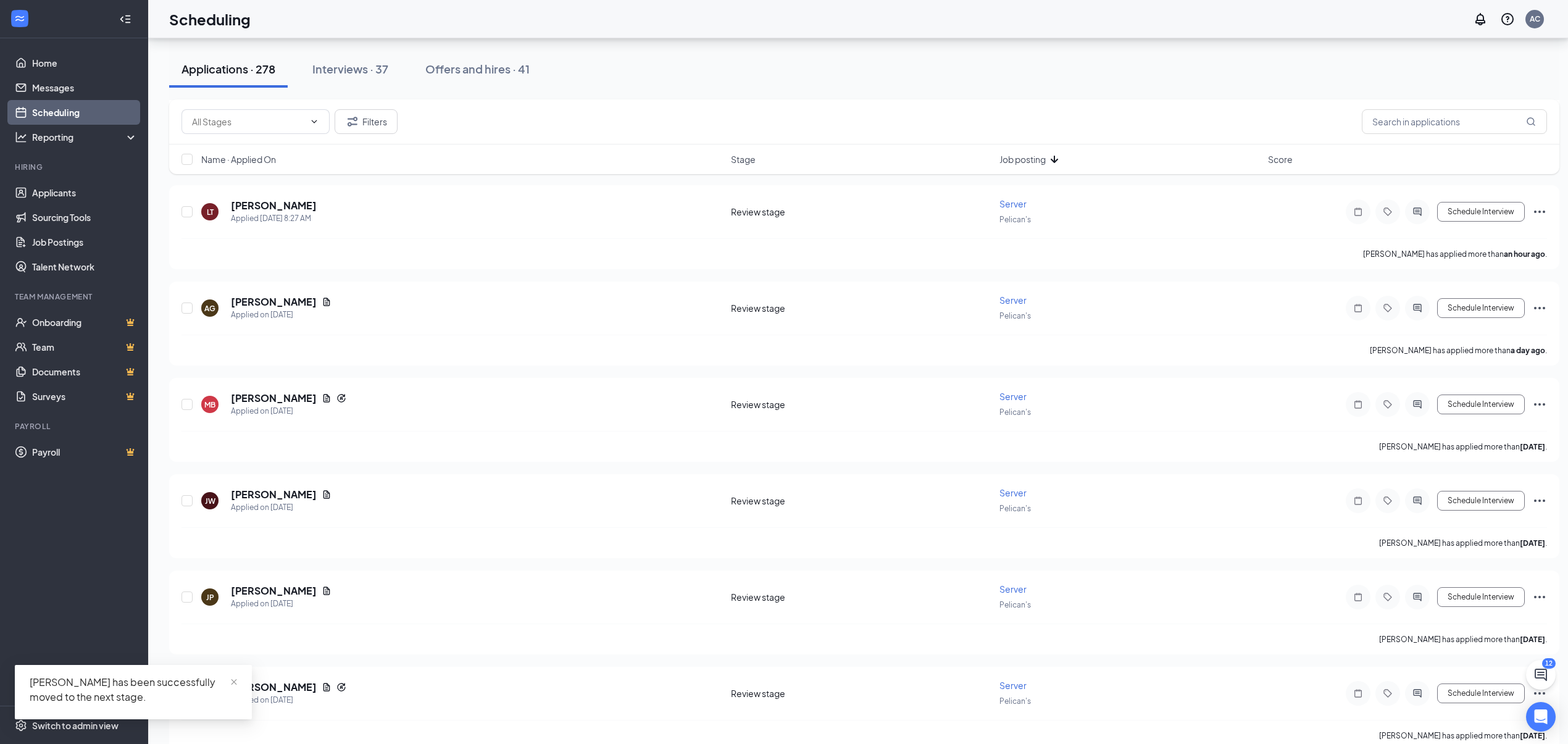
click at [71, 115] on link "Scheduling" at bounding box center [85, 112] width 105 height 25
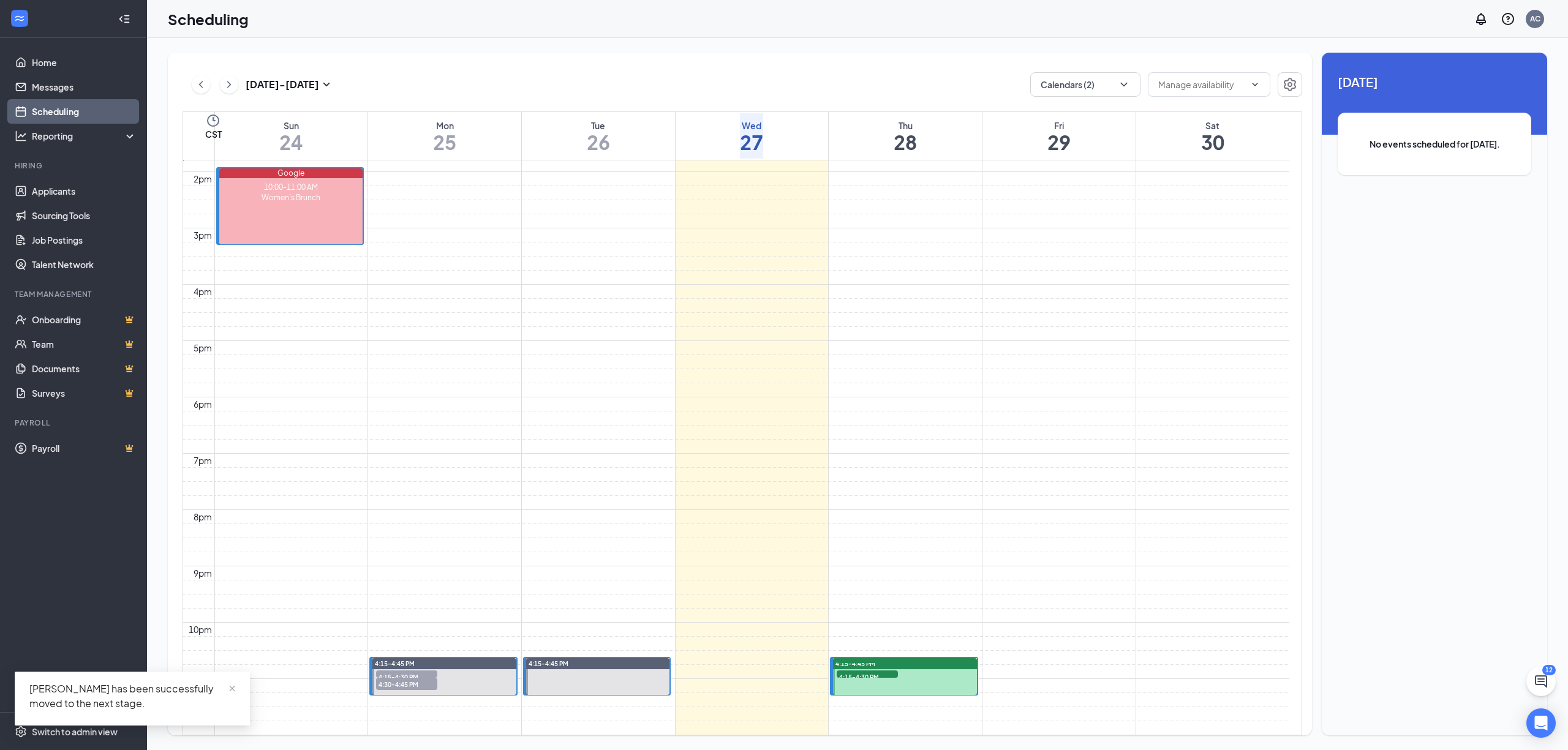
scroll to position [1173, 0]
click at [868, 659] on span "4:30-4:45 PM" at bounding box center [867, 665] width 61 height 12
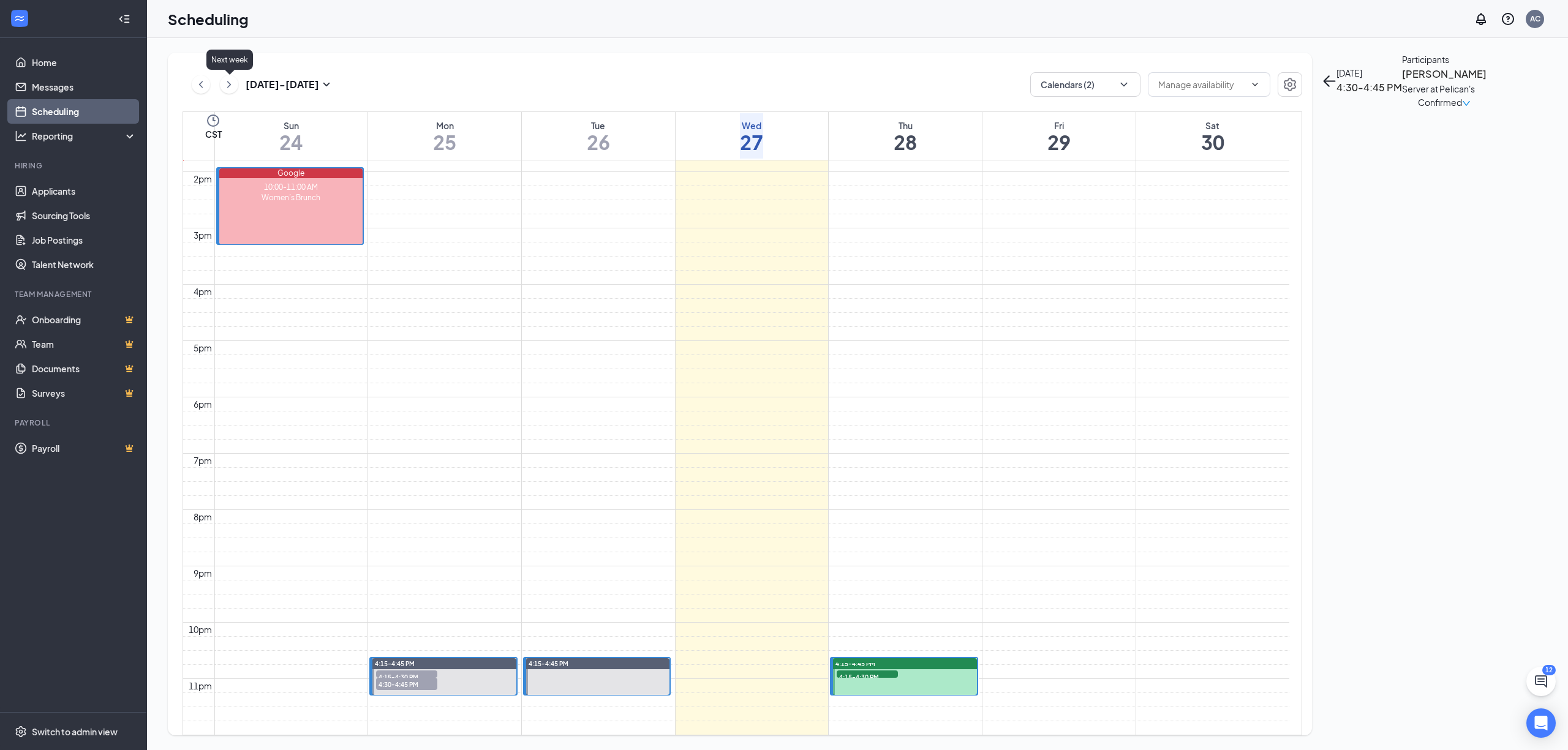
click at [226, 82] on icon "ChevronRight" at bounding box center [229, 84] width 12 height 14
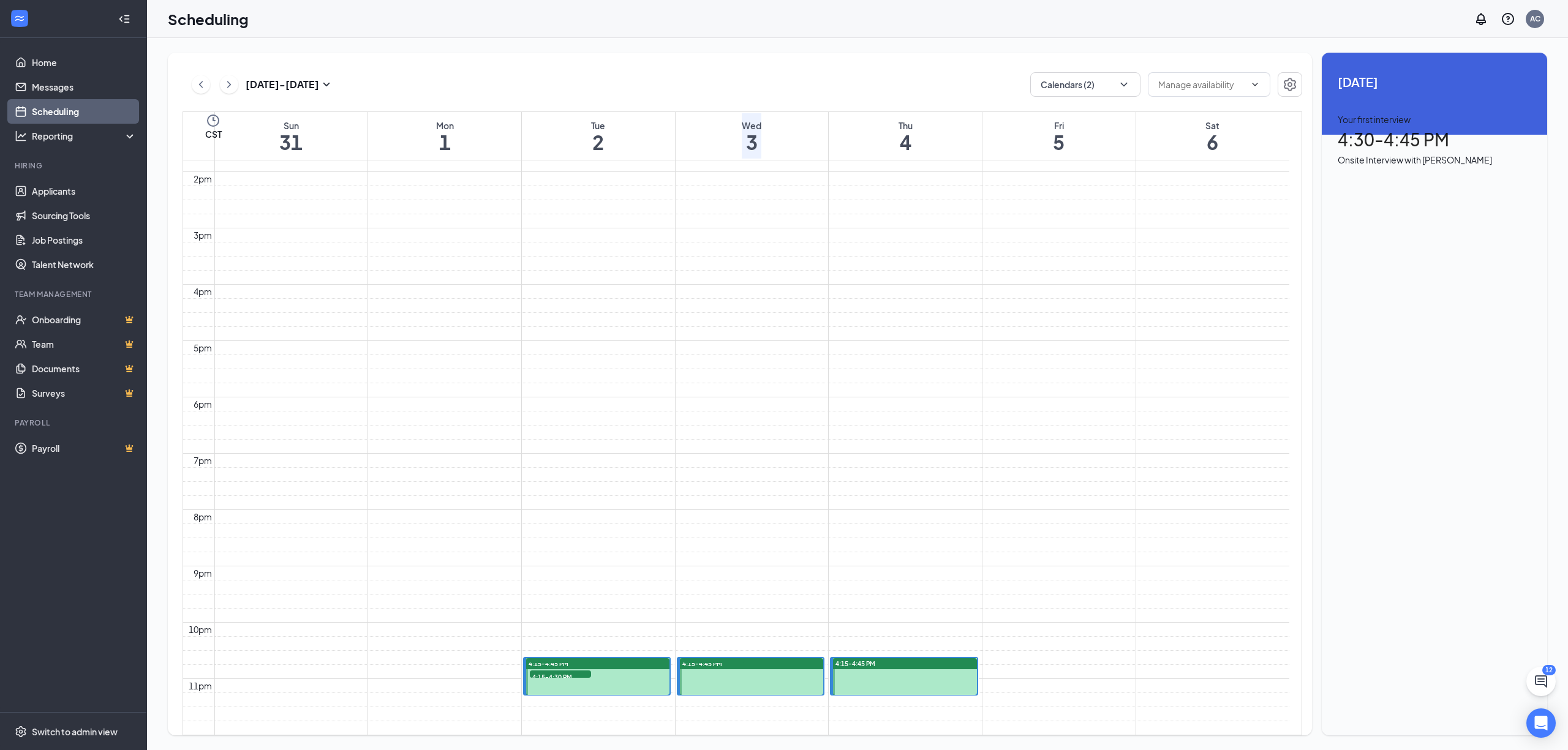
scroll to position [570, 0]
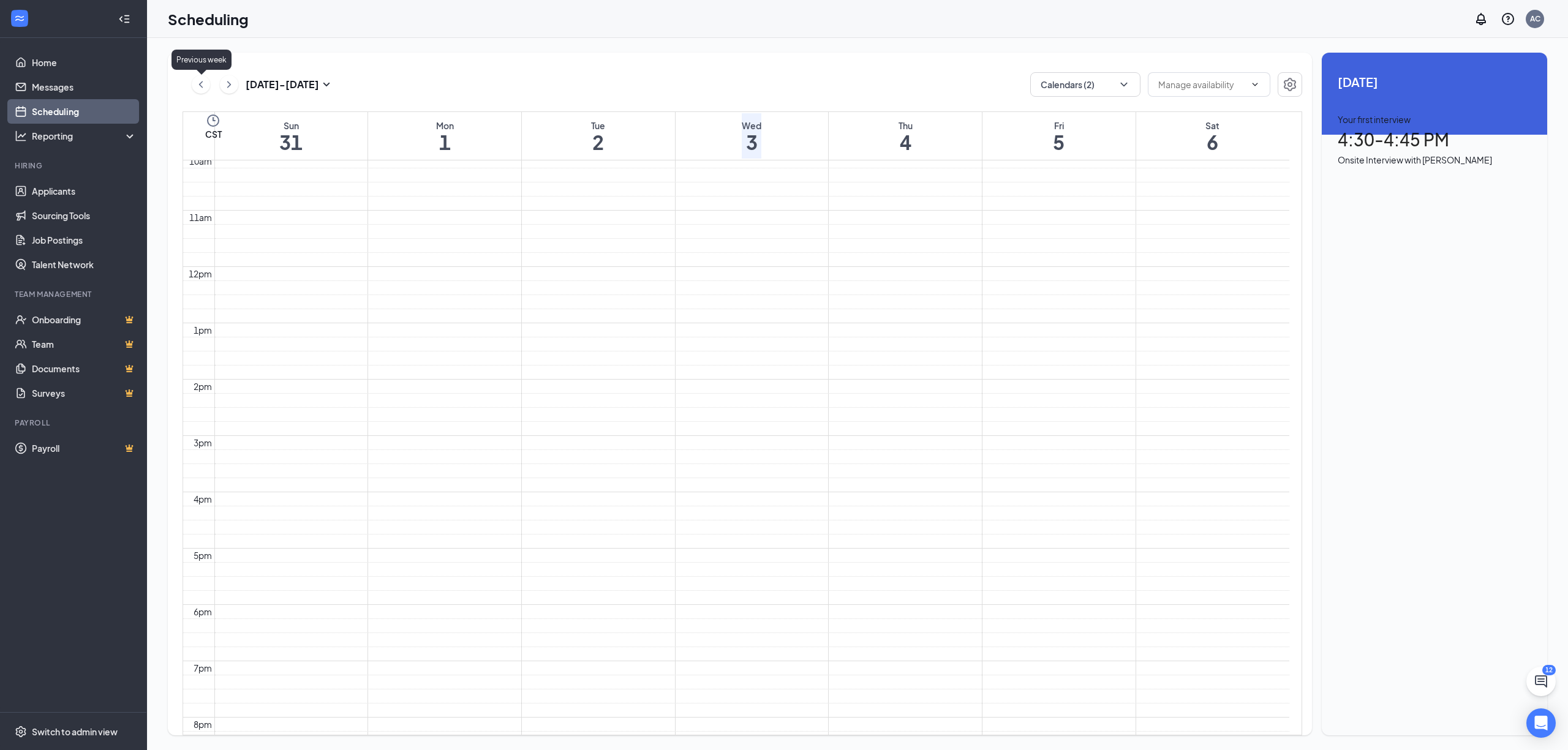
click at [202, 83] on icon "ChevronLeft" at bounding box center [201, 84] width 12 height 14
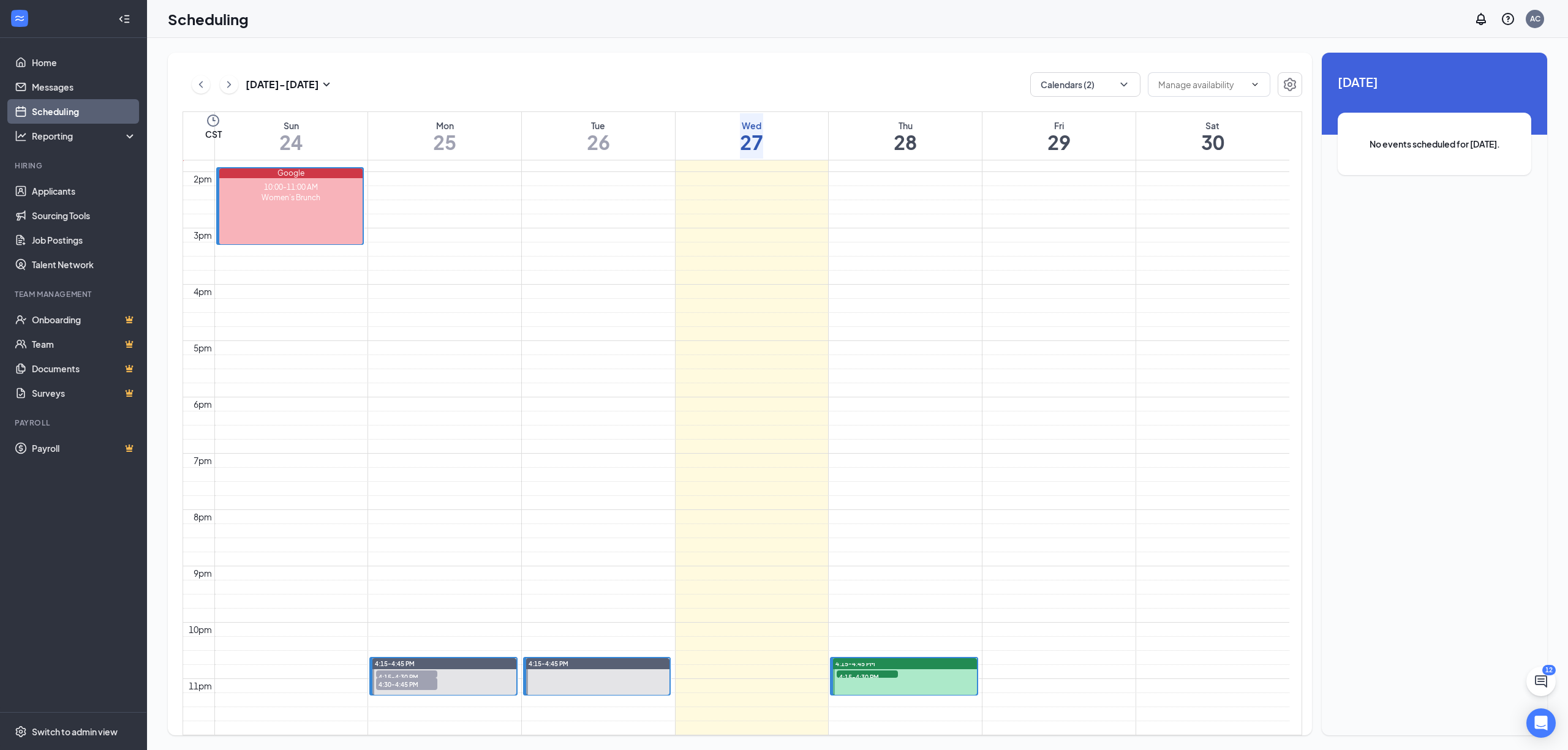
scroll to position [1173, 0]
click at [880, 670] on span "4:15-4:30 PM" at bounding box center [867, 676] width 61 height 12
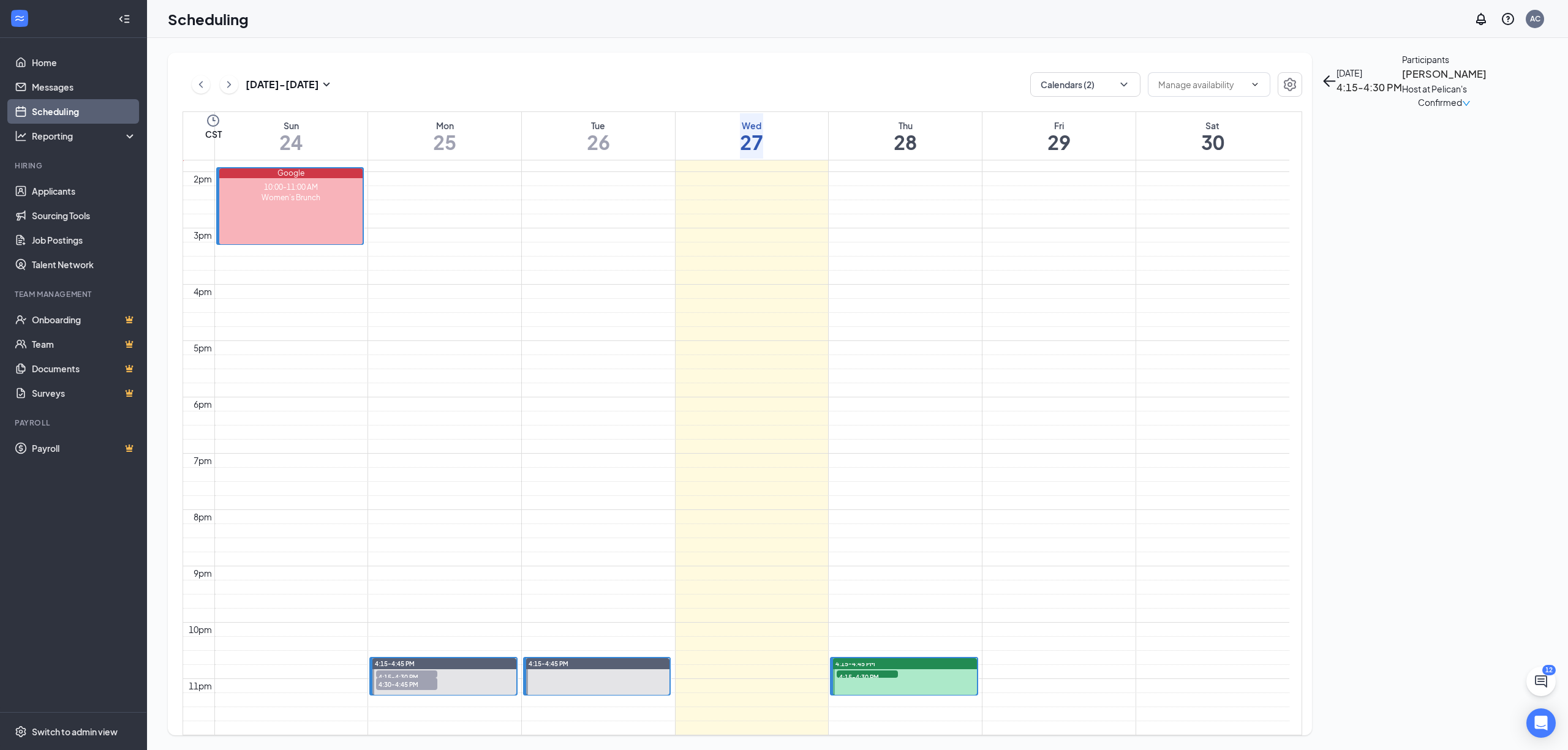
click at [1402, 82] on h3 "[PERSON_NAME]" at bounding box center [1444, 74] width 85 height 16
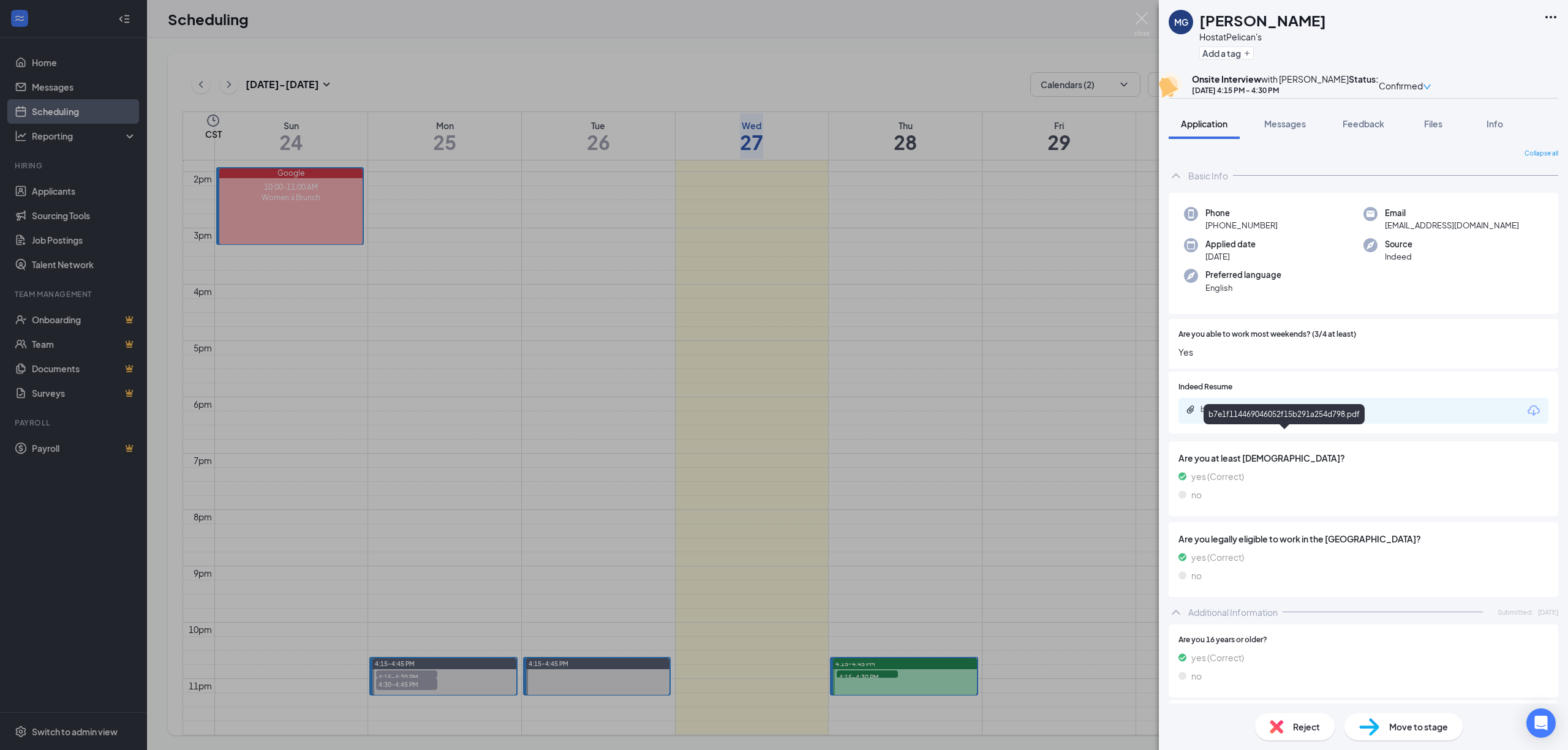
click at [1262, 414] on div "b7e1f114469046052f15b291a254d798.pdf" at bounding box center [1286, 409] width 171 height 10
drag, startPoint x: 893, startPoint y: 377, endPoint x: 831, endPoint y: 275, distance: 119.4
click at [893, 377] on div "MG [PERSON_NAME] Host at Pelican's Add a tag Onsite Interview with [PERSON_NAME…" at bounding box center [784, 375] width 1568 height 750
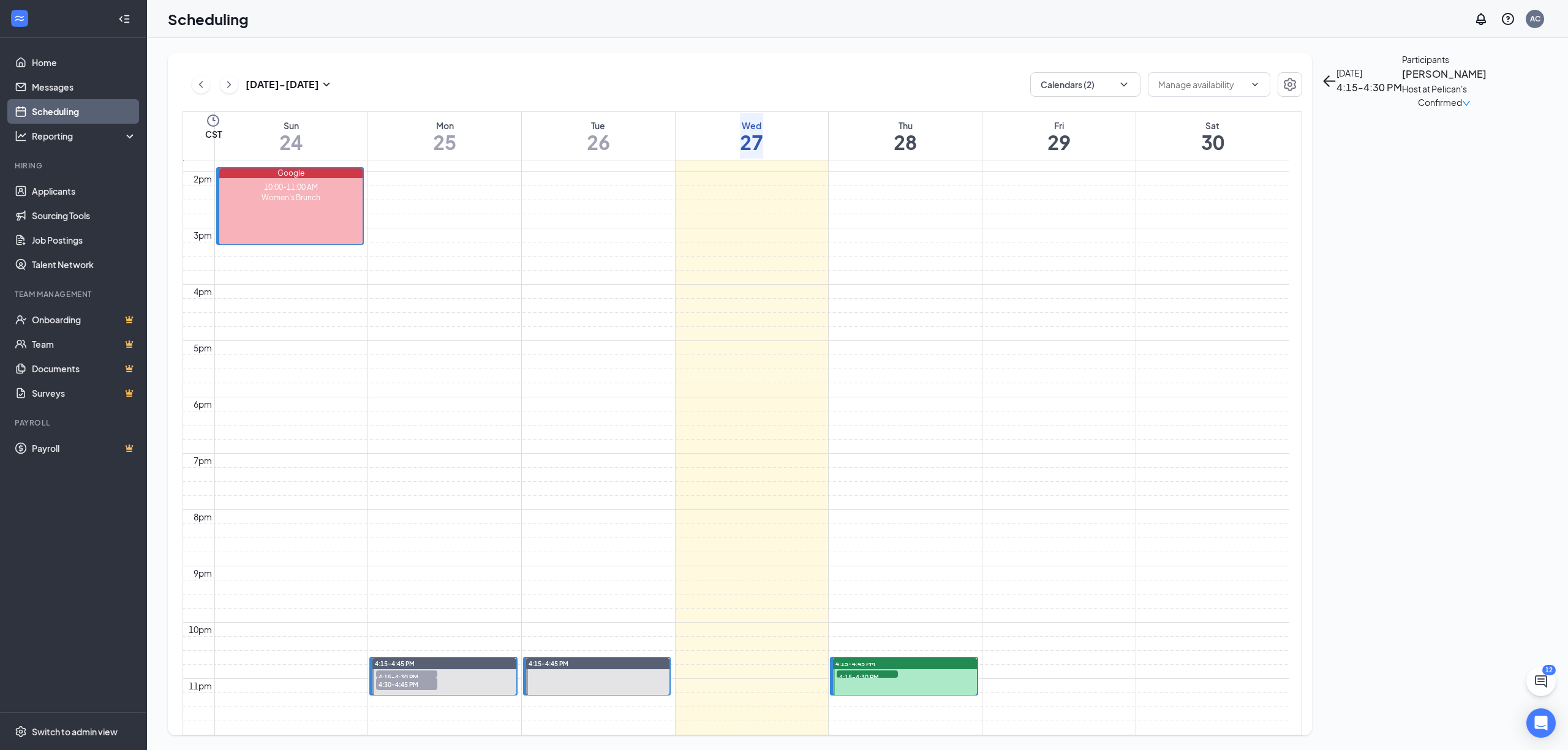
click at [856, 659] on span "4:30-4:45 PM" at bounding box center [867, 665] width 61 height 12
click at [860, 659] on span "4:30-4:45 PM" at bounding box center [867, 665] width 61 height 12
click at [862, 670] on span "4:15-4:30 PM" at bounding box center [867, 676] width 61 height 12
click at [863, 659] on span "4:30-4:45 PM" at bounding box center [867, 665] width 61 height 12
click at [1402, 82] on h3 "[PERSON_NAME]" at bounding box center [1444, 74] width 85 height 16
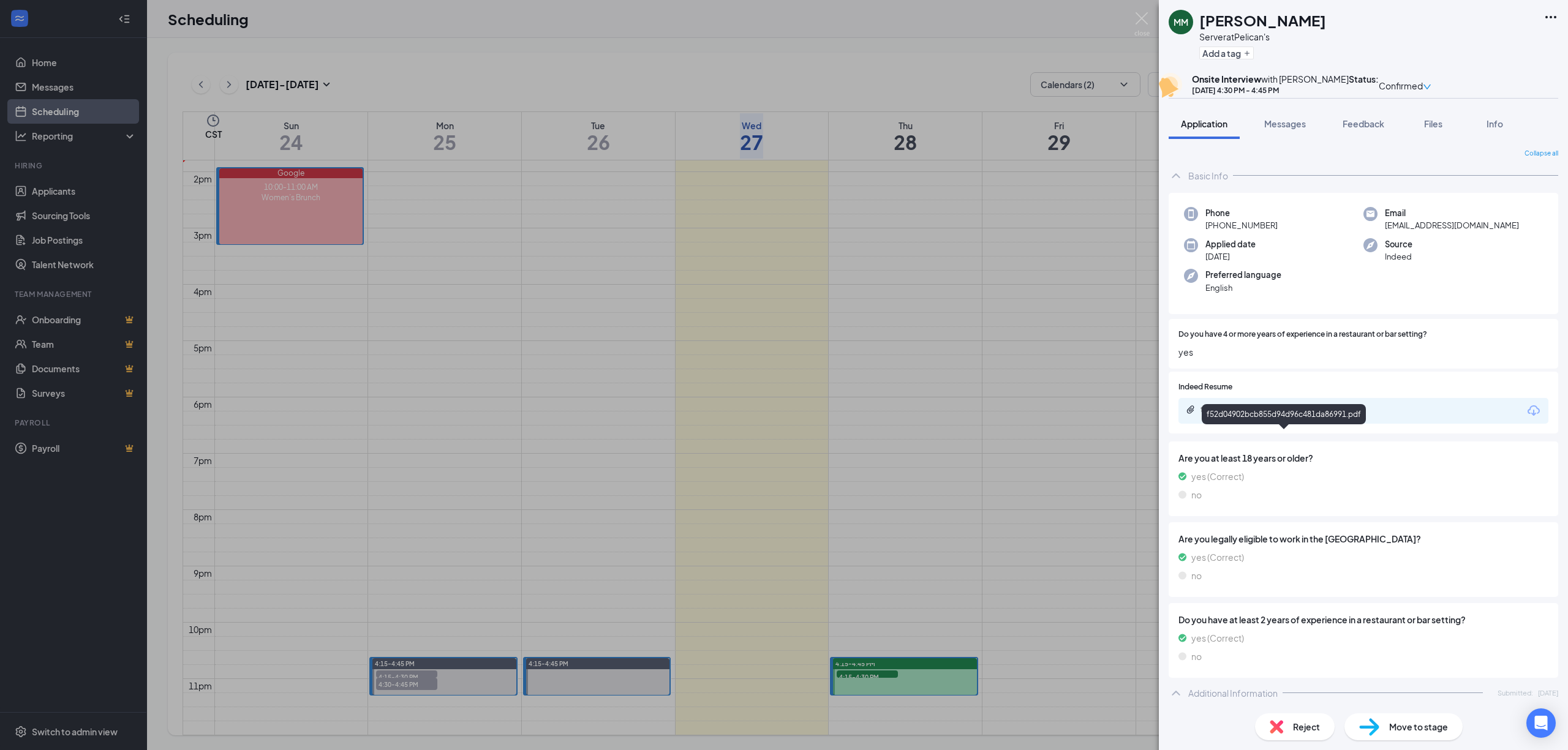
click at [1271, 414] on div "f52d04902bcb855d94d96c481da86991.pdf" at bounding box center [1286, 409] width 171 height 10
click at [958, 392] on div "MM [PERSON_NAME] Server at Pelican's Add a tag Onsite Interview with [PERSON_NA…" at bounding box center [784, 375] width 1568 height 750
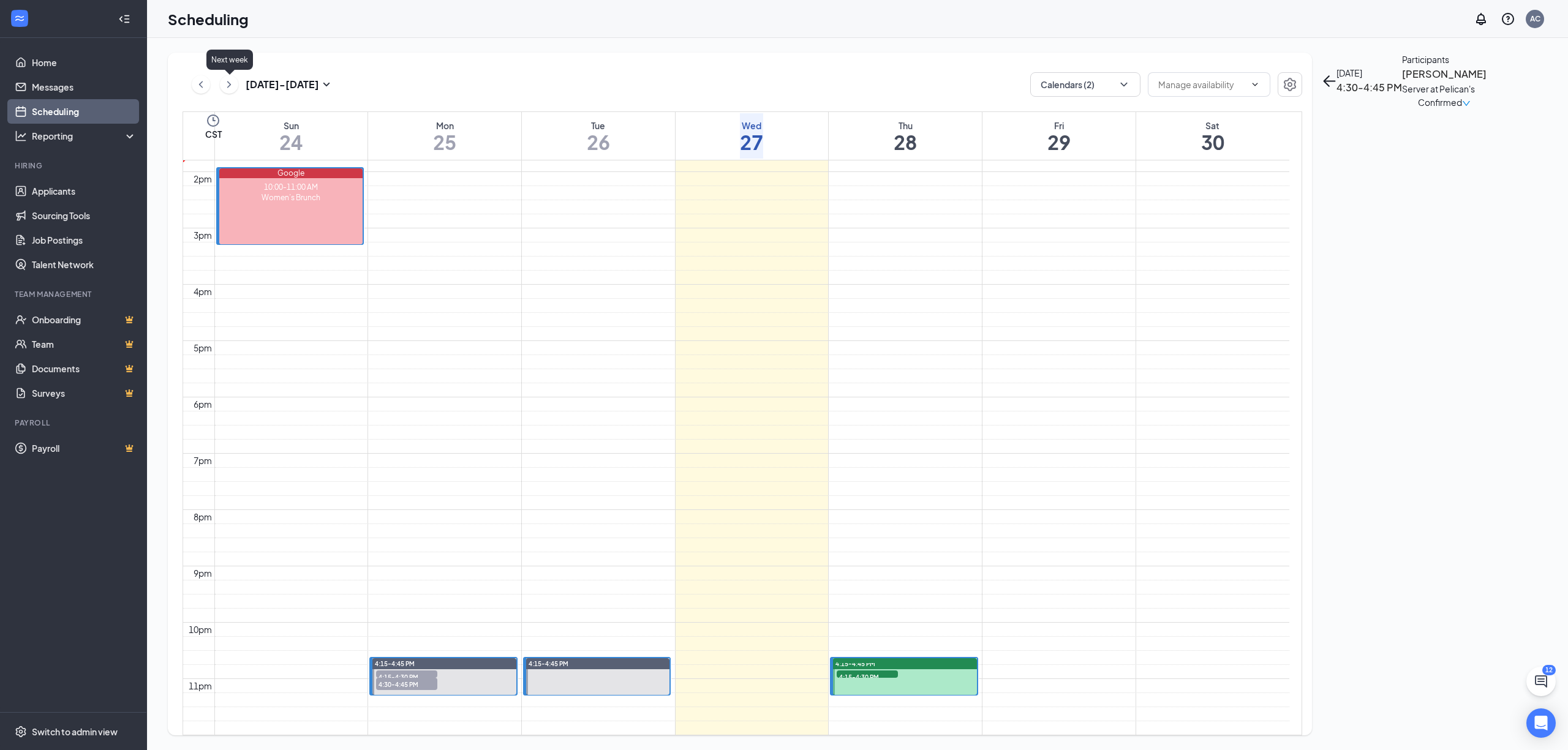
click at [233, 83] on icon "ChevronRight" at bounding box center [229, 84] width 12 height 14
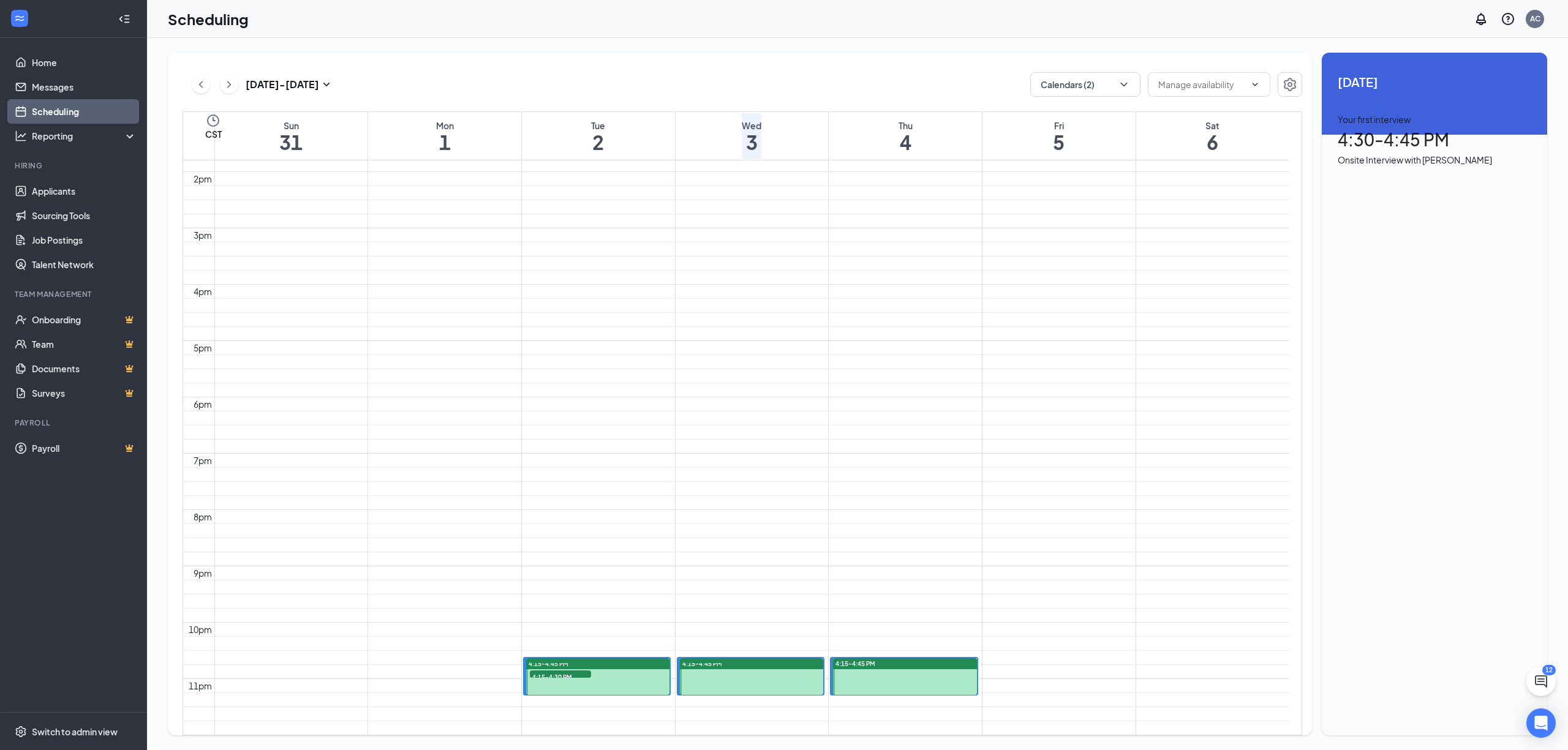
scroll to position [1091, 0]
click at [580, 670] on span "4:15-4:30 PM" at bounding box center [560, 676] width 61 height 12
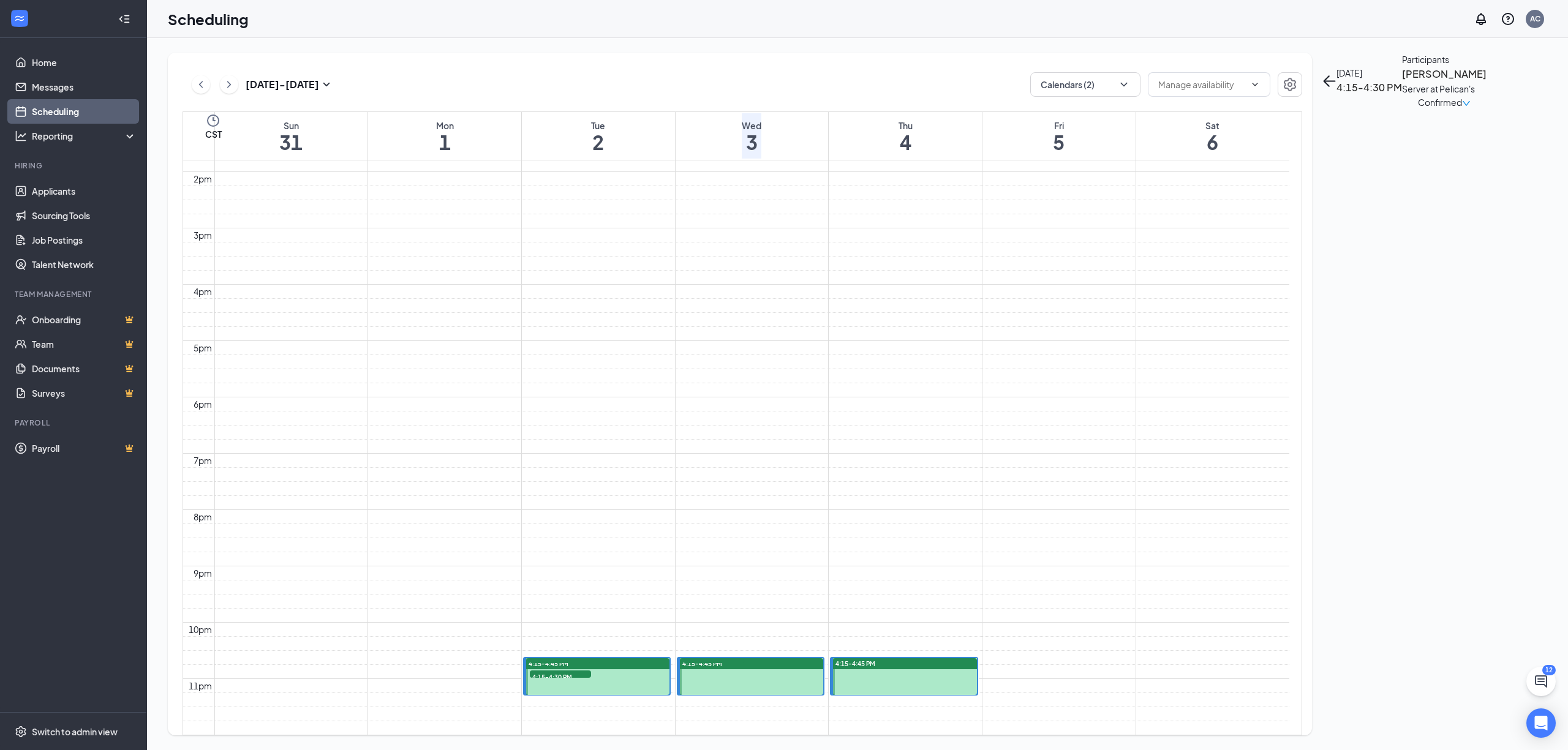
click at [1402, 82] on h3 "[PERSON_NAME]" at bounding box center [1444, 74] width 85 height 16
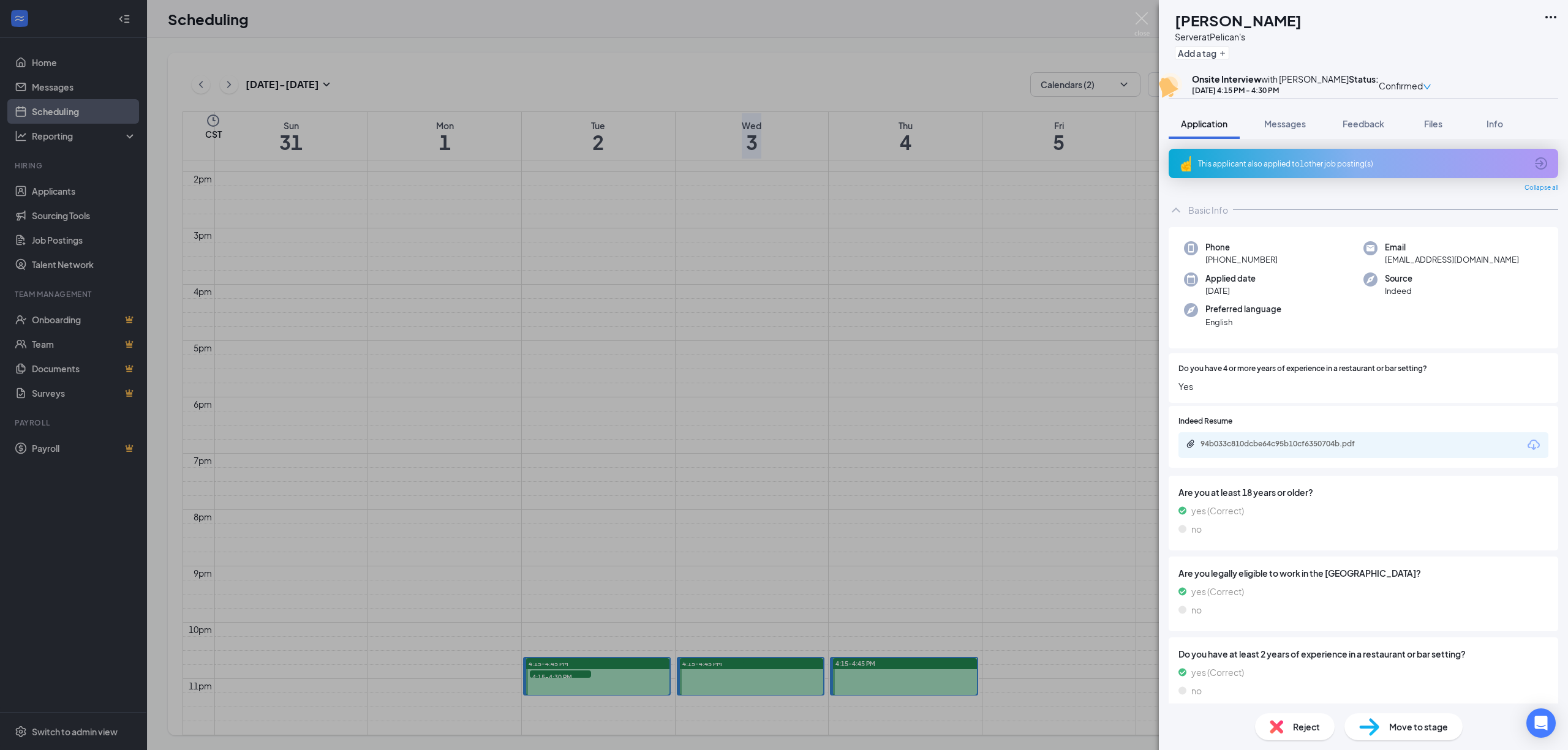
click at [1322, 458] on div "94b033c810dcbe64c95b10cf6350704b.pdf" at bounding box center [1364, 444] width 370 height 25
click at [1331, 449] on div "94b033c810dcbe64c95b10cf6350704b.pdf" at bounding box center [1286, 444] width 171 height 10
click at [807, 407] on div "AB [PERSON_NAME] Server at Pelican's Add a tag Onsite Interview with [PERSON_NA…" at bounding box center [784, 375] width 1568 height 750
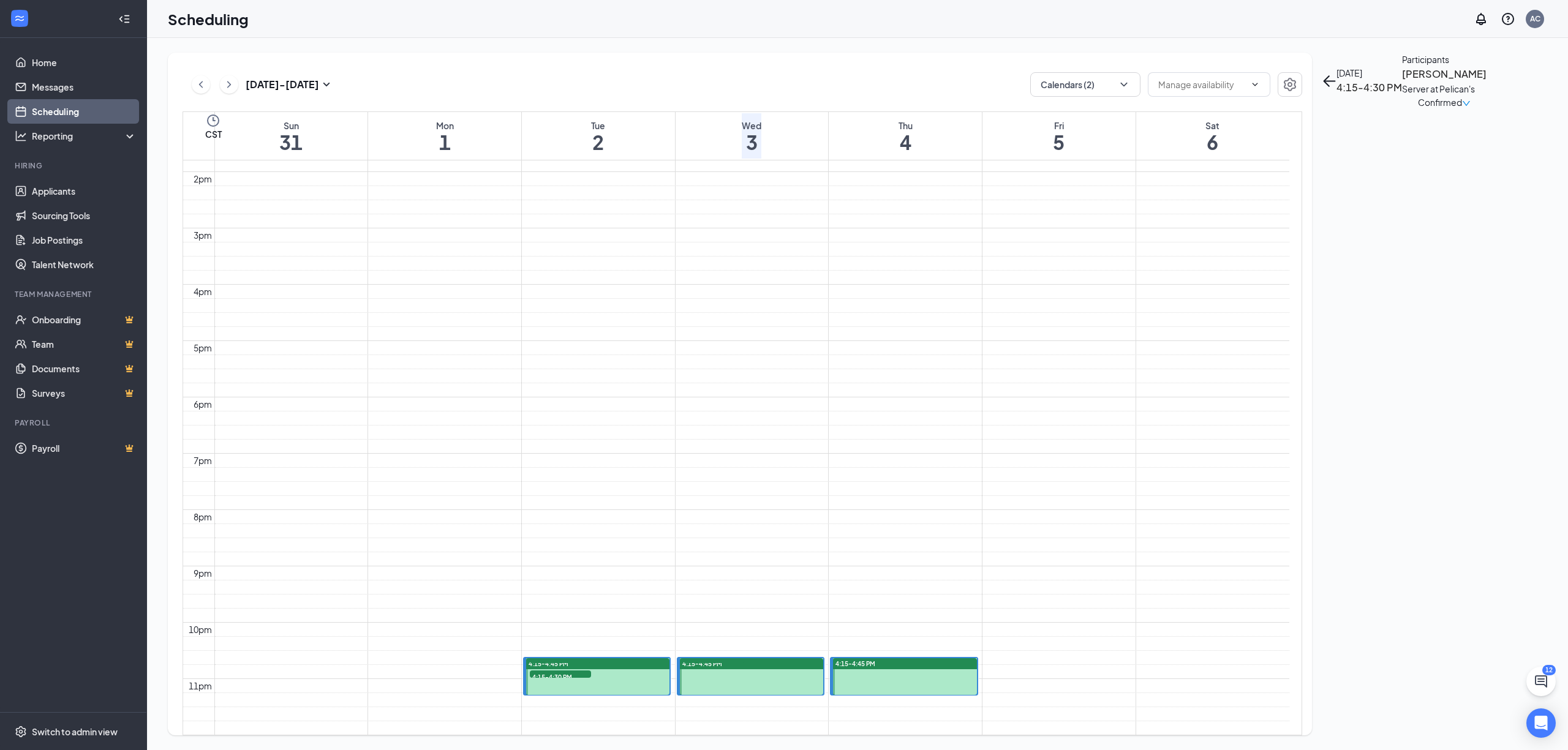
click at [566, 659] on span "4:30-4:45 PM" at bounding box center [560, 665] width 61 height 12
click at [1402, 82] on h3 "[PERSON_NAME]" at bounding box center [1444, 74] width 85 height 16
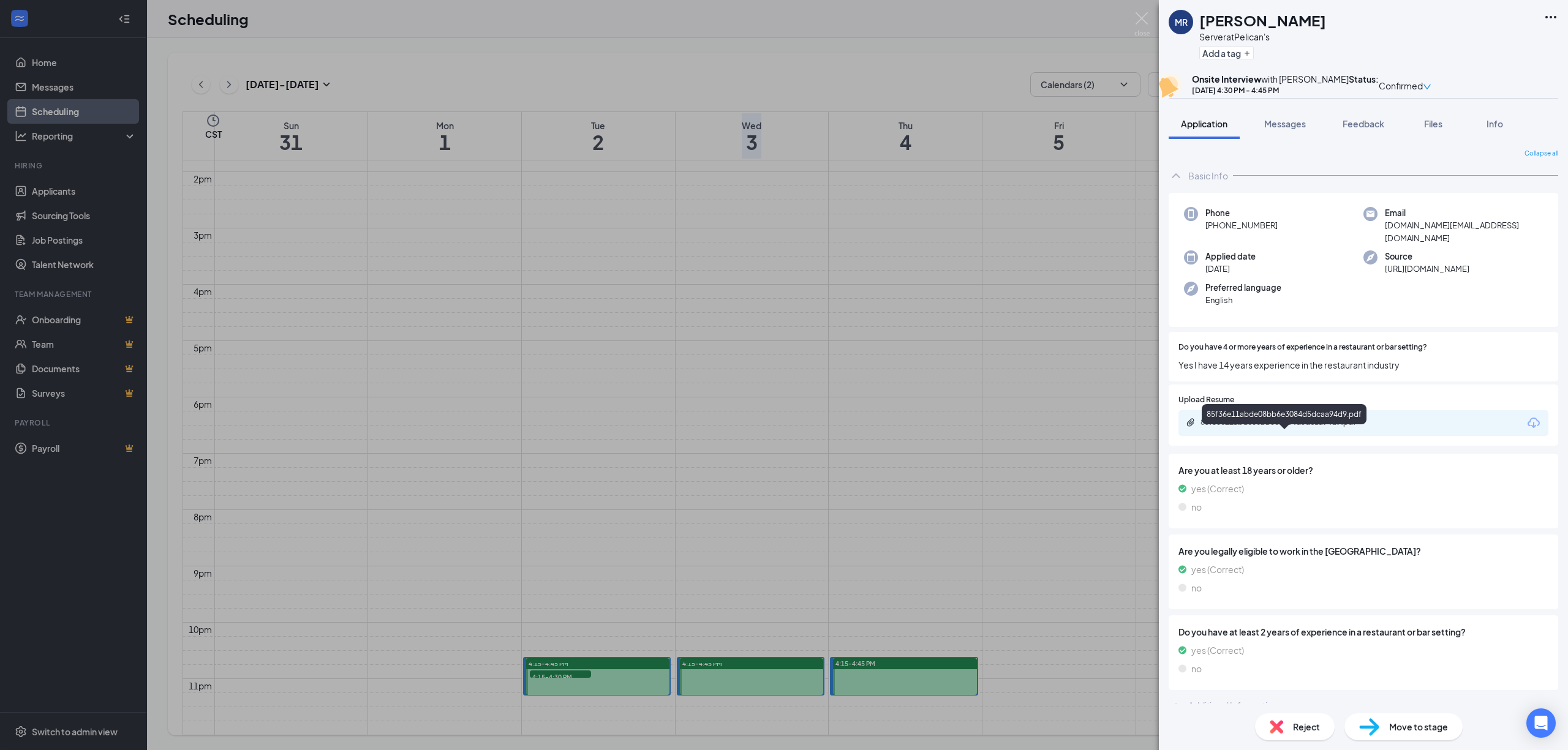
click at [1302, 427] on div "85f36e11abde08bb6e3084d5dcaa94d9.pdf" at bounding box center [1286, 422] width 171 height 10
click at [733, 377] on div "[PERSON_NAME] [PERSON_NAME] Server at Pelican's Add a tag Onsite Interview with…" at bounding box center [784, 375] width 1568 height 750
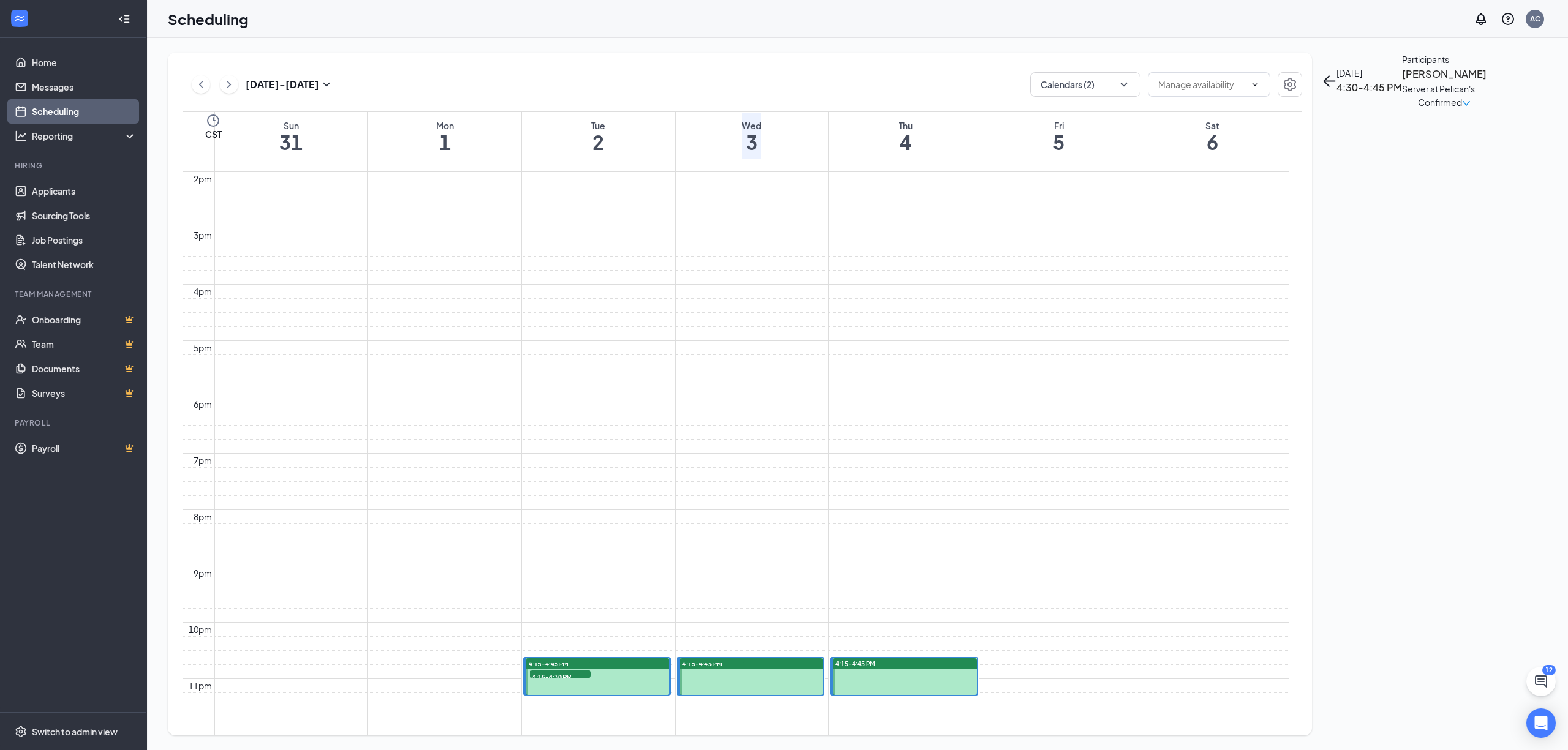
click at [723, 659] on span "4:30-4:45 PM" at bounding box center [714, 665] width 61 height 12
click at [1402, 96] on div "Server at Pelican's" at bounding box center [1444, 89] width 85 height 14
click at [1402, 82] on h3 "[PERSON_NAME]" at bounding box center [1444, 74] width 85 height 16
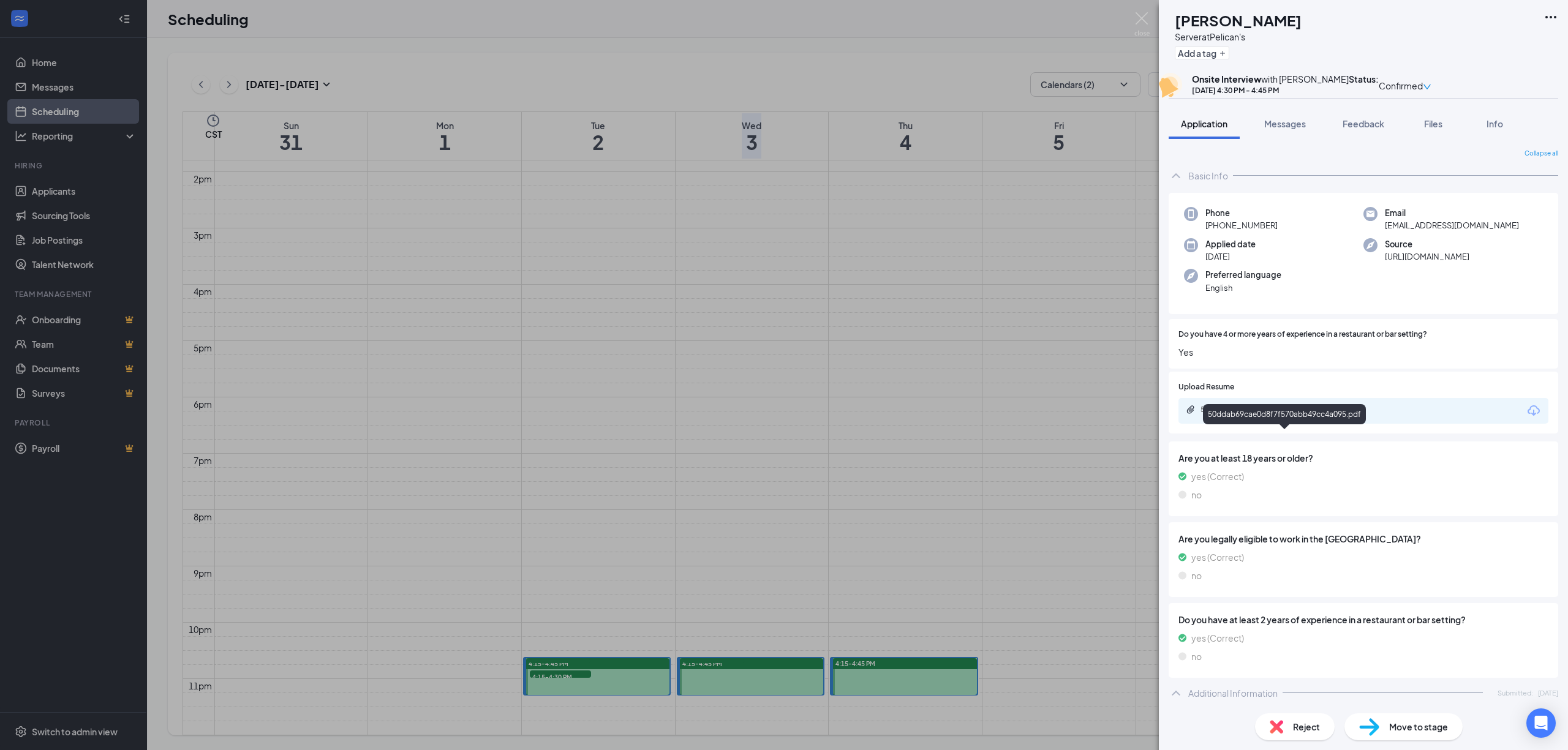
click at [1318, 414] on div "50ddab69cae0d8f7f570abb49cc4a095.pdf" at bounding box center [1286, 409] width 171 height 10
click at [731, 409] on div "[PERSON_NAME] Server at Pelican's Add a tag Onsite Interview with [PERSON_NAME]…" at bounding box center [784, 375] width 1568 height 750
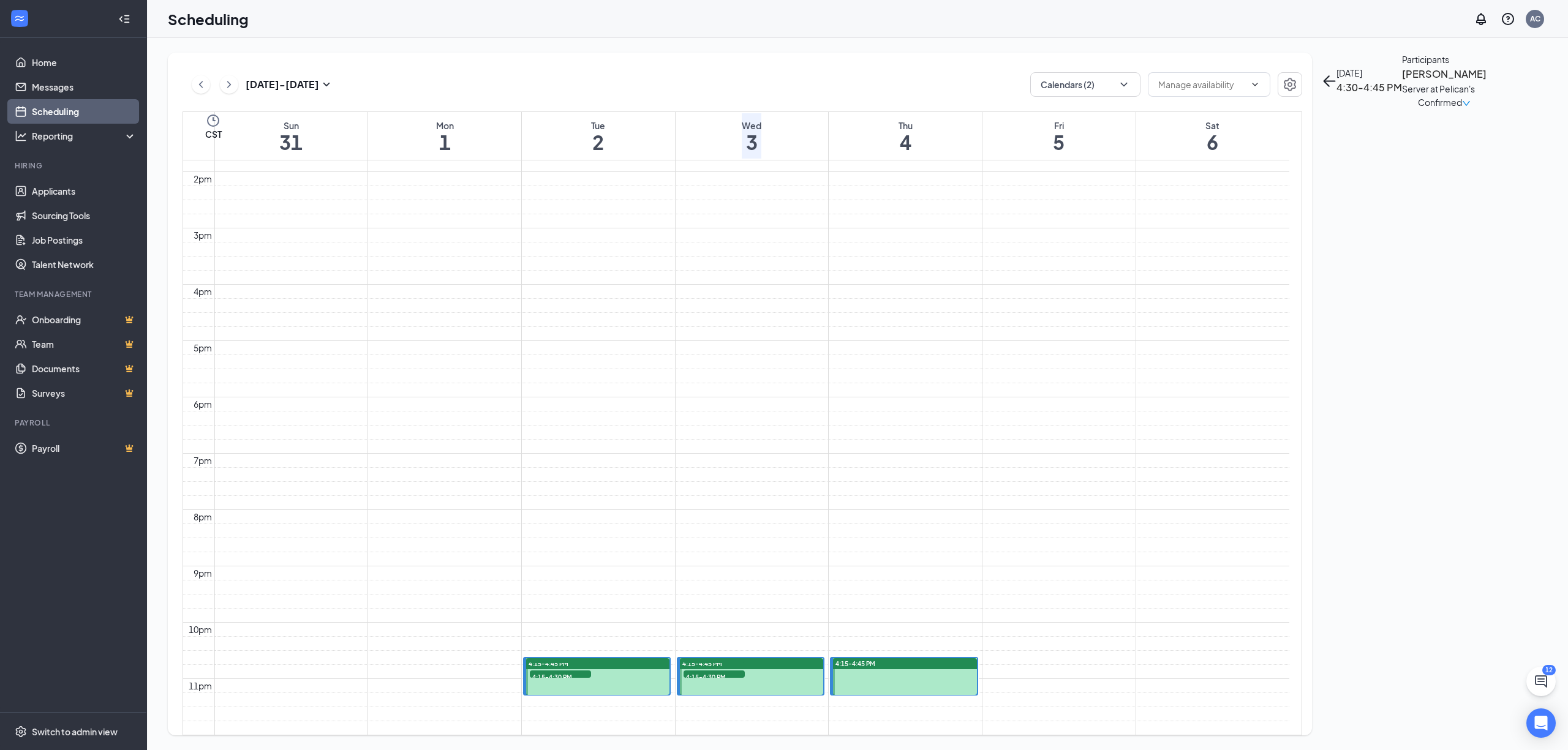
click at [571, 670] on span "4:15-4:30 PM" at bounding box center [560, 676] width 61 height 12
drag, startPoint x: 202, startPoint y: 92, endPoint x: 765, endPoint y: 208, distance: 574.8
click at [202, 91] on icon "ChevronLeft" at bounding box center [201, 84] width 12 height 14
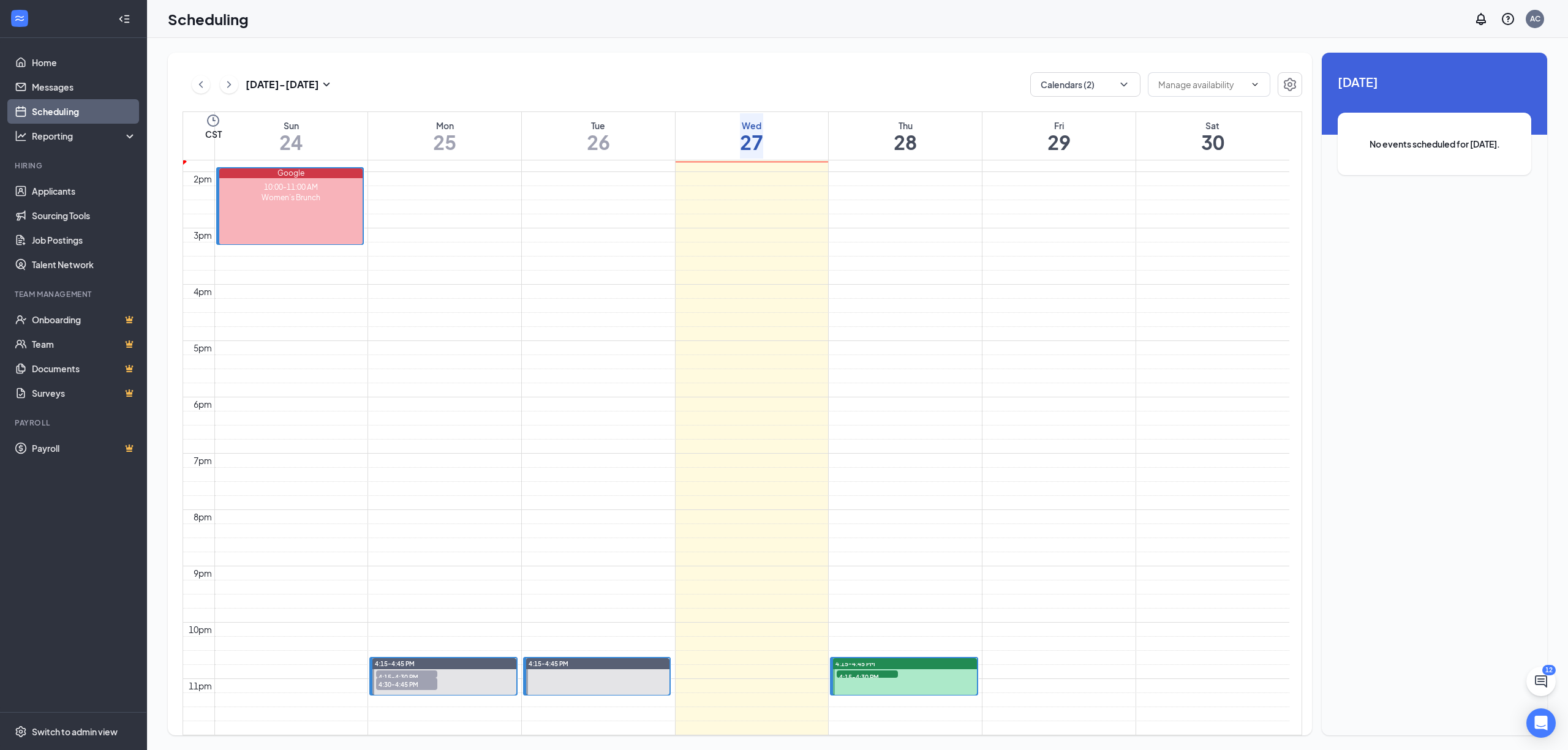
scroll to position [1173, 0]
click at [864, 670] on span "4:15-4:30 PM" at bounding box center [867, 676] width 61 height 12
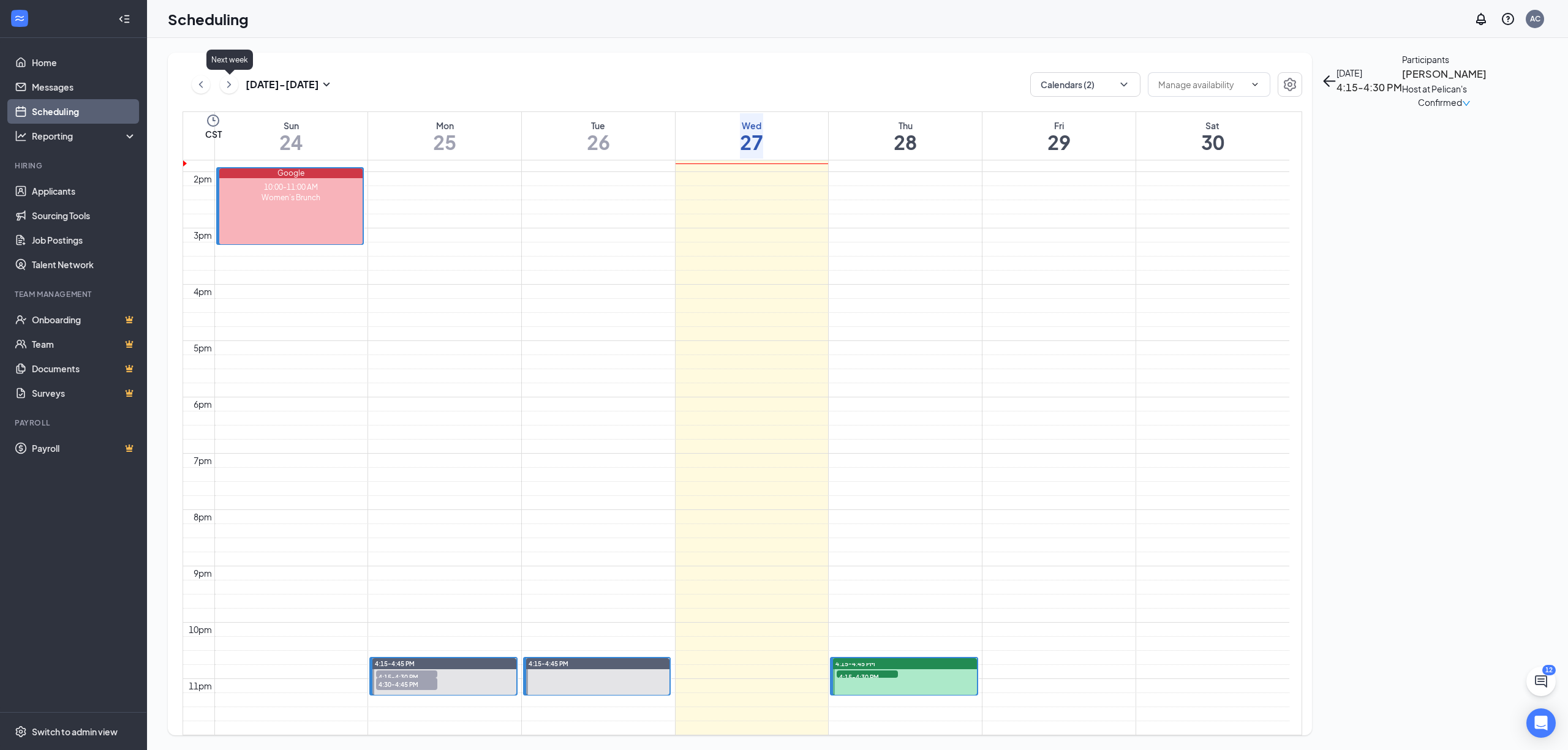
click at [226, 85] on icon "ChevronRight" at bounding box center [229, 84] width 12 height 14
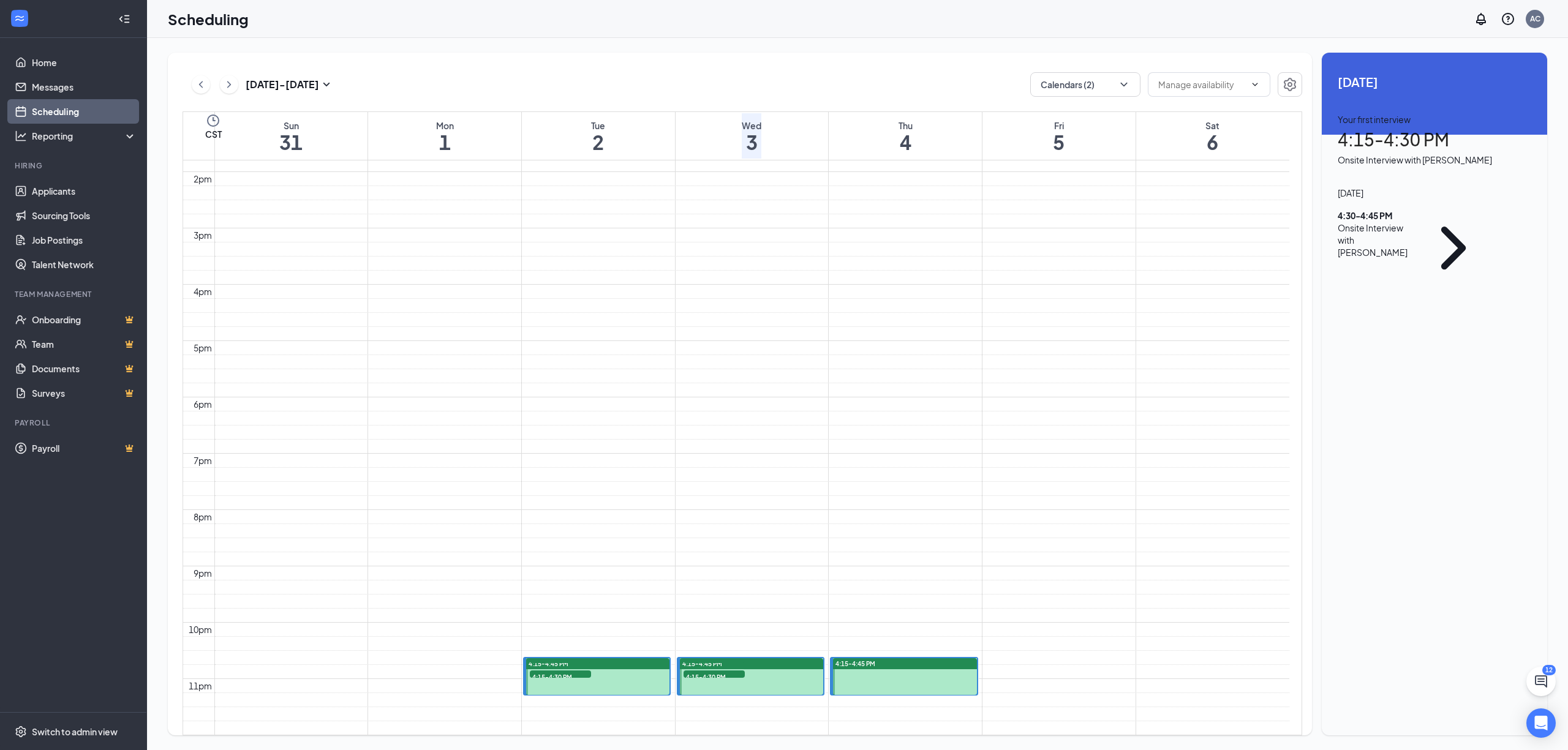
scroll to position [928, 0]
click at [549, 670] on span "4:15-4:30 PM" at bounding box center [560, 676] width 61 height 12
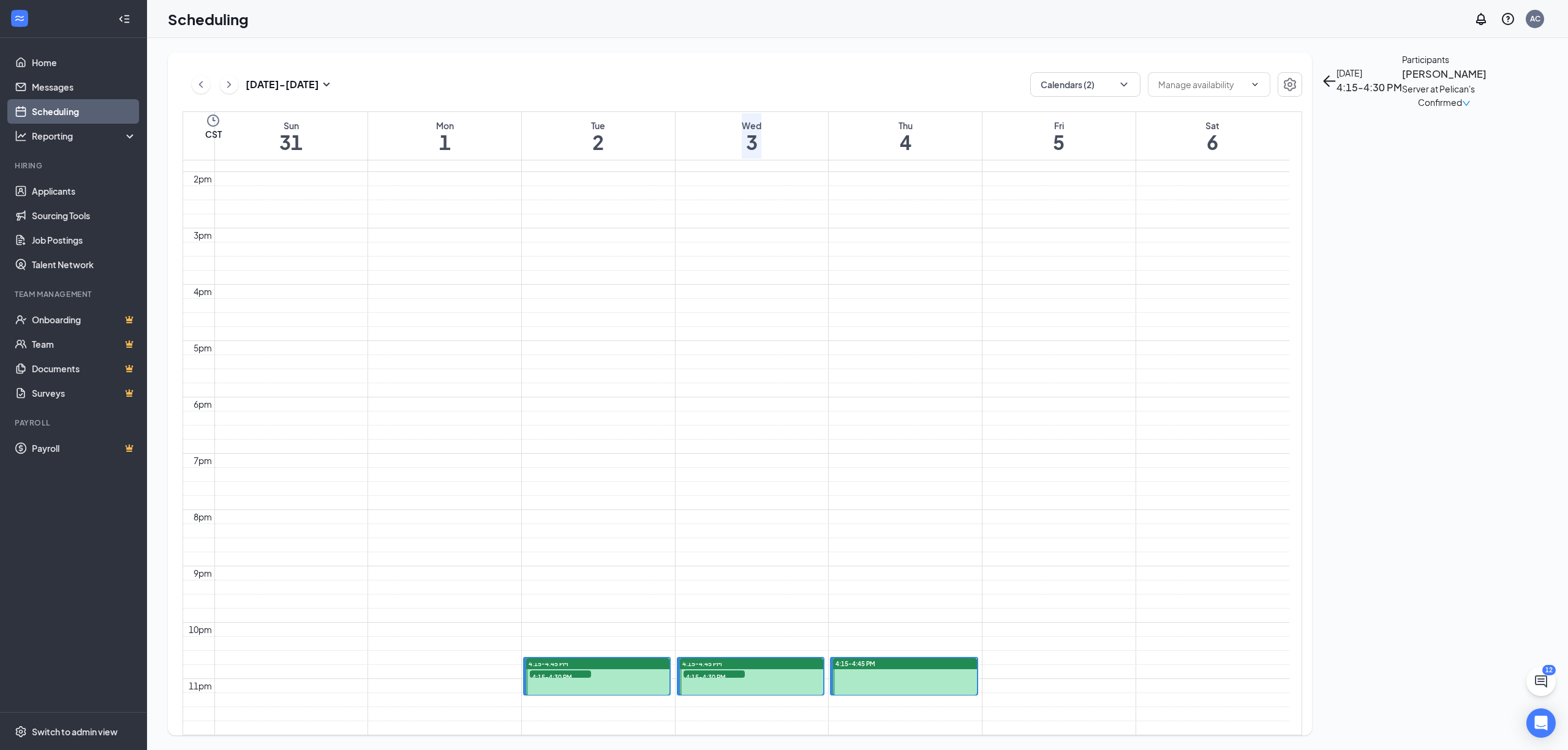
click at [548, 659] on span "4:30-4:45 PM" at bounding box center [560, 665] width 61 height 12
click at [694, 670] on span "4:15-4:30 PM" at bounding box center [714, 676] width 61 height 12
click at [1402, 66] on div "Participants" at bounding box center [1444, 60] width 85 height 14
click at [1402, 82] on h3 "[PERSON_NAME]" at bounding box center [1444, 74] width 85 height 16
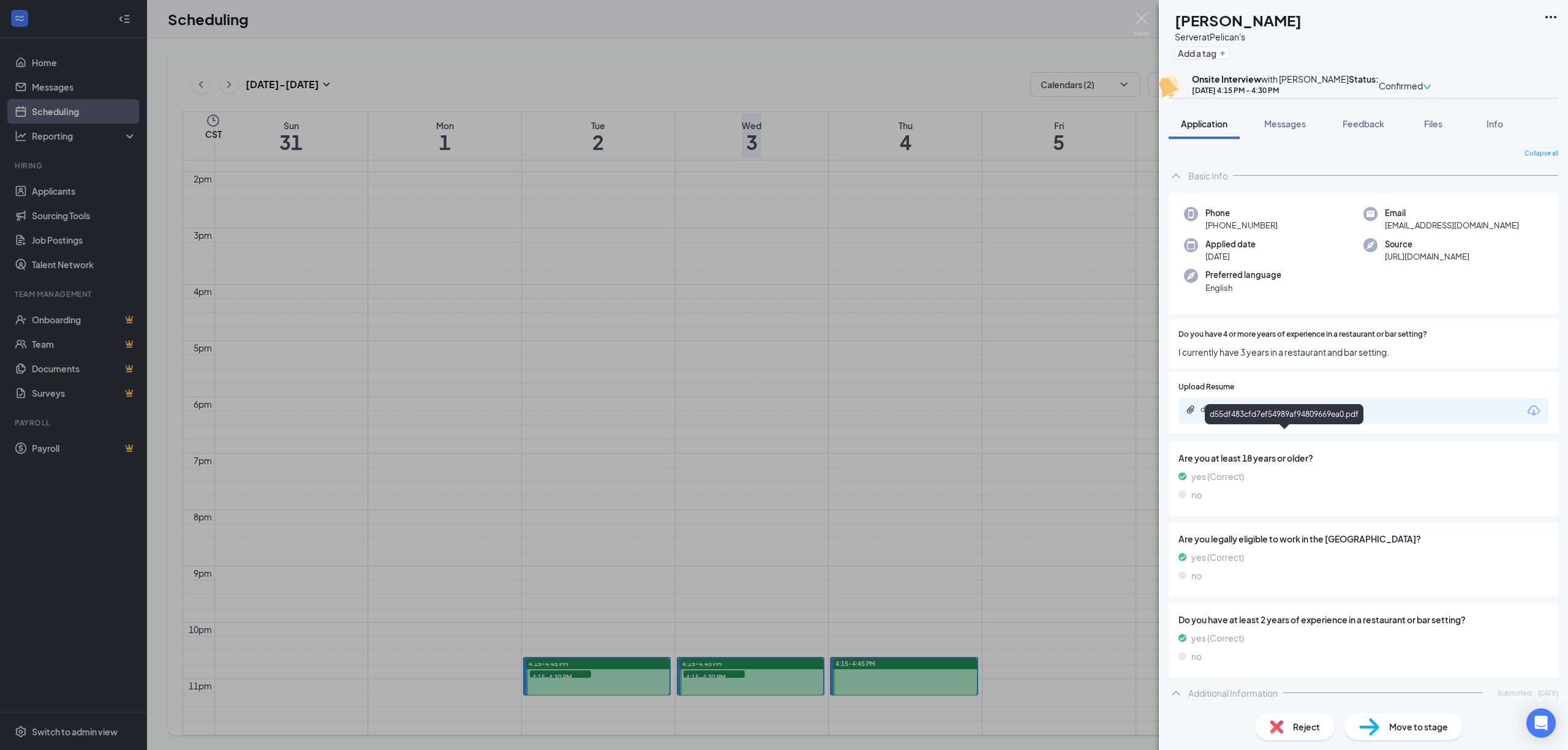
click at [1247, 414] on div "d55df483cfd7ef54989af94809669ea0.pdf" at bounding box center [1286, 409] width 171 height 10
click at [1057, 299] on div "[PERSON_NAME] Server at Pelican's Add a tag Onsite Interview with [PERSON_NAME]…" at bounding box center [784, 375] width 1568 height 750
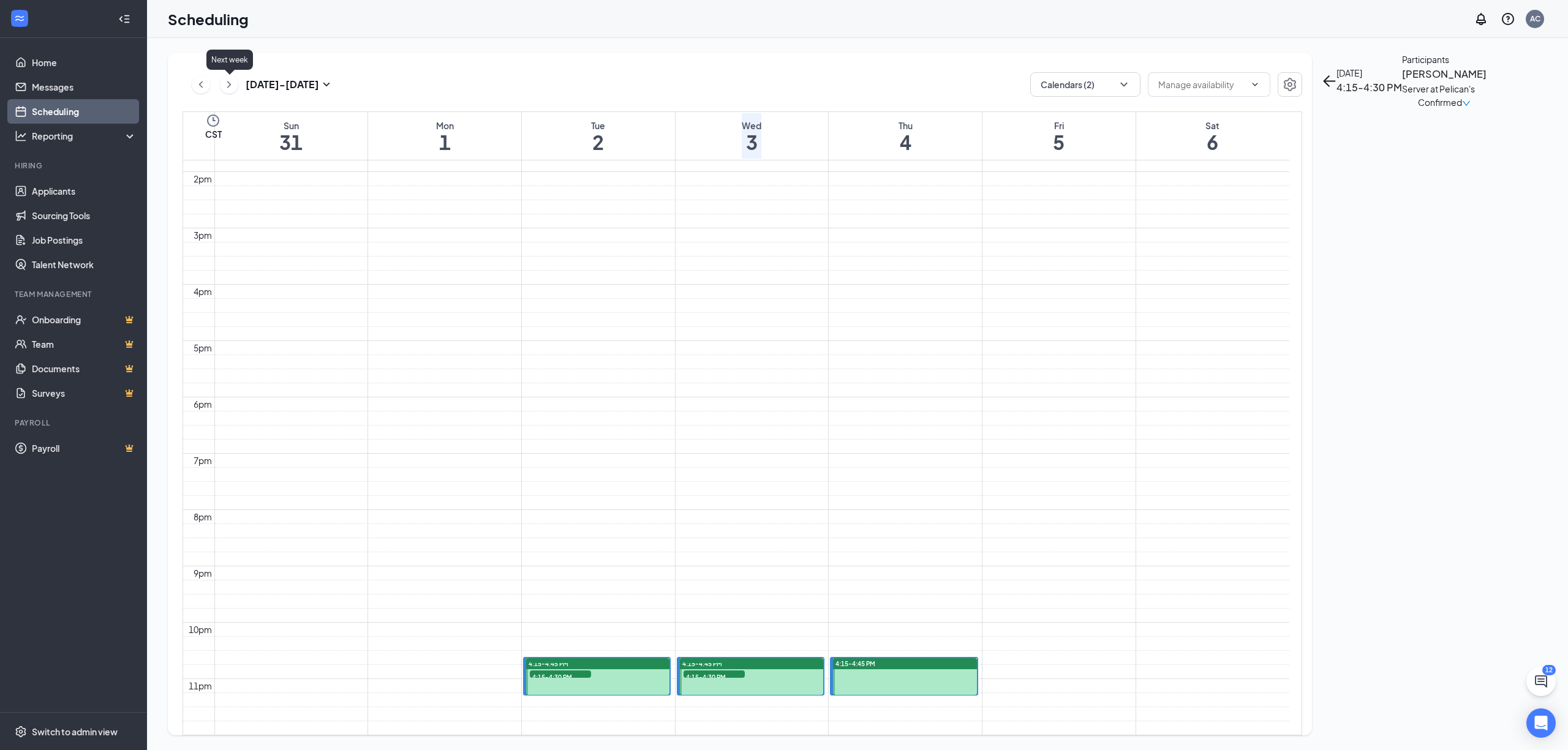
drag, startPoint x: 226, startPoint y: 86, endPoint x: 253, endPoint y: 96, distance: 28.8
click at [228, 86] on icon "ChevronRight" at bounding box center [229, 84] width 12 height 14
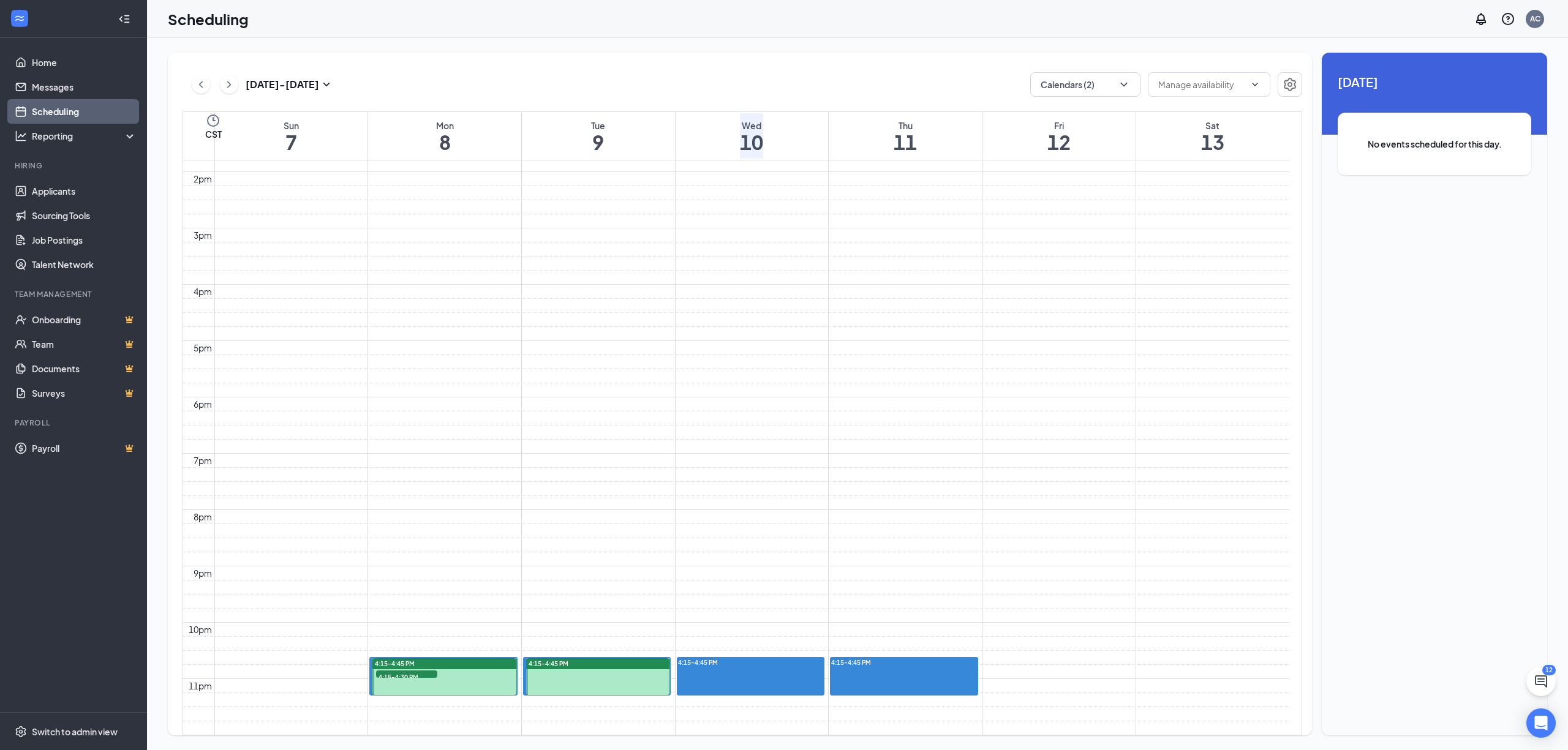
scroll to position [1009, 0]
click at [381, 670] on span "4:15-4:30 PM" at bounding box center [406, 676] width 61 height 12
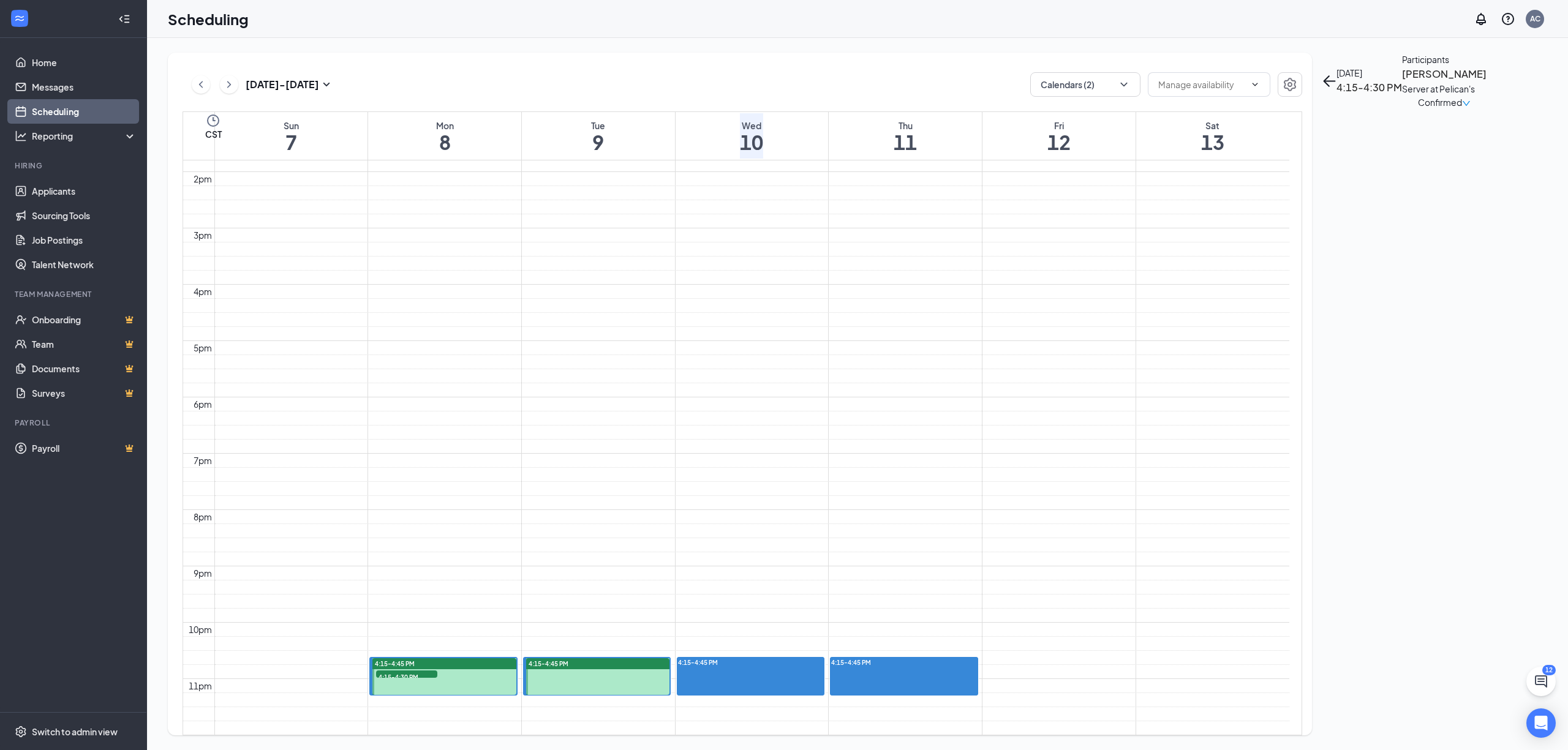
click at [1402, 82] on h3 "[PERSON_NAME]" at bounding box center [1444, 74] width 85 height 16
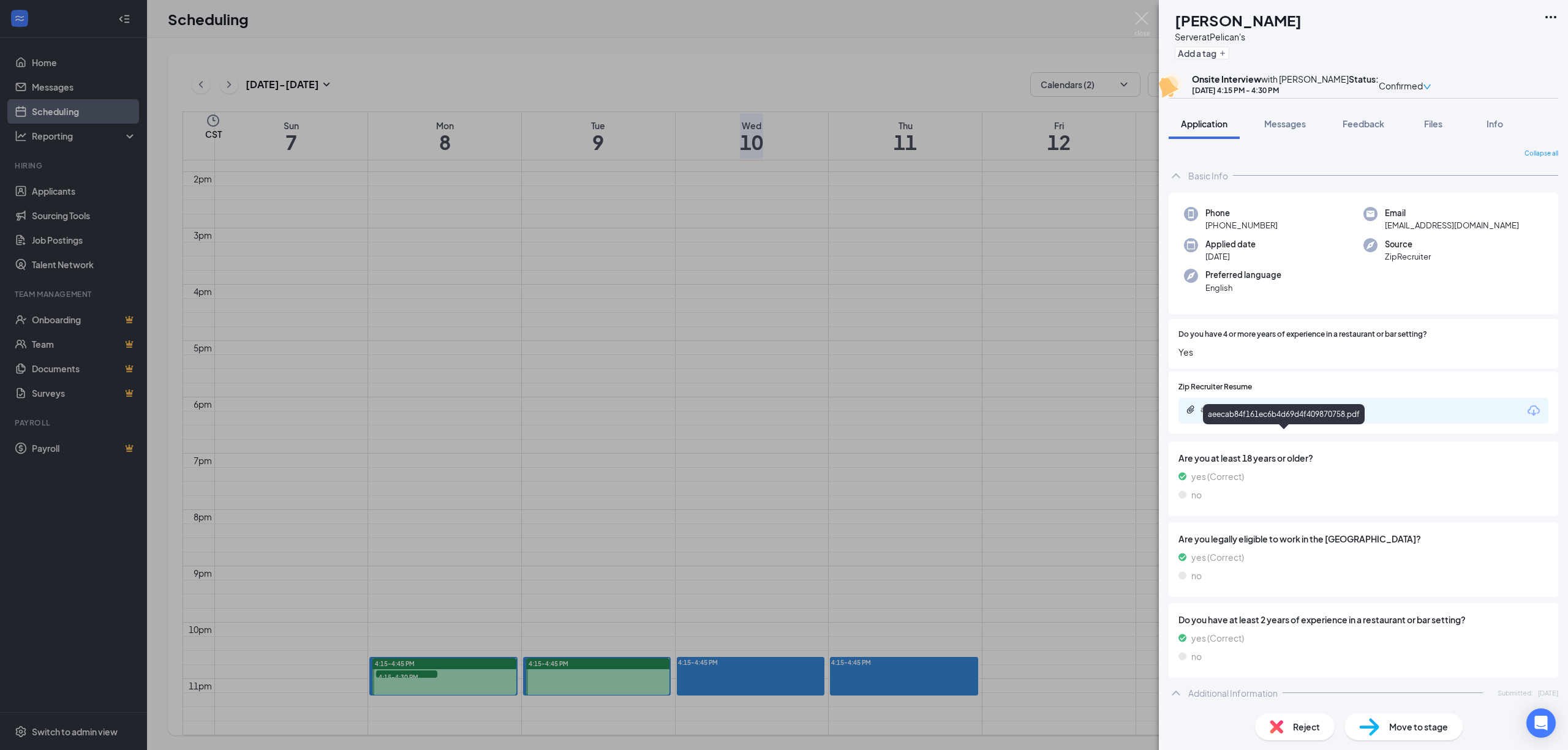
click at [1322, 414] on div "aeecab84f161ec6b4d69d4f409870758.pdf" at bounding box center [1286, 409] width 171 height 10
click at [1304, 129] on span "Messages" at bounding box center [1285, 124] width 42 height 11
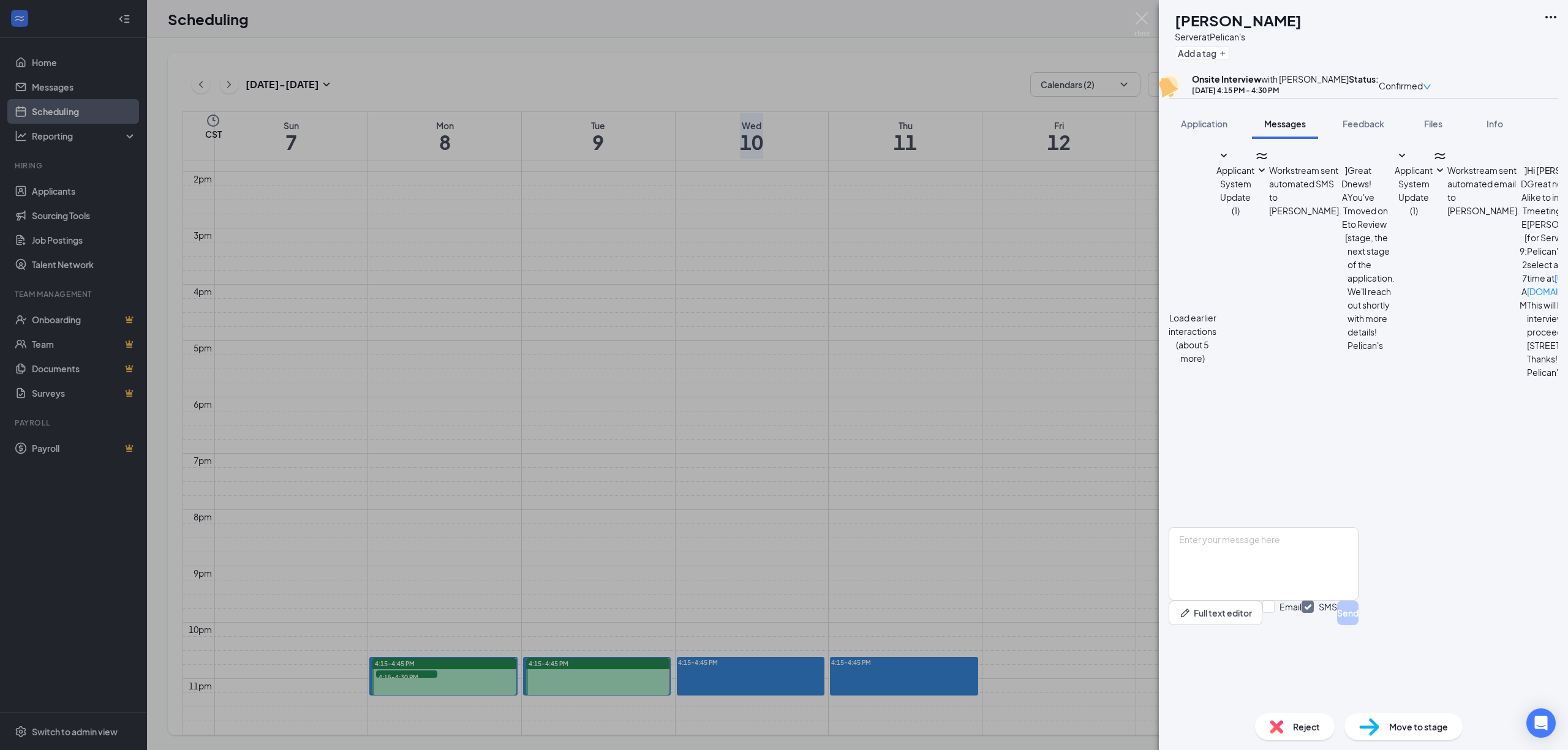
scroll to position [242, 0]
click at [1344, 129] on span "Feedback" at bounding box center [1364, 124] width 42 height 11
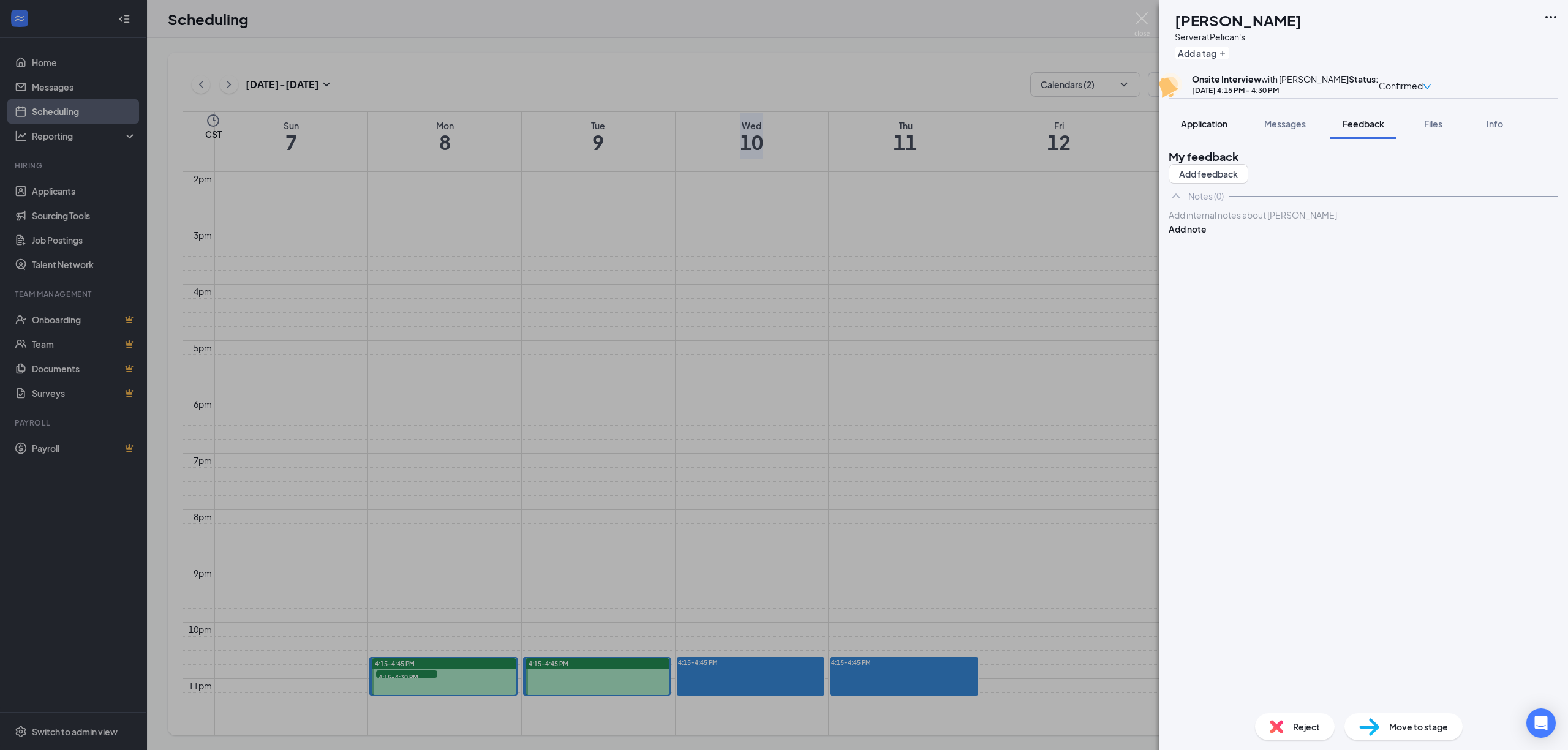
click at [1233, 139] on button "Application" at bounding box center [1204, 124] width 71 height 30
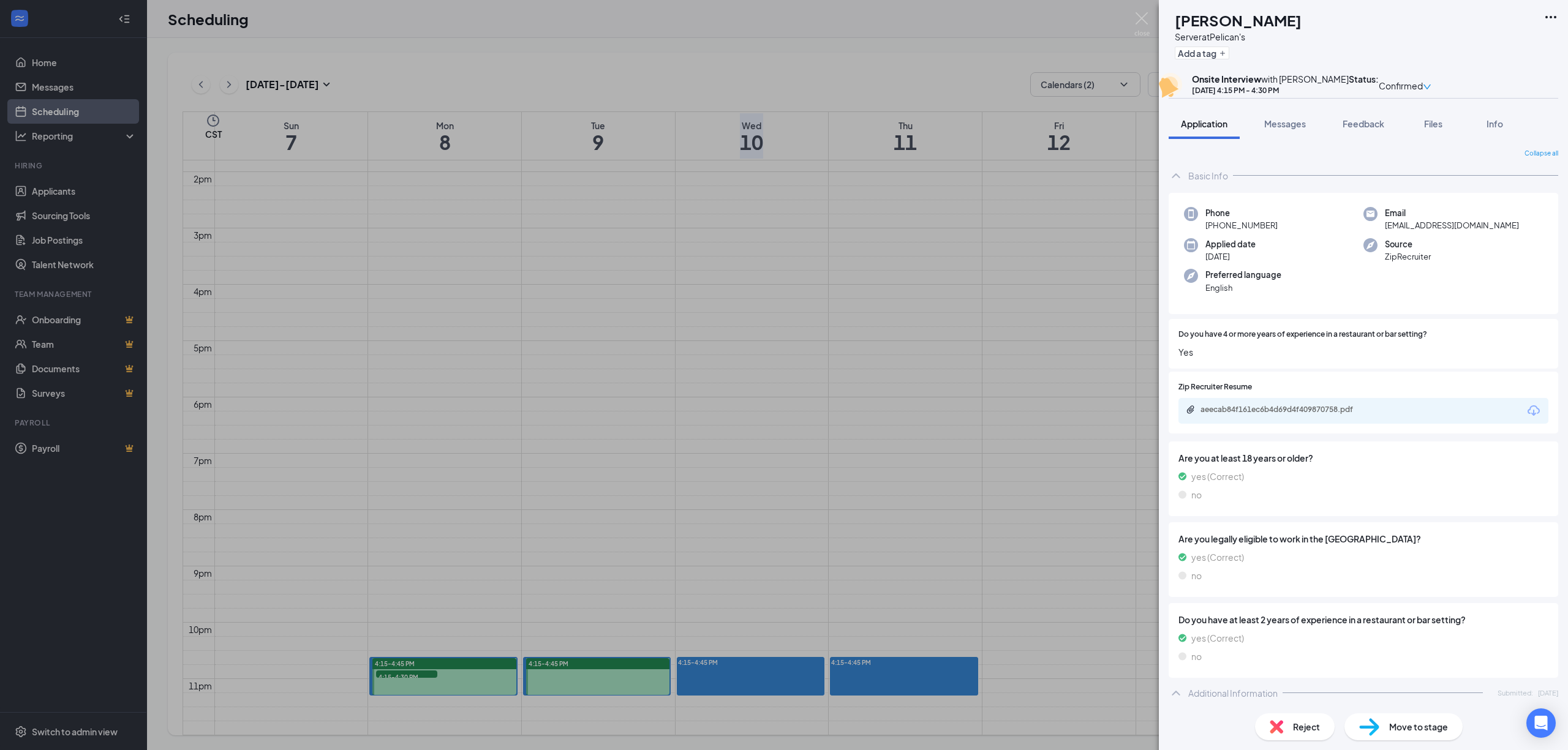
click at [187, 87] on div "AD [PERSON_NAME] Server at Pelican's Add a tag Onsite Interview with [PERSON_NA…" at bounding box center [784, 375] width 1568 height 750
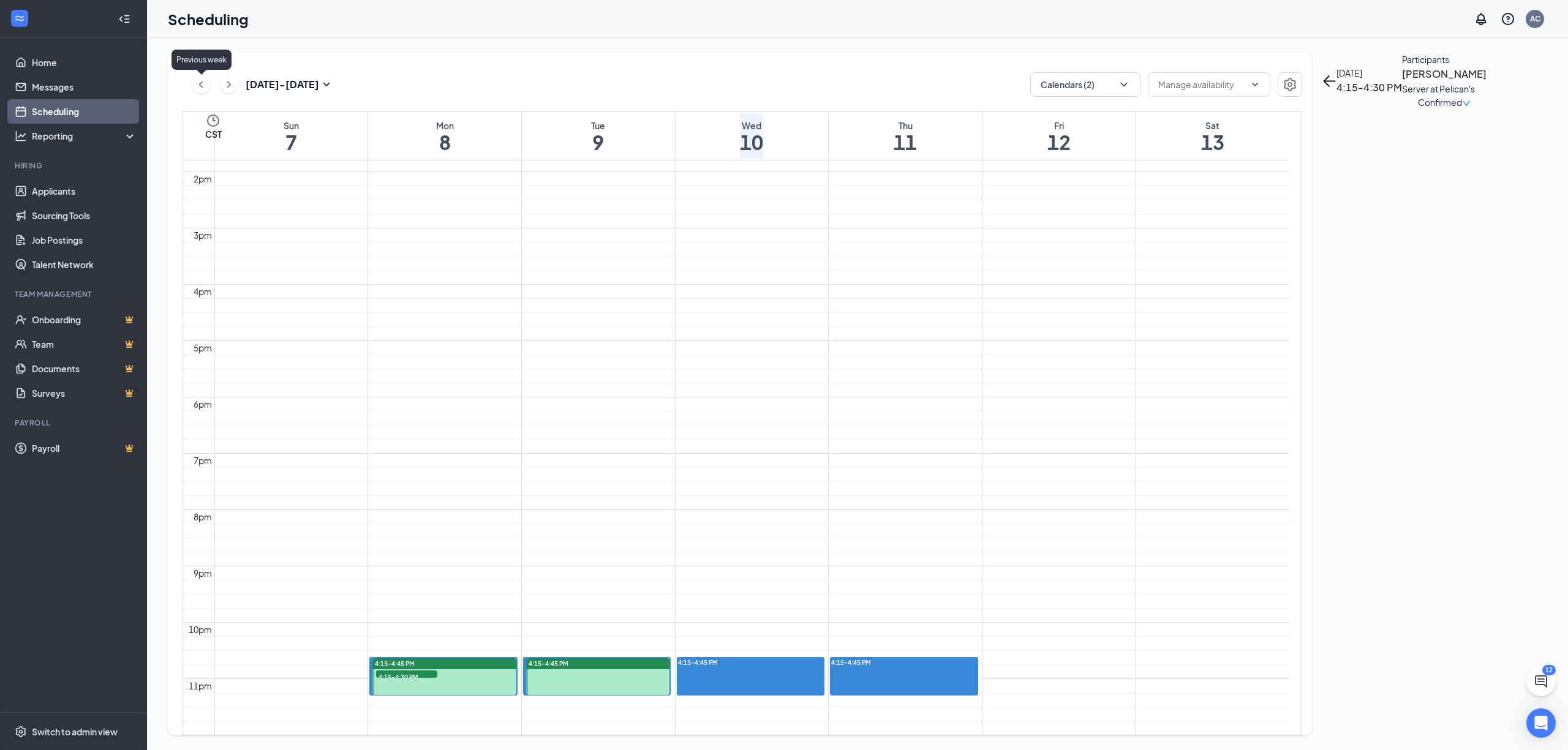
click at [202, 86] on icon "ChevronLeft" at bounding box center [201, 84] width 12 height 14
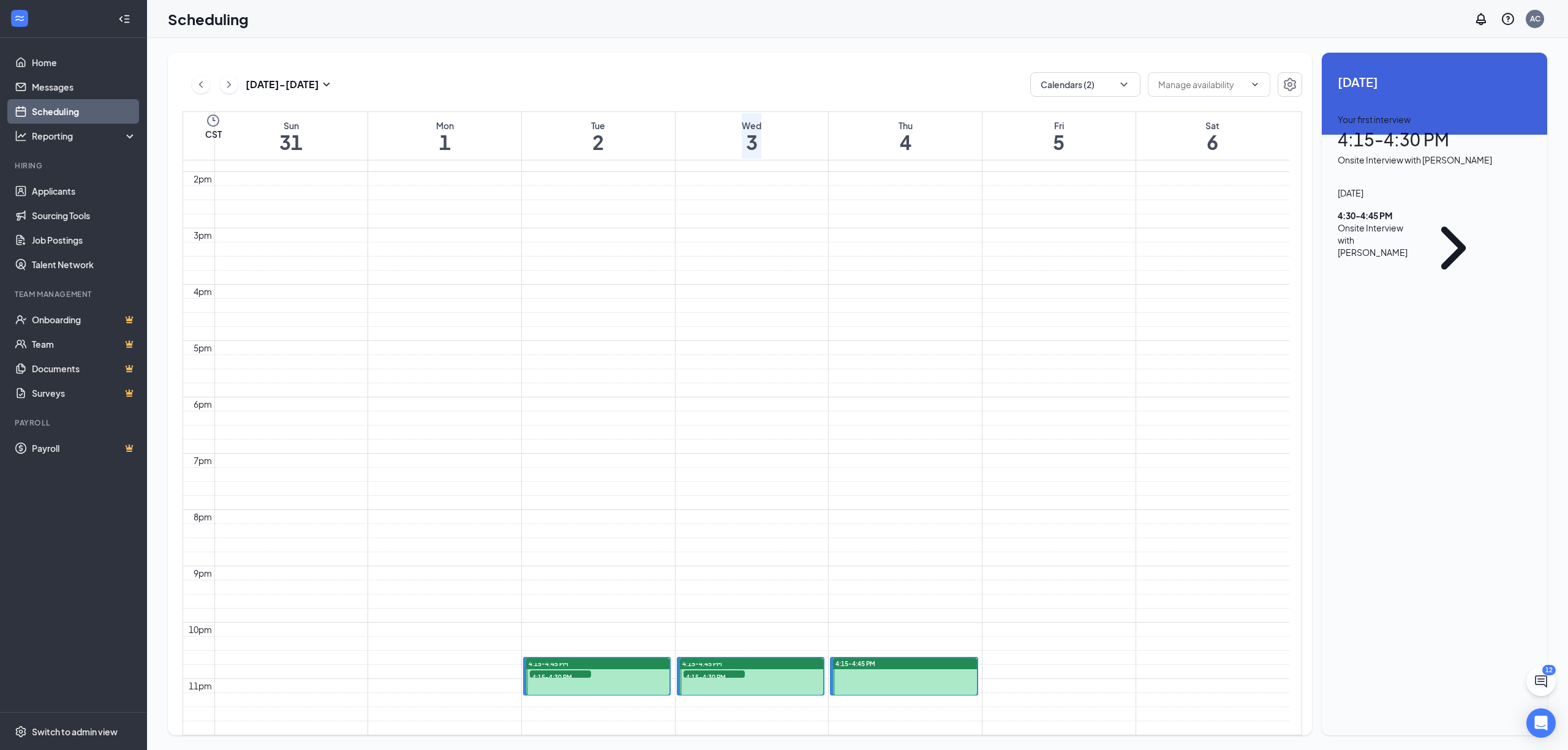
scroll to position [1173, 0]
click at [707, 670] on span "4:15-4:30 PM" at bounding box center [714, 676] width 61 height 12
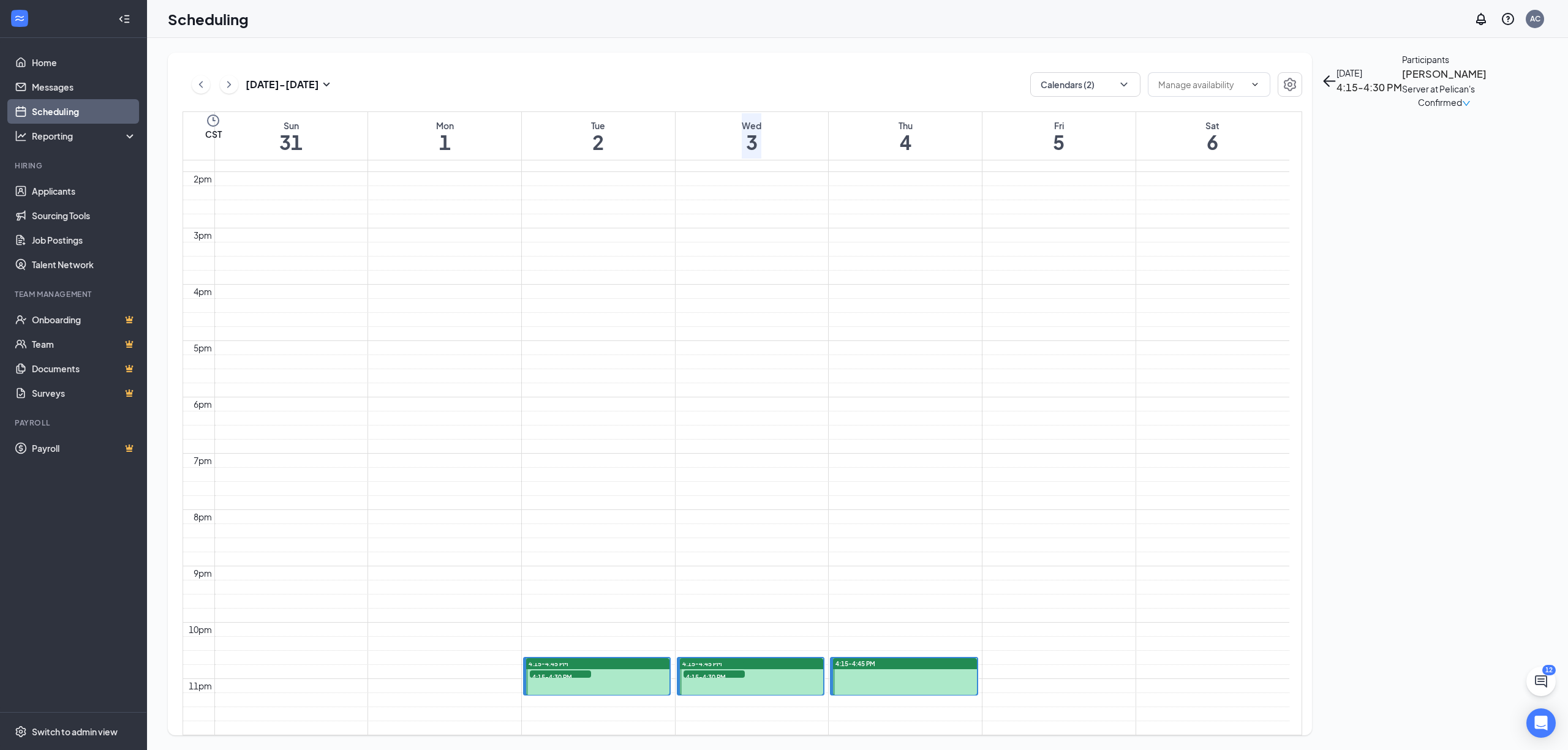
click at [709, 659] on span "4:30-4:45 PM" at bounding box center [714, 665] width 61 height 12
click at [224, 86] on icon "ChevronRight" at bounding box center [229, 84] width 12 height 14
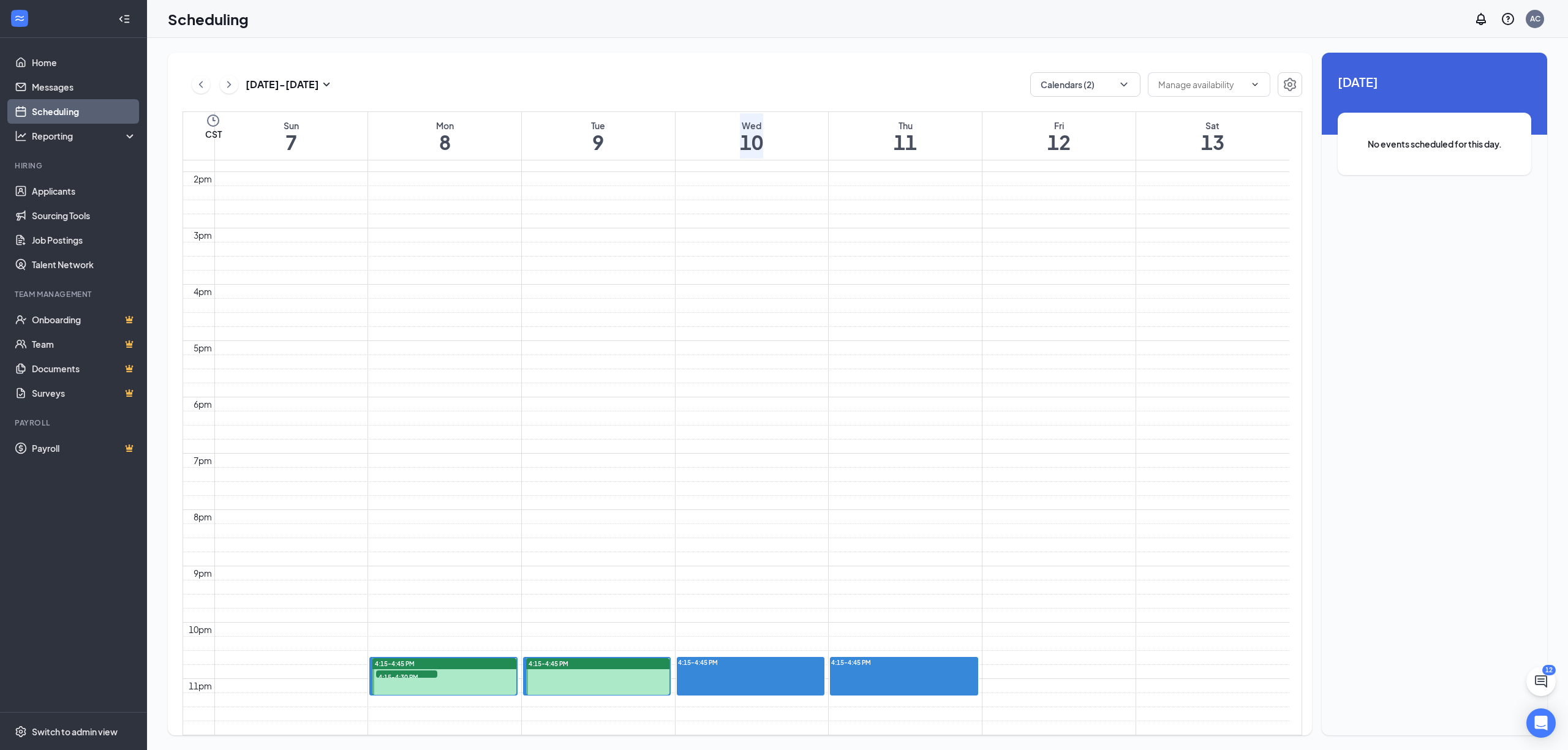
scroll to position [1091, 0]
click at [414, 670] on span "4:15-4:30 PM" at bounding box center [406, 676] width 61 height 12
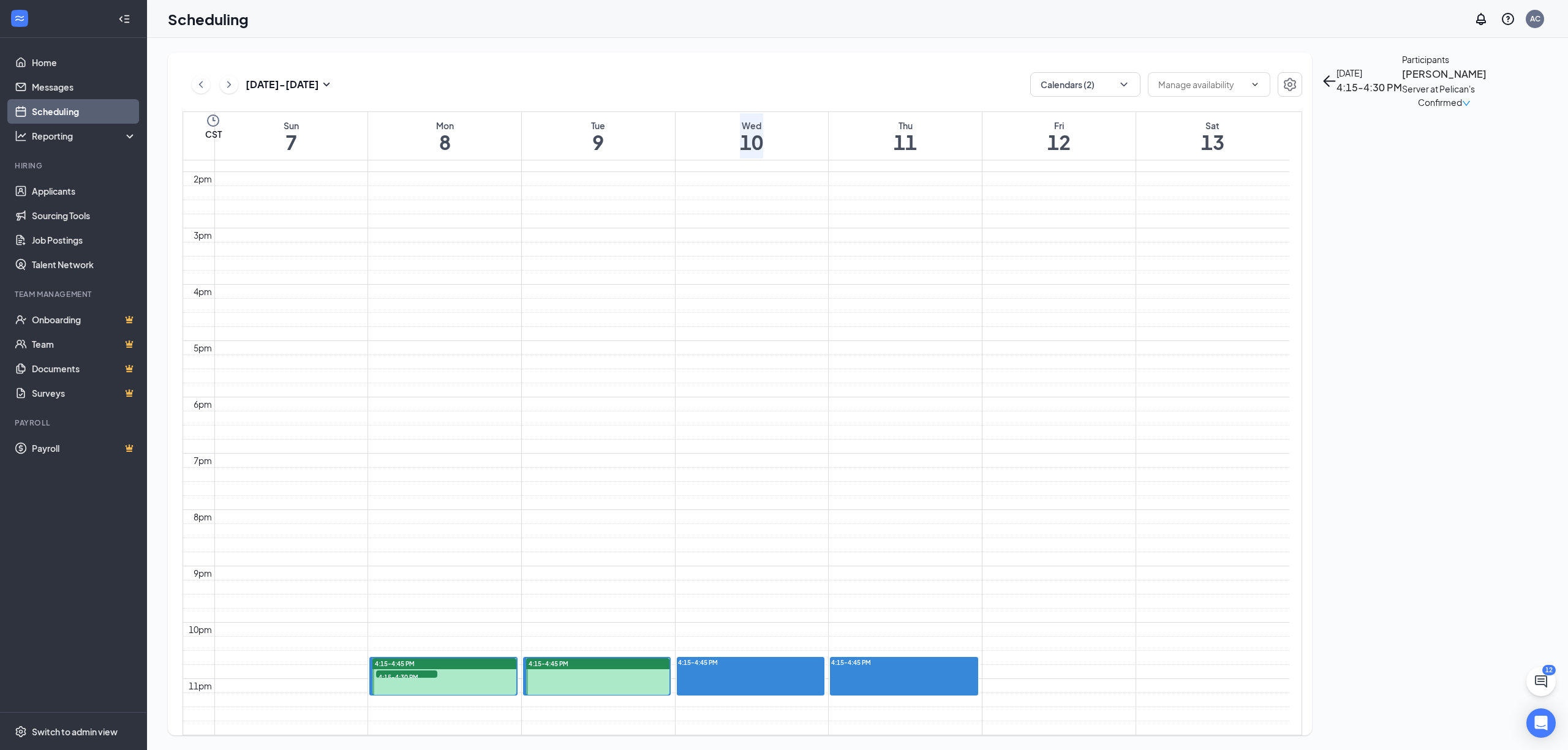
click at [202, 86] on icon "ChevronLeft" at bounding box center [201, 84] width 12 height 14
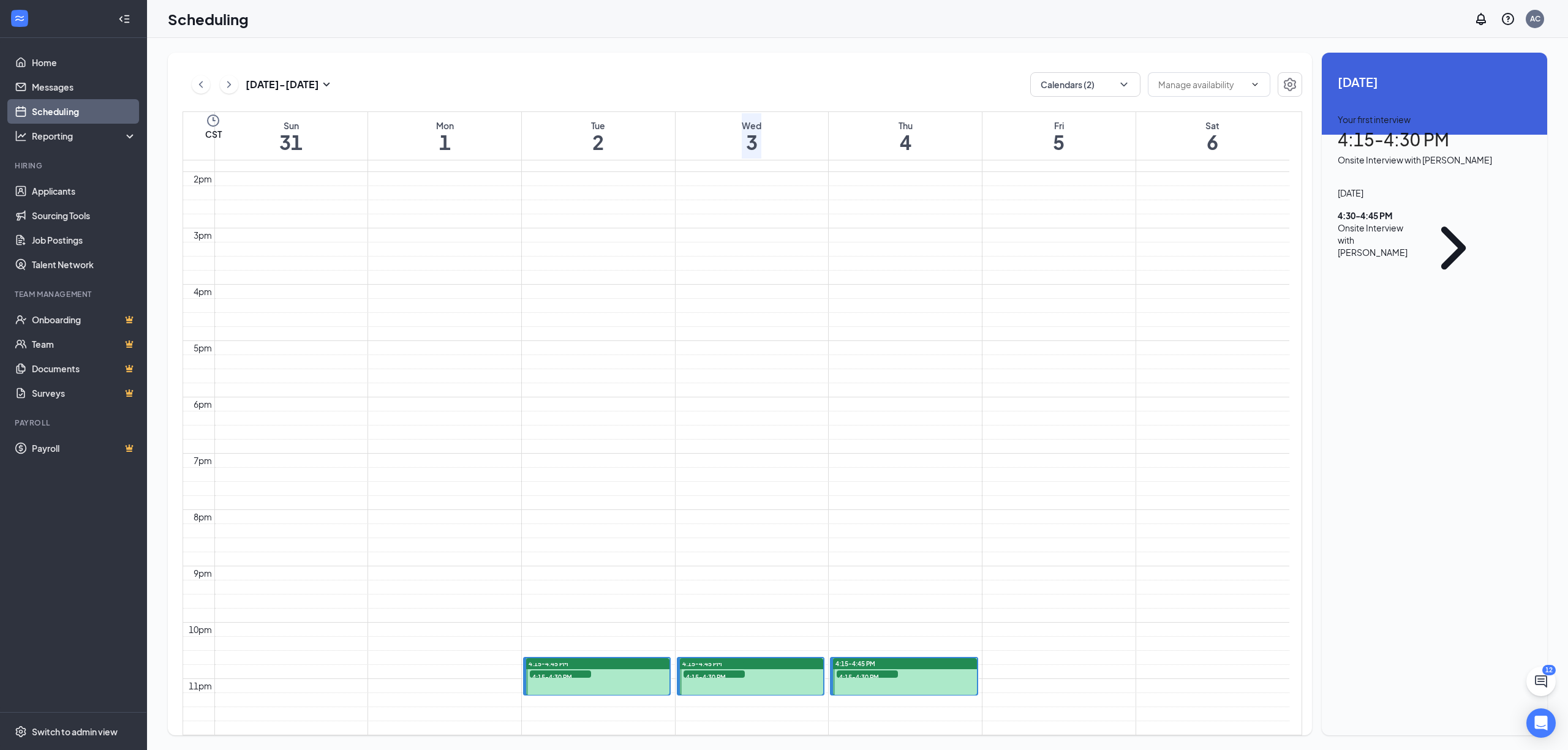
scroll to position [1091, 0]
click at [873, 670] on span "4:15-4:30 PM" at bounding box center [867, 676] width 61 height 12
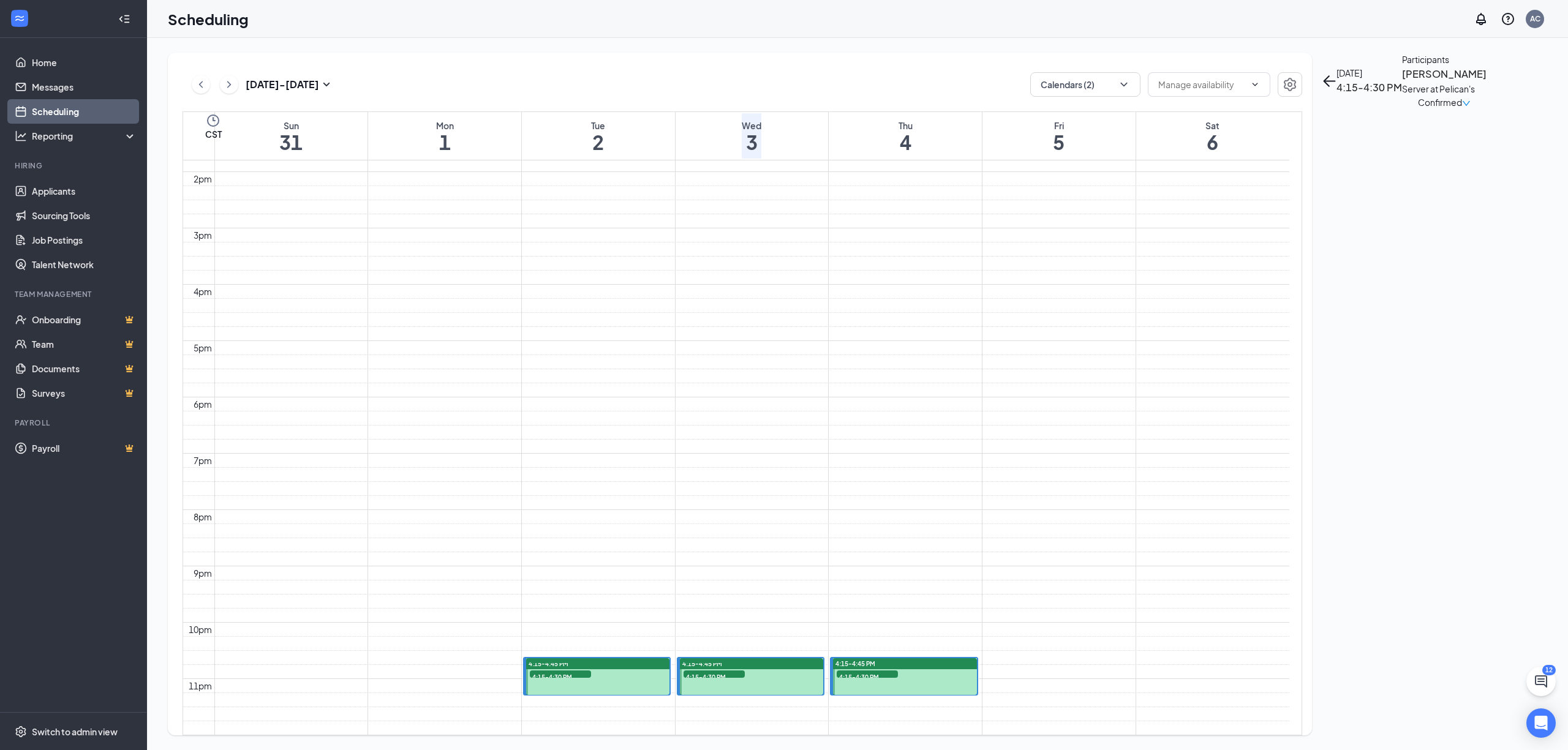
click at [719, 670] on span "4:15-4:30 PM" at bounding box center [714, 676] width 61 height 12
click at [1402, 82] on h3 "[PERSON_NAME]" at bounding box center [1444, 74] width 85 height 16
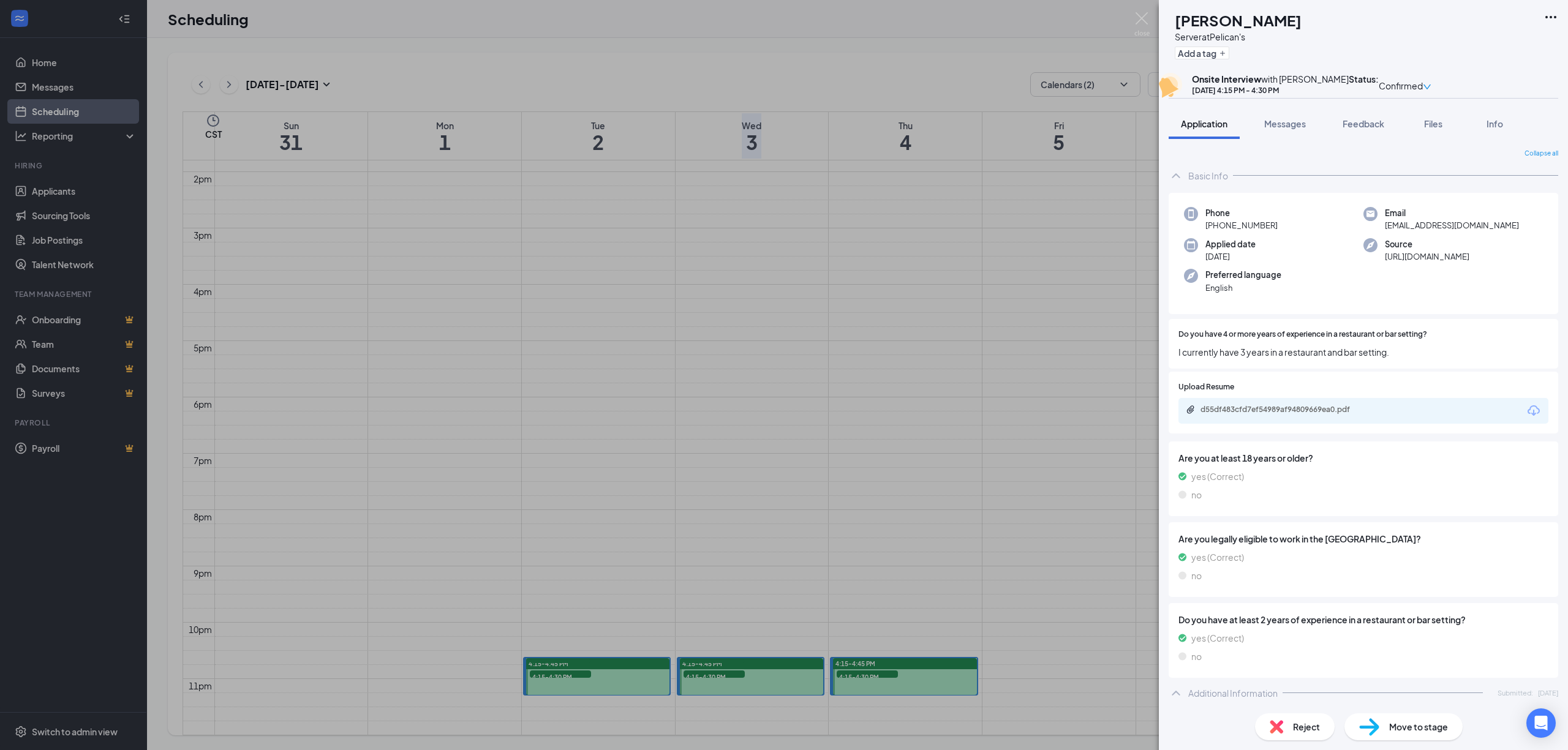
click at [870, 358] on div "[PERSON_NAME] Server at Pelican's Add a tag Onsite Interview with [PERSON_NAME]…" at bounding box center [784, 375] width 1568 height 750
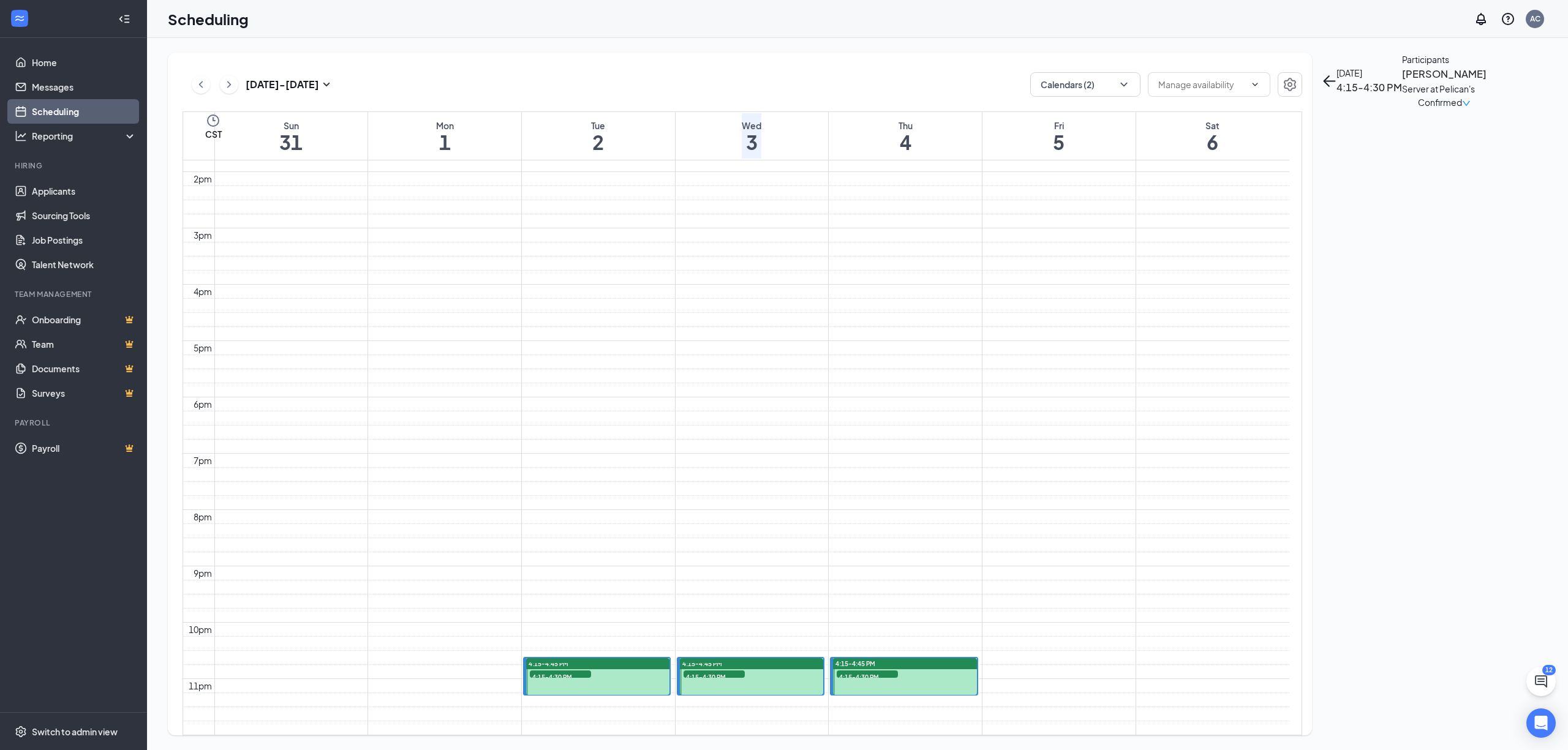
click at [882, 670] on span "4:15-4:30 PM" at bounding box center [867, 676] width 61 height 12
click at [1402, 82] on h3 "[PERSON_NAME]" at bounding box center [1444, 74] width 85 height 16
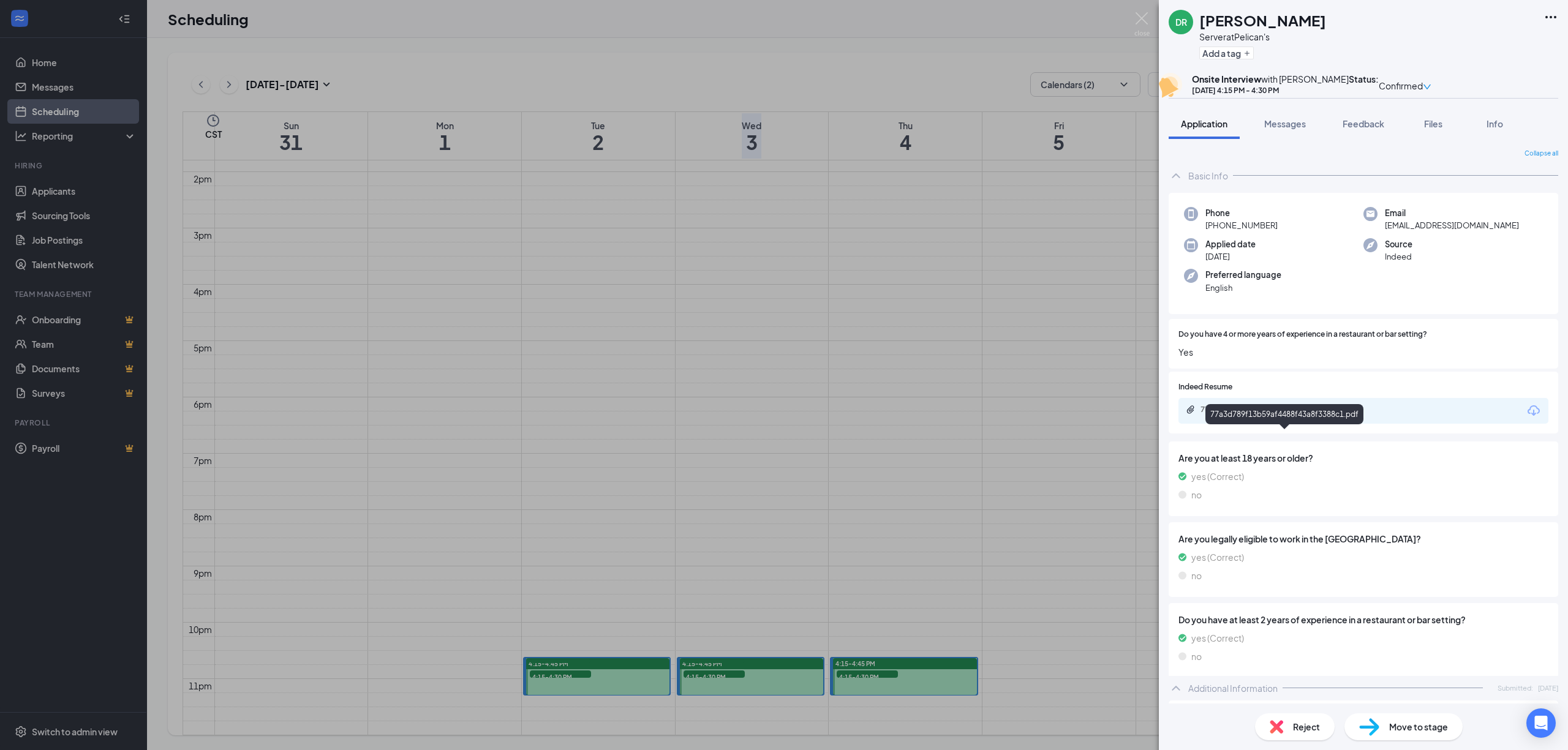
click at [1236, 414] on div "77a3d789f13b59af4488f43a8f3388c1.pdf" at bounding box center [1286, 409] width 171 height 10
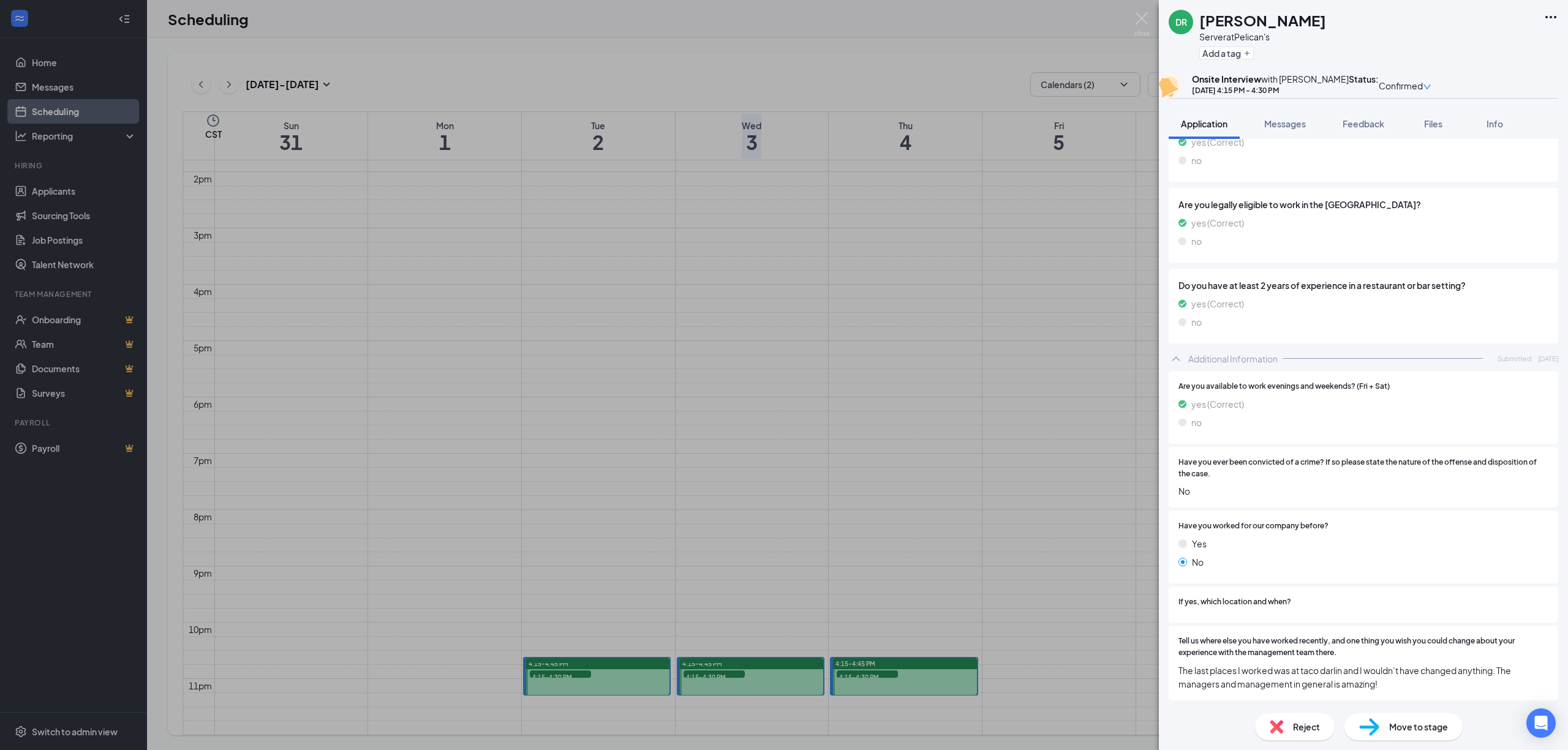
scroll to position [361, 0]
